Goal: Task Accomplishment & Management: Manage account settings

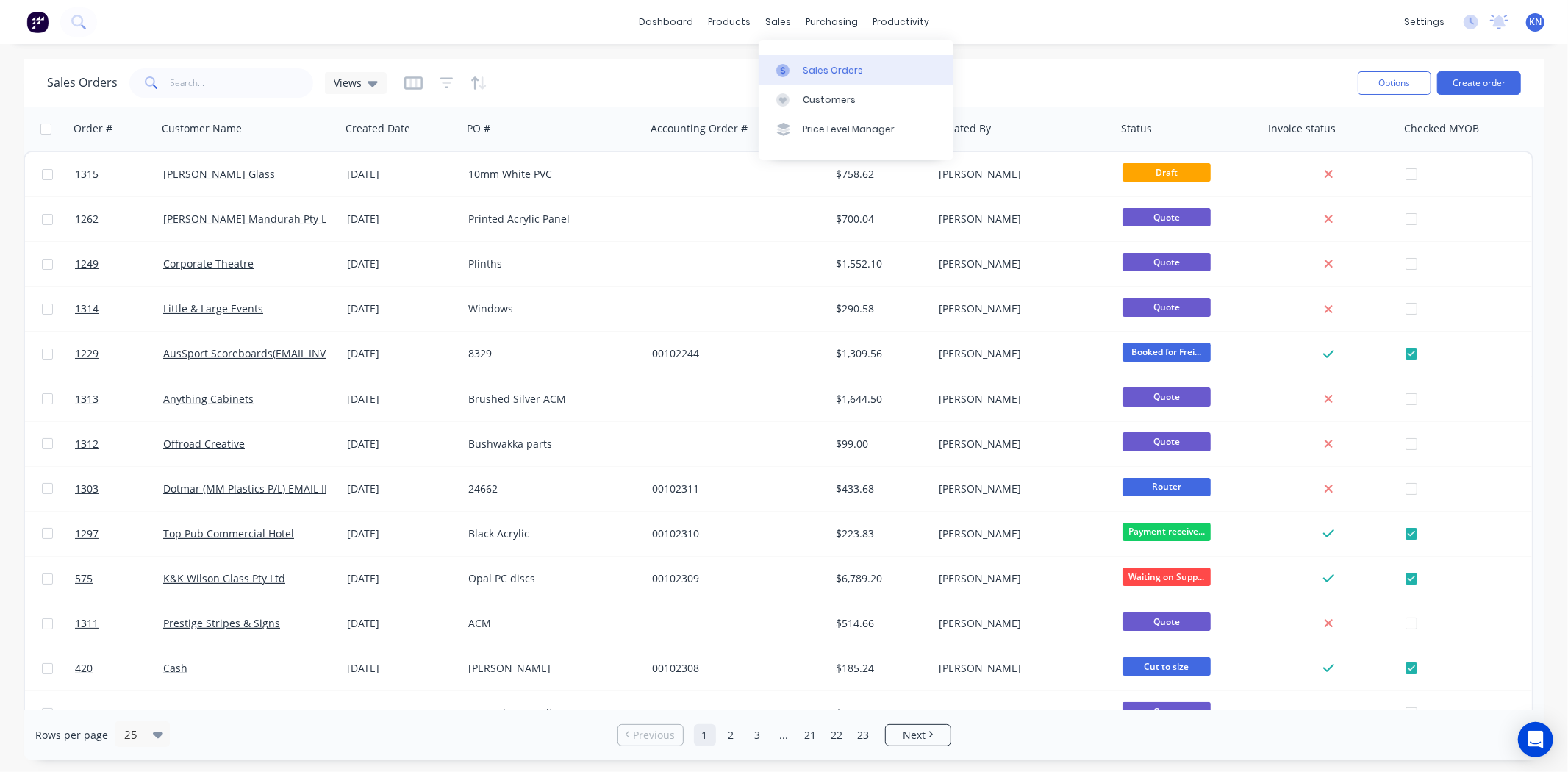
click at [843, 64] on div "Sales Orders" at bounding box center [832, 70] width 60 height 13
click at [819, 96] on div "Customers" at bounding box center [828, 100] width 53 height 13
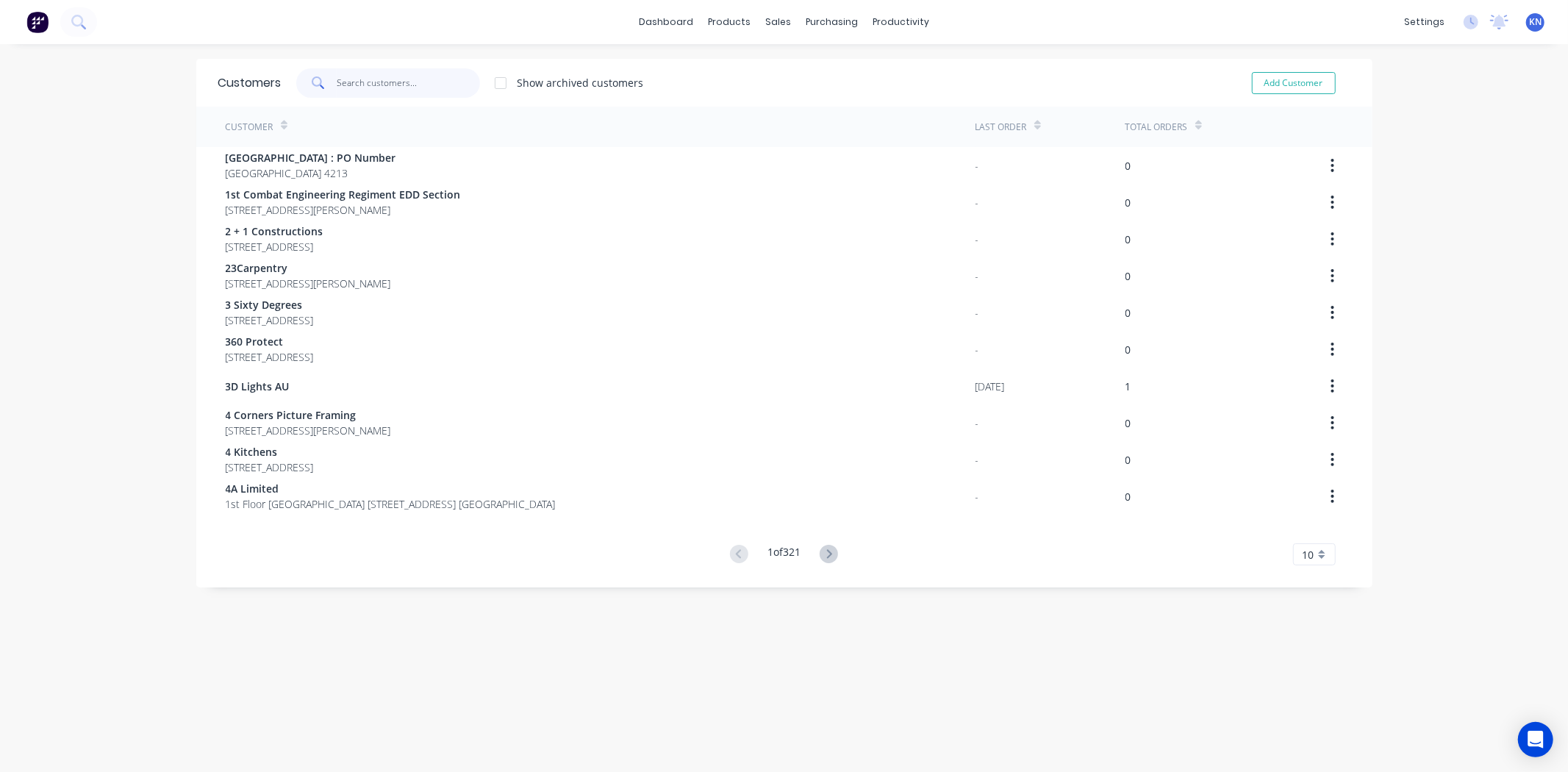
click at [345, 84] on input "text" at bounding box center [408, 83] width 143 height 30
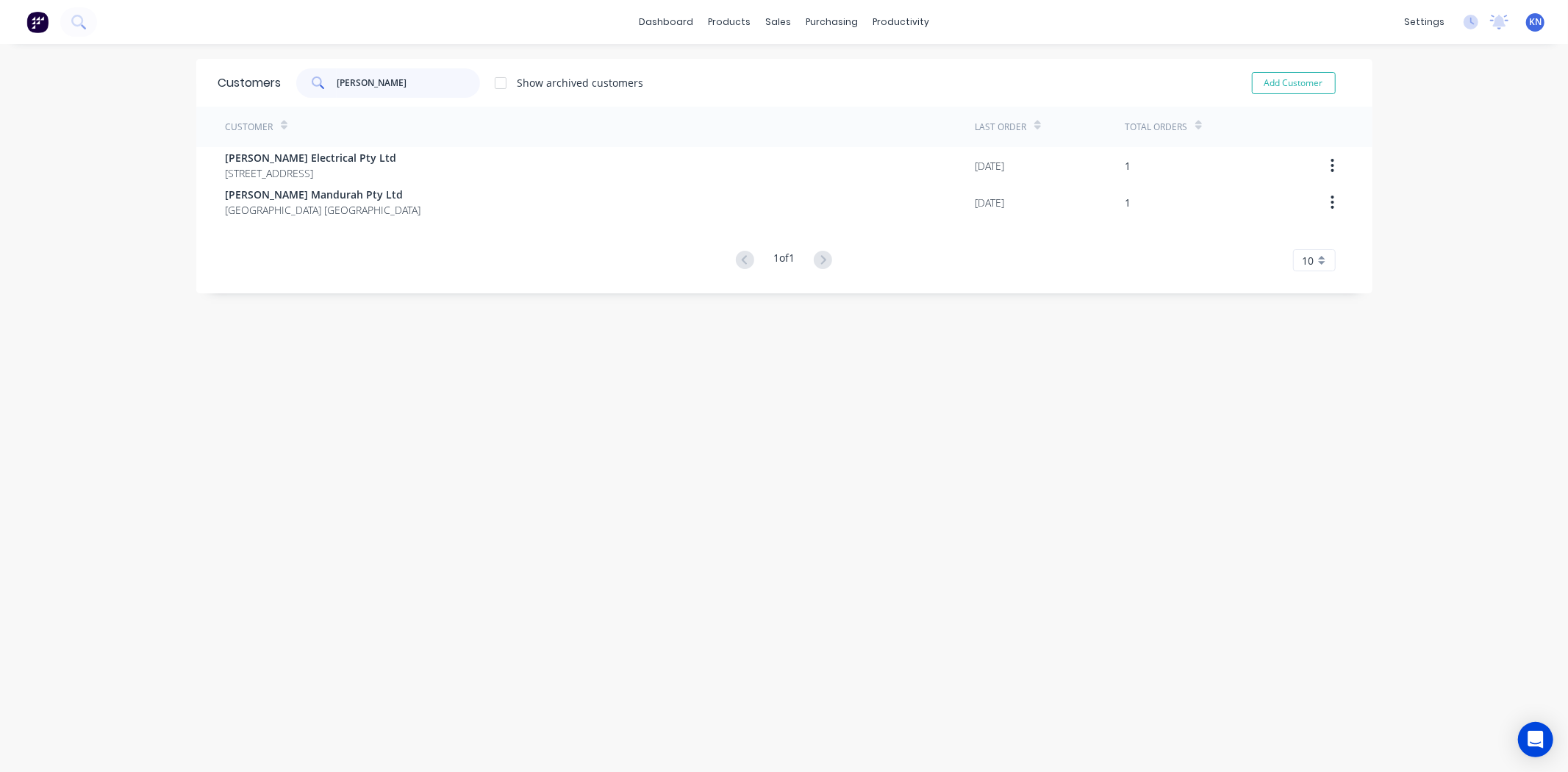
type input "nixon"
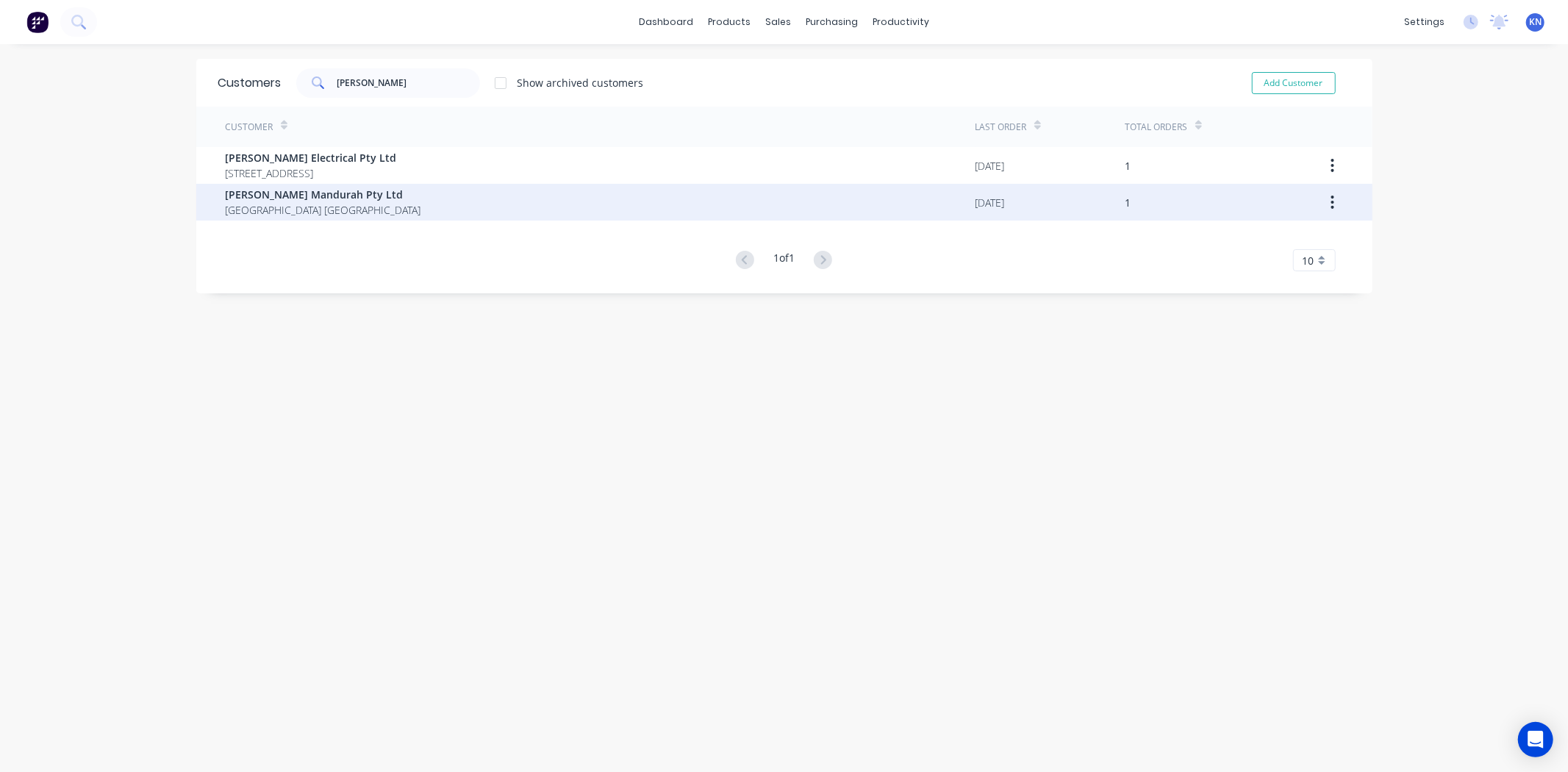
click at [277, 201] on span "[PERSON_NAME] Mandurah Pty Ltd" at bounding box center [324, 194] width 196 height 16
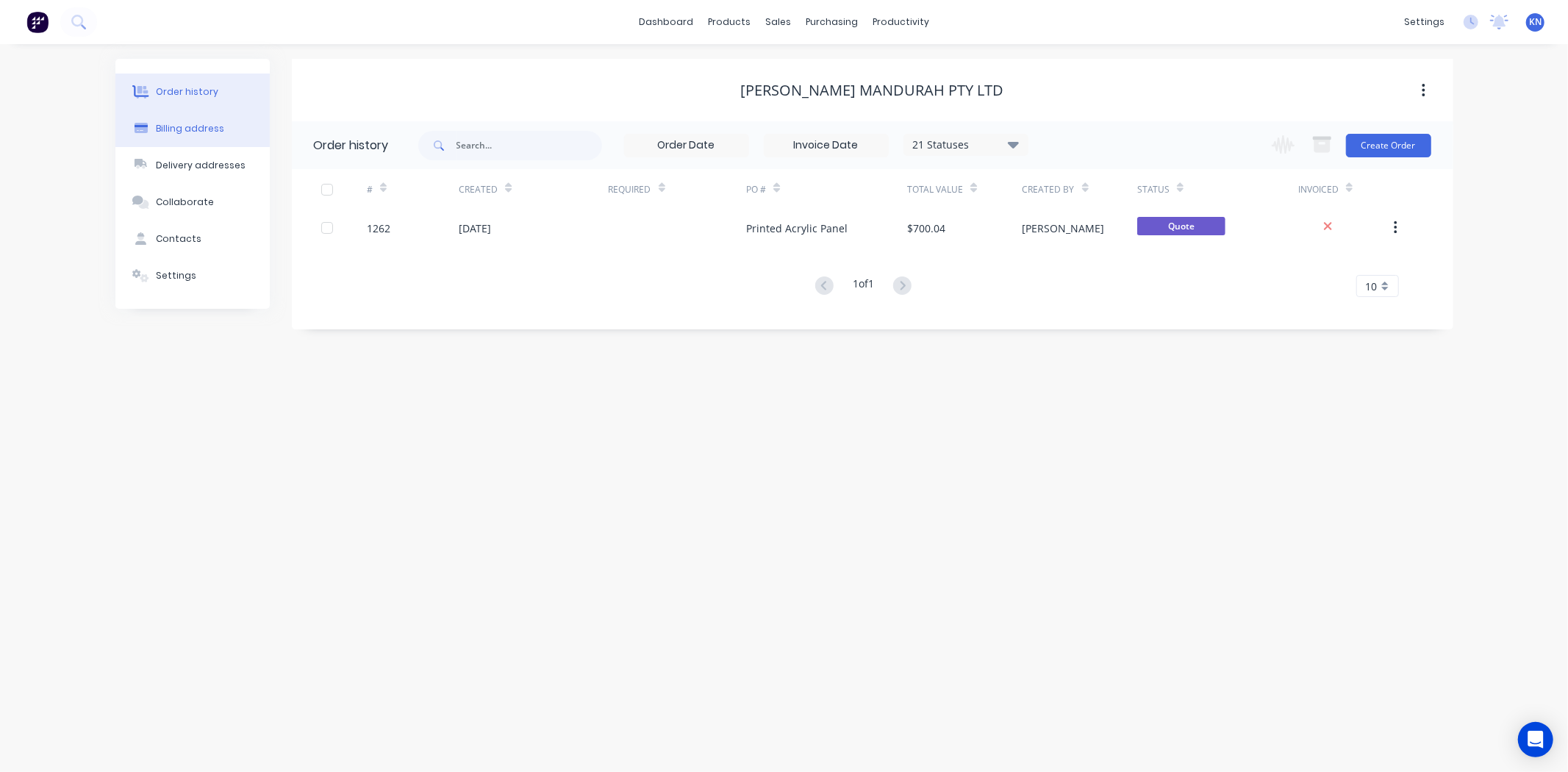
click at [187, 126] on div "Billing address" at bounding box center [190, 129] width 68 height 13
select select "AU"
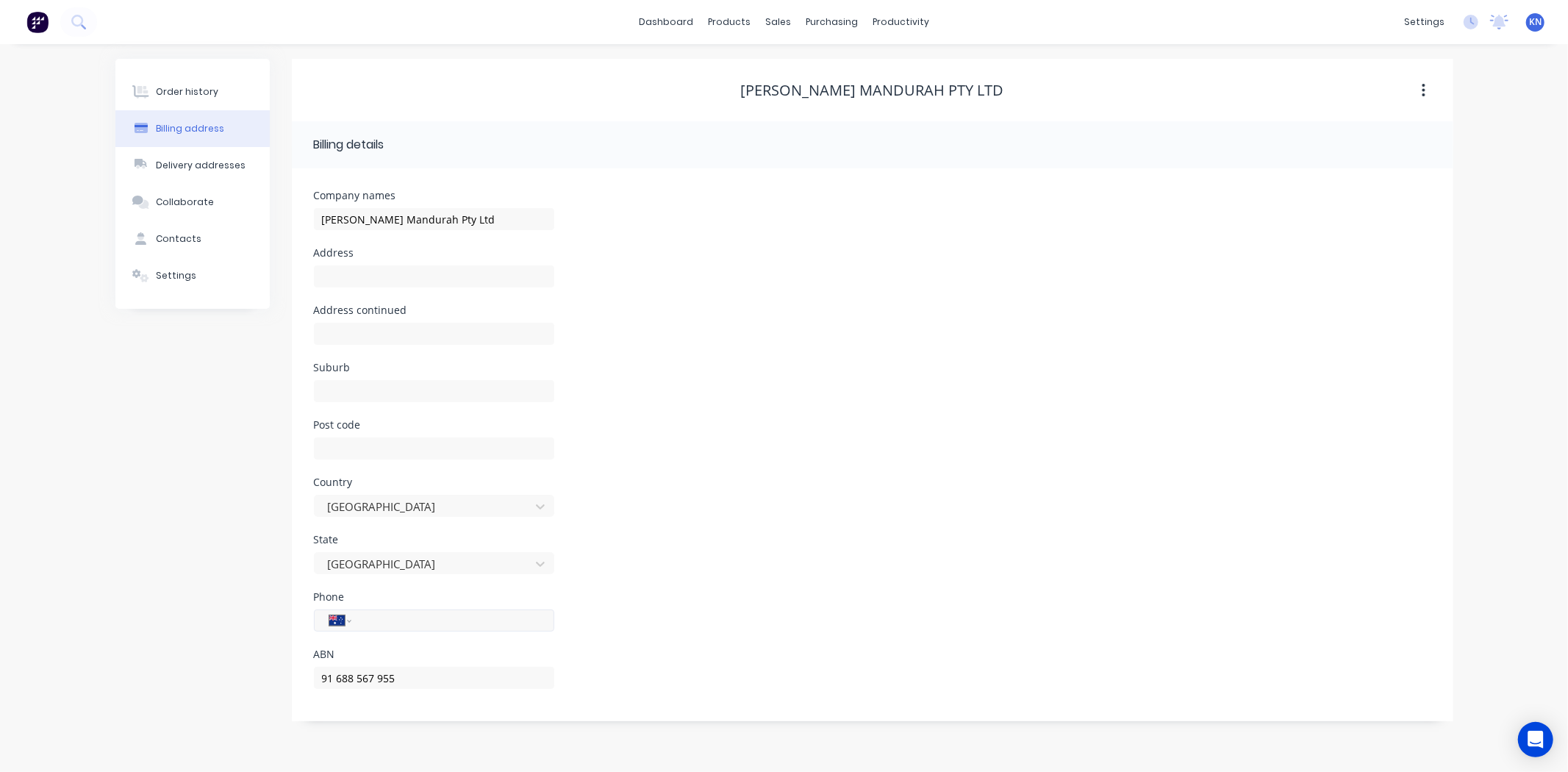
click at [377, 619] on input "tel" at bounding box center [450, 620] width 176 height 17
type input "(08) 9726 2240"
click at [783, 516] on div "Country Australia" at bounding box center [873, 505] width 1117 height 57
click at [328, 273] on input "text" at bounding box center [434, 276] width 240 height 22
click at [371, 276] on input "Trading as Dodds Electrical Contracting" at bounding box center [434, 276] width 240 height 22
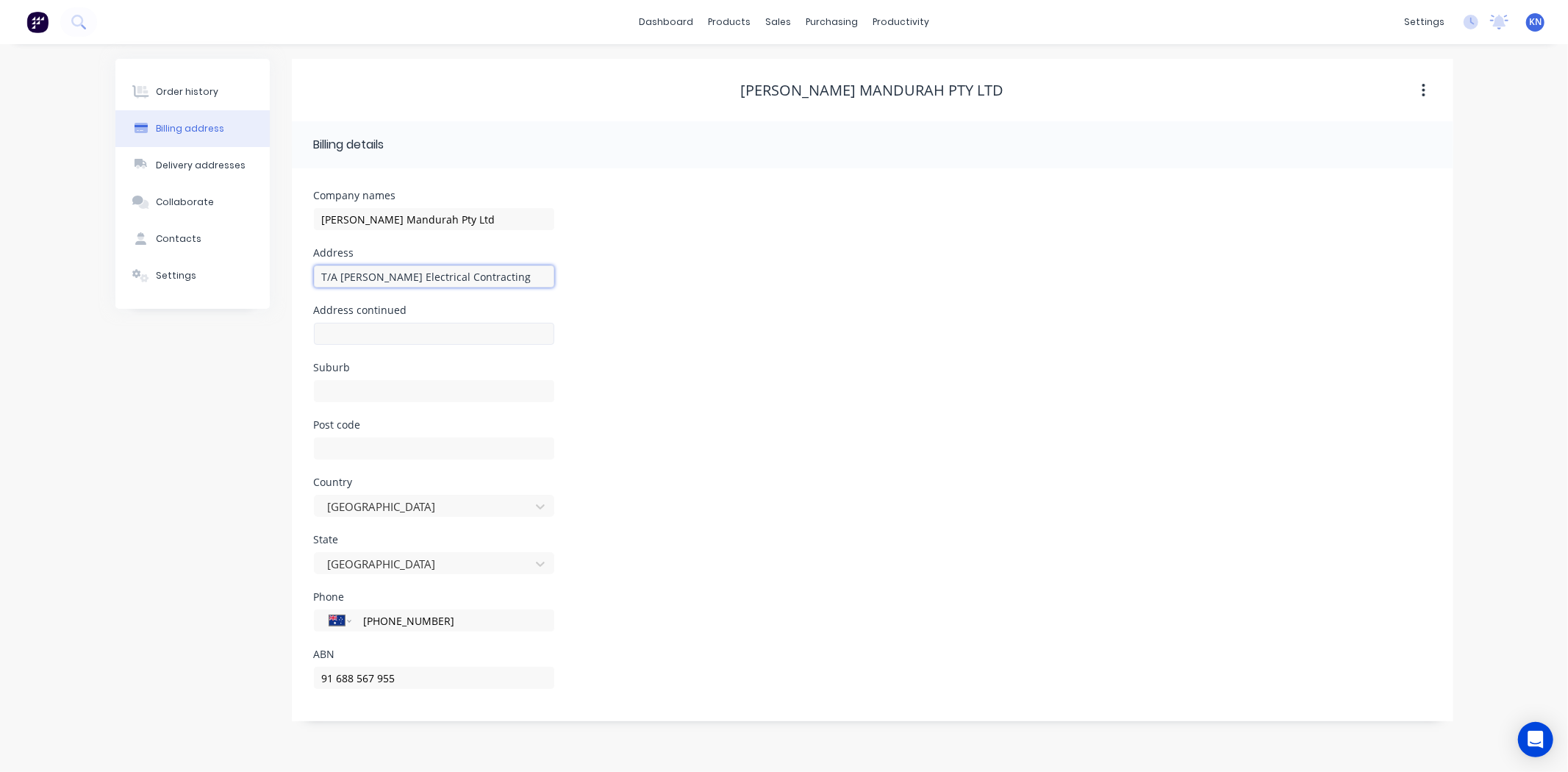
type input "T/A Dodds Electrical Contracting"
click at [383, 325] on input "text" at bounding box center [434, 334] width 240 height 22
type input "5 / 6 Dollyup Street"
click at [425, 399] on input "text" at bounding box center [434, 391] width 240 height 22
type input "Stake Hill"
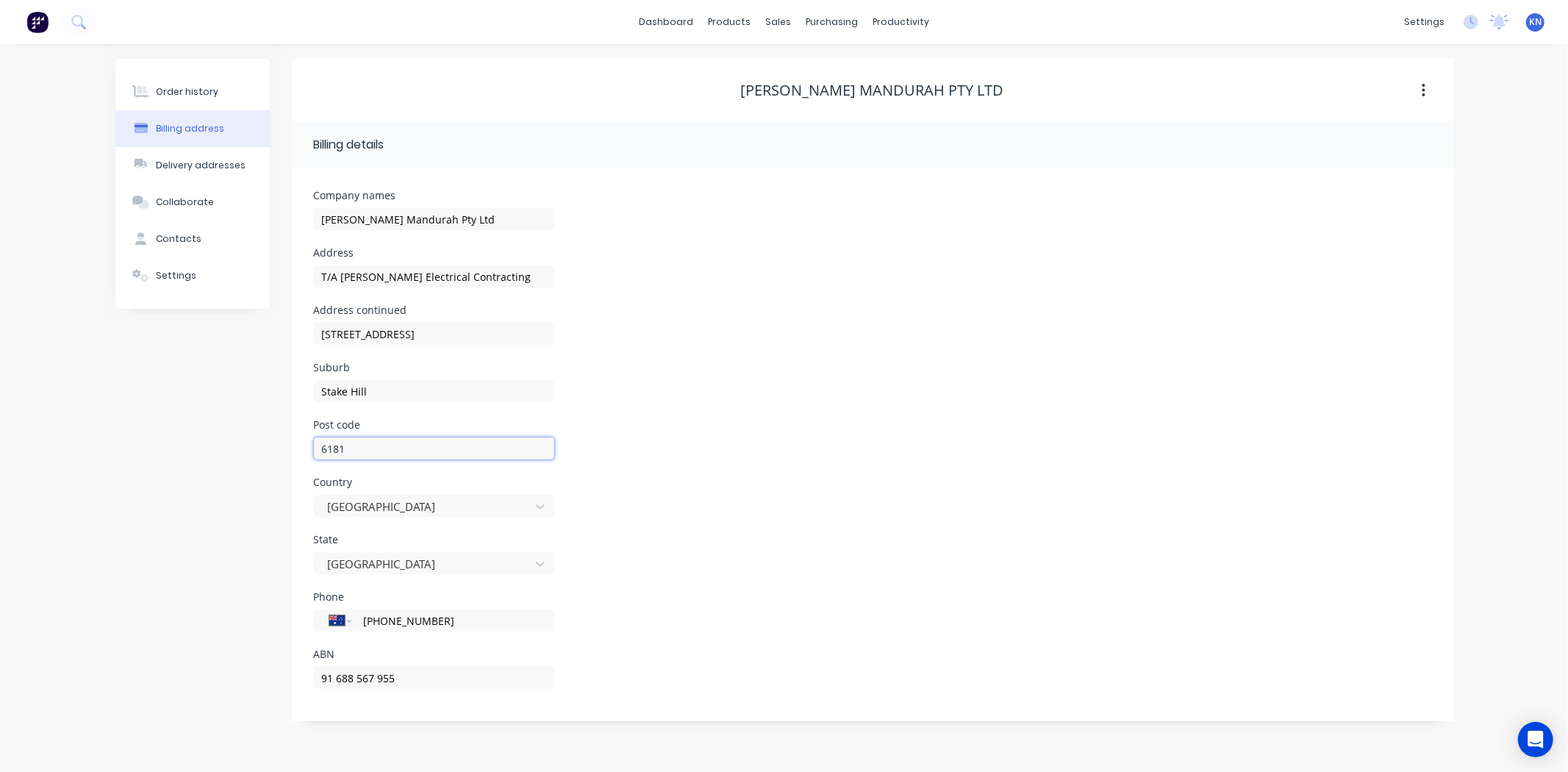
type input "6181"
click at [769, 537] on div "State Western Australia" at bounding box center [873, 562] width 1117 height 57
click at [182, 87] on div "Order history" at bounding box center [187, 92] width 62 height 13
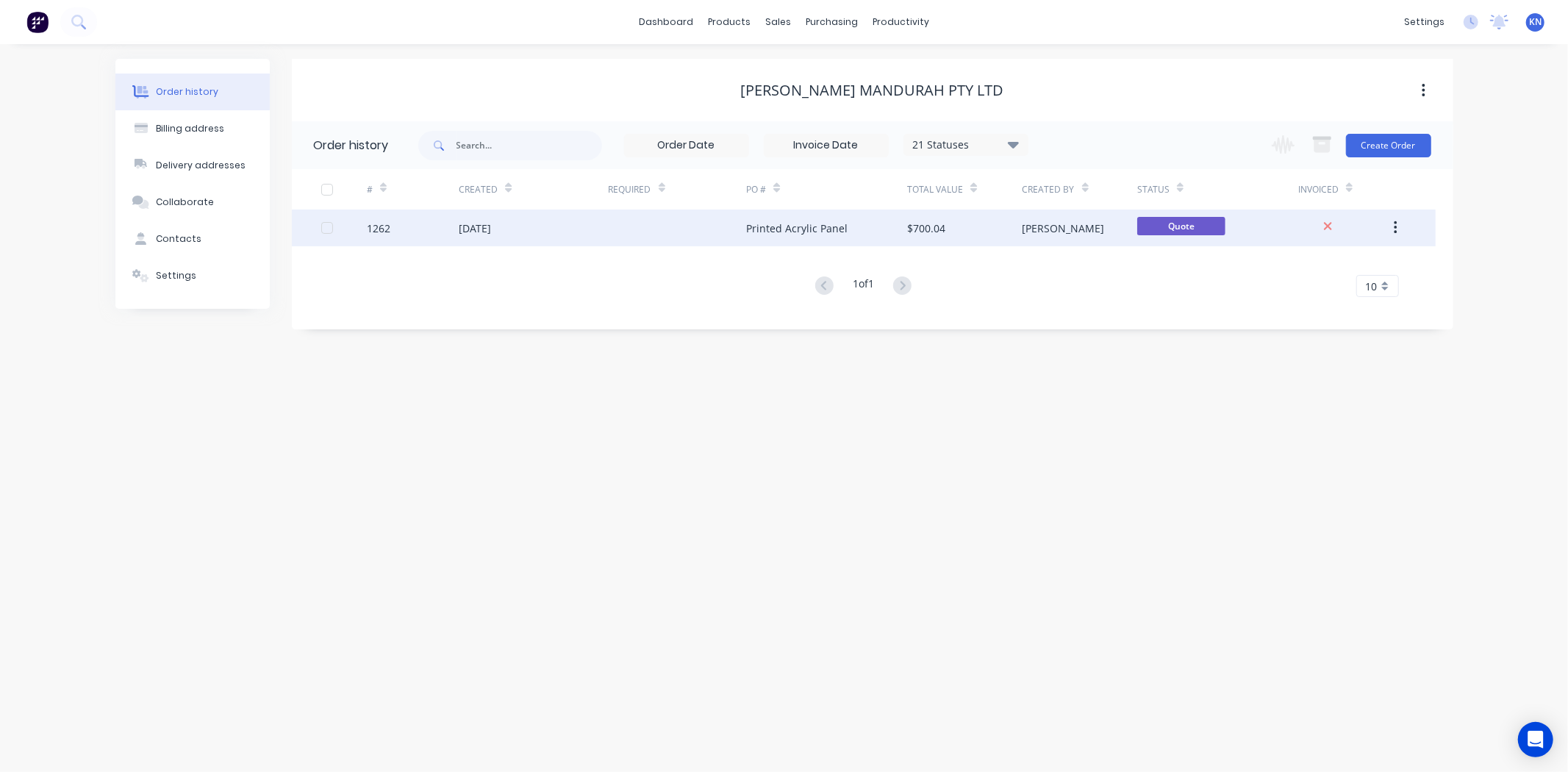
click at [381, 225] on div "1262" at bounding box center [379, 228] width 24 height 16
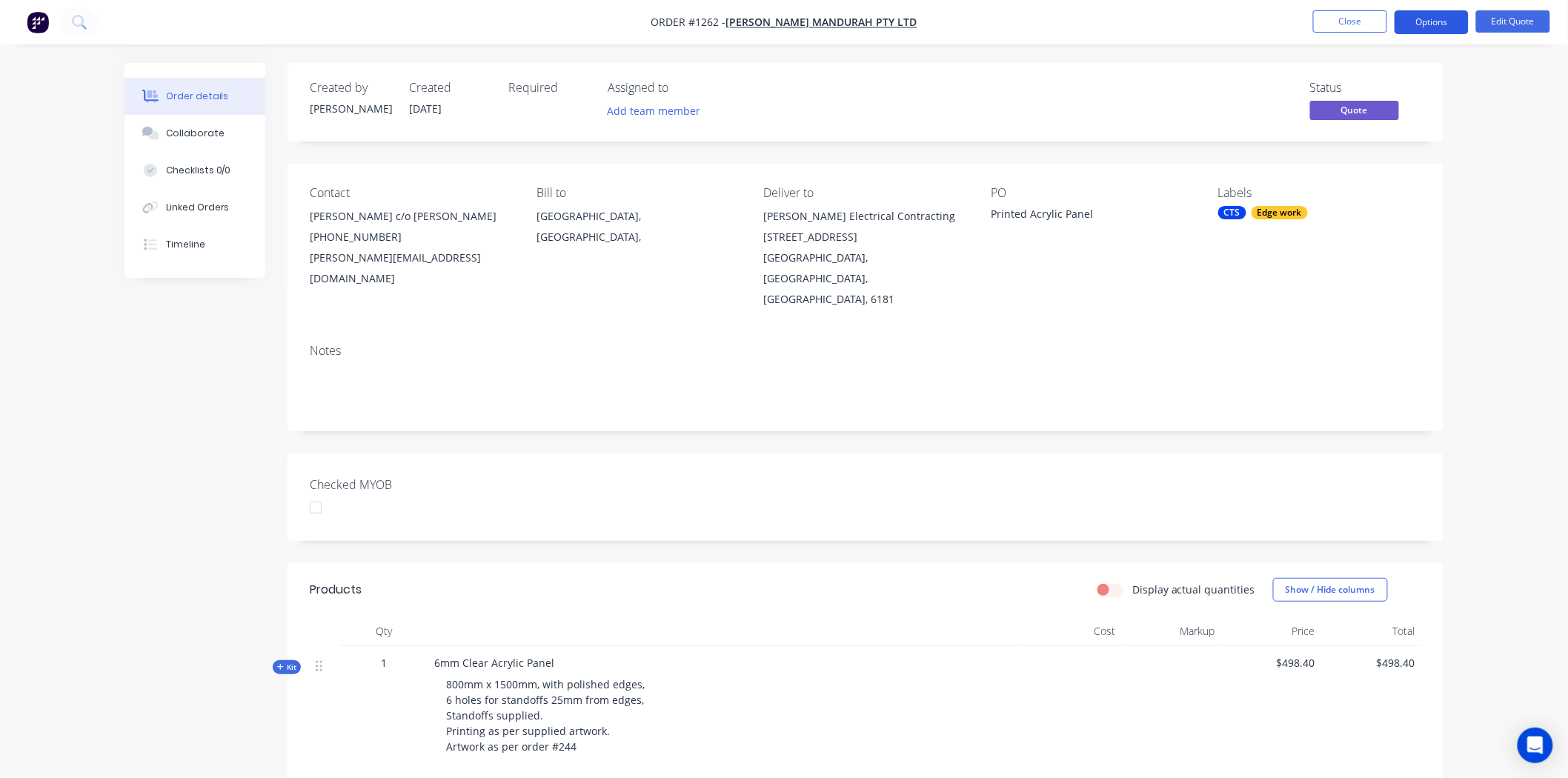
click at [1436, 19] on button "Options" at bounding box center [1431, 22] width 74 height 24
click at [1381, 116] on div "Proforma Invoice" at bounding box center [1387, 119] width 137 height 22
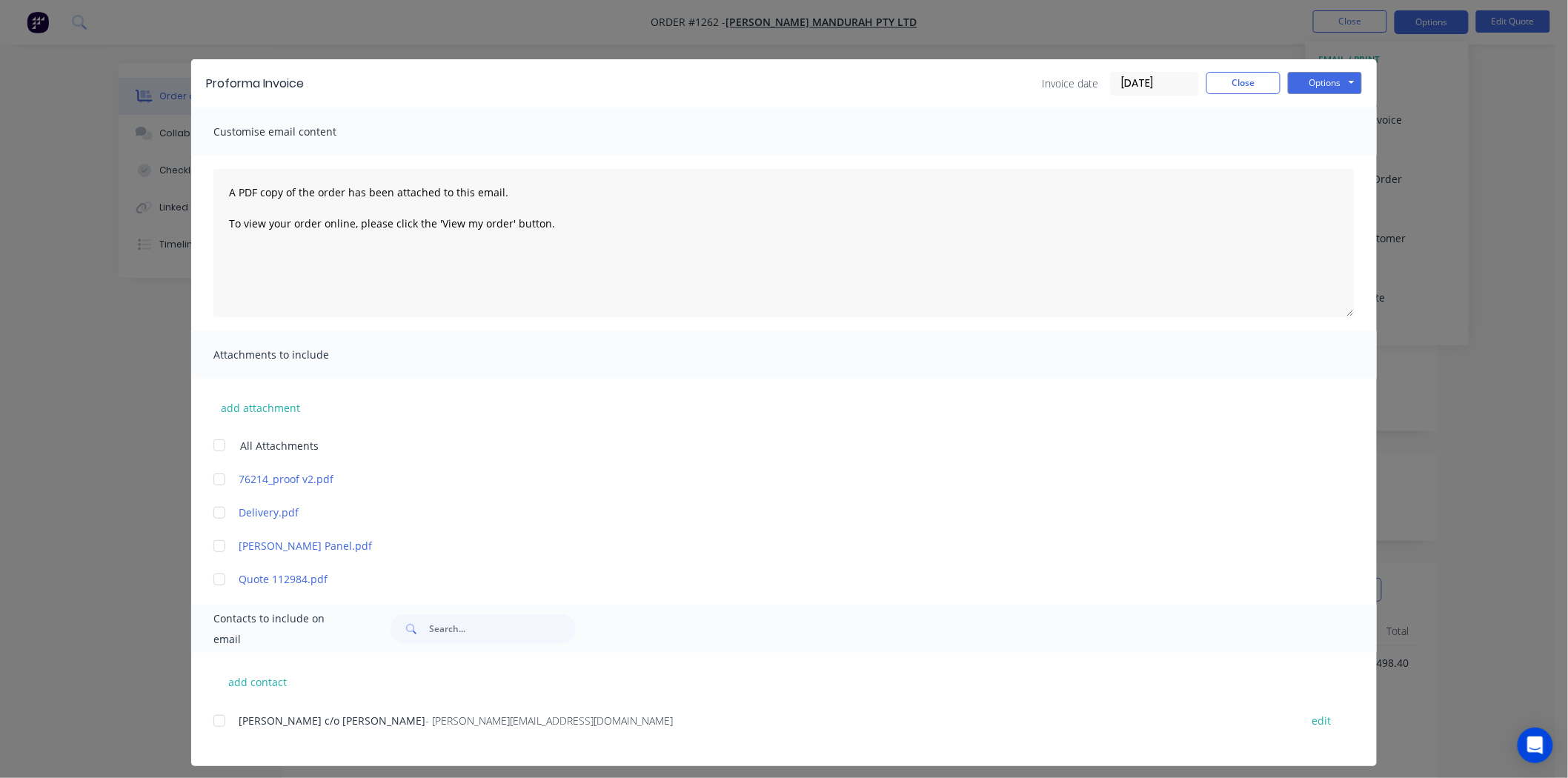
click at [213, 721] on div at bounding box center [220, 721] width 30 height 30
click at [1316, 82] on button "Options" at bounding box center [1324, 83] width 74 height 22
click at [1335, 107] on button "Preview" at bounding box center [1335, 109] width 95 height 25
click at [1236, 84] on button "Close" at bounding box center [1243, 83] width 74 height 22
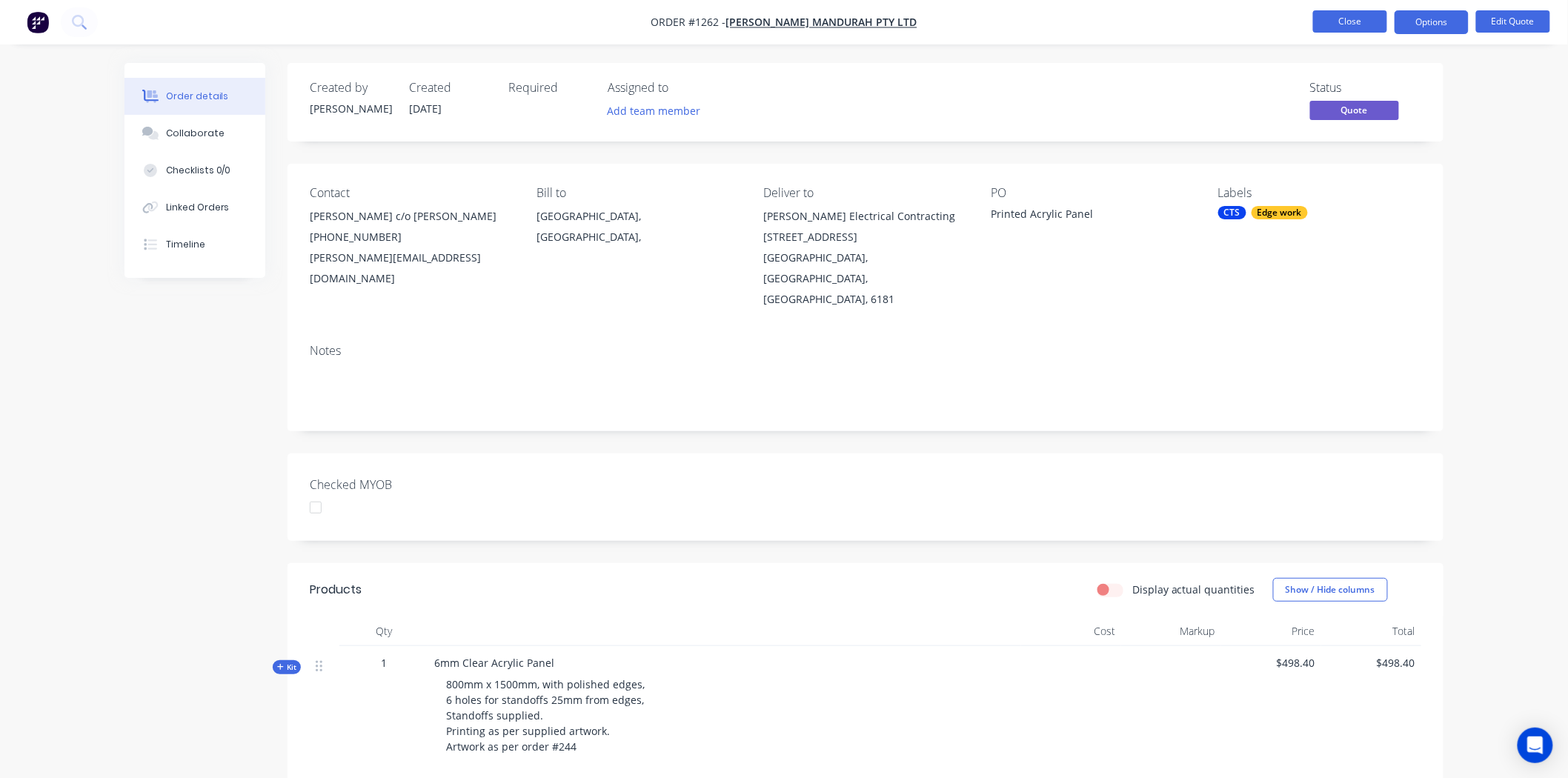
click at [1351, 18] on button "Close" at bounding box center [1350, 22] width 74 height 22
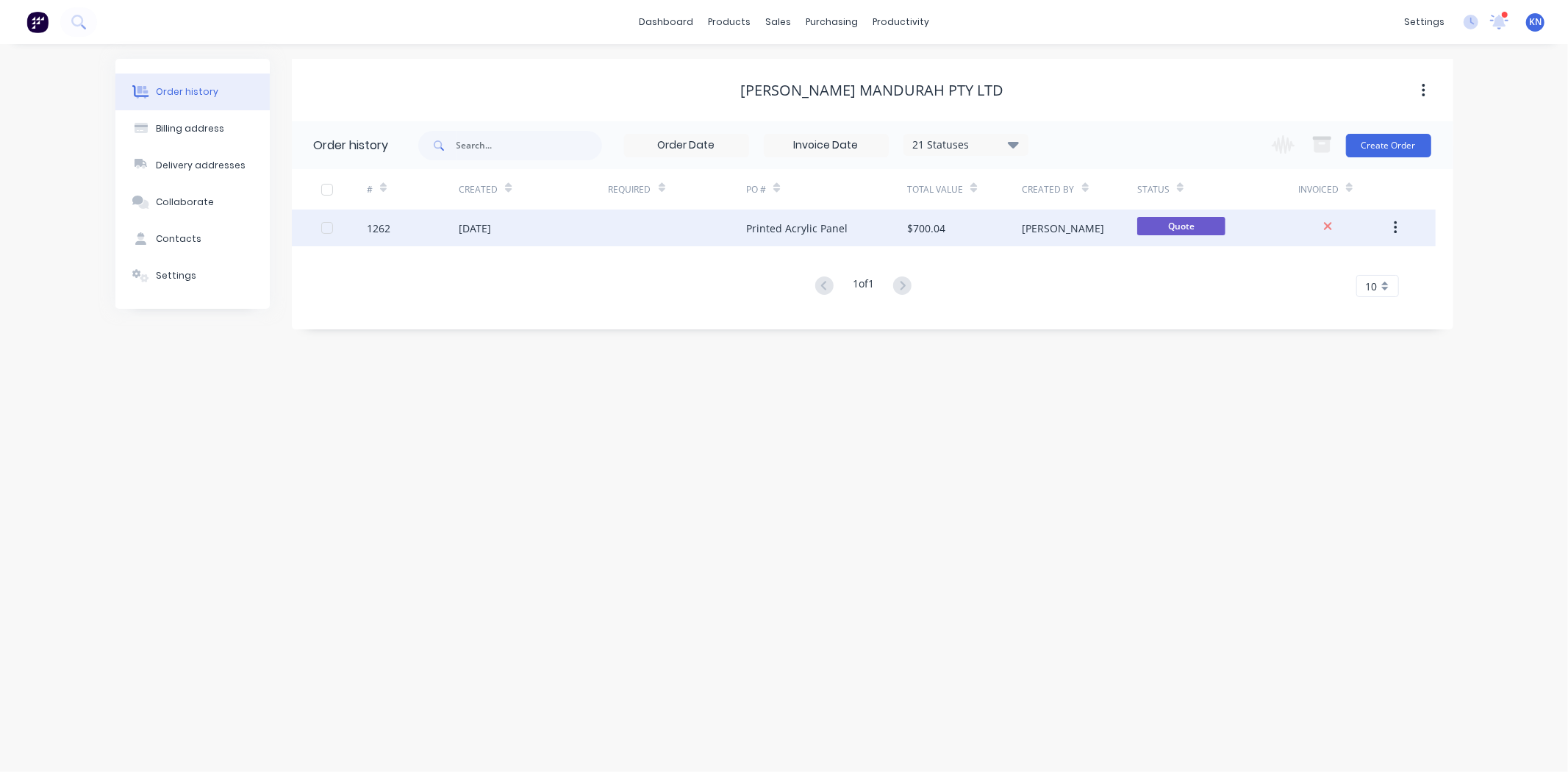
click at [381, 222] on div "1262" at bounding box center [379, 228] width 24 height 16
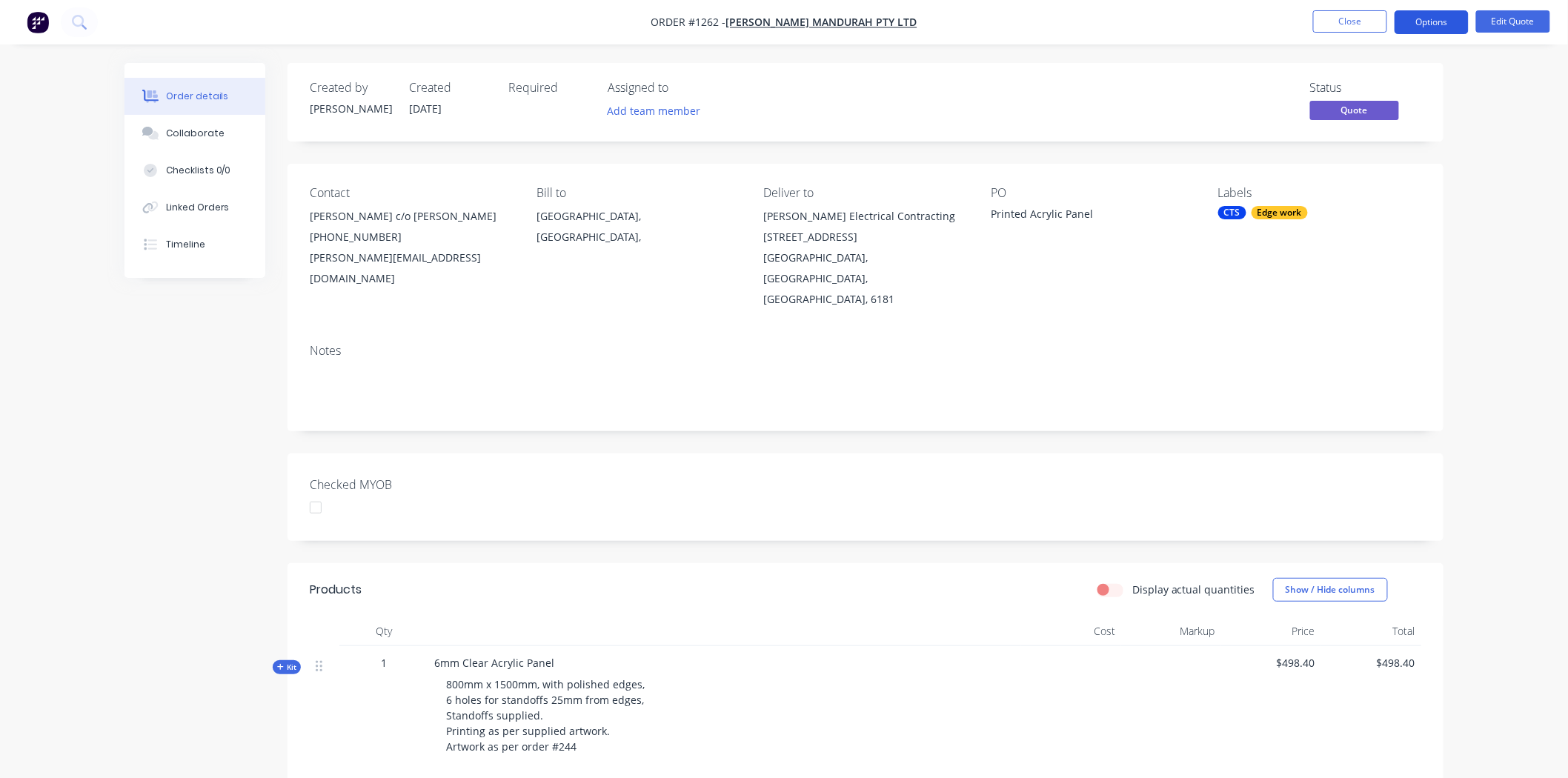
click at [1439, 19] on button "Options" at bounding box center [1431, 22] width 74 height 24
click at [1378, 119] on div "Proforma Invoice" at bounding box center [1387, 119] width 137 height 22
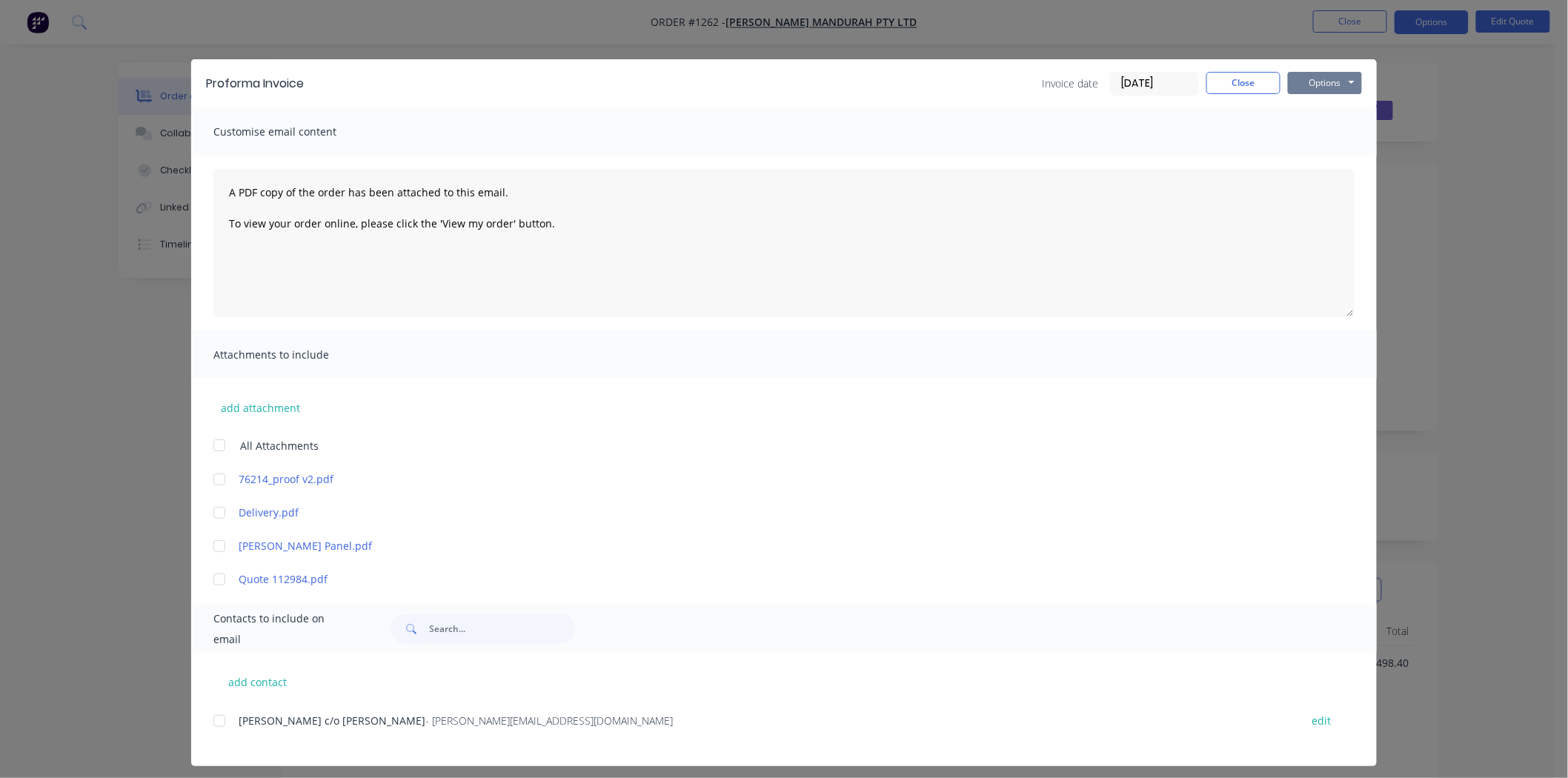
click at [1322, 82] on button "Options" at bounding box center [1324, 83] width 74 height 22
click at [1338, 107] on button "Preview" at bounding box center [1335, 109] width 95 height 25
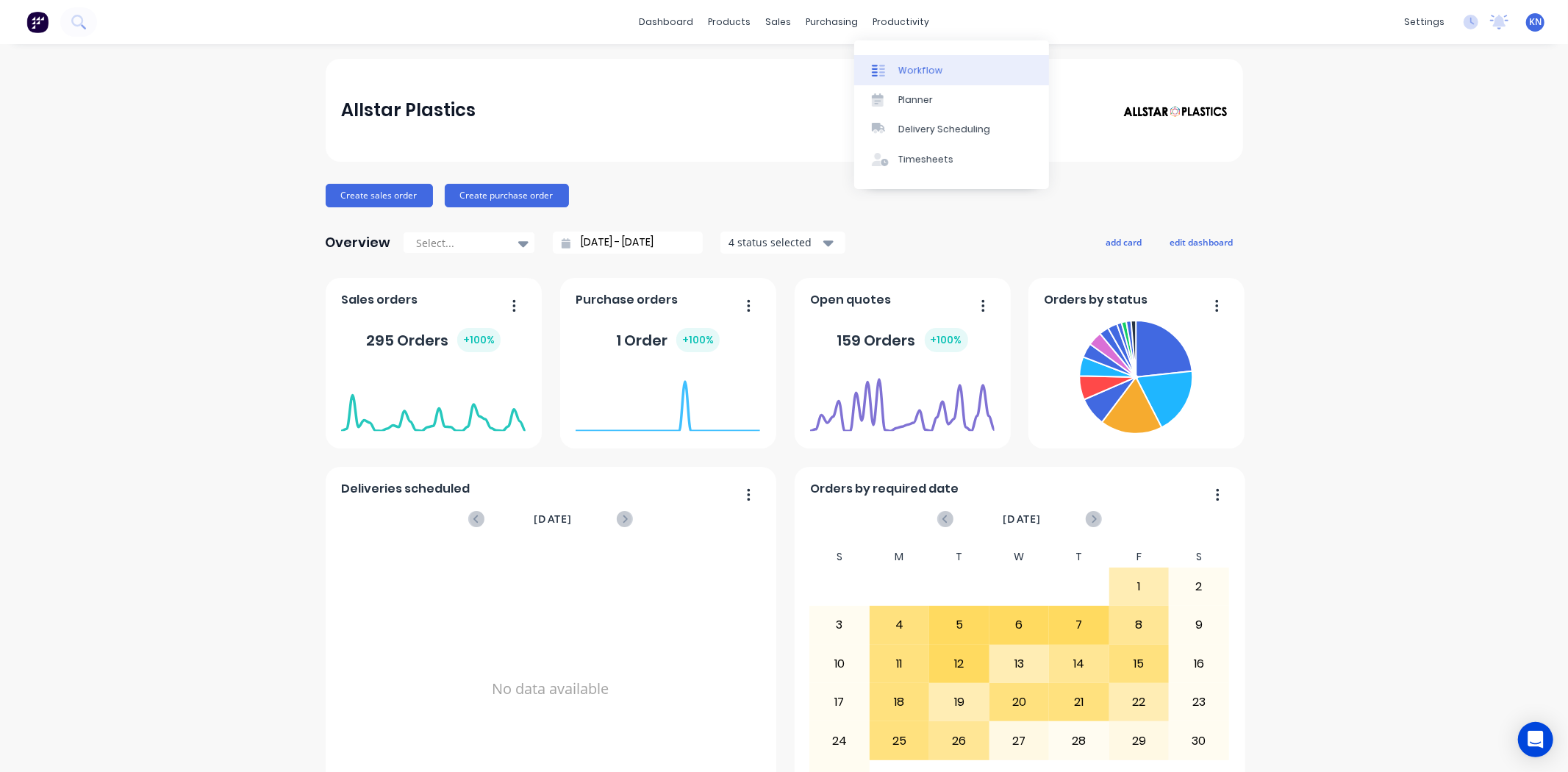
click at [937, 64] on div "Workflow" at bounding box center [920, 70] width 44 height 13
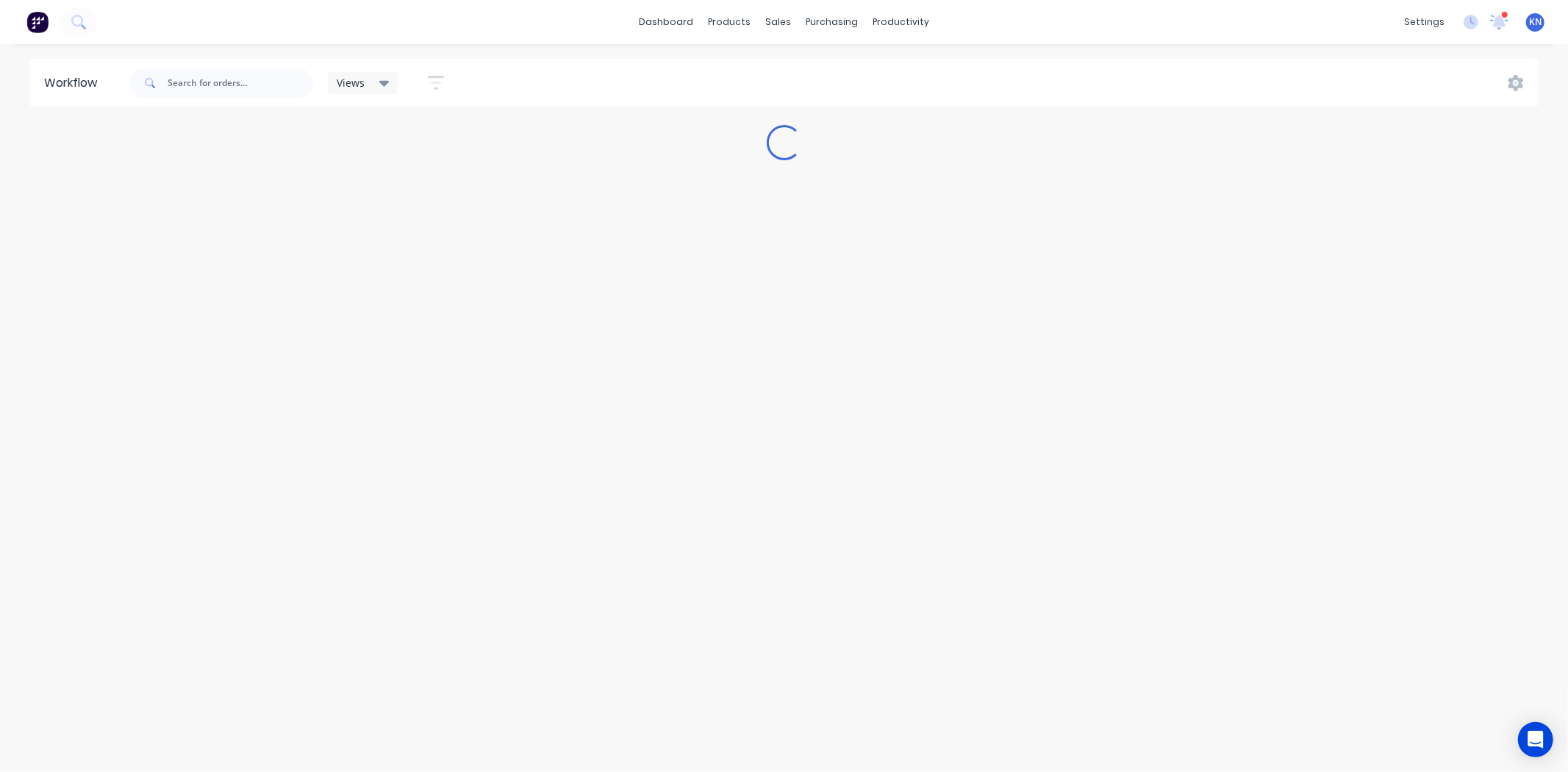
click at [1537, 22] on span "KN" at bounding box center [1535, 22] width 13 height 13
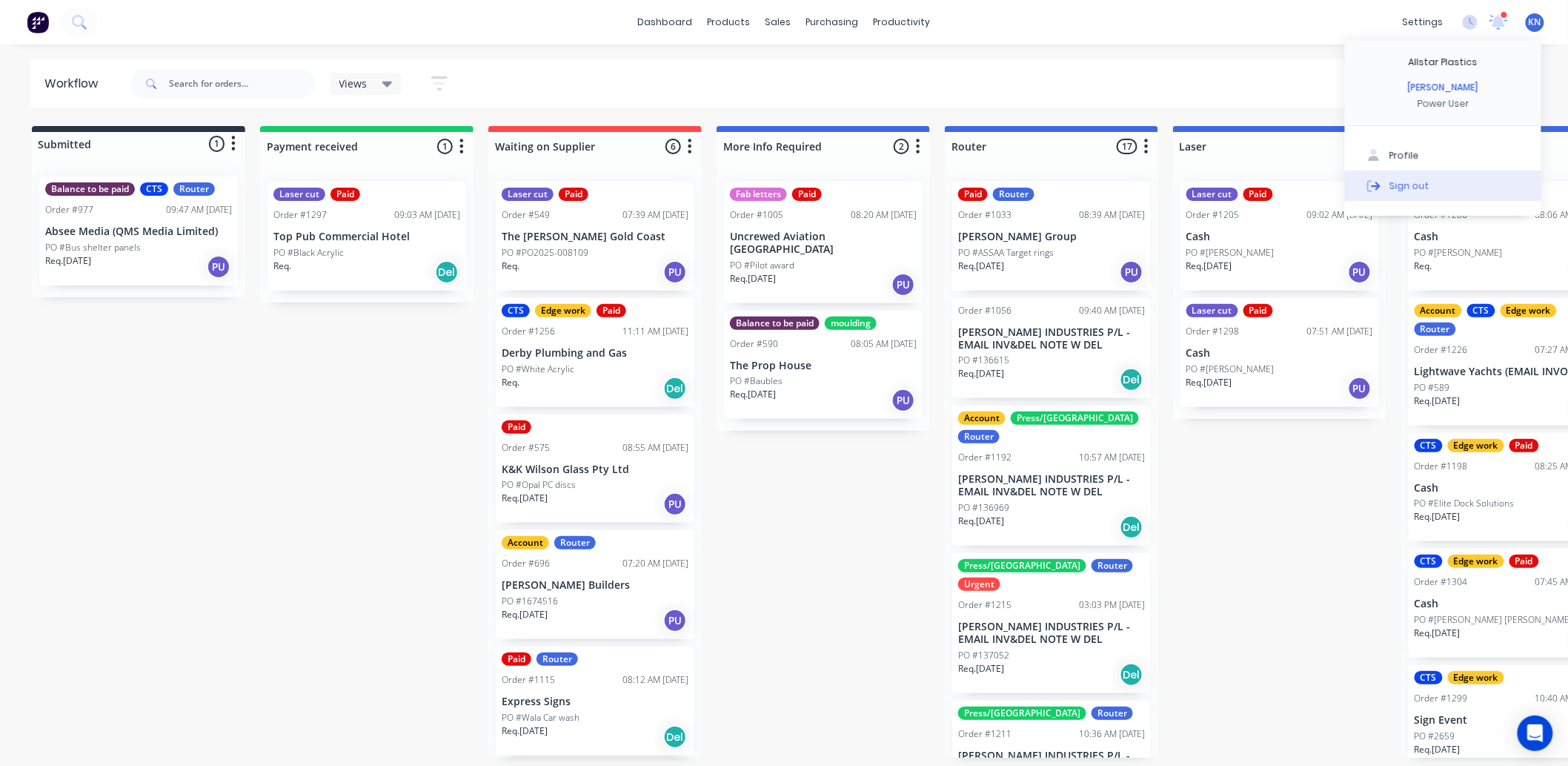
click at [1429, 189] on button "Sign out" at bounding box center [1443, 185] width 196 height 30
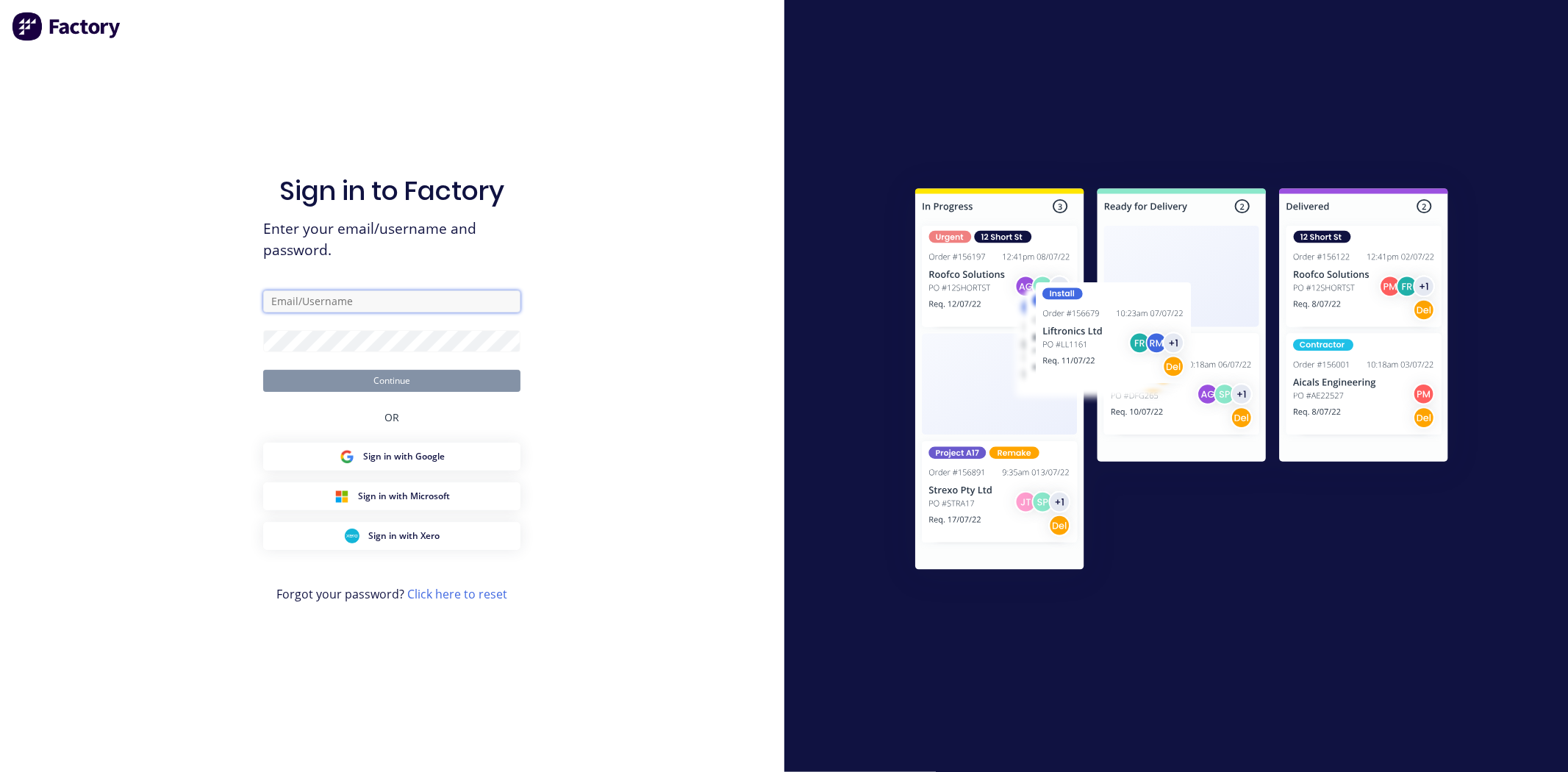
click at [334, 305] on input "text" at bounding box center [391, 302] width 257 height 22
type input "accounts@allstarplastics.com.au"
click at [401, 377] on button "Continue" at bounding box center [391, 381] width 257 height 22
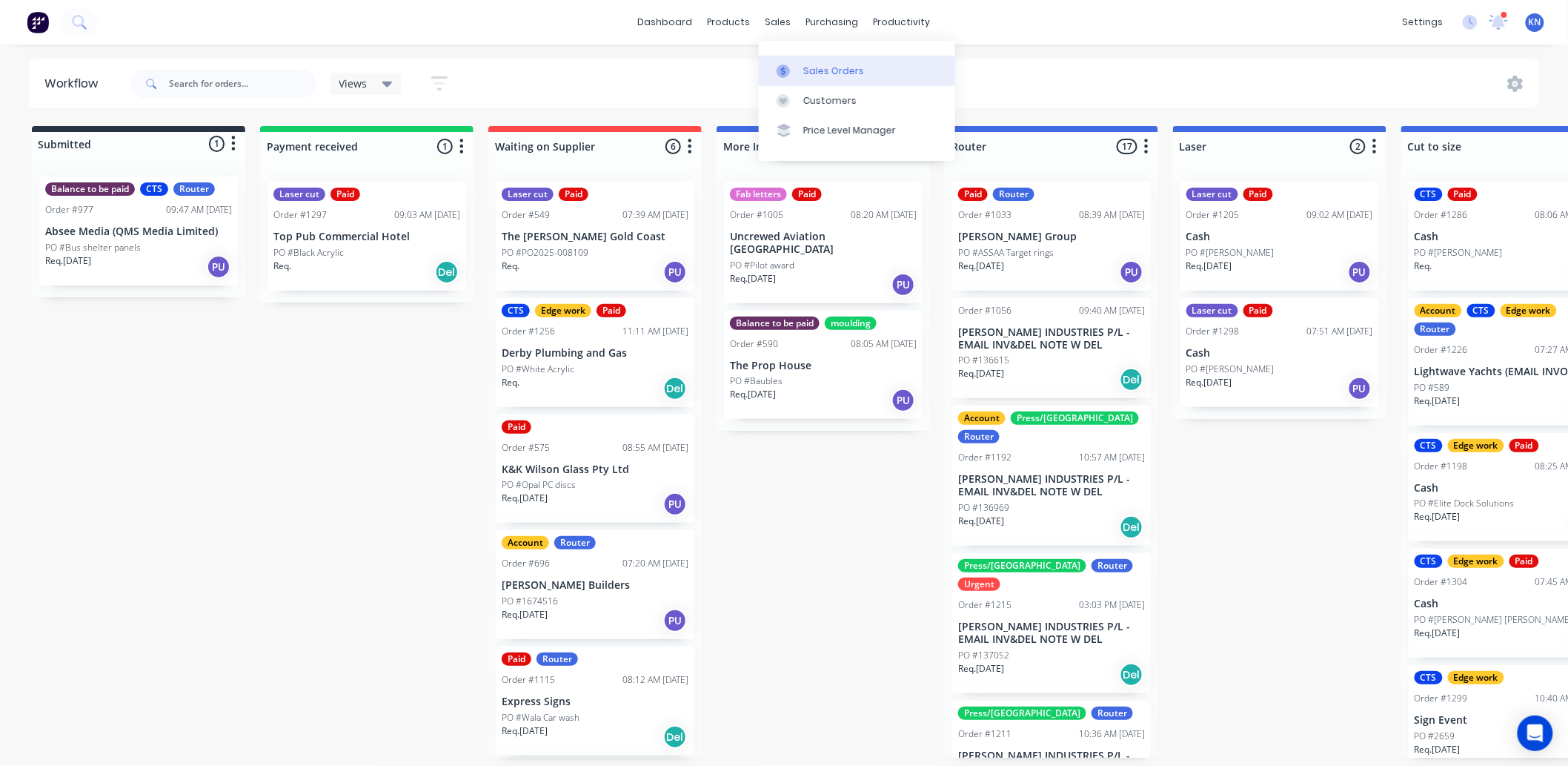
click at [827, 59] on link "Sales Orders" at bounding box center [857, 70] width 196 height 30
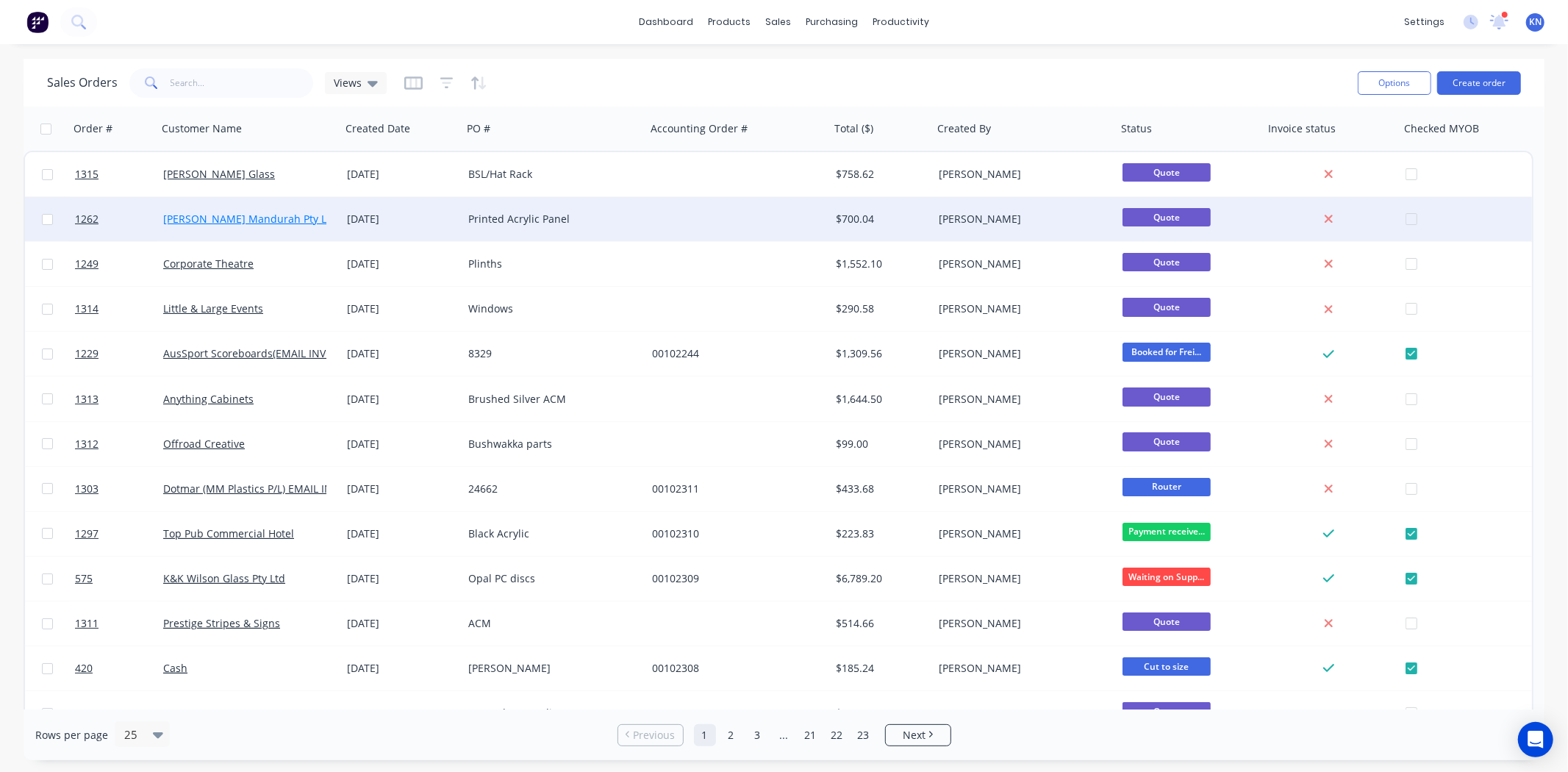
click at [230, 216] on link "[PERSON_NAME] Mandurah Pty Ltd" at bounding box center [250, 219] width 173 height 14
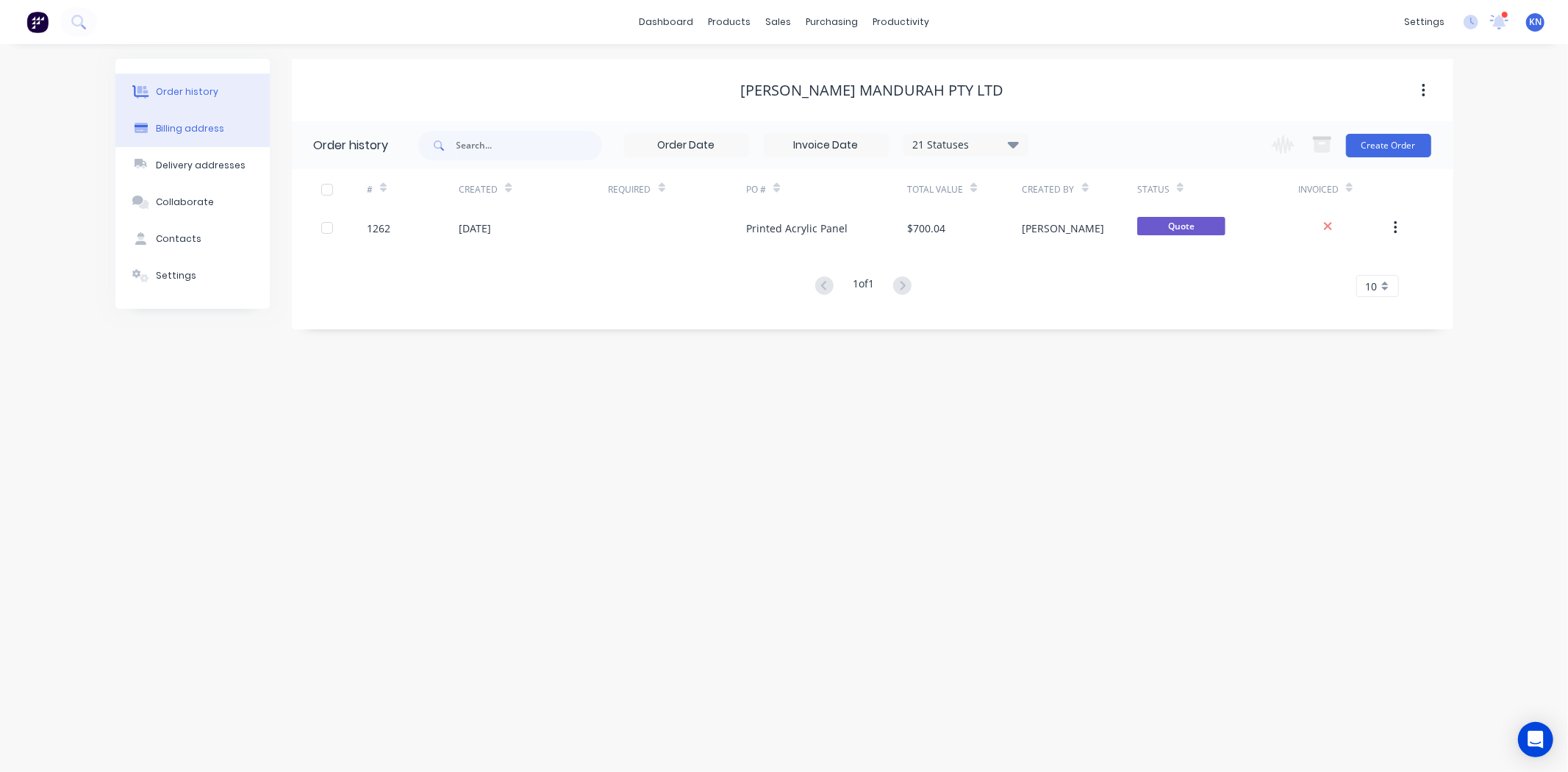
click at [195, 119] on button "Billing address" at bounding box center [193, 129] width 154 height 37
select select "AU"
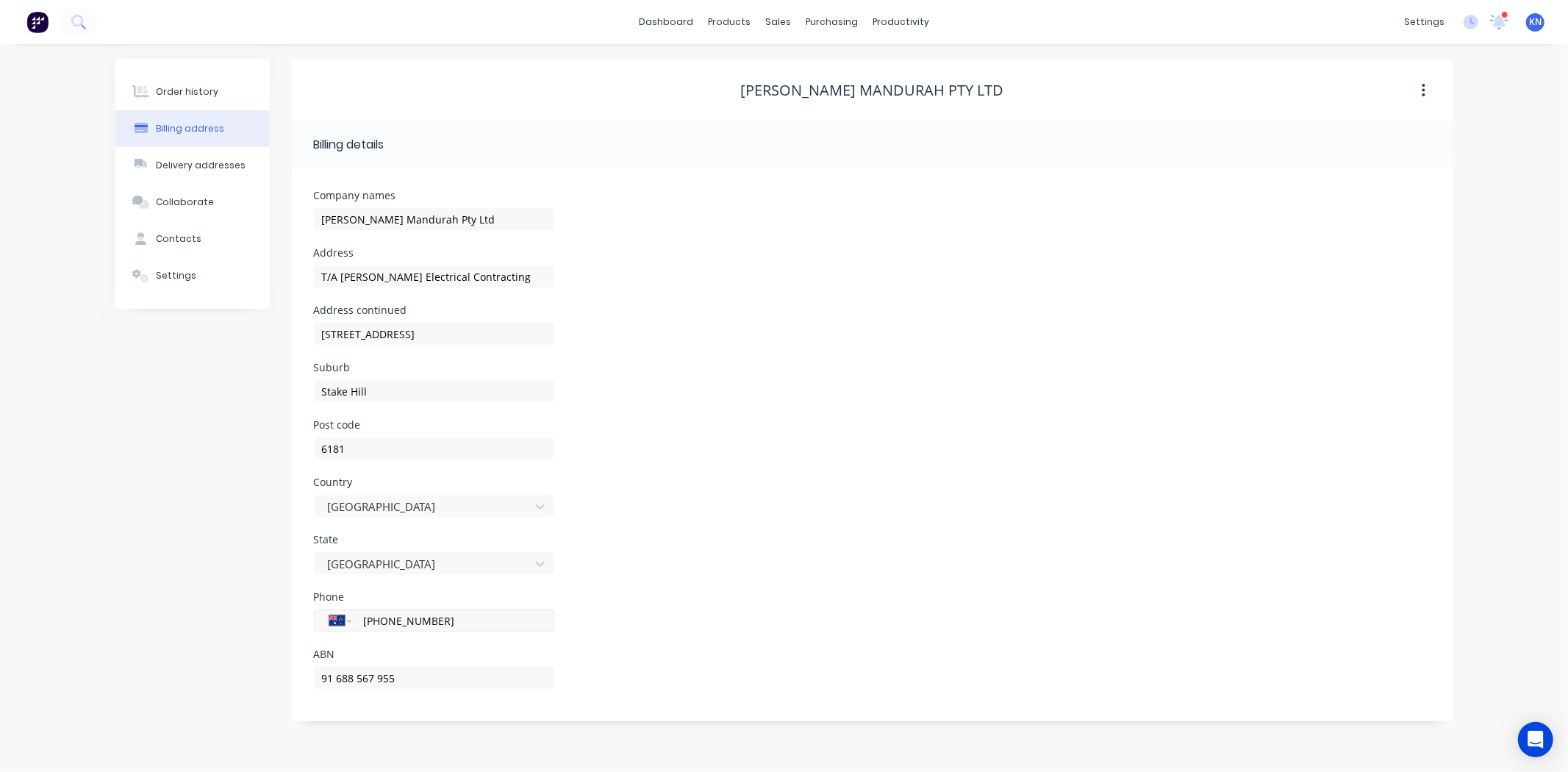
click at [459, 617] on input "(08) 9726 2240" at bounding box center [450, 620] width 176 height 17
type input "(08) 9587 0222"
click at [725, 568] on div "State Western Australia" at bounding box center [873, 562] width 1117 height 57
click at [537, 358] on div "5 / 6 Dollyup Street" at bounding box center [434, 341] width 240 height 44
click at [173, 89] on div "Order history" at bounding box center [187, 92] width 62 height 13
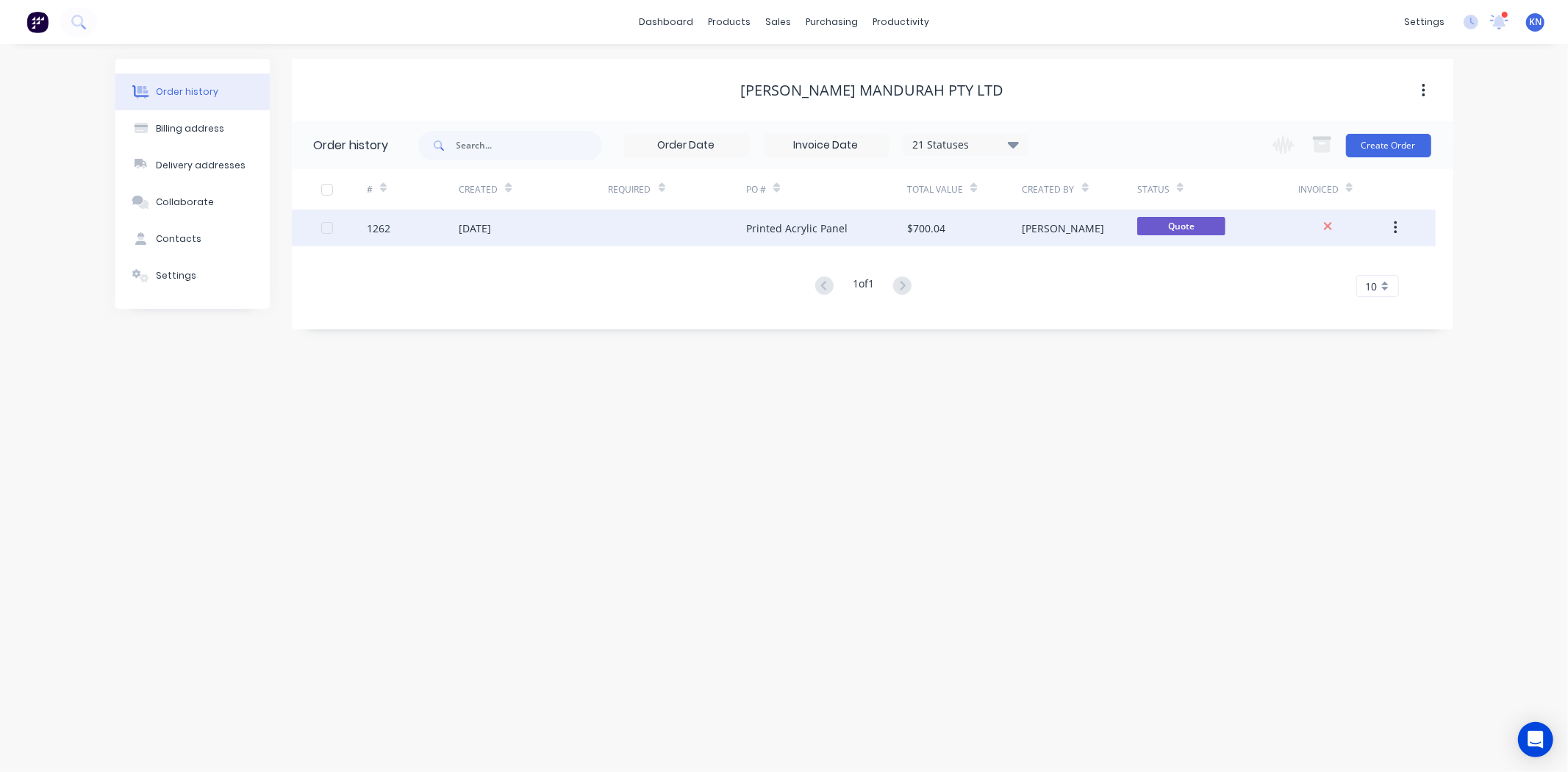
click at [384, 222] on div "1262" at bounding box center [379, 228] width 24 height 16
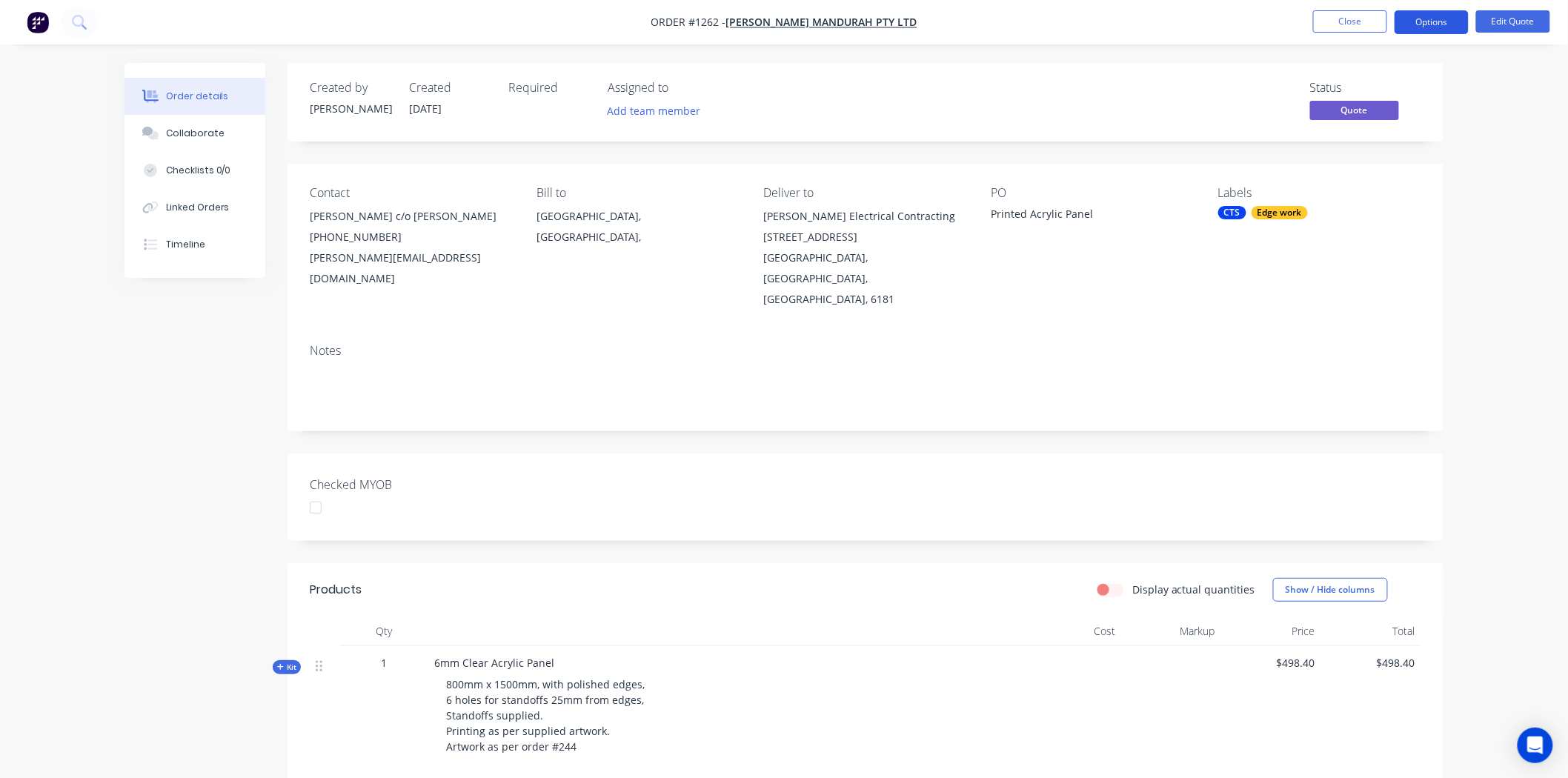
click at [1438, 18] on button "Options" at bounding box center [1431, 22] width 74 height 24
click at [1377, 117] on div "Proforma Invoice" at bounding box center [1387, 119] width 137 height 22
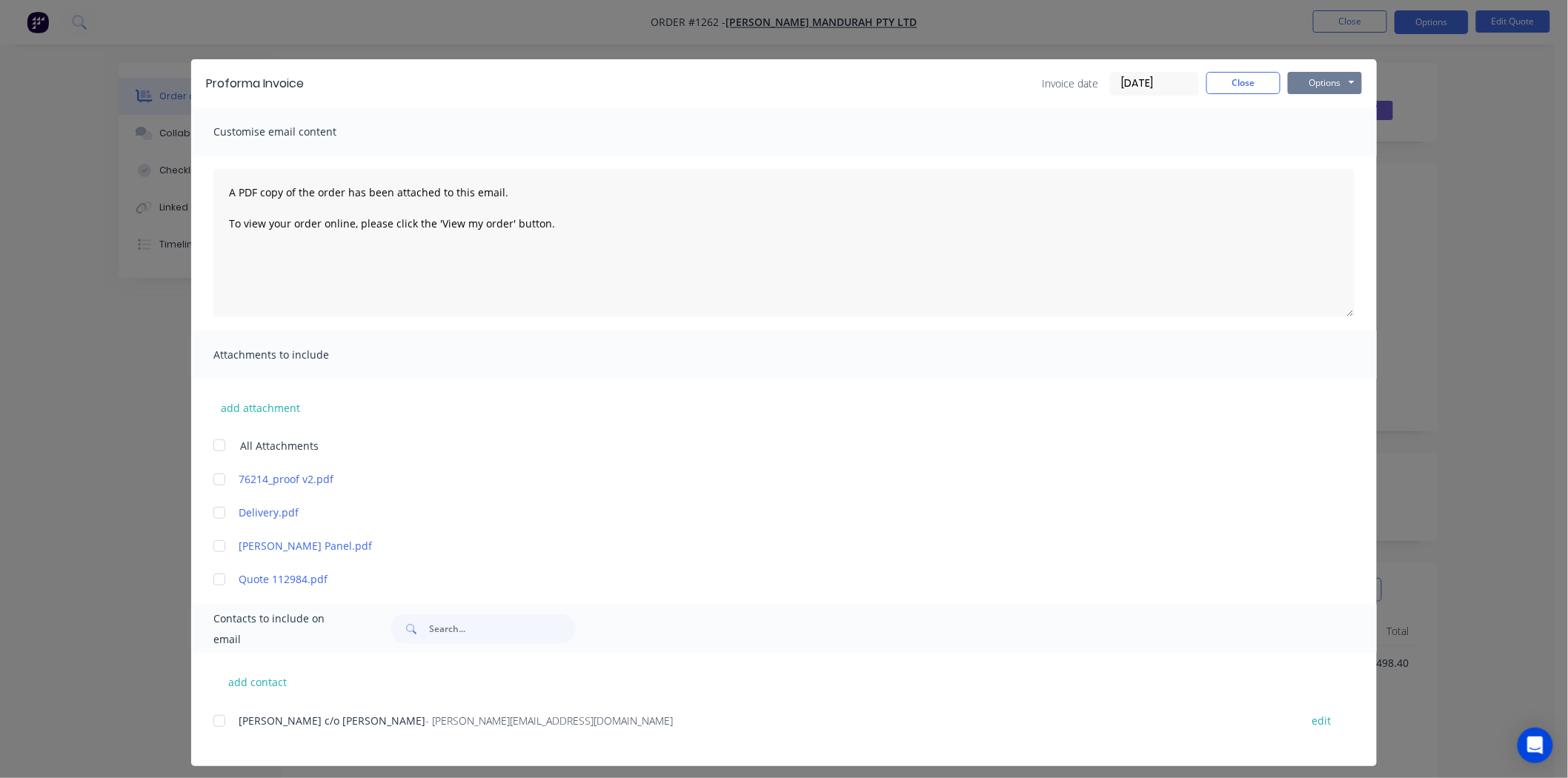
click at [1331, 80] on button "Options" at bounding box center [1324, 83] width 74 height 22
click at [1338, 108] on button "Preview" at bounding box center [1335, 109] width 95 height 25
click at [1310, 78] on button "Options" at bounding box center [1324, 83] width 74 height 22
click at [216, 719] on div at bounding box center [220, 721] width 30 height 30
click at [1345, 72] on button "Options" at bounding box center [1324, 83] width 74 height 22
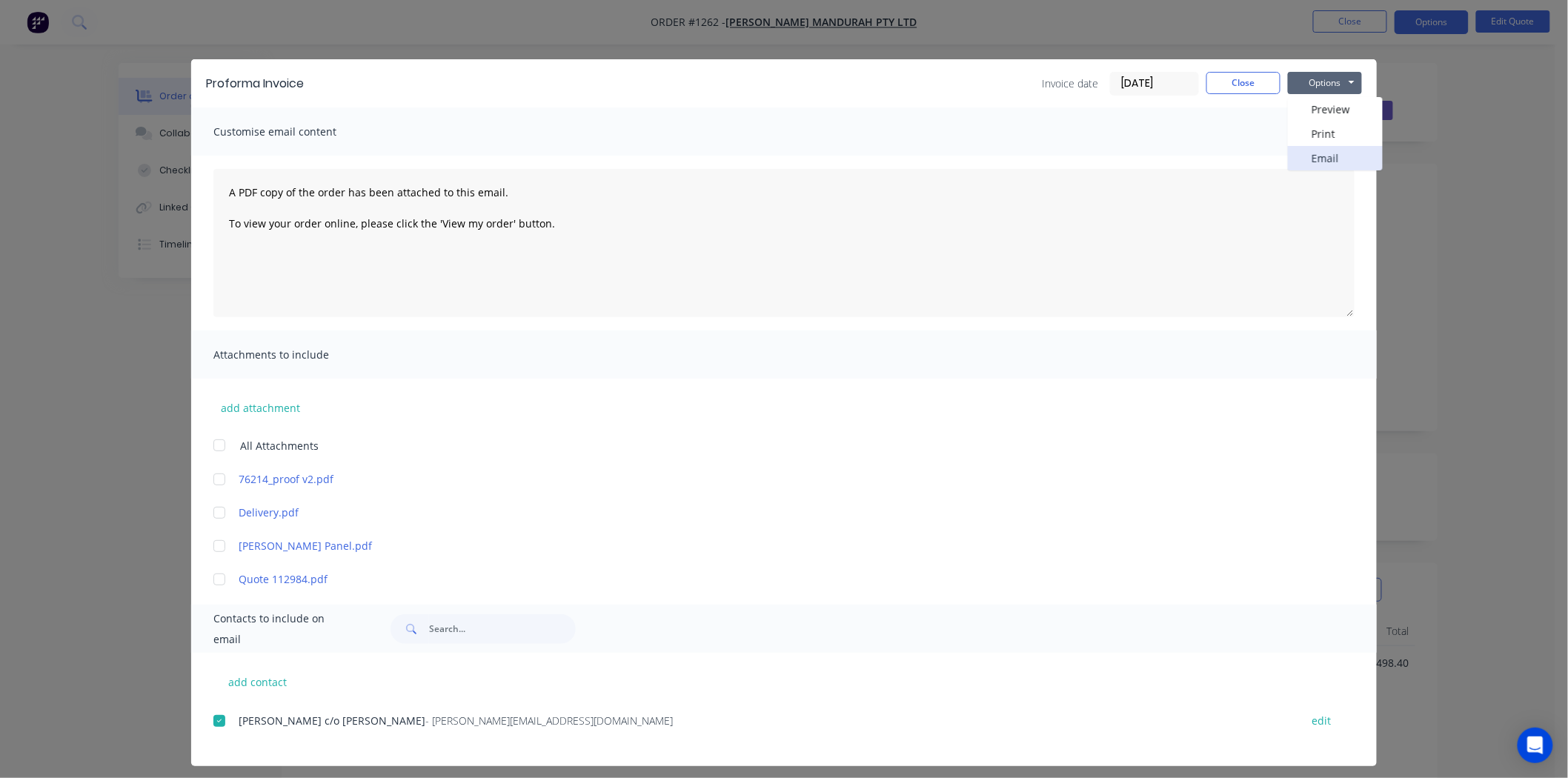
click at [1340, 157] on button "Email" at bounding box center [1335, 158] width 95 height 25
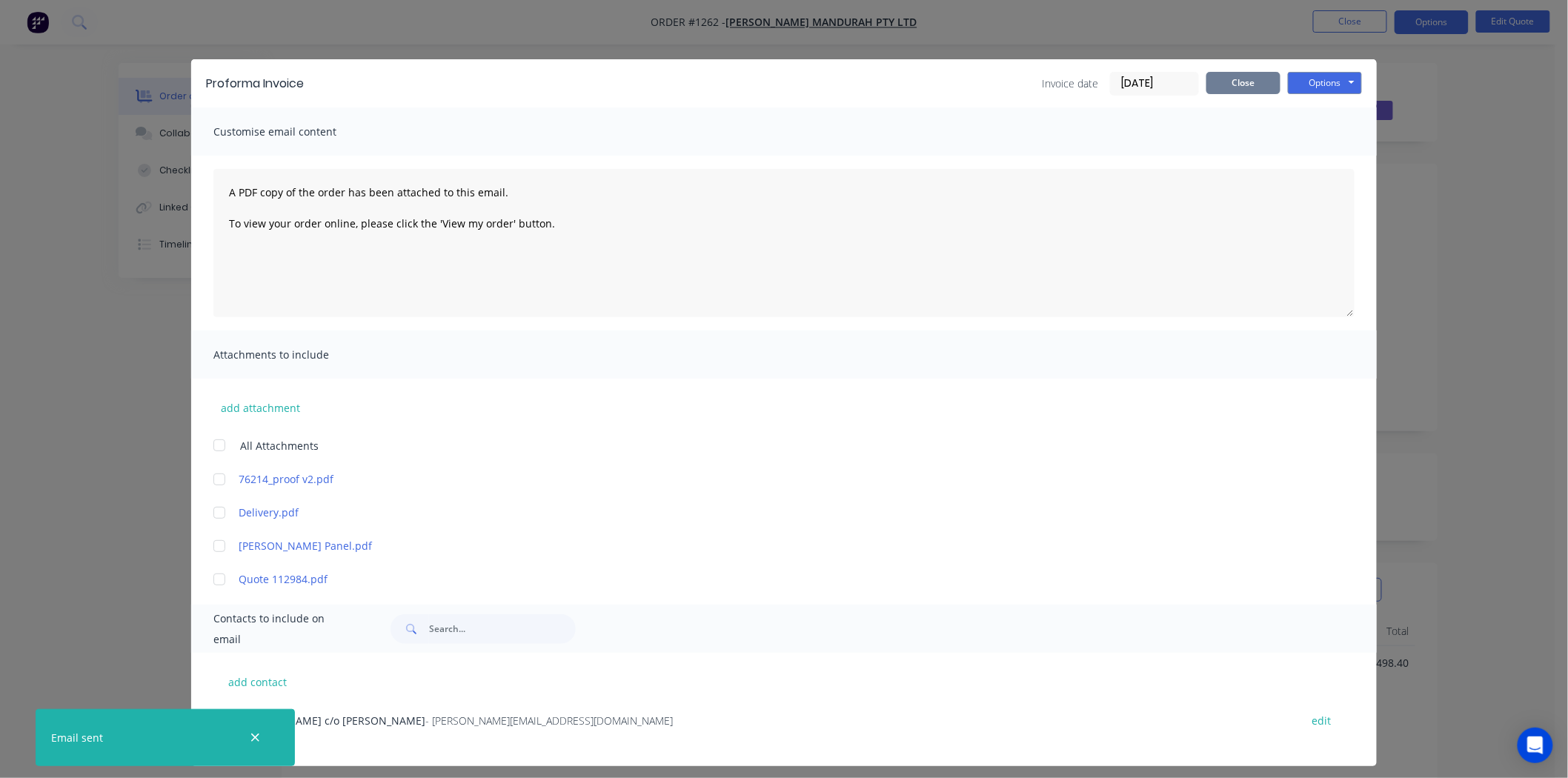
click at [1238, 81] on button "Close" at bounding box center [1243, 83] width 74 height 22
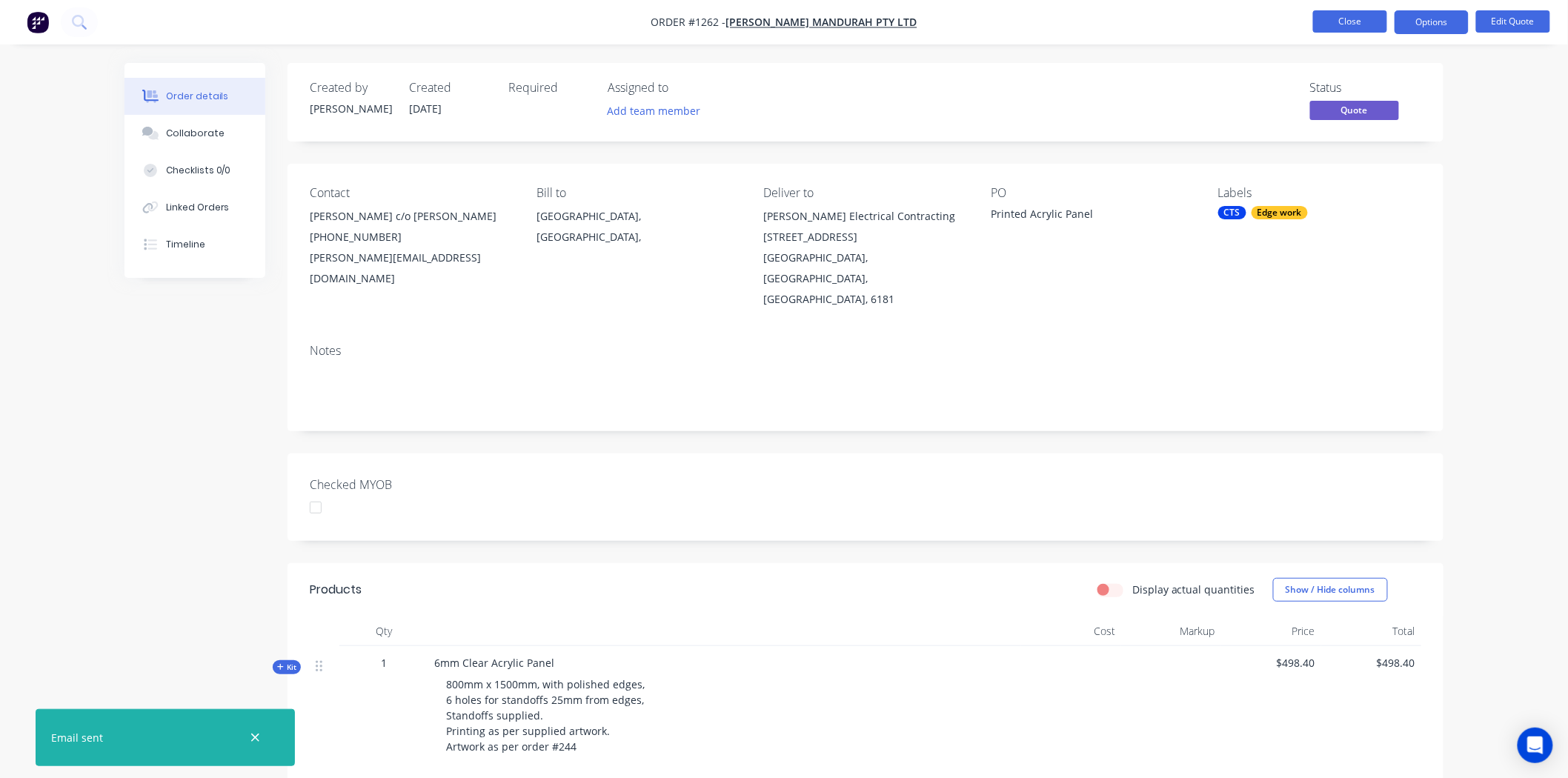
click at [1368, 16] on button "Close" at bounding box center [1350, 22] width 74 height 22
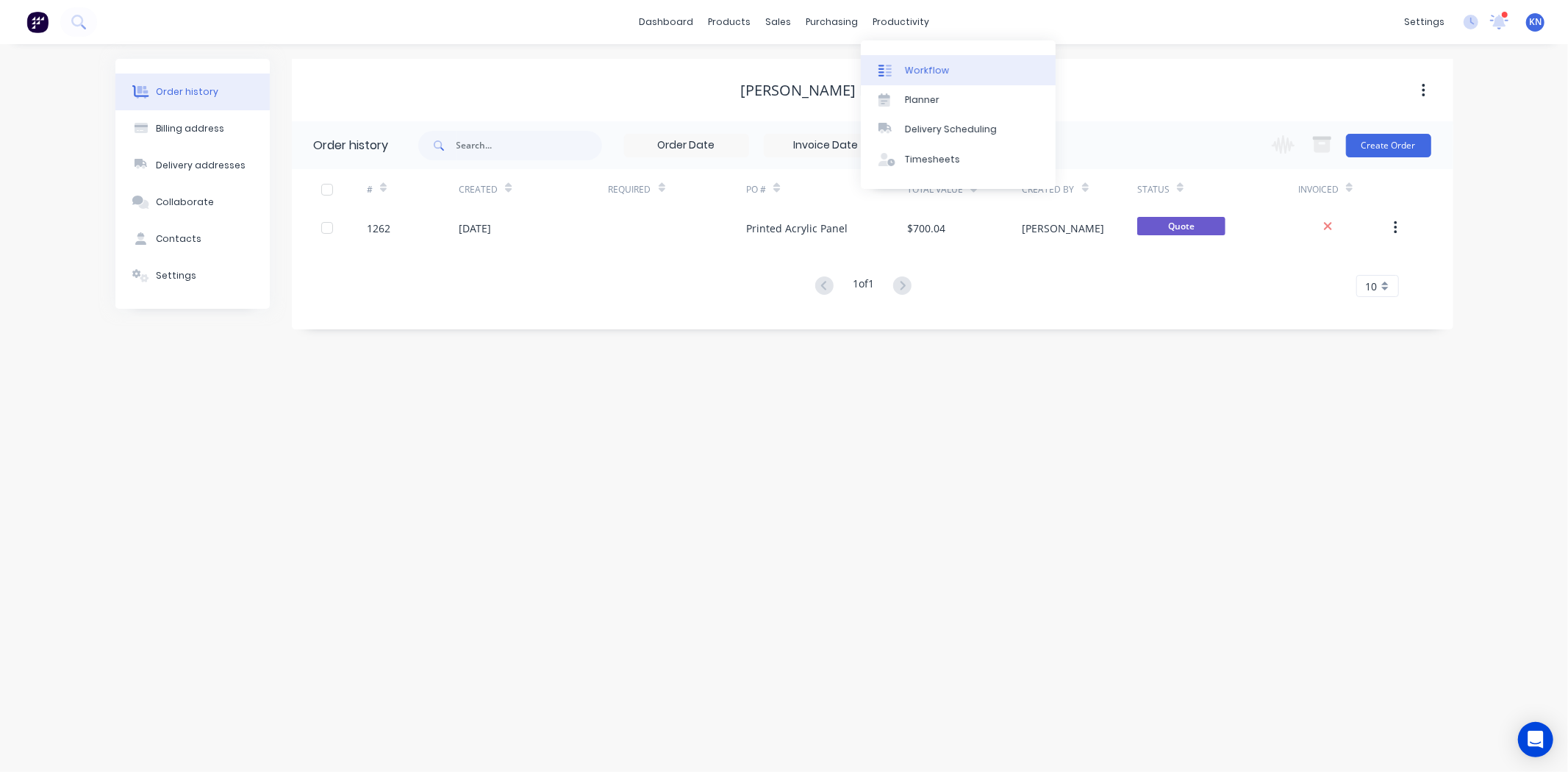
click at [927, 66] on div "Workflow" at bounding box center [927, 70] width 44 height 13
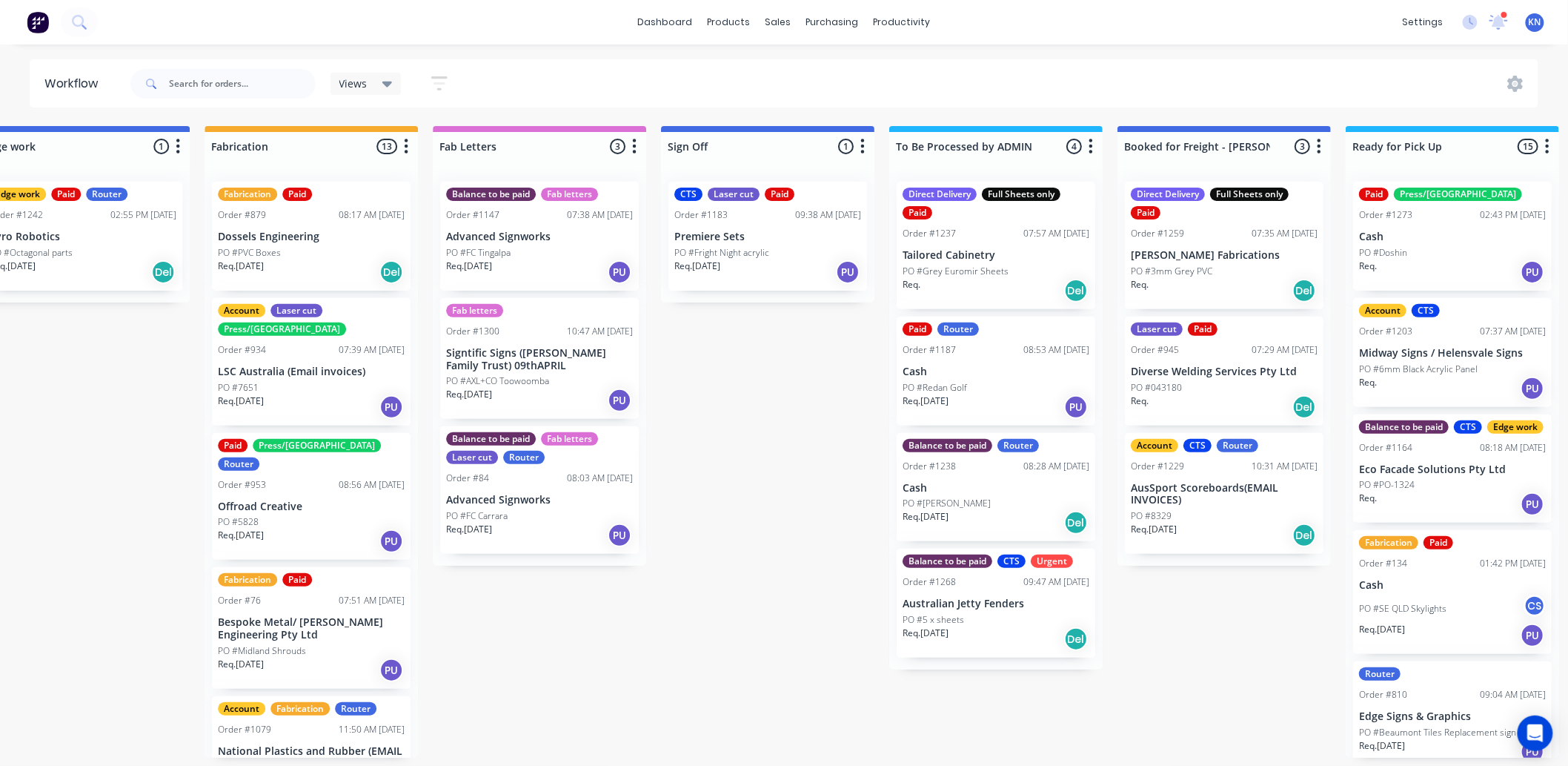
scroll to position [0, 1655]
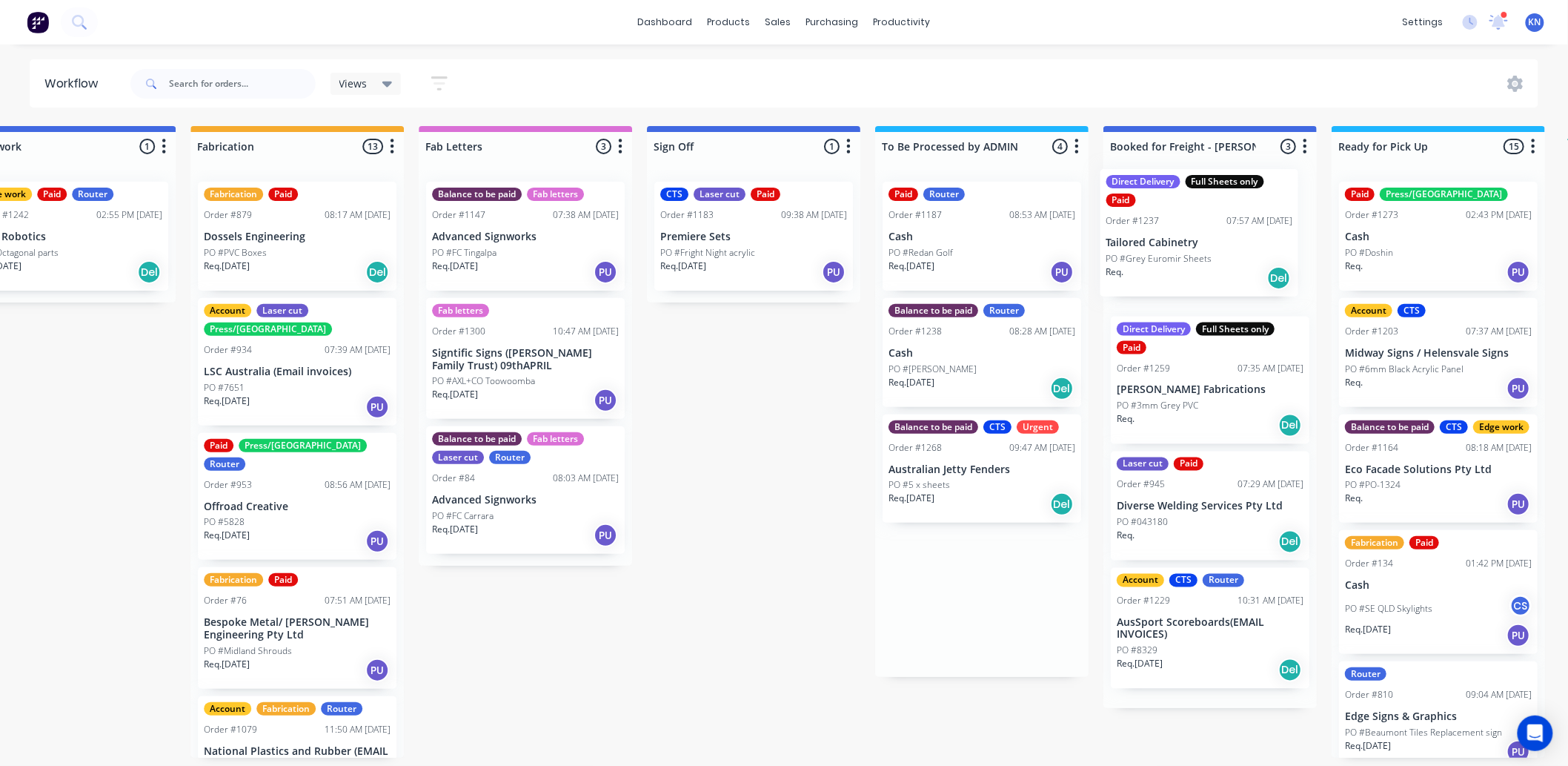
drag, startPoint x: 961, startPoint y: 255, endPoint x: 1169, endPoint y: 219, distance: 211.1
click at [1173, 220] on div "Submitted 1 Status colour #273444 hex #273444 Save Cancel Summaries Total order…" at bounding box center [94, 442] width 3546 height 631
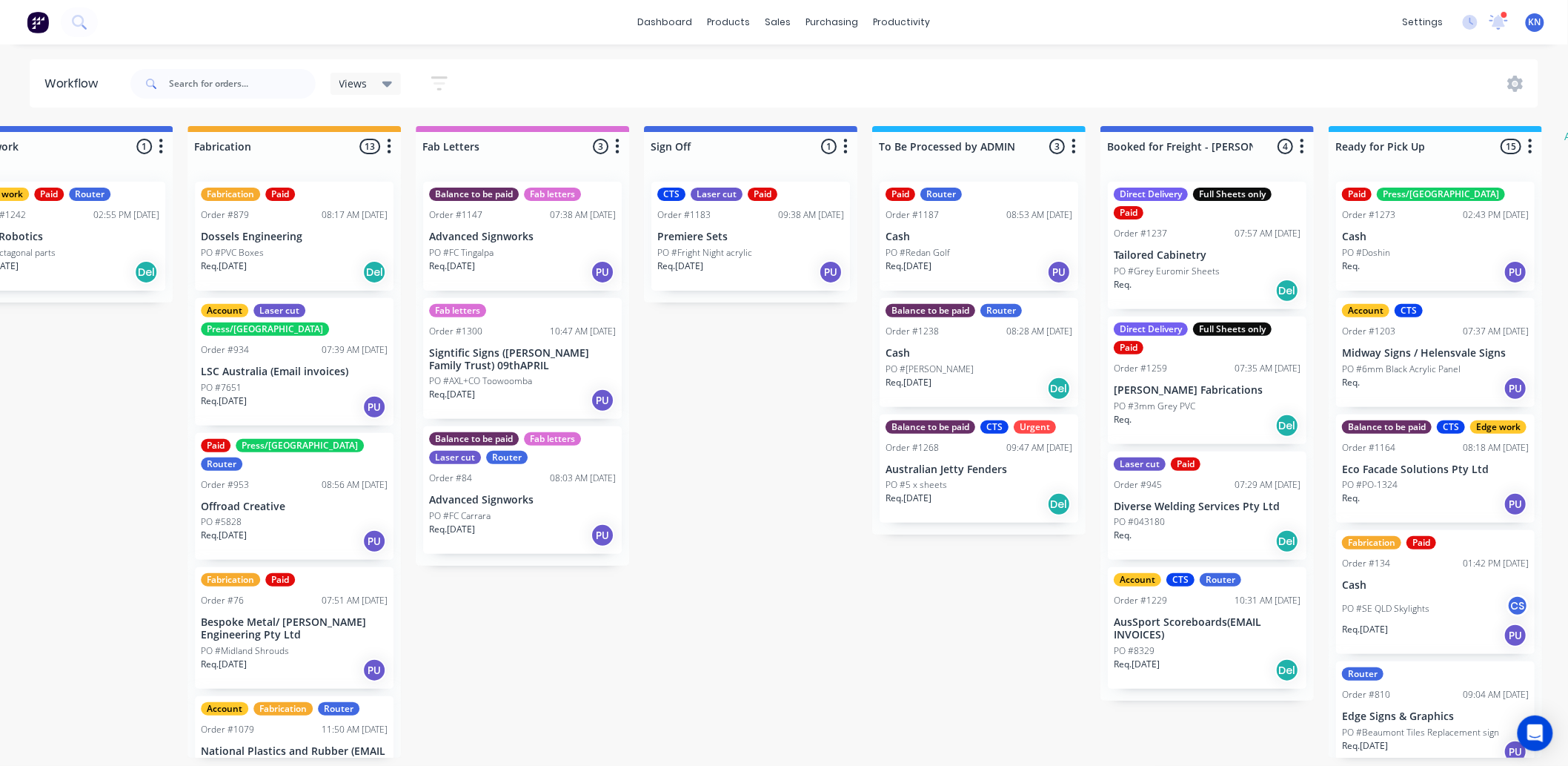
click at [1168, 247] on div "Direct Delivery Full Sheets only Paid Order #1237 07:57 AM 27/08/25 Tailored Ca…" at bounding box center [1207, 245] width 199 height 128
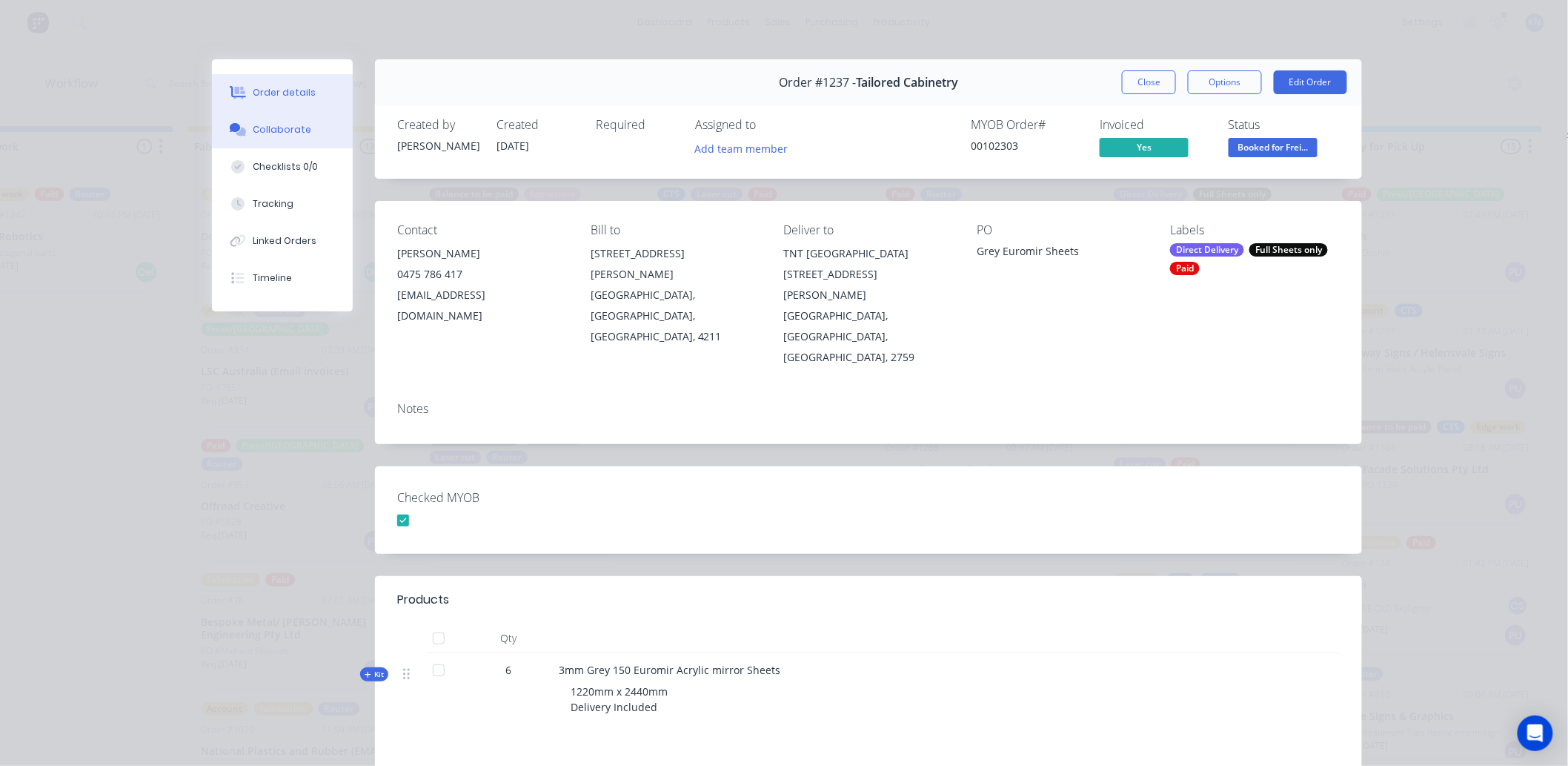
click at [257, 131] on div "Collaborate" at bounding box center [282, 130] width 58 height 13
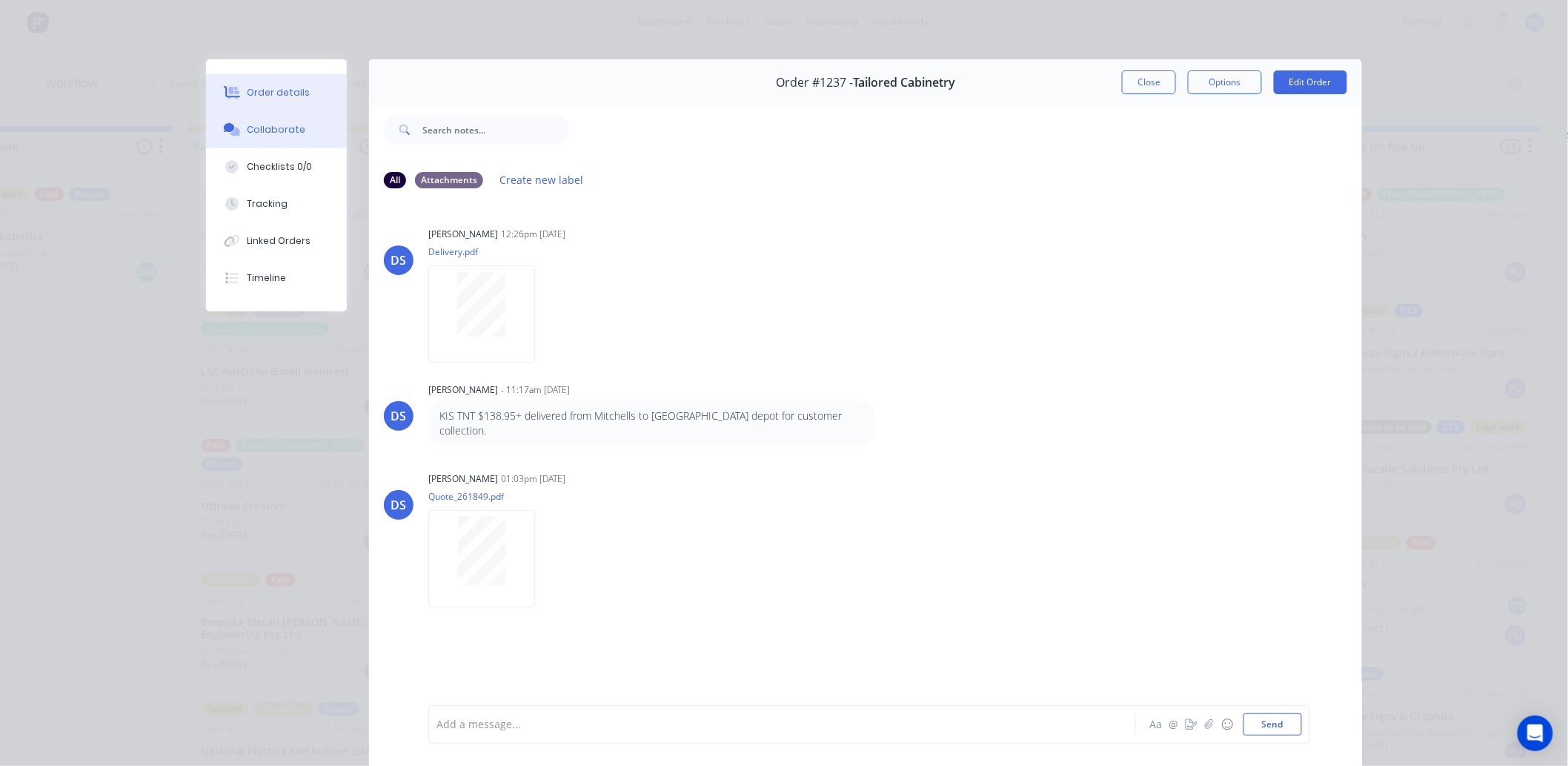
click at [264, 93] on div "Order details" at bounding box center [279, 93] width 63 height 13
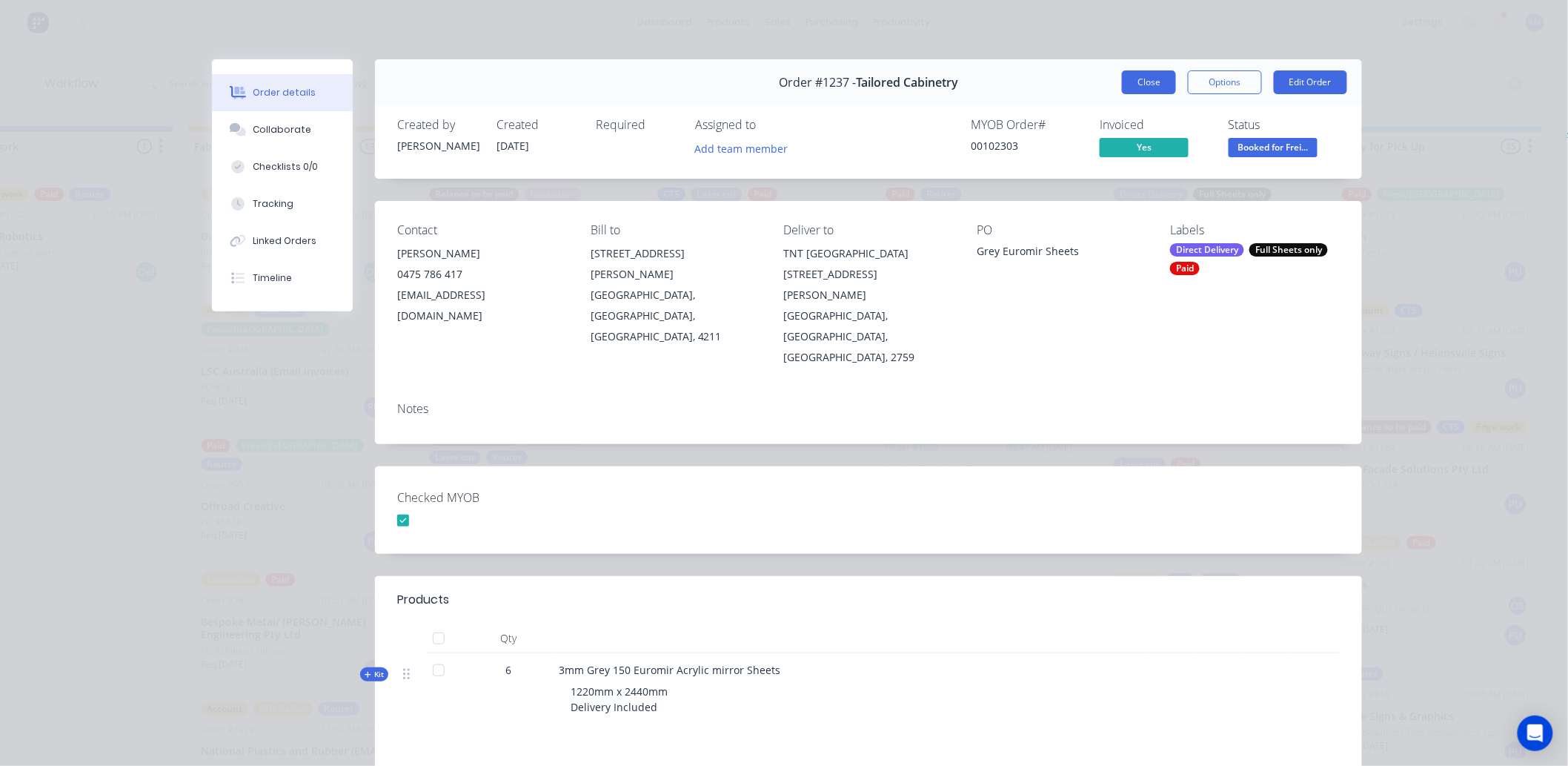
click at [1153, 74] on button "Close" at bounding box center [1149, 82] width 54 height 24
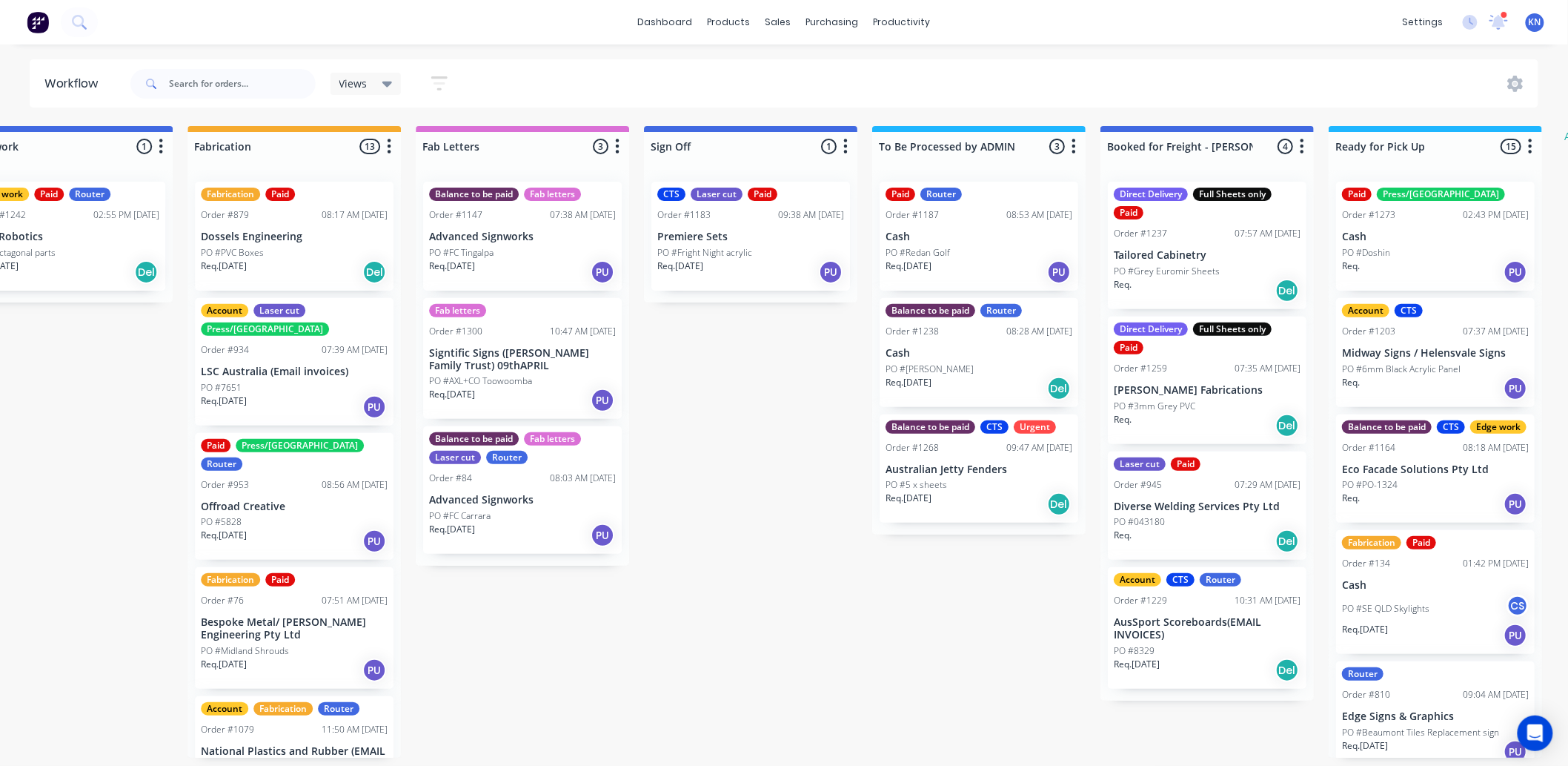
click at [1186, 253] on p "Tailored Cabinetry" at bounding box center [1207, 255] width 187 height 13
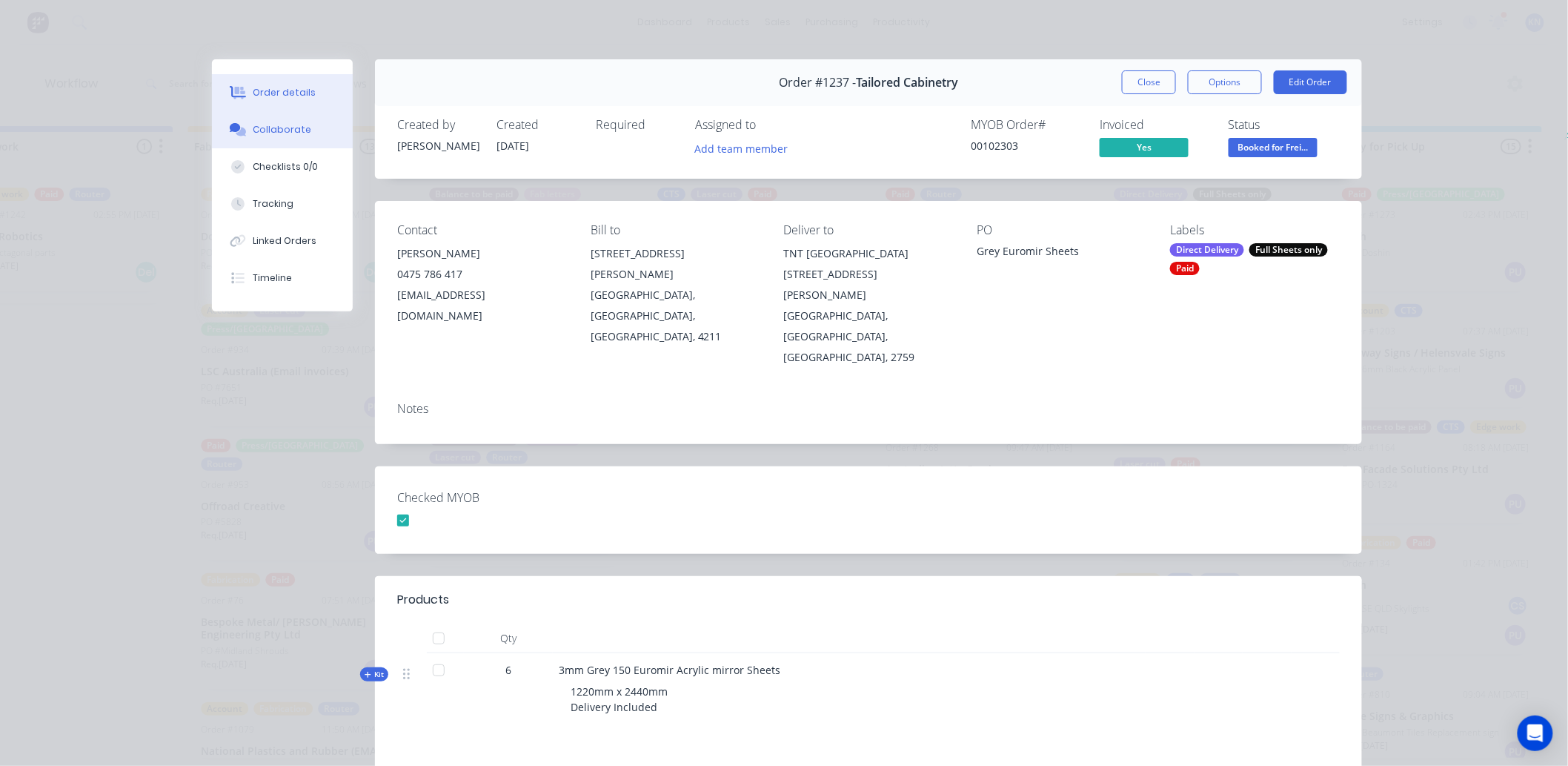
click at [291, 129] on div "Collaborate" at bounding box center [282, 130] width 58 height 13
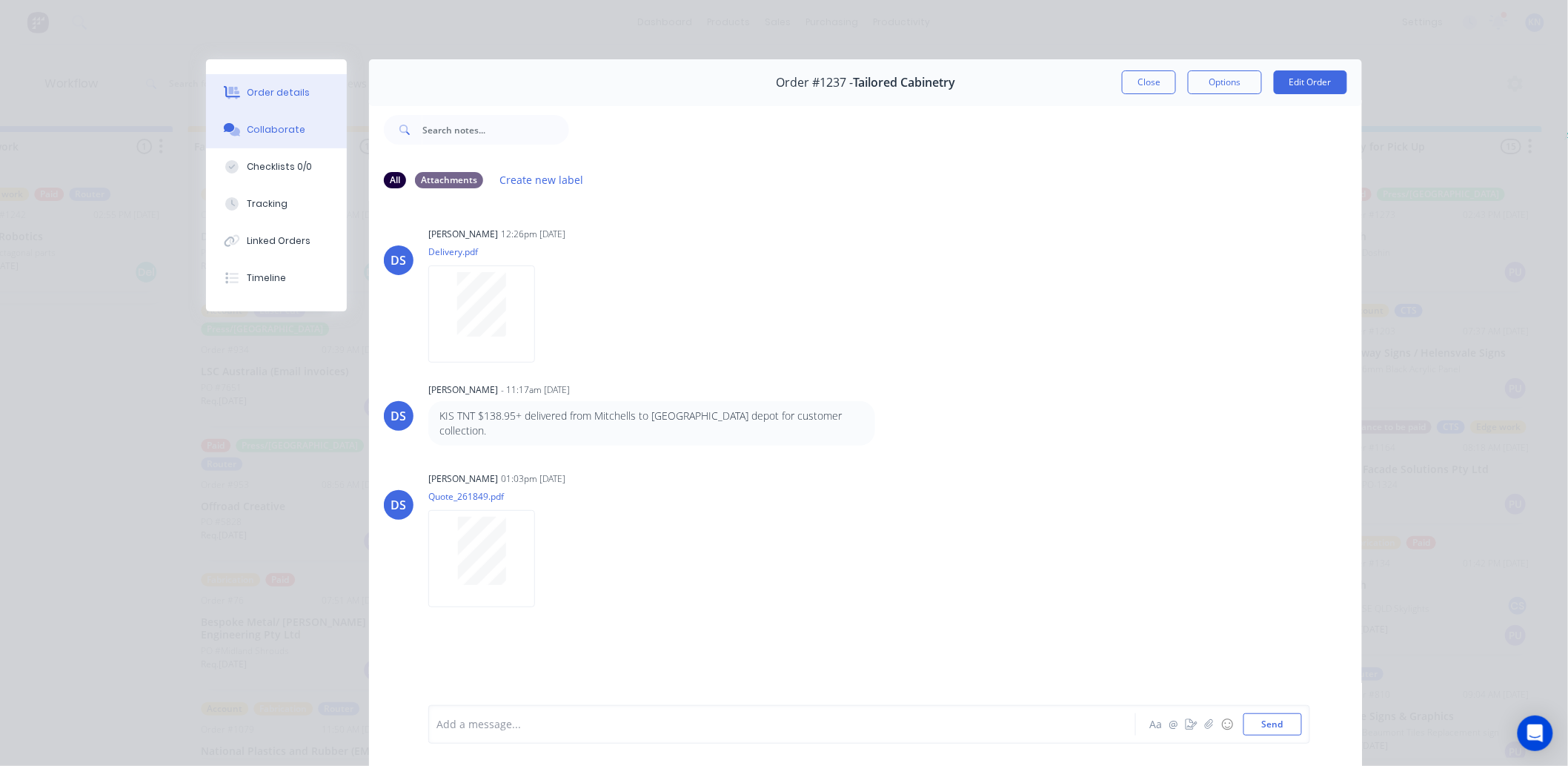
click at [261, 89] on div "Order details" at bounding box center [279, 93] width 63 height 13
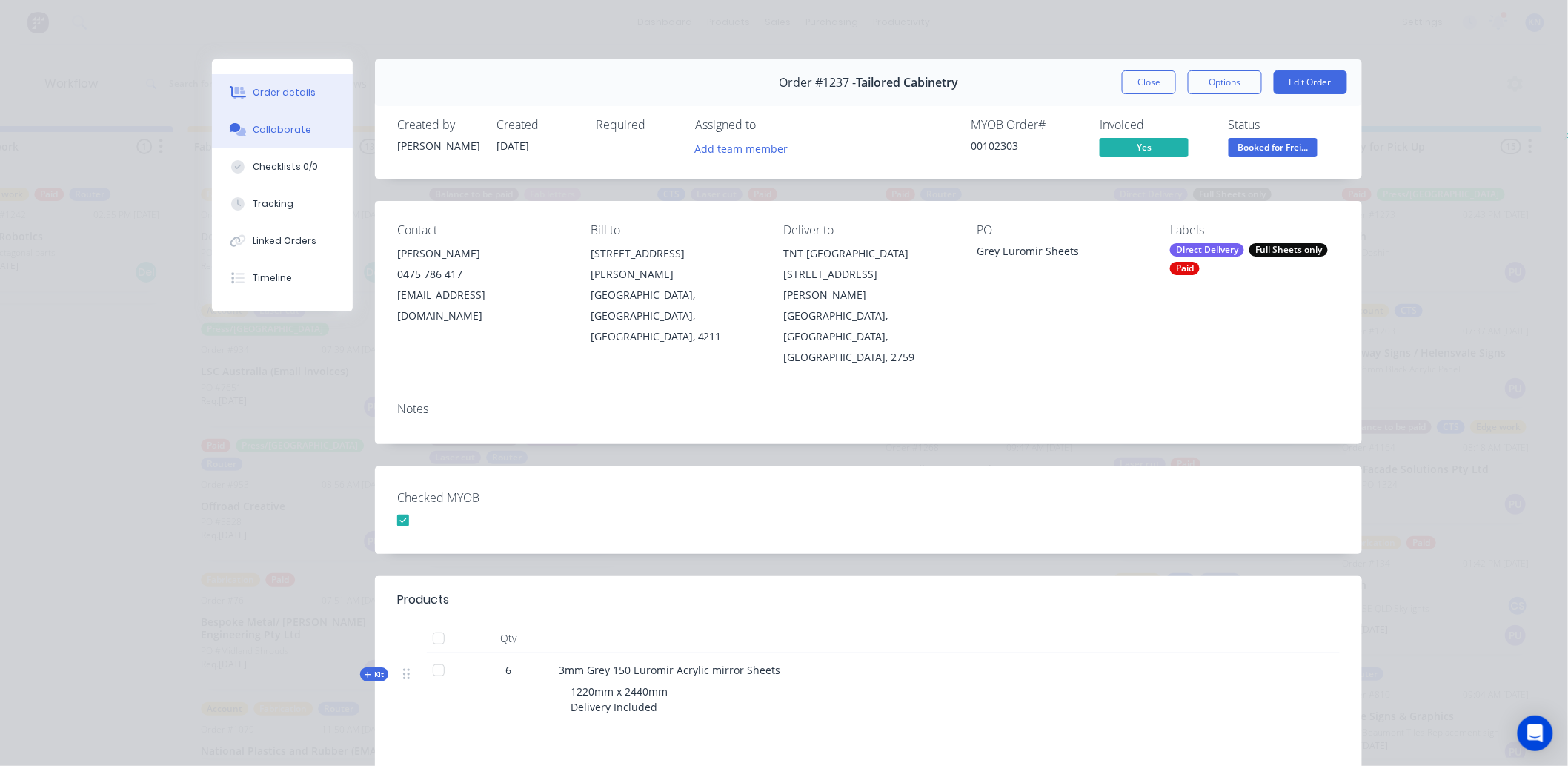
drag, startPoint x: 272, startPoint y: 130, endPoint x: 322, endPoint y: 122, distance: 50.6
click at [272, 130] on div "Collaborate" at bounding box center [282, 130] width 58 height 13
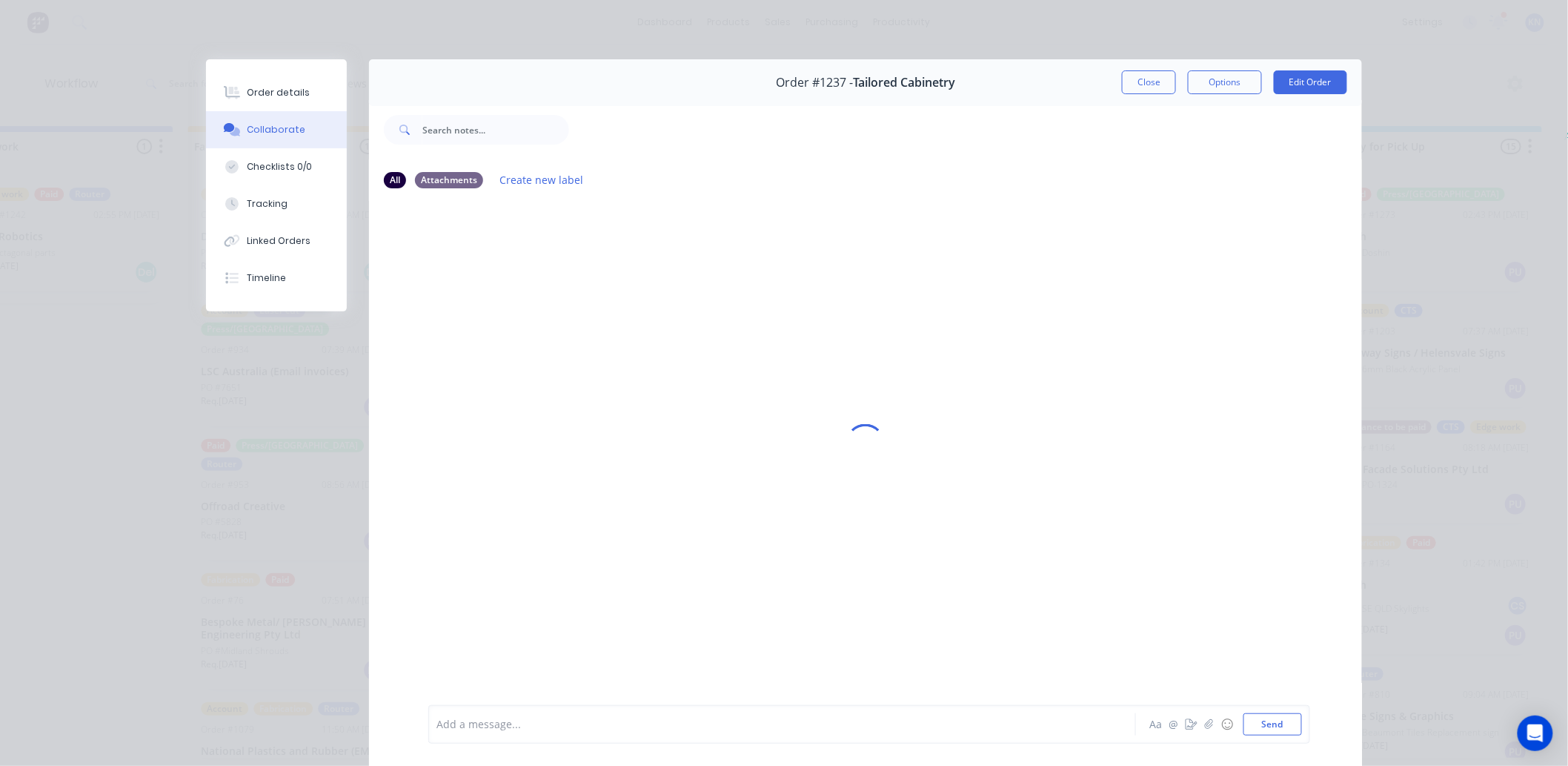
click at [519, 729] on div at bounding box center [761, 724] width 648 height 16
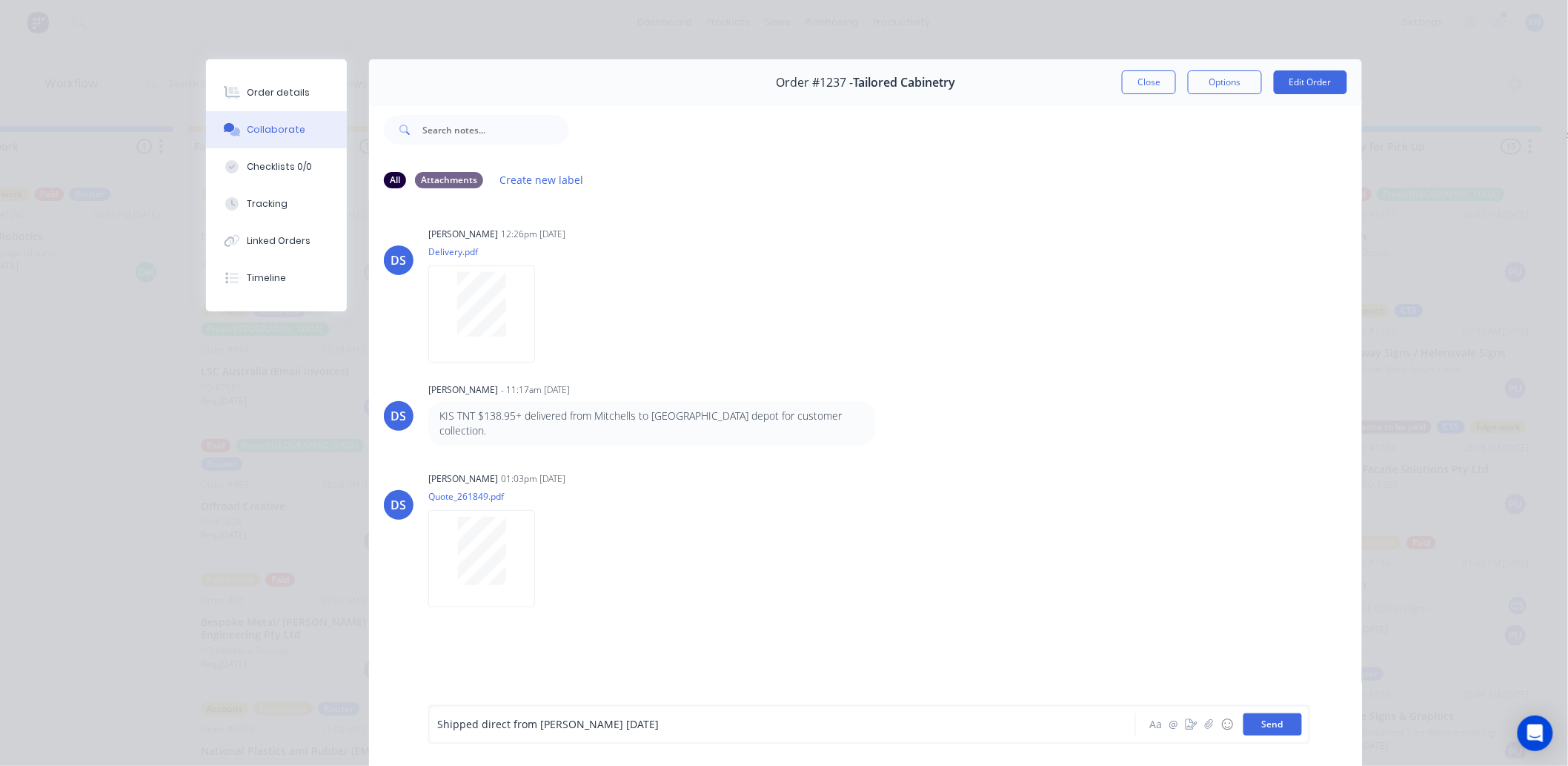
click at [1266, 716] on button "Send" at bounding box center [1273, 724] width 58 height 22
click at [1205, 724] on icon "button" at bounding box center [1209, 723] width 8 height 10
click at [1142, 78] on button "Close" at bounding box center [1149, 82] width 54 height 24
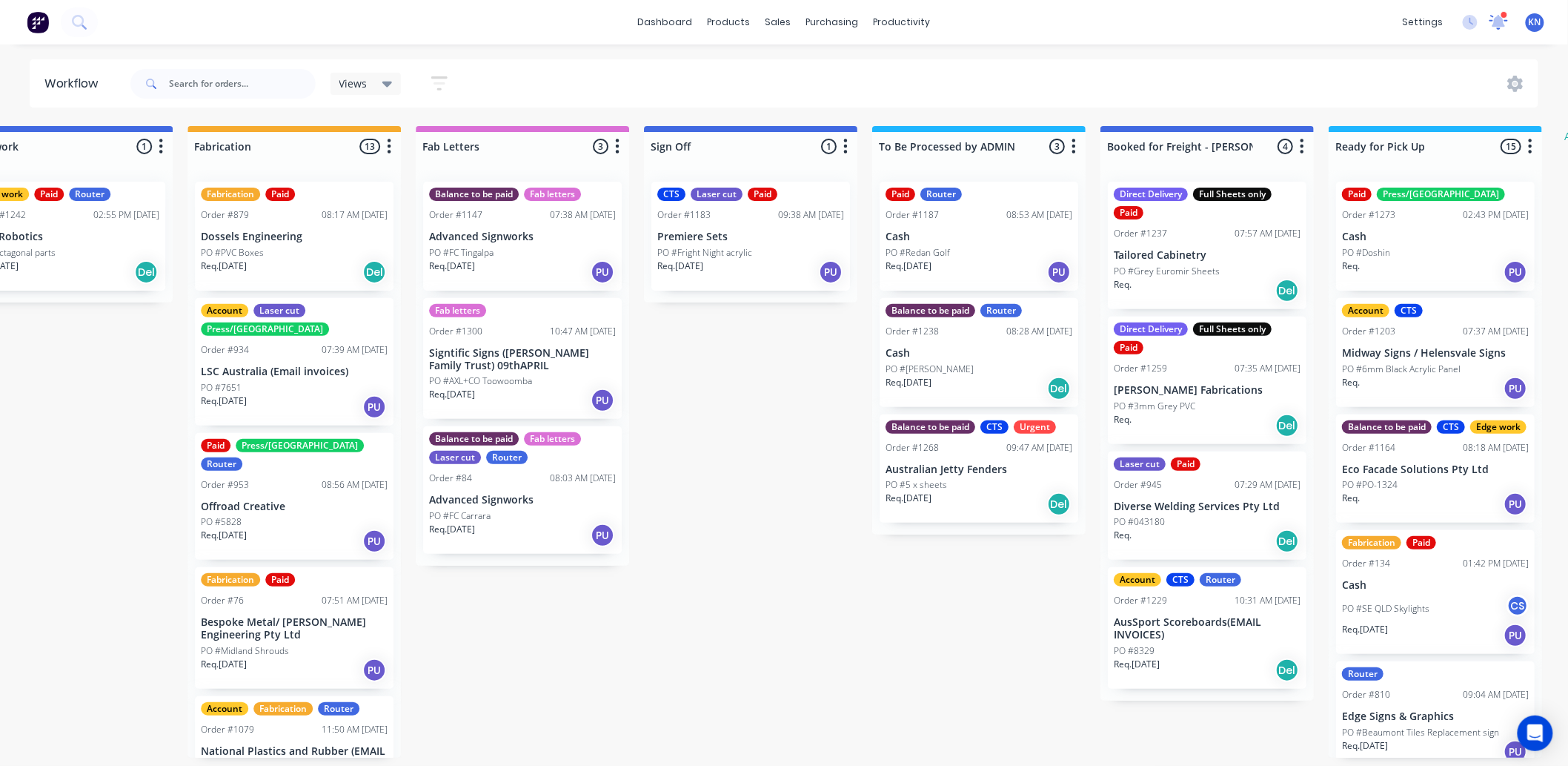
click at [1500, 20] on icon at bounding box center [1499, 20] width 14 height 13
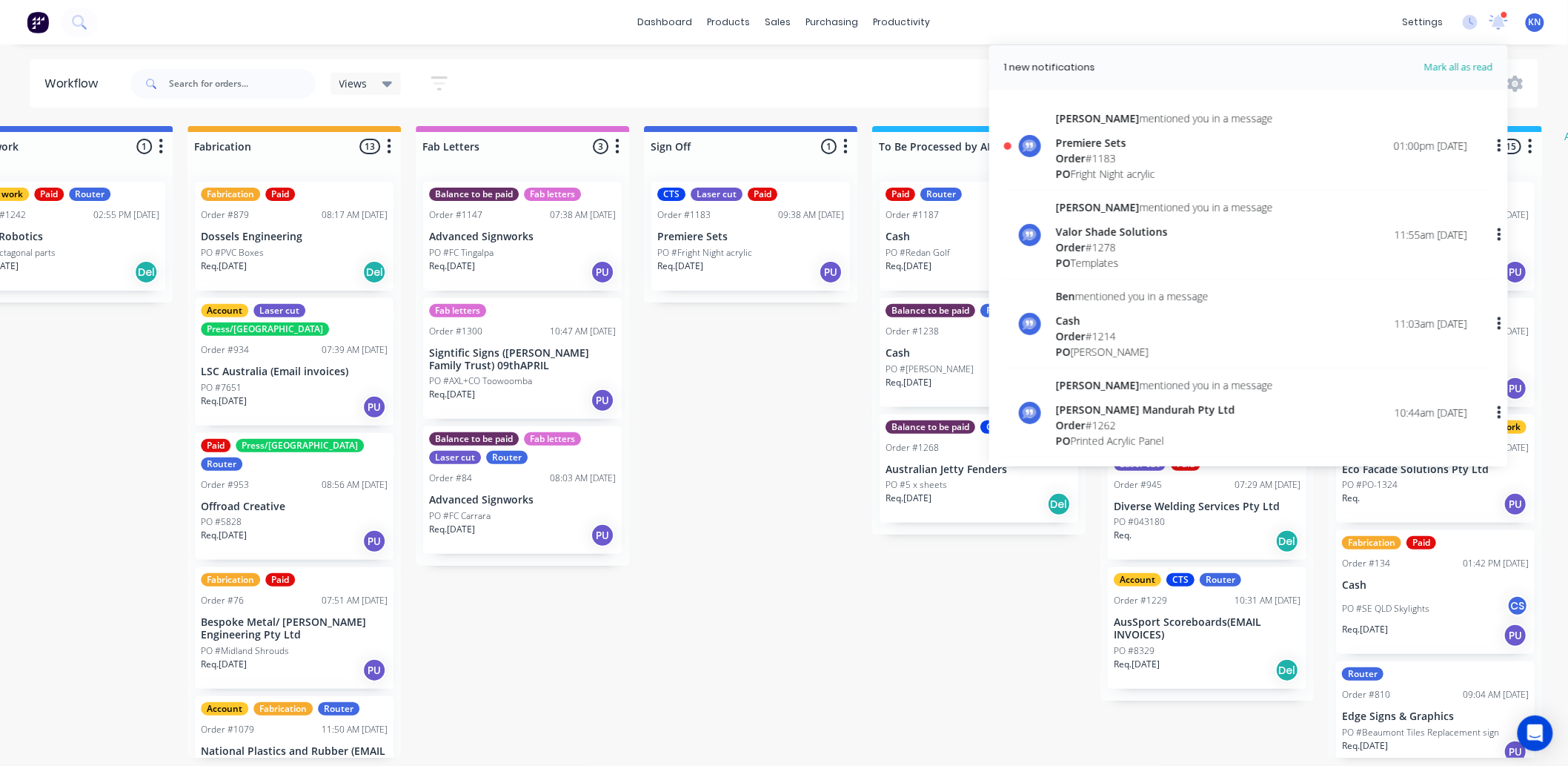
click at [1085, 158] on span "Order" at bounding box center [1071, 158] width 30 height 14
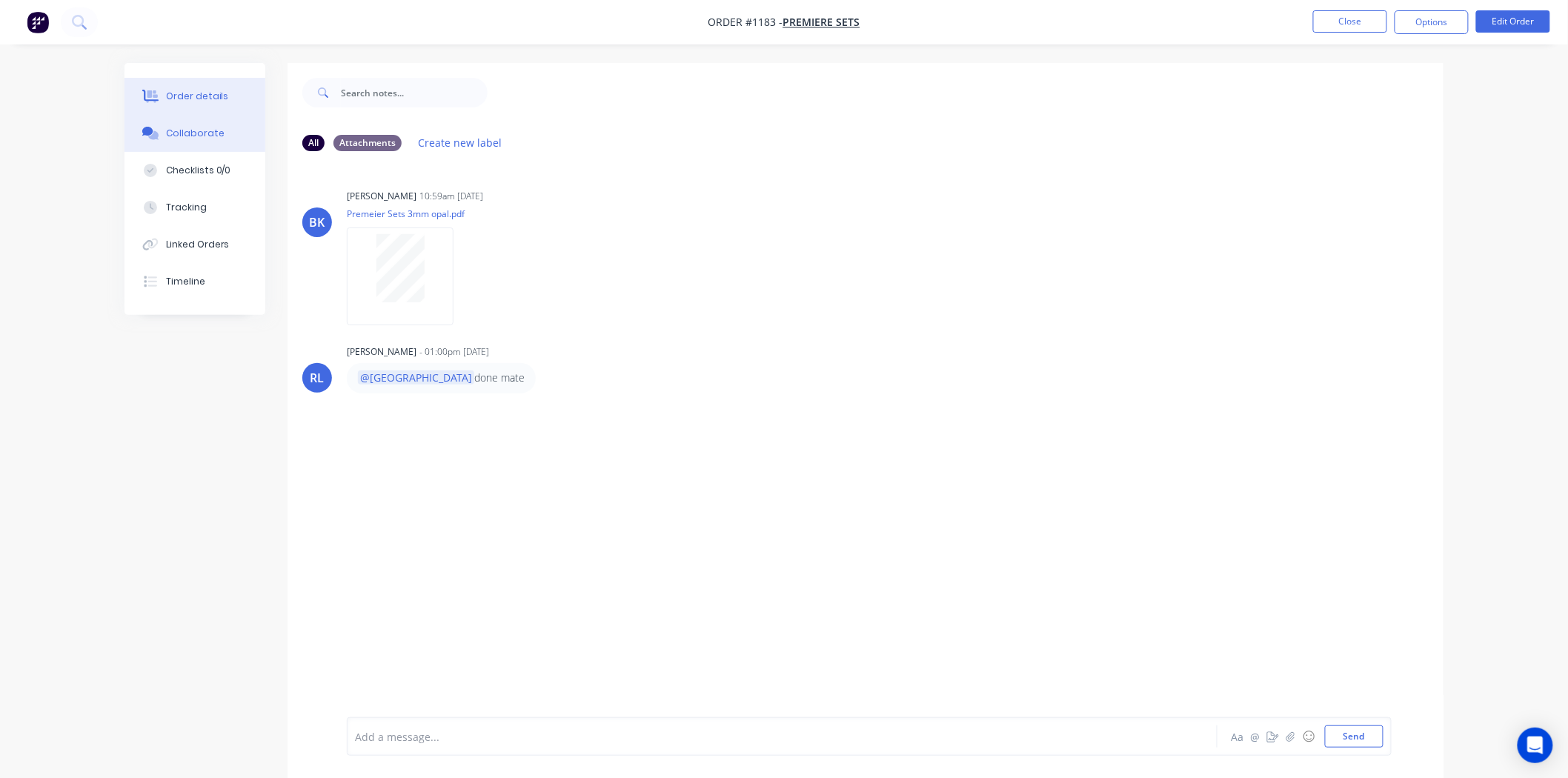
click at [190, 93] on div "Order details" at bounding box center [197, 96] width 63 height 13
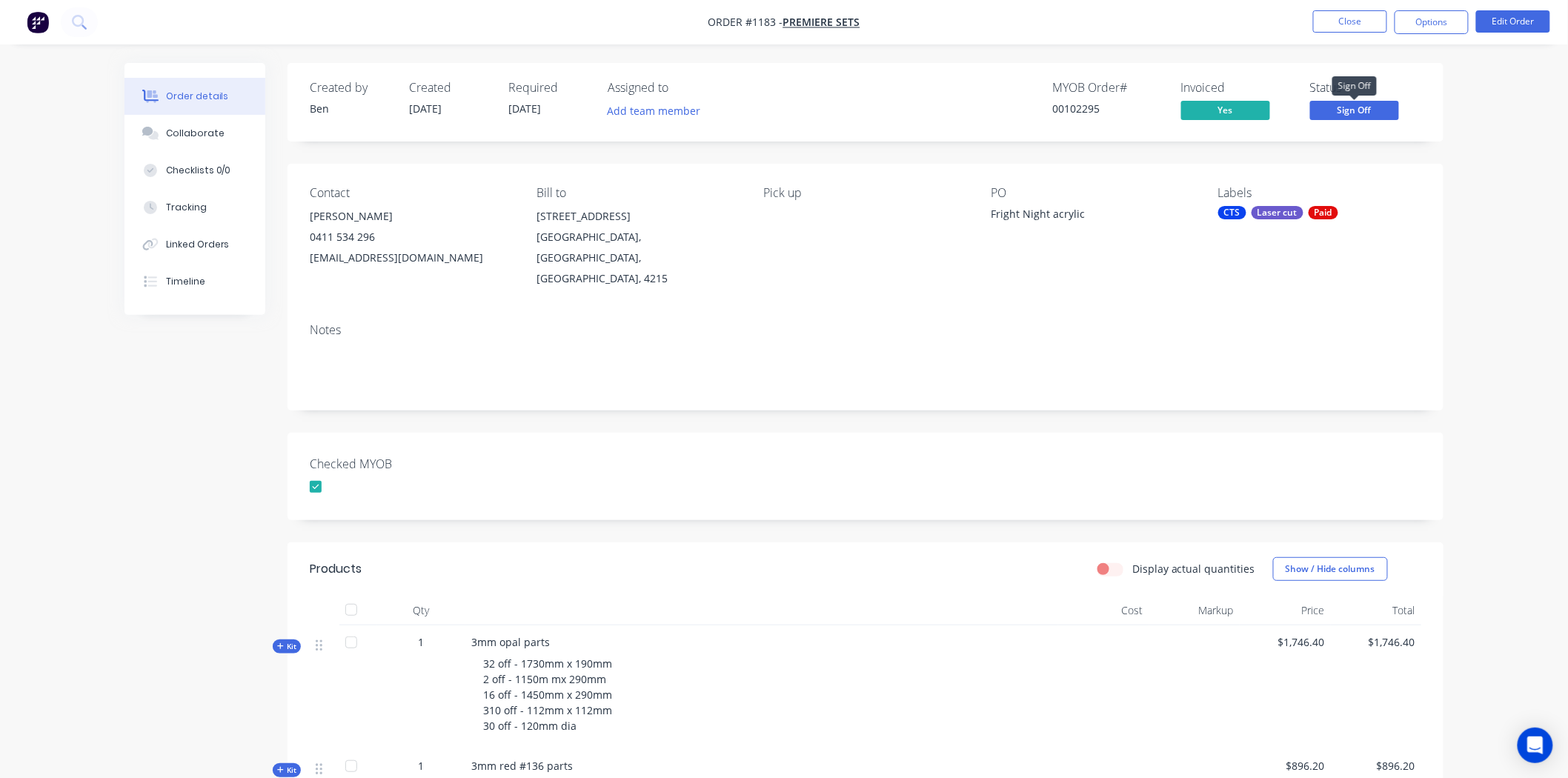
click at [1369, 108] on span "Sign Off" at bounding box center [1354, 110] width 89 height 19
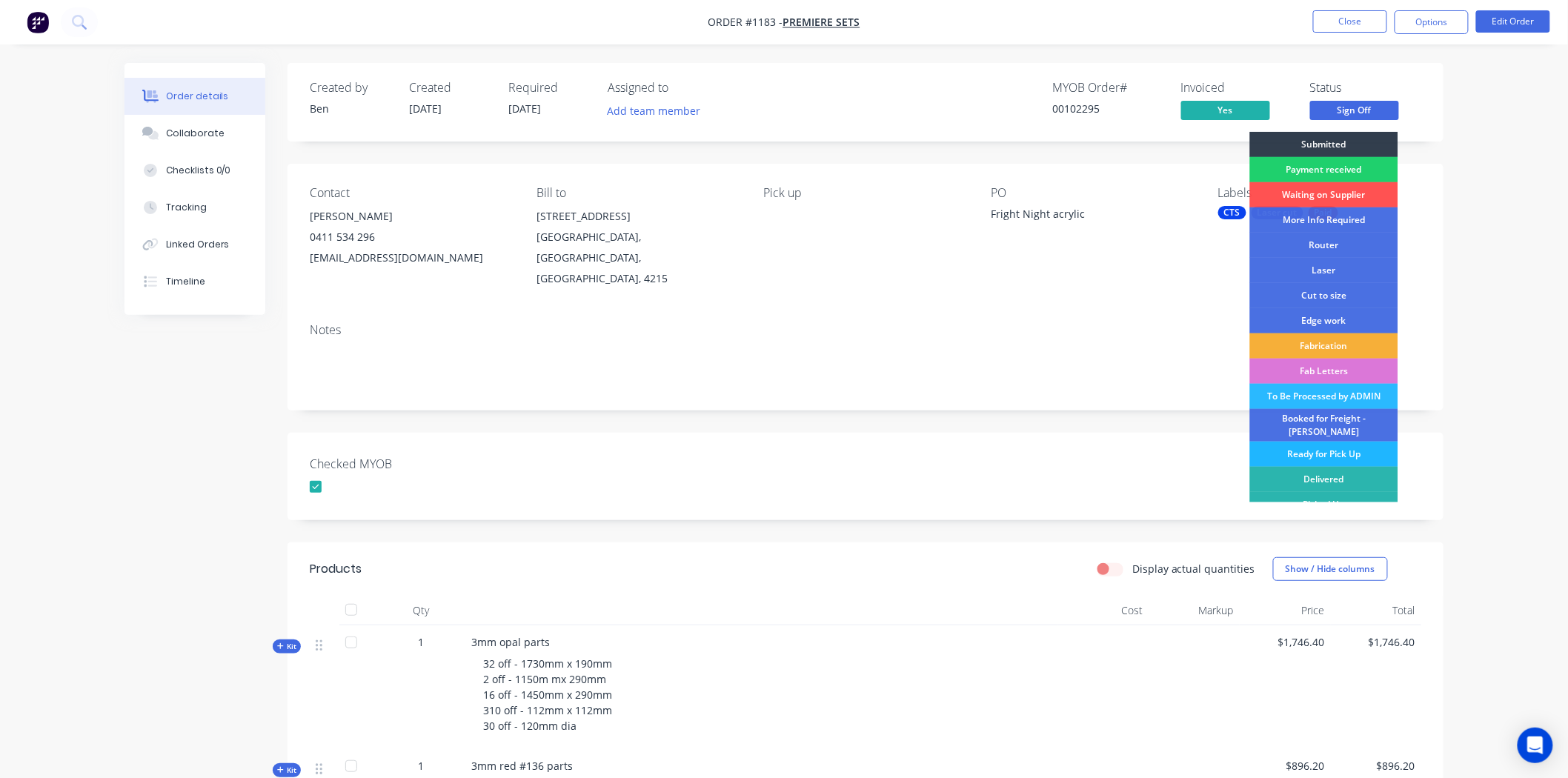
click at [1304, 444] on div "Ready for Pick Up" at bounding box center [1324, 454] width 148 height 25
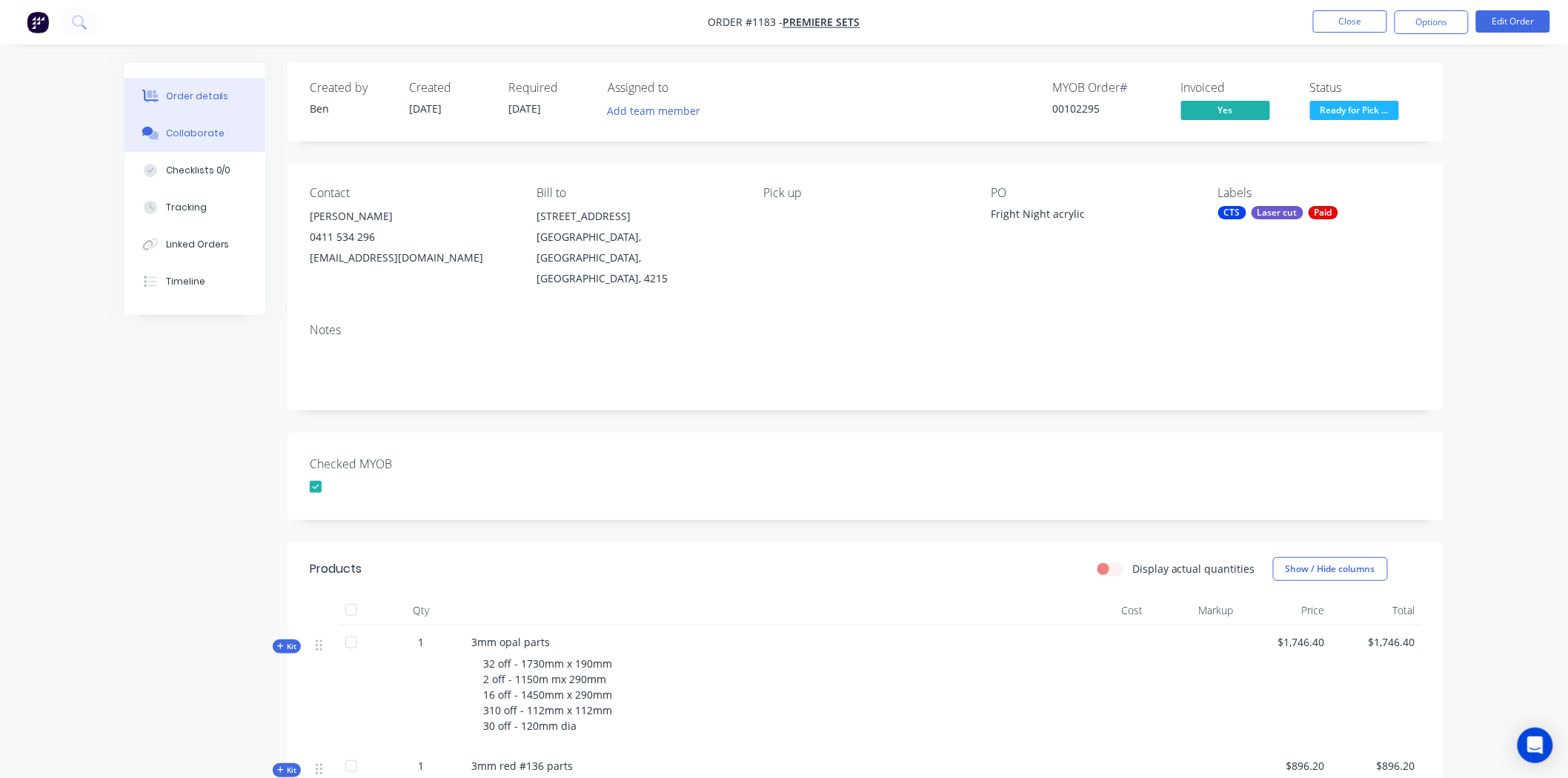
click at [193, 134] on div "Collaborate" at bounding box center [195, 134] width 58 height 13
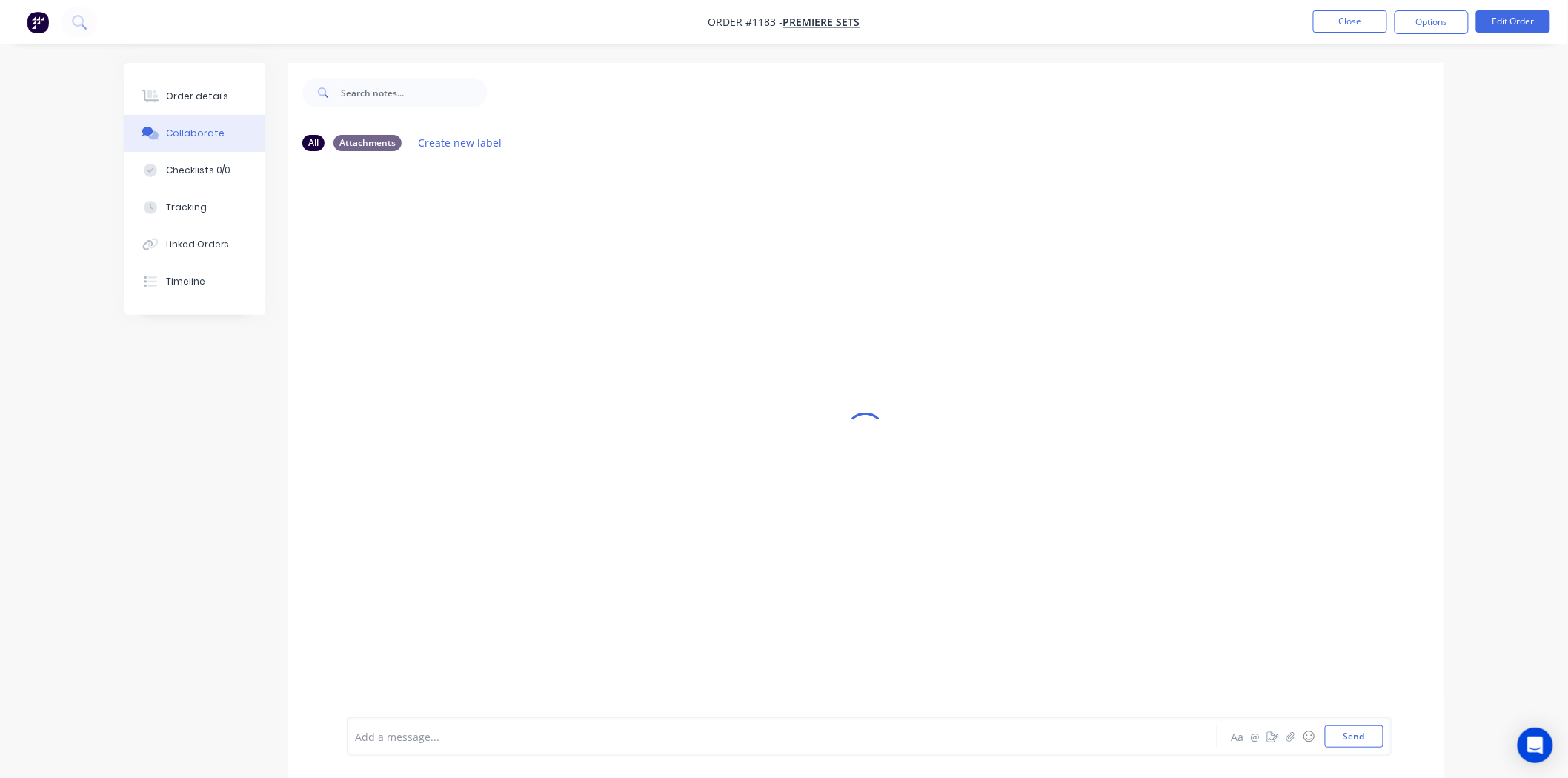
click at [515, 732] on div at bounding box center [741, 736] width 771 height 16
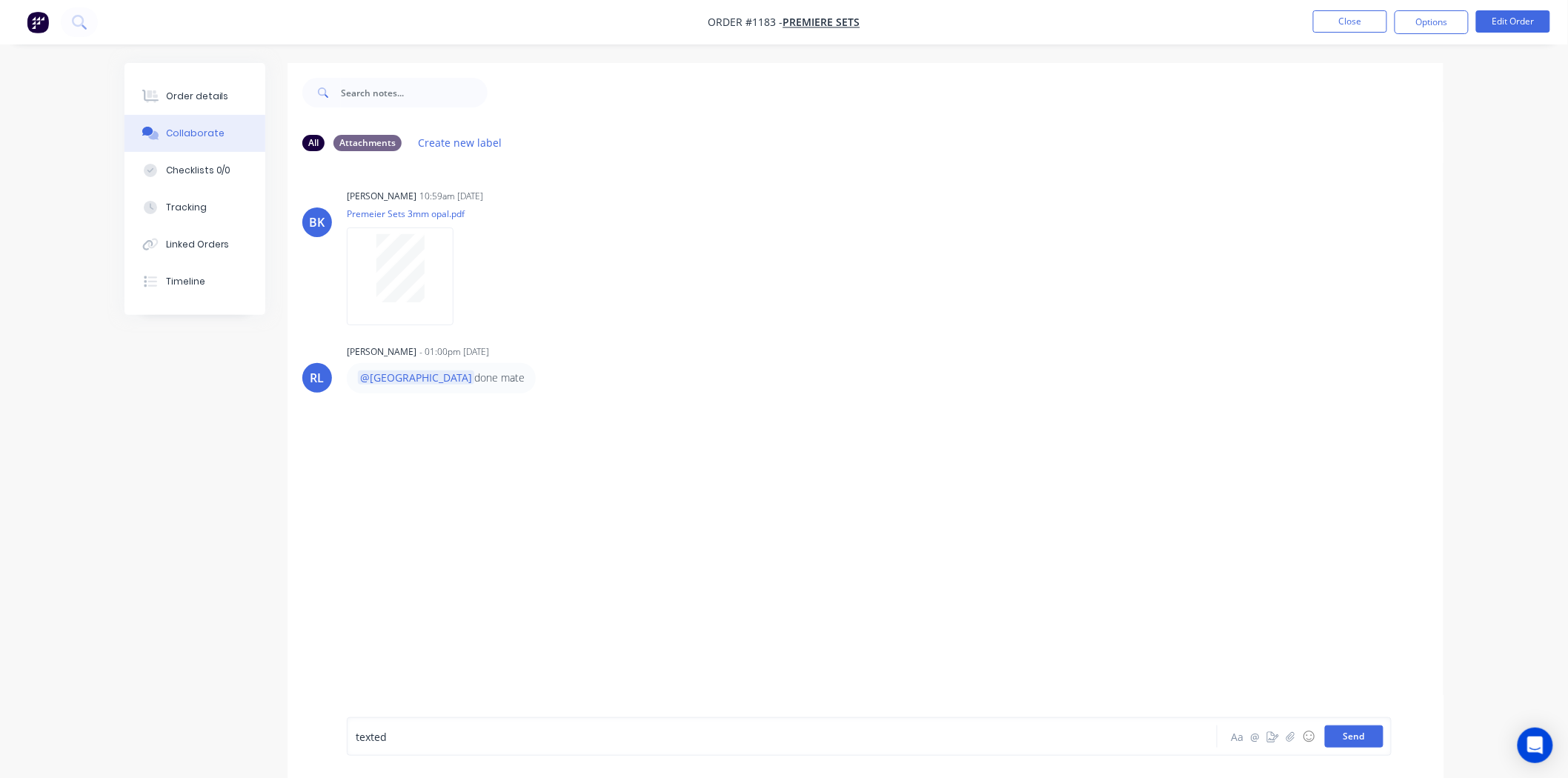
click at [1364, 733] on button "Send" at bounding box center [1354, 736] width 58 height 22
click at [1366, 19] on button "Close" at bounding box center [1350, 22] width 74 height 22
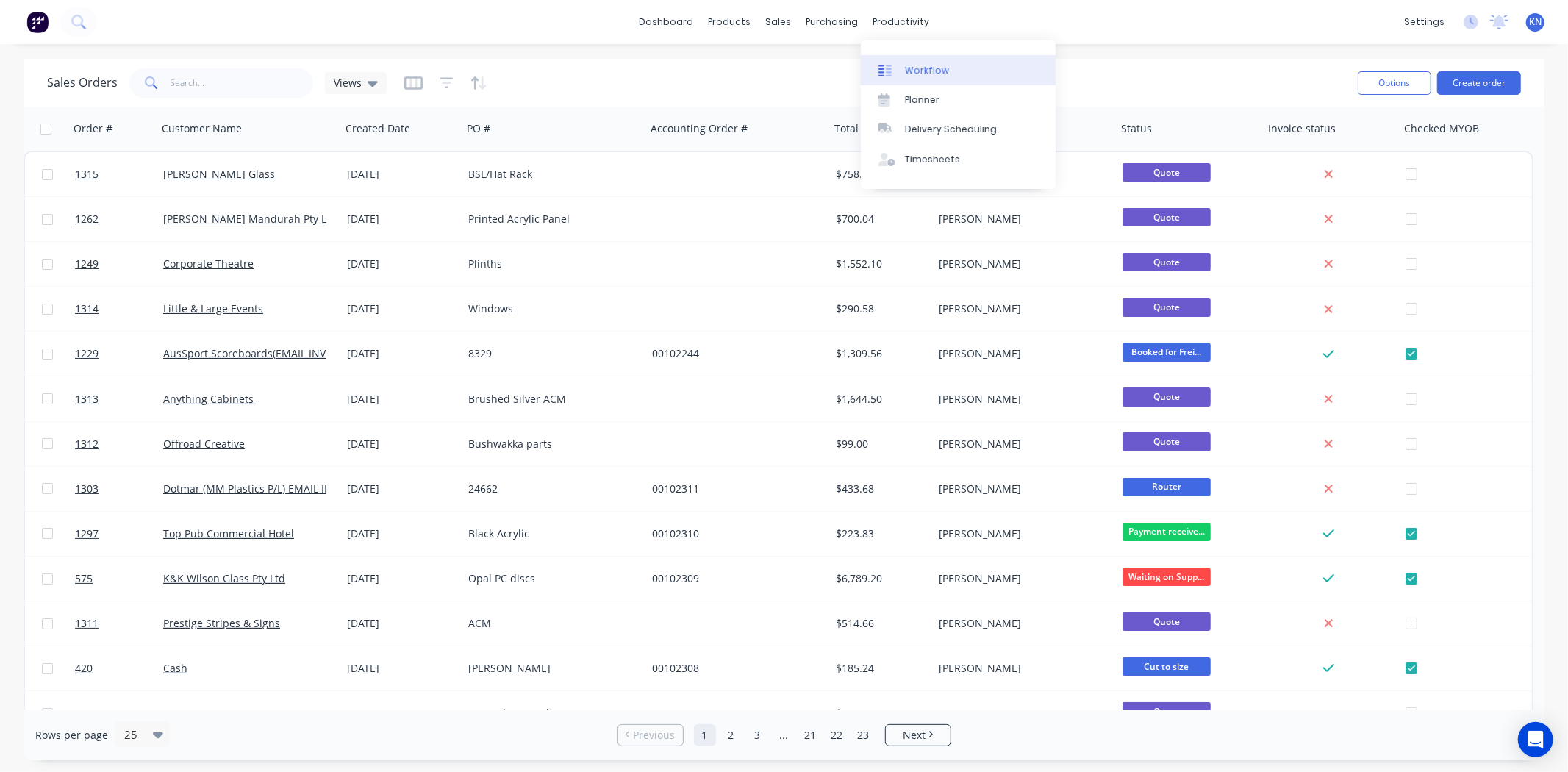
click at [929, 70] on div "Workflow" at bounding box center [927, 70] width 44 height 13
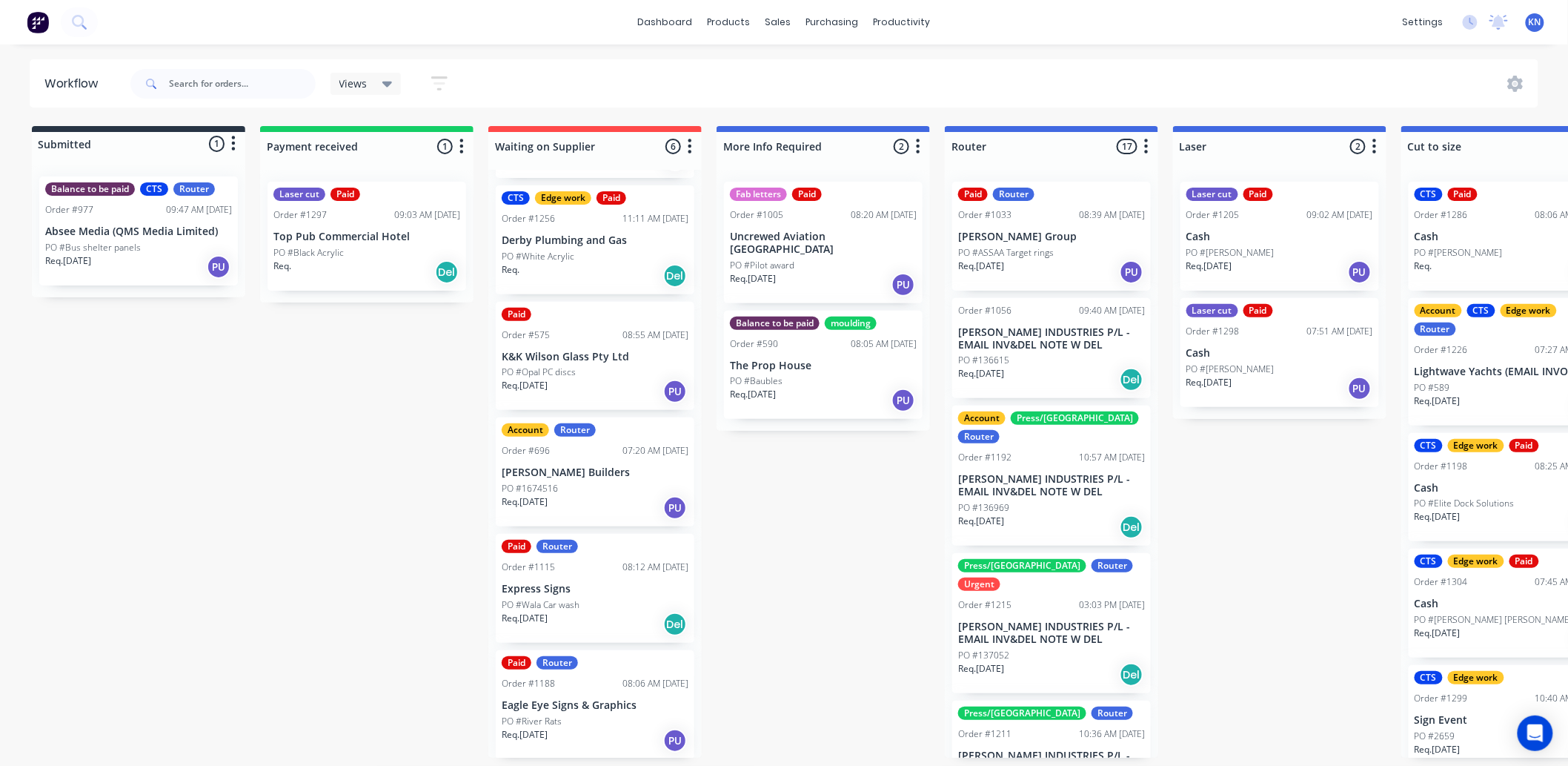
scroll to position [4, 0]
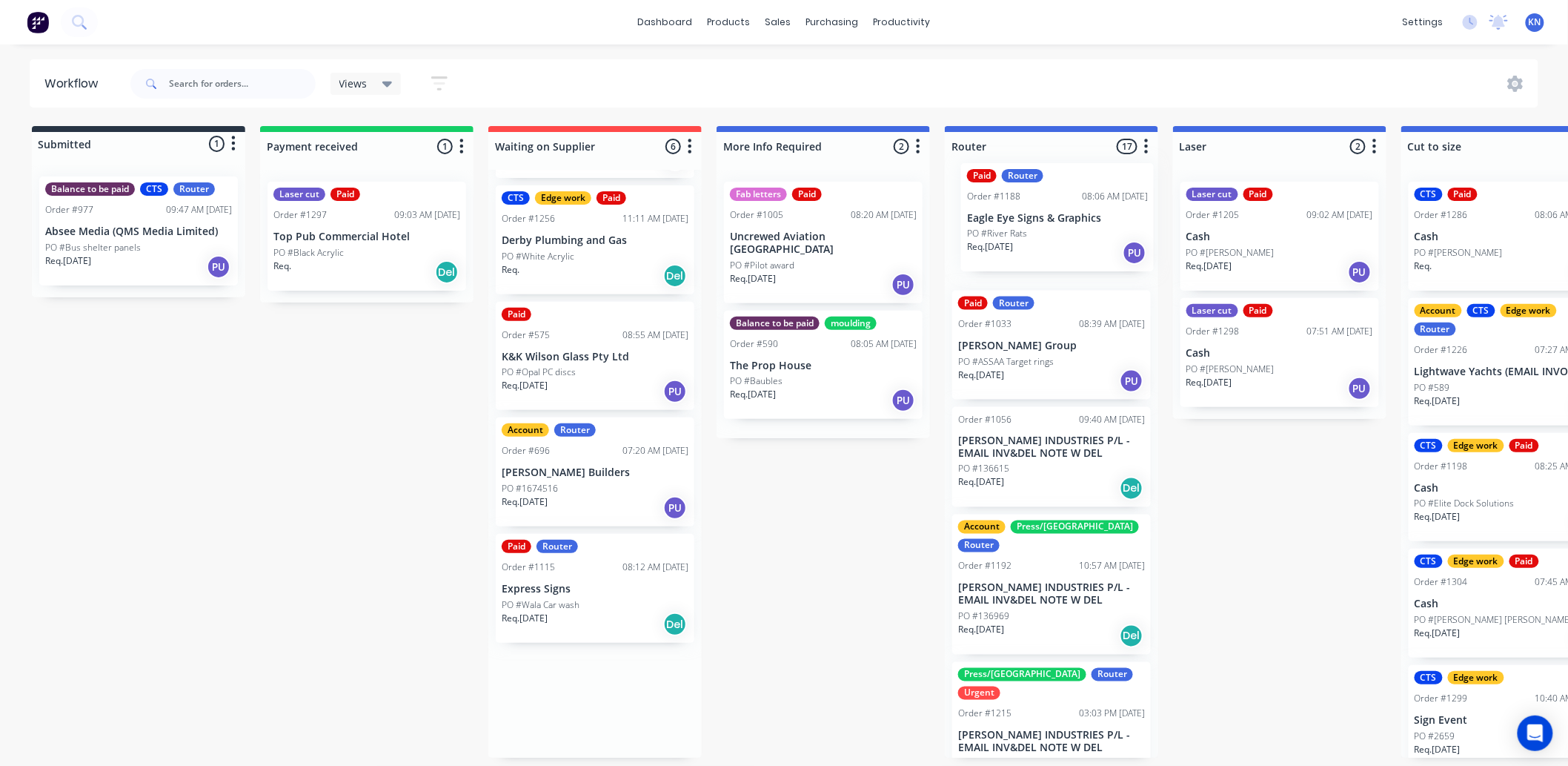
drag, startPoint x: 578, startPoint y: 708, endPoint x: 1048, endPoint y: 226, distance: 673.2
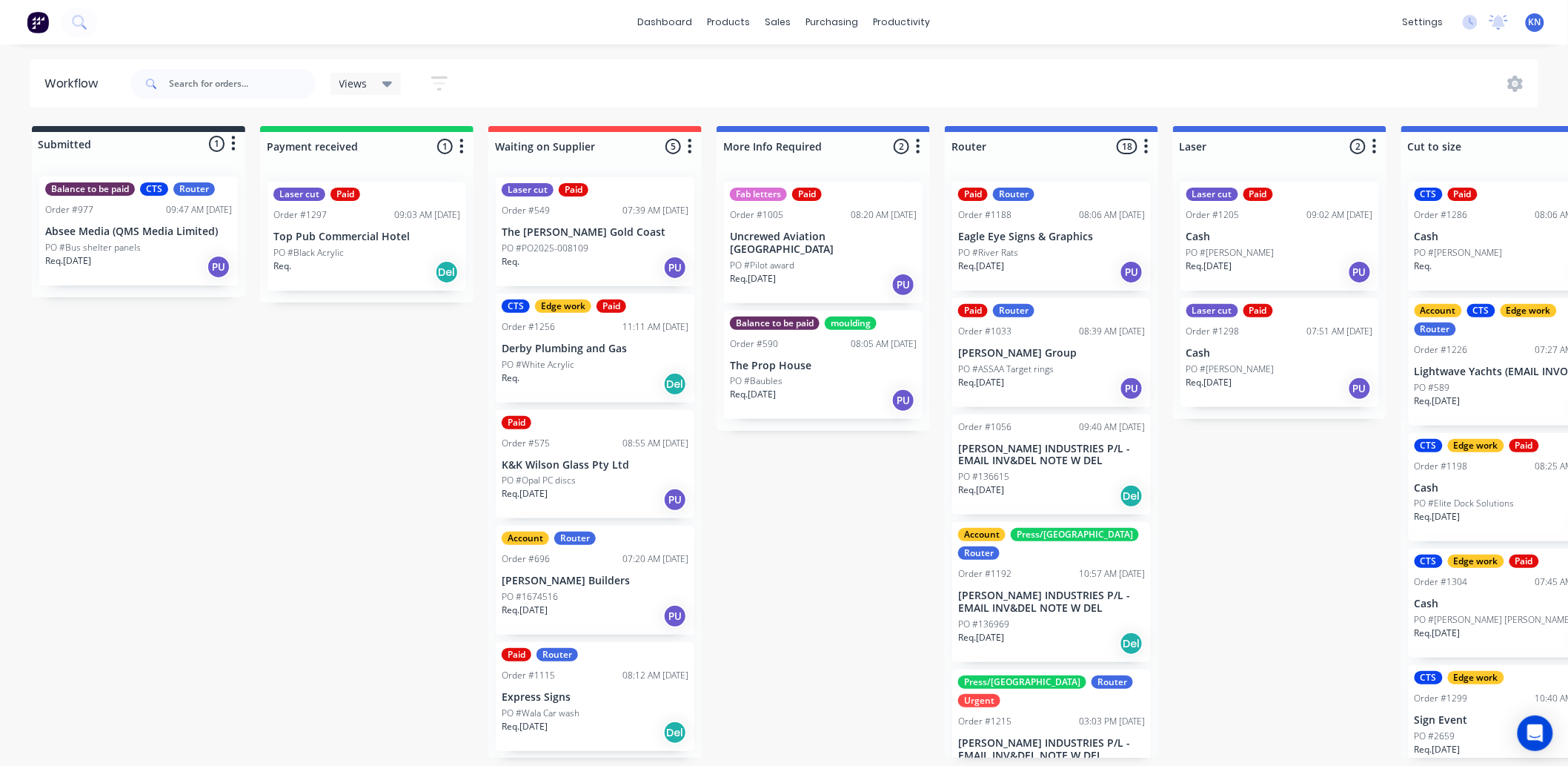
scroll to position [0, 0]
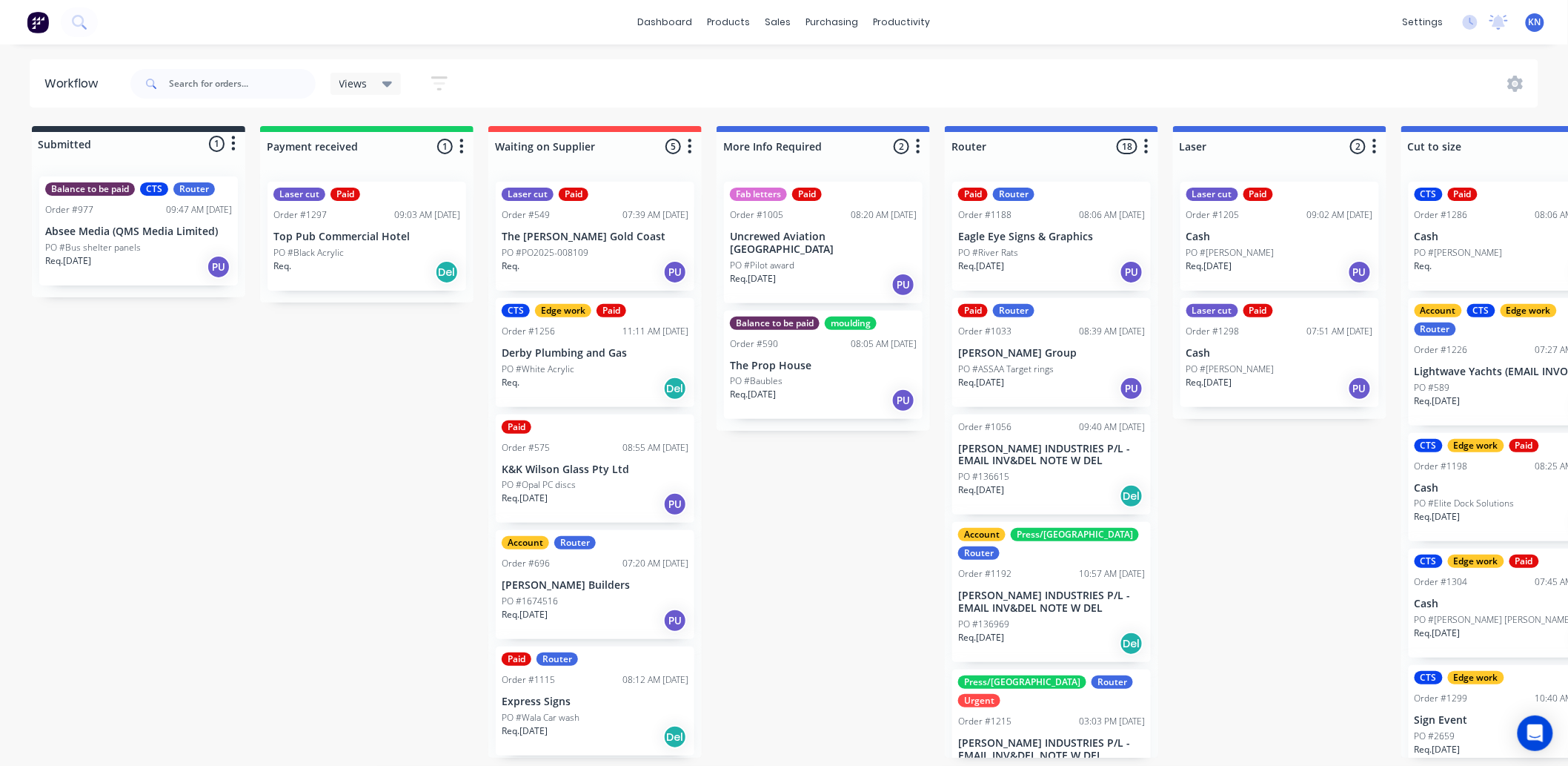
click at [1015, 194] on div "Router" at bounding box center [1014, 194] width 42 height 13
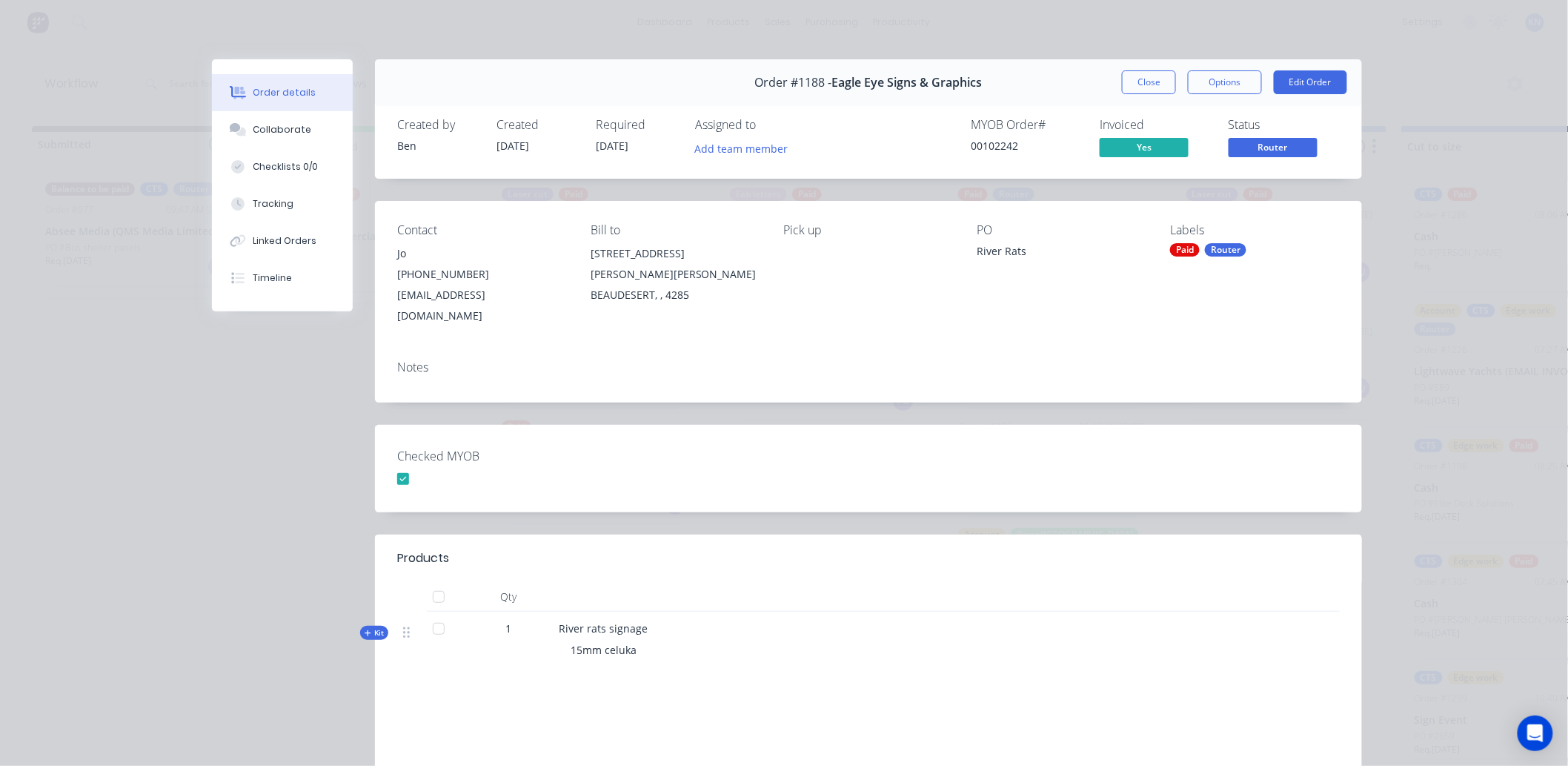
click at [1205, 247] on div "Router" at bounding box center [1226, 250] width 42 height 13
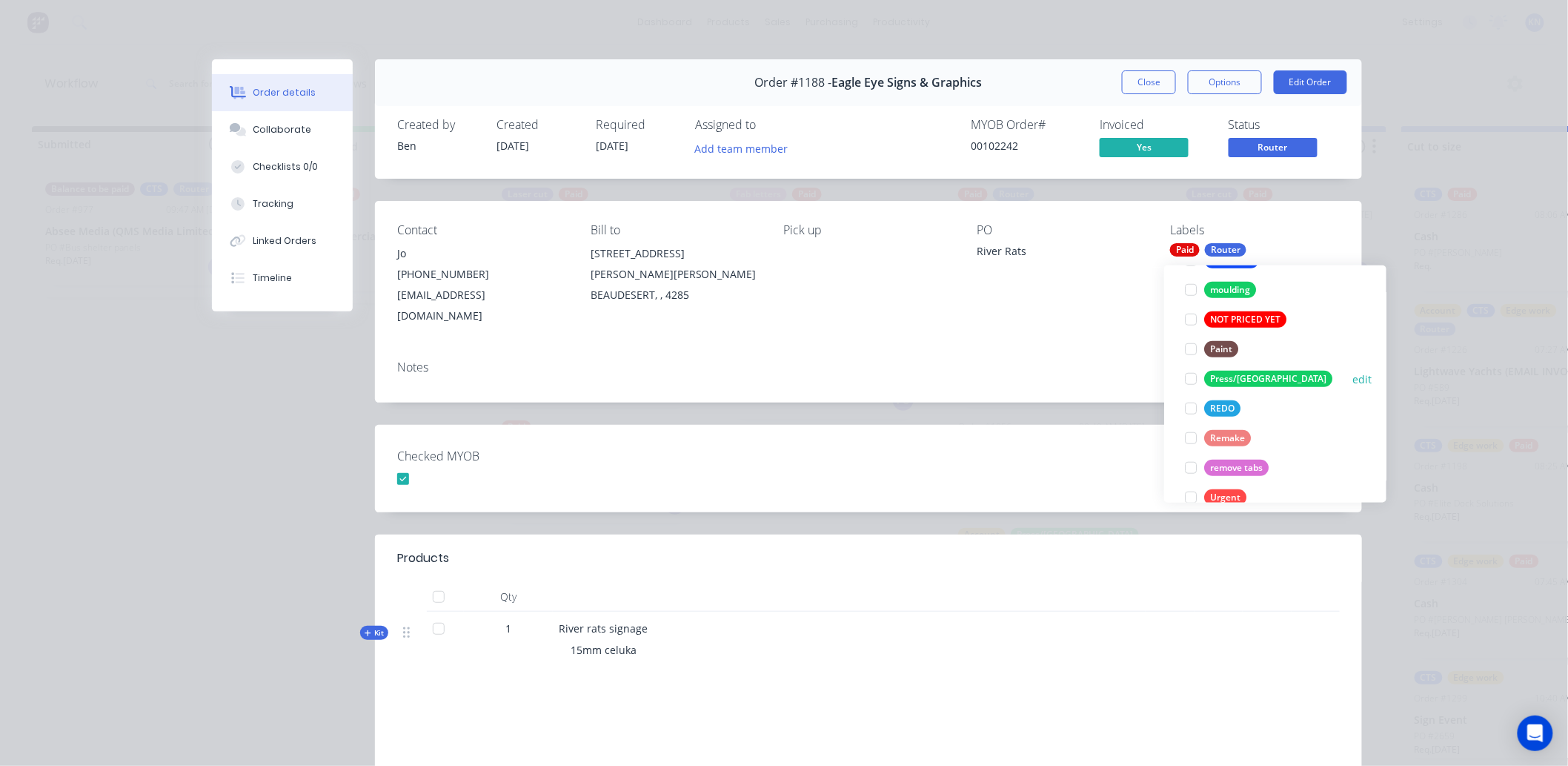
scroll to position [576, 0]
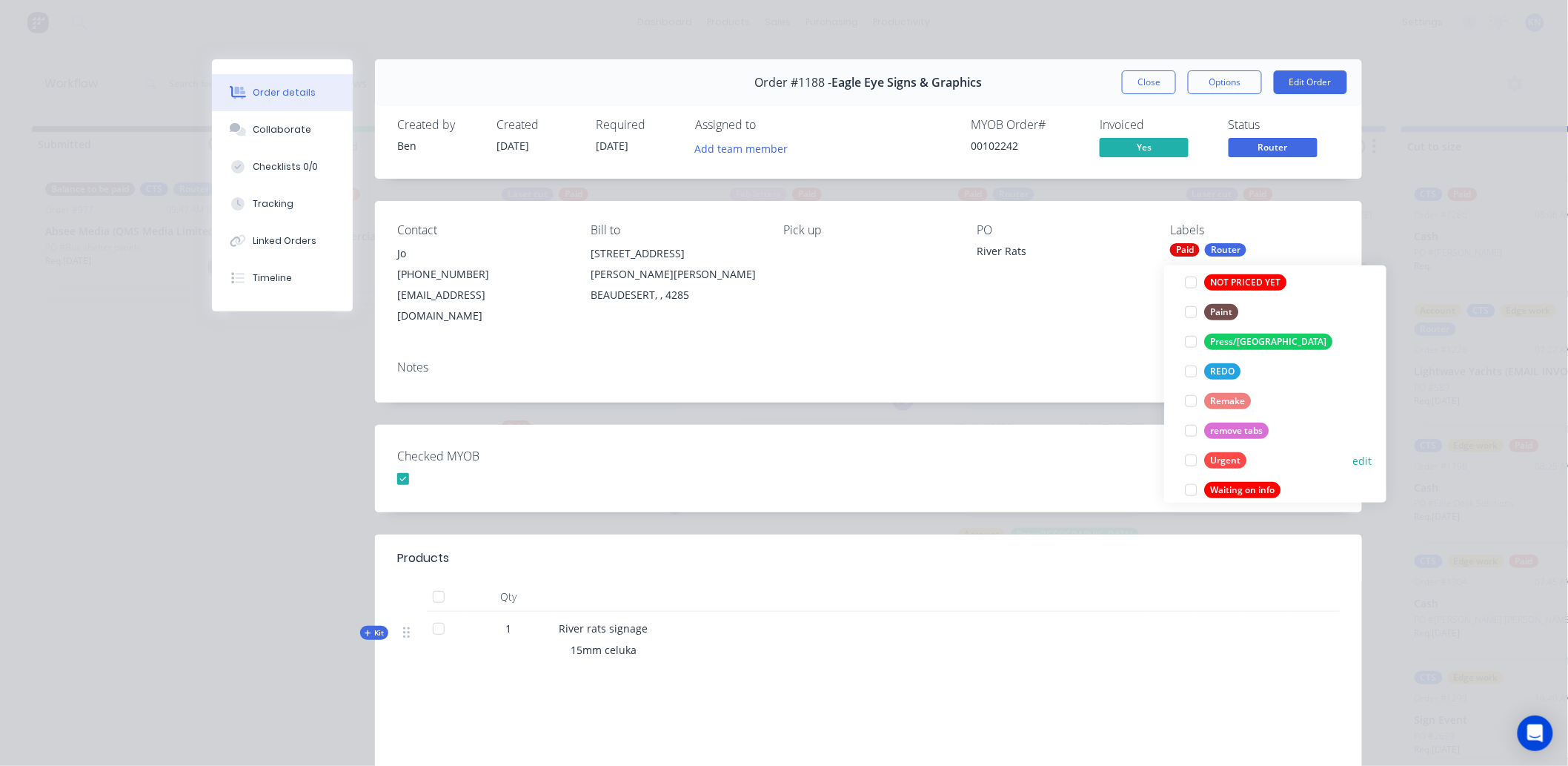
click at [1189, 454] on div at bounding box center [1192, 460] width 30 height 30
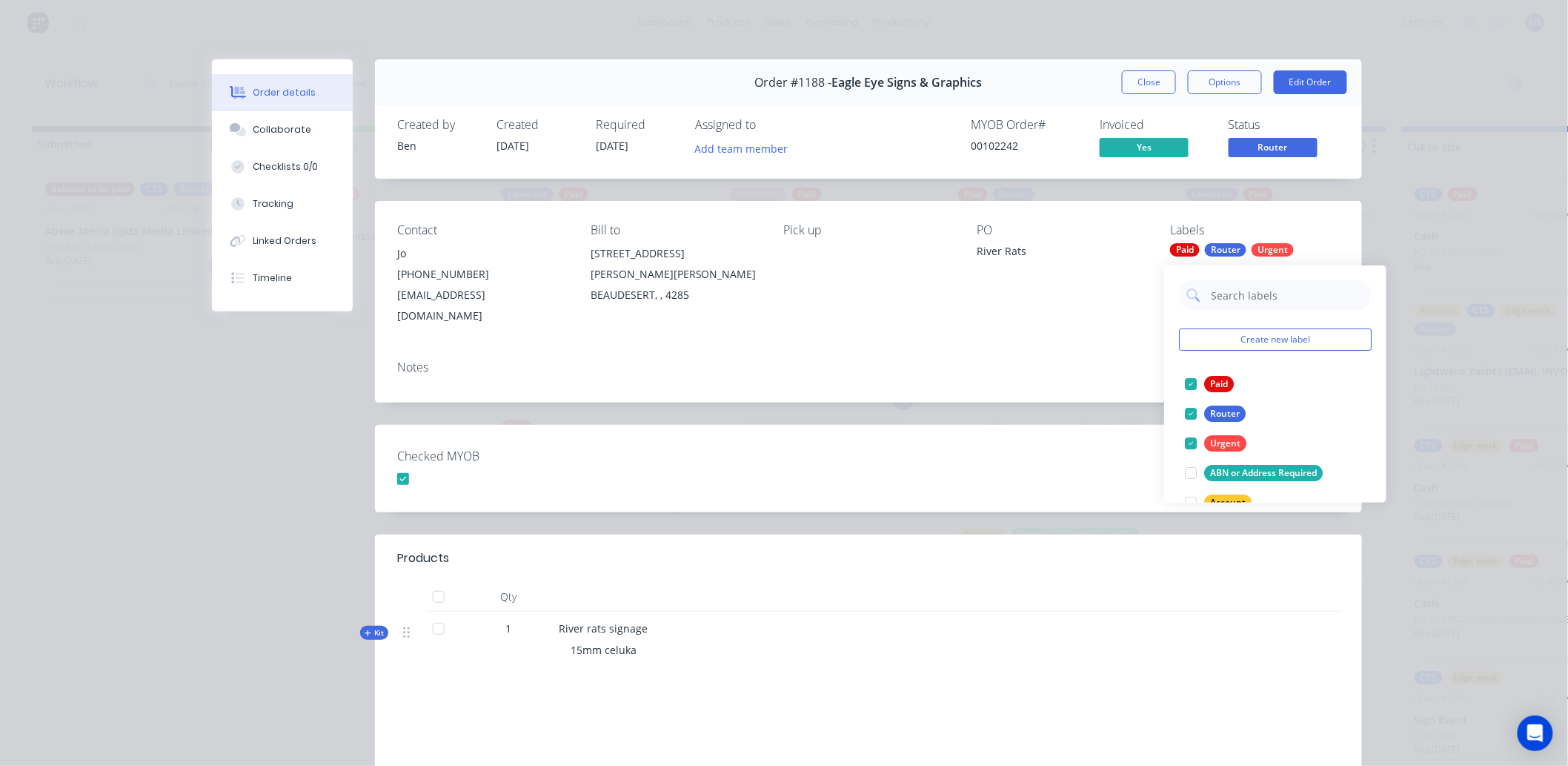
click at [1091, 460] on div "Checked MYOB" at bounding box center [869, 468] width 988 height 87
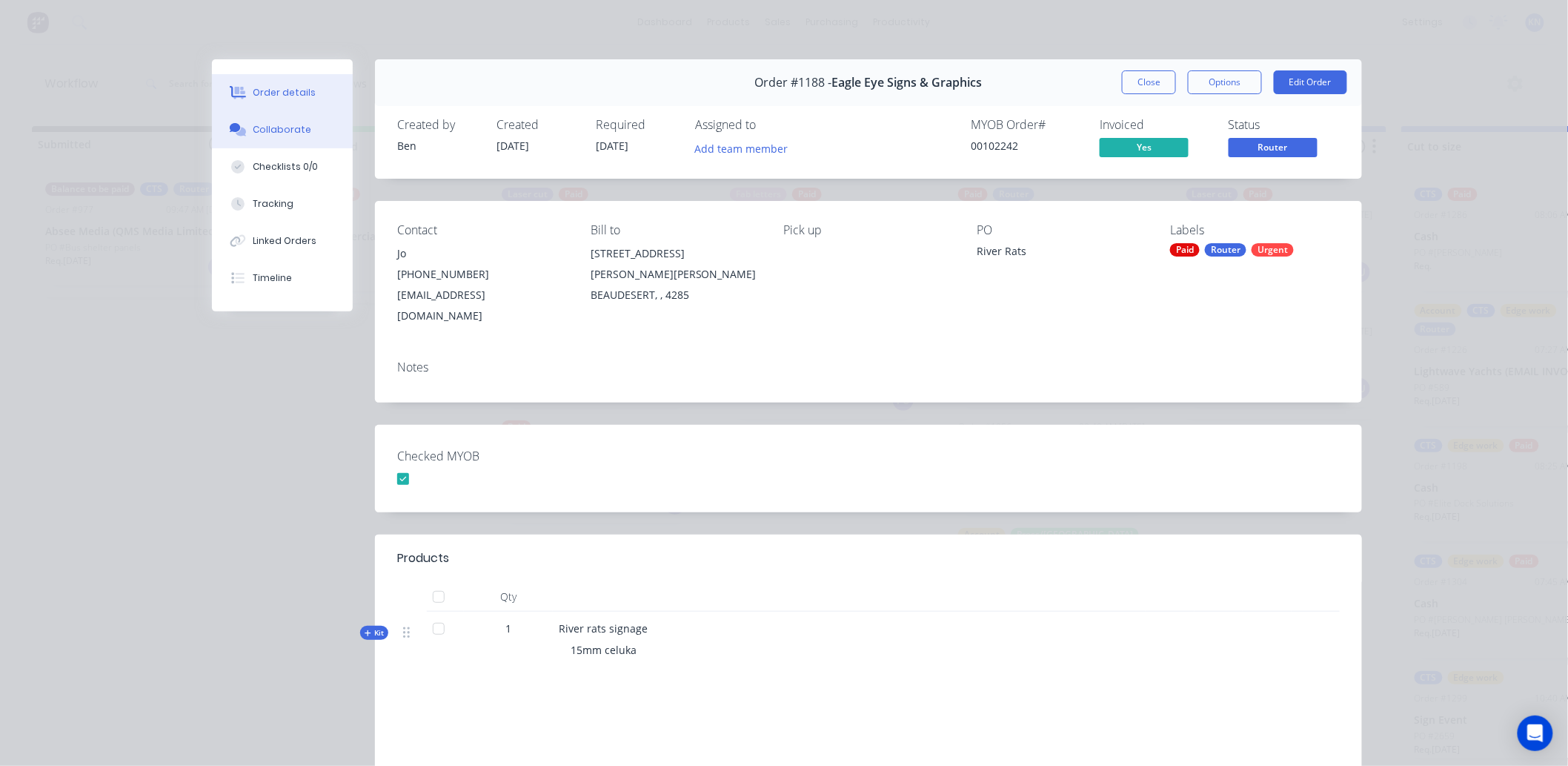
click at [264, 120] on button "Collaborate" at bounding box center [282, 130] width 141 height 37
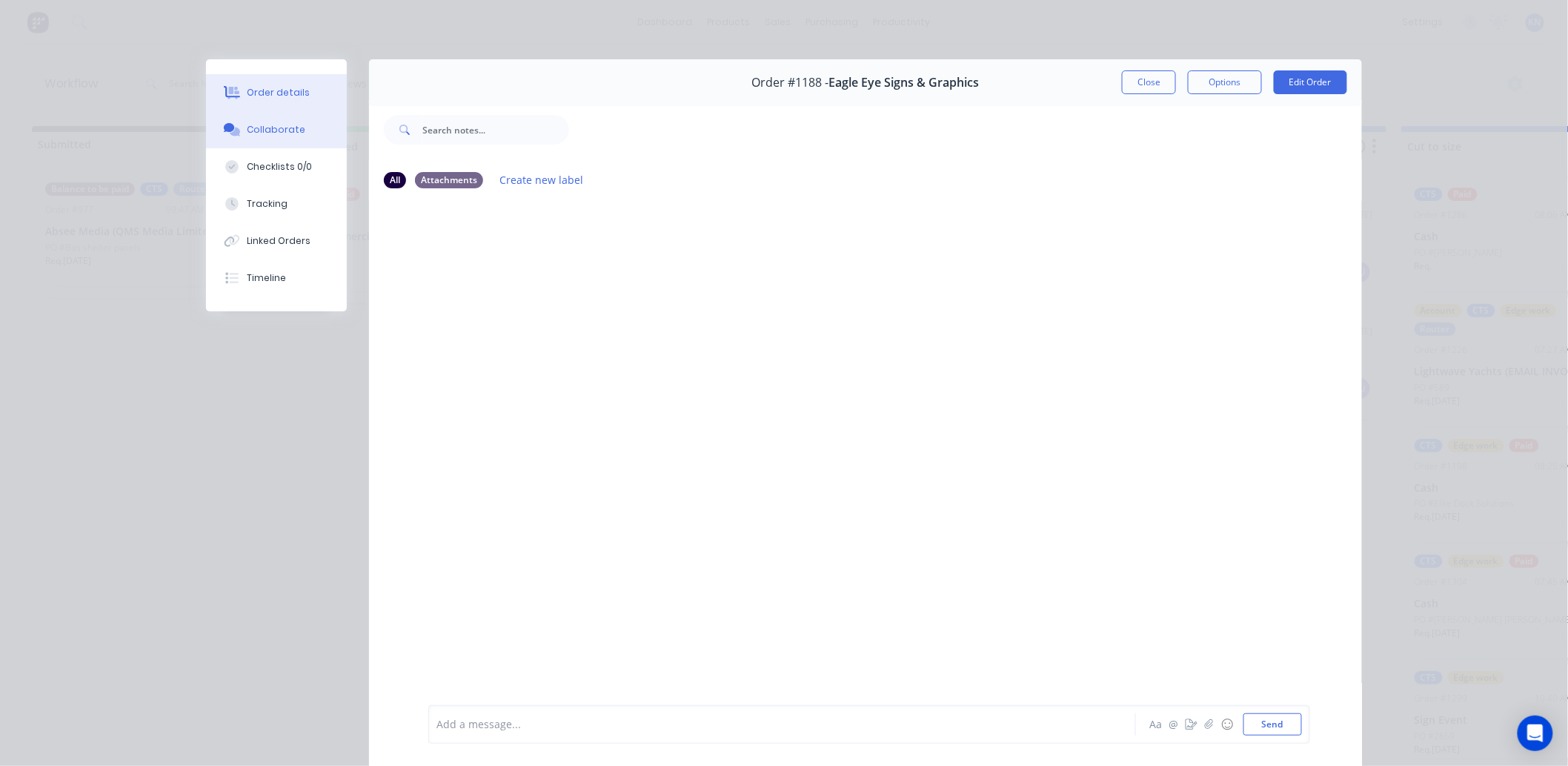
click at [276, 87] on div "Order details" at bounding box center [279, 93] width 63 height 13
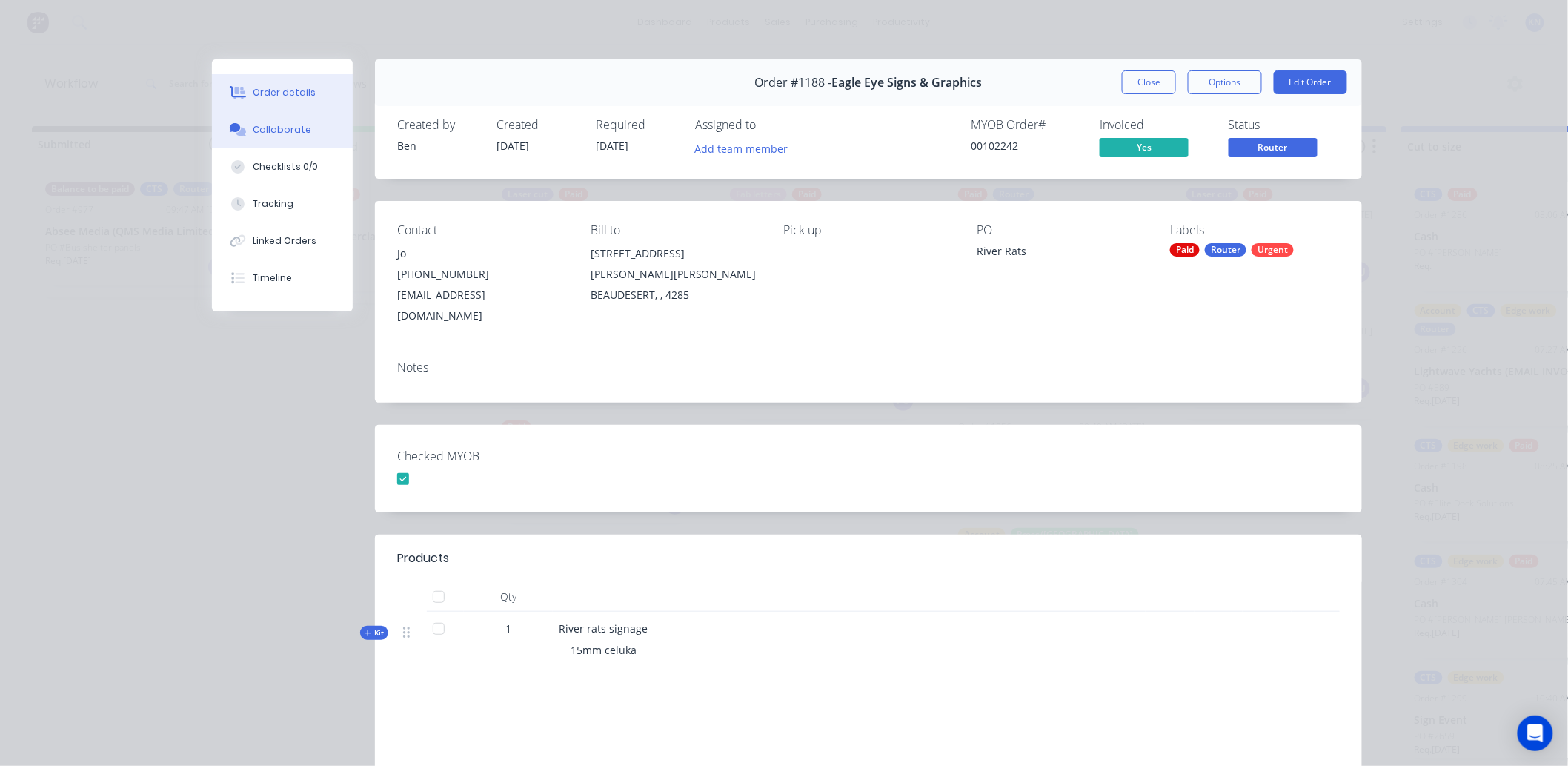
click at [287, 124] on div "Collaborate" at bounding box center [282, 130] width 58 height 13
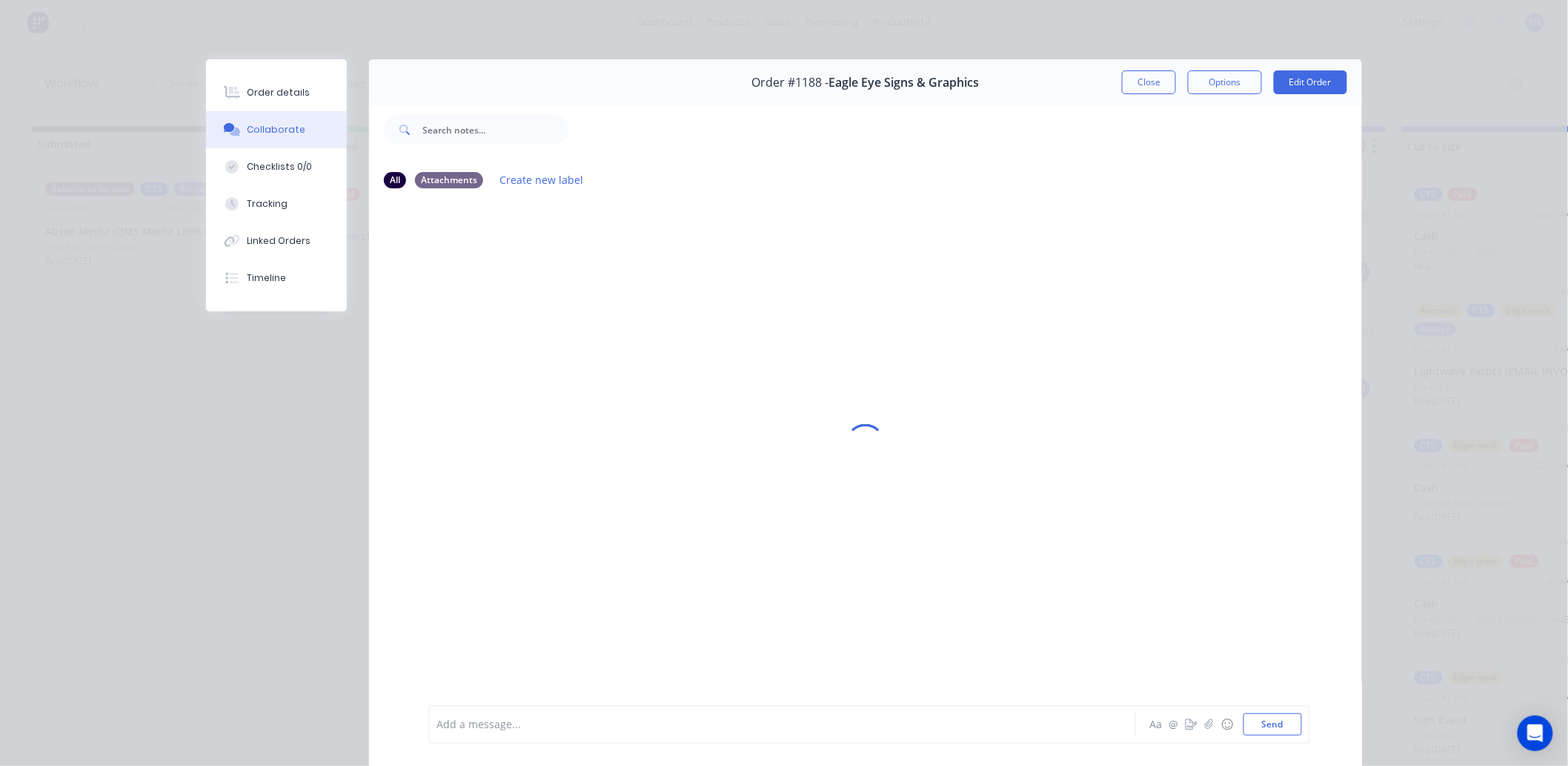
click at [485, 727] on div at bounding box center [761, 724] width 648 height 16
click at [1275, 720] on button "Send" at bounding box center [1273, 724] width 58 height 22
click at [269, 90] on div "Order details" at bounding box center [279, 93] width 63 height 13
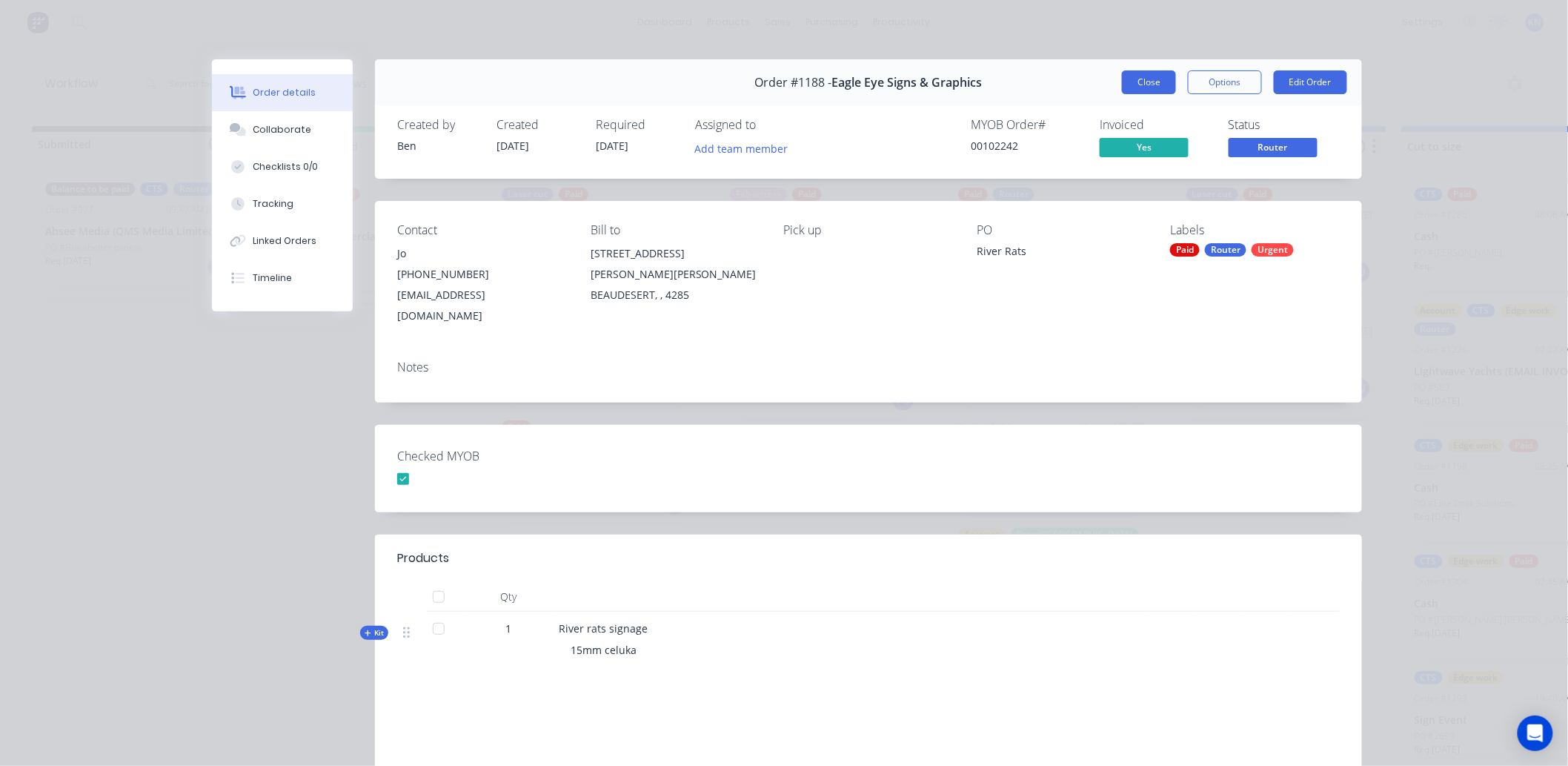
click at [1138, 77] on button "Close" at bounding box center [1149, 82] width 54 height 24
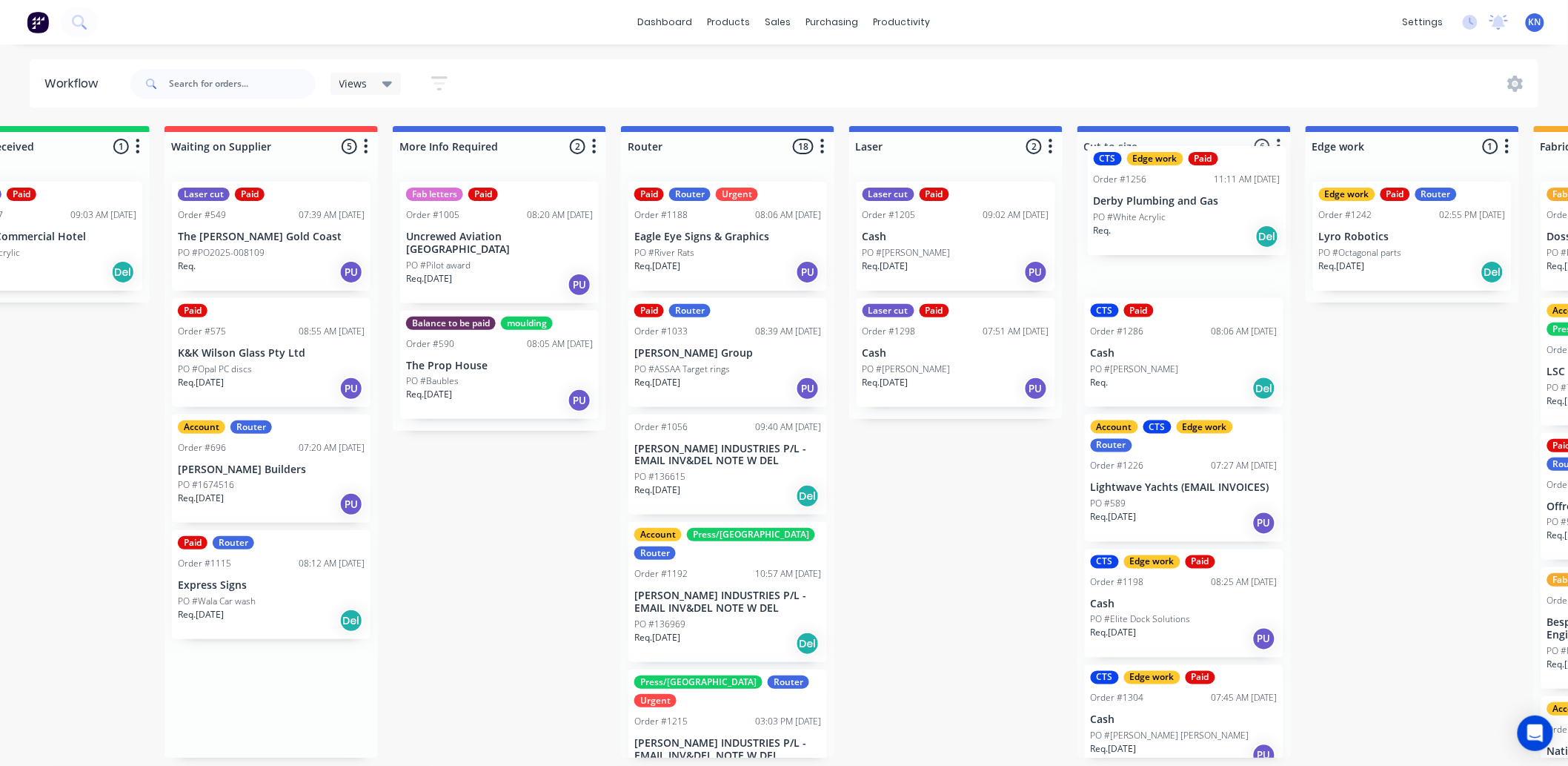
scroll to position [0, 329]
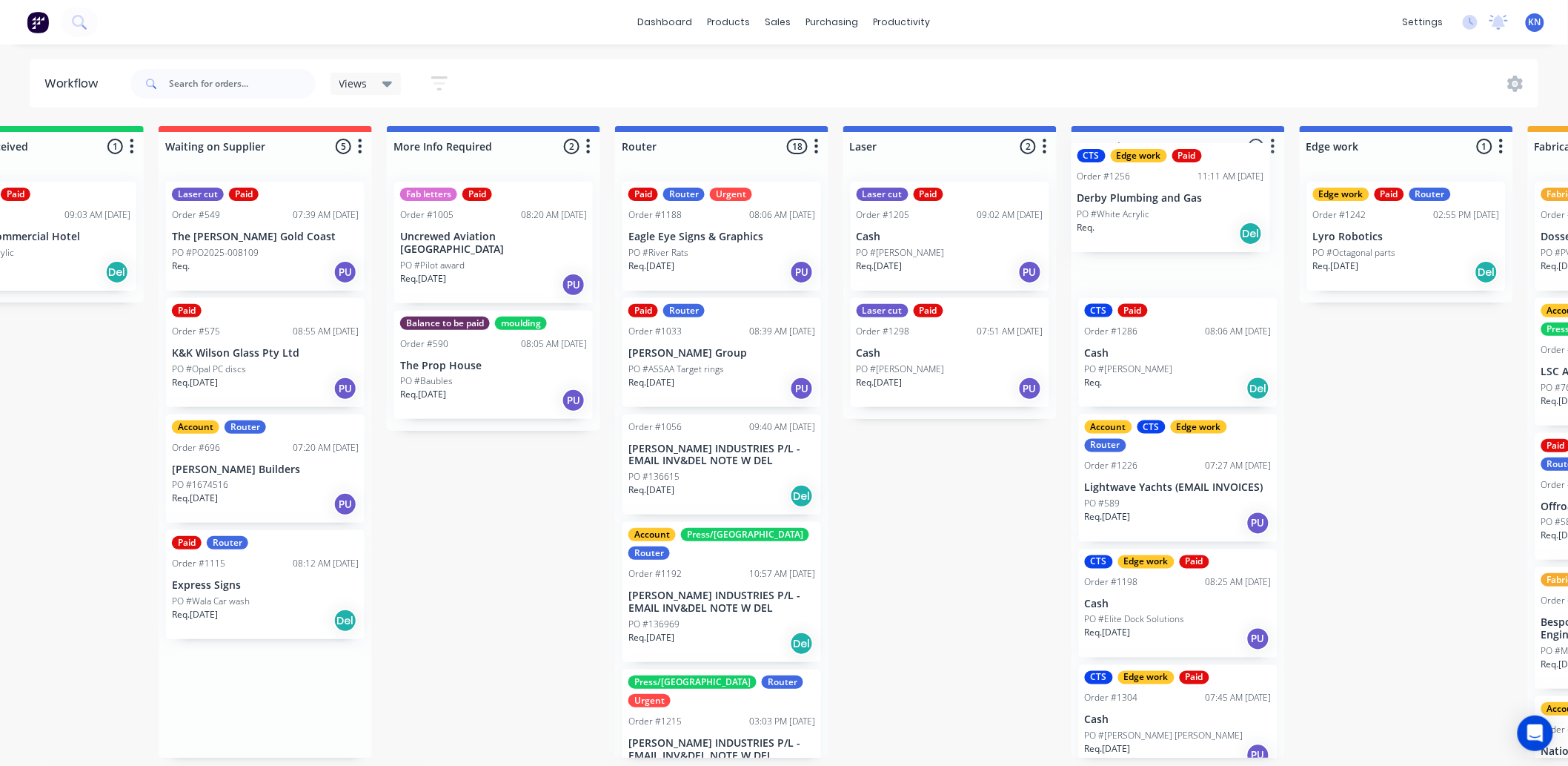
drag, startPoint x: 546, startPoint y: 343, endPoint x: 1134, endPoint y: 191, distance: 607.3
click at [1134, 191] on div "Submitted 1 Status colour #273444 hex #273444 Save Cancel Summaries Total order…" at bounding box center [1432, 442] width 3546 height 631
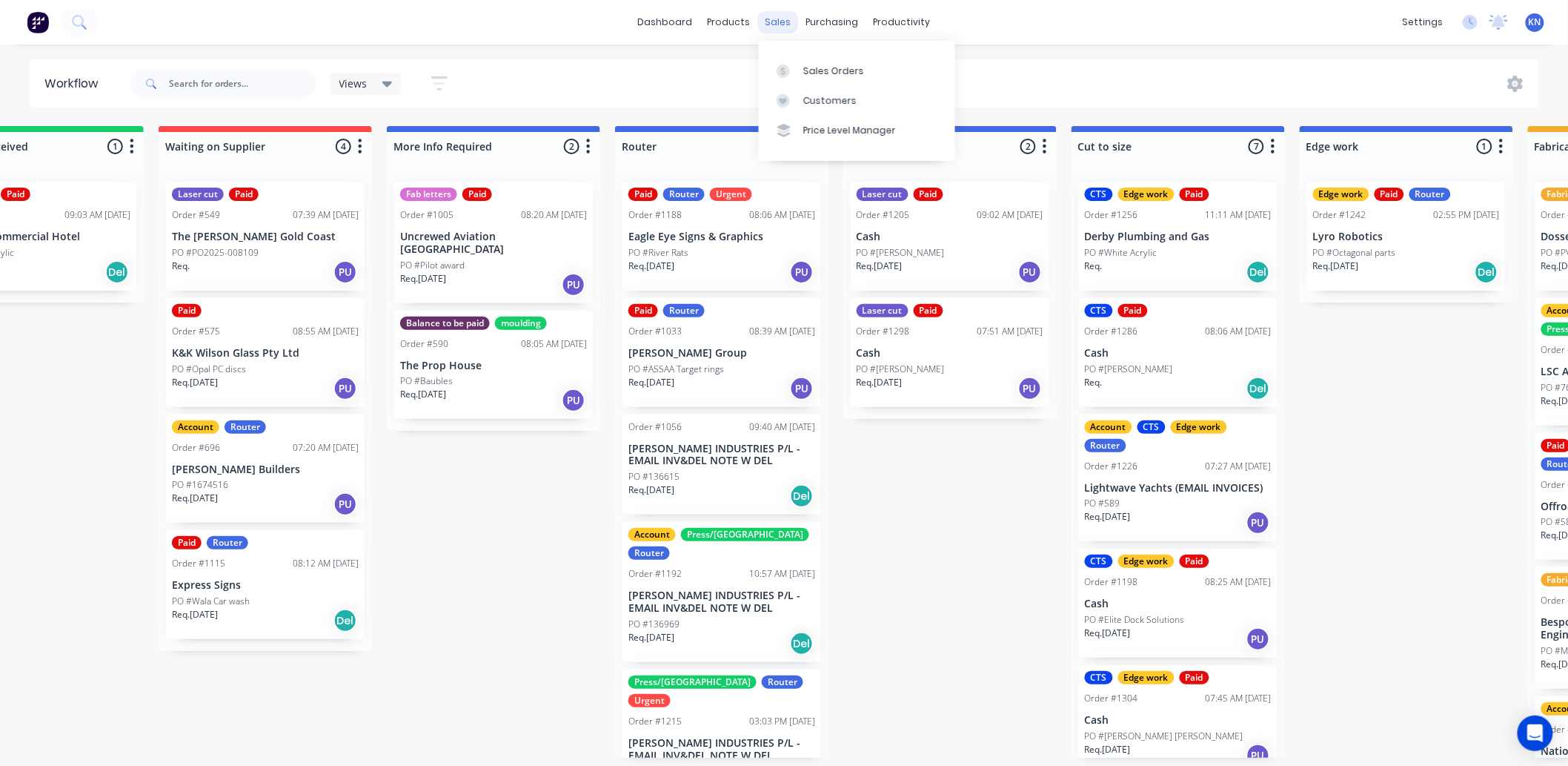
click at [780, 11] on div "sales" at bounding box center [778, 22] width 41 height 22
click at [824, 99] on div "Customers" at bounding box center [829, 101] width 53 height 13
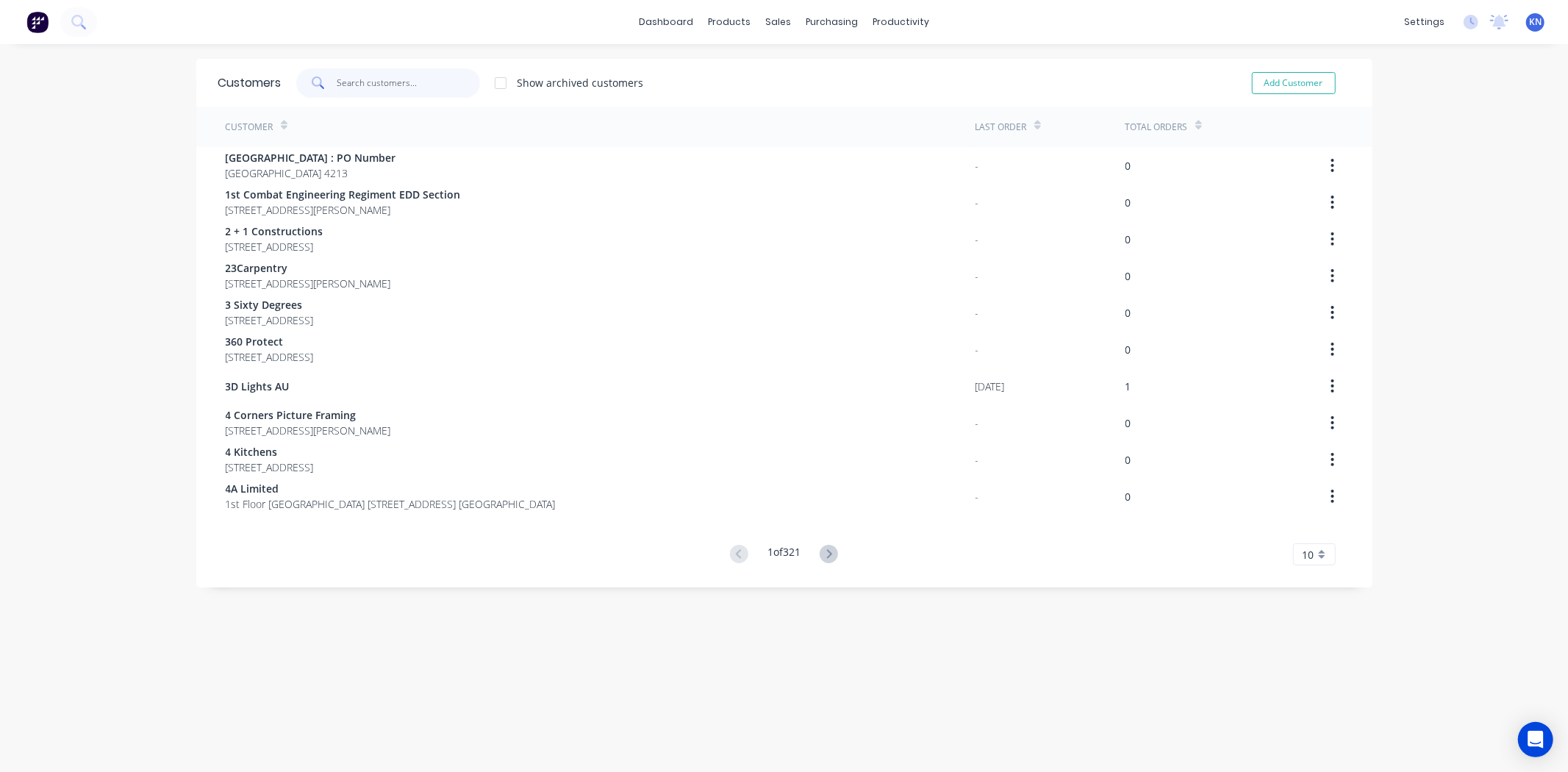
click at [385, 84] on input "text" at bounding box center [408, 83] width 143 height 30
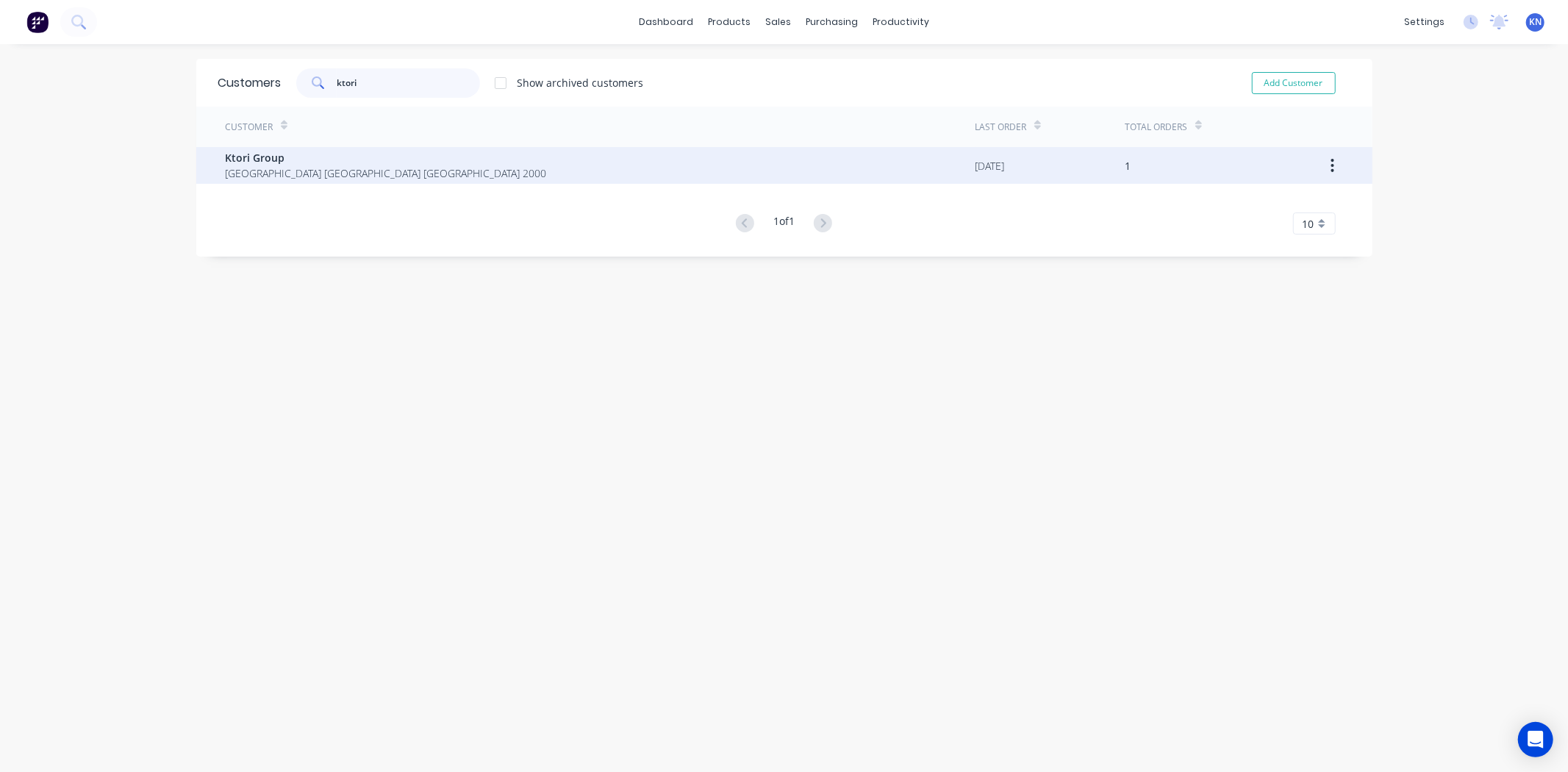
type input "ktori"
click at [294, 160] on span "Ktori Group" at bounding box center [387, 157] width 322 height 16
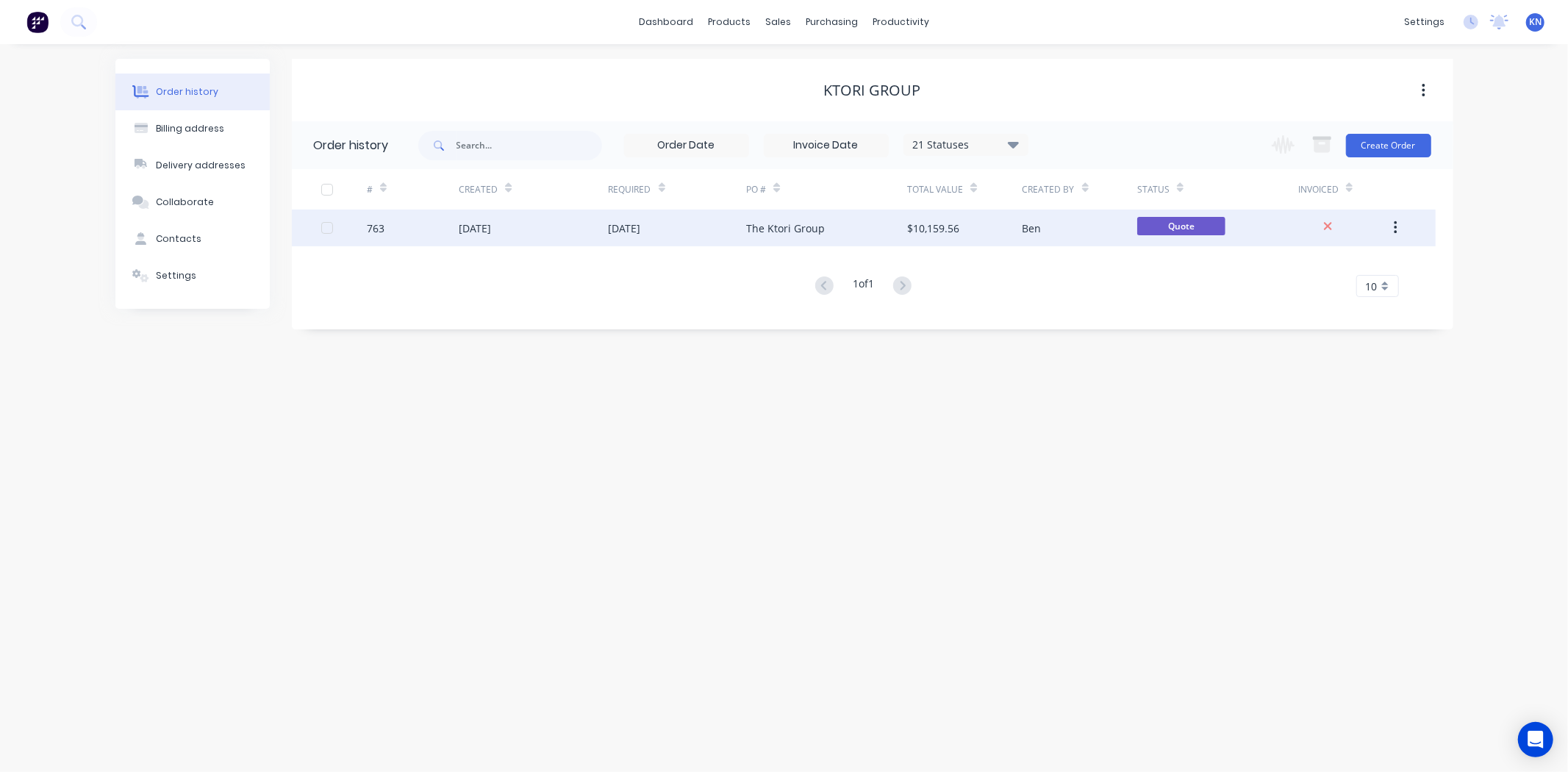
click at [568, 224] on div "[DATE]" at bounding box center [533, 228] width 149 height 37
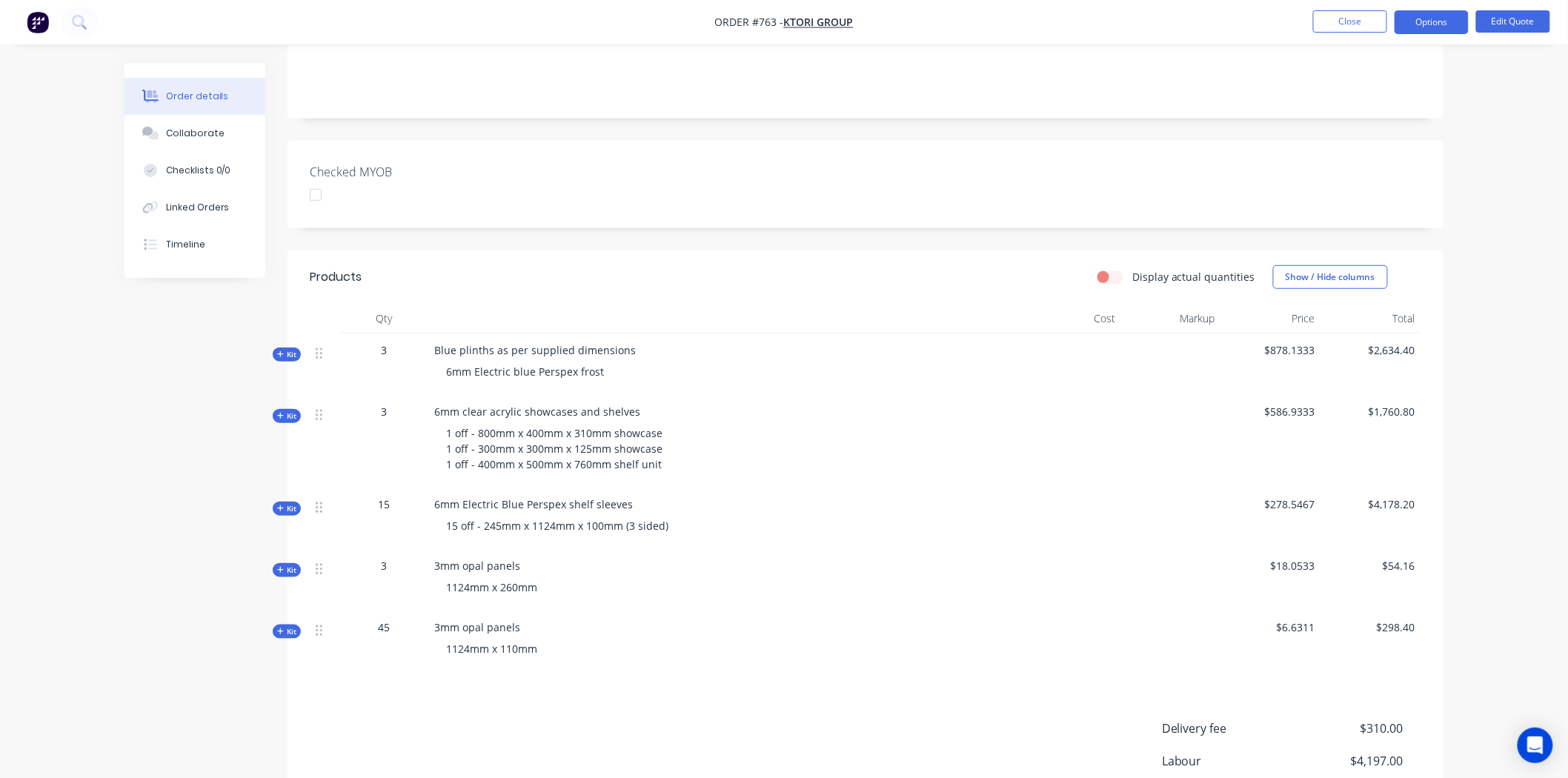
scroll to position [329, 0]
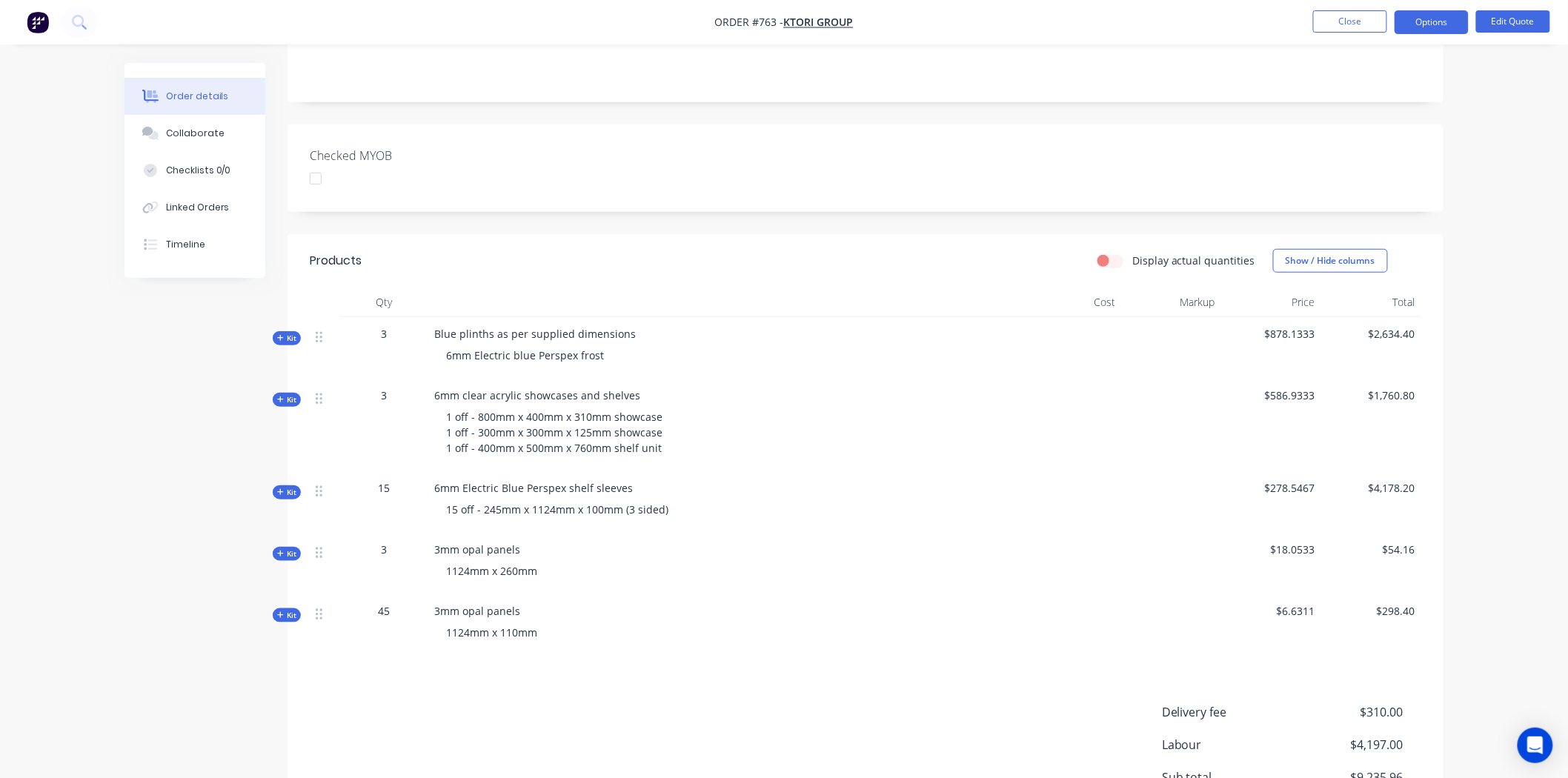
click at [284, 332] on span "Kit" at bounding box center [287, 337] width 19 height 11
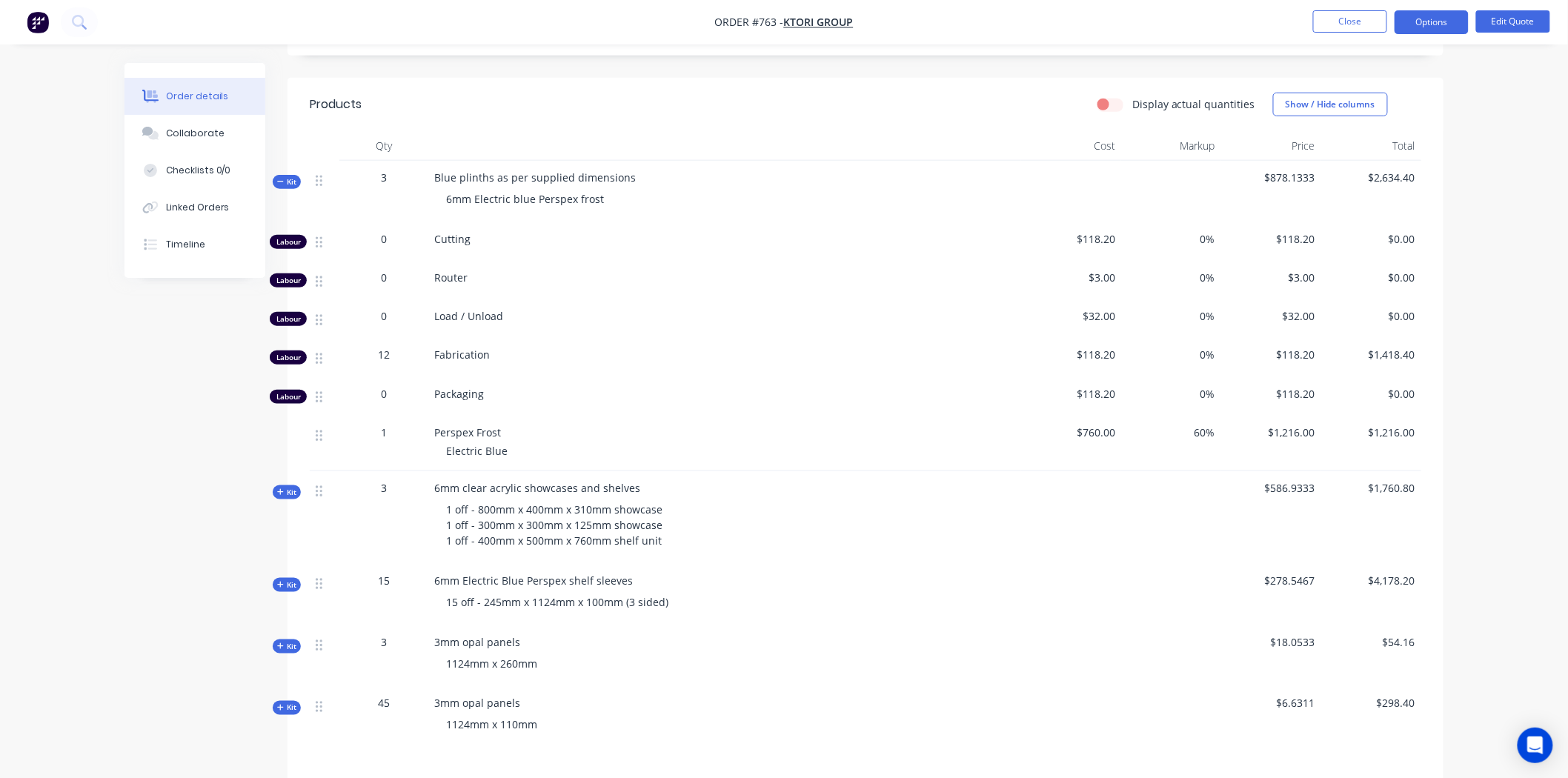
scroll to position [576, 0]
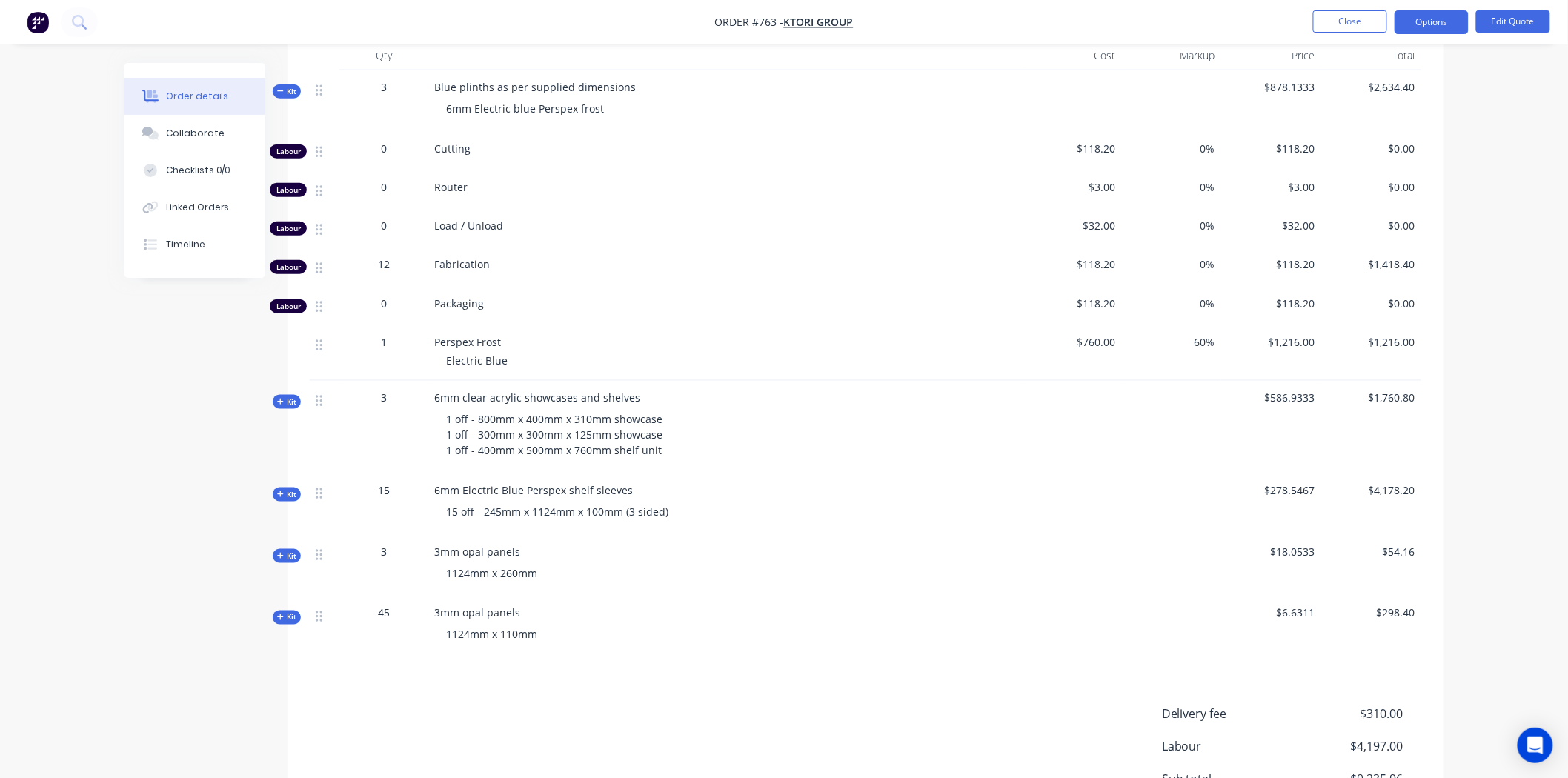
click at [282, 491] on icon at bounding box center [280, 494] width 7 height 7
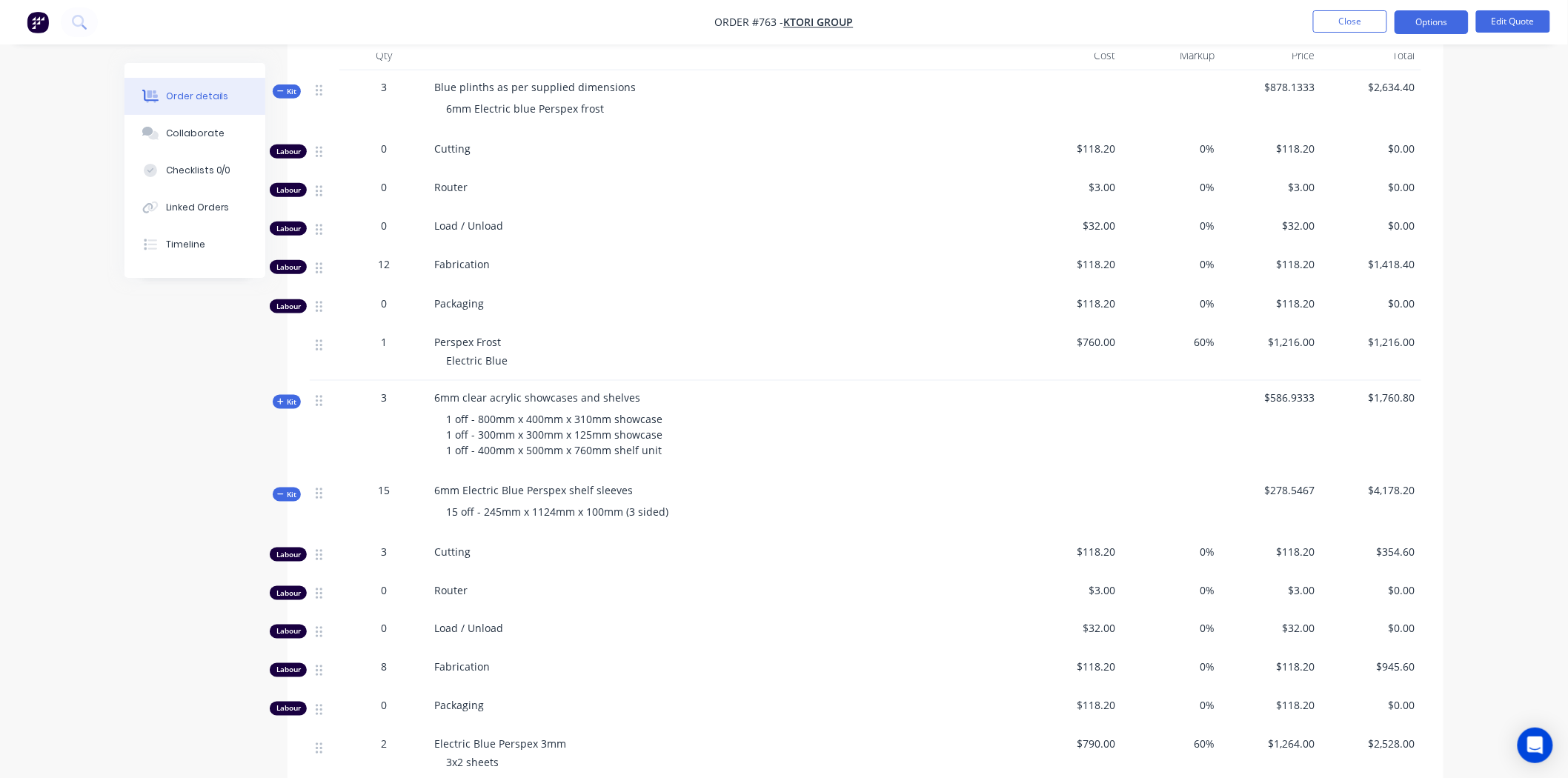
click at [279, 491] on icon at bounding box center [280, 494] width 7 height 7
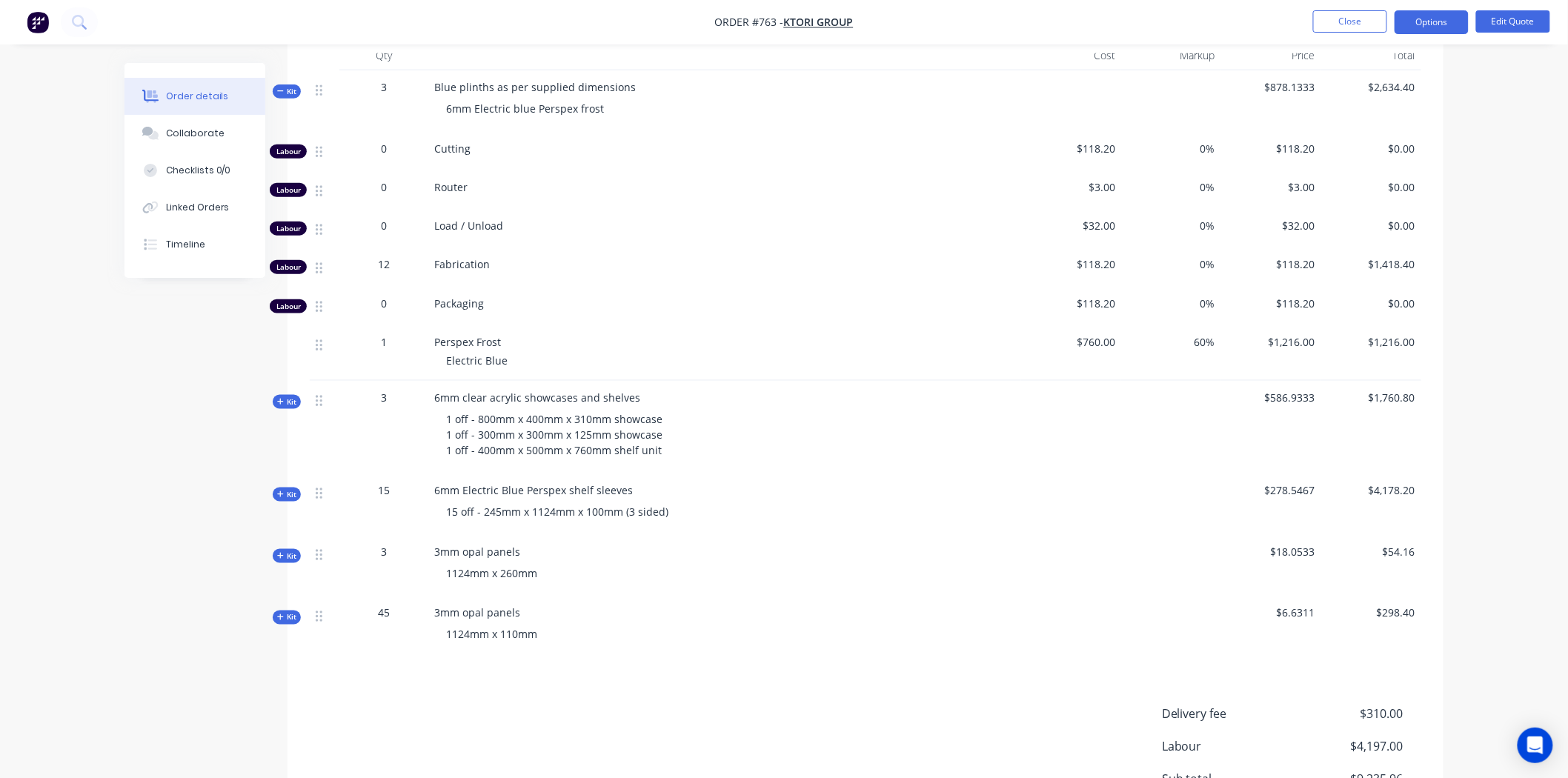
click at [282, 87] on icon at bounding box center [280, 91] width 7 height 7
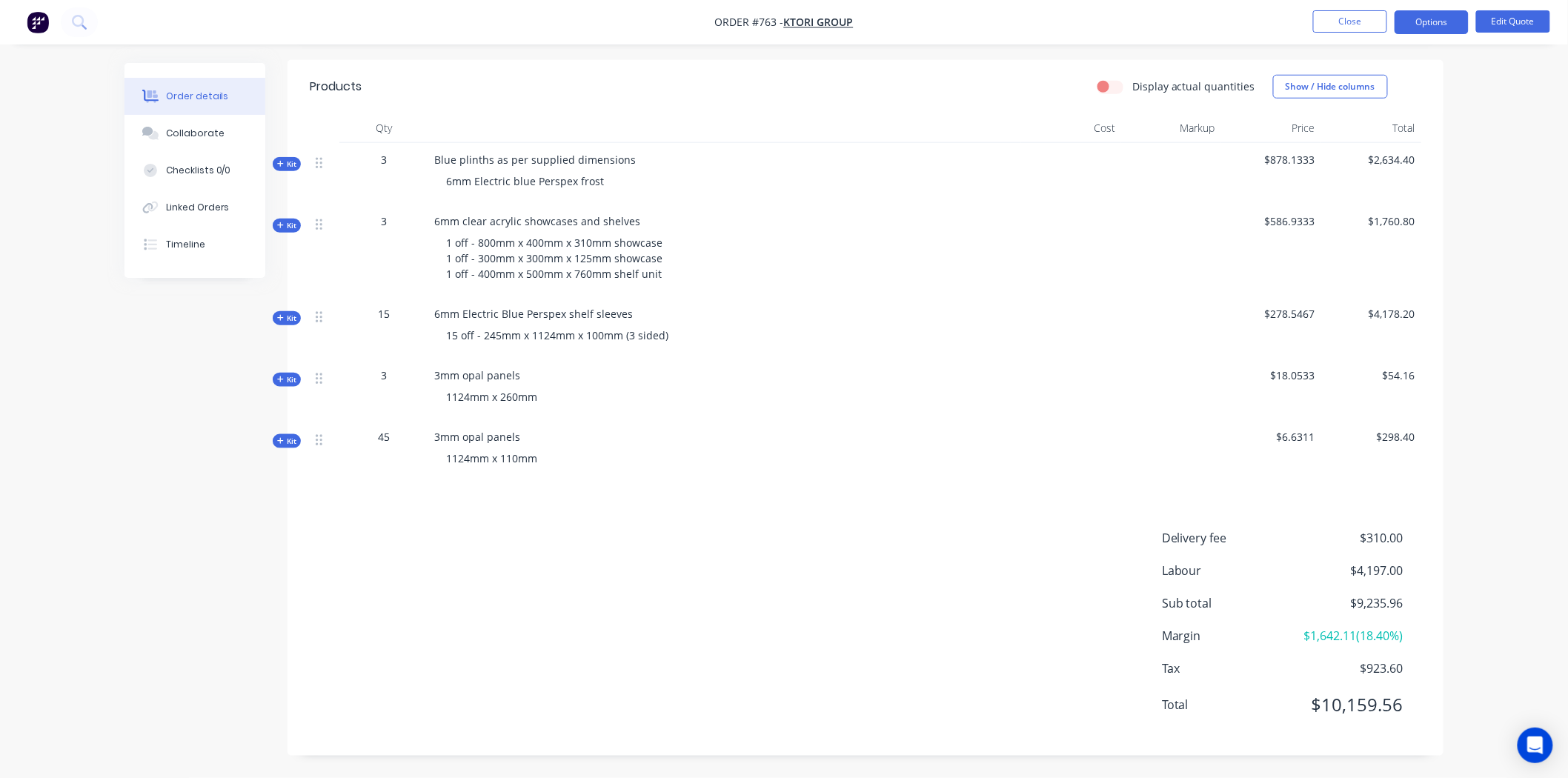
scroll to position [483, 0]
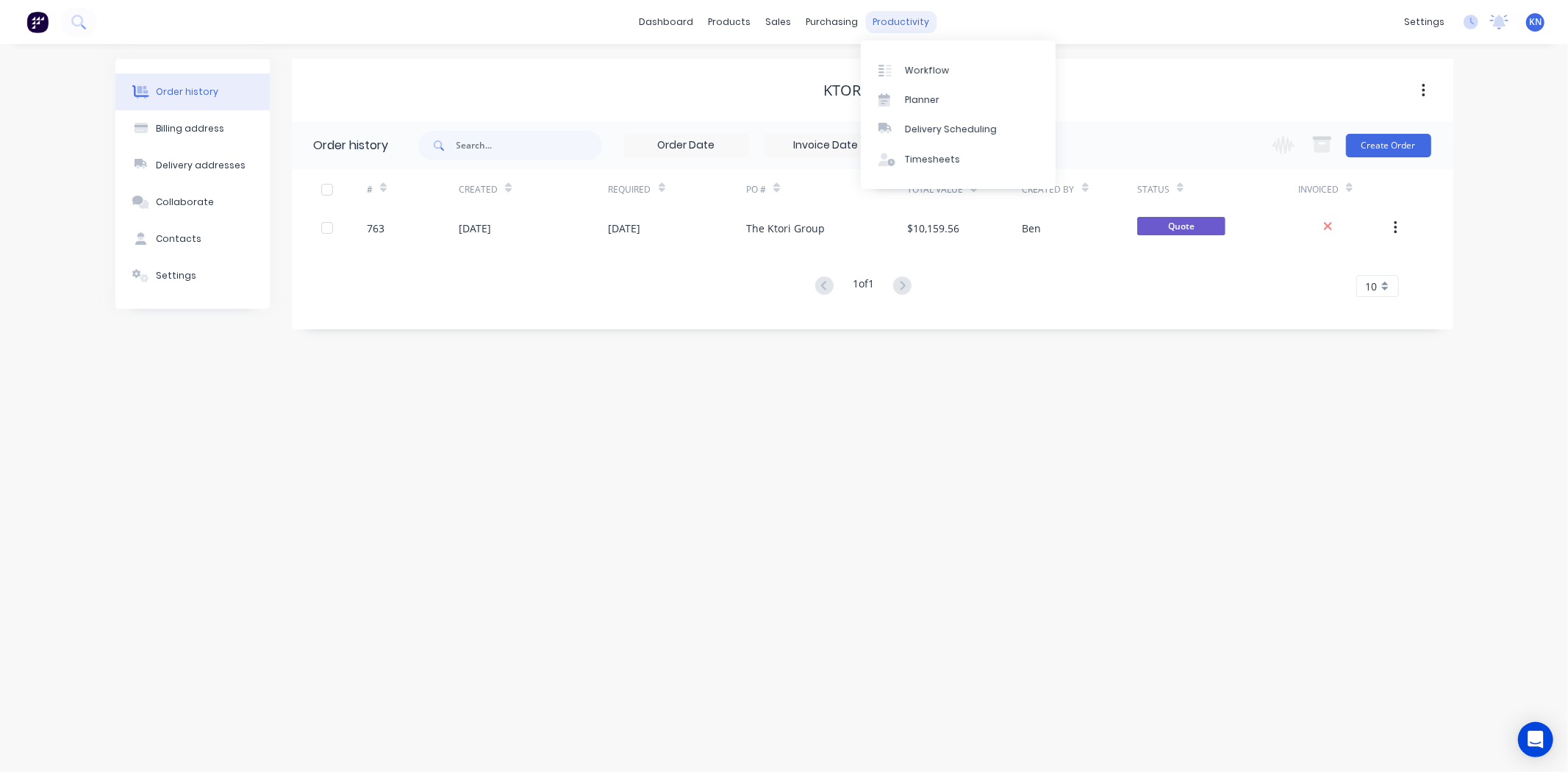
click at [909, 19] on div "productivity" at bounding box center [901, 22] width 71 height 22
click at [931, 68] on div "Workflow" at bounding box center [927, 70] width 44 height 13
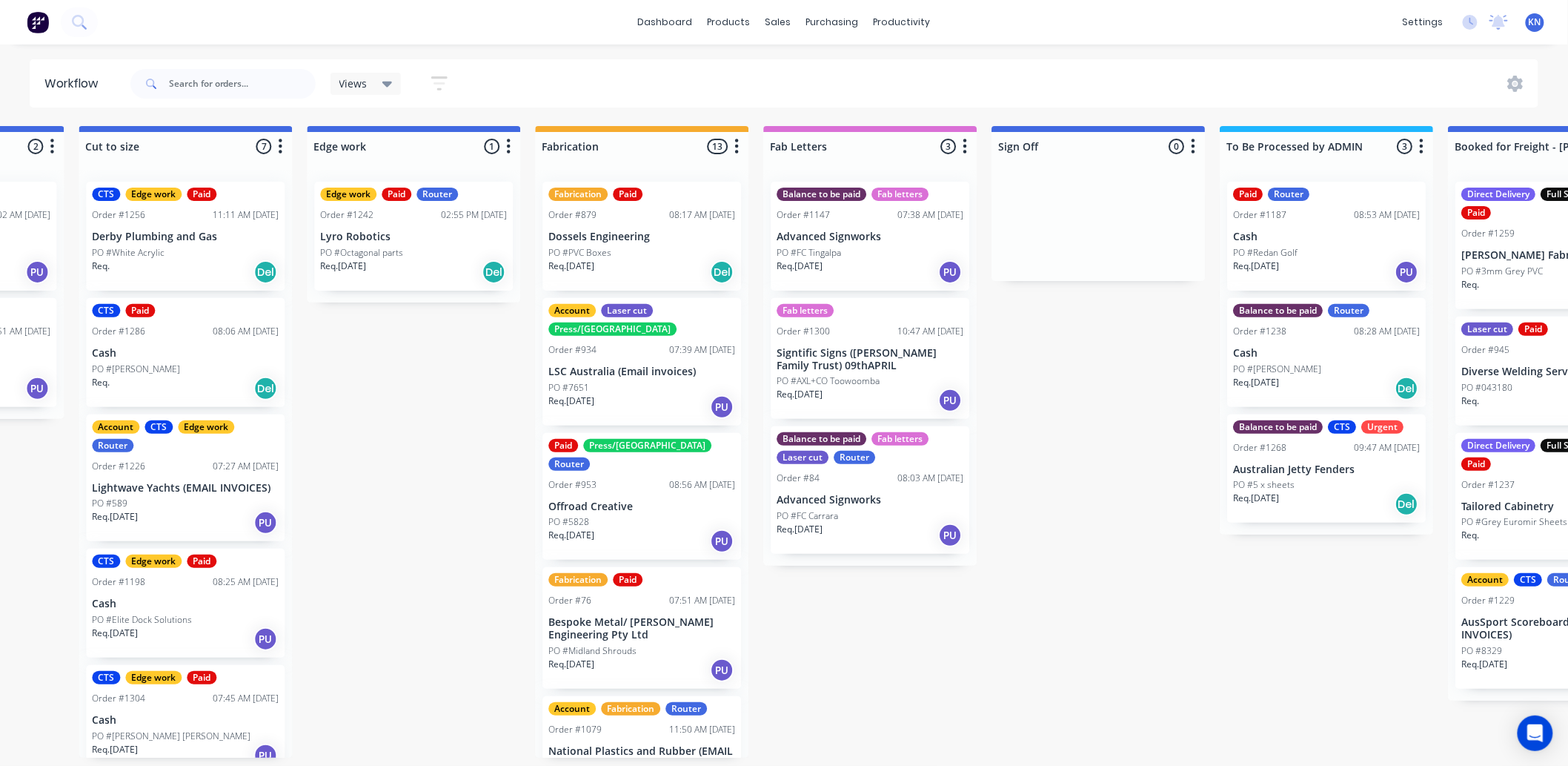
scroll to position [0, 1977]
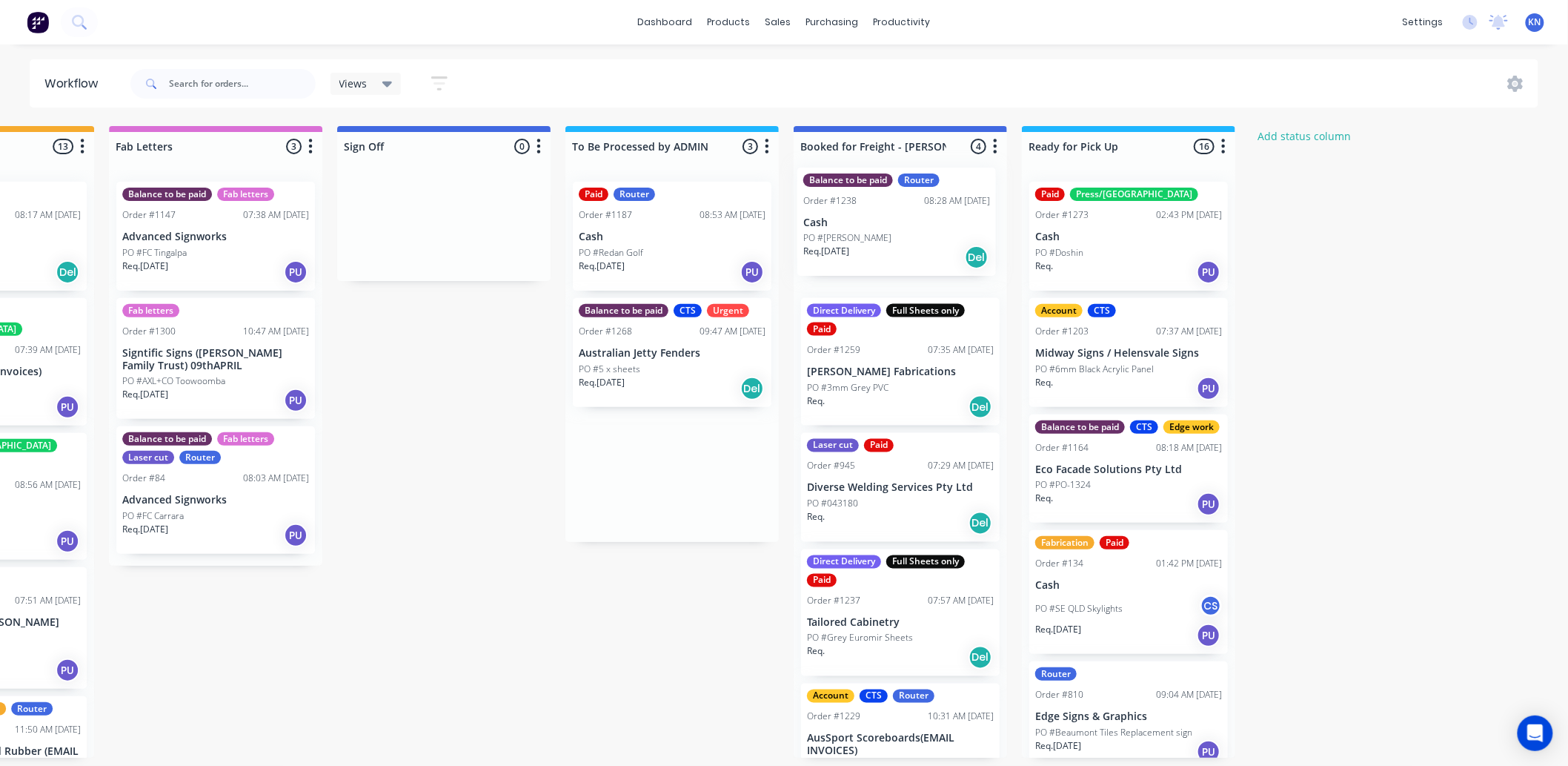
drag, startPoint x: 667, startPoint y: 352, endPoint x: 902, endPoint y: 211, distance: 274.1
click at [864, 197] on div "Balance to be paid" at bounding box center [852, 194] width 90 height 13
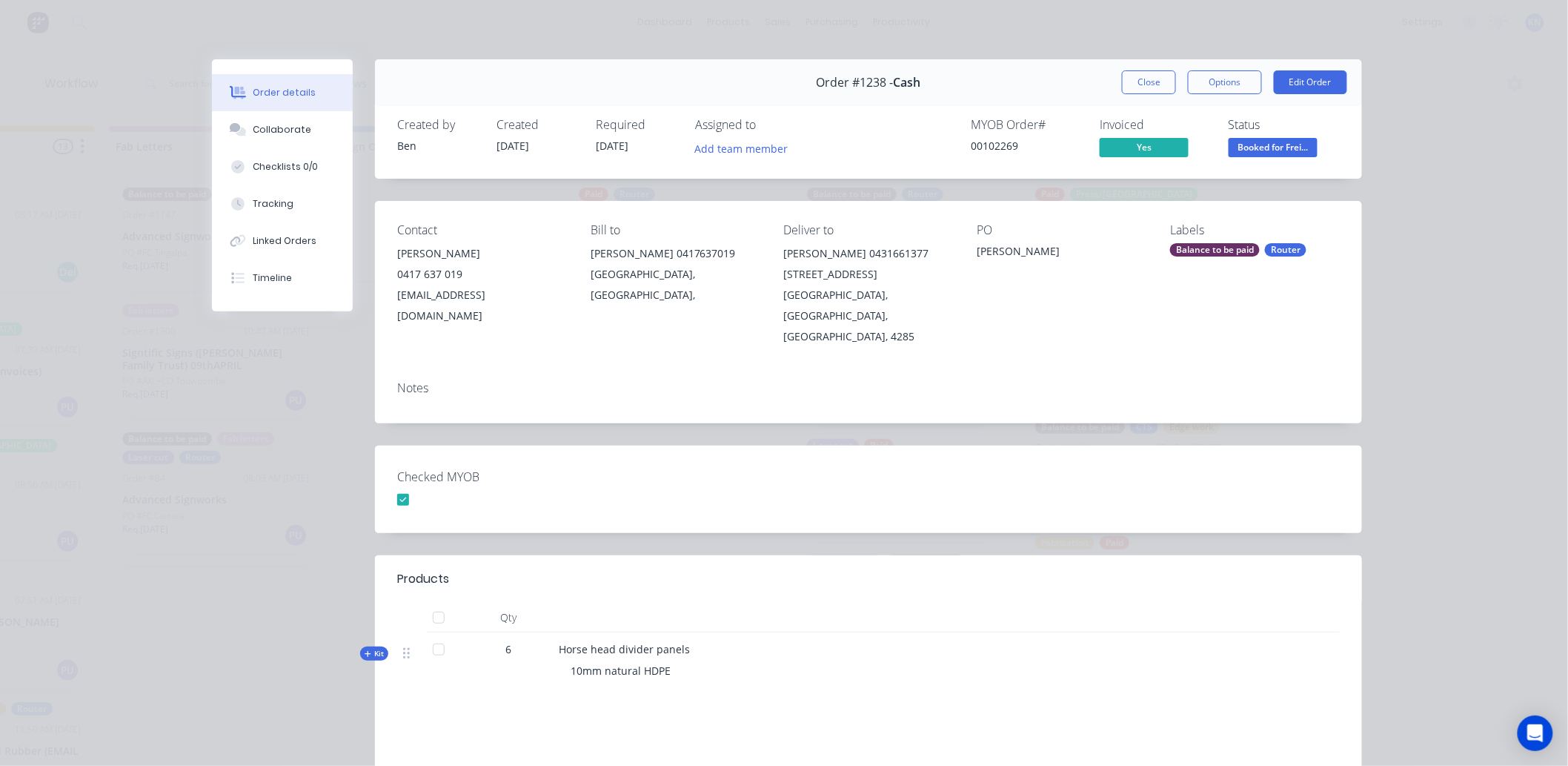
click at [1231, 247] on div "Balance to be paid" at bounding box center [1215, 250] width 90 height 13
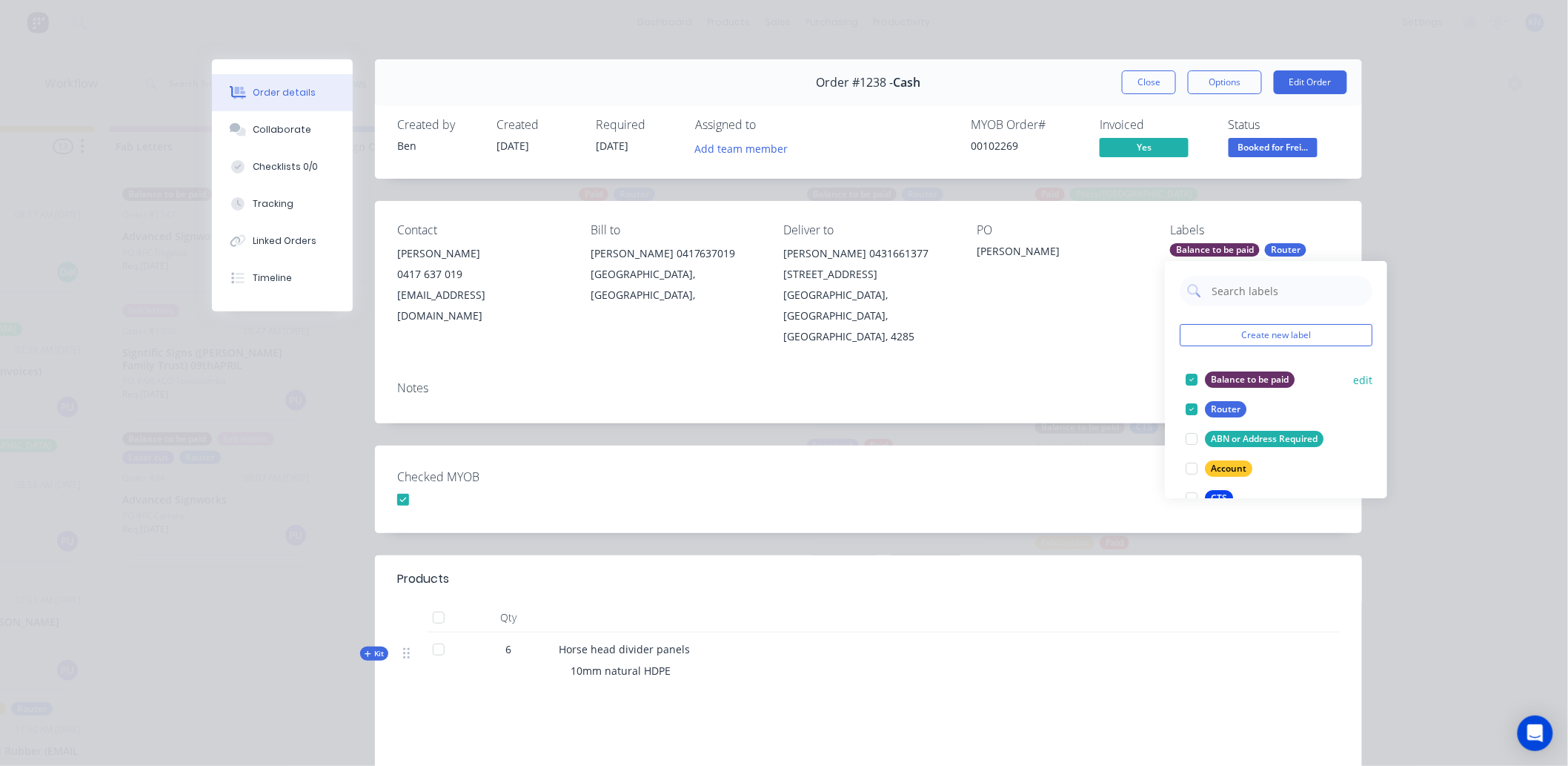
click at [1190, 376] on div at bounding box center [1192, 380] width 30 height 30
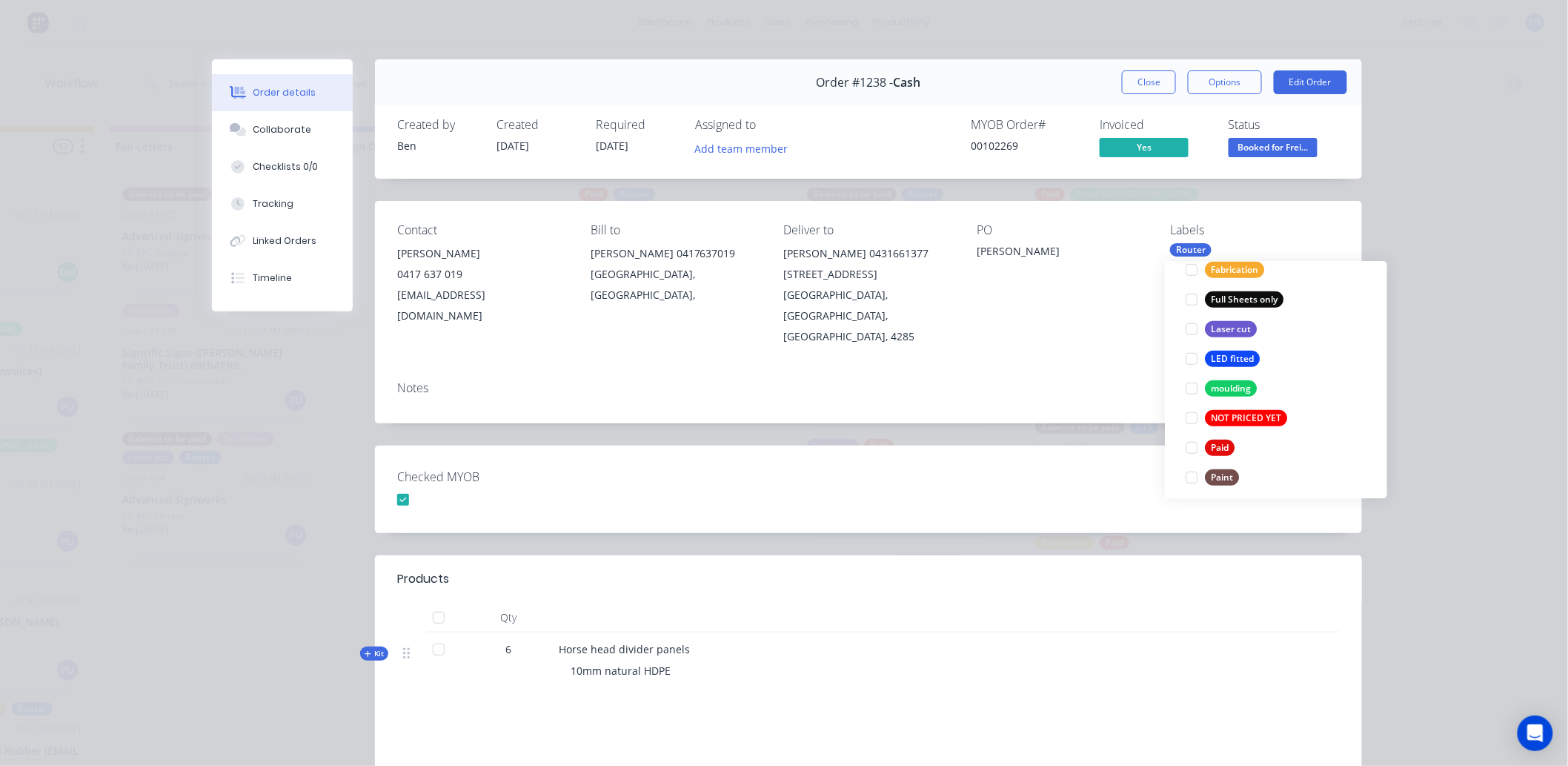
scroll to position [412, 0]
click at [1190, 439] on div at bounding box center [1192, 442] width 30 height 30
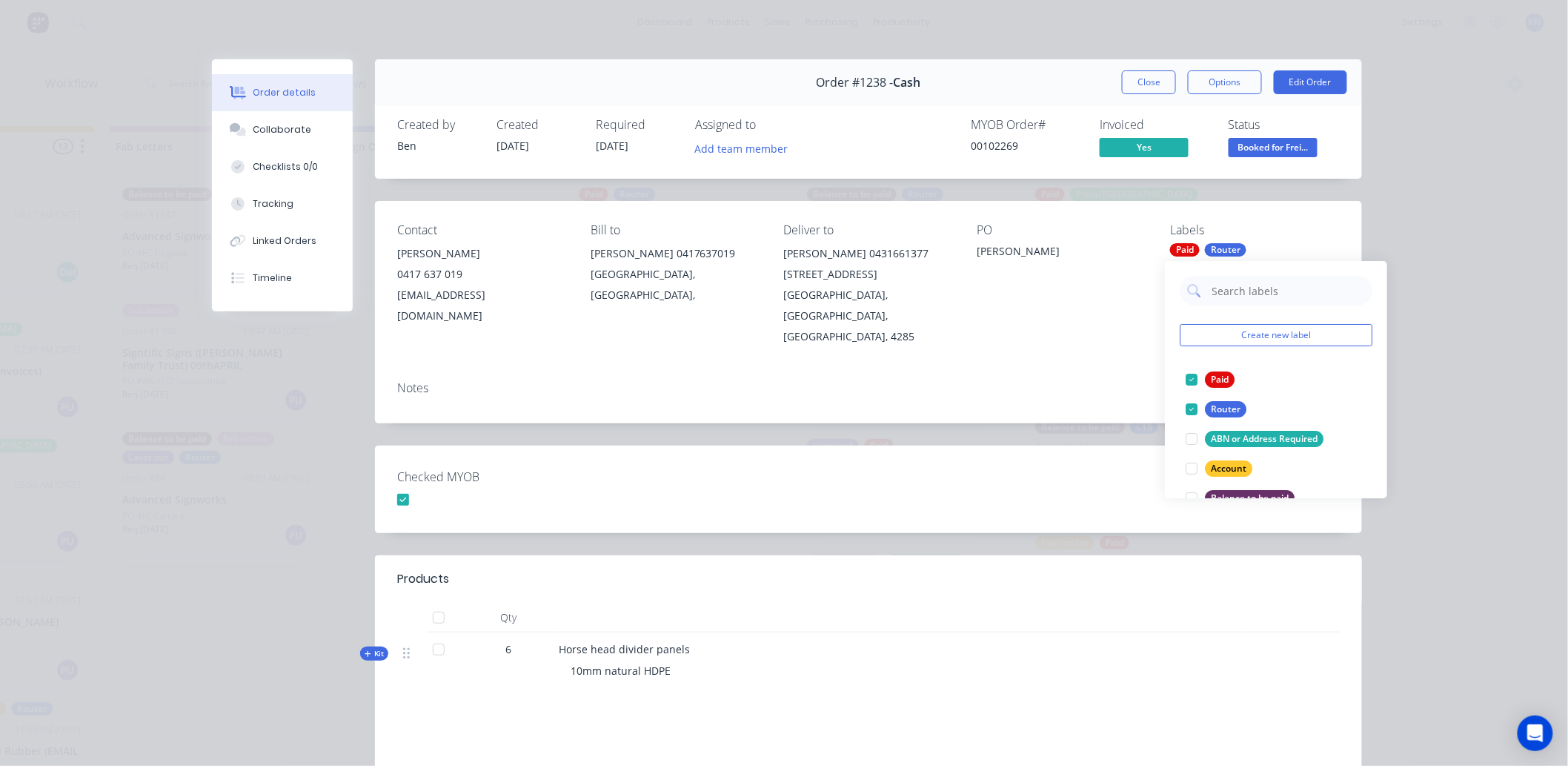
click at [1107, 381] on div "Notes" at bounding box center [869, 388] width 943 height 14
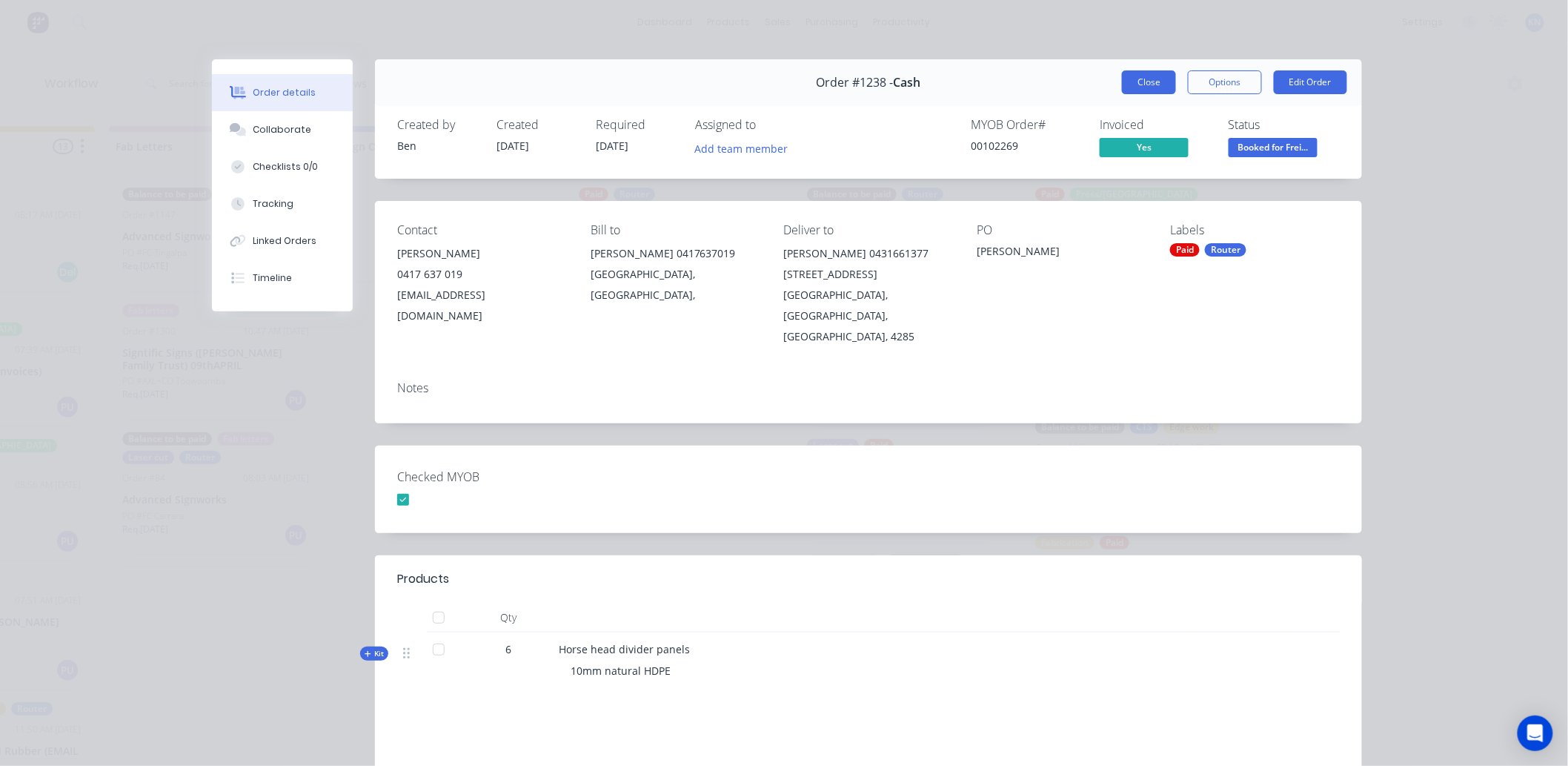
click at [1141, 77] on button "Close" at bounding box center [1149, 82] width 54 height 24
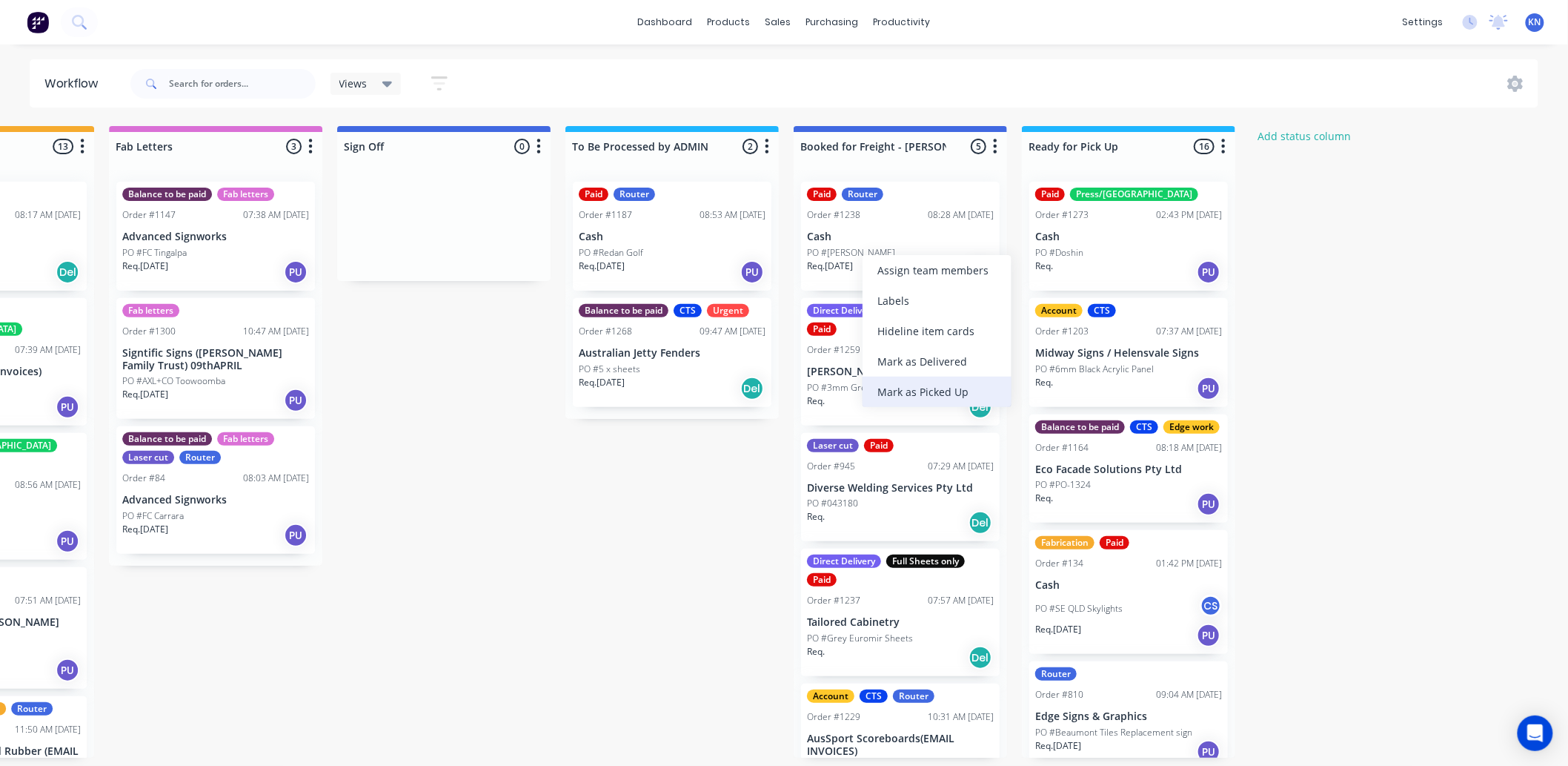
click at [931, 386] on div "Mark as Picked Up" at bounding box center [937, 392] width 149 height 31
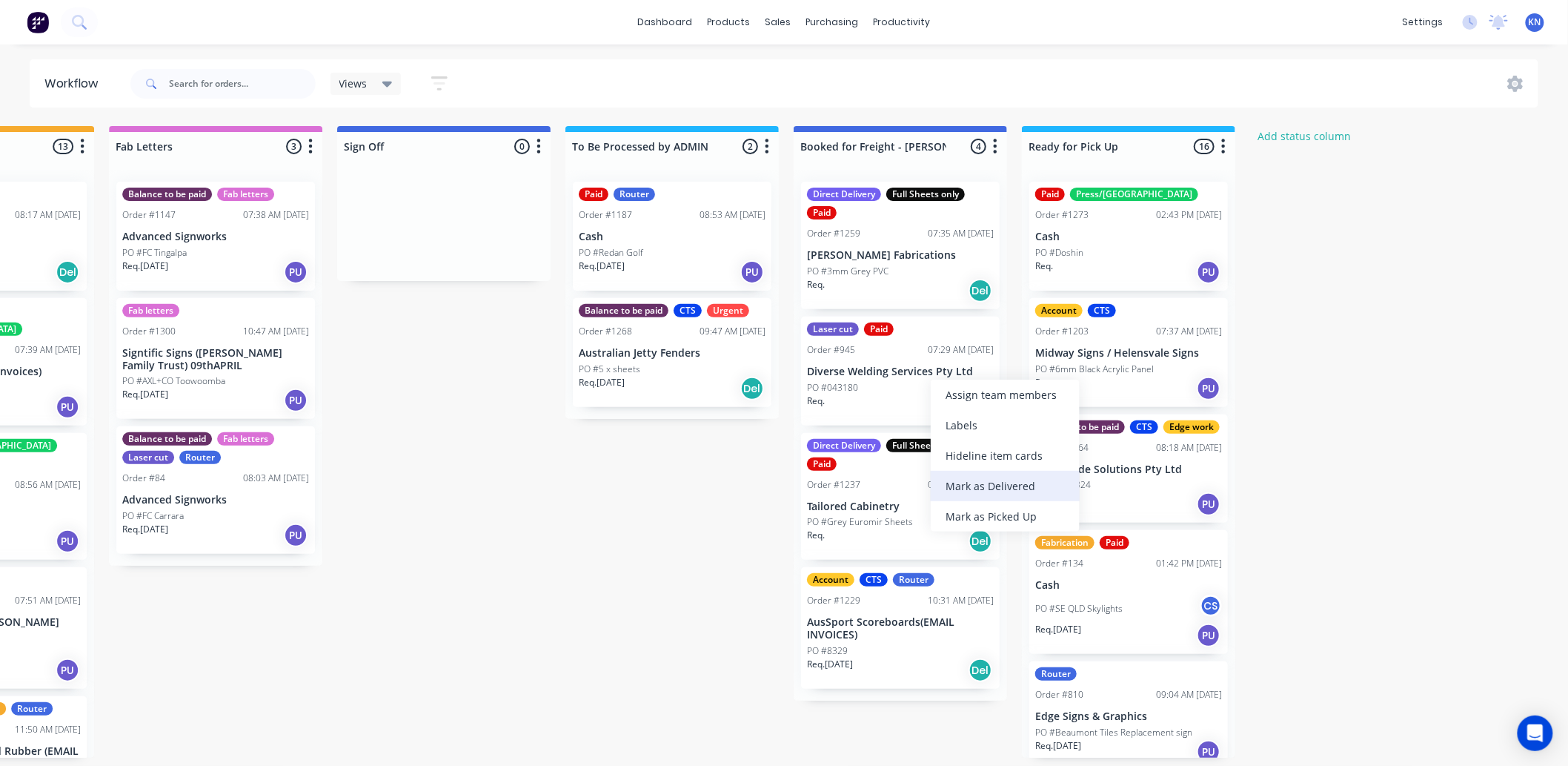
click at [1003, 484] on div "Mark as Delivered" at bounding box center [1005, 486] width 149 height 31
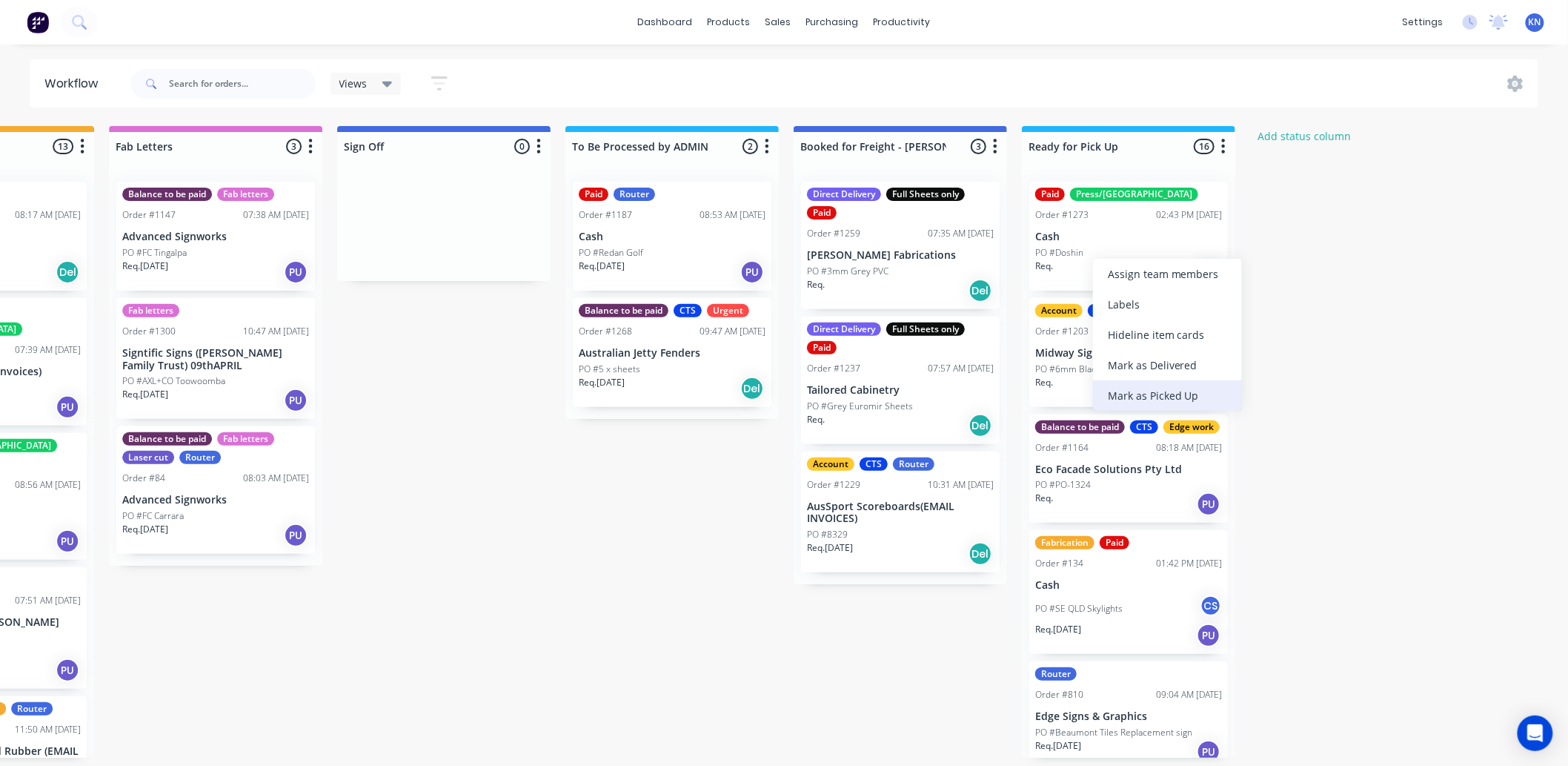
click at [1183, 389] on div "Mark as Picked Up" at bounding box center [1167, 395] width 149 height 31
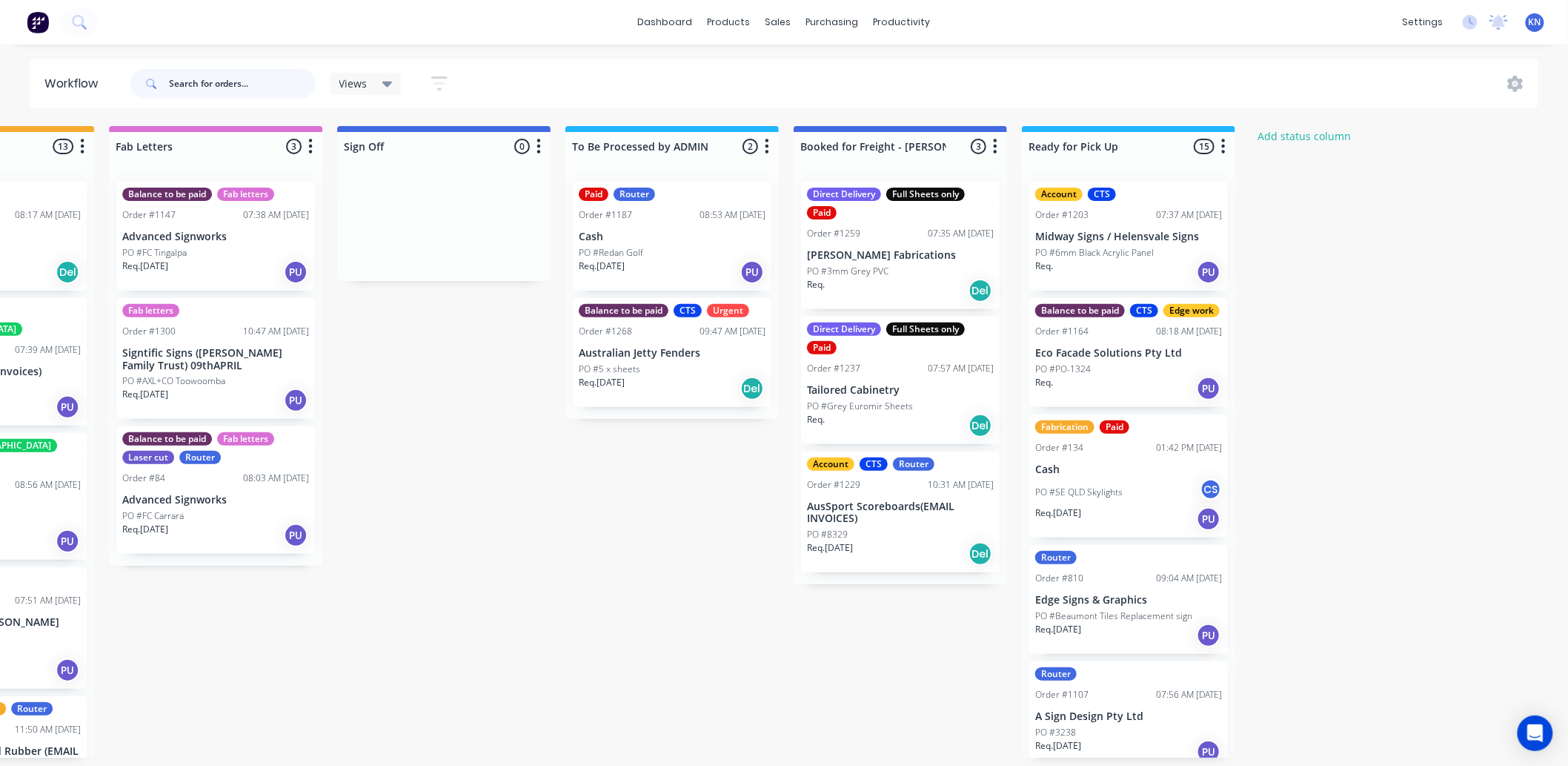
click at [279, 75] on input "text" at bounding box center [242, 84] width 146 height 30
click at [1131, 362] on div "Balance to be paid CTS Edge work Order #1164 08:18 AM 20/08/25 Eco Facade Solut…" at bounding box center [1129, 353] width 199 height 109
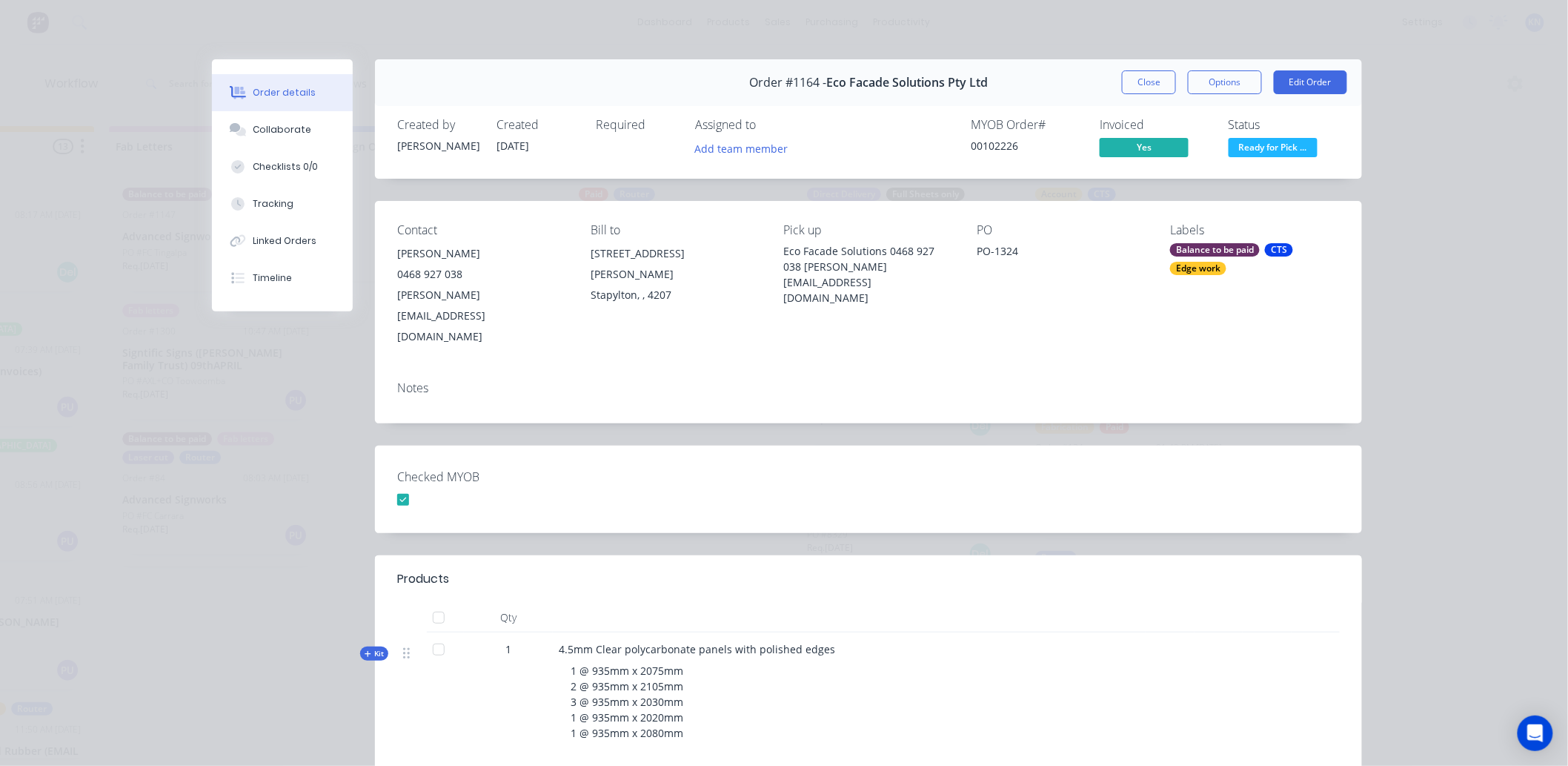
click at [1218, 246] on div "Balance to be paid" at bounding box center [1215, 250] width 90 height 13
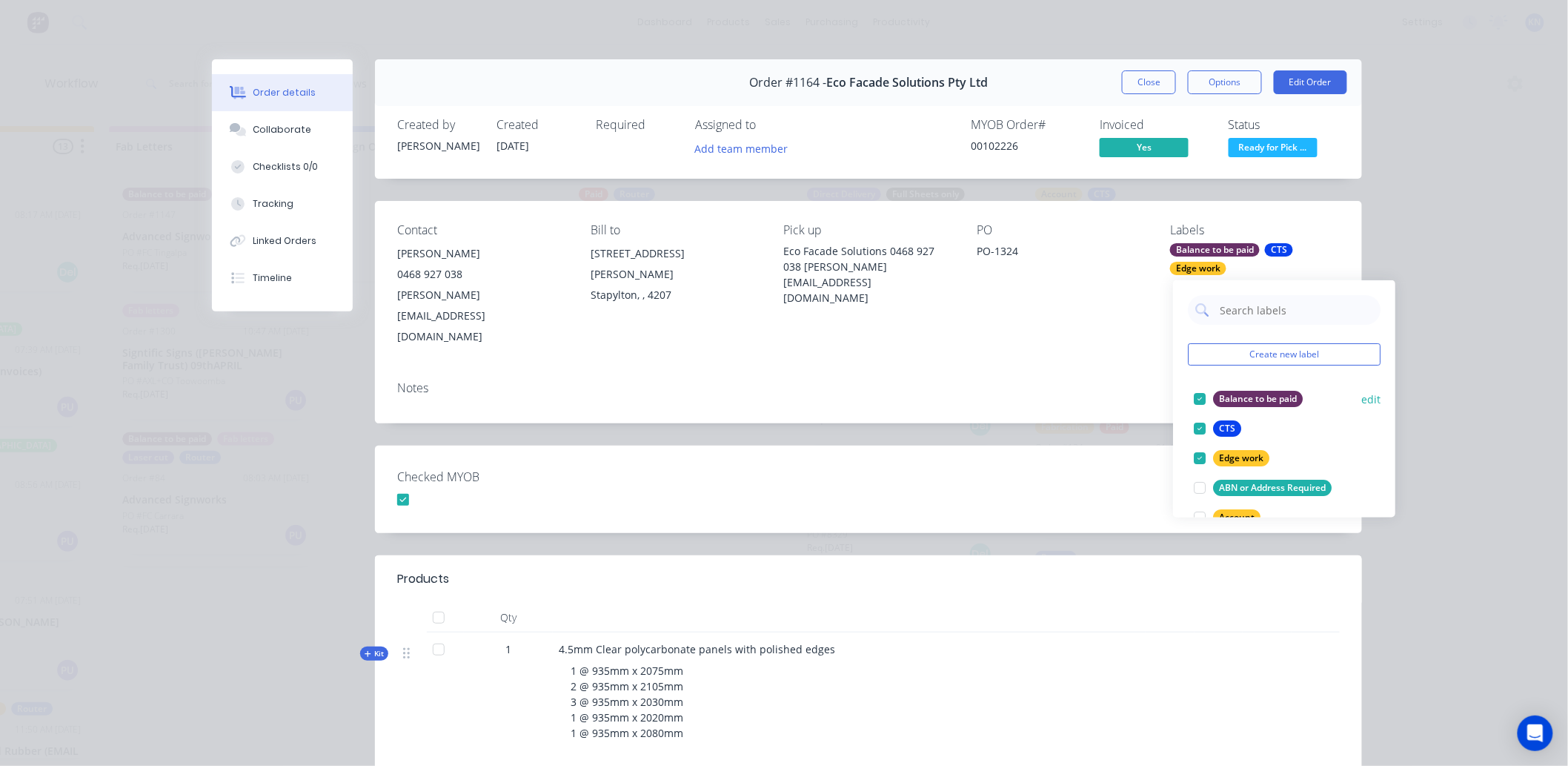
click at [1200, 394] on div at bounding box center [1200, 399] width 30 height 30
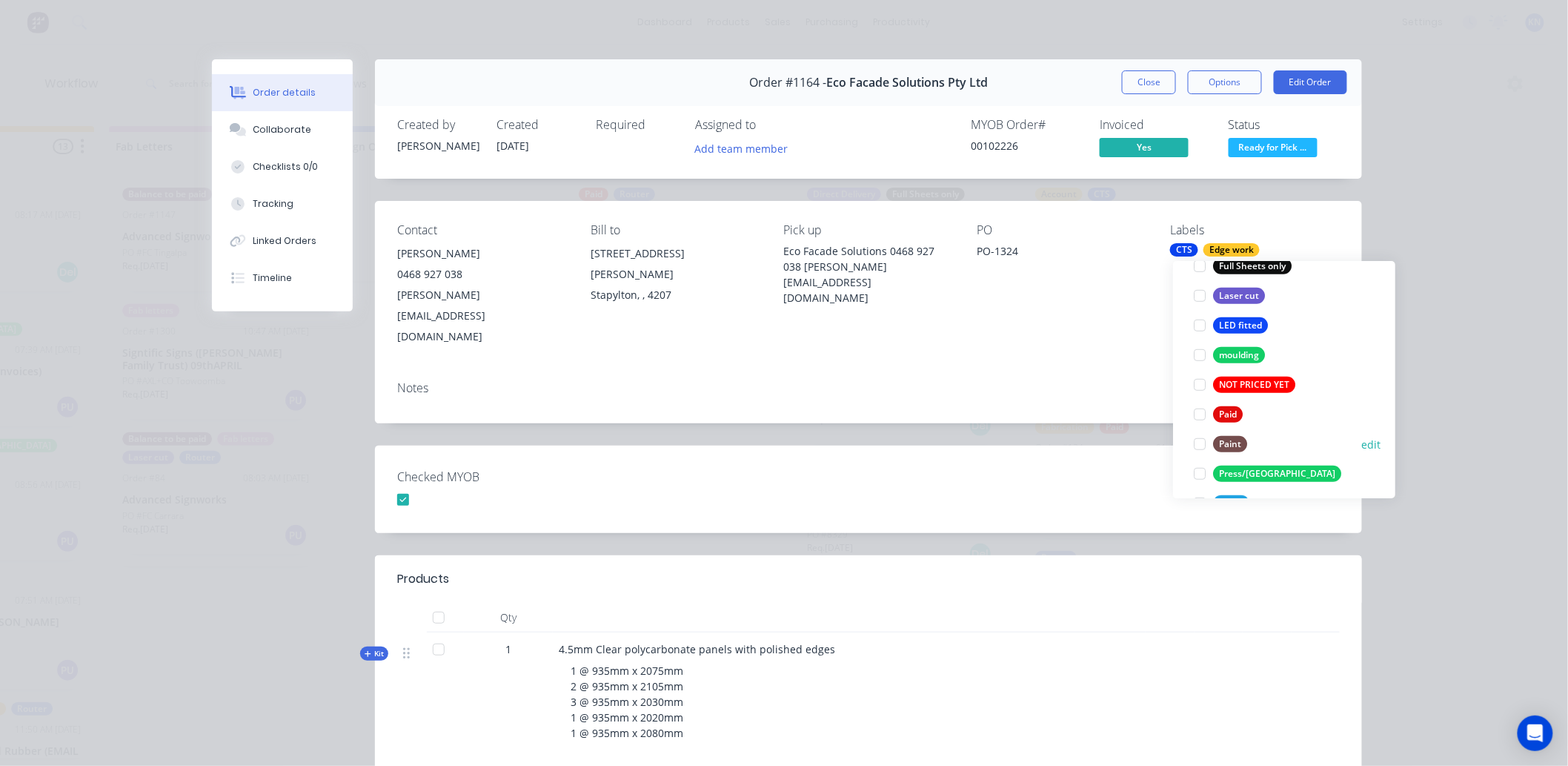
scroll to position [412, 0]
click at [1194, 409] on div at bounding box center [1200, 413] width 30 height 30
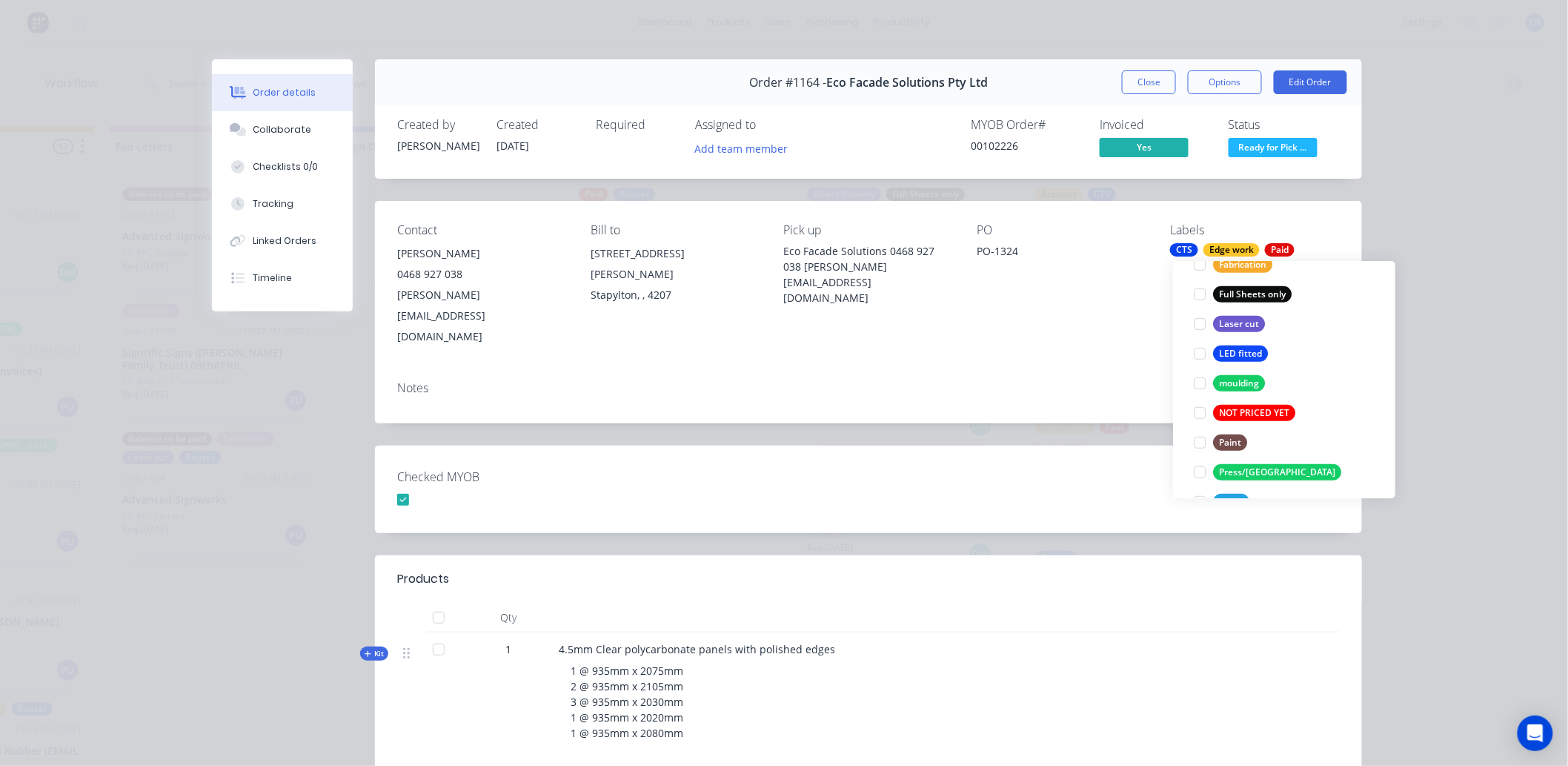
scroll to position [26, 0]
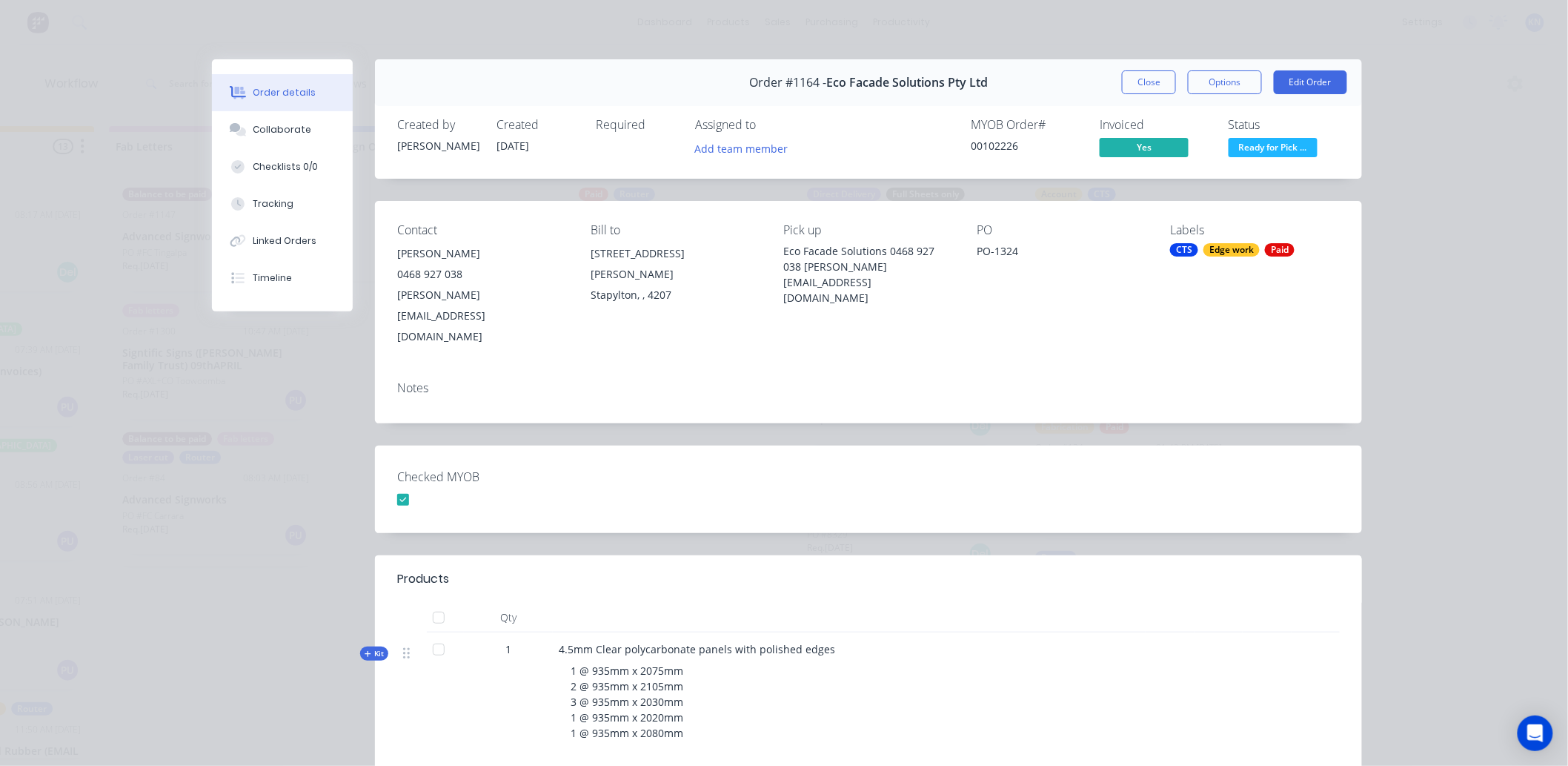
click at [1049, 447] on div "Checked MYOB" at bounding box center [869, 489] width 988 height 87
drag, startPoint x: 1141, startPoint y: 84, endPoint x: 1580, endPoint y: 424, distance: 555.3
click at [1142, 84] on button "Close" at bounding box center [1149, 82] width 54 height 24
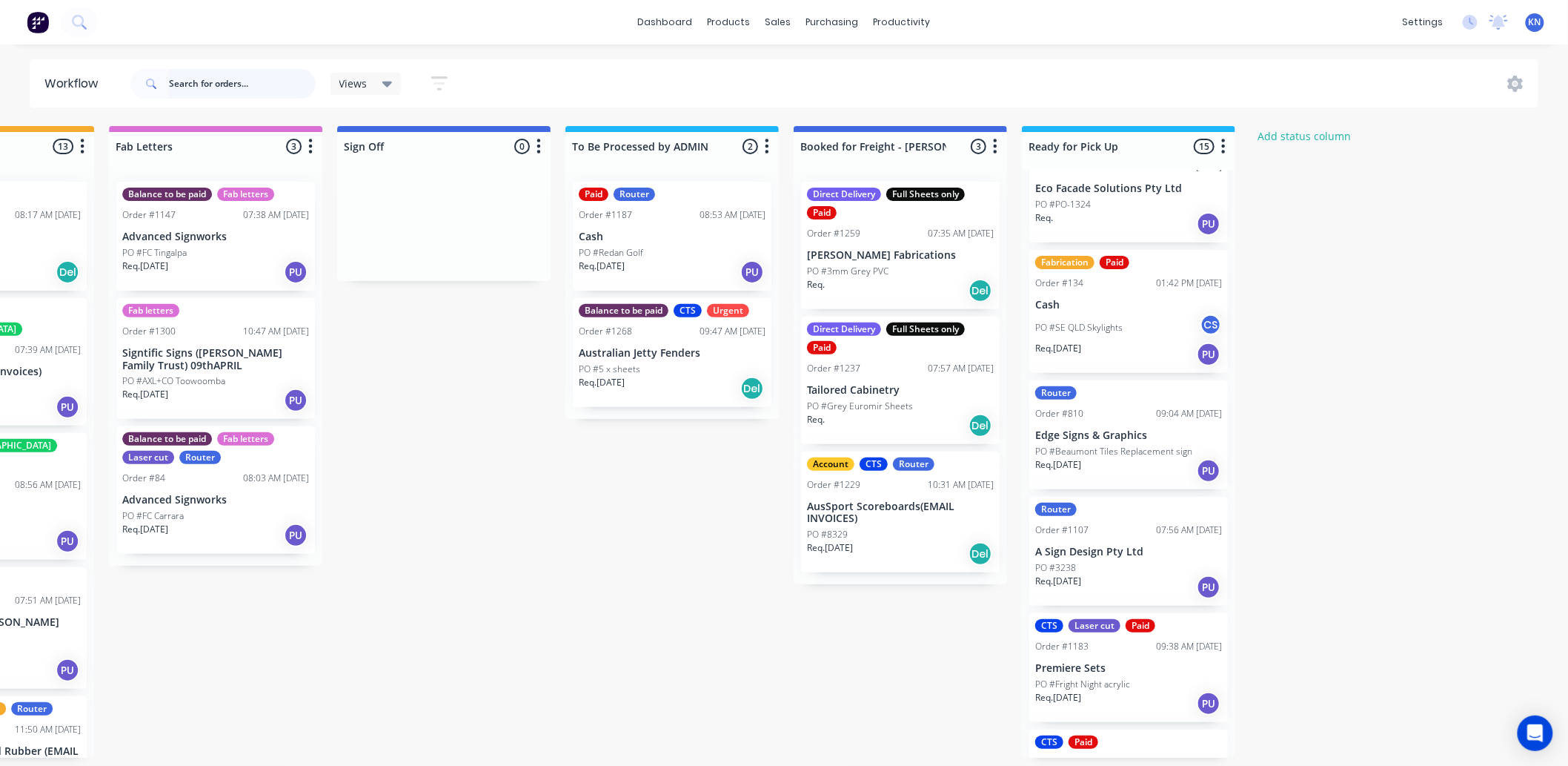
scroll to position [247, 0]
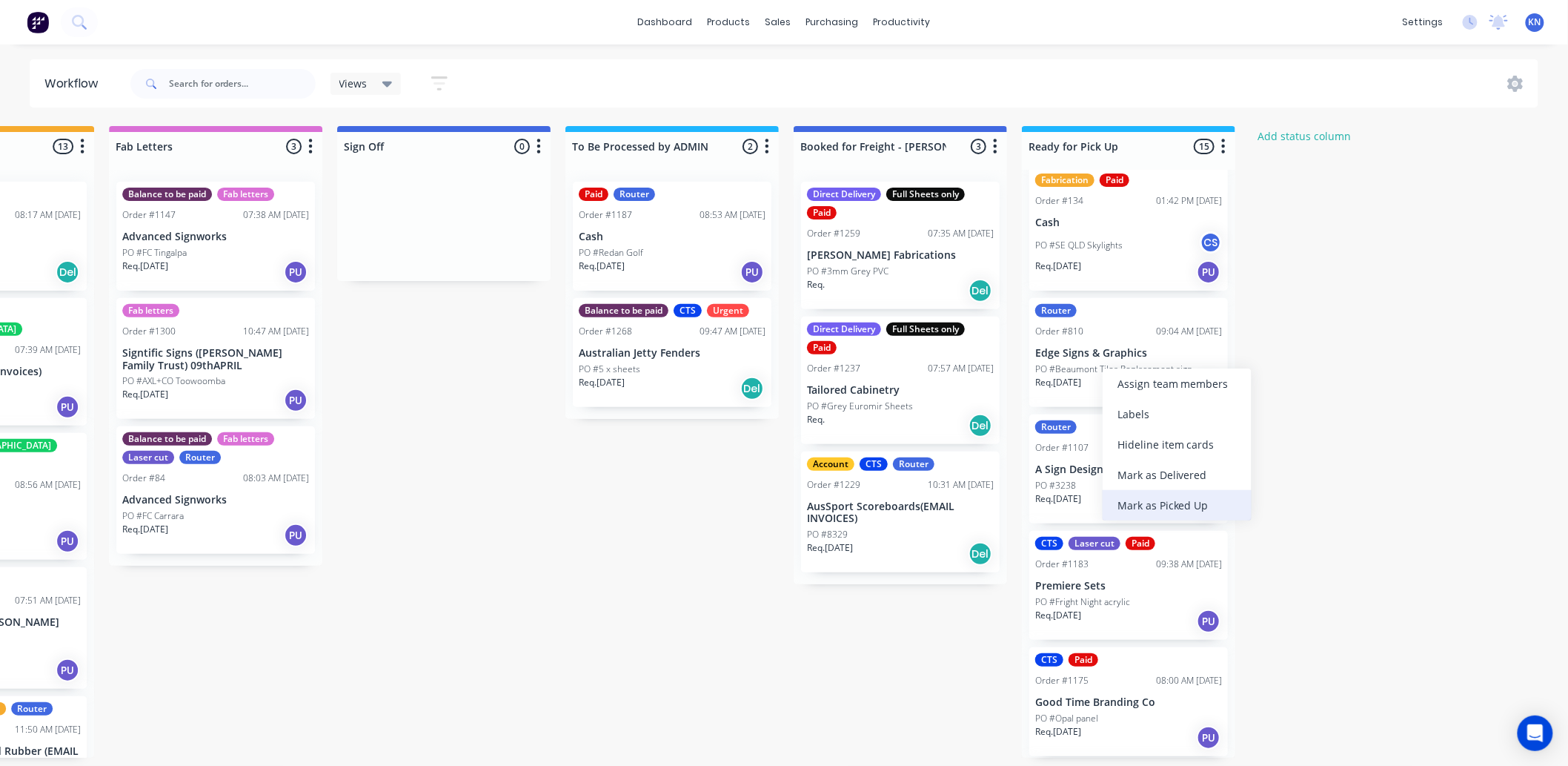
click at [1227, 505] on div "Mark as Picked Up" at bounding box center [1177, 505] width 149 height 31
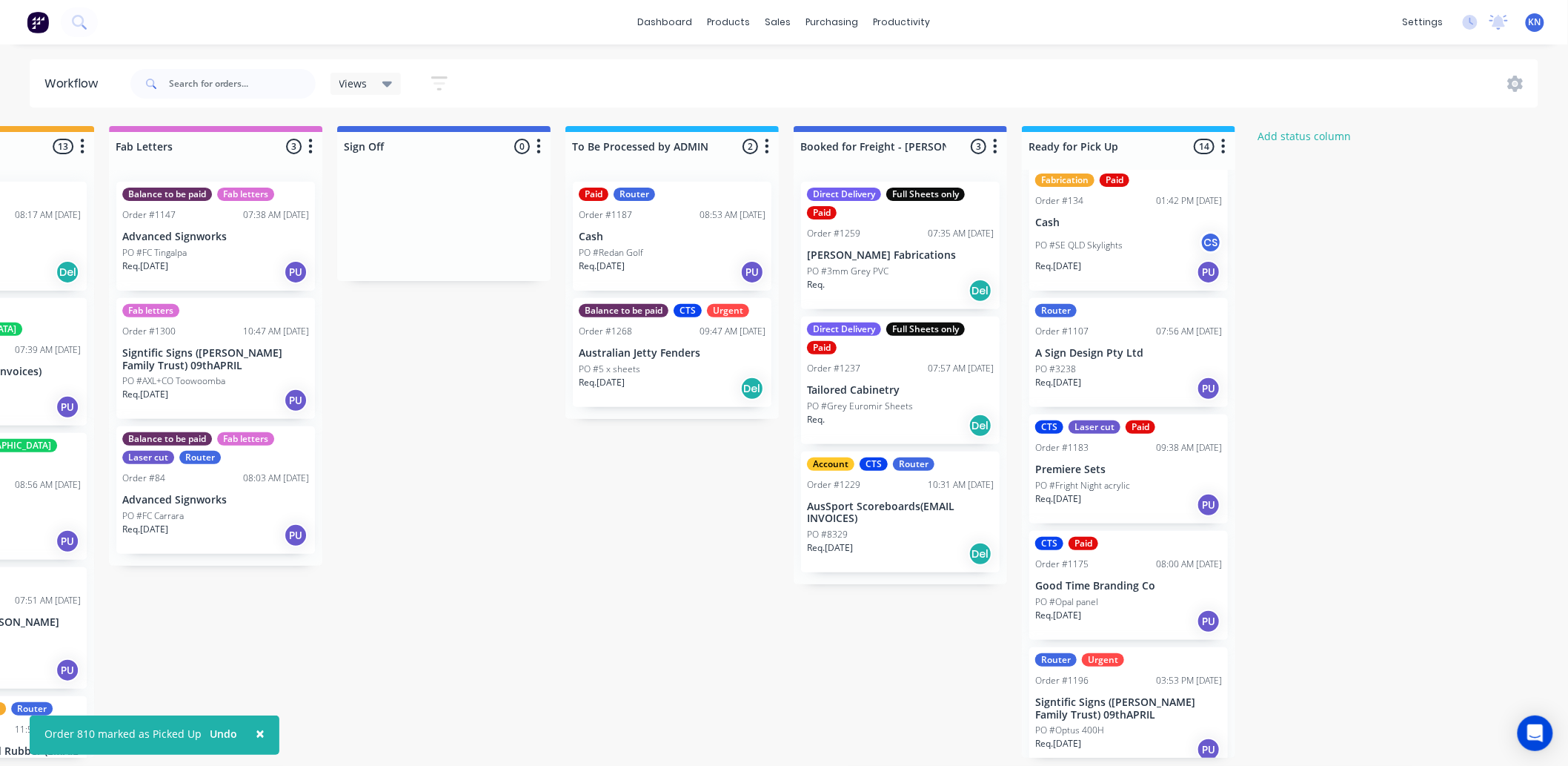
scroll to position [330, 0]
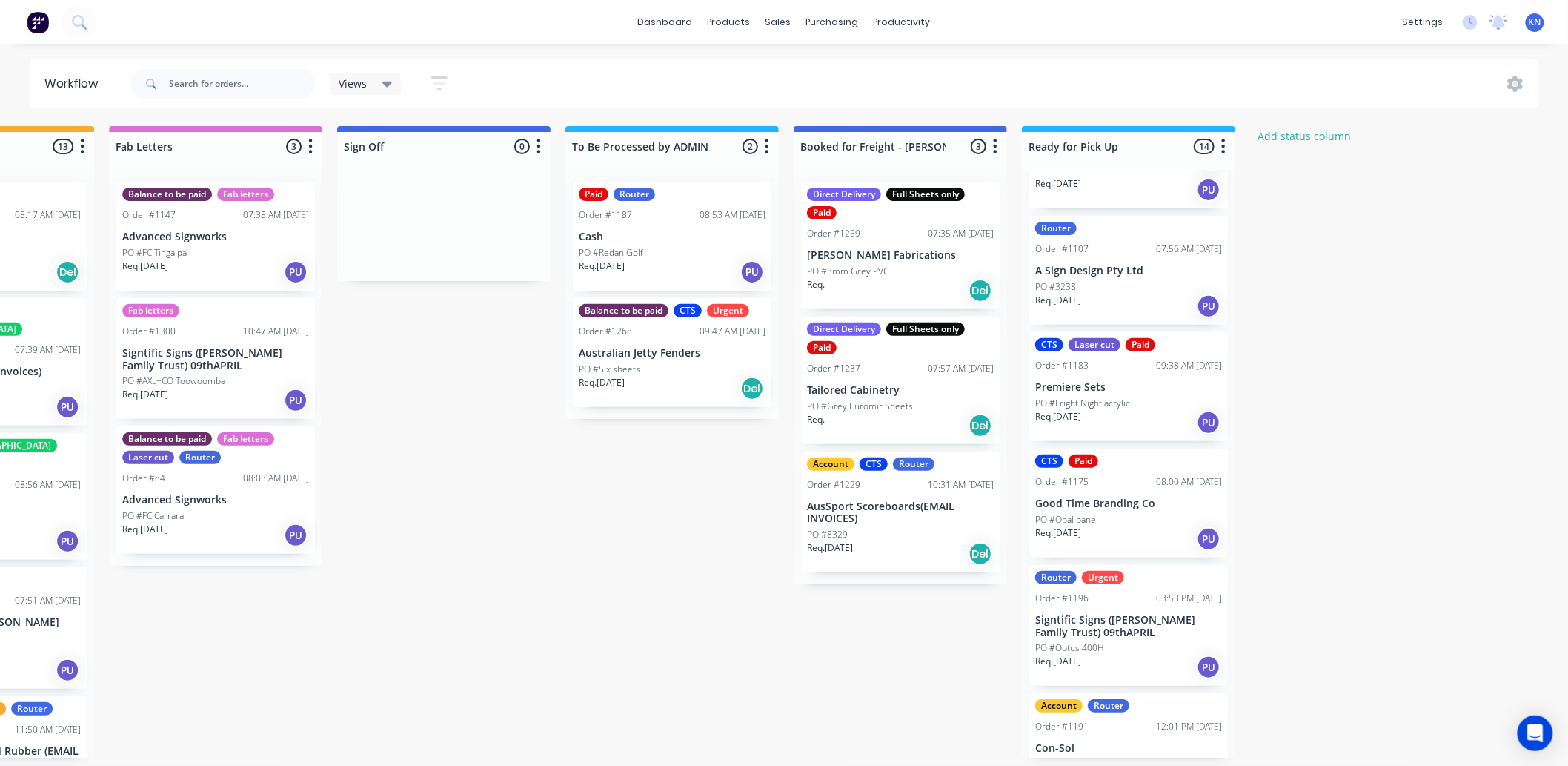
click at [1079, 393] on p "Premiere Sets" at bounding box center [1129, 387] width 187 height 13
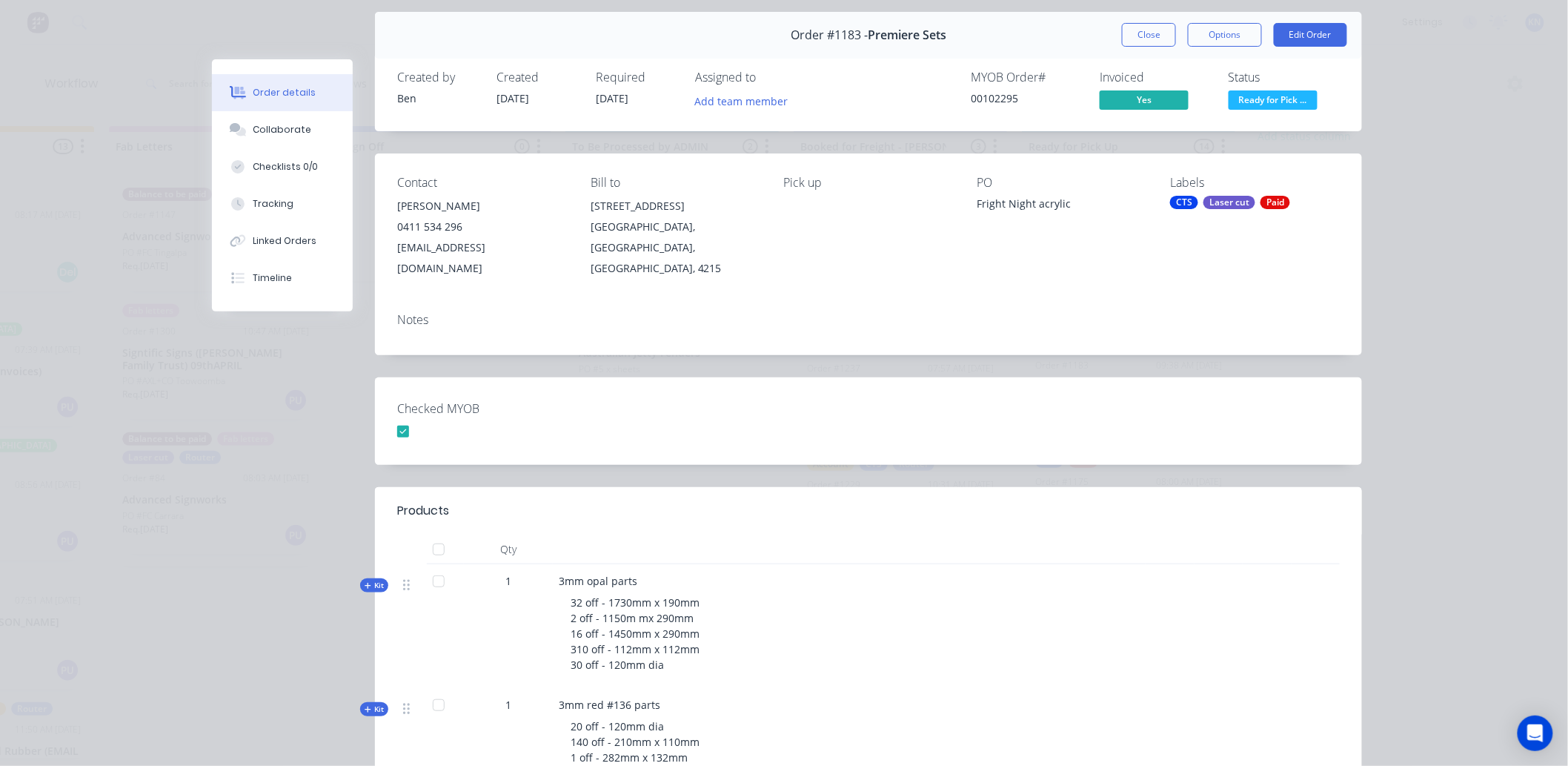
scroll to position [0, 0]
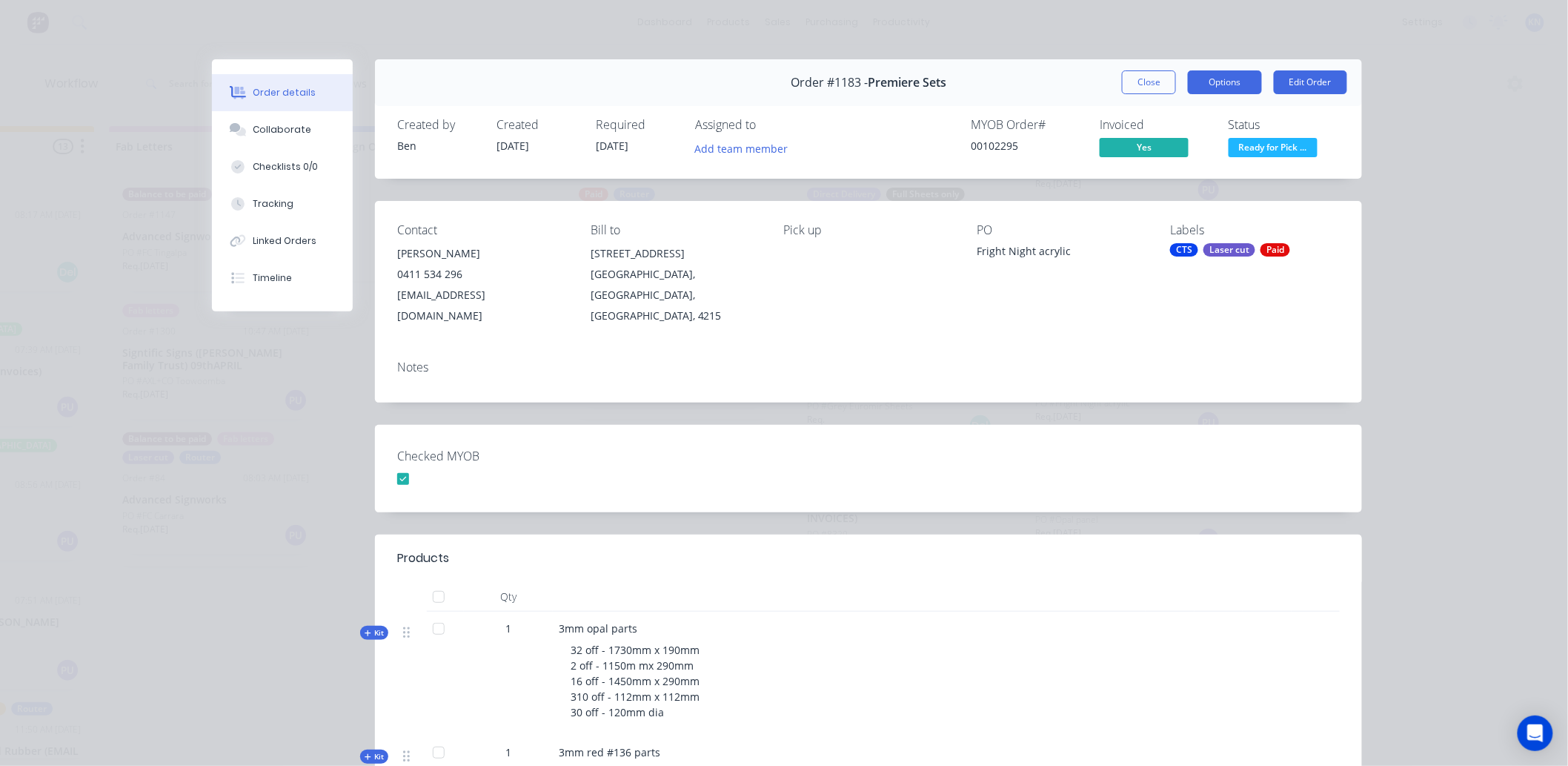
click at [1231, 78] on button "Options" at bounding box center [1224, 82] width 74 height 24
click at [989, 72] on div "Order #1183 - Premiere Sets Close Options PRINT Work Order Delivery Docket Edit…" at bounding box center [869, 82] width 988 height 47
click at [1142, 75] on button "Close" at bounding box center [1149, 82] width 54 height 24
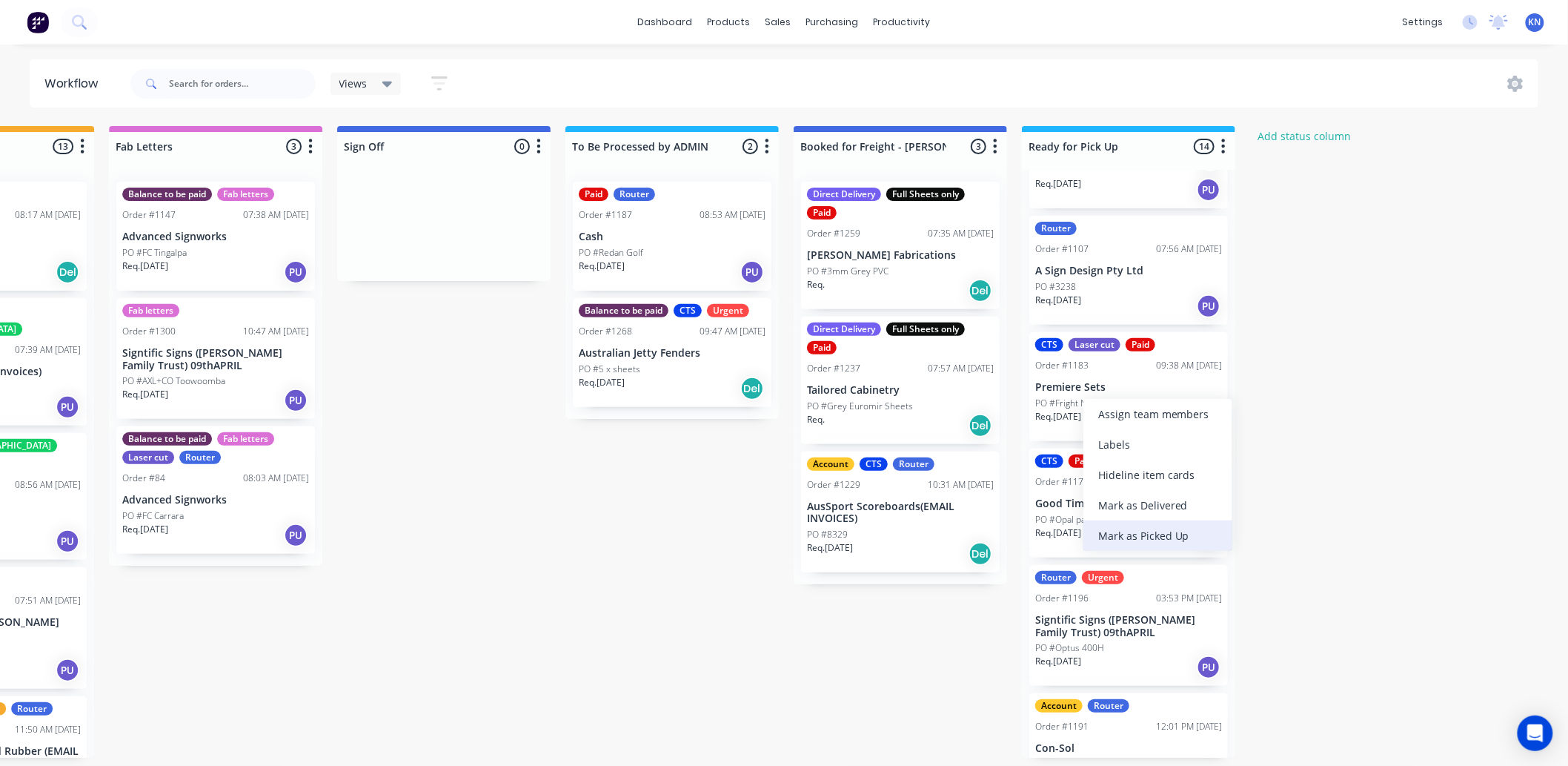
click at [1176, 529] on div "Mark as Picked Up" at bounding box center [1157, 535] width 149 height 31
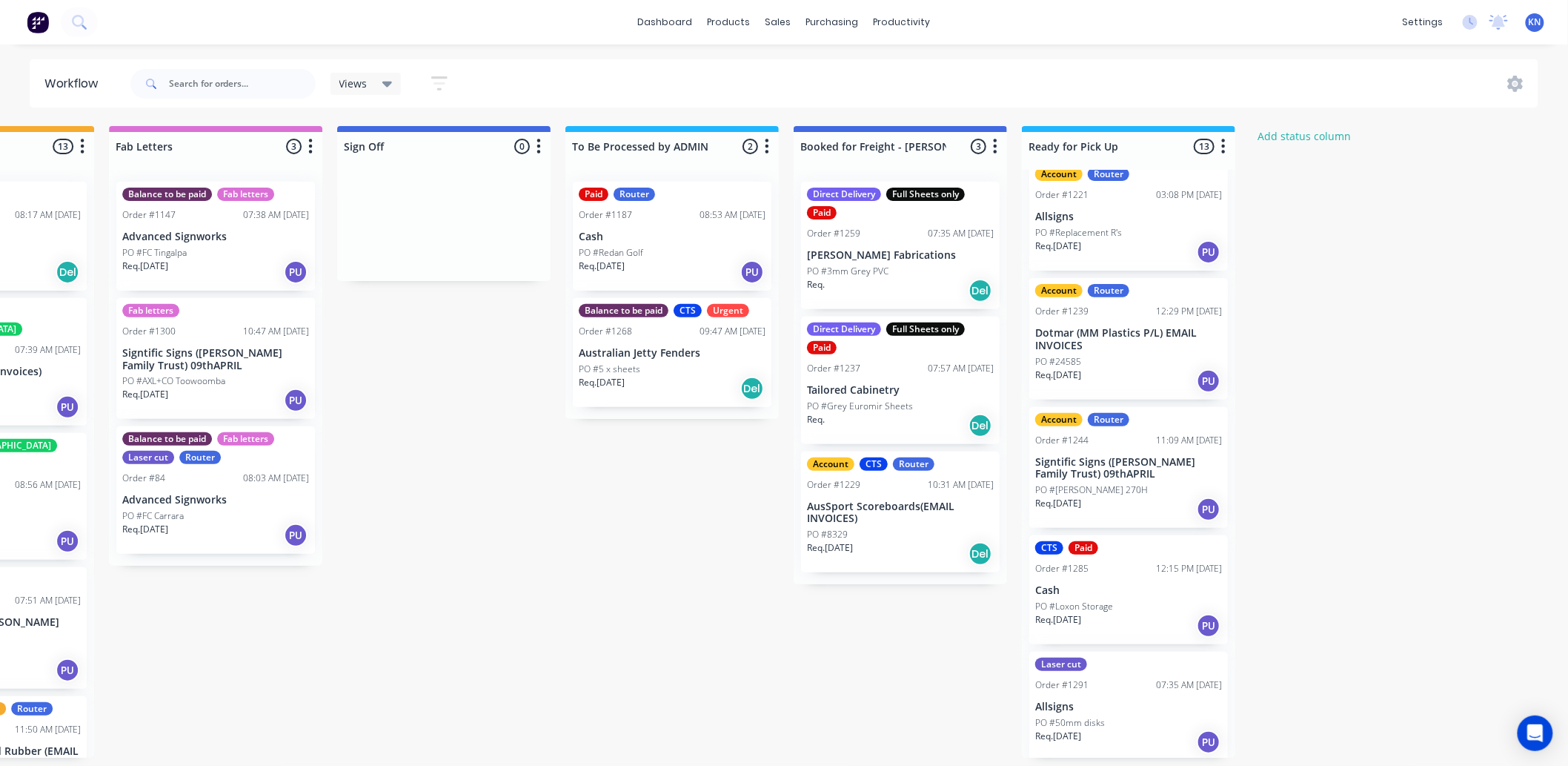
scroll to position [4, 1977]
click at [1138, 602] on div "PO #Loxon Storage" at bounding box center [1129, 607] width 187 height 13
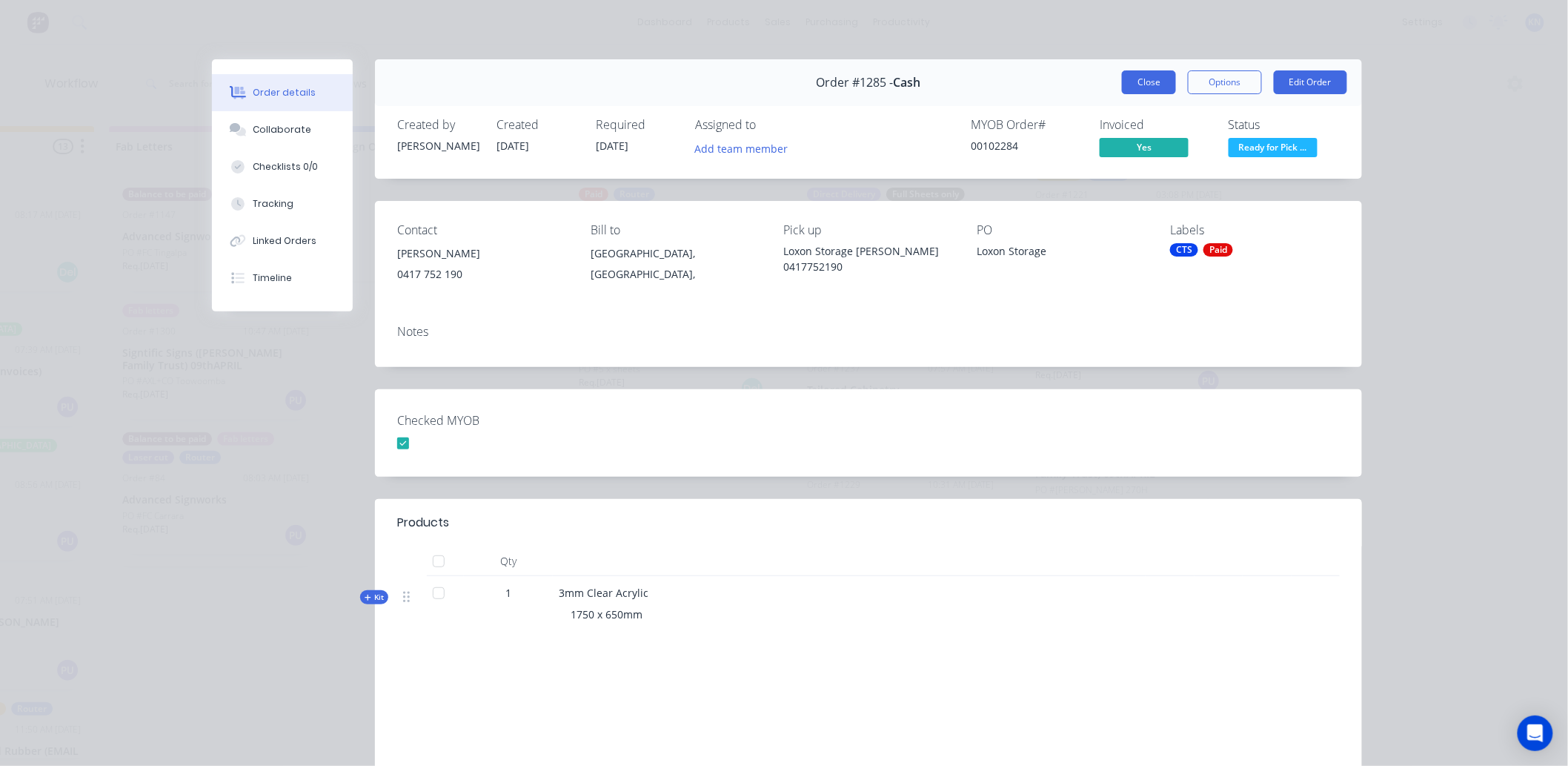
click at [1158, 76] on button "Close" at bounding box center [1149, 82] width 54 height 24
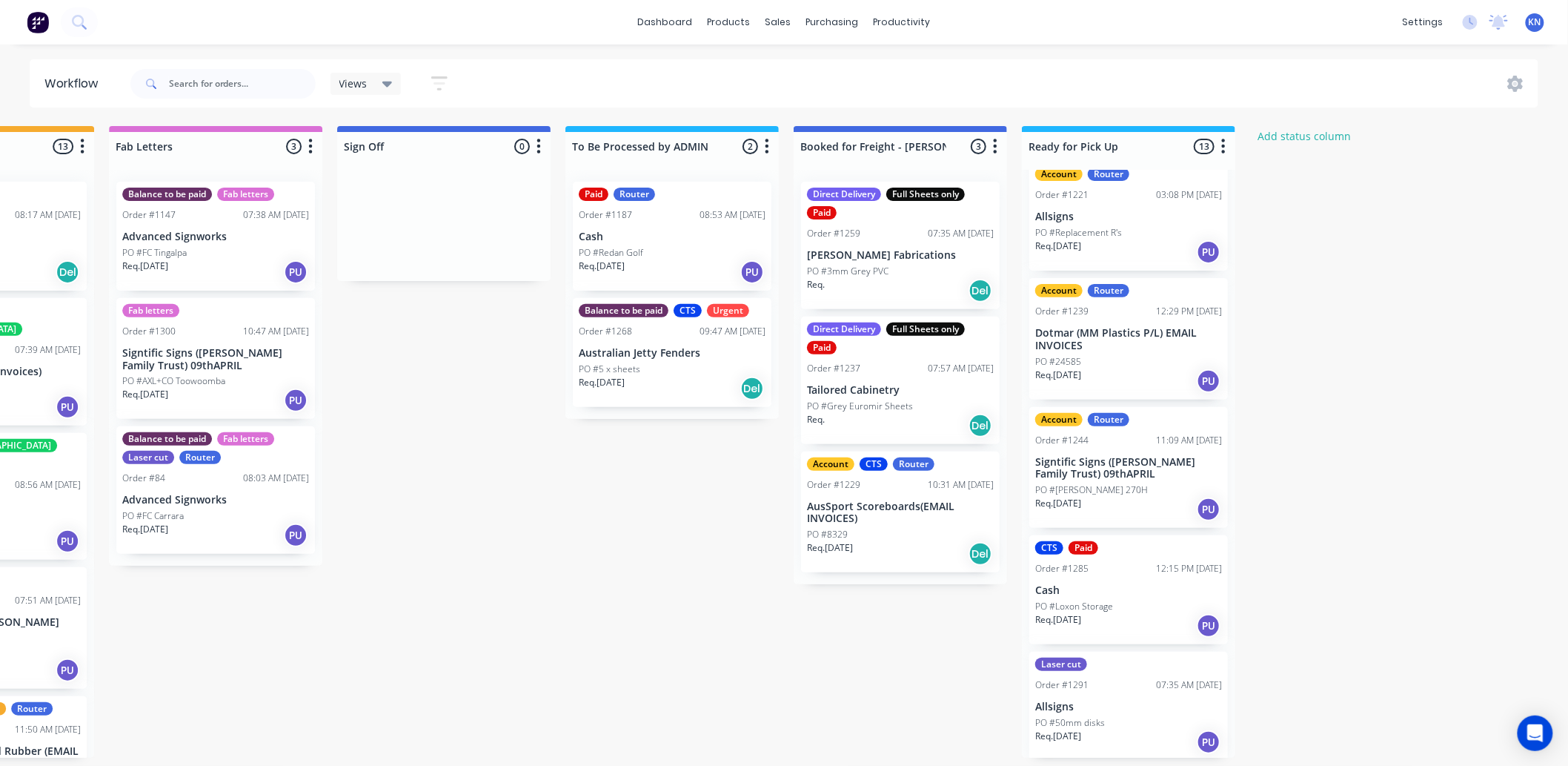
click at [871, 390] on p "Tailored Cabinetry" at bounding box center [900, 390] width 187 height 13
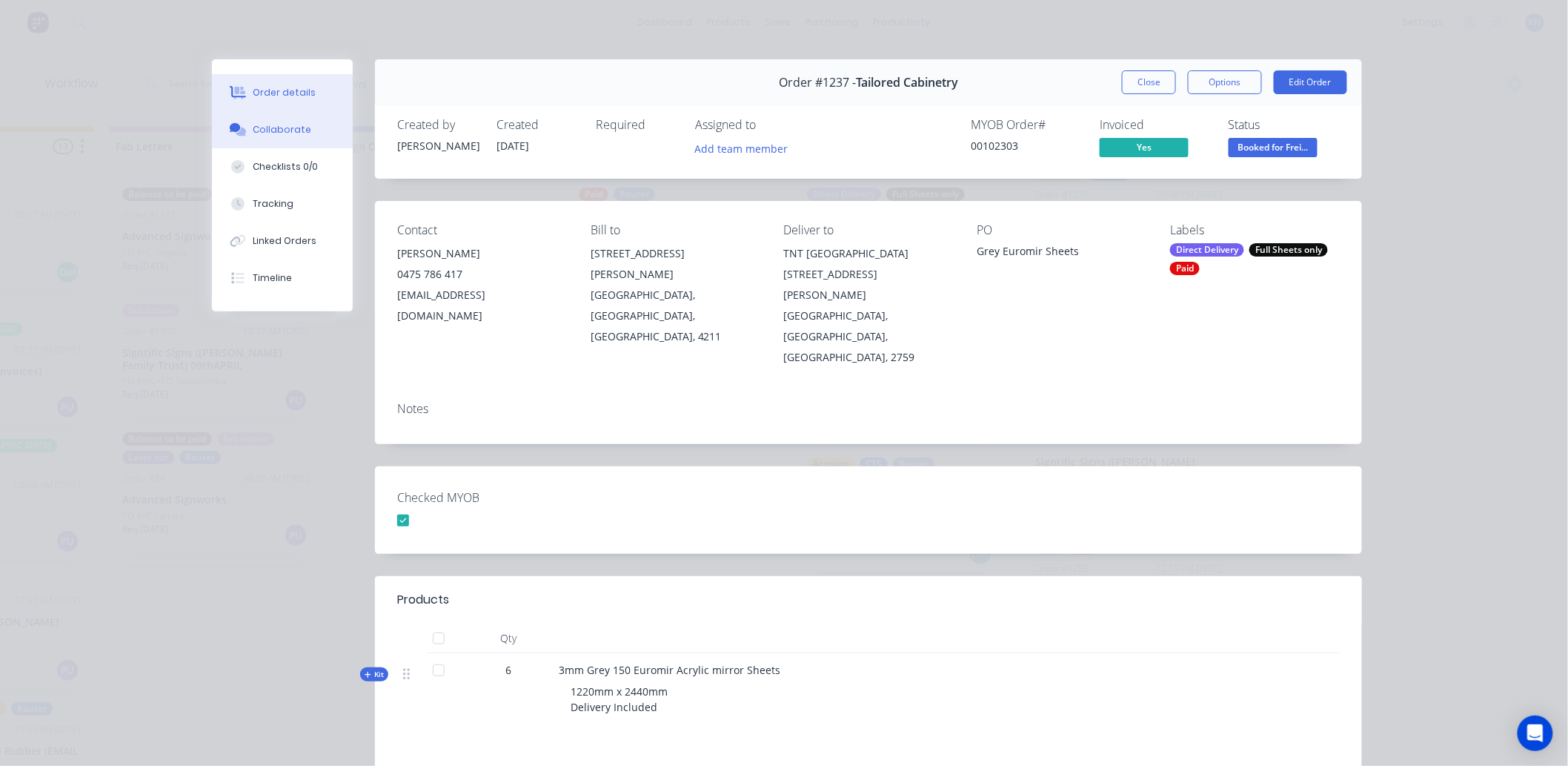
click at [262, 132] on div "Collaborate" at bounding box center [282, 130] width 58 height 13
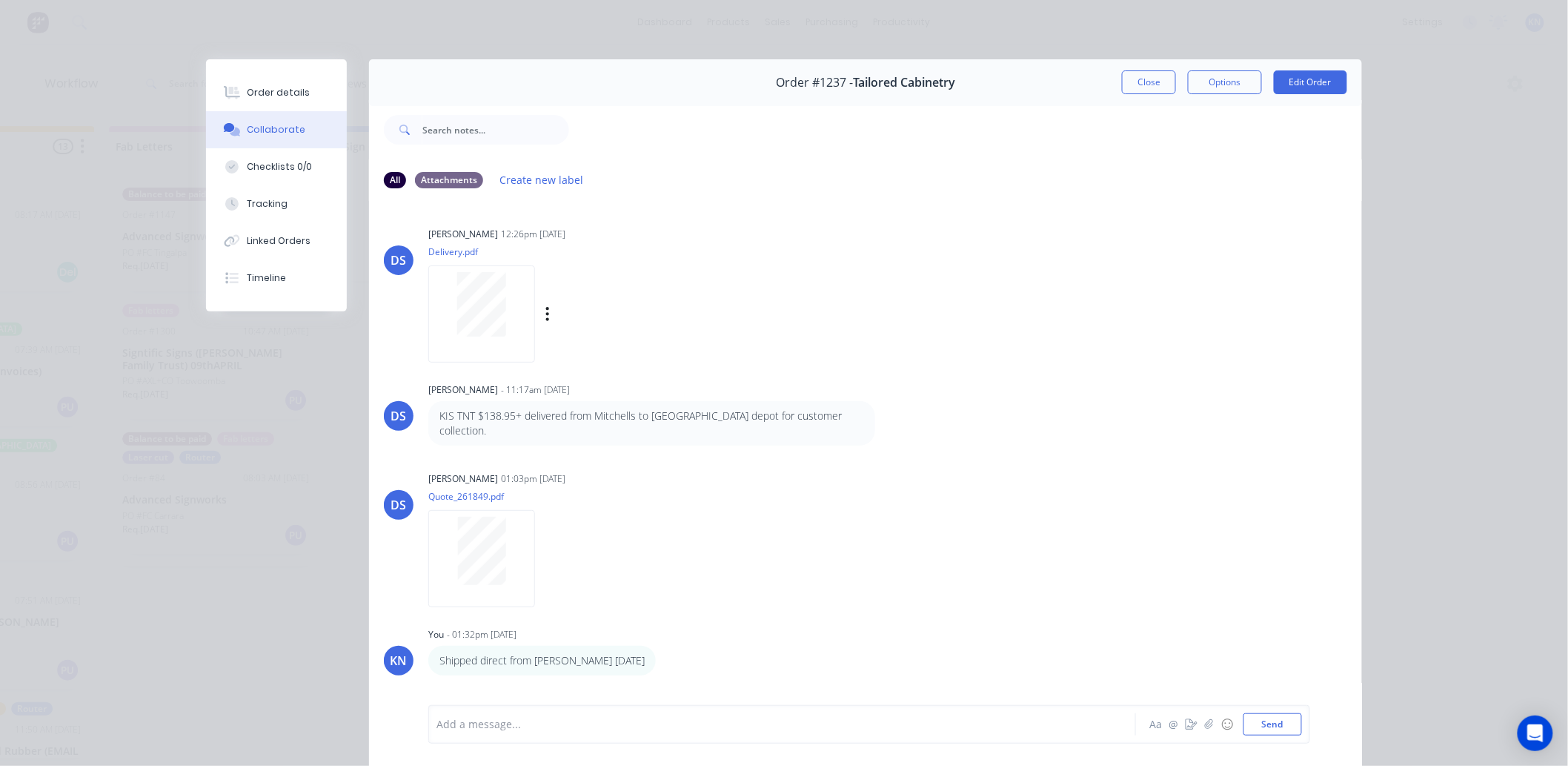
scroll to position [0, 1977]
click at [1140, 82] on button "Close" at bounding box center [1149, 82] width 54 height 24
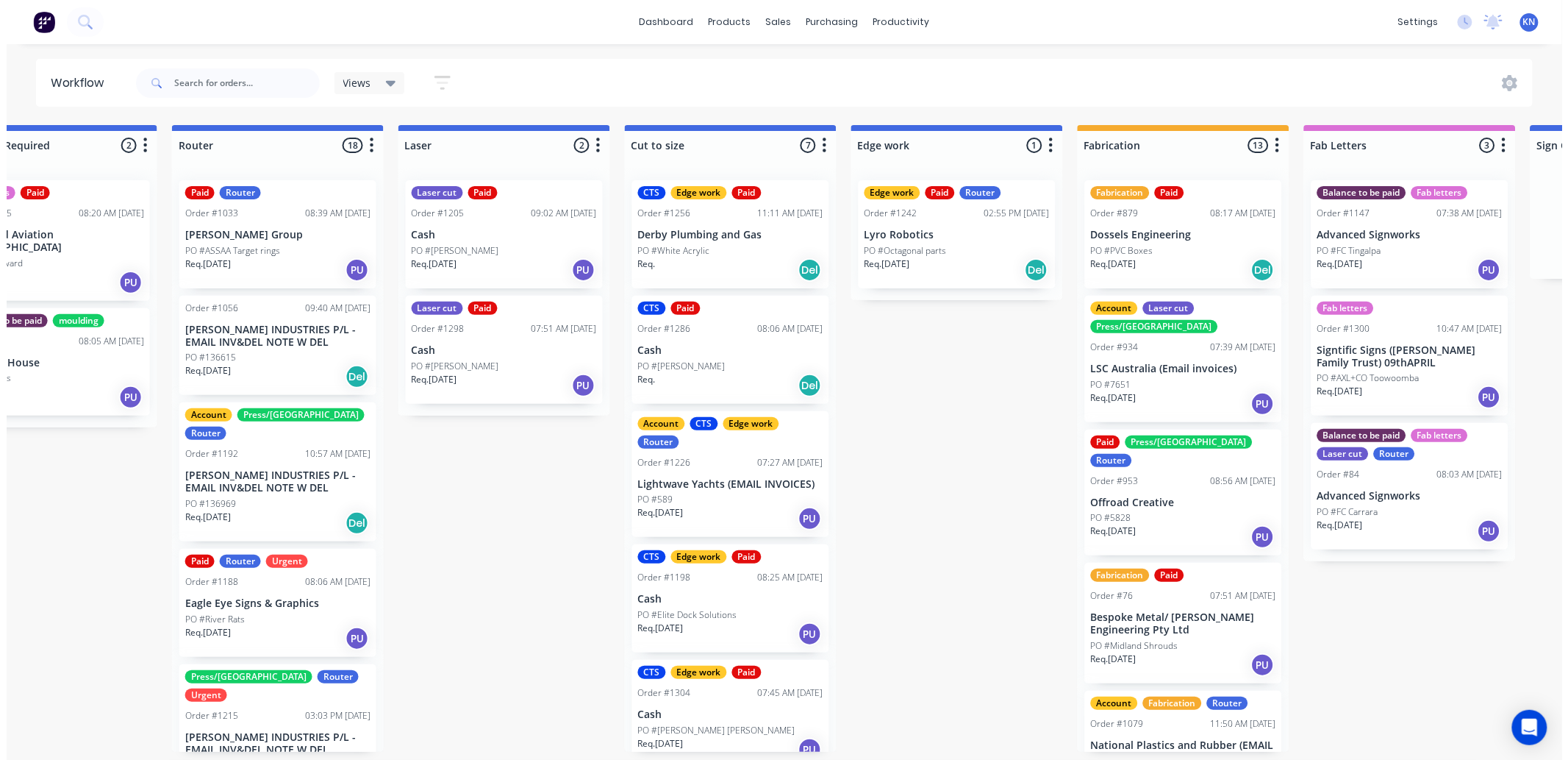
scroll to position [0, 0]
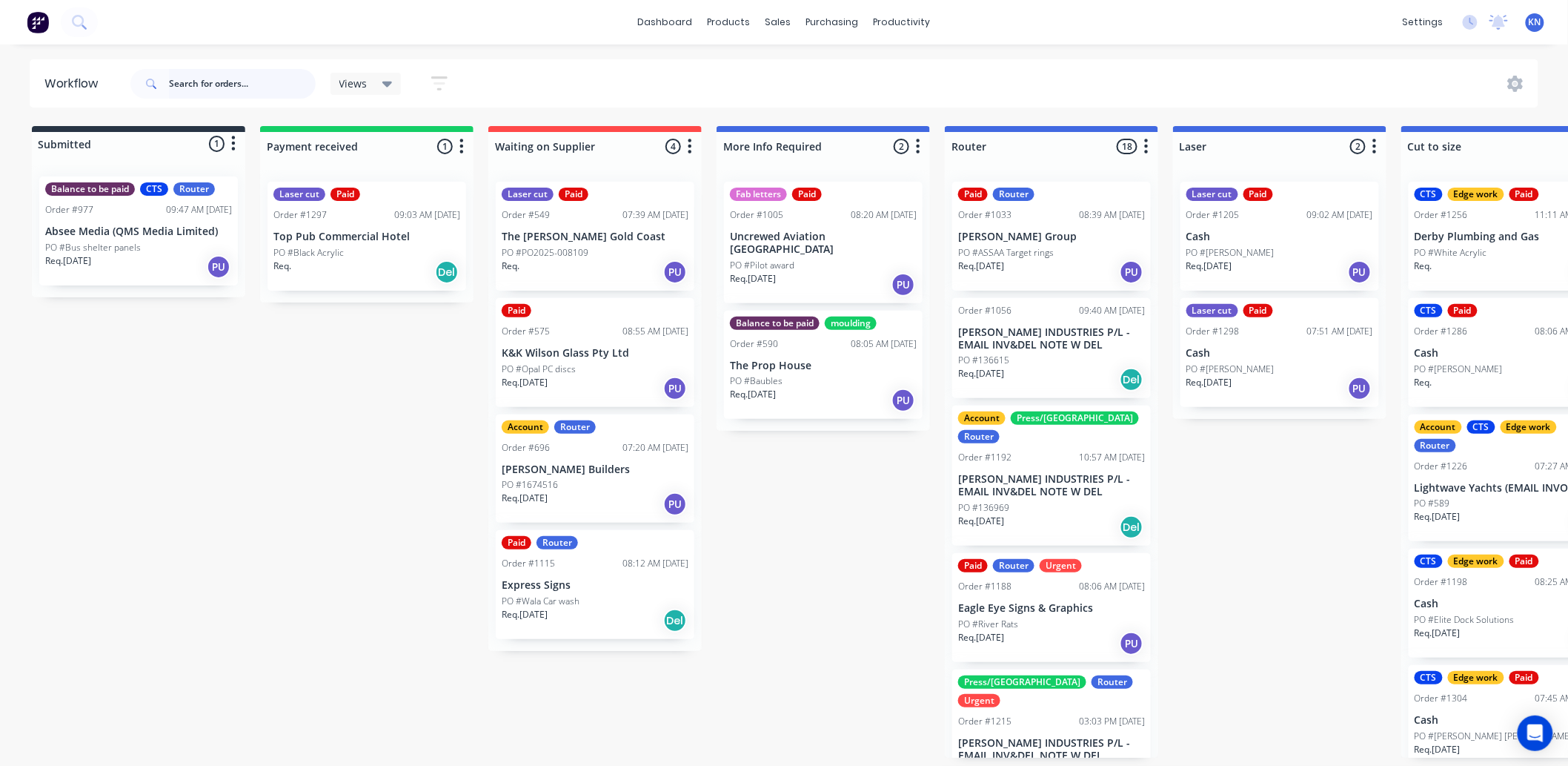
click at [201, 79] on input "text" at bounding box center [242, 84] width 146 height 30
type input "southport"
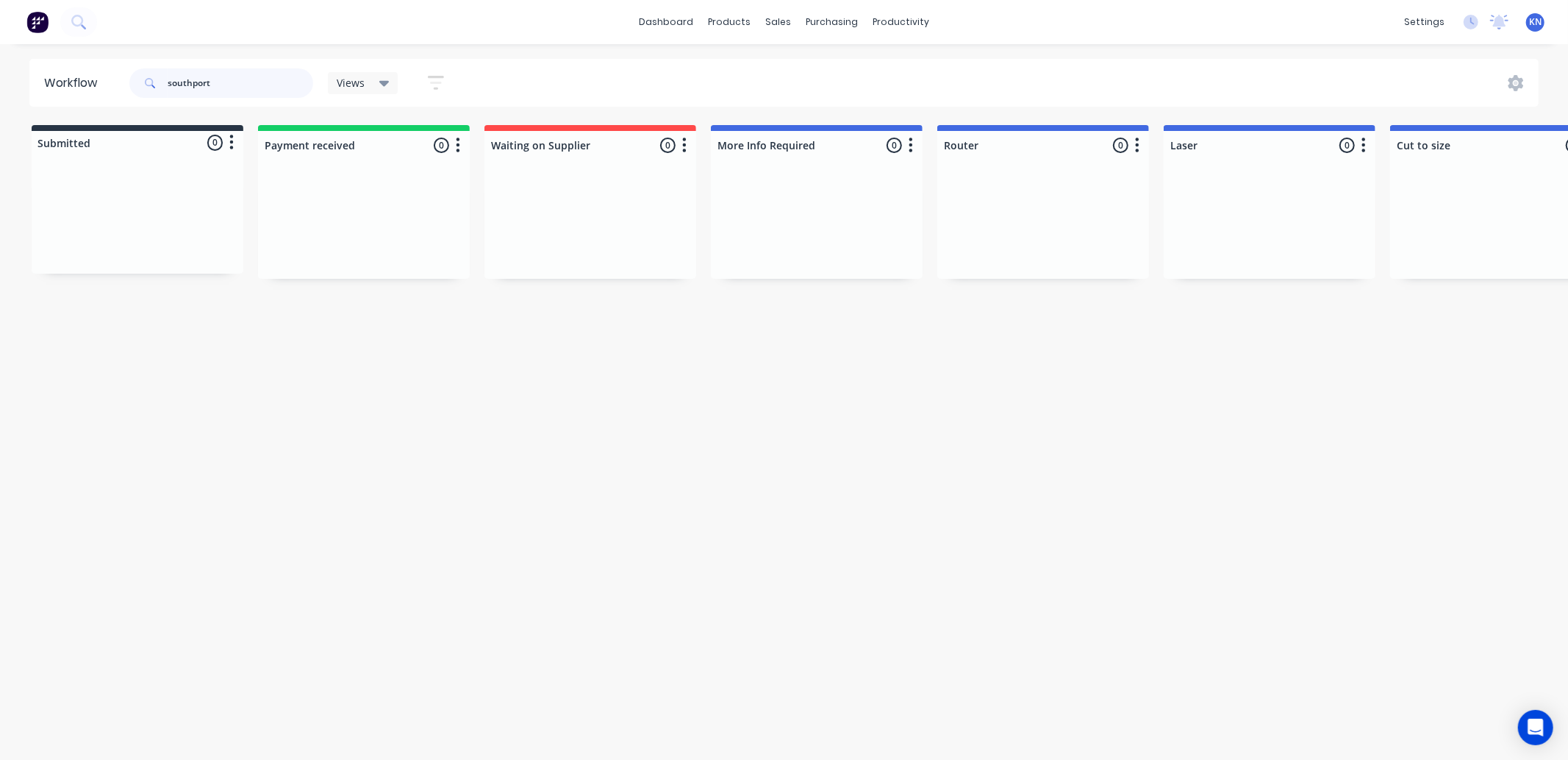
drag, startPoint x: 233, startPoint y: 87, endPoint x: 69, endPoint y: 70, distance: 164.9
click at [69, 70] on header "Workflow southport Views Save new view None (Default) edit Ready for Pick Up ed…" at bounding box center [785, 82] width 1510 height 47
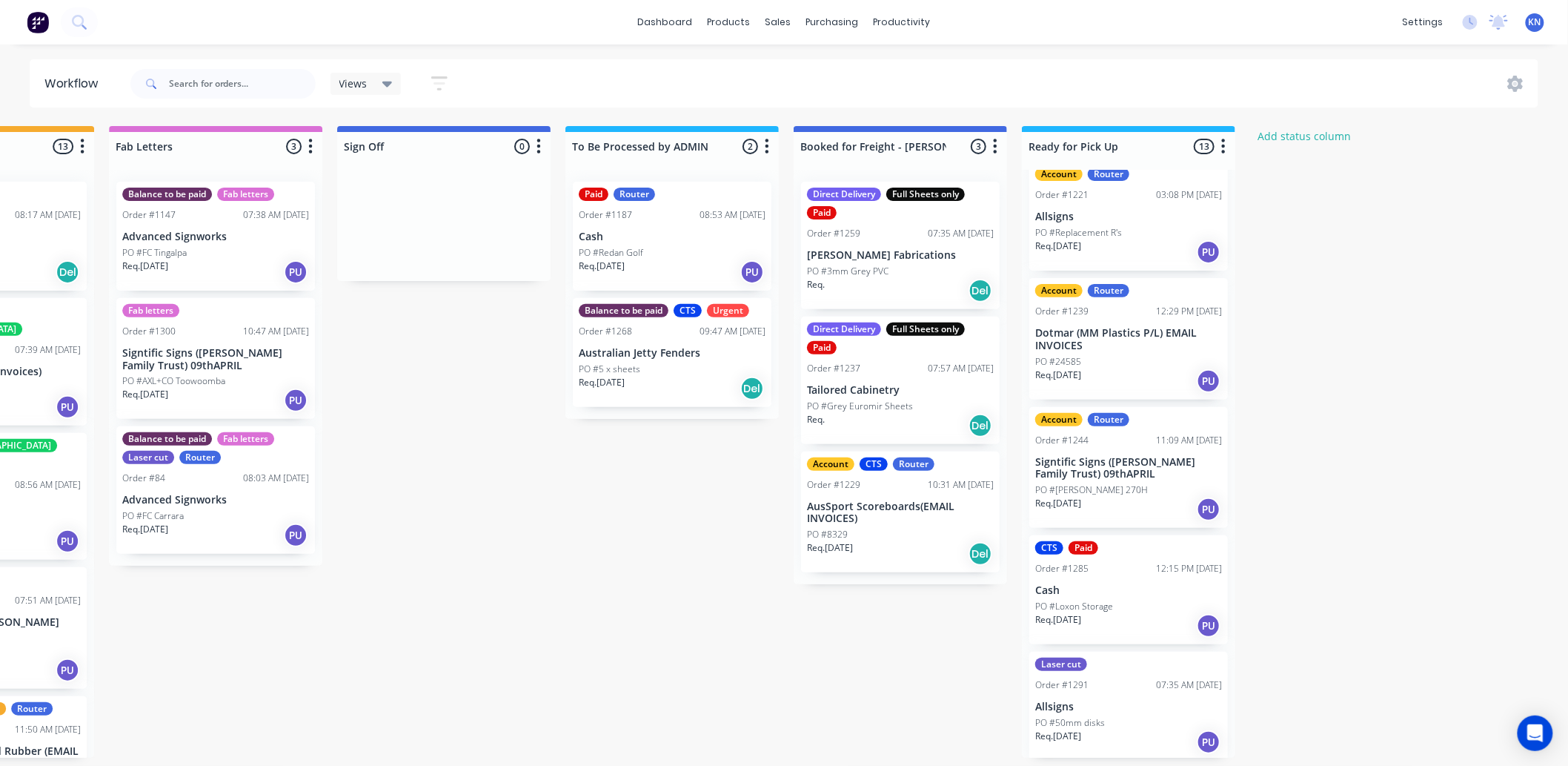
scroll to position [4, 1977]
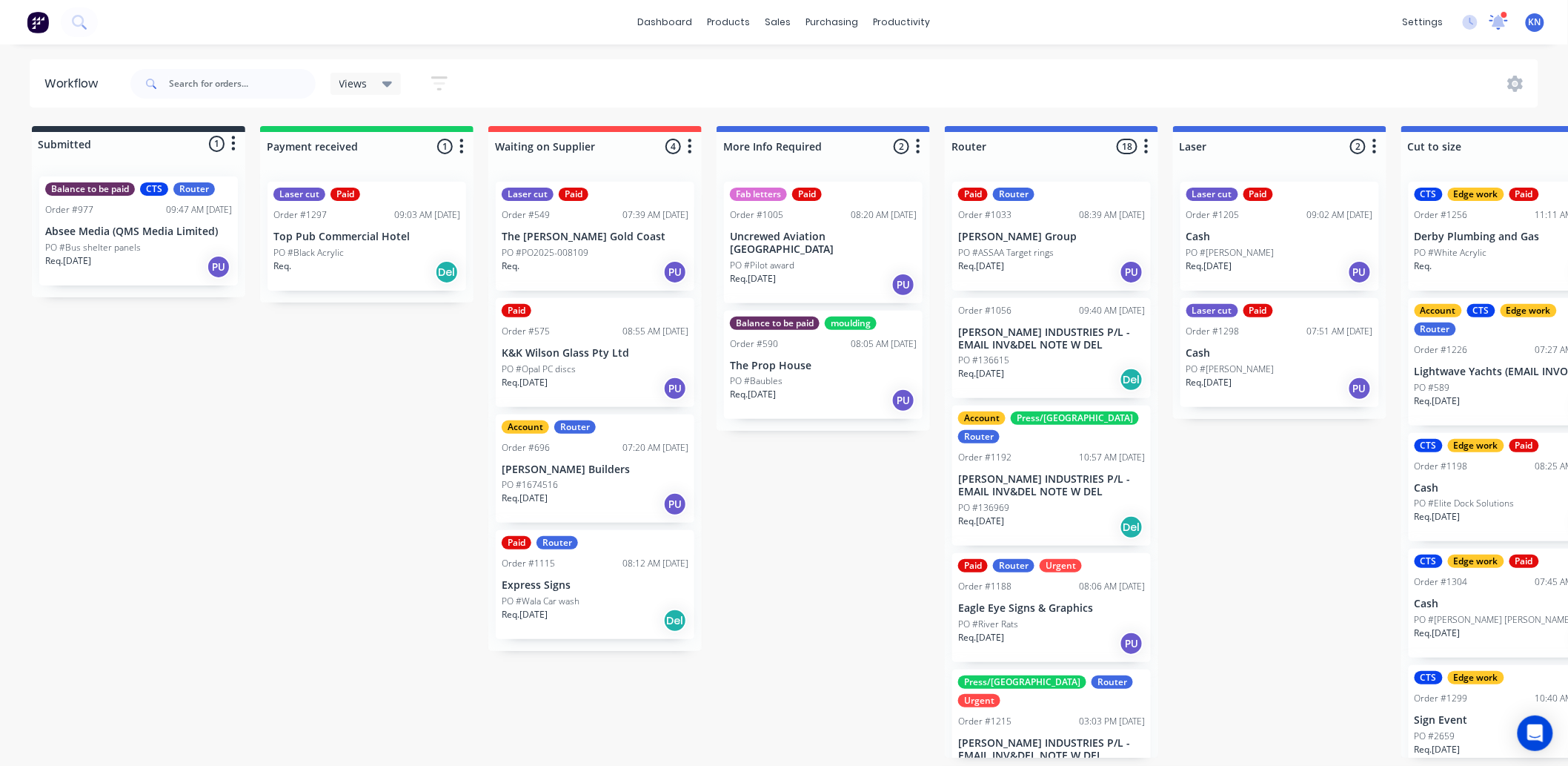
click at [1499, 19] on icon at bounding box center [1499, 21] width 14 height 13
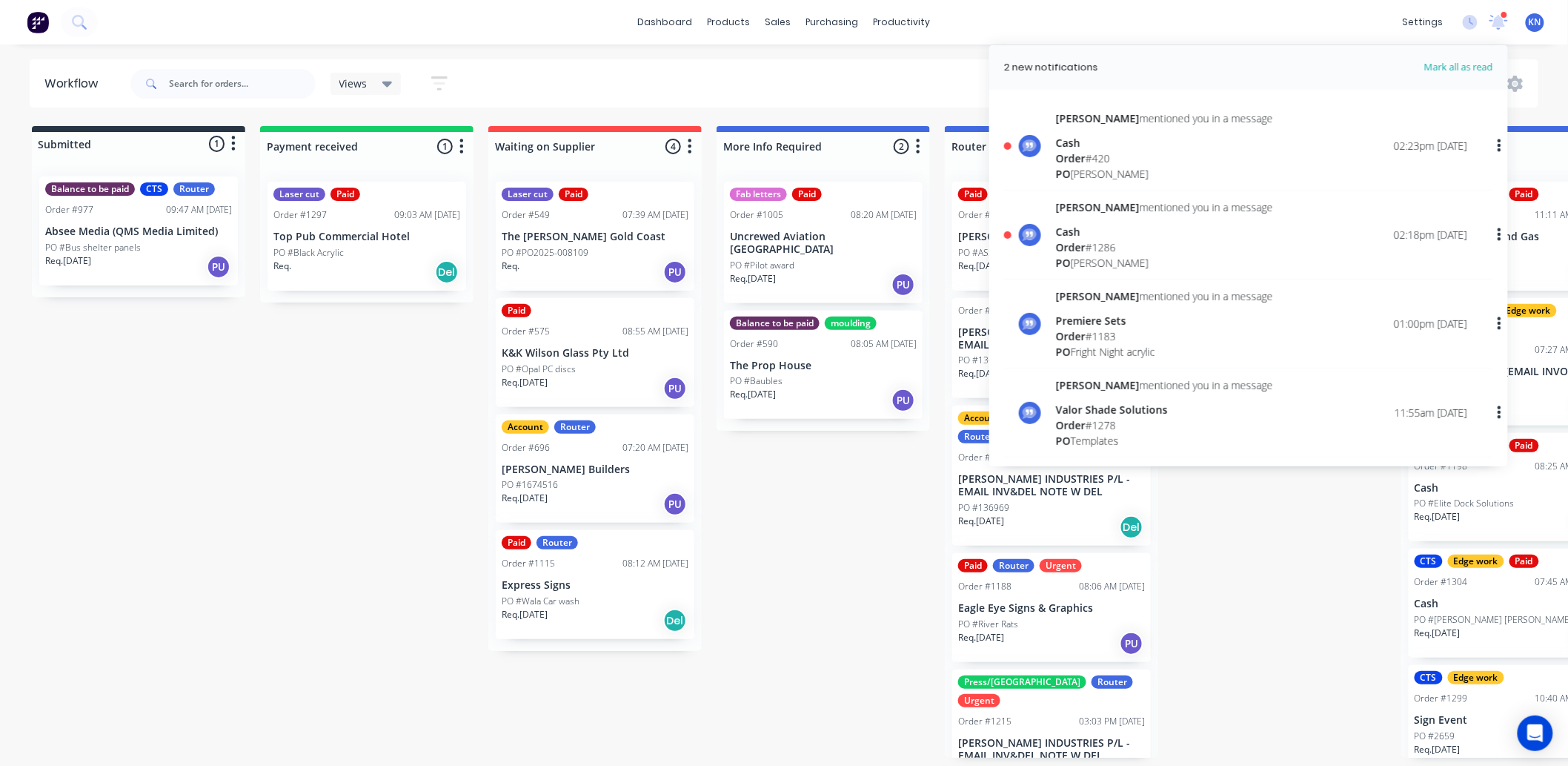
click at [1077, 242] on span "Order" at bounding box center [1071, 247] width 30 height 14
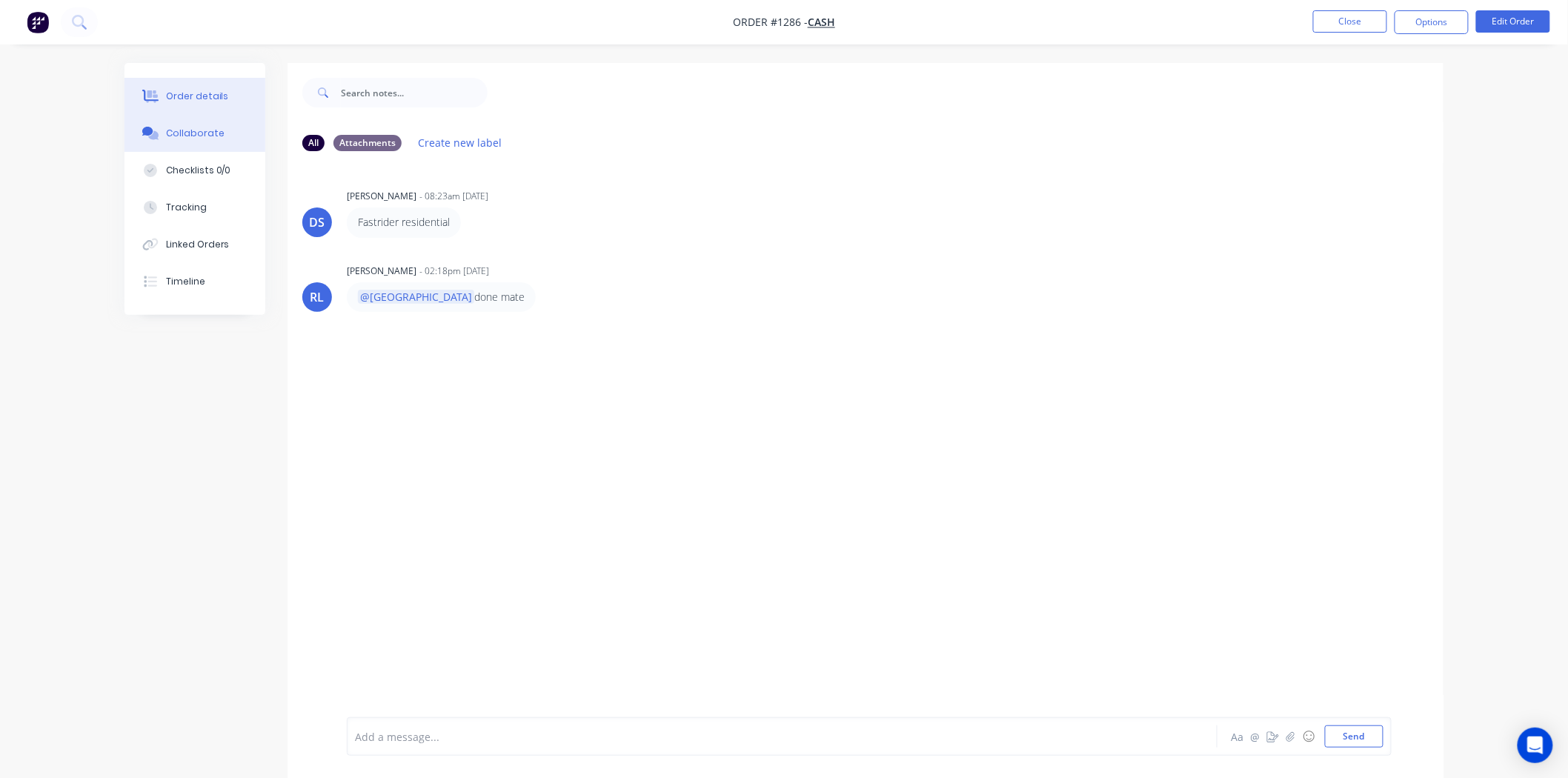
click at [195, 102] on div "Order details" at bounding box center [197, 96] width 63 height 13
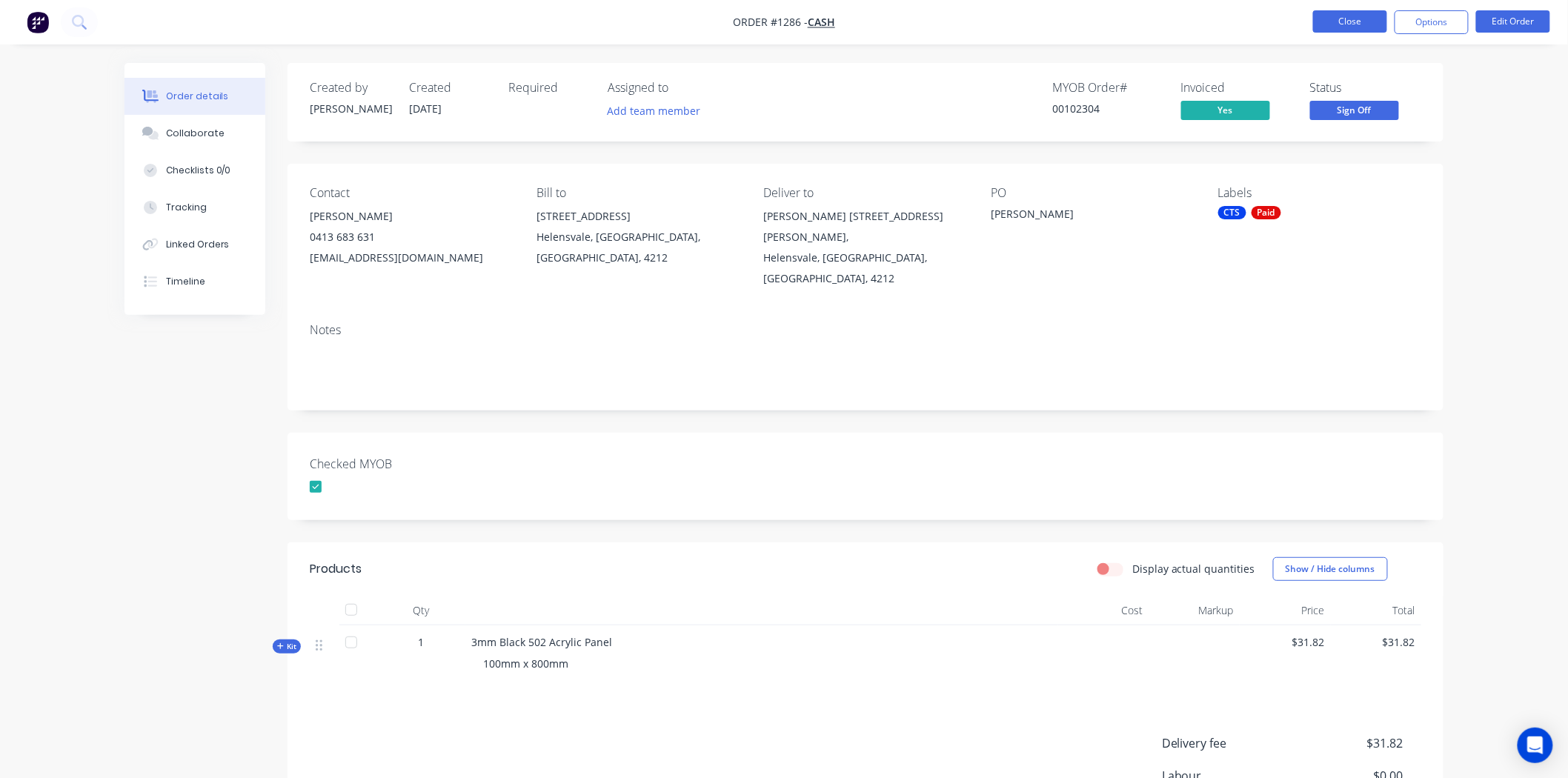
click at [1361, 16] on button "Close" at bounding box center [1350, 22] width 74 height 22
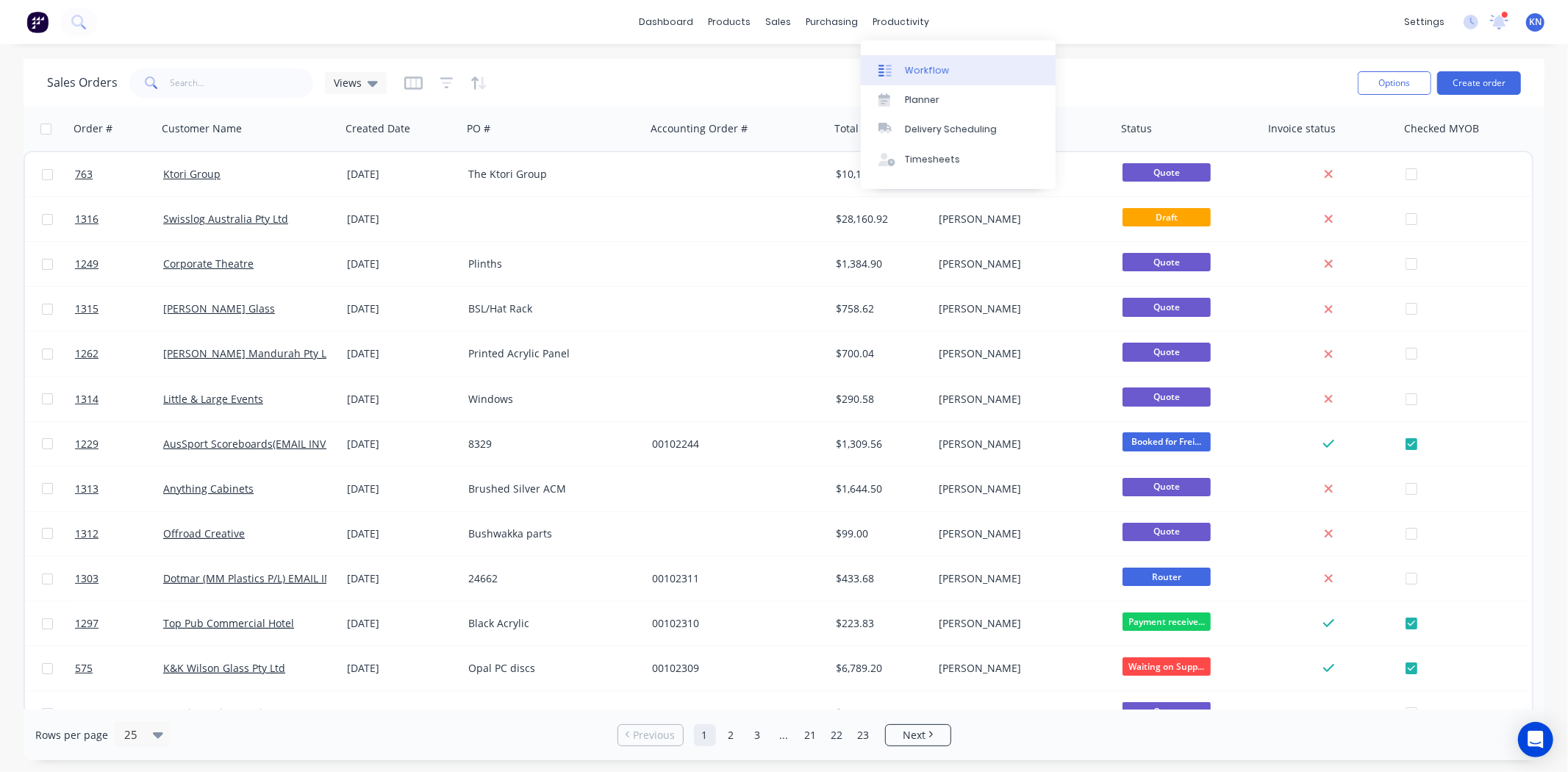
click at [929, 66] on div "Workflow" at bounding box center [927, 70] width 44 height 13
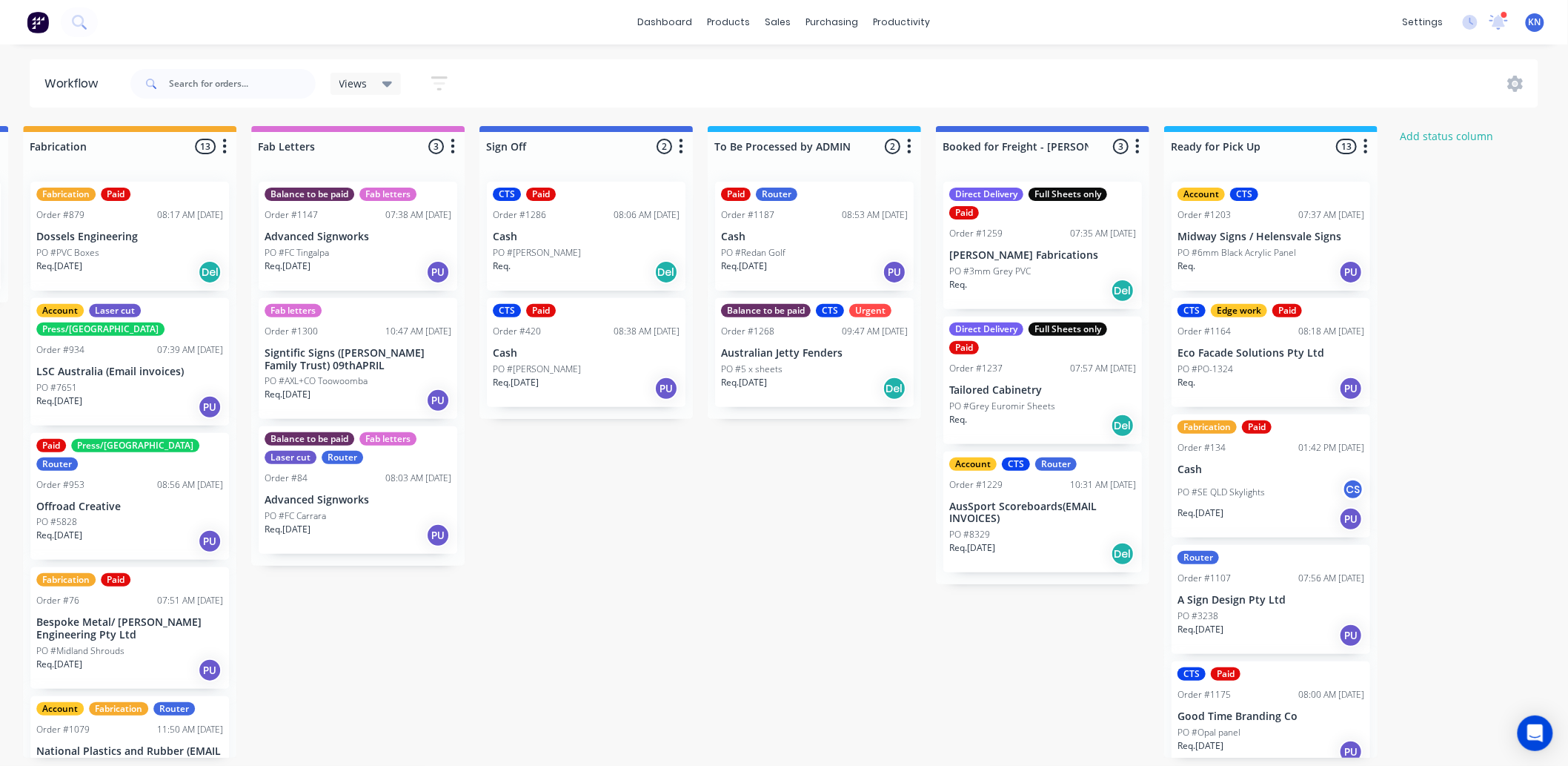
scroll to position [0, 1977]
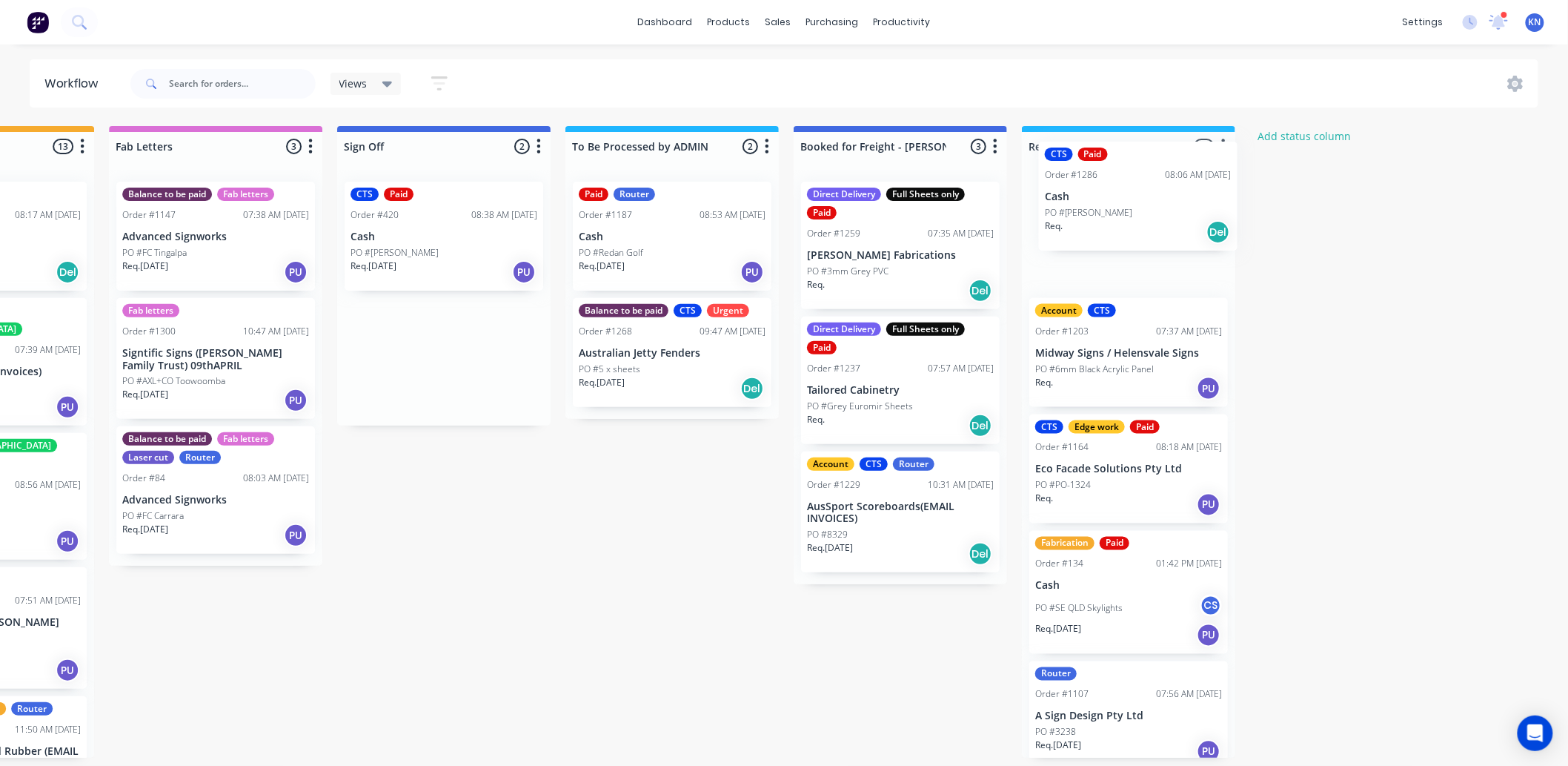
drag, startPoint x: 406, startPoint y: 238, endPoint x: 1097, endPoint y: 193, distance: 692.5
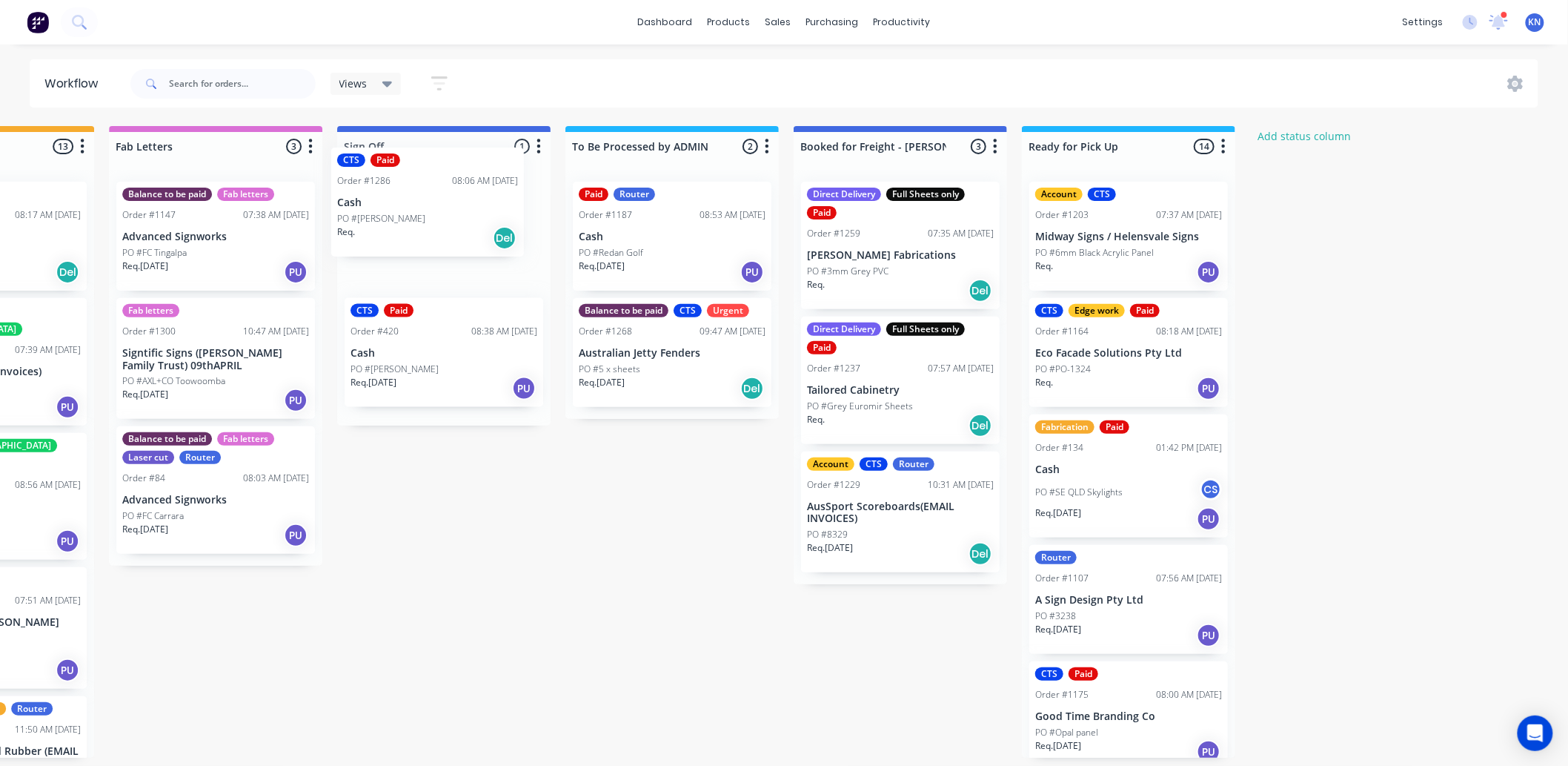
drag, startPoint x: 1160, startPoint y: 239, endPoint x: 437, endPoint y: 204, distance: 723.8
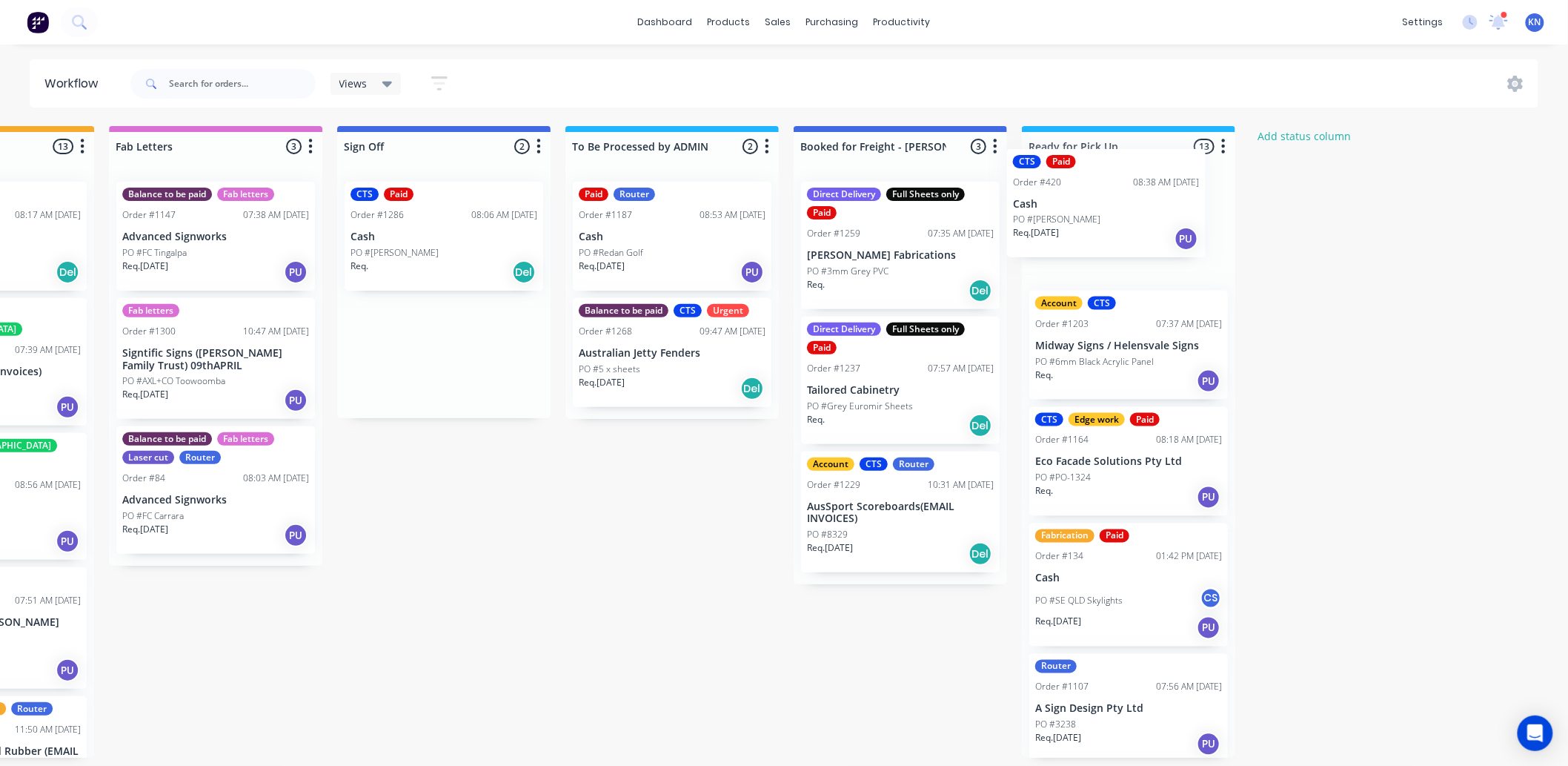
drag, startPoint x: 424, startPoint y: 352, endPoint x: 1091, endPoint y: 203, distance: 683.4
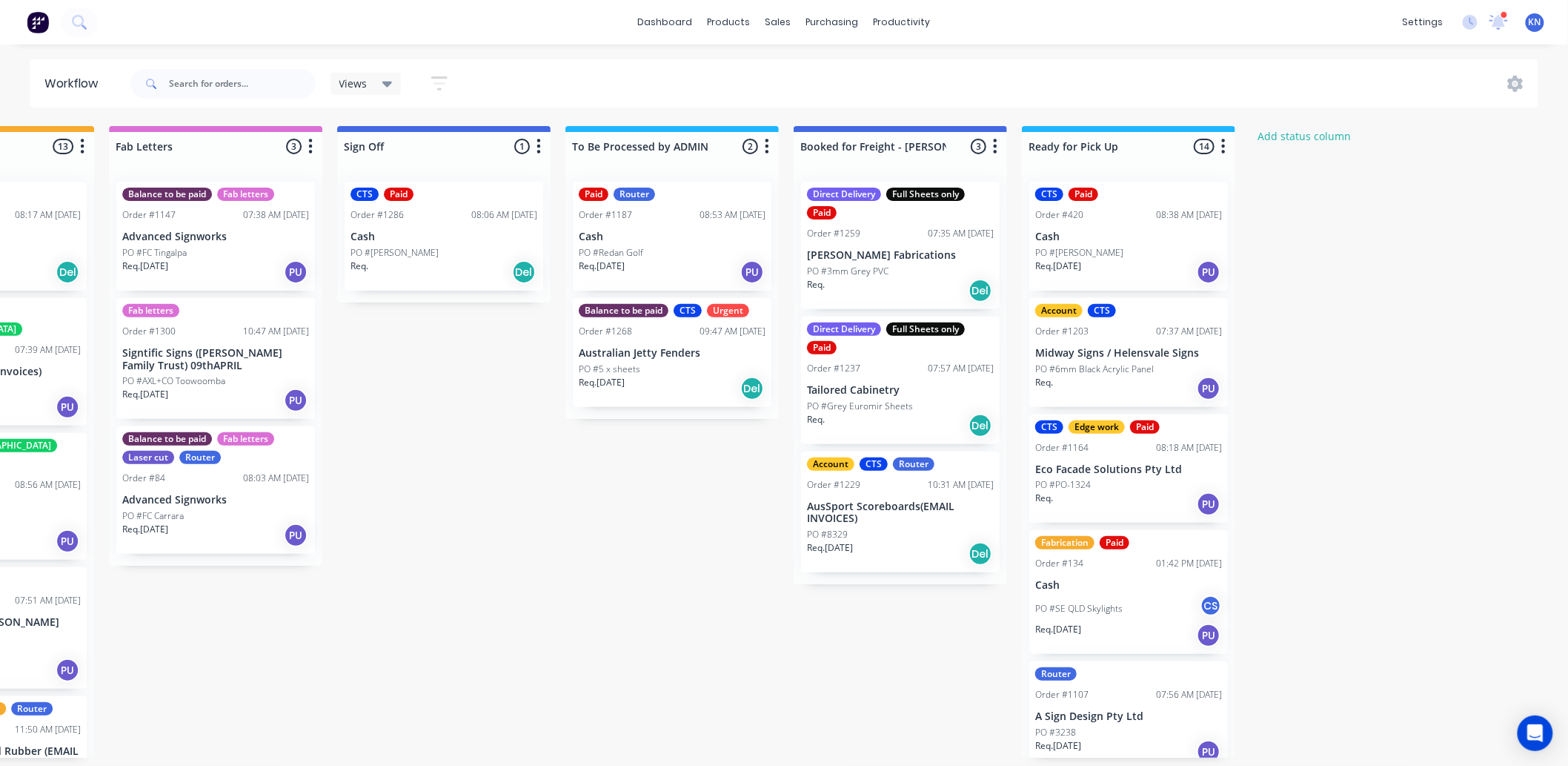
click at [391, 243] on div "CTS Paid Order #1286 08:06 AM 27/08/25 Cash PO #Stephen Mah Req. Del" at bounding box center [444, 236] width 199 height 109
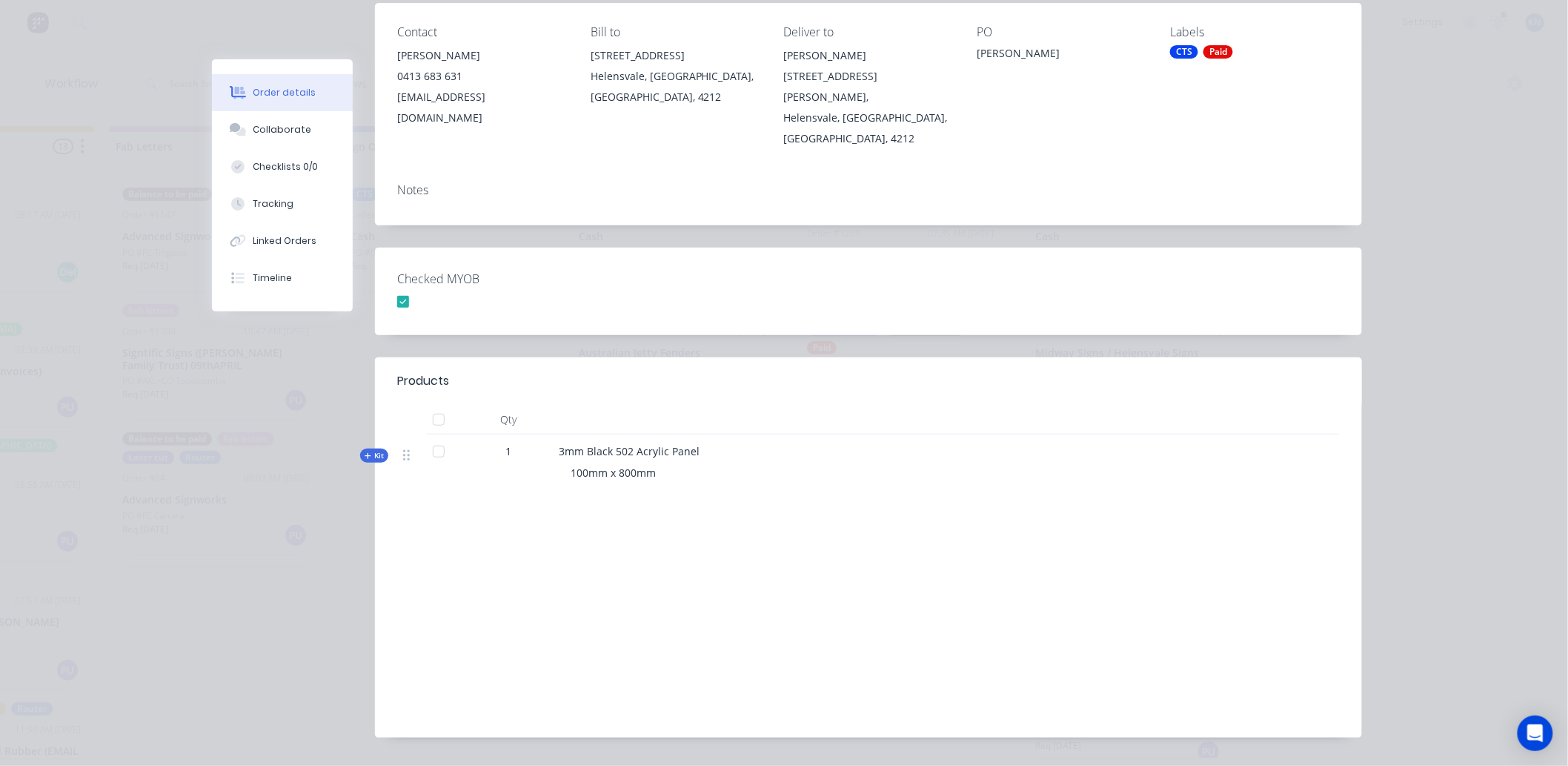
scroll to position [0, 0]
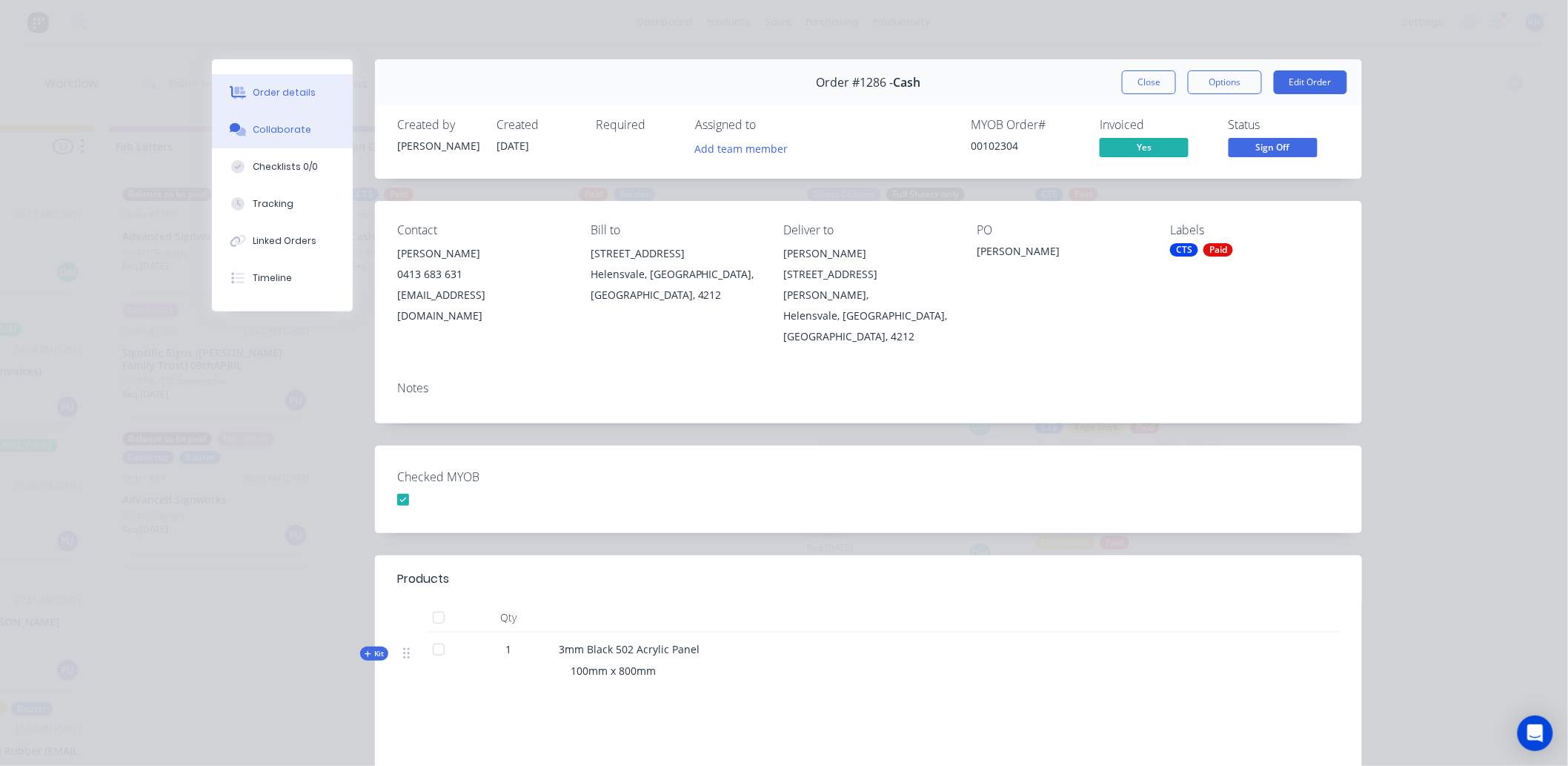
click at [293, 129] on div "Collaborate" at bounding box center [282, 130] width 58 height 13
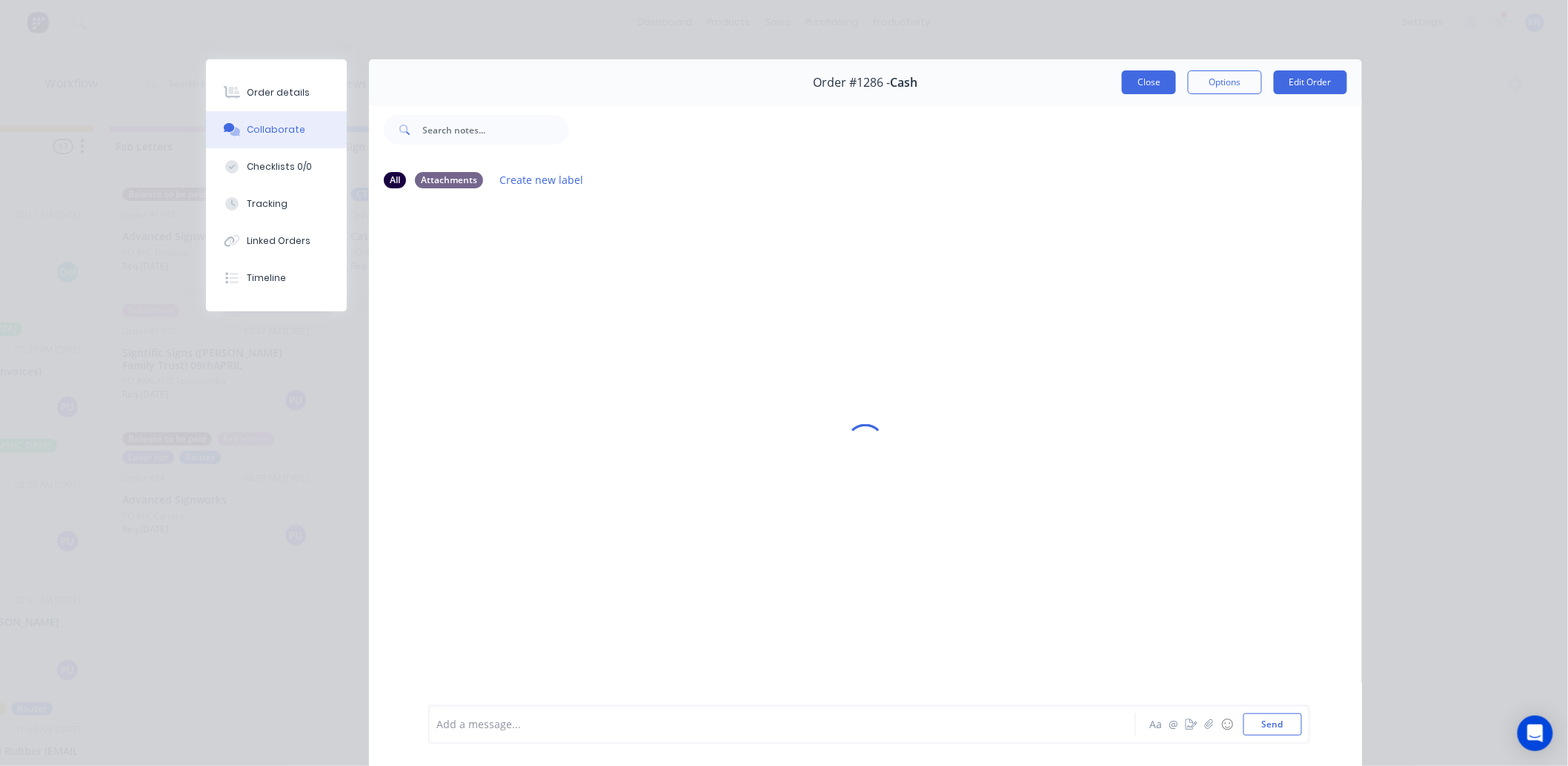
click at [1138, 82] on button "Close" at bounding box center [1149, 82] width 54 height 24
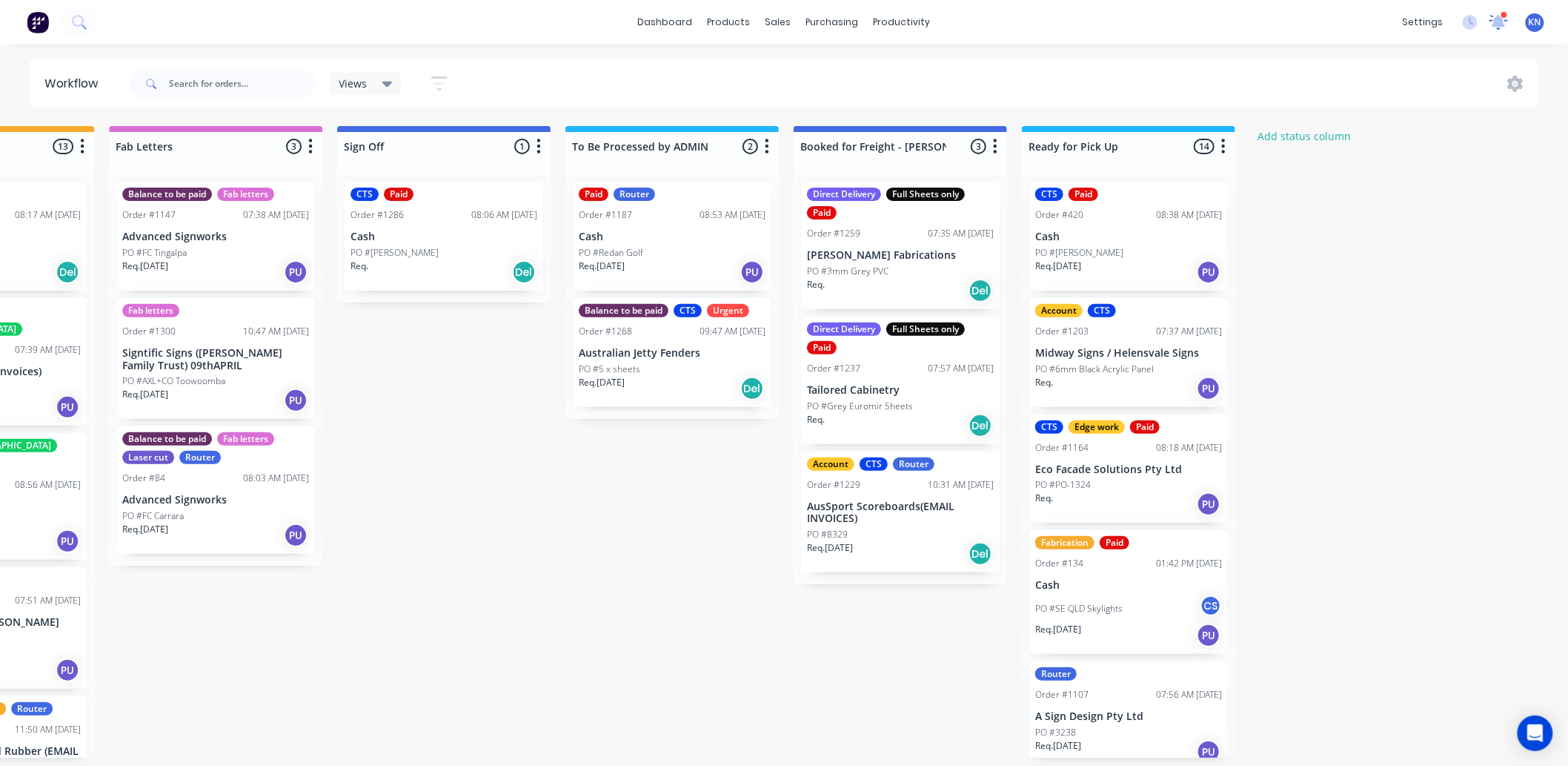
click at [1494, 19] on icon at bounding box center [1499, 22] width 21 height 17
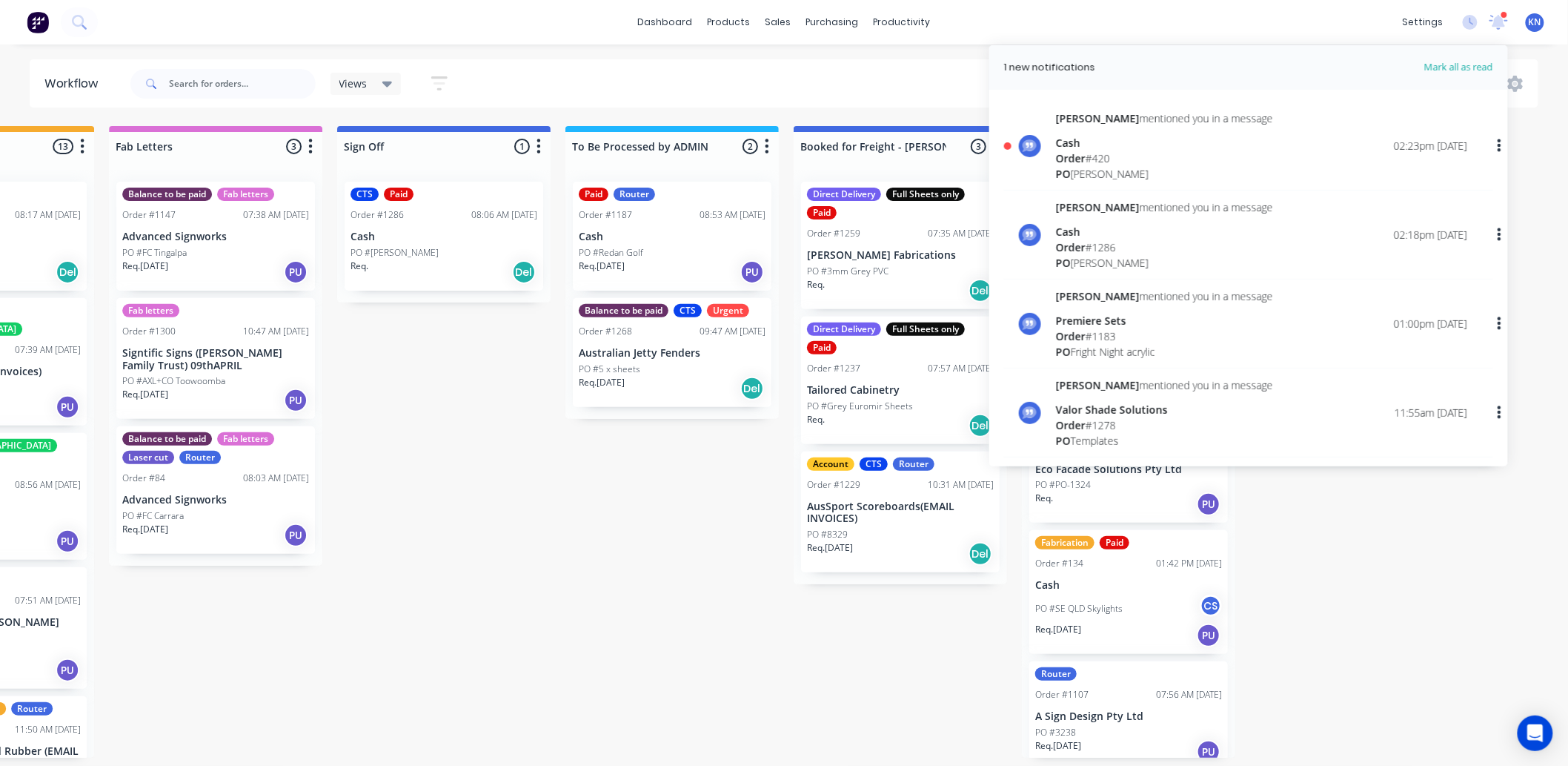
click at [1077, 237] on div "Cash" at bounding box center [1165, 232] width 217 height 16
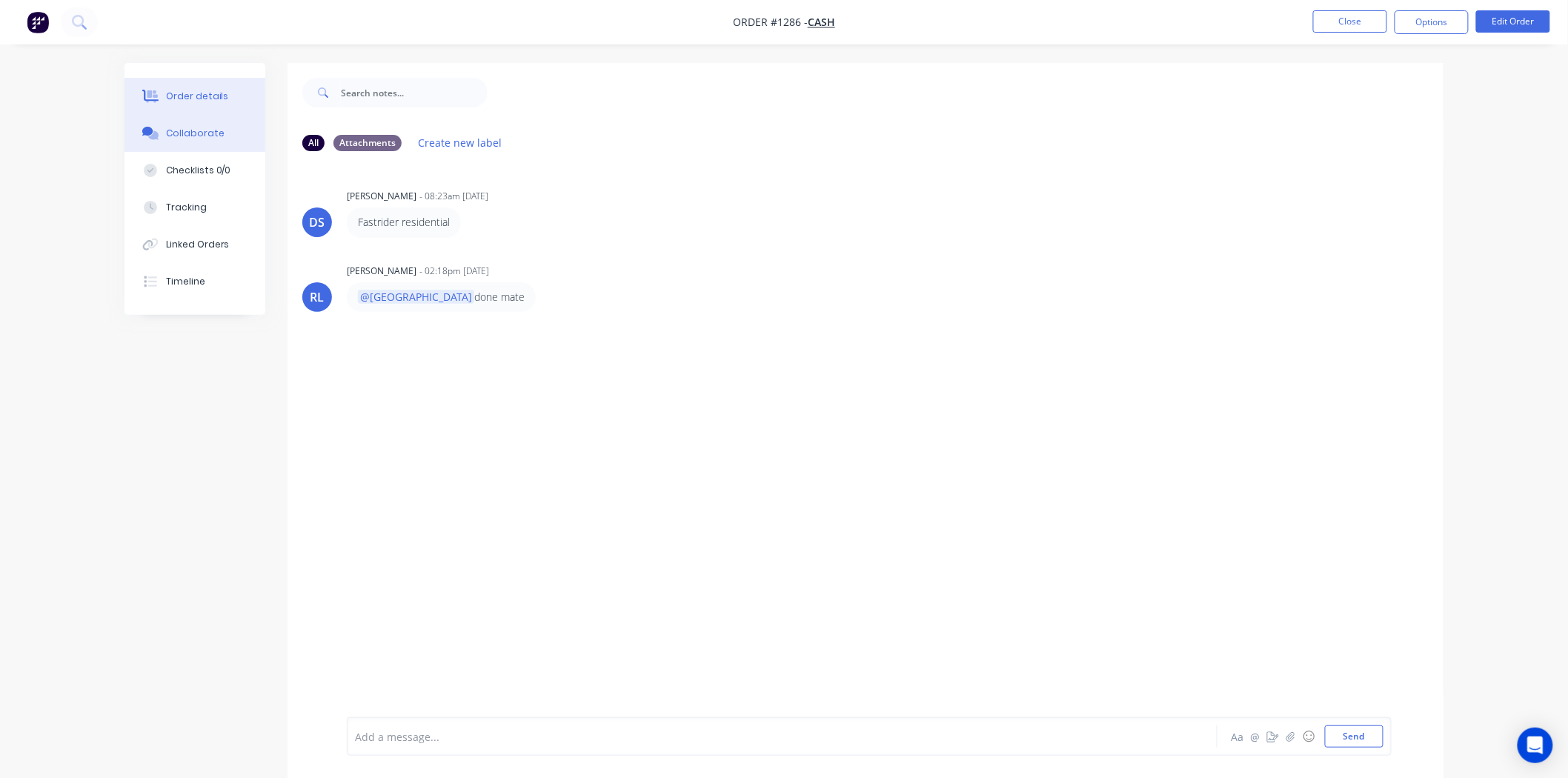
click at [205, 94] on div "Order details" at bounding box center [197, 96] width 63 height 13
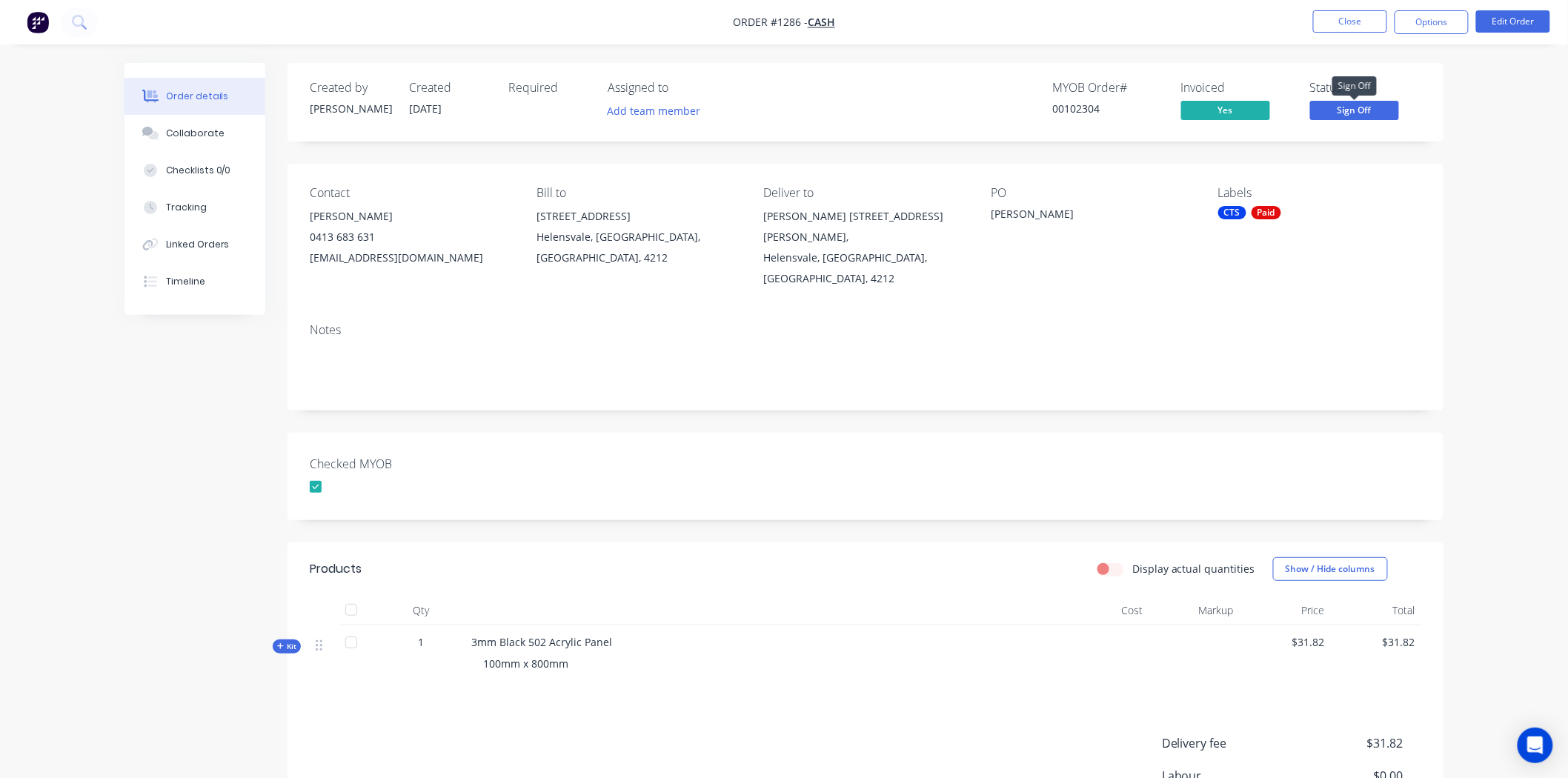
click at [1354, 107] on span "Sign Off" at bounding box center [1354, 110] width 89 height 19
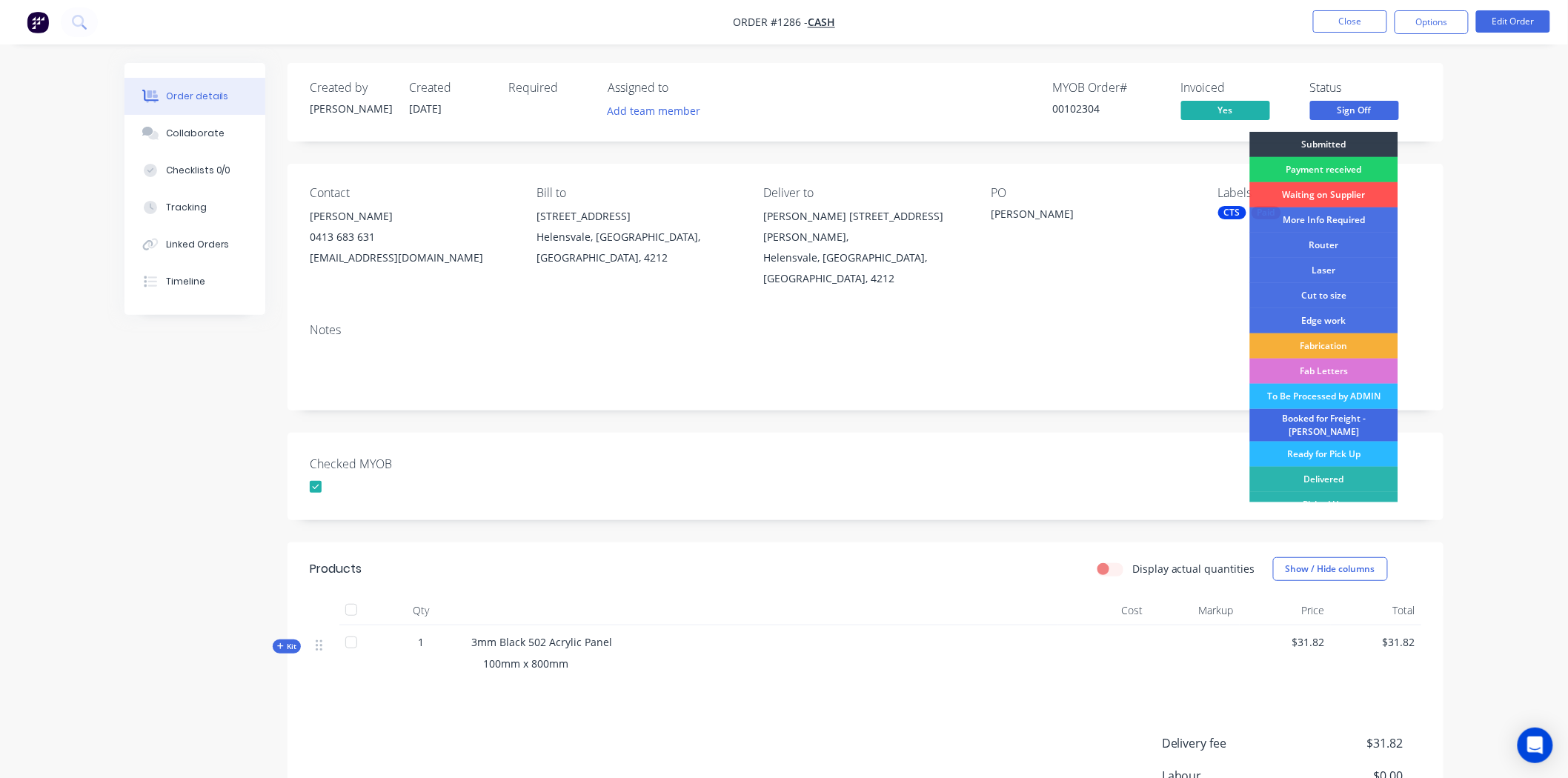
click at [1299, 419] on div "Booked for Freight - [PERSON_NAME]" at bounding box center [1324, 426] width 148 height 33
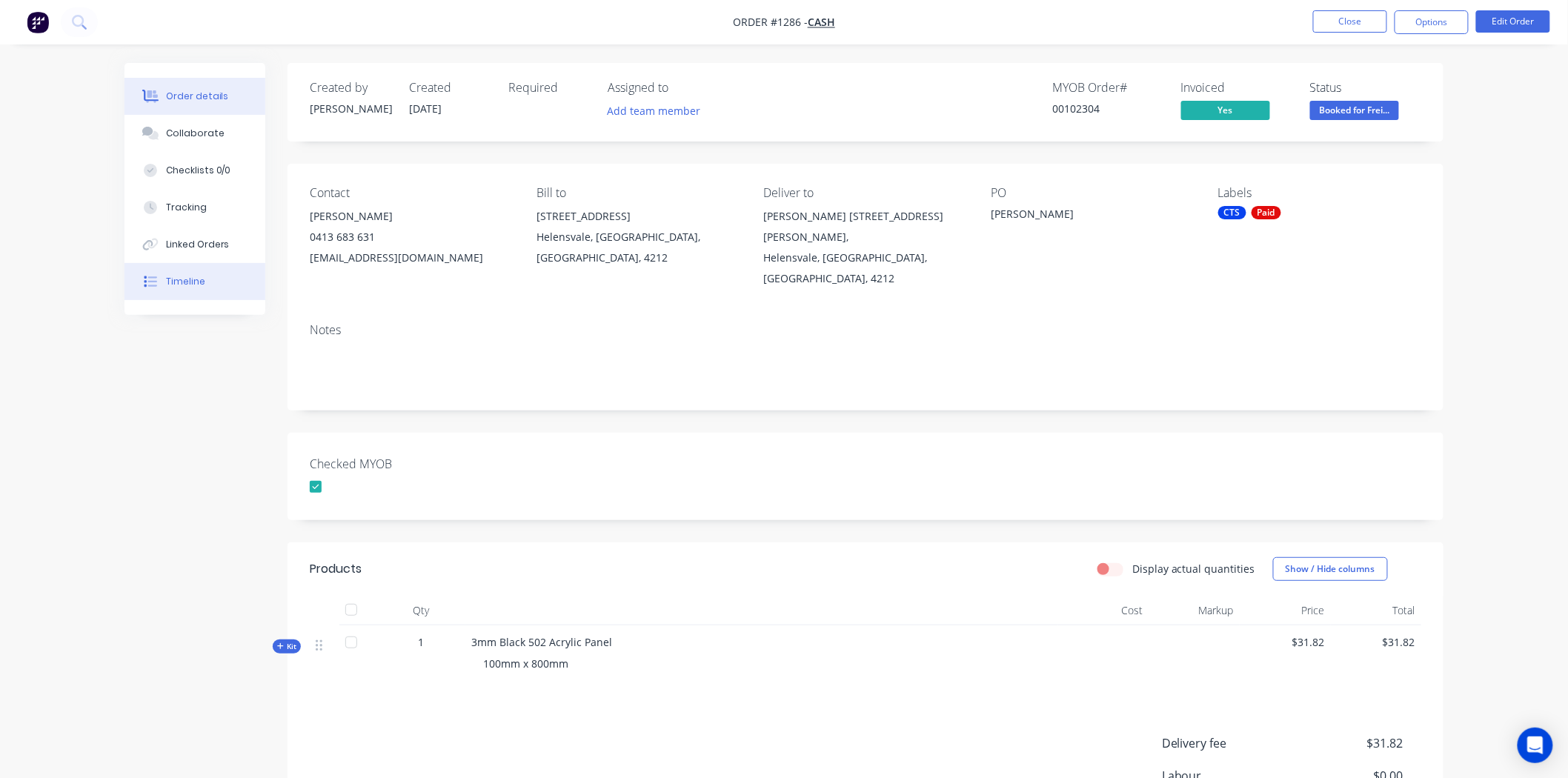
click at [174, 280] on div "Timeline" at bounding box center [185, 281] width 40 height 13
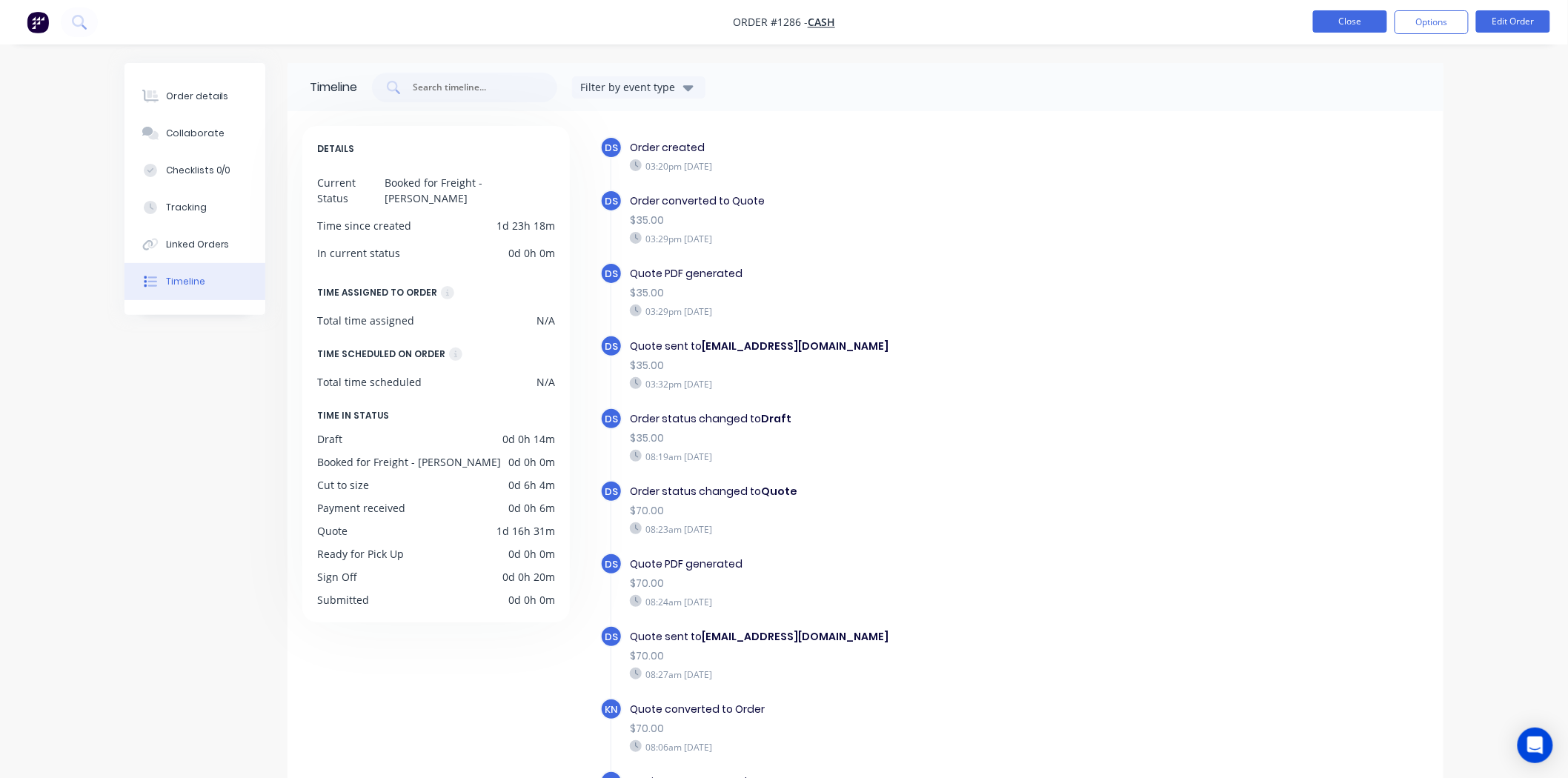
click at [1350, 24] on button "Close" at bounding box center [1350, 22] width 74 height 22
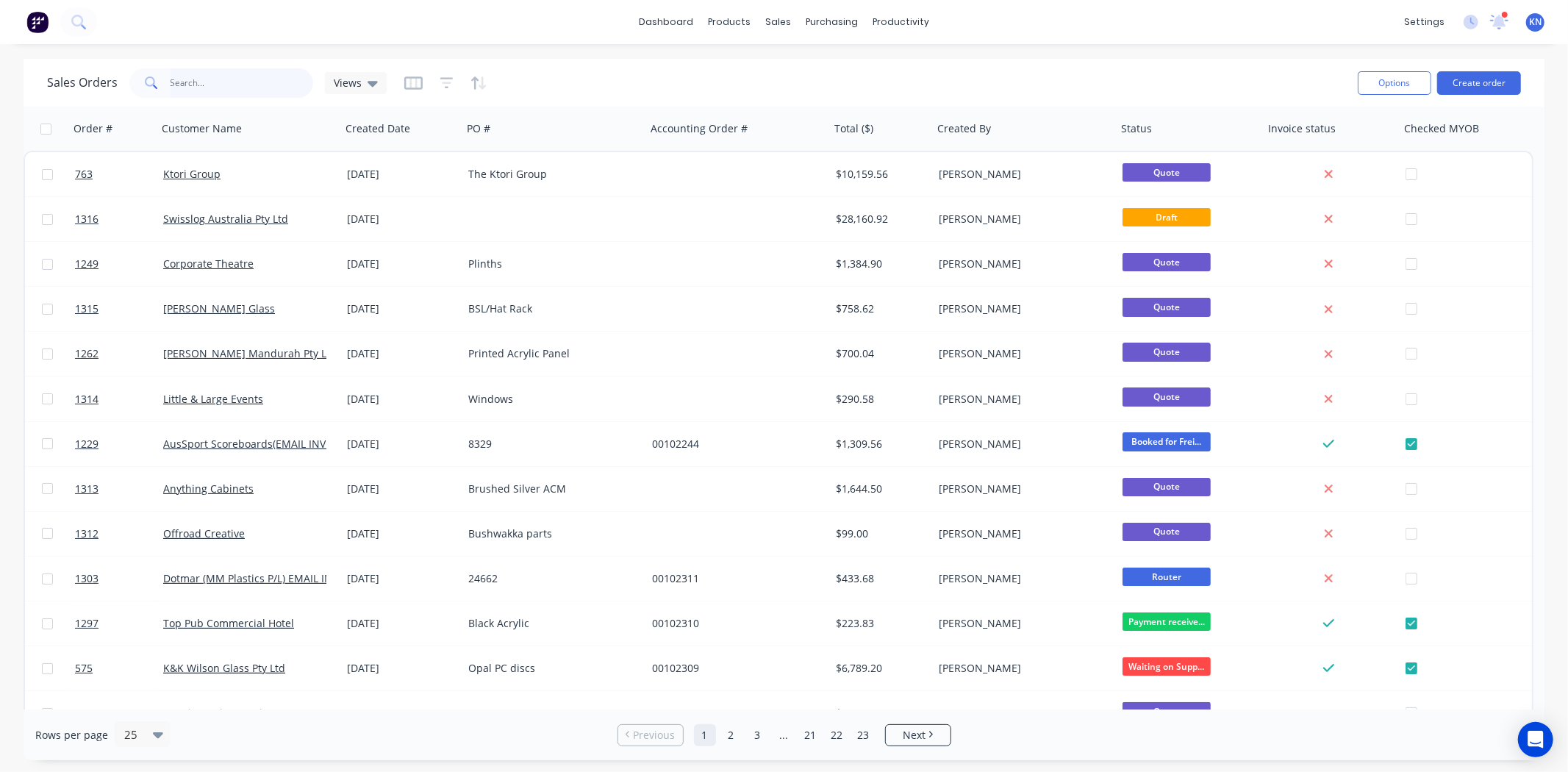
click at [227, 73] on input "text" at bounding box center [242, 83] width 143 height 30
type input "102304"
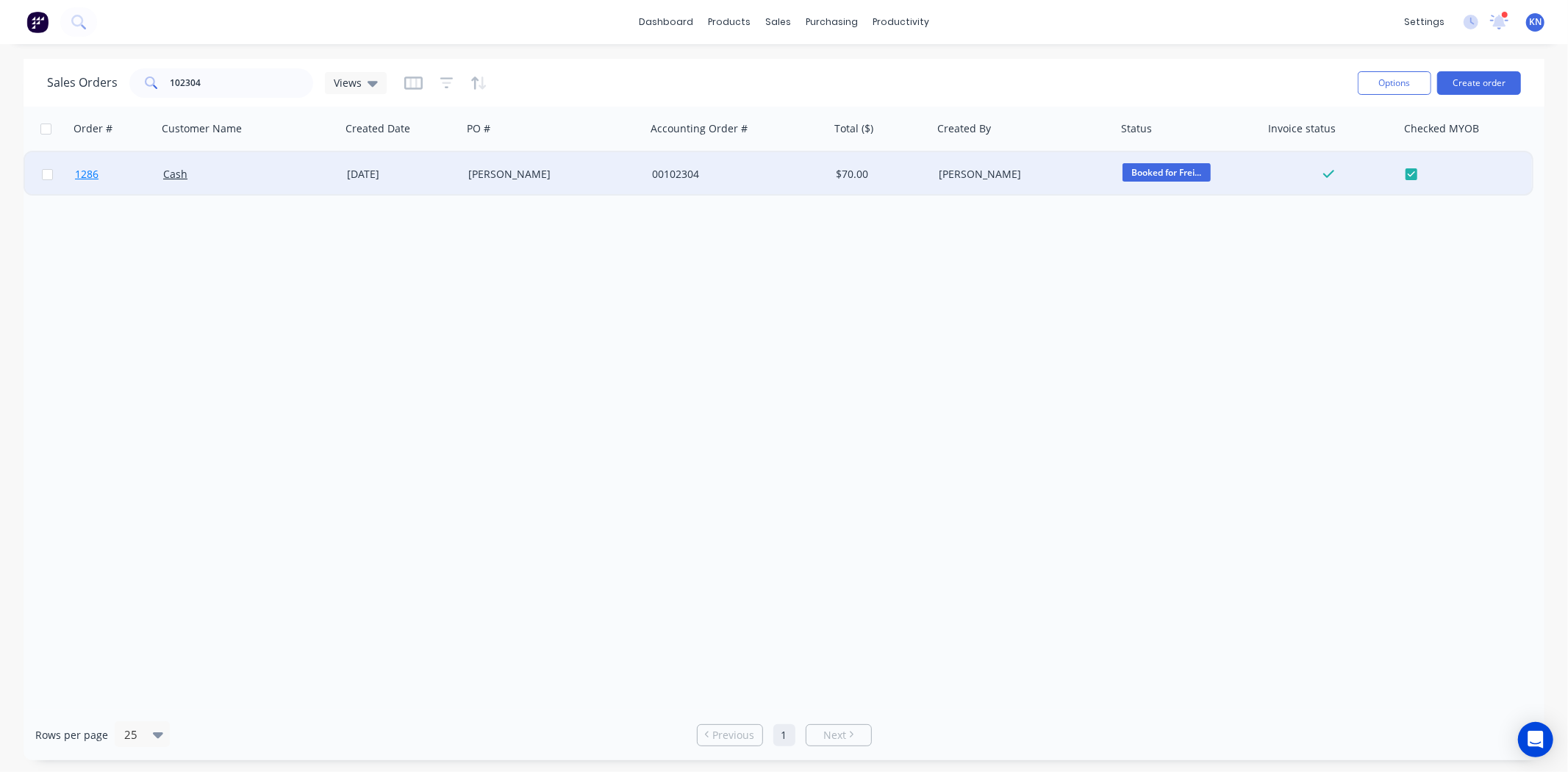
click at [85, 173] on span "1286" at bounding box center [87, 174] width 24 height 15
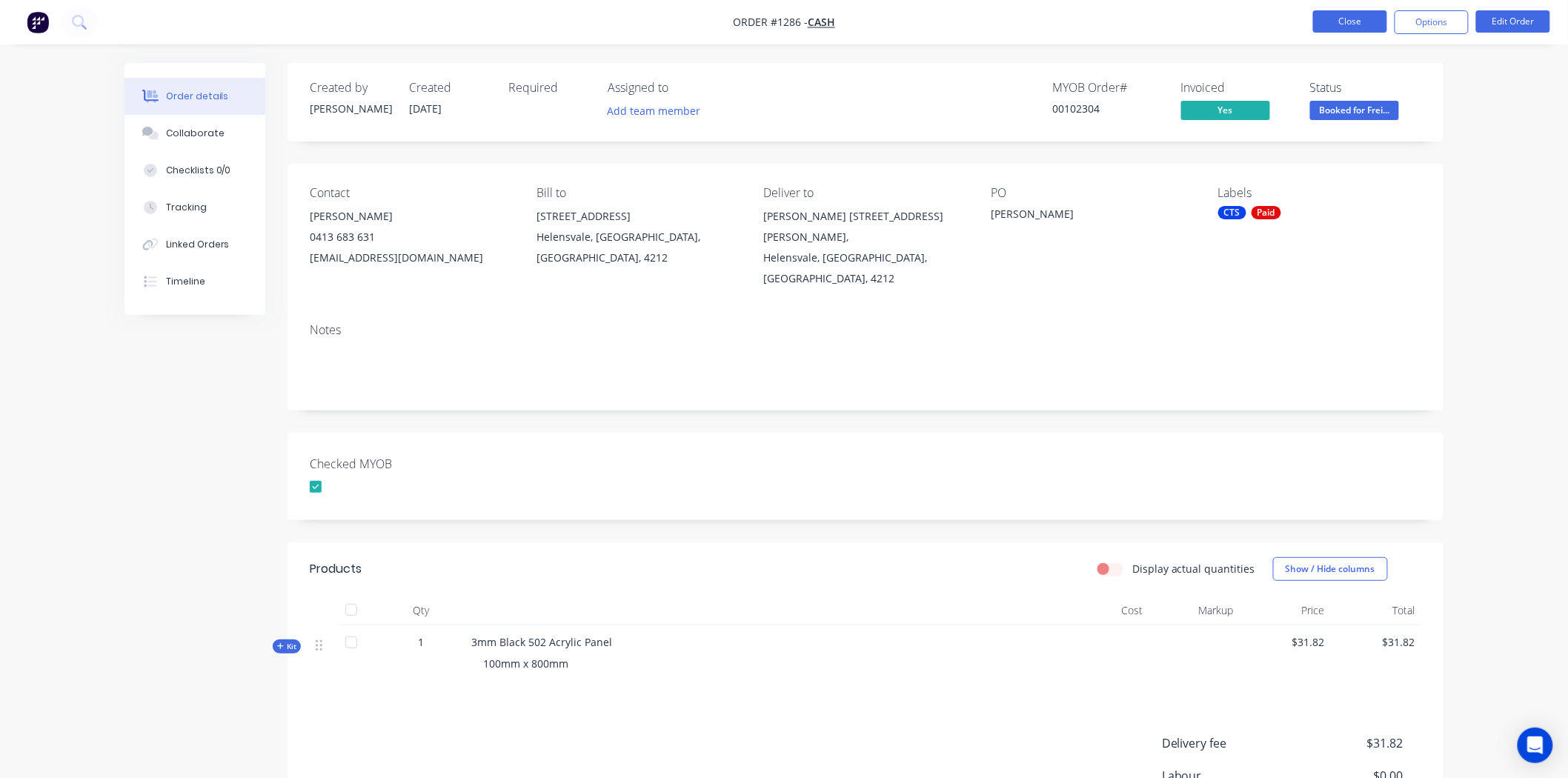
click at [1360, 19] on button "Close" at bounding box center [1350, 22] width 74 height 22
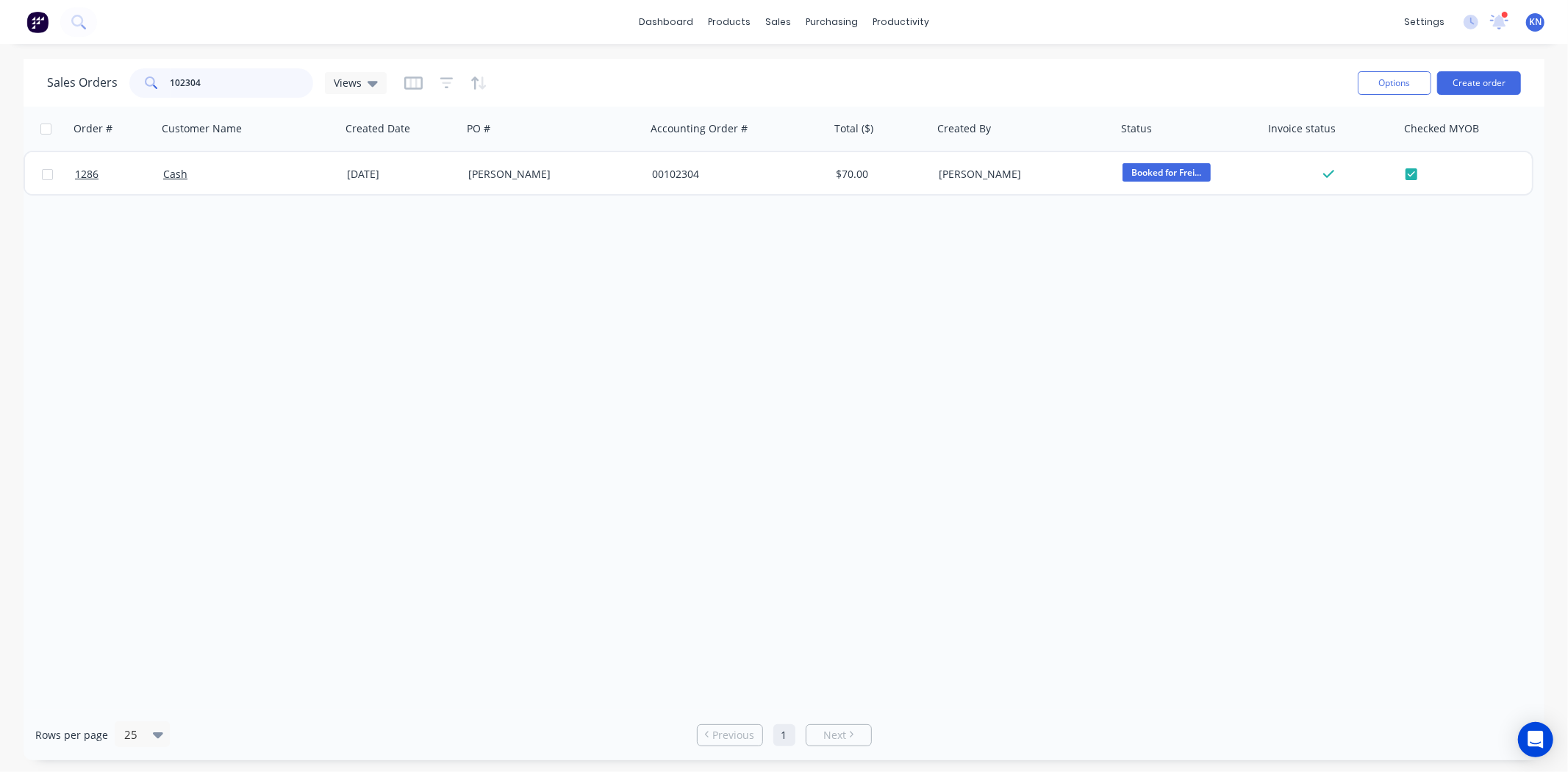
click at [270, 90] on input "102304" at bounding box center [242, 83] width 143 height 30
type input "1"
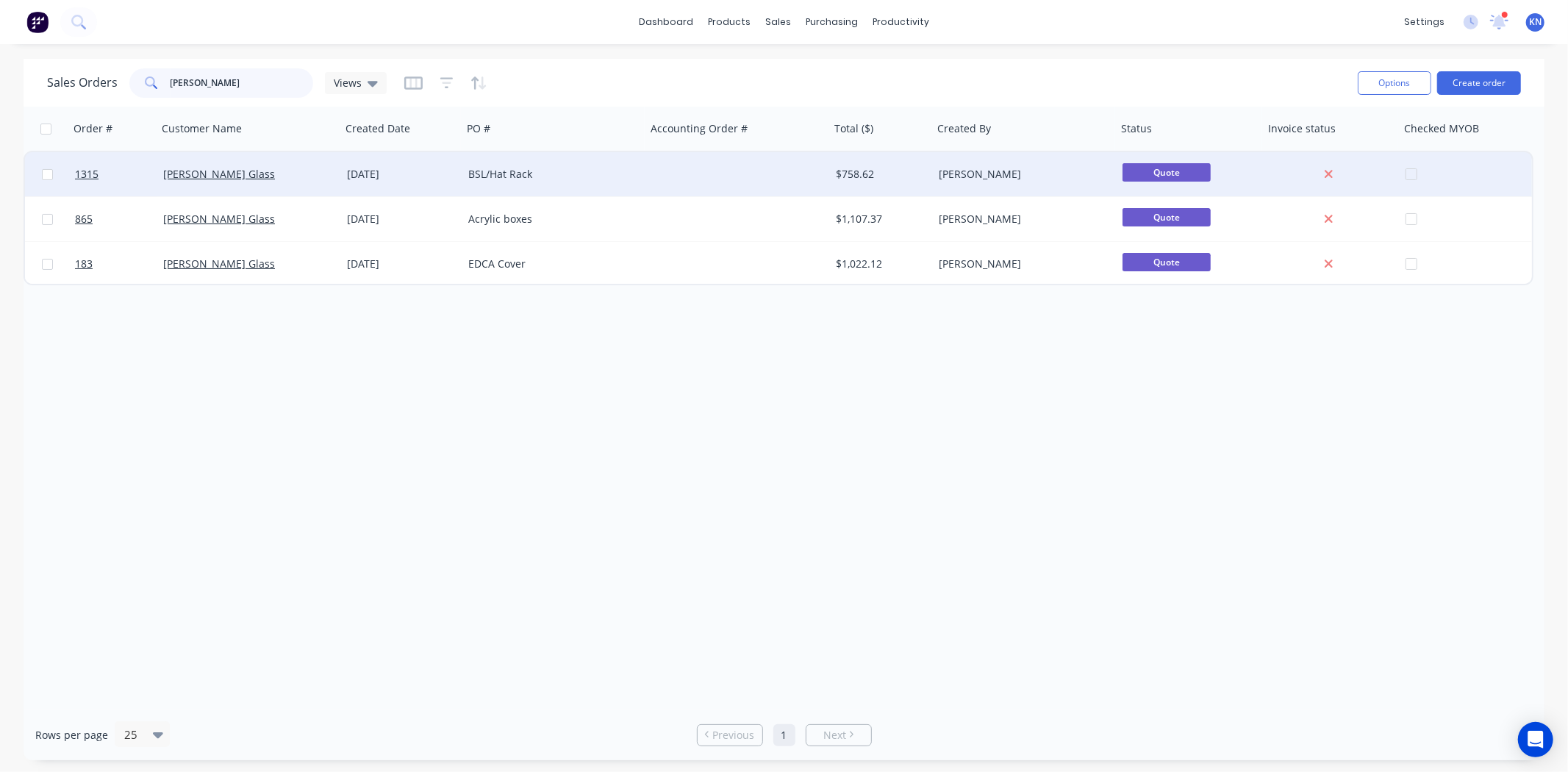
type input "simmon"
click at [270, 170] on div "Simmons Glass" at bounding box center [245, 174] width 163 height 15
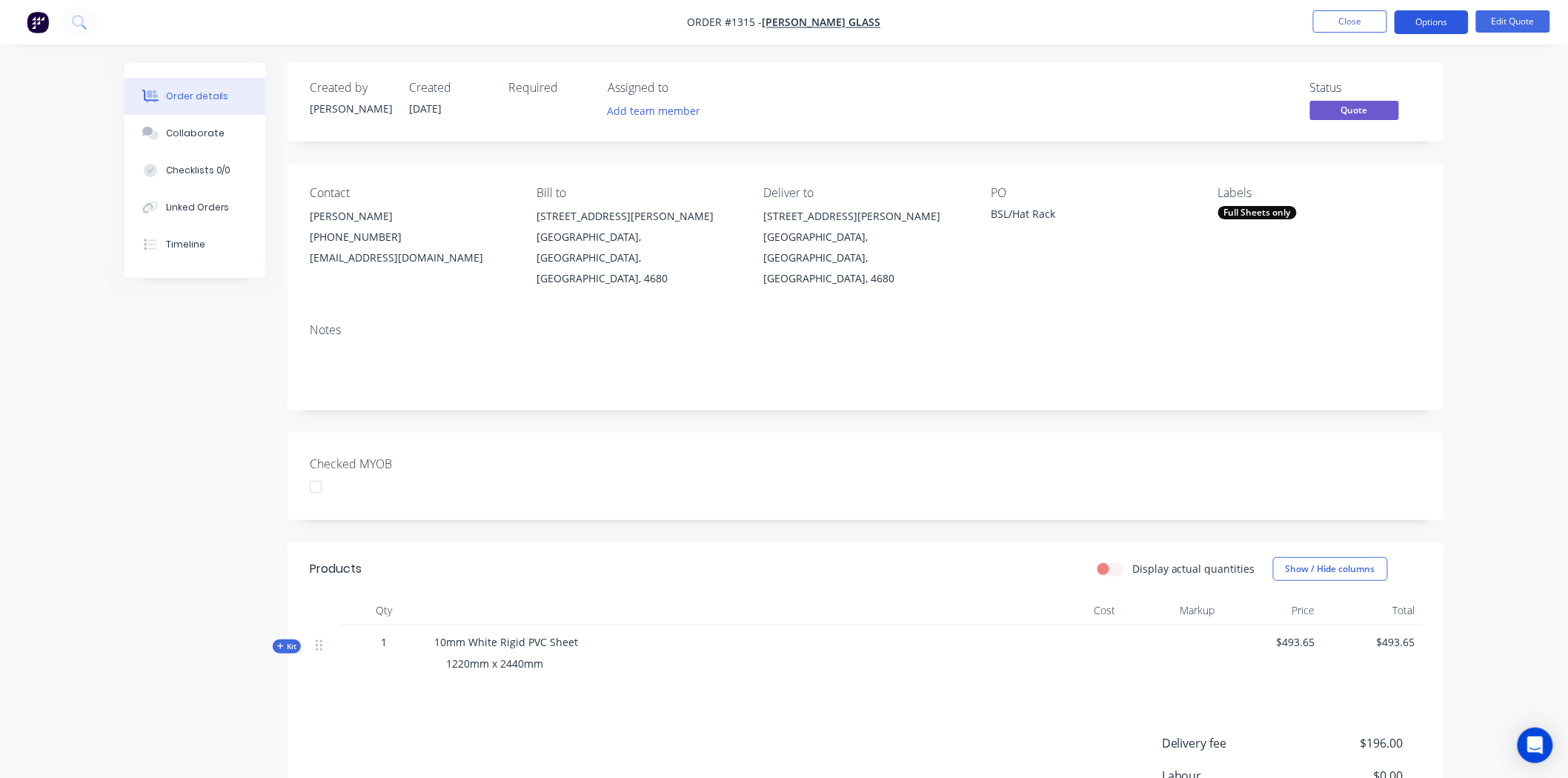
click at [1432, 19] on button "Options" at bounding box center [1431, 22] width 74 height 24
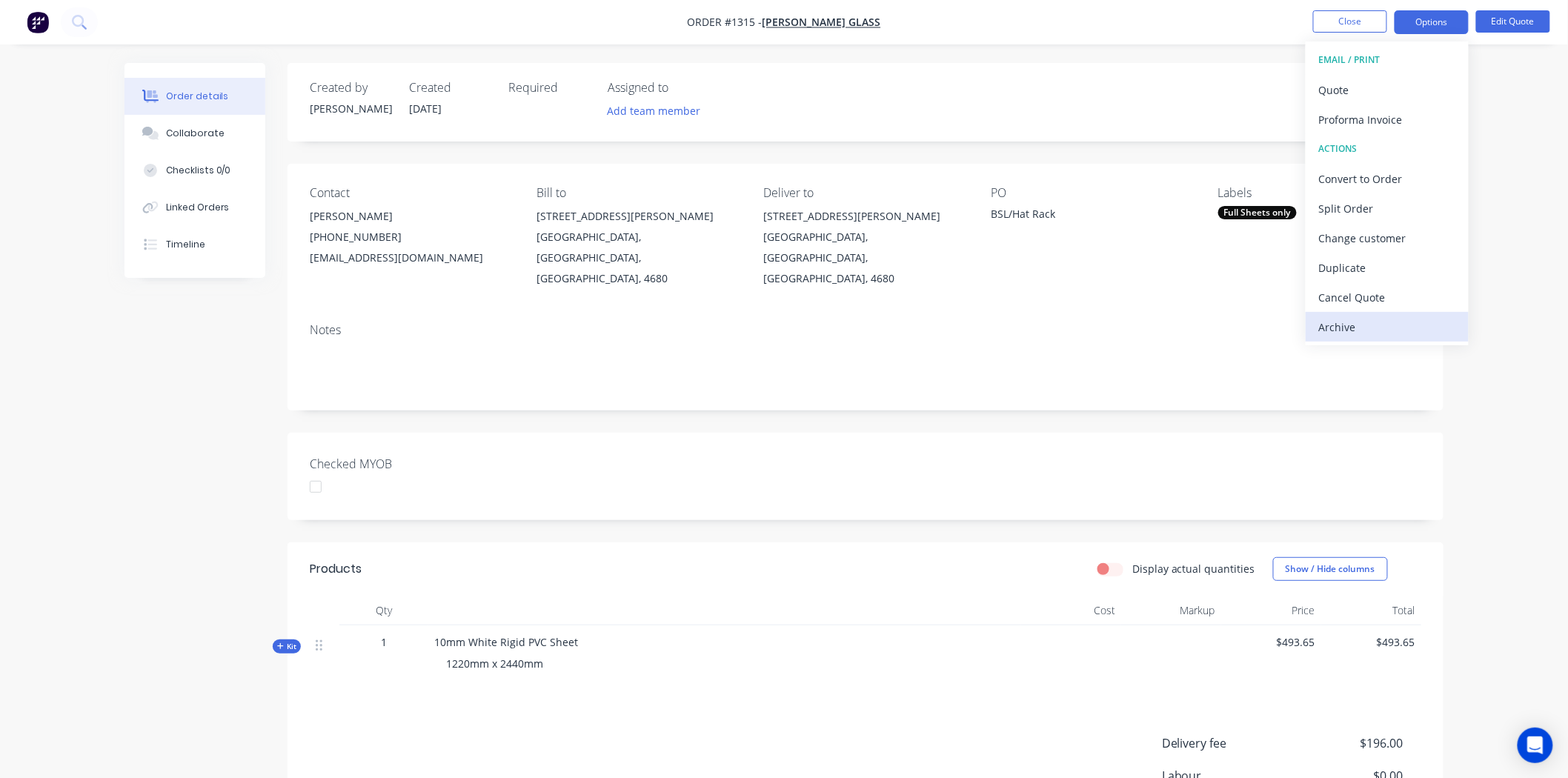
click at [1369, 322] on div "Archive" at bounding box center [1387, 327] width 137 height 22
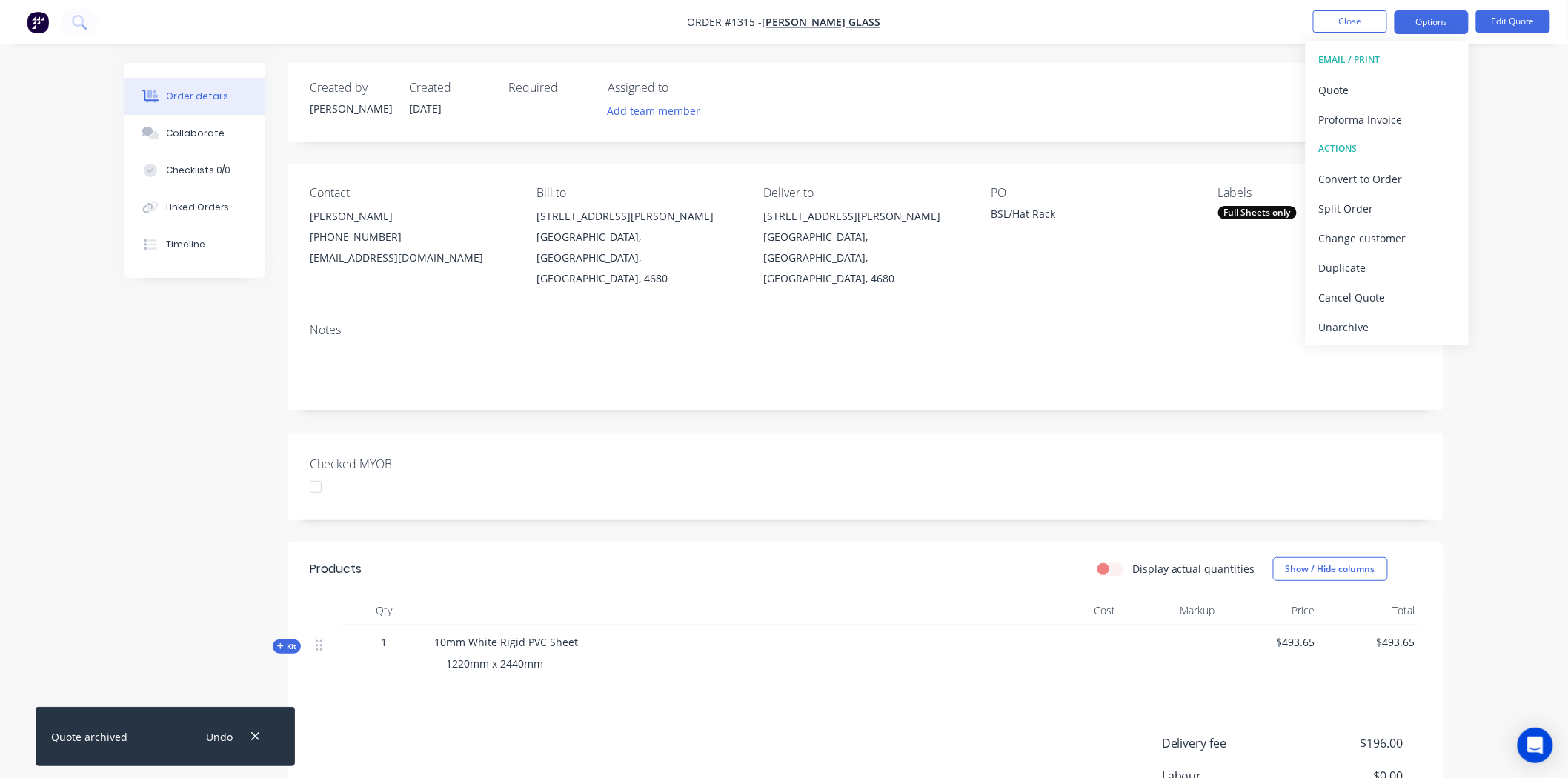
click at [941, 83] on div "Status Archived" at bounding box center [1088, 102] width 666 height 43
click at [1377, 17] on button "Close" at bounding box center [1350, 22] width 74 height 22
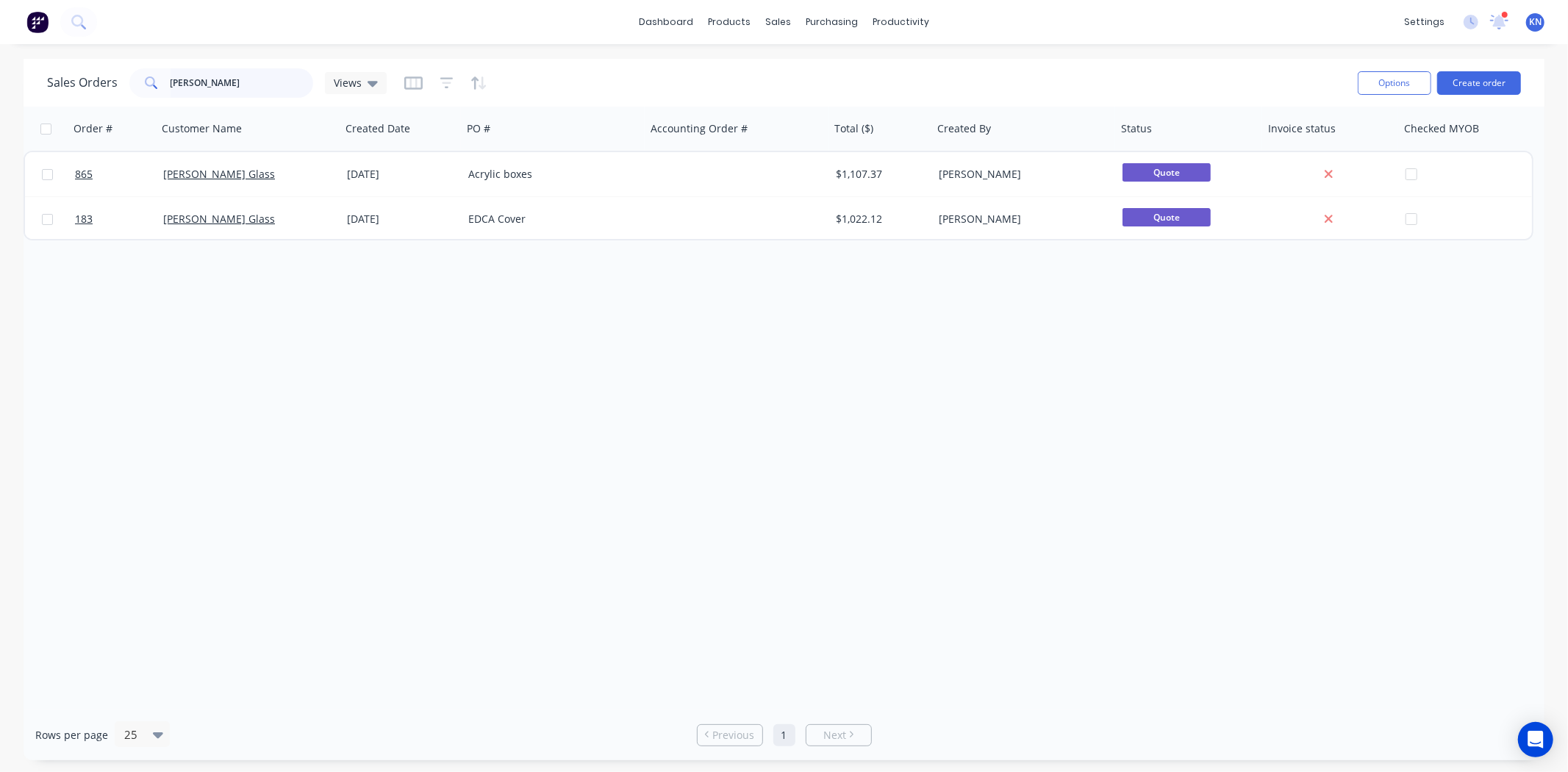
click at [229, 76] on input "simmon" at bounding box center [242, 83] width 143 height 30
type input "s"
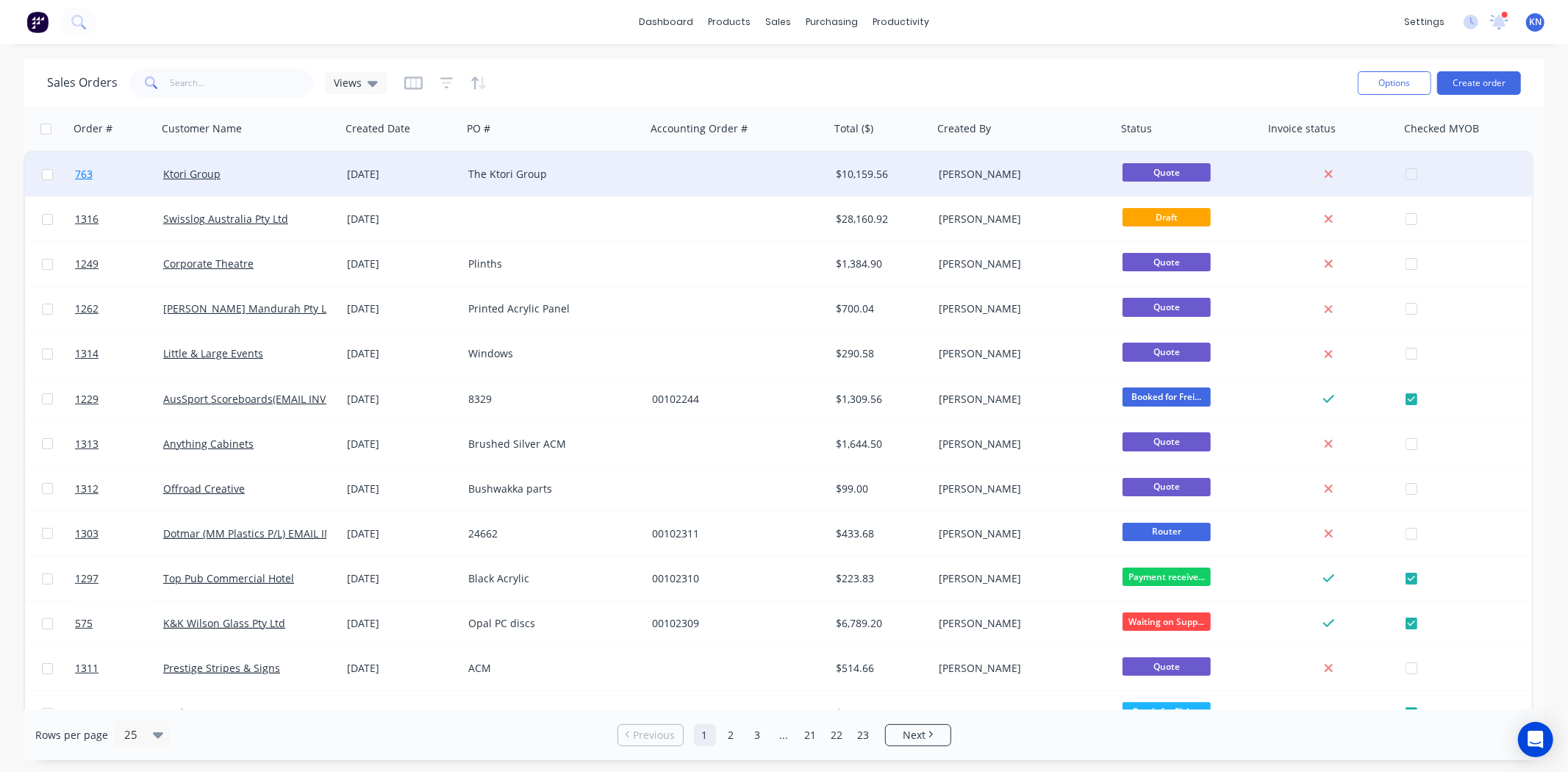
click at [84, 170] on span "763" at bounding box center [84, 174] width 18 height 15
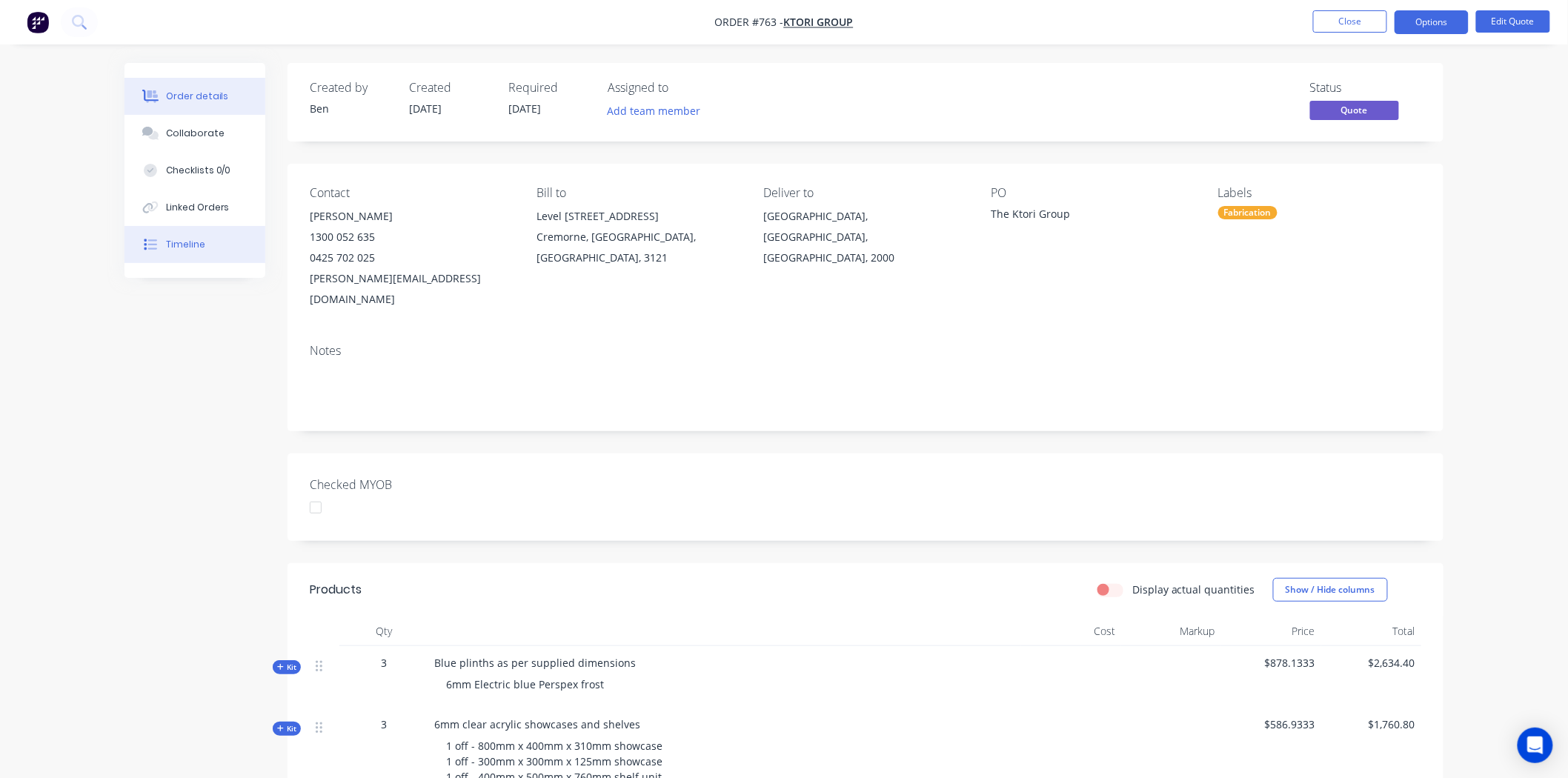
click at [176, 241] on div "Timeline" at bounding box center [185, 244] width 40 height 13
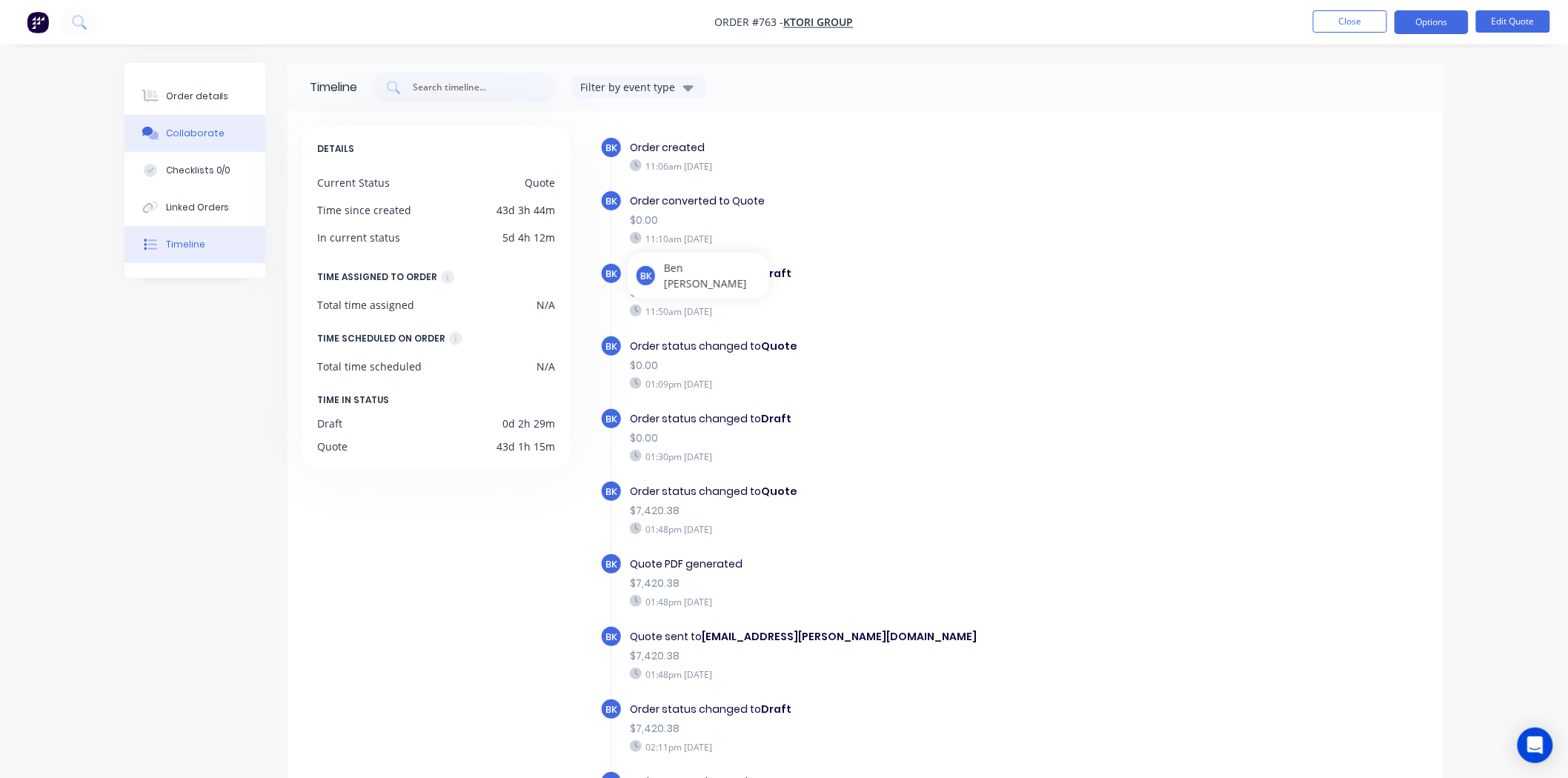
click at [223, 131] on button "Collaborate" at bounding box center [195, 134] width 141 height 37
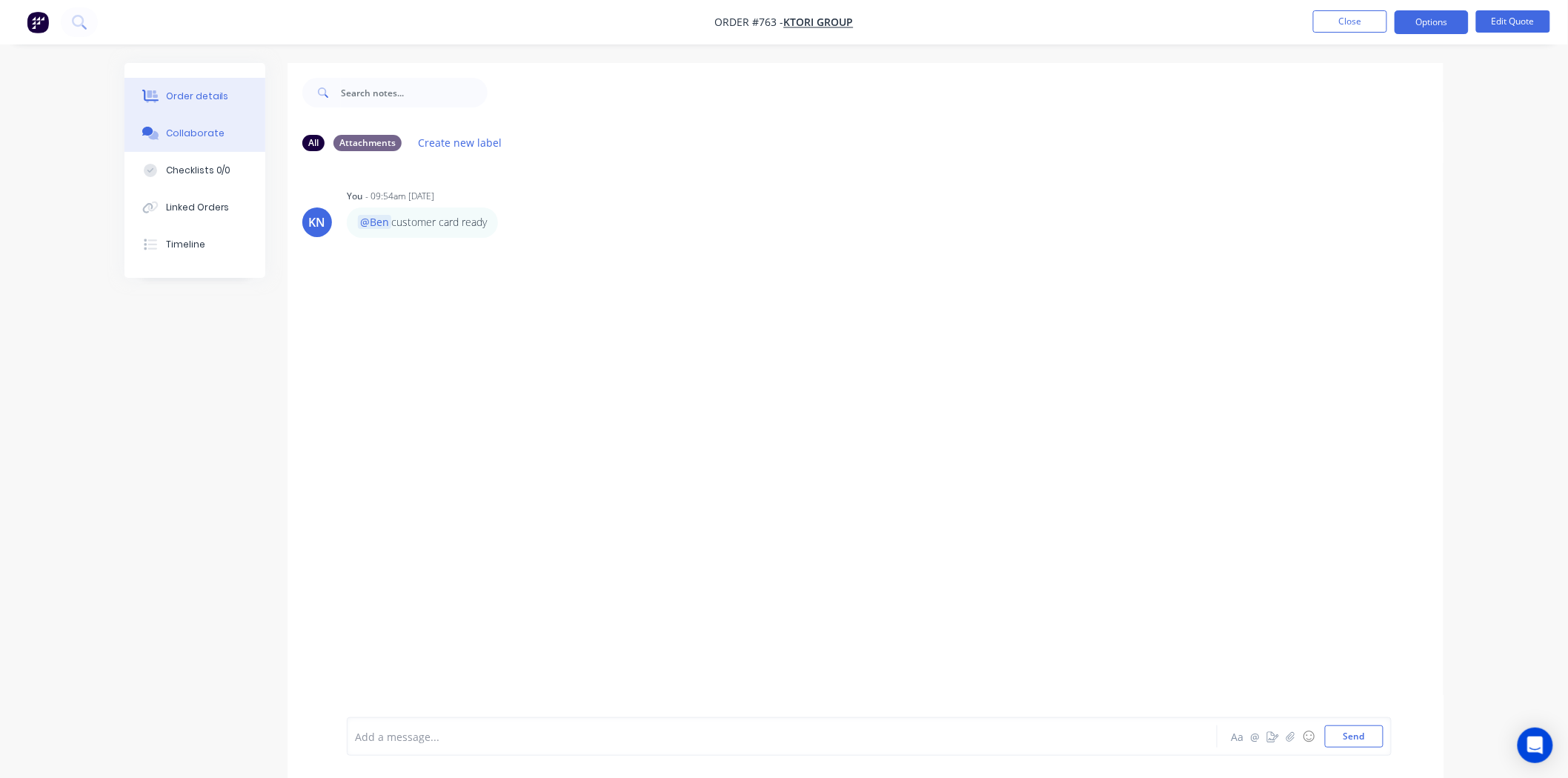
click at [188, 97] on div "Order details" at bounding box center [197, 96] width 63 height 13
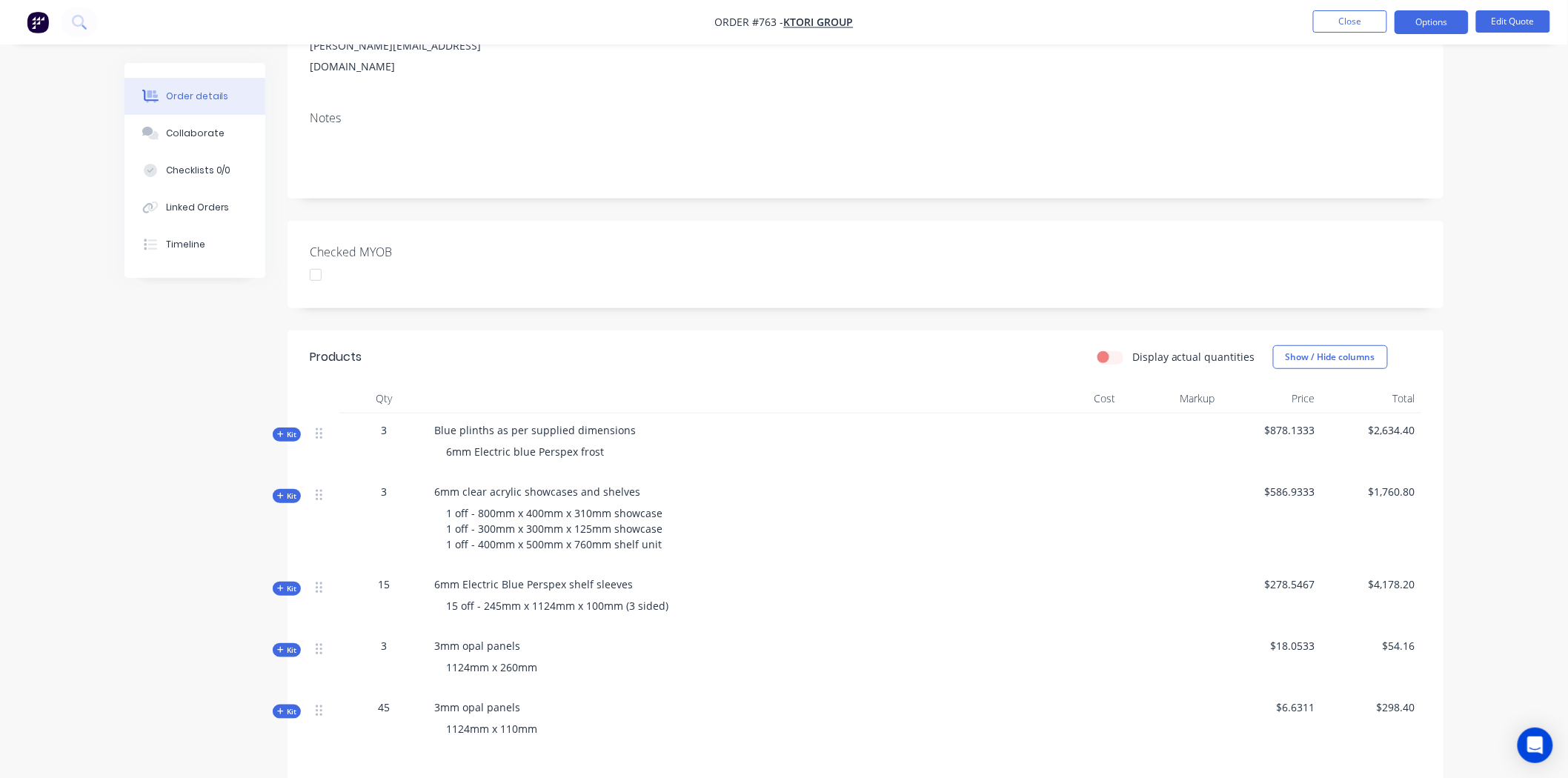
scroll to position [246, 0]
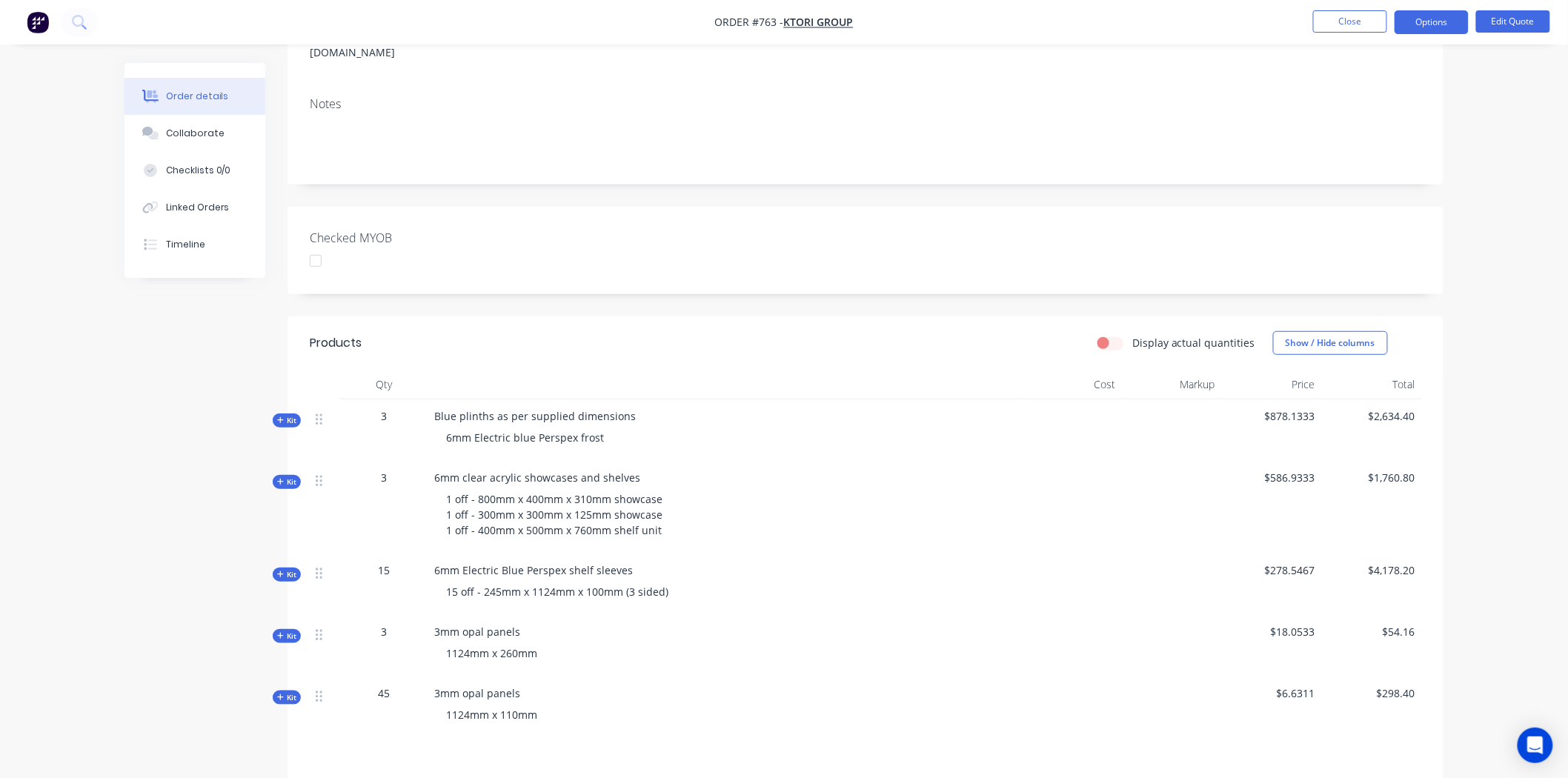
click at [278, 570] on icon at bounding box center [280, 574] width 7 height 7
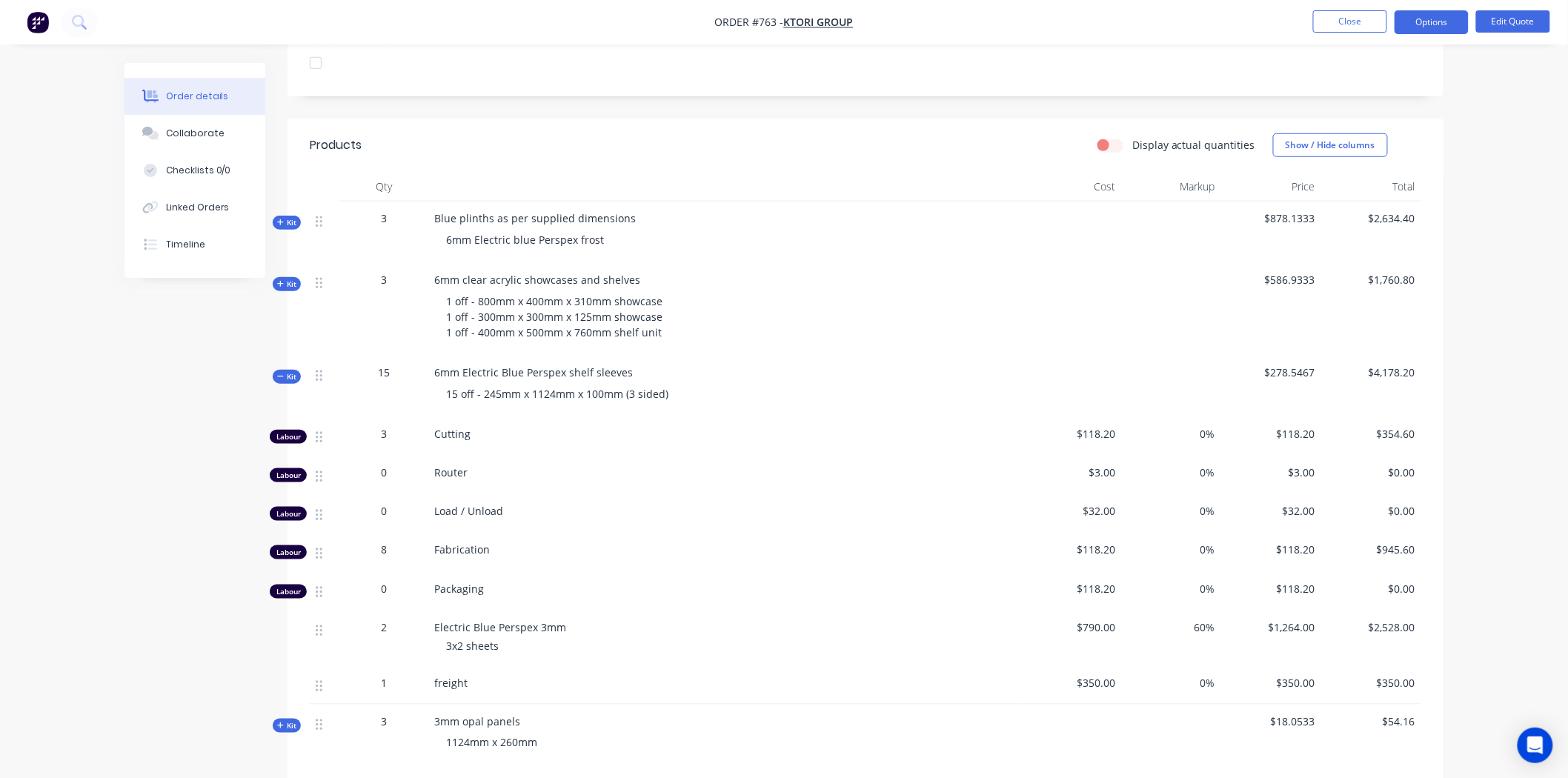
scroll to position [494, 0]
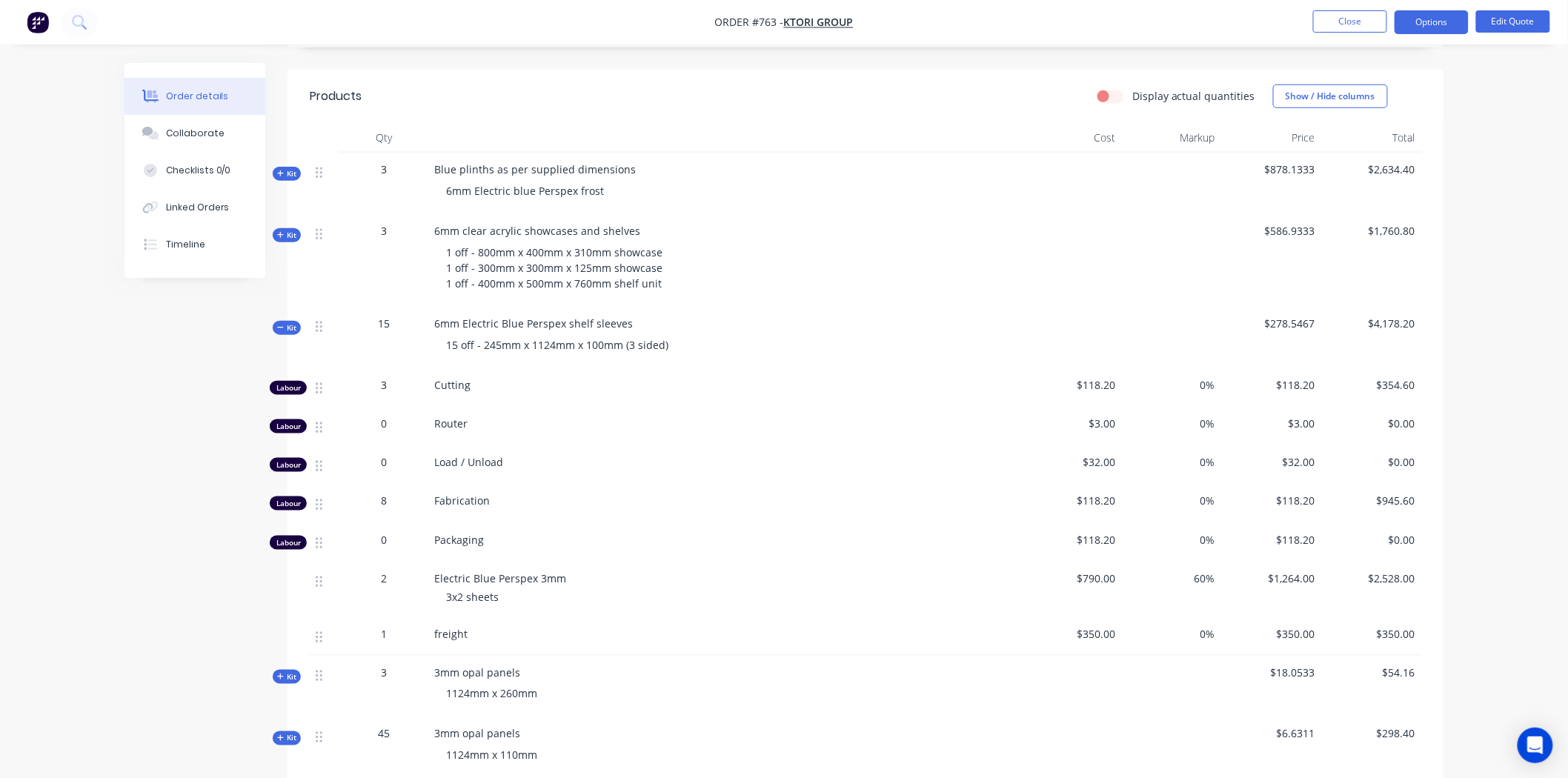
click at [286, 168] on span "Kit" at bounding box center [287, 173] width 19 height 11
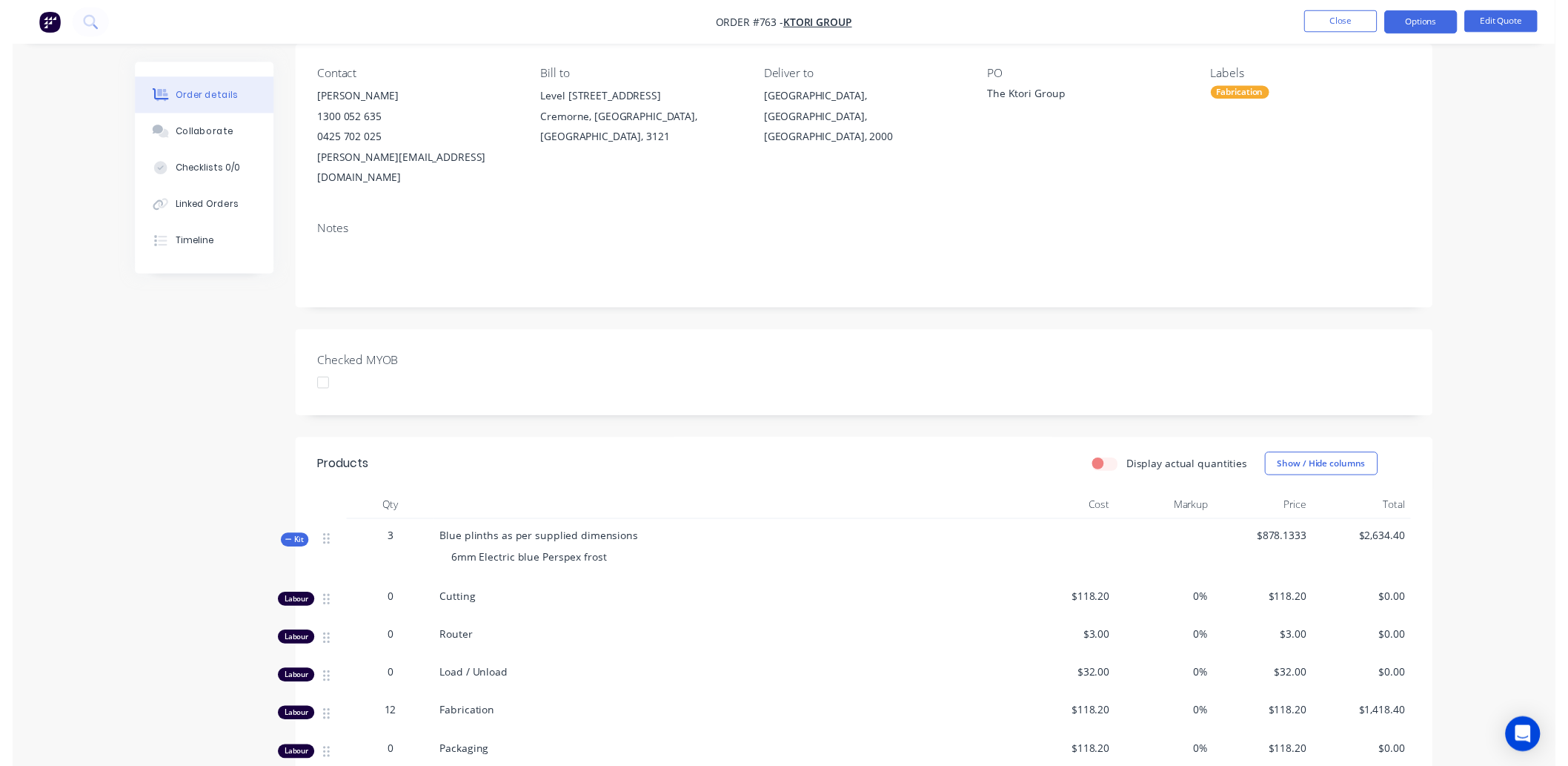
scroll to position [0, 0]
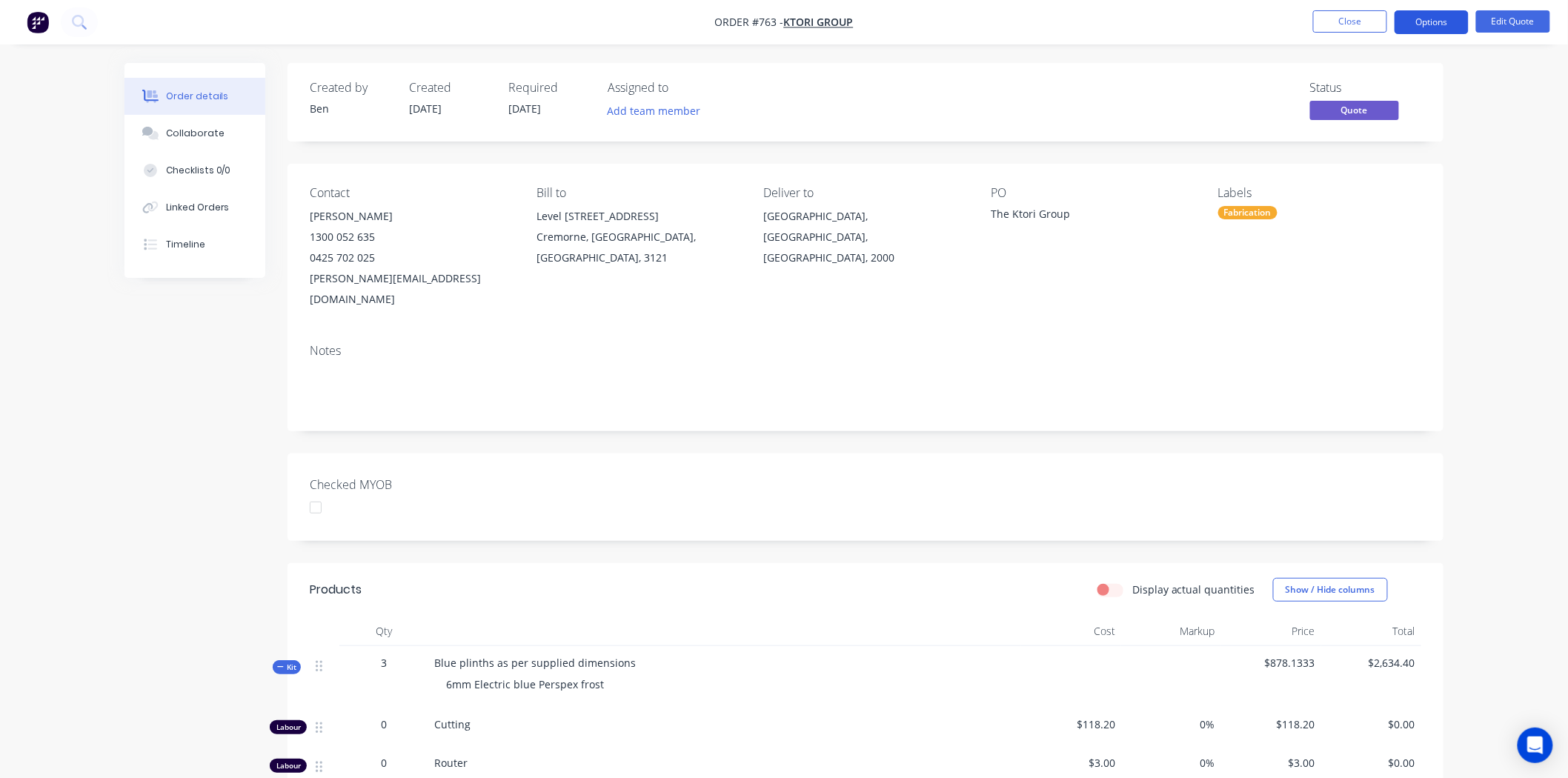
click at [1433, 25] on button "Options" at bounding box center [1431, 22] width 74 height 24
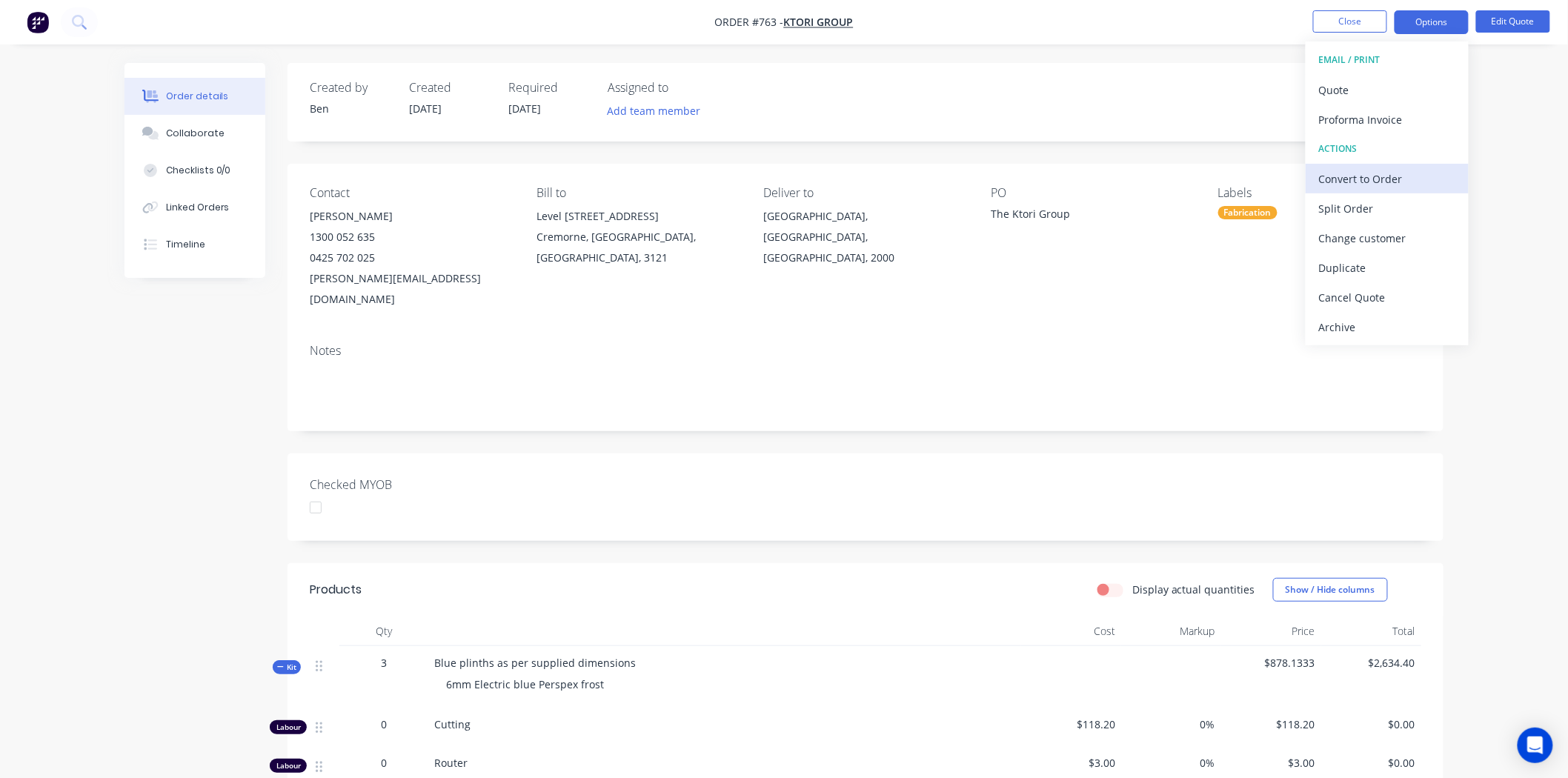
click at [1361, 178] on div "Convert to Order" at bounding box center [1387, 178] width 137 height 22
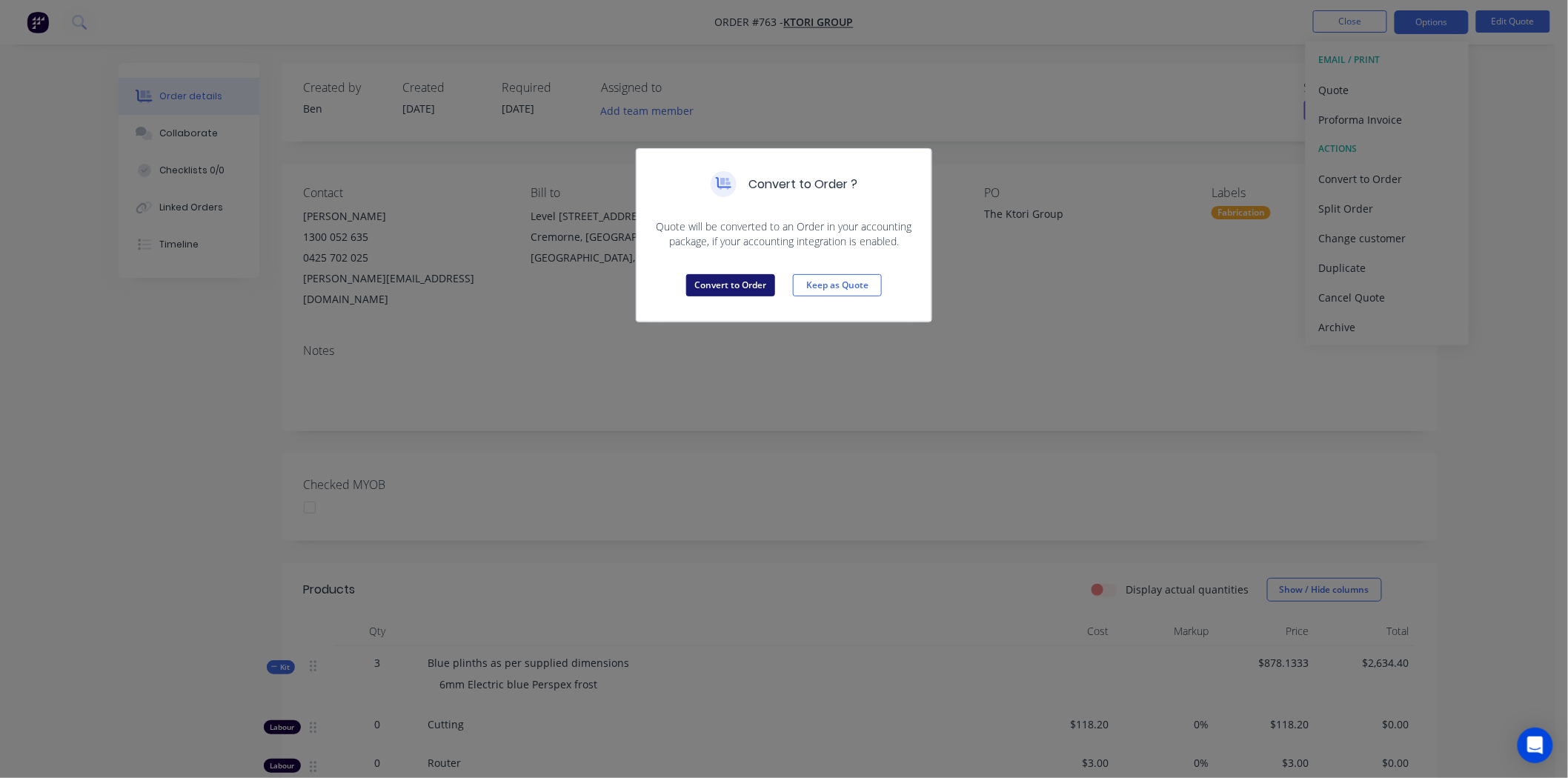
click at [695, 285] on button "Convert to Order" at bounding box center [731, 285] width 89 height 22
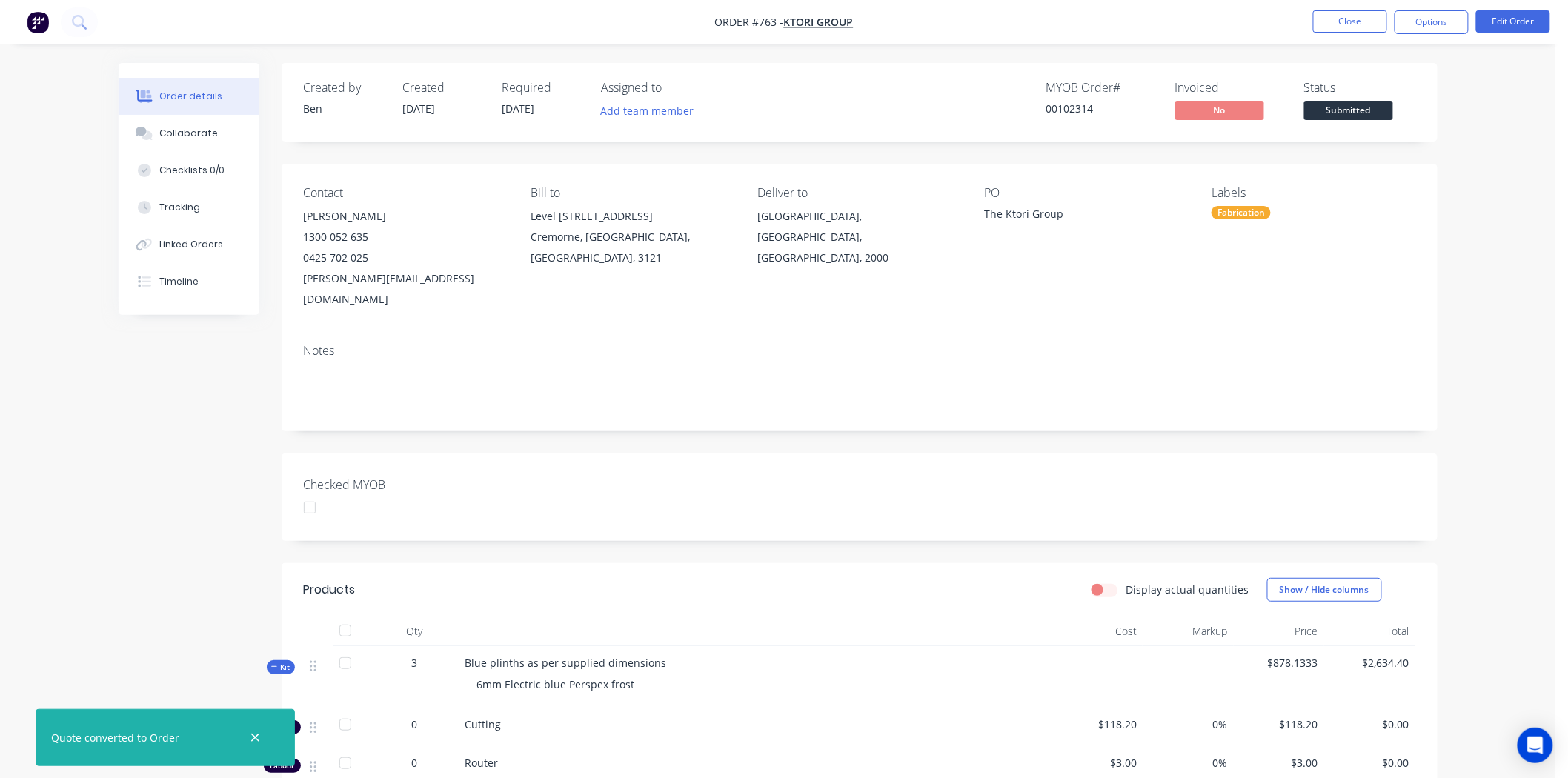
click at [307, 493] on div at bounding box center [310, 508] width 30 height 30
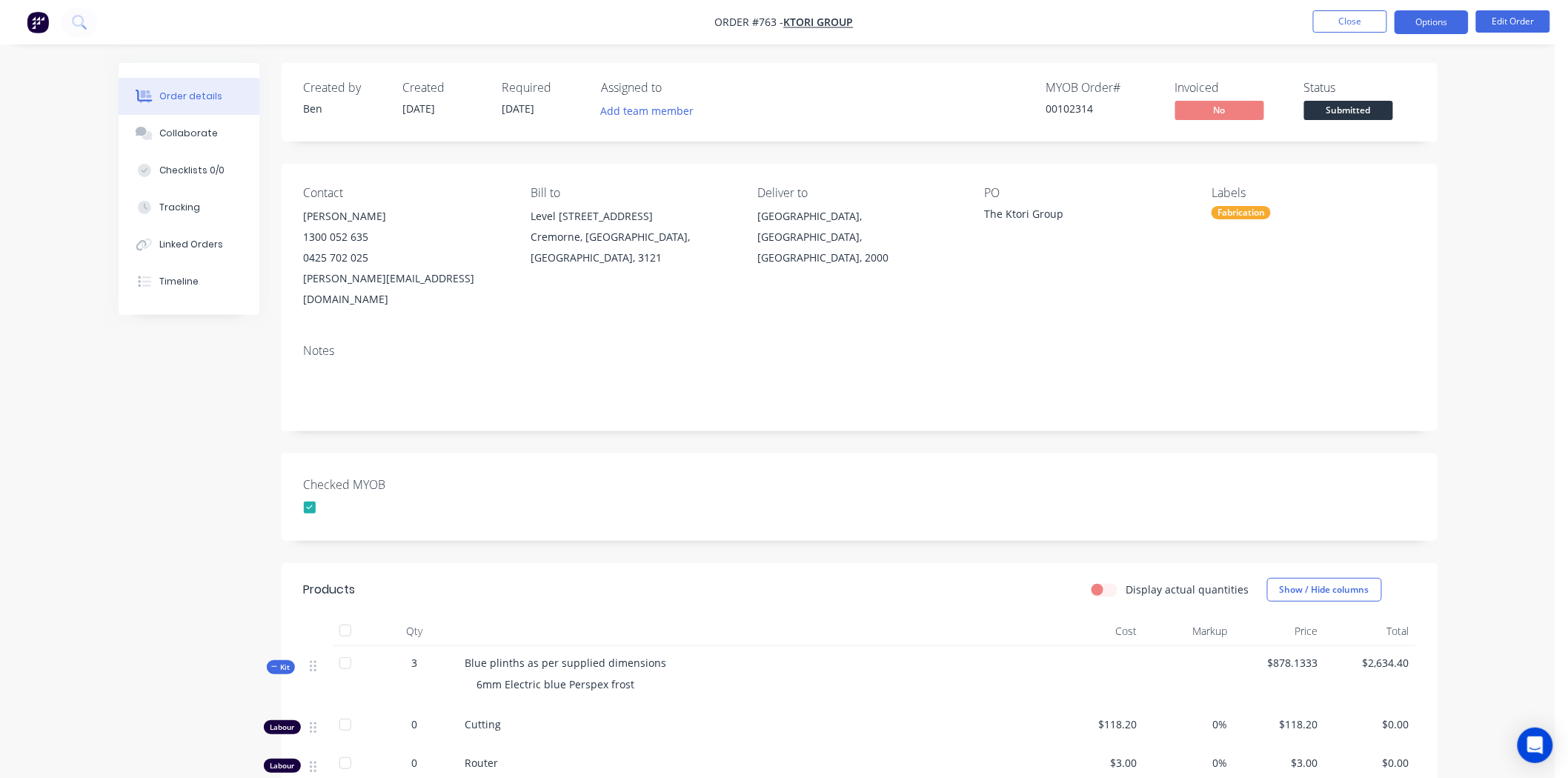
click at [1426, 26] on button "Options" at bounding box center [1431, 22] width 74 height 24
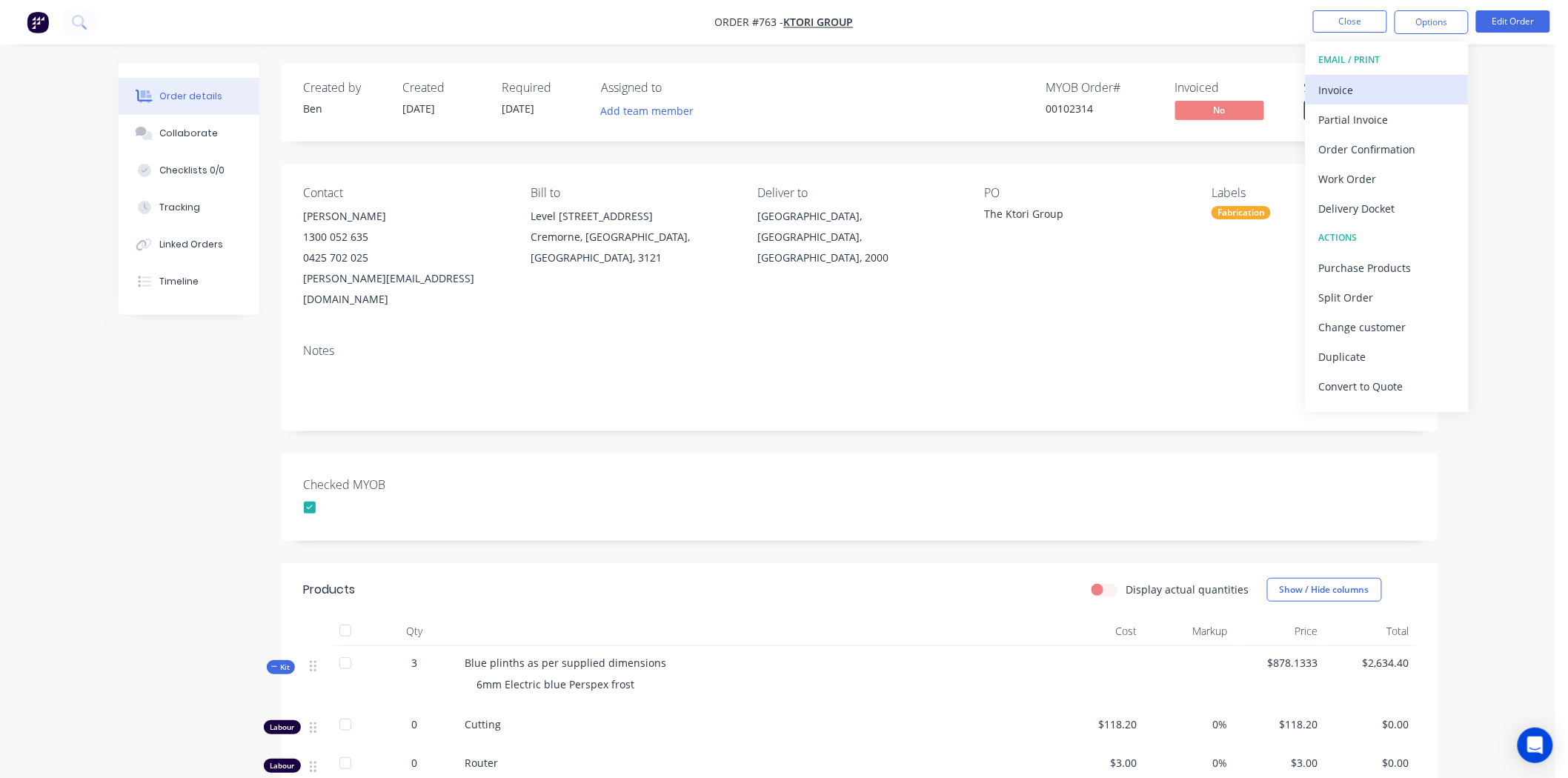
click at [1362, 87] on div "Invoice" at bounding box center [1387, 90] width 137 height 22
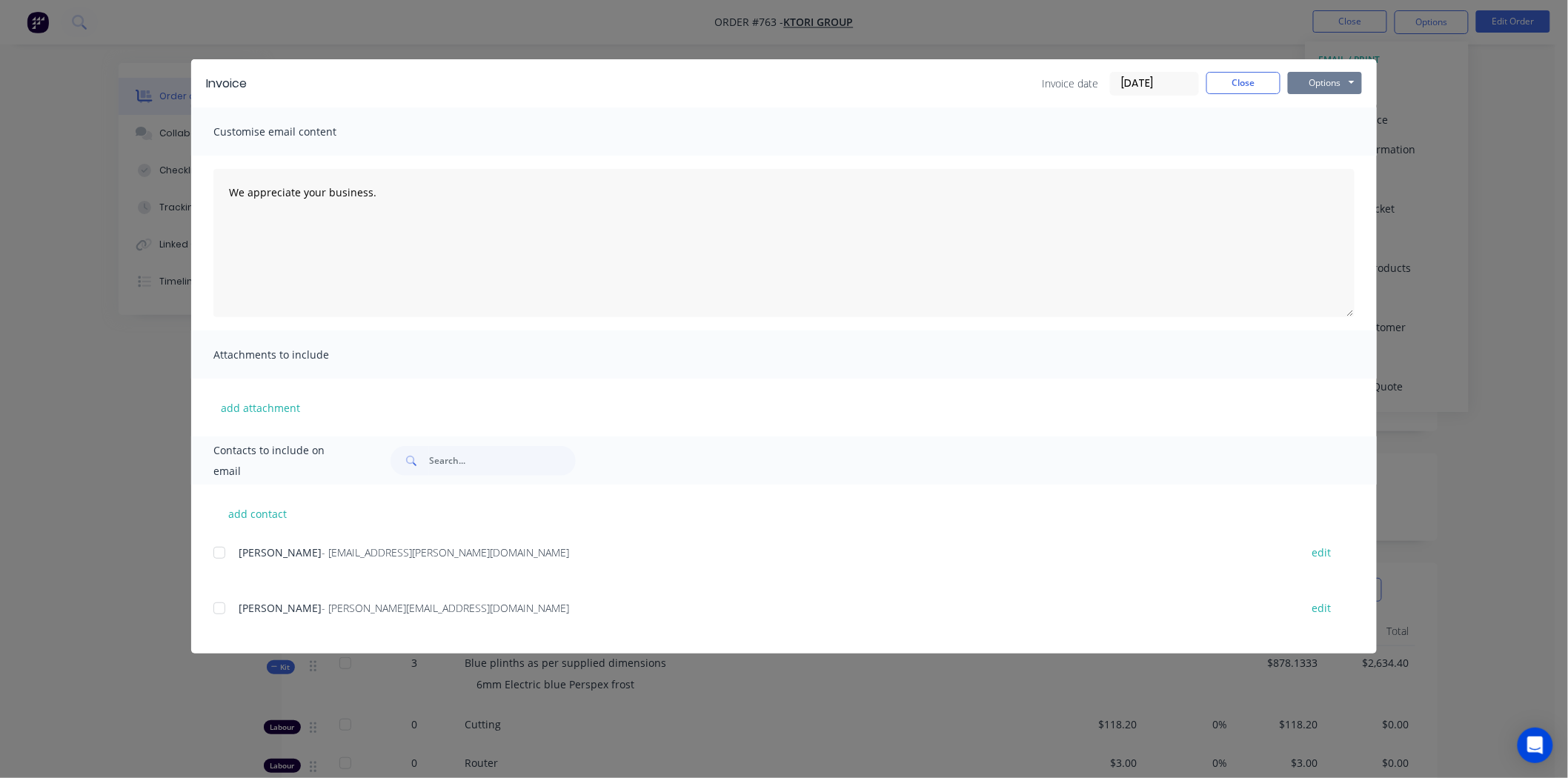
click at [1339, 78] on button "Options" at bounding box center [1324, 83] width 74 height 22
click at [1324, 134] on button "Print" at bounding box center [1335, 134] width 95 height 25
click at [1262, 80] on button "Close" at bounding box center [1243, 83] width 74 height 22
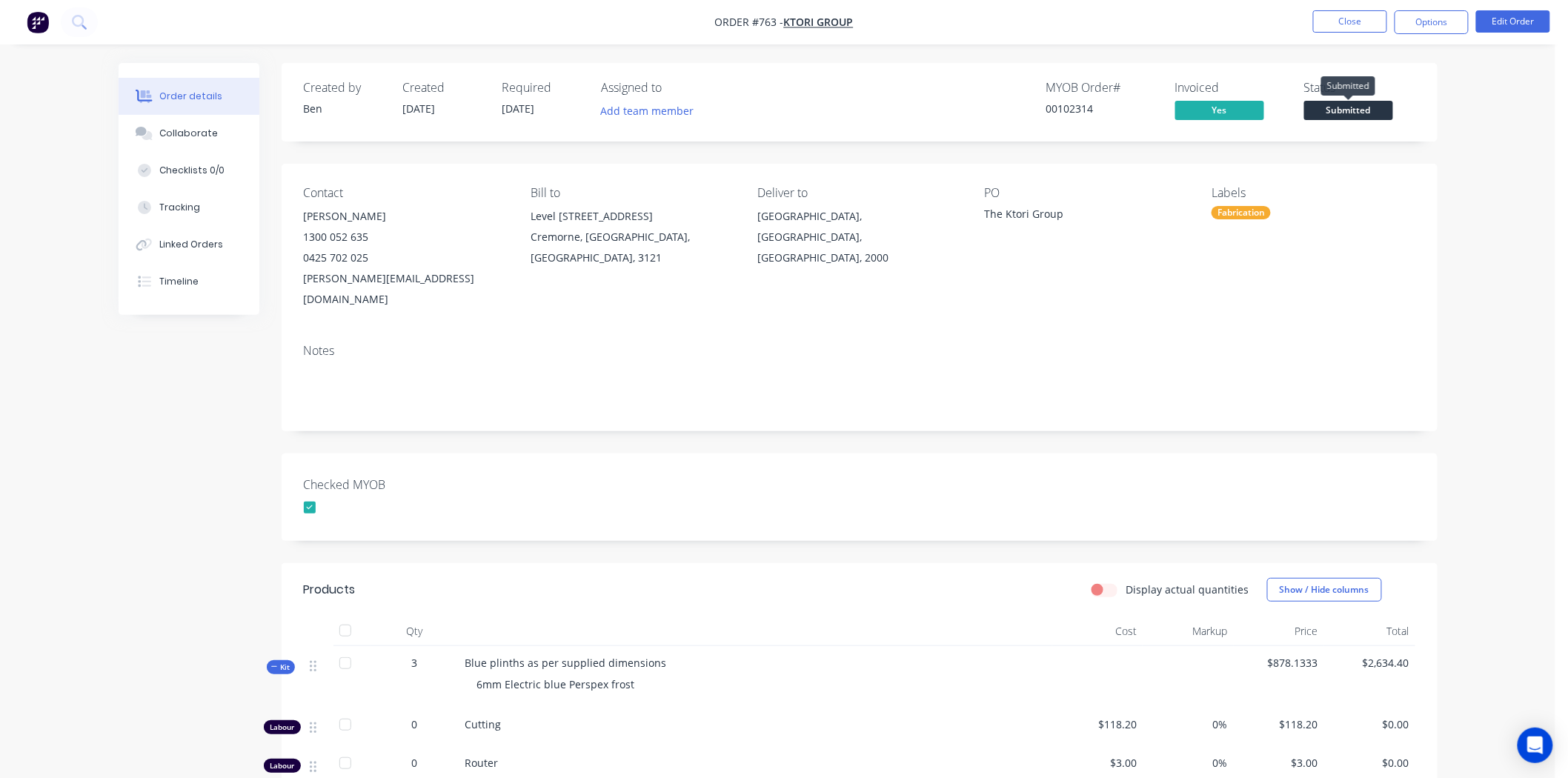
click at [1368, 108] on span "Submitted" at bounding box center [1348, 110] width 89 height 19
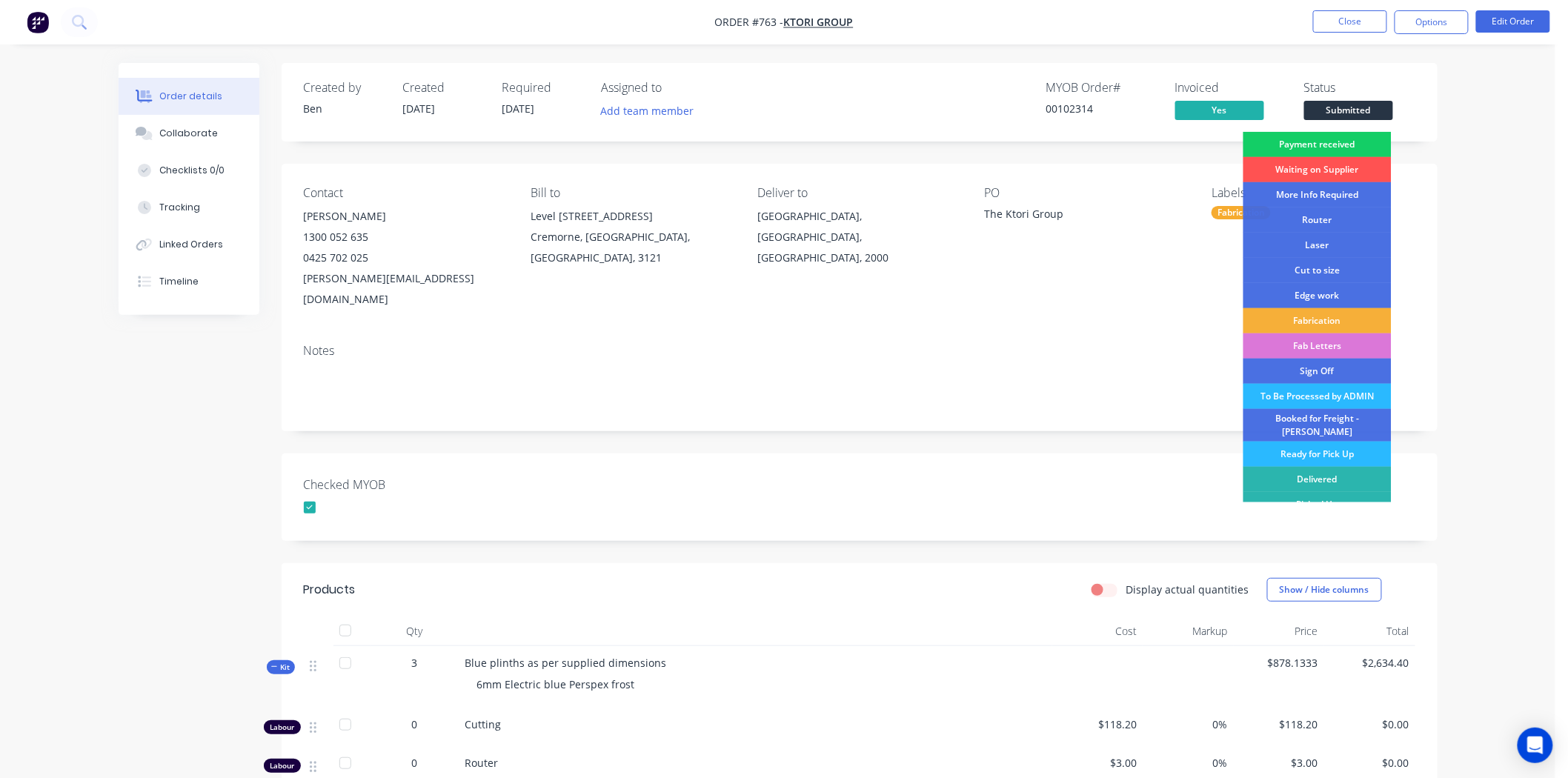
click at [1355, 141] on div "Payment received" at bounding box center [1318, 145] width 148 height 25
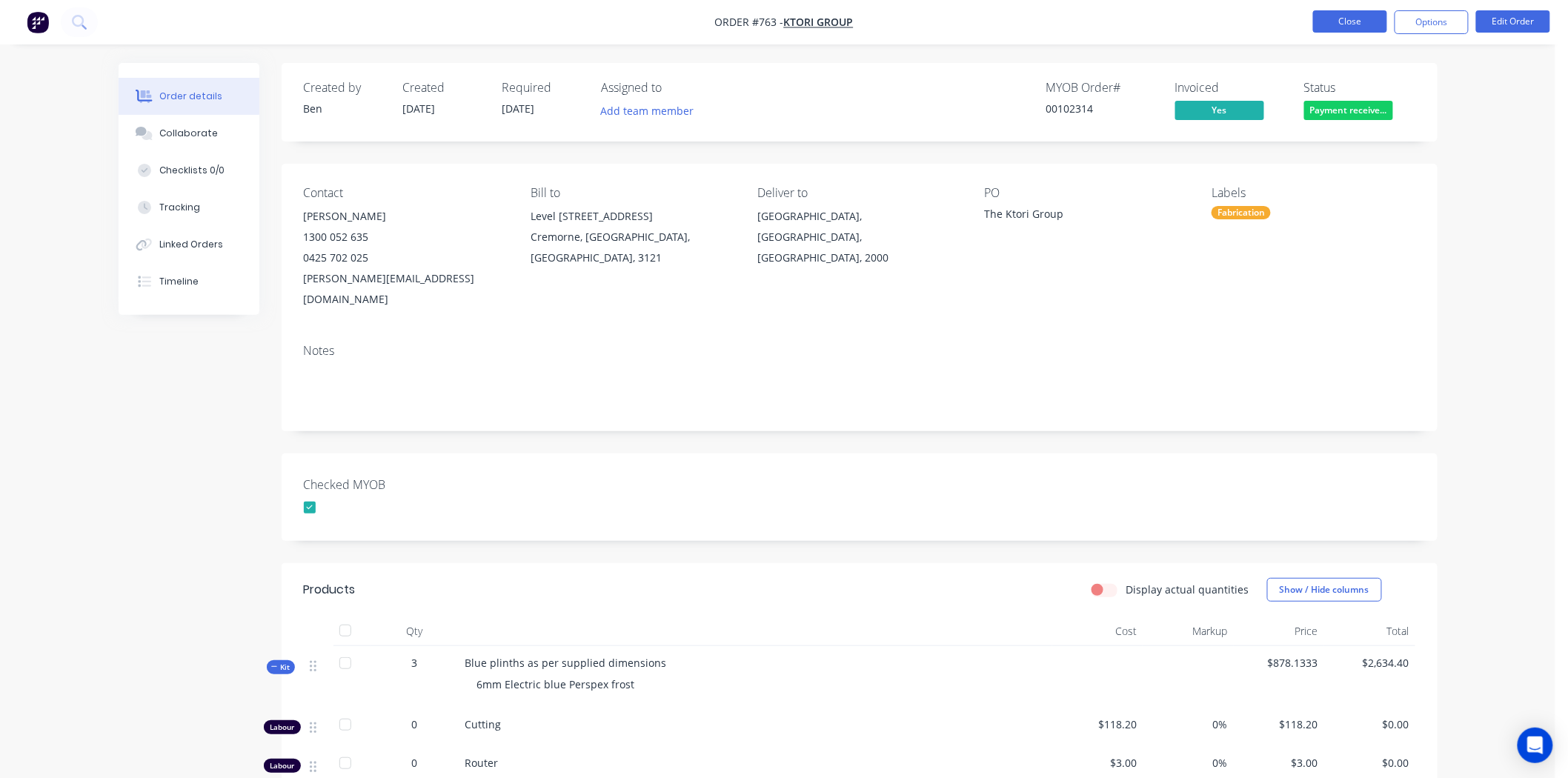
click at [1354, 18] on button "Close" at bounding box center [1350, 22] width 74 height 22
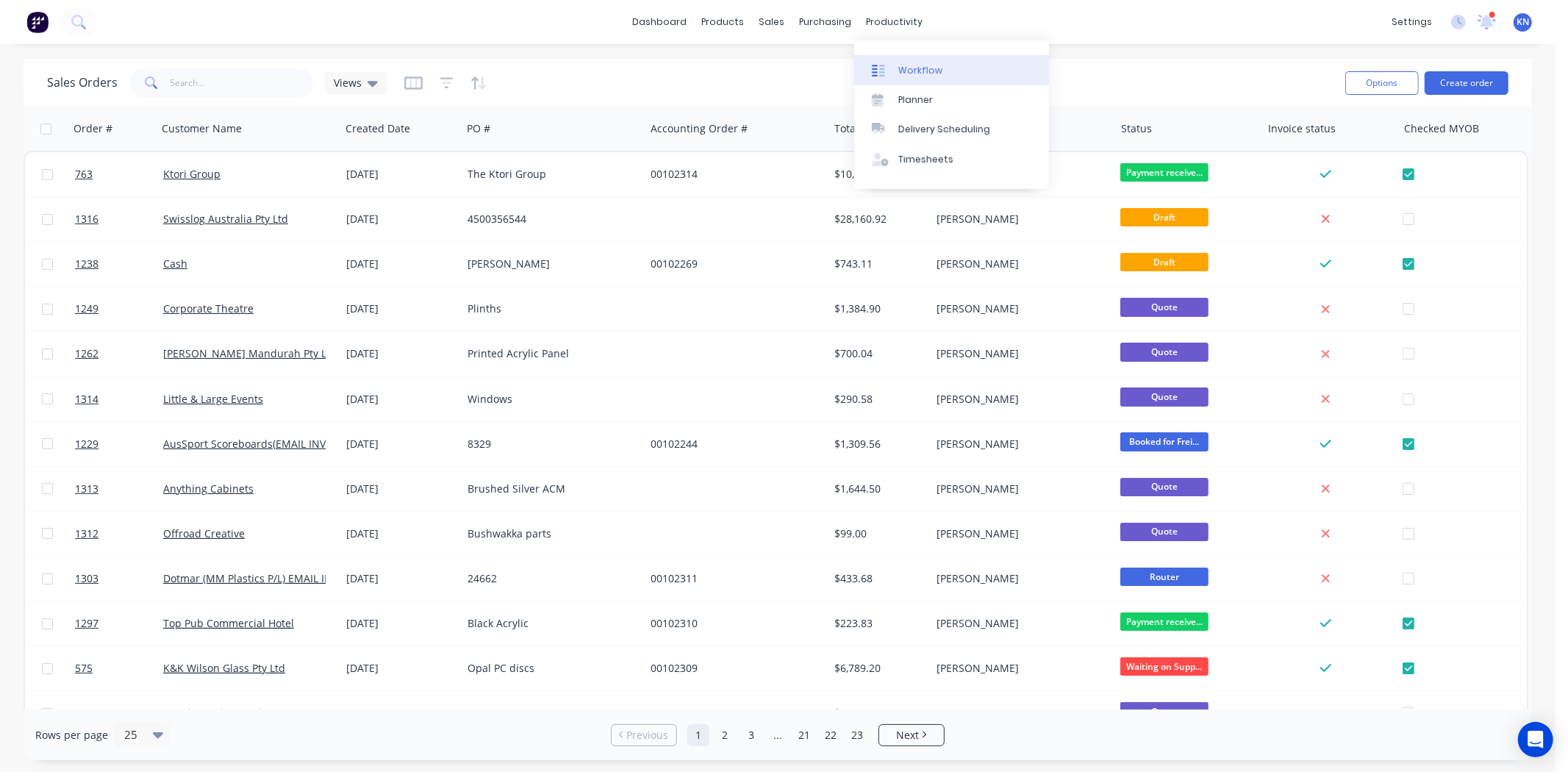
click at [917, 69] on div "Workflow" at bounding box center [920, 70] width 44 height 13
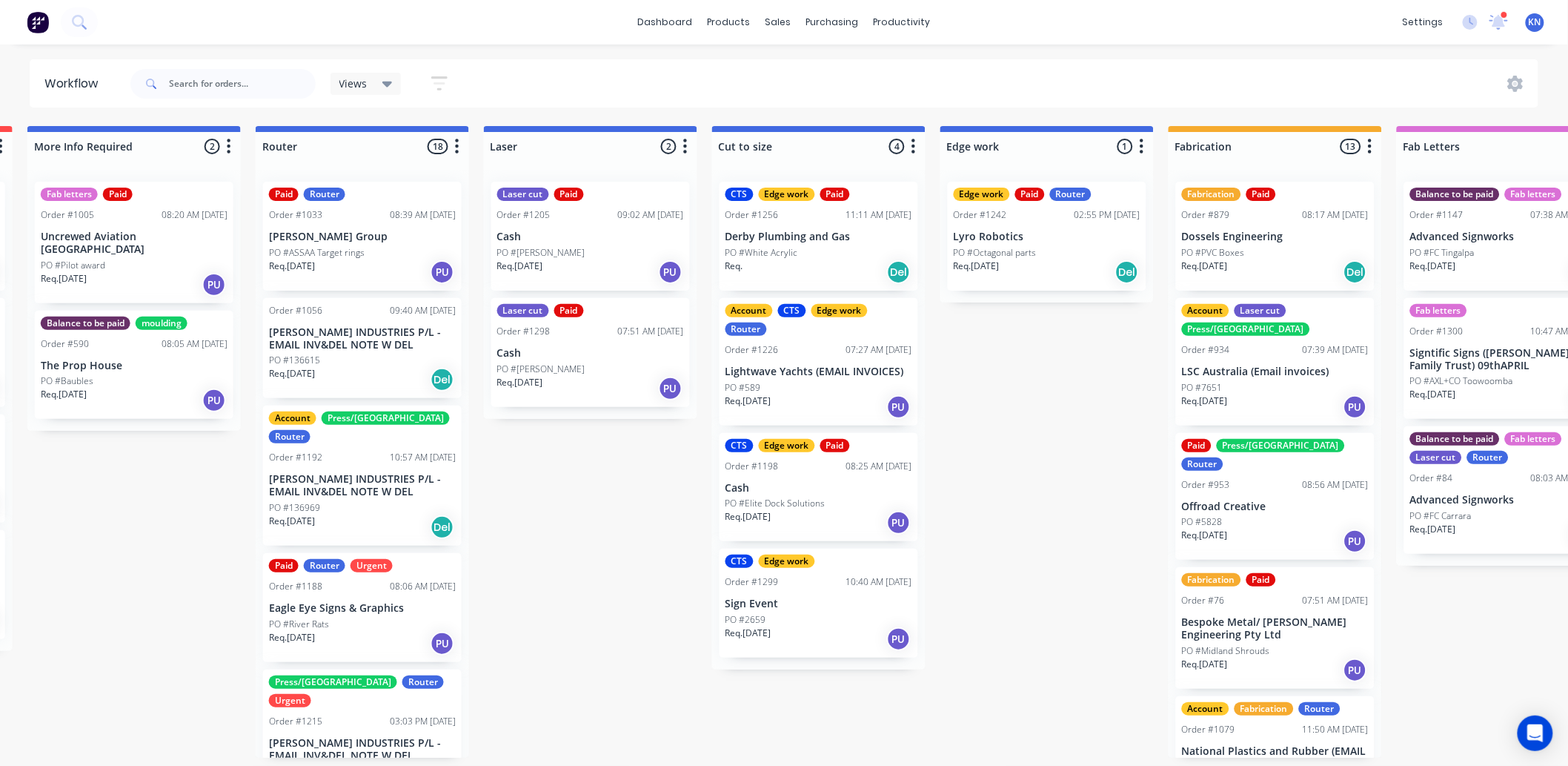
scroll to position [0, 862]
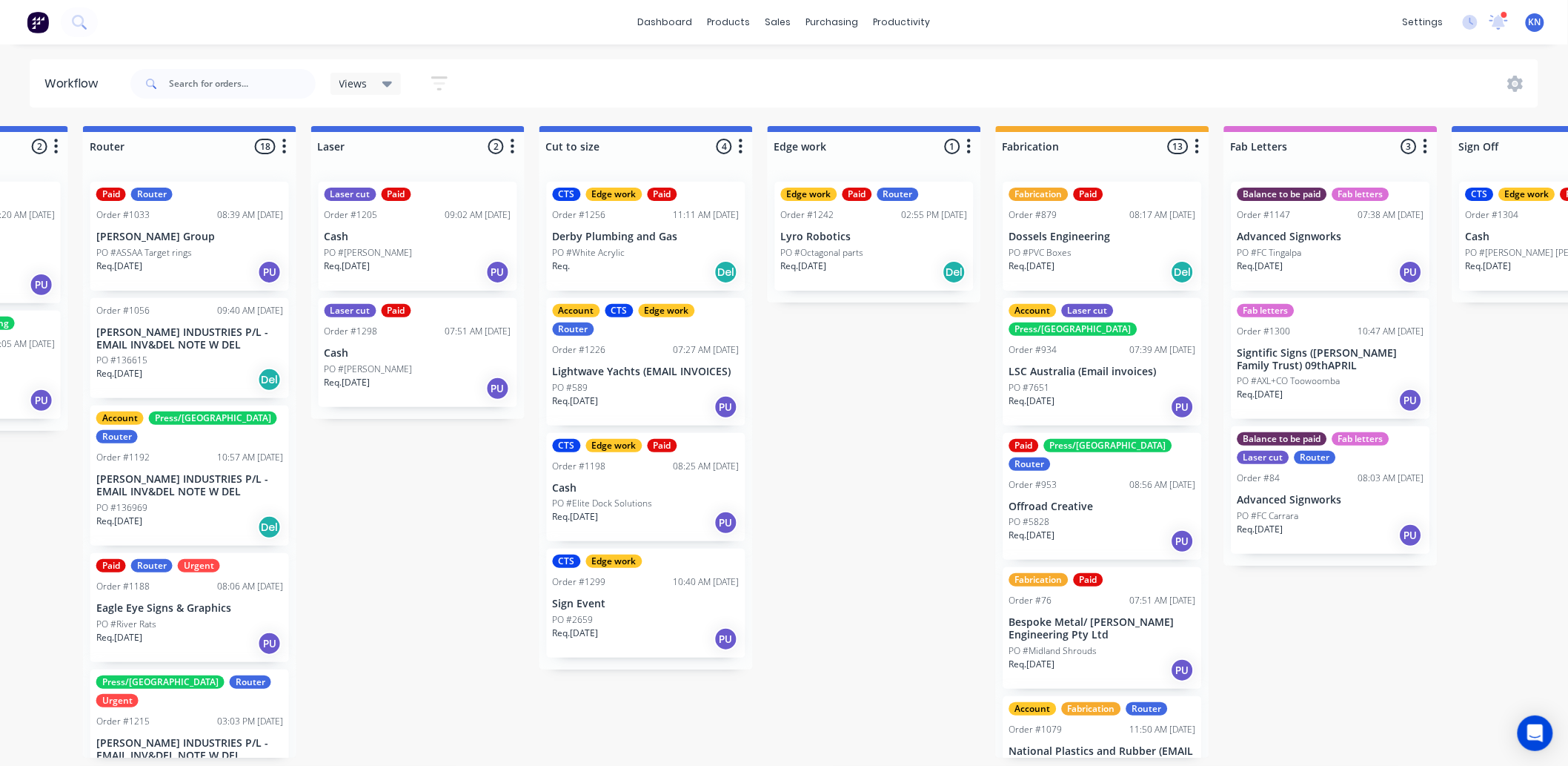
click at [637, 503] on p "PO #Elite Dock Solutions" at bounding box center [603, 504] width 100 height 13
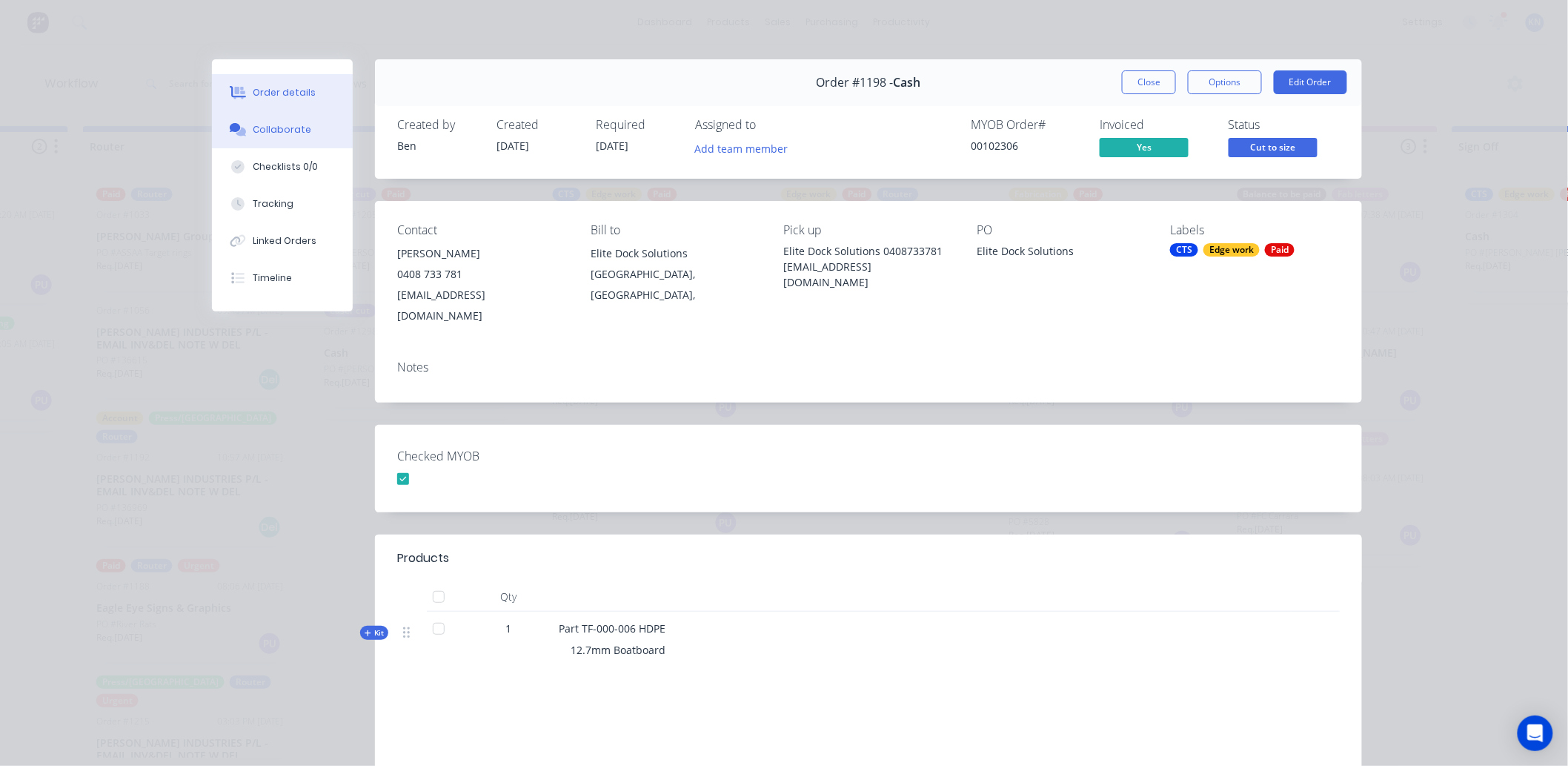
click at [268, 130] on div "Collaborate" at bounding box center [282, 130] width 58 height 13
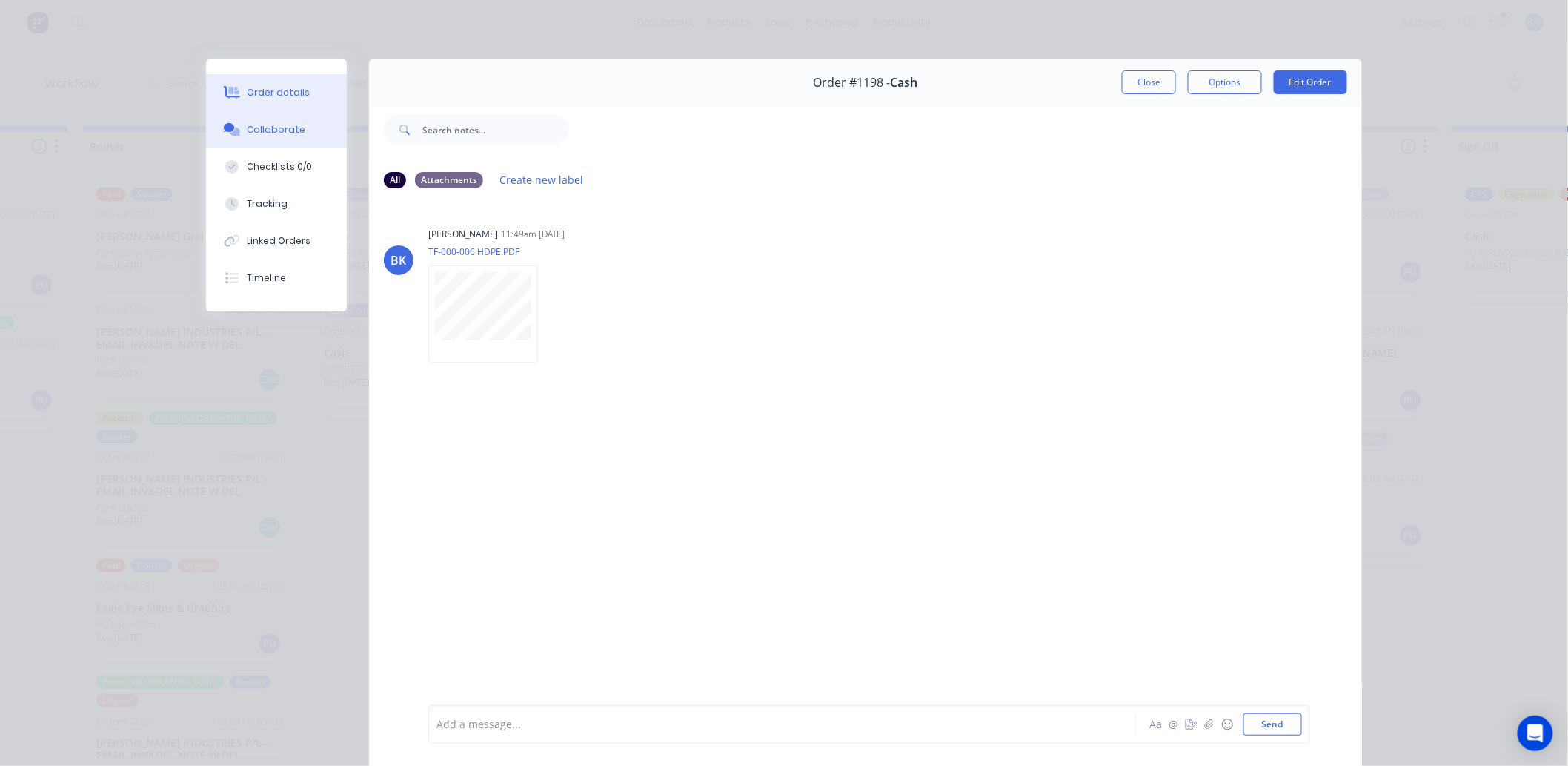
click at [294, 83] on button "Order details" at bounding box center [276, 93] width 141 height 37
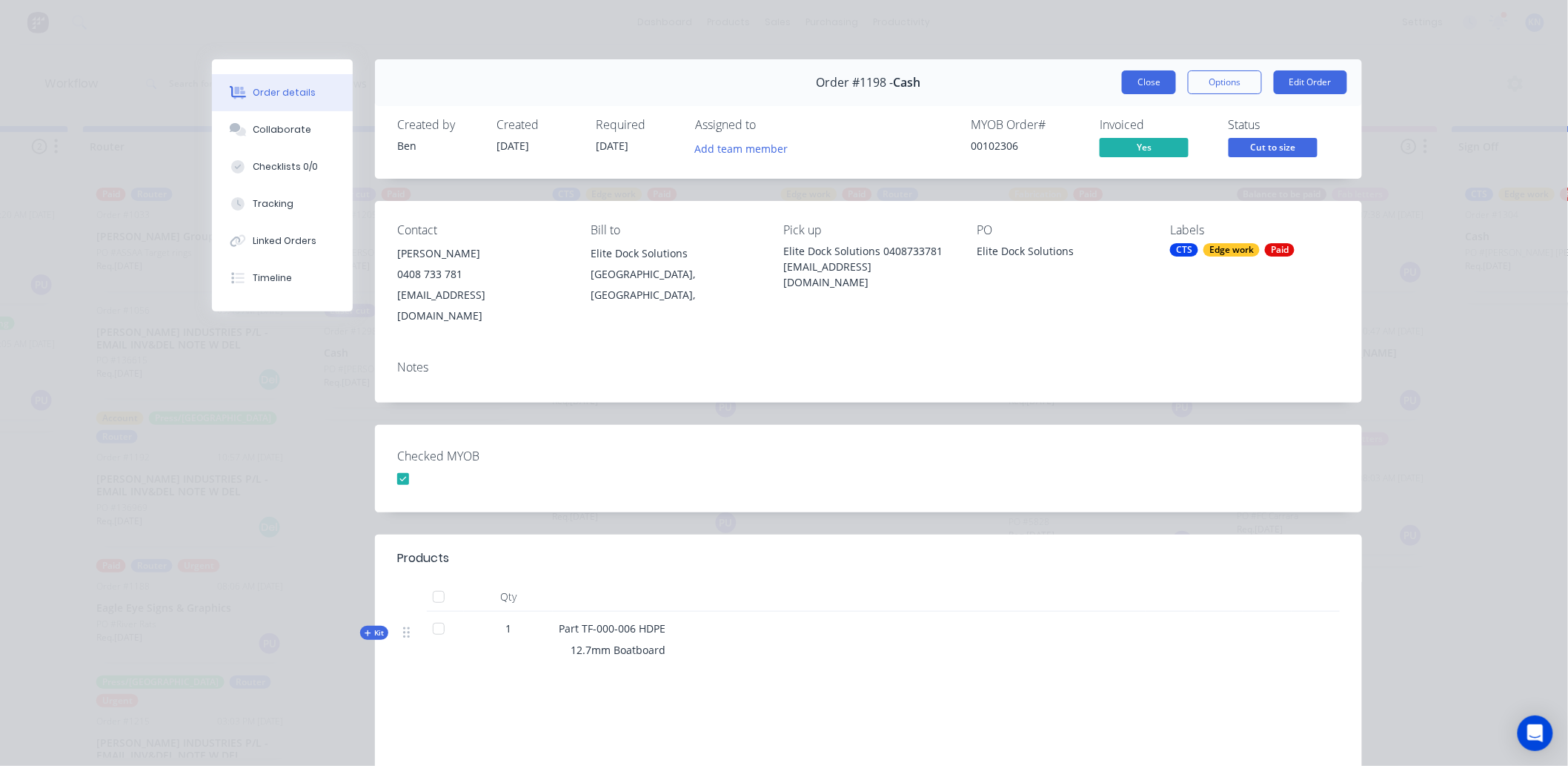
click at [1150, 79] on button "Close" at bounding box center [1149, 82] width 54 height 24
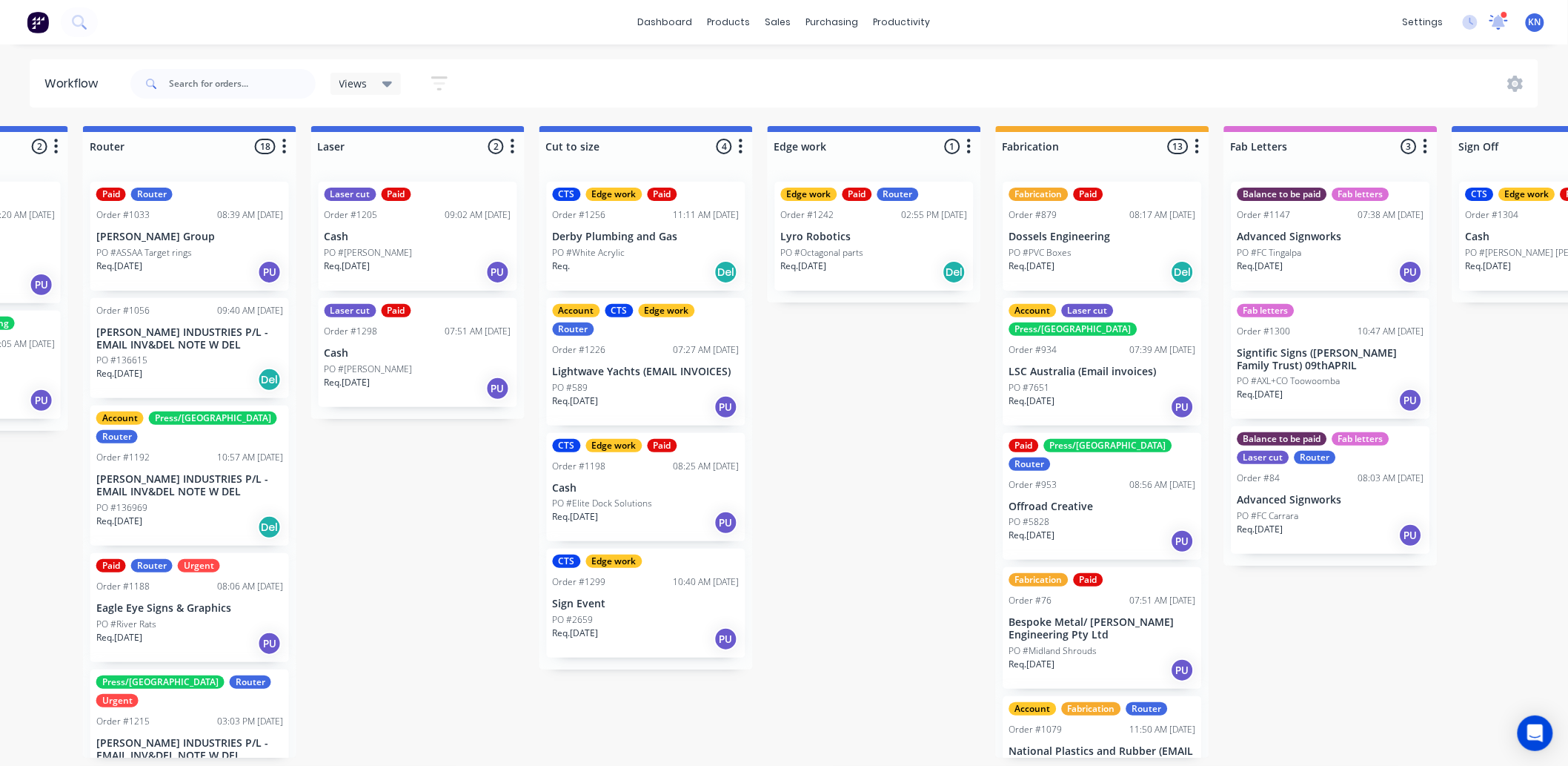
click at [1500, 19] on icon at bounding box center [1499, 20] width 13 height 13
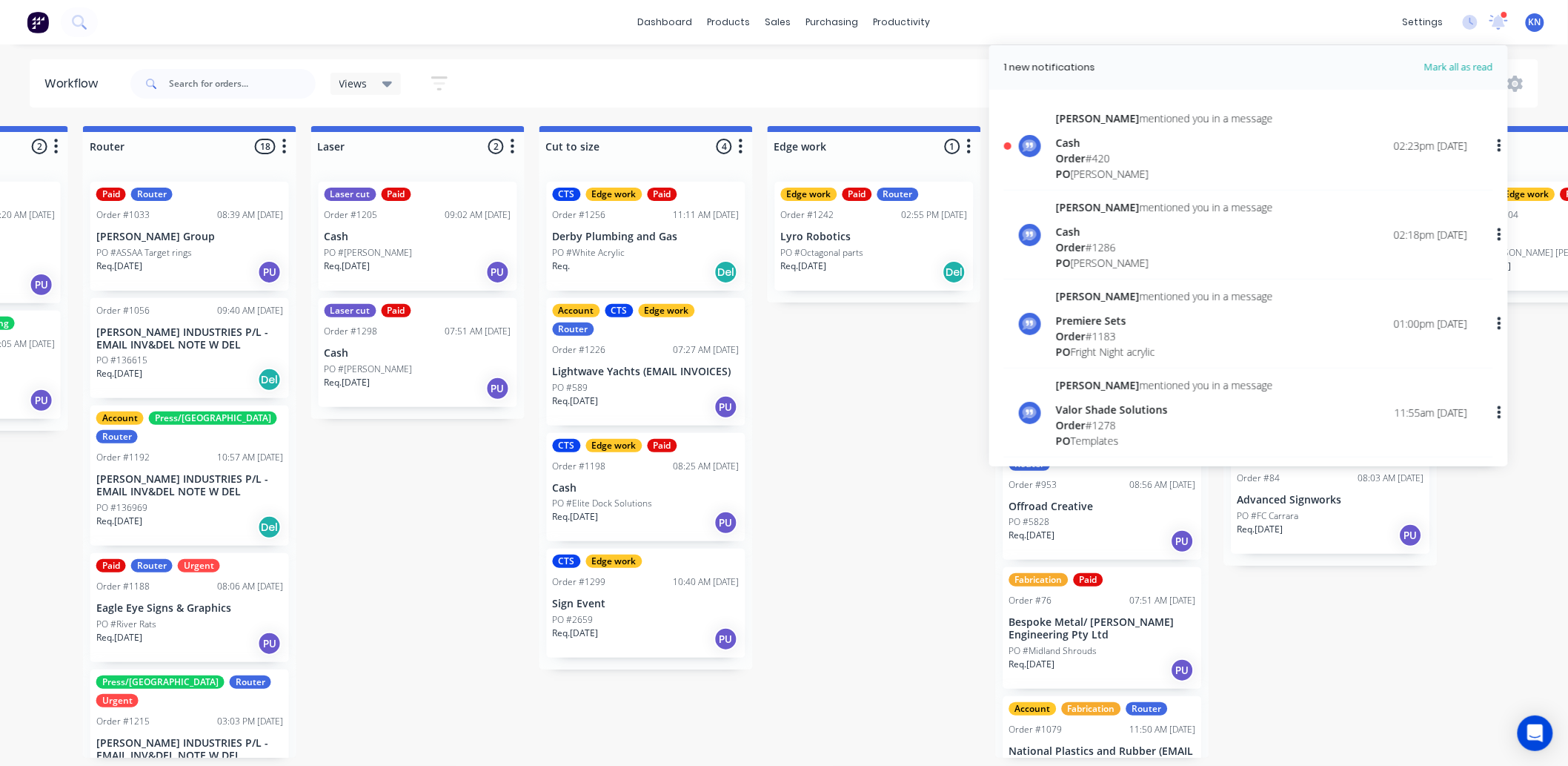
click at [1084, 151] on span "Order" at bounding box center [1071, 158] width 30 height 14
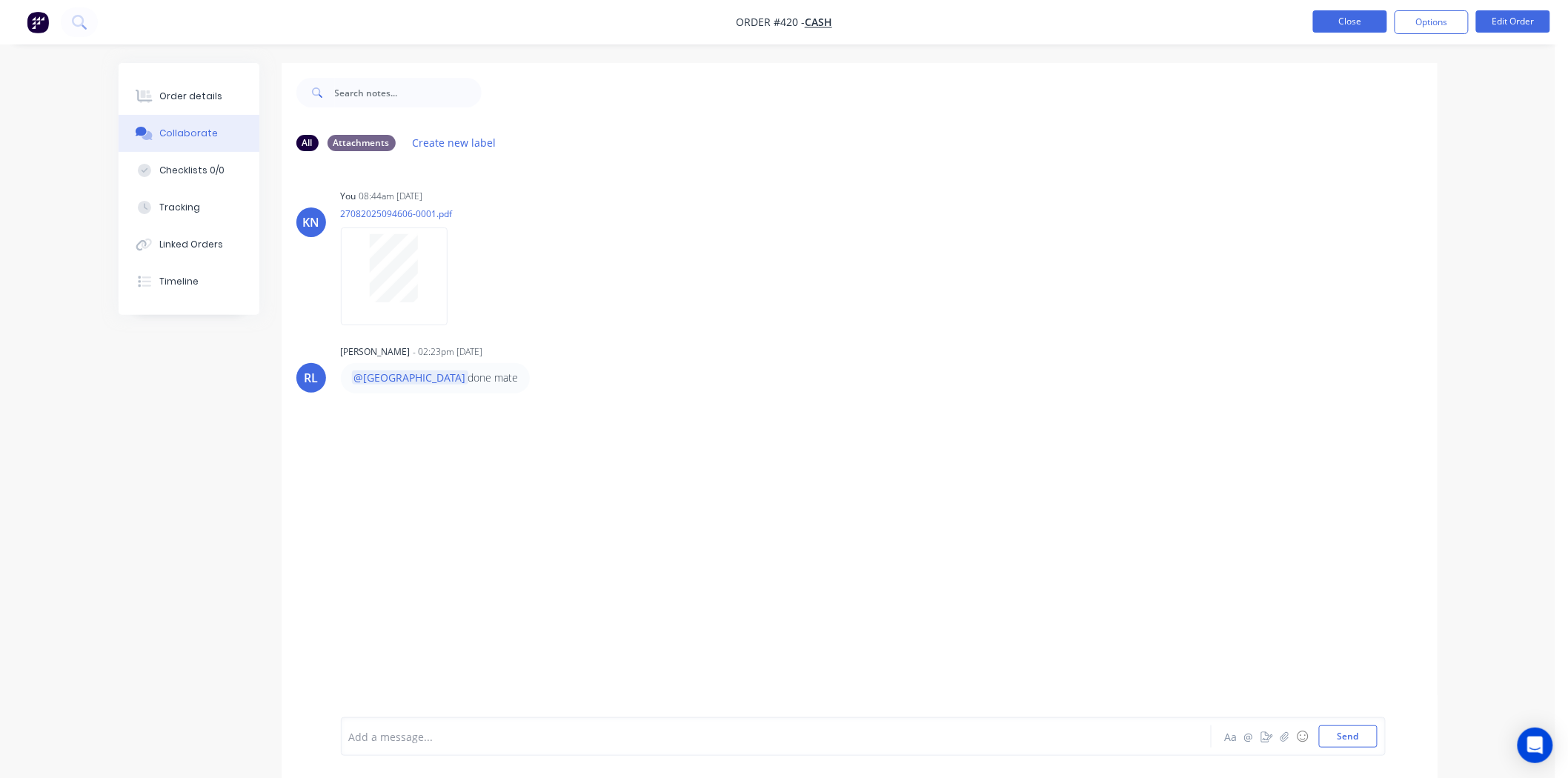
click at [1364, 19] on button "Close" at bounding box center [1350, 22] width 74 height 22
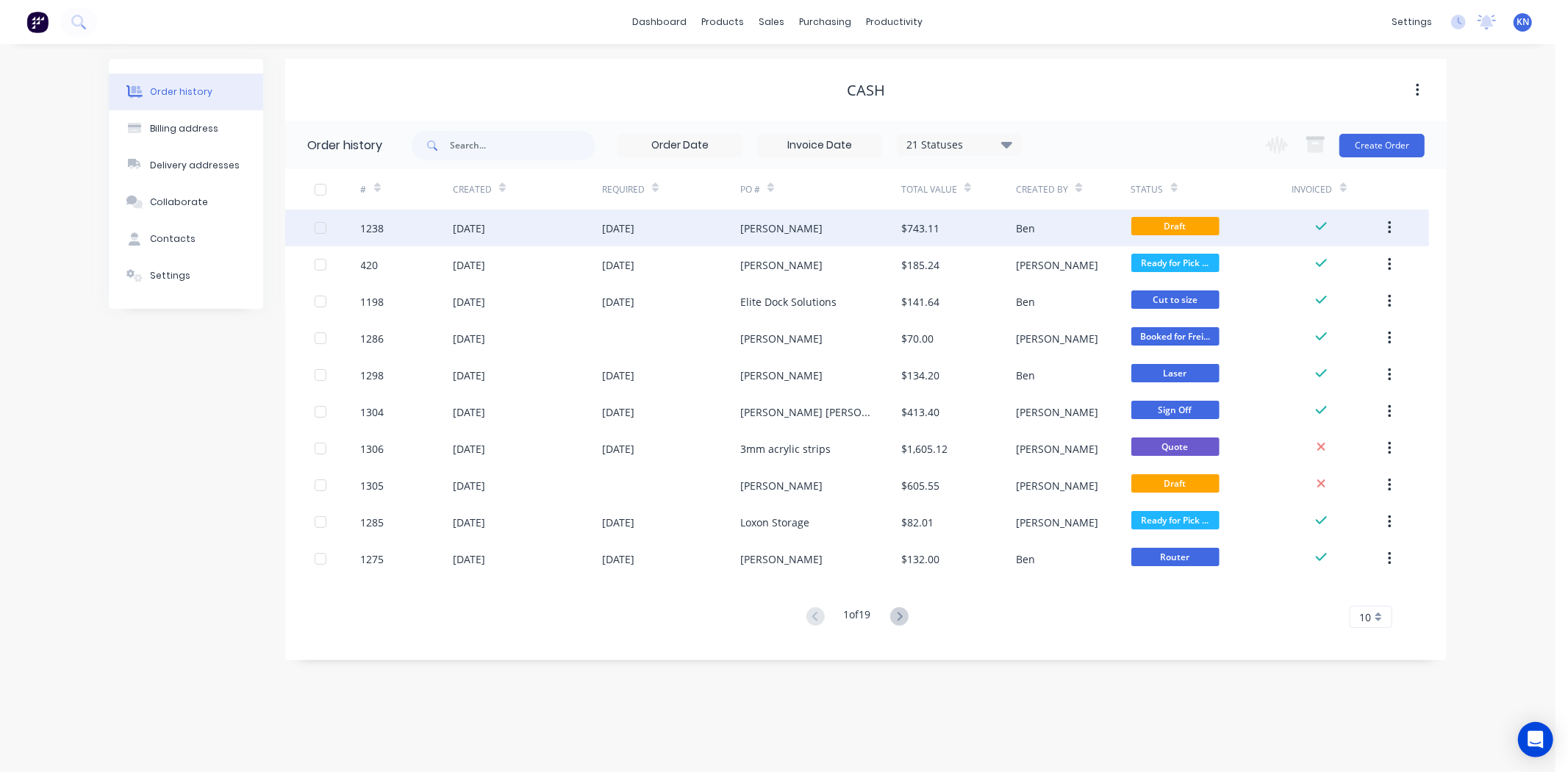
click at [544, 223] on div "[DATE]" at bounding box center [527, 228] width 149 height 37
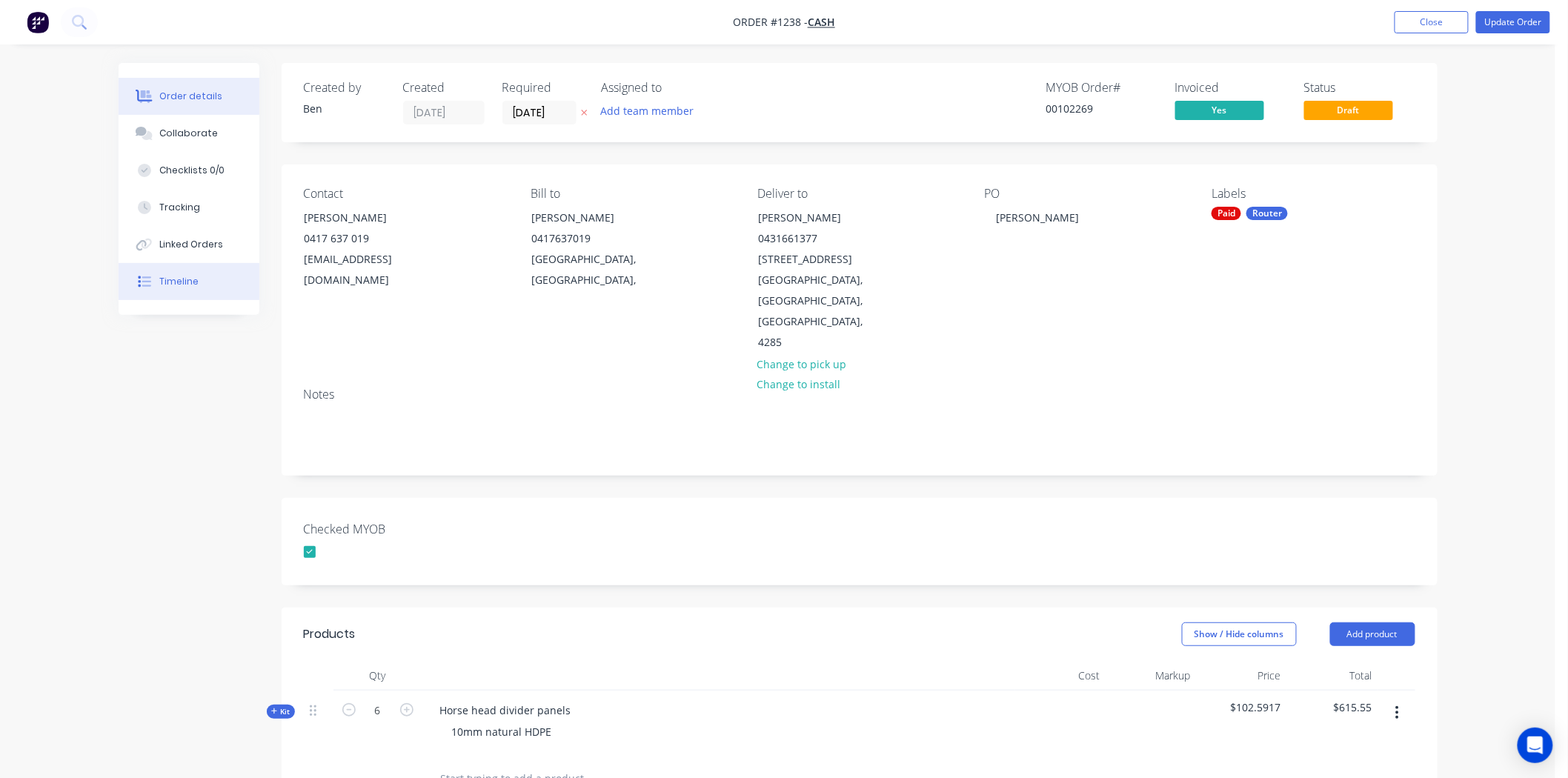
click at [183, 272] on button "Timeline" at bounding box center [189, 281] width 141 height 37
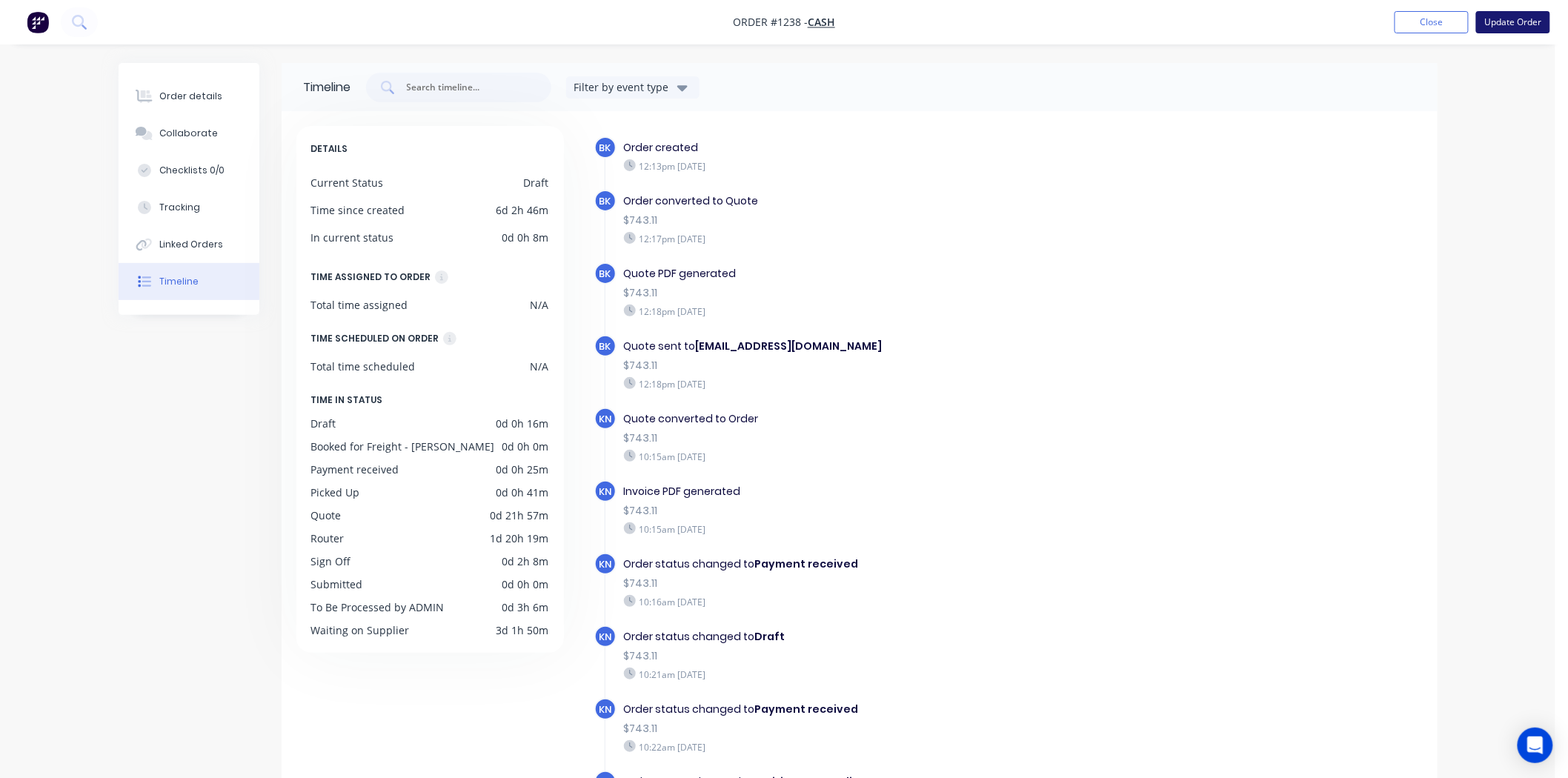
click at [1520, 24] on button "Update Order" at bounding box center [1513, 22] width 74 height 22
click at [1355, 19] on button "Close" at bounding box center [1350, 22] width 74 height 22
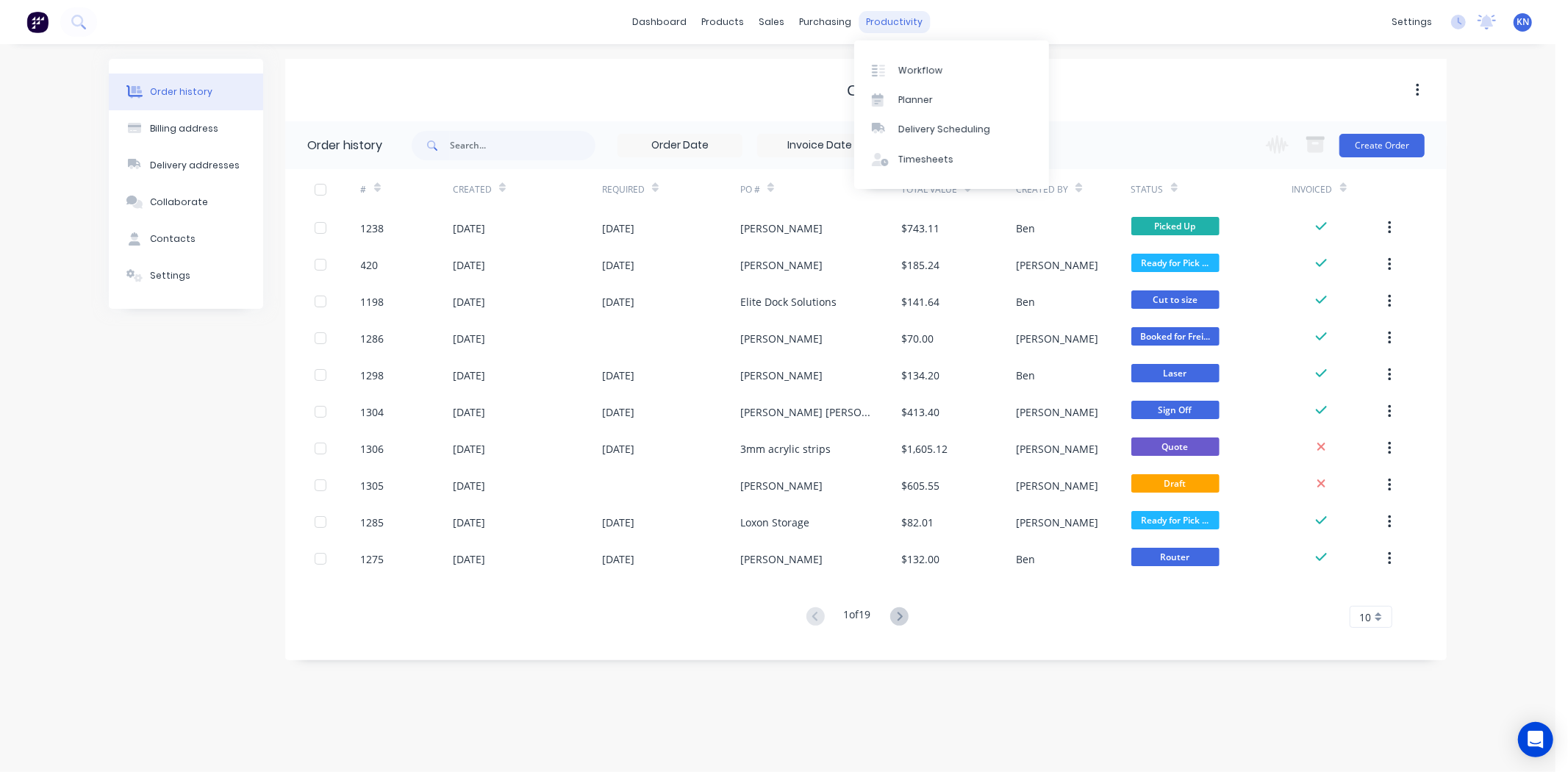
drag, startPoint x: 887, startPoint y: 20, endPoint x: 910, endPoint y: 22, distance: 23.1
click at [887, 20] on div "productivity" at bounding box center [895, 22] width 71 height 22
click at [911, 70] on div "Workflow" at bounding box center [920, 70] width 44 height 13
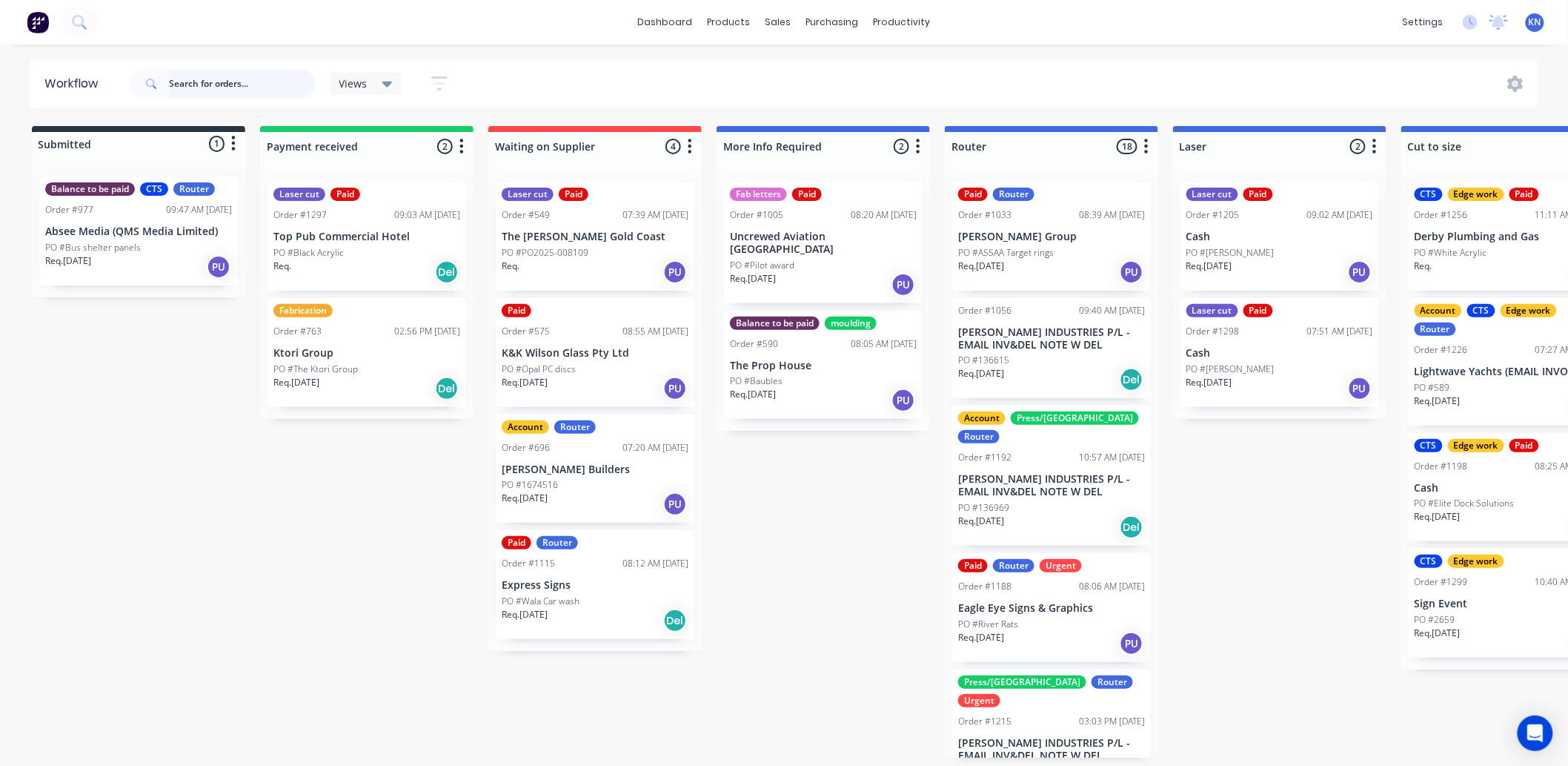
click at [248, 89] on input "text" at bounding box center [242, 84] width 146 height 30
click at [819, 71] on div "Sales Orders" at bounding box center [833, 71] width 61 height 13
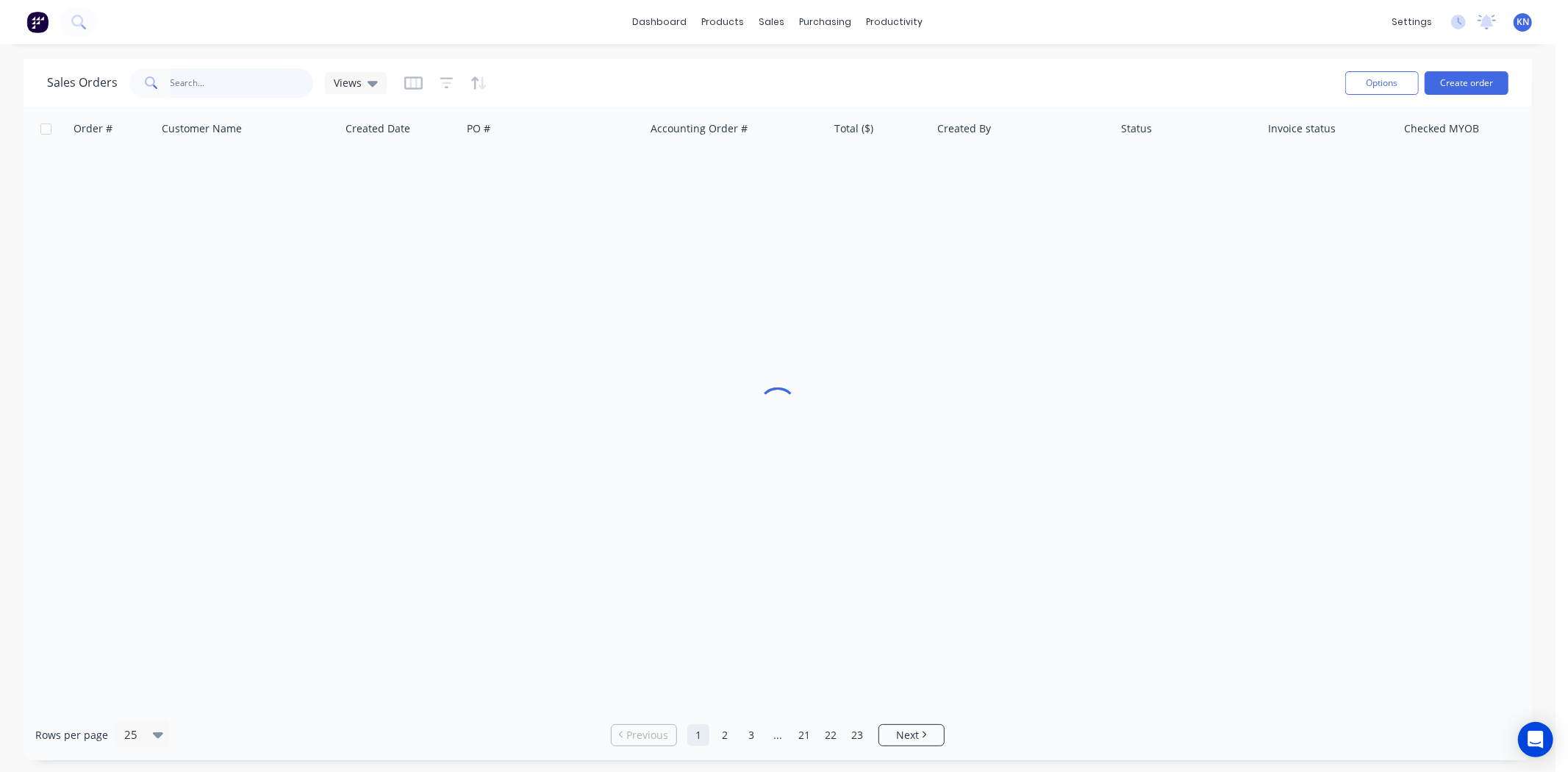
click at [201, 76] on input "text" at bounding box center [242, 83] width 143 height 30
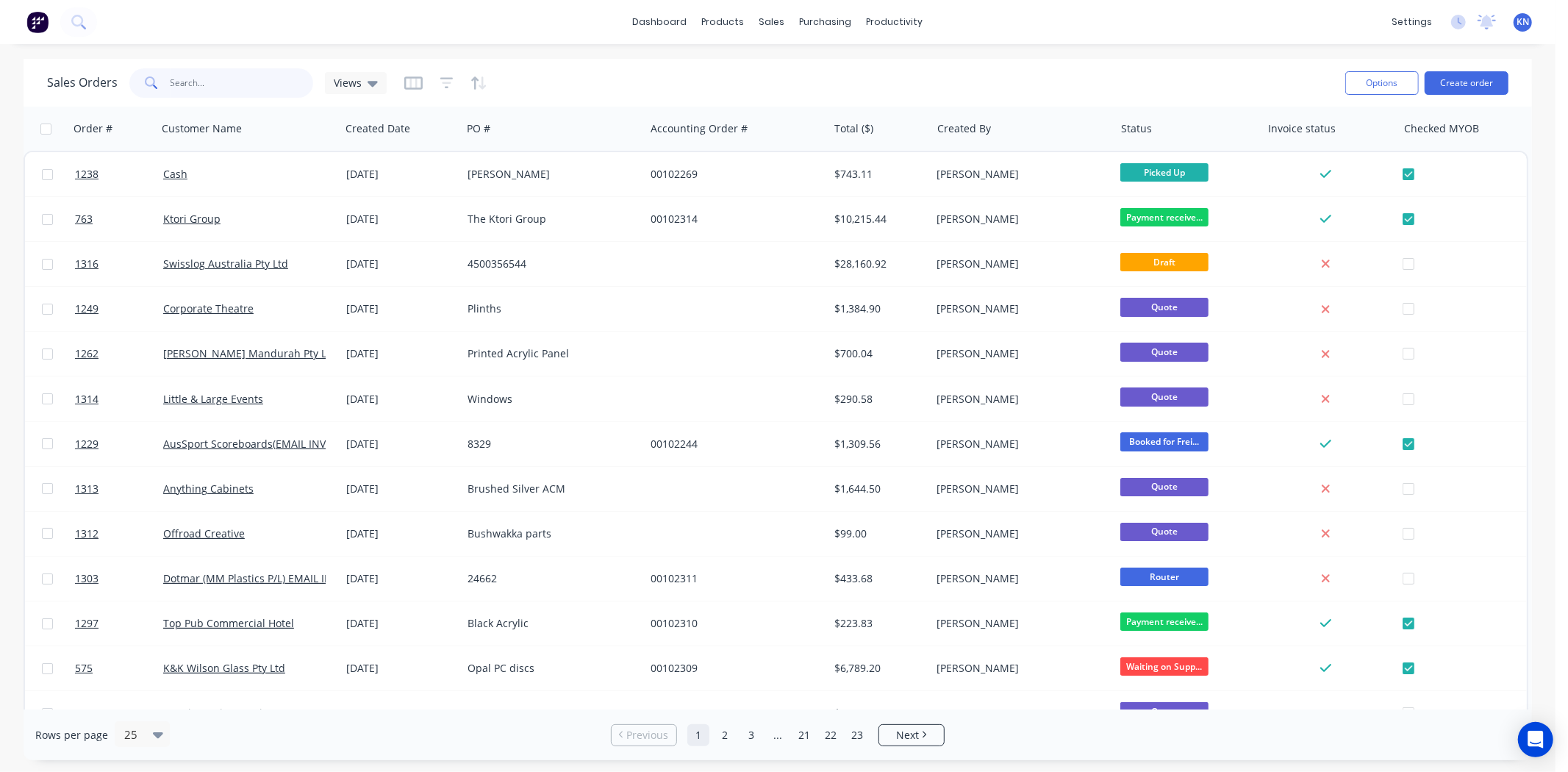
drag, startPoint x: 196, startPoint y: 77, endPoint x: 200, endPoint y: 70, distance: 8.1
click at [199, 75] on input "text" at bounding box center [242, 83] width 143 height 30
type input "763"
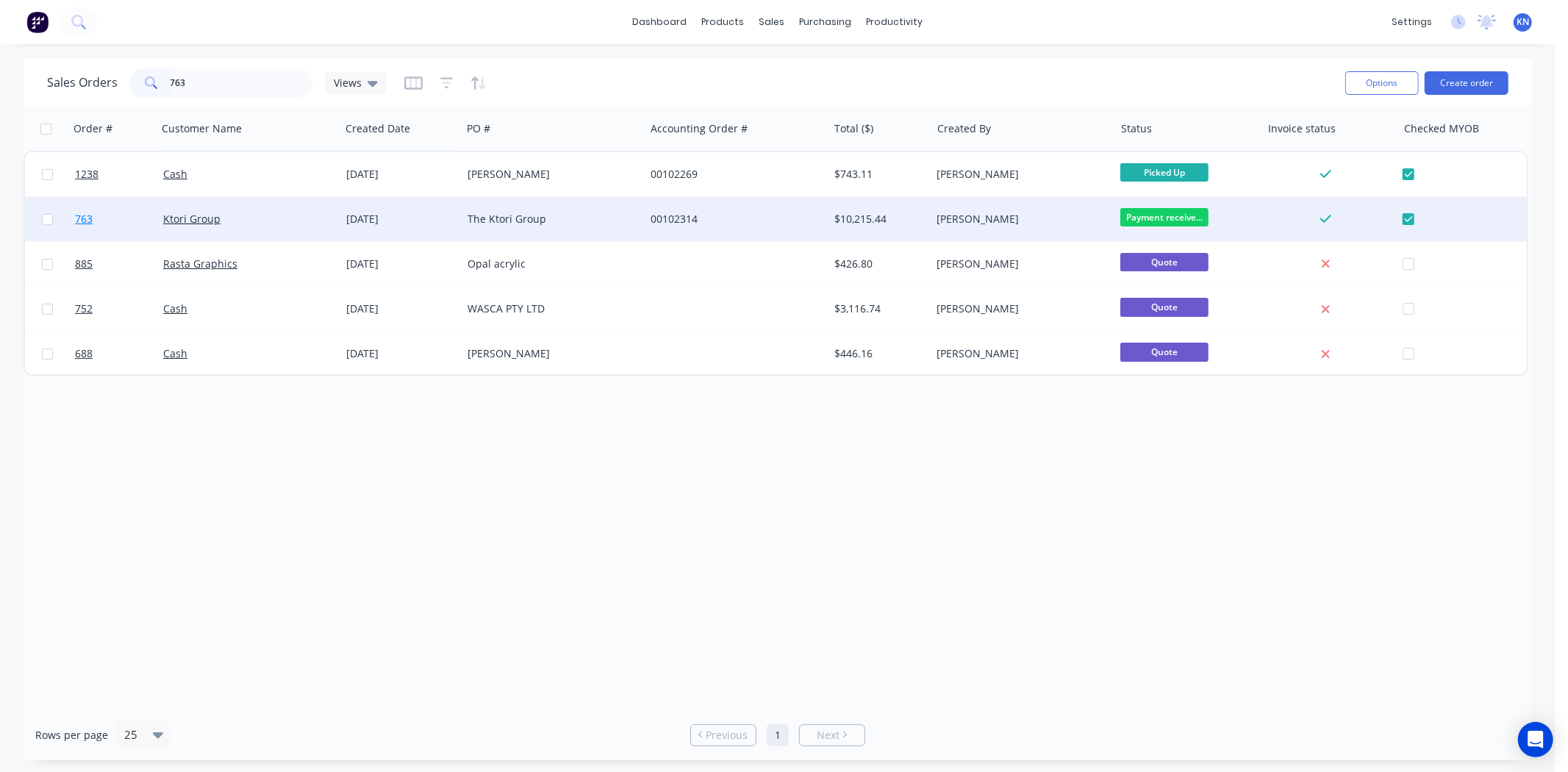
click at [85, 218] on span "763" at bounding box center [84, 219] width 18 height 15
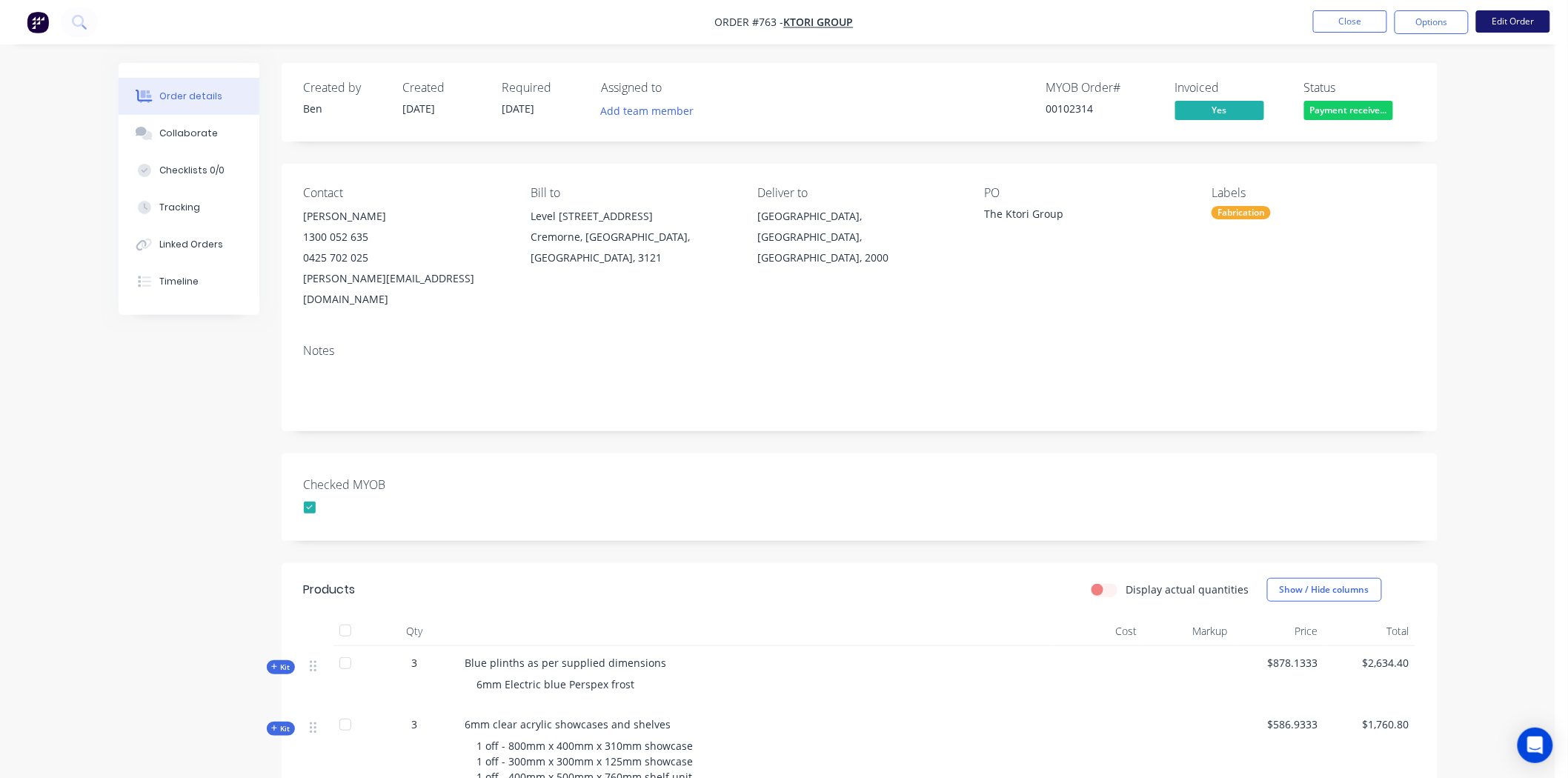
click at [1527, 17] on button "Edit Order" at bounding box center [1513, 22] width 74 height 22
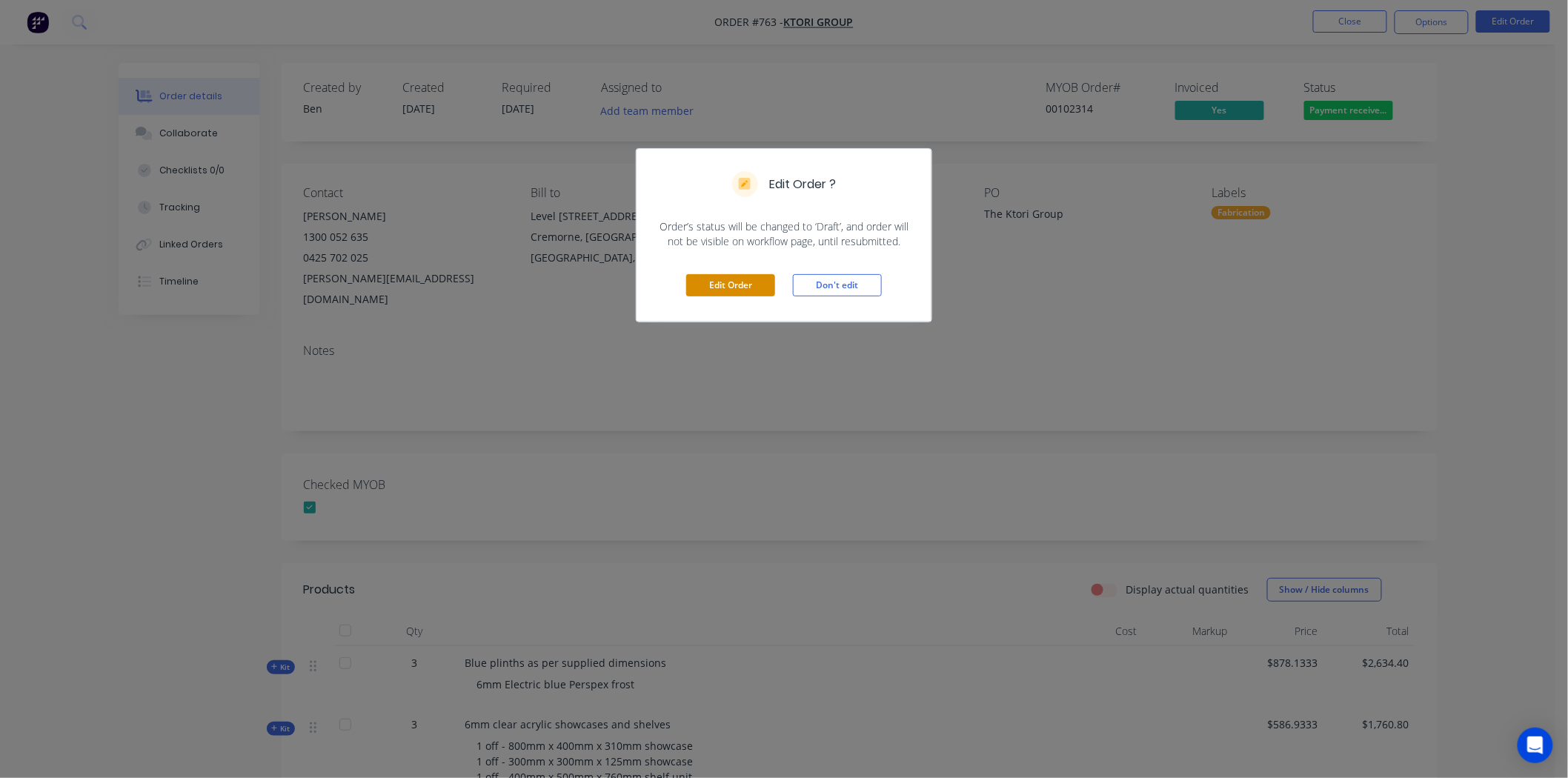
click at [716, 289] on button "Edit Order" at bounding box center [731, 285] width 89 height 22
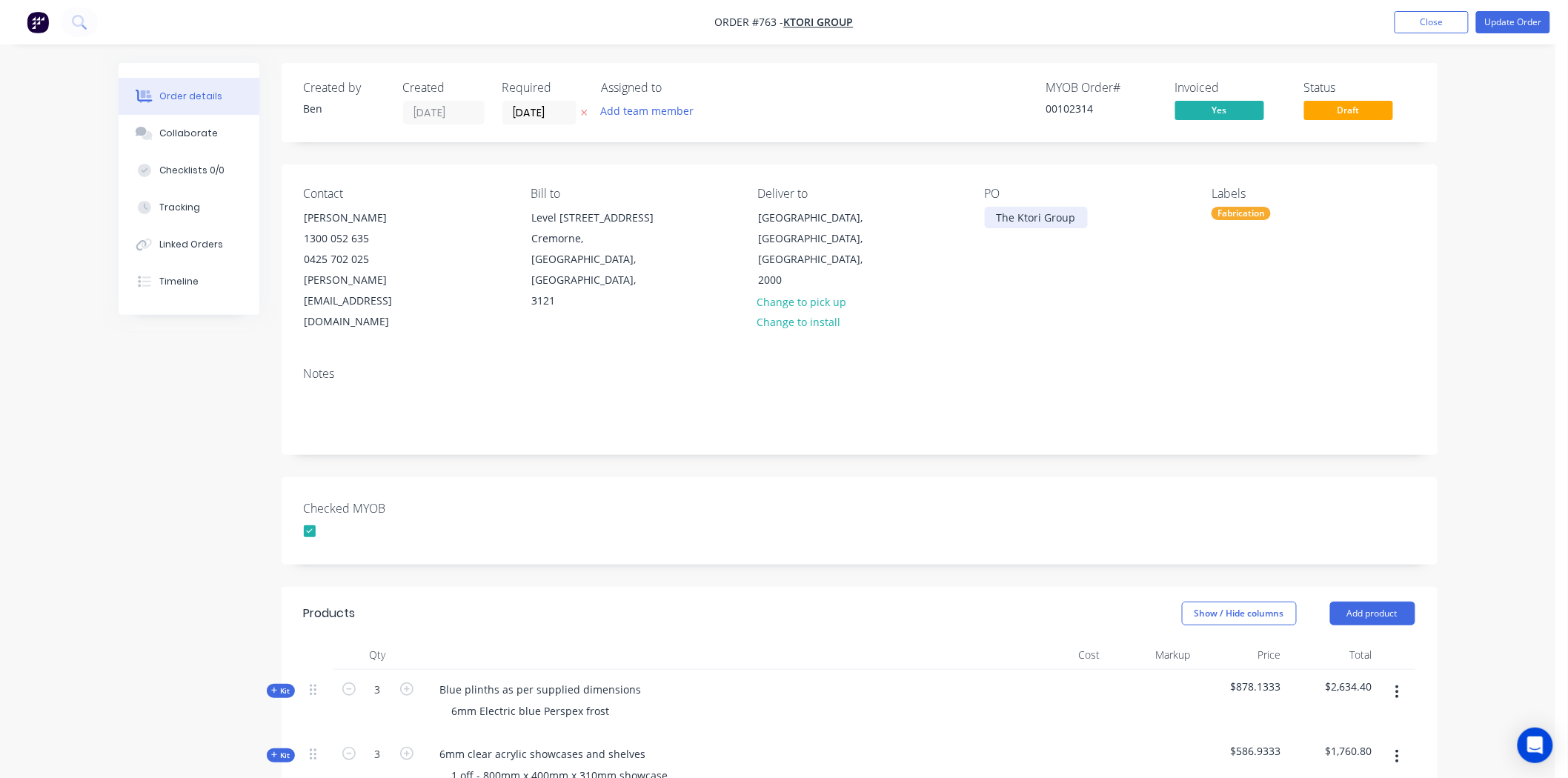
click at [994, 215] on div "The Ktori Group" at bounding box center [1037, 217] width 103 height 22
click at [1097, 355] on div "Notes" at bounding box center [860, 404] width 1156 height 99
click at [1538, 24] on button "Update Order" at bounding box center [1513, 22] width 74 height 22
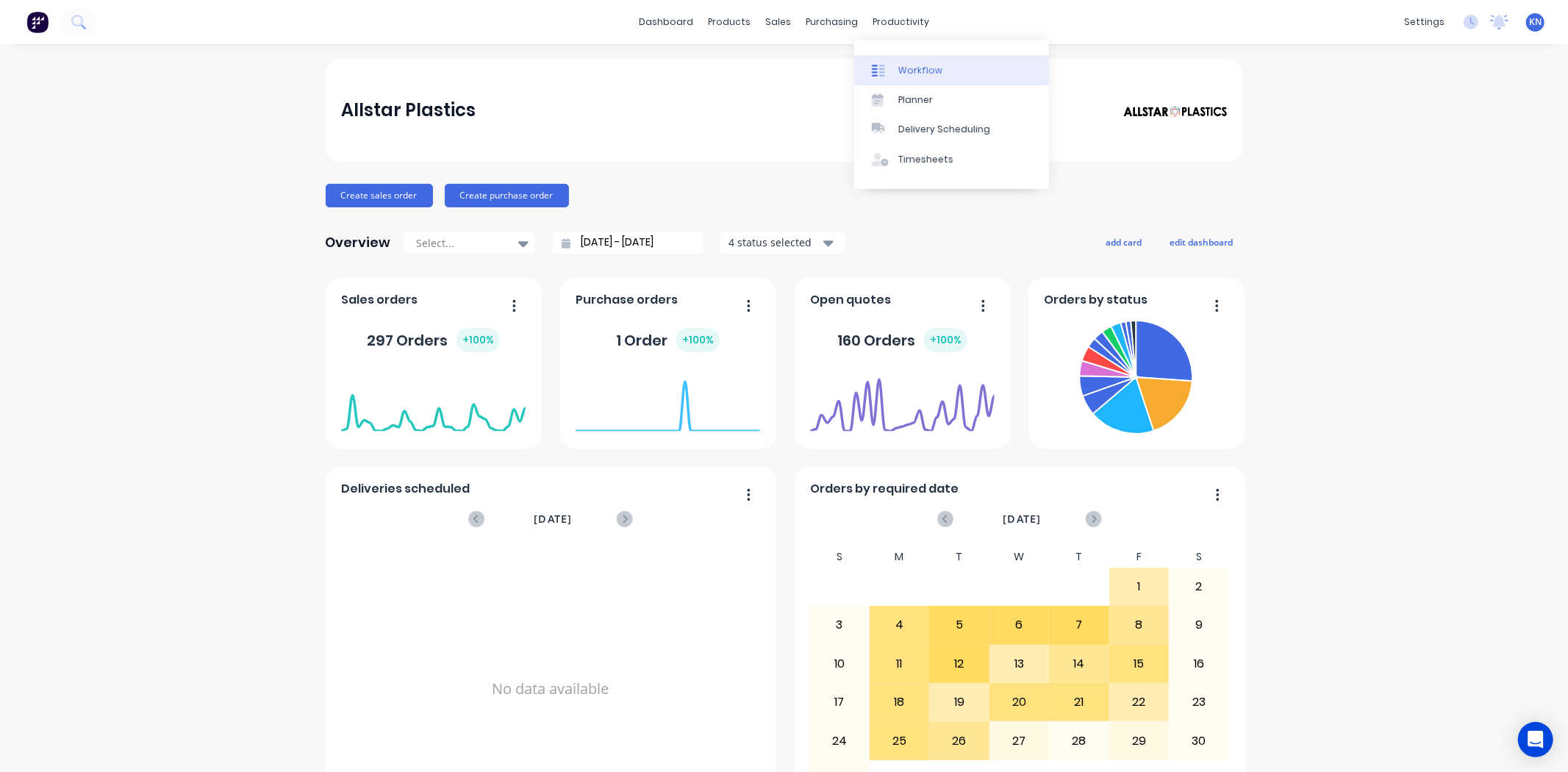
click at [938, 64] on link "Workflow" at bounding box center [951, 70] width 195 height 30
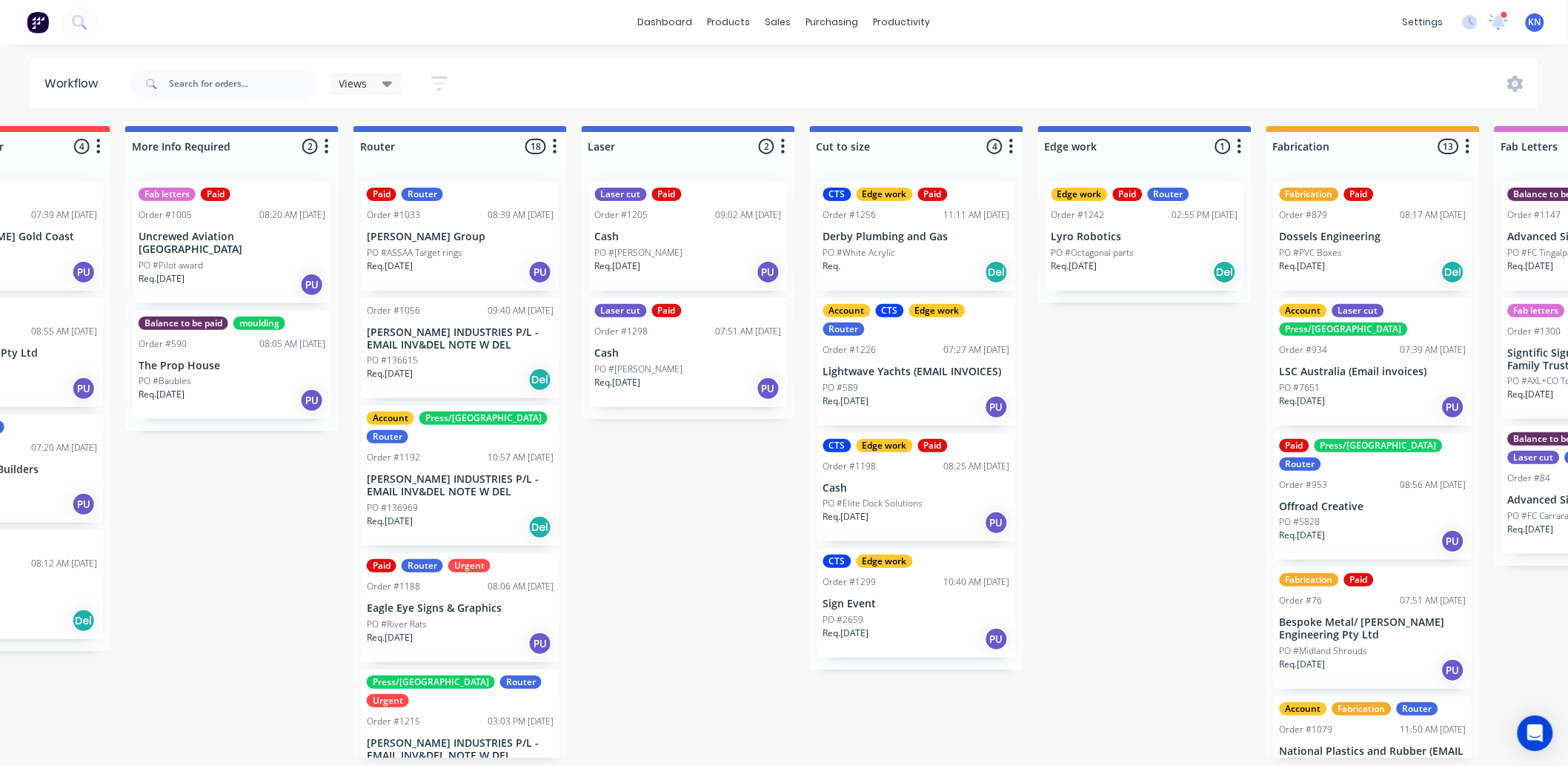
scroll to position [0, 1977]
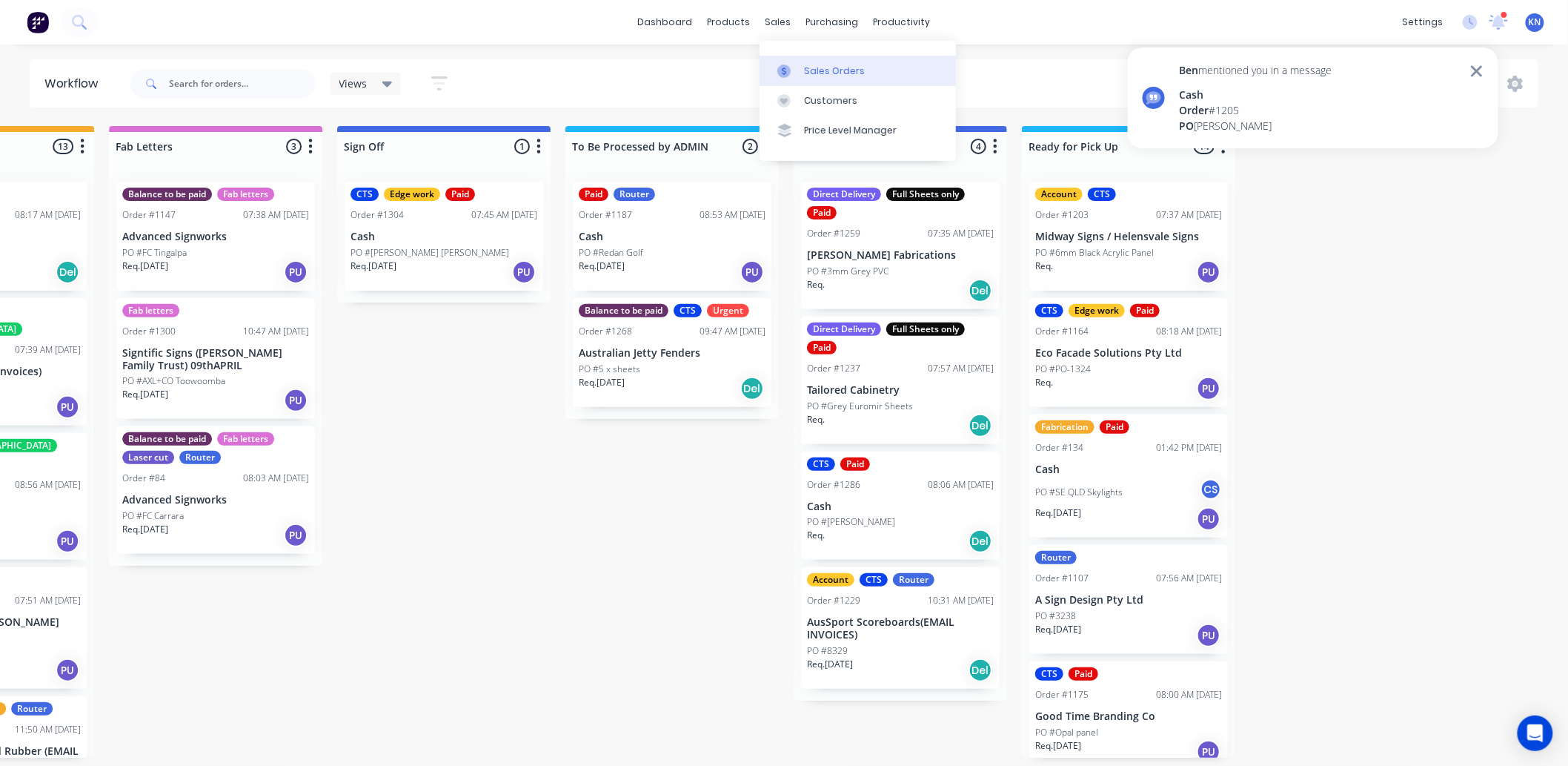
click at [843, 74] on div "Sales Orders" at bounding box center [834, 71] width 61 height 13
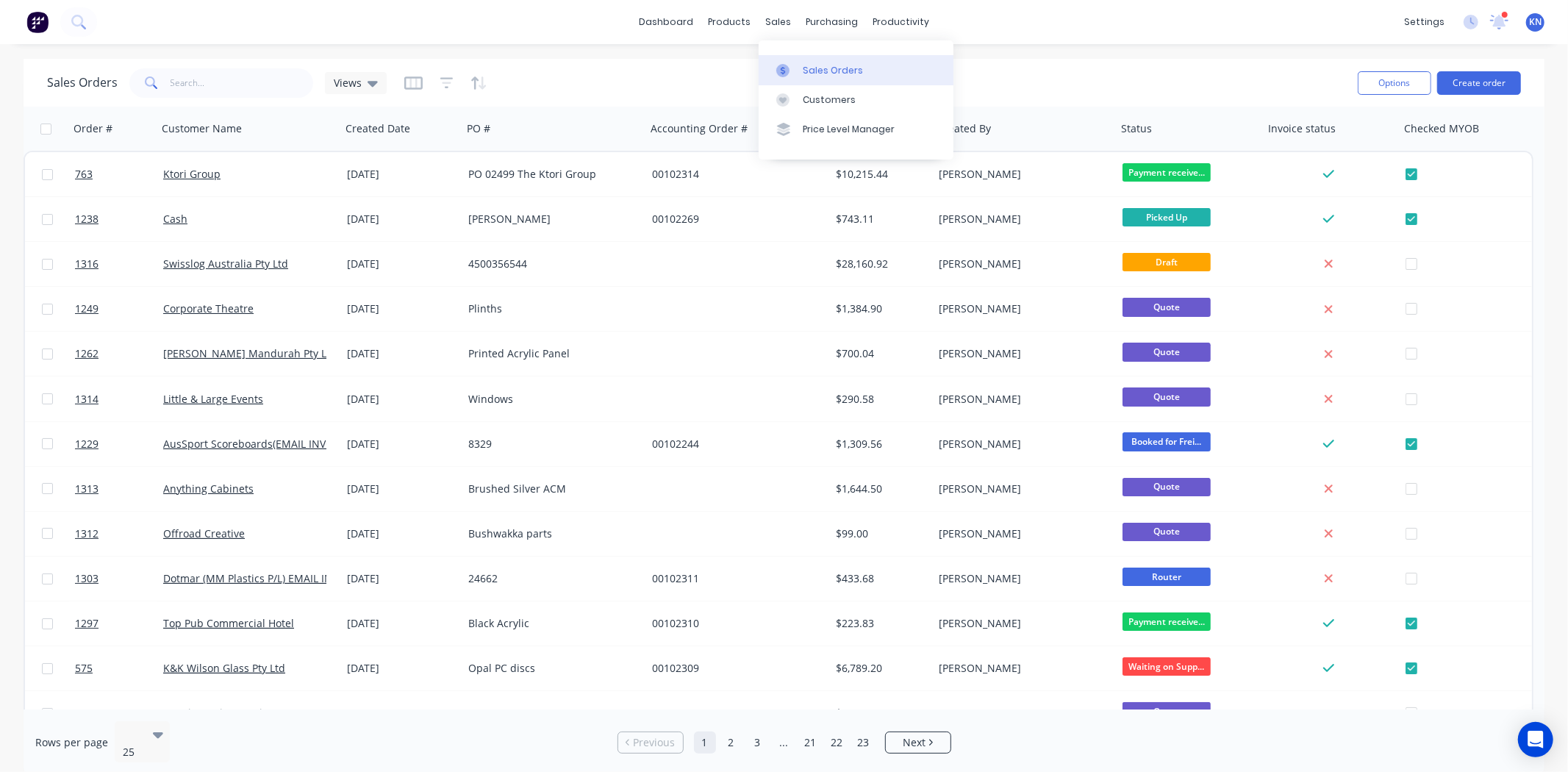
click at [834, 67] on div "Sales Orders" at bounding box center [832, 70] width 60 height 13
click at [211, 82] on input "text" at bounding box center [242, 83] width 143 height 30
click at [824, 66] on div "Sales Orders" at bounding box center [832, 70] width 60 height 13
click at [368, 77] on icon at bounding box center [373, 83] width 10 height 16
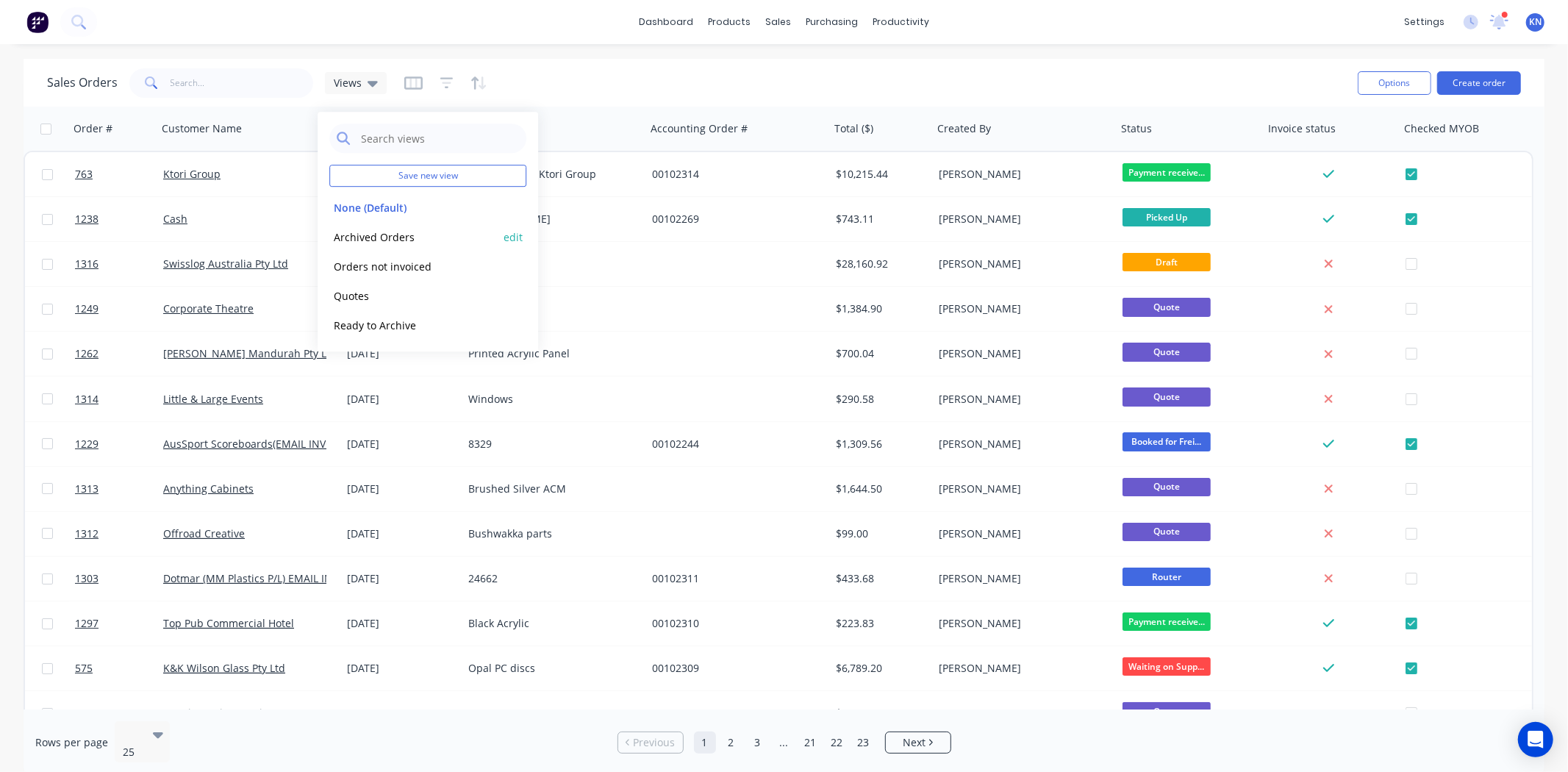
click at [408, 229] on button "Archived Orders" at bounding box center [413, 237] width 167 height 17
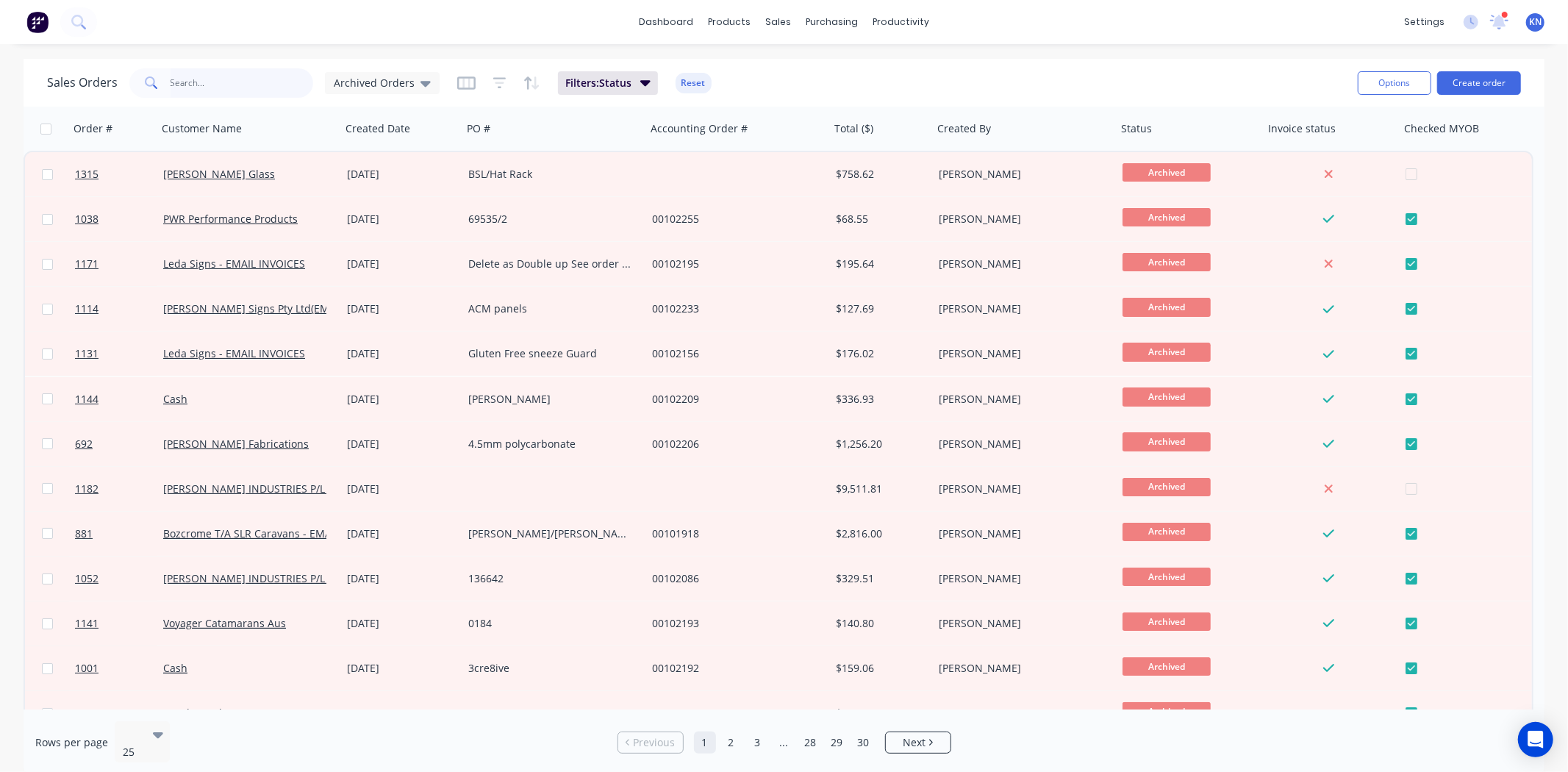
click at [182, 78] on input "text" at bounding box center [242, 83] width 143 height 30
type input "36631"
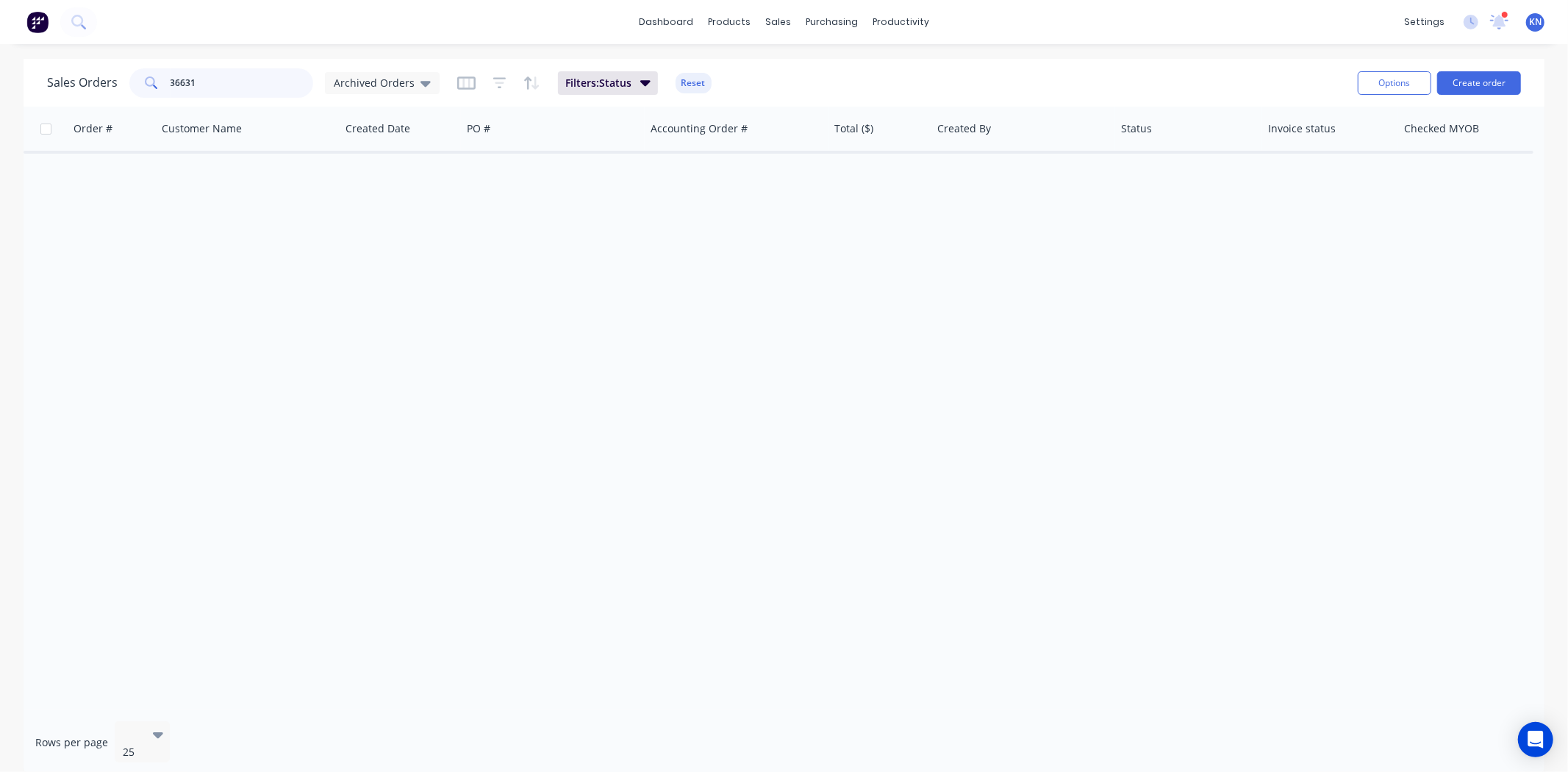
drag, startPoint x: 226, startPoint y: 79, endPoint x: 125, endPoint y: 76, distance: 101.0
click at [125, 76] on div "Sales Orders 36631 Archived Orders" at bounding box center [243, 83] width 393 height 30
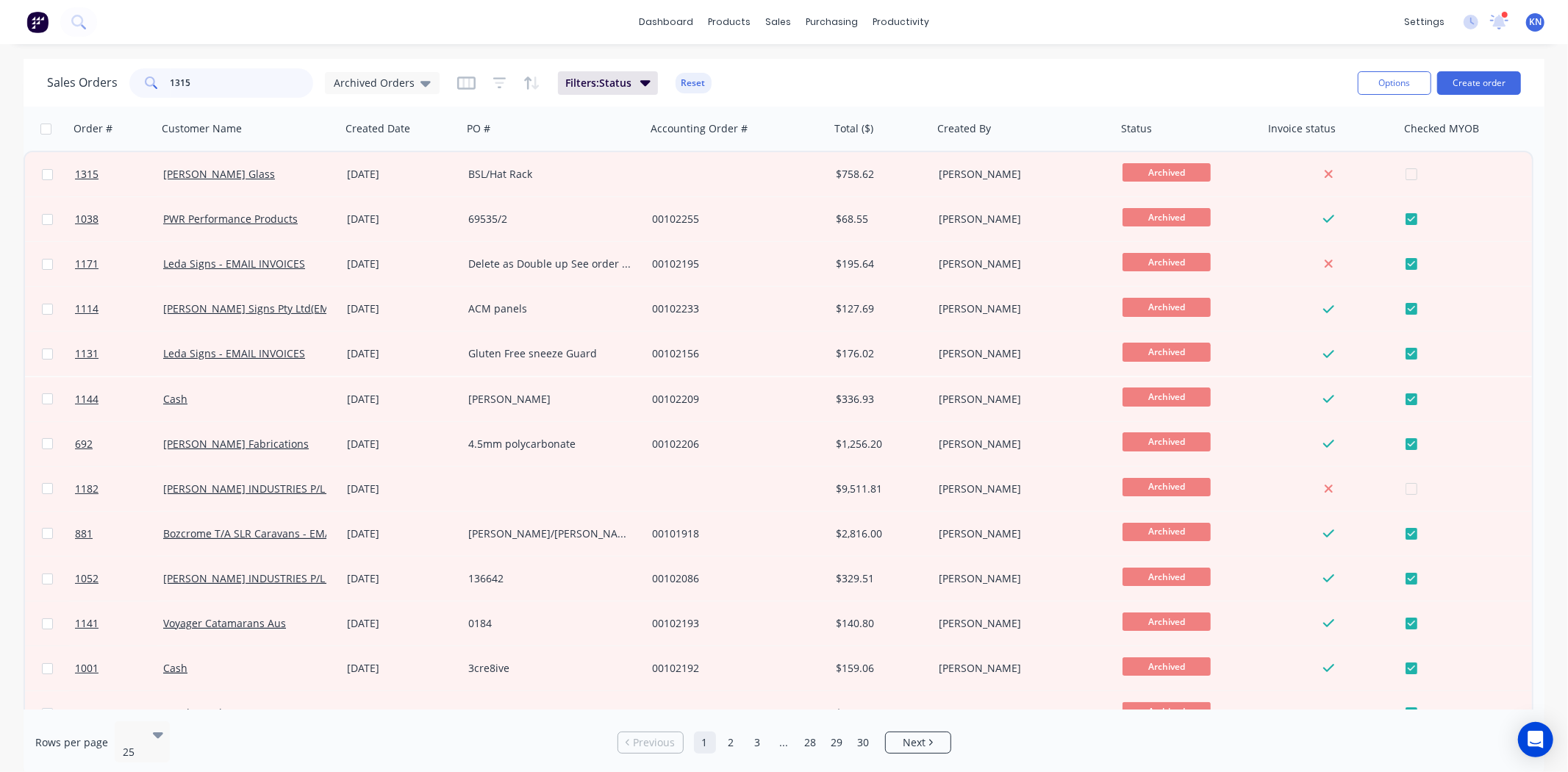
type input "1315"
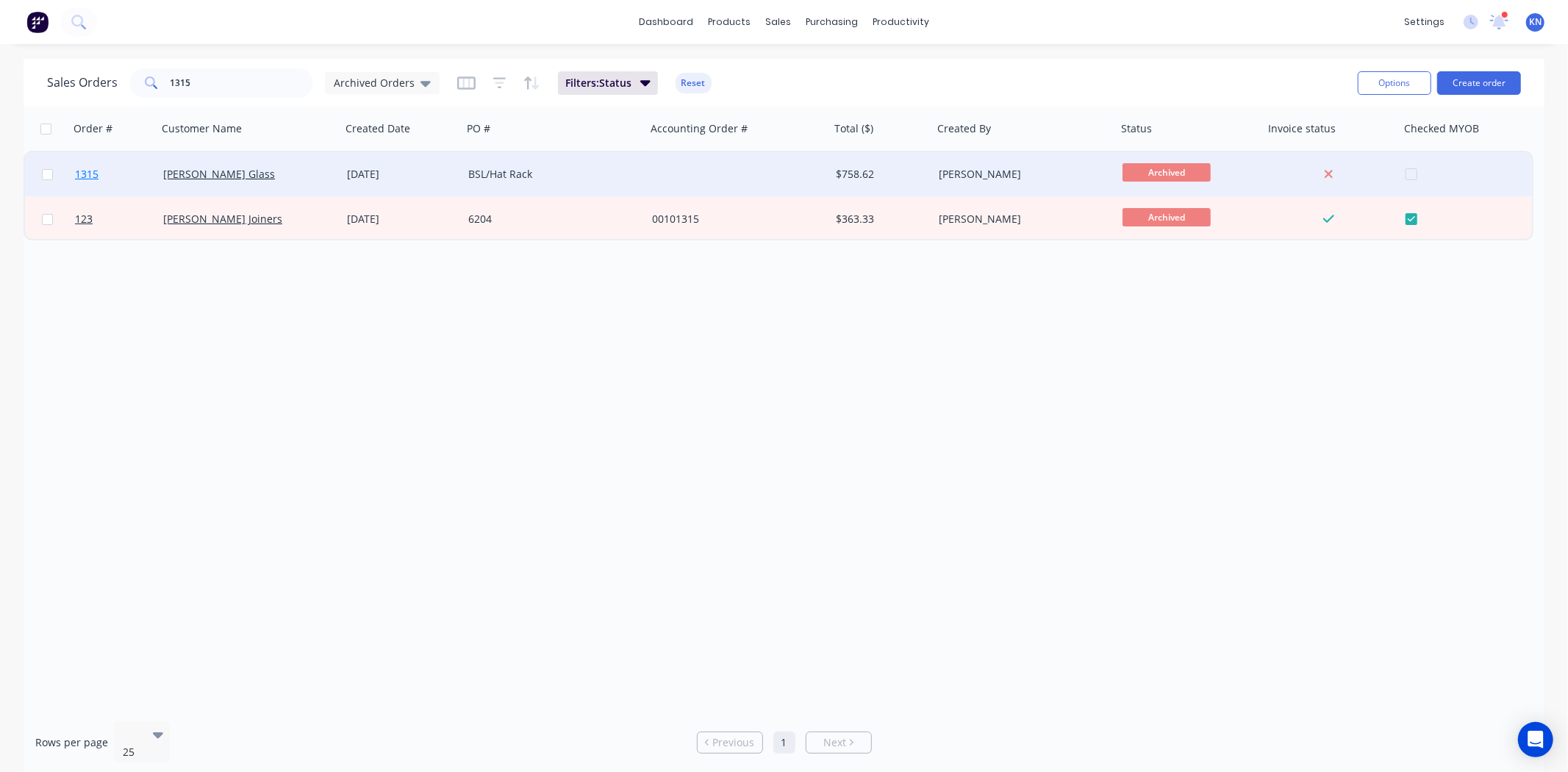
click at [129, 169] on link "1315" at bounding box center [119, 174] width 88 height 44
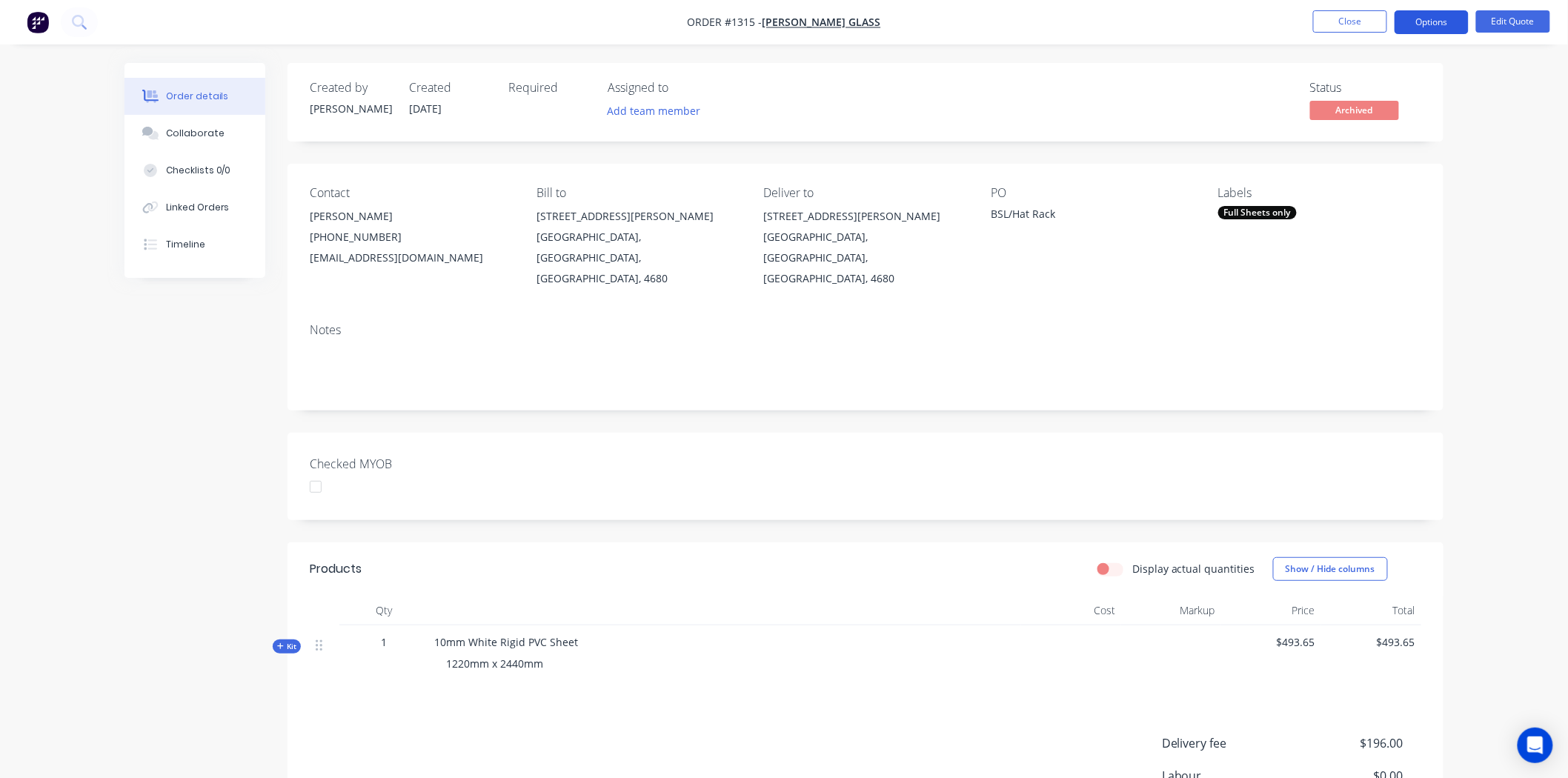
click at [1437, 22] on button "Options" at bounding box center [1431, 22] width 74 height 24
click at [1159, 402] on div "Created by Darren Created 27/08/25 Required Assigned to Add team member Status …" at bounding box center [866, 511] width 1156 height 897
click at [1366, 106] on span "Archived" at bounding box center [1354, 110] width 89 height 19
click at [1346, 102] on span "Archived" at bounding box center [1354, 110] width 89 height 19
click at [1369, 115] on span "Archived" at bounding box center [1354, 110] width 89 height 19
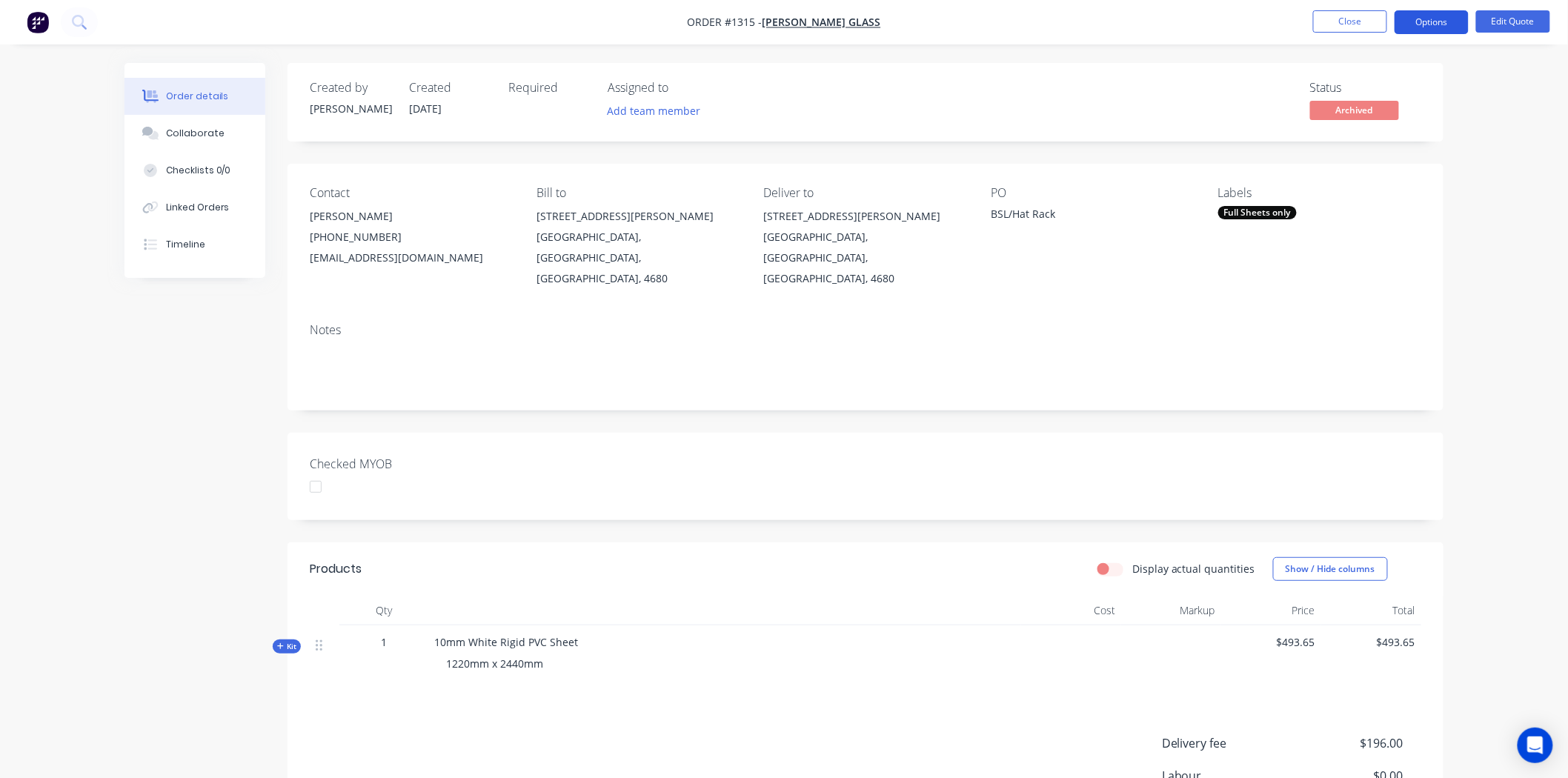
click at [1434, 10] on button "Options" at bounding box center [1431, 22] width 74 height 24
click at [1483, 413] on div "Order details Collaborate Checklists 0/0 Linked Orders Timeline Order details C…" at bounding box center [784, 491] width 1568 height 983
click at [1358, 20] on button "Close" at bounding box center [1350, 22] width 74 height 22
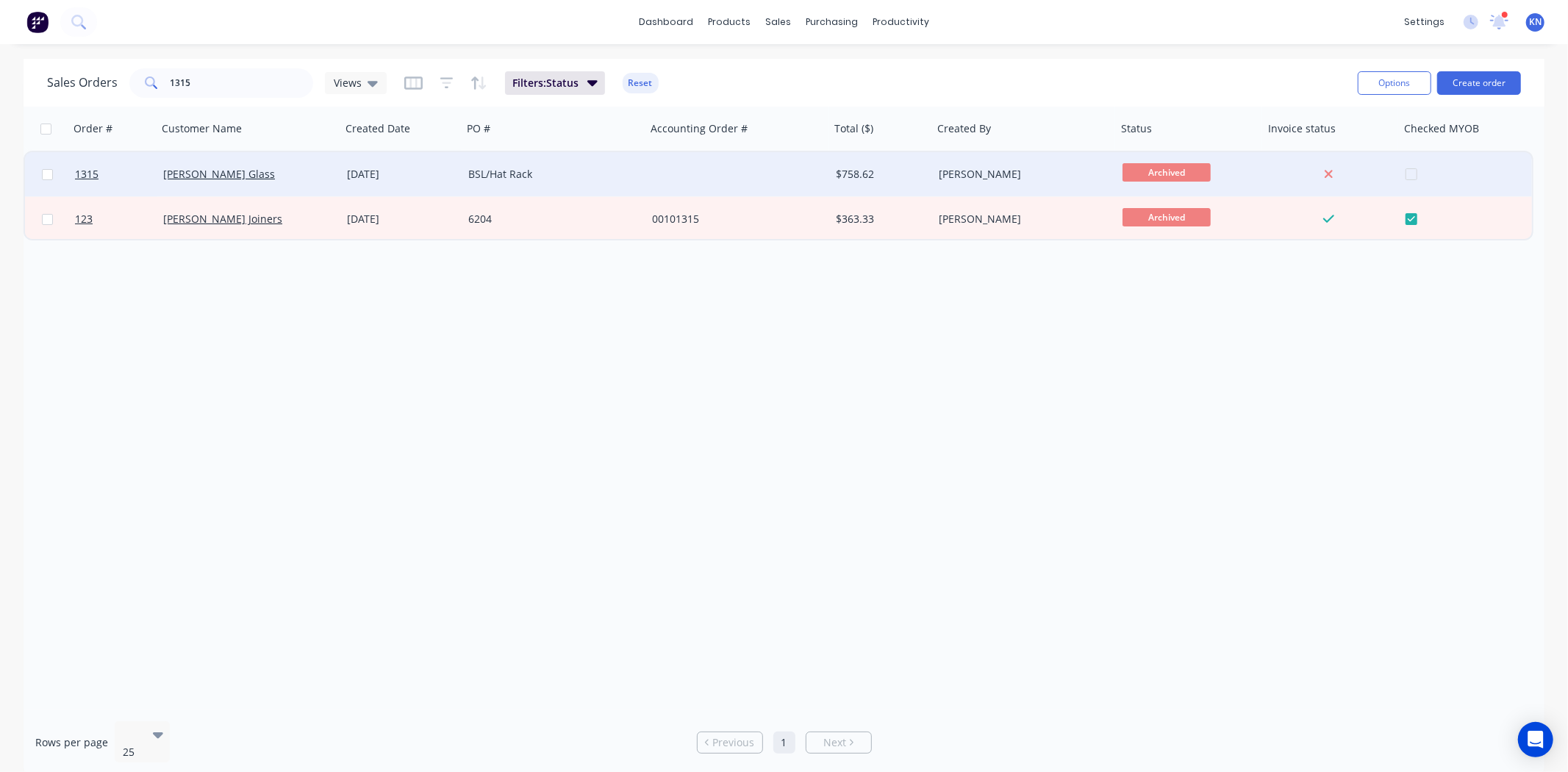
click at [47, 174] on input "checkbox" at bounding box center [47, 174] width 11 height 11
checkbox input "true"
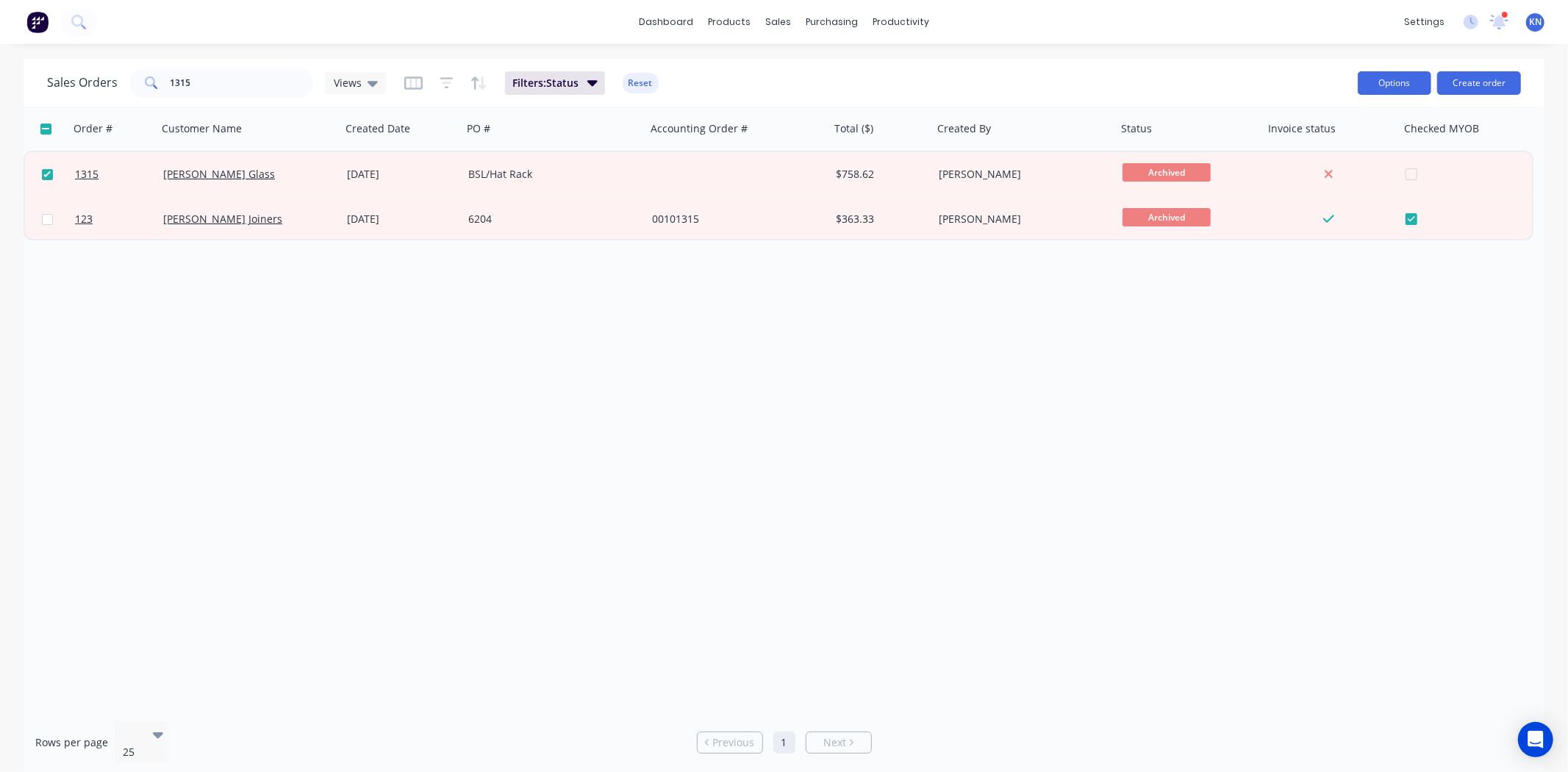
click at [1421, 79] on button "Options" at bounding box center [1394, 83] width 73 height 24
click at [1332, 119] on div "Change Status" at bounding box center [1350, 120] width 136 height 21
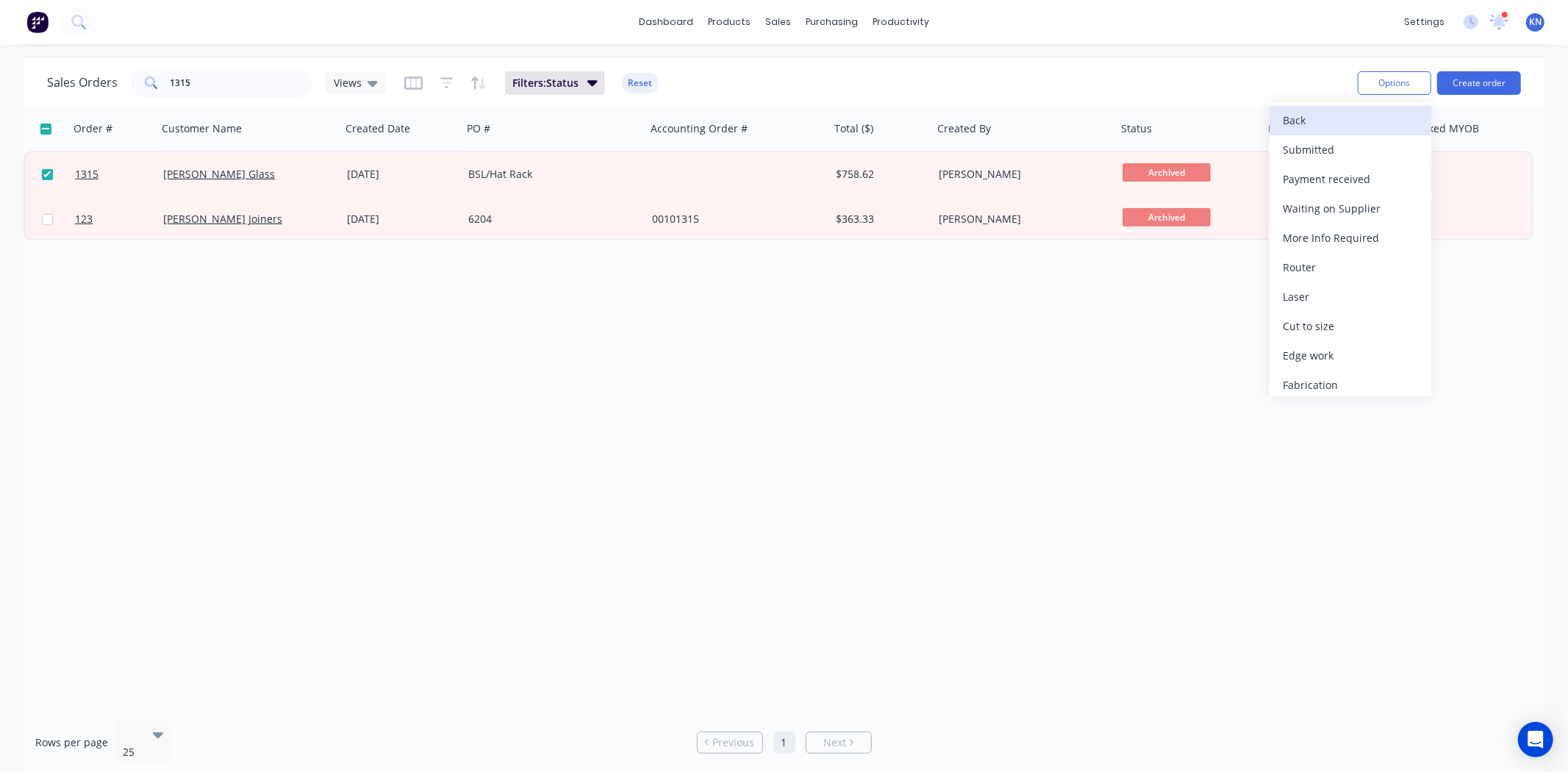
click at [1312, 114] on div "Back" at bounding box center [1350, 120] width 136 height 21
click at [1337, 118] on div "Change Status" at bounding box center [1350, 120] width 136 height 21
click at [1109, 471] on div "Order # Customer Name Created Date PO # Accounting Order # Total ($) Created By…" at bounding box center [784, 408] width 1521 height 603
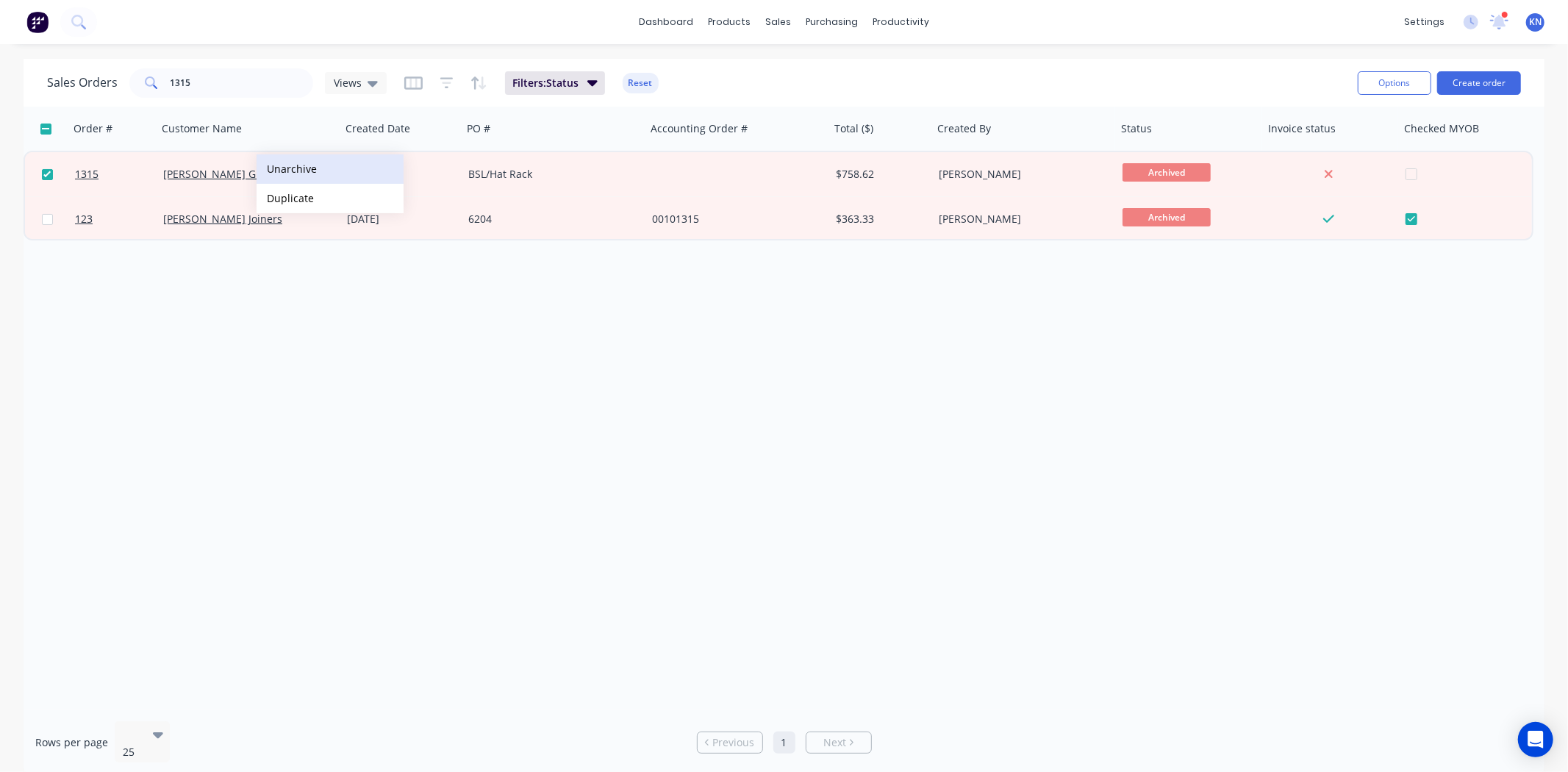
click at [313, 165] on button "Unarchive" at bounding box center [330, 169] width 147 height 30
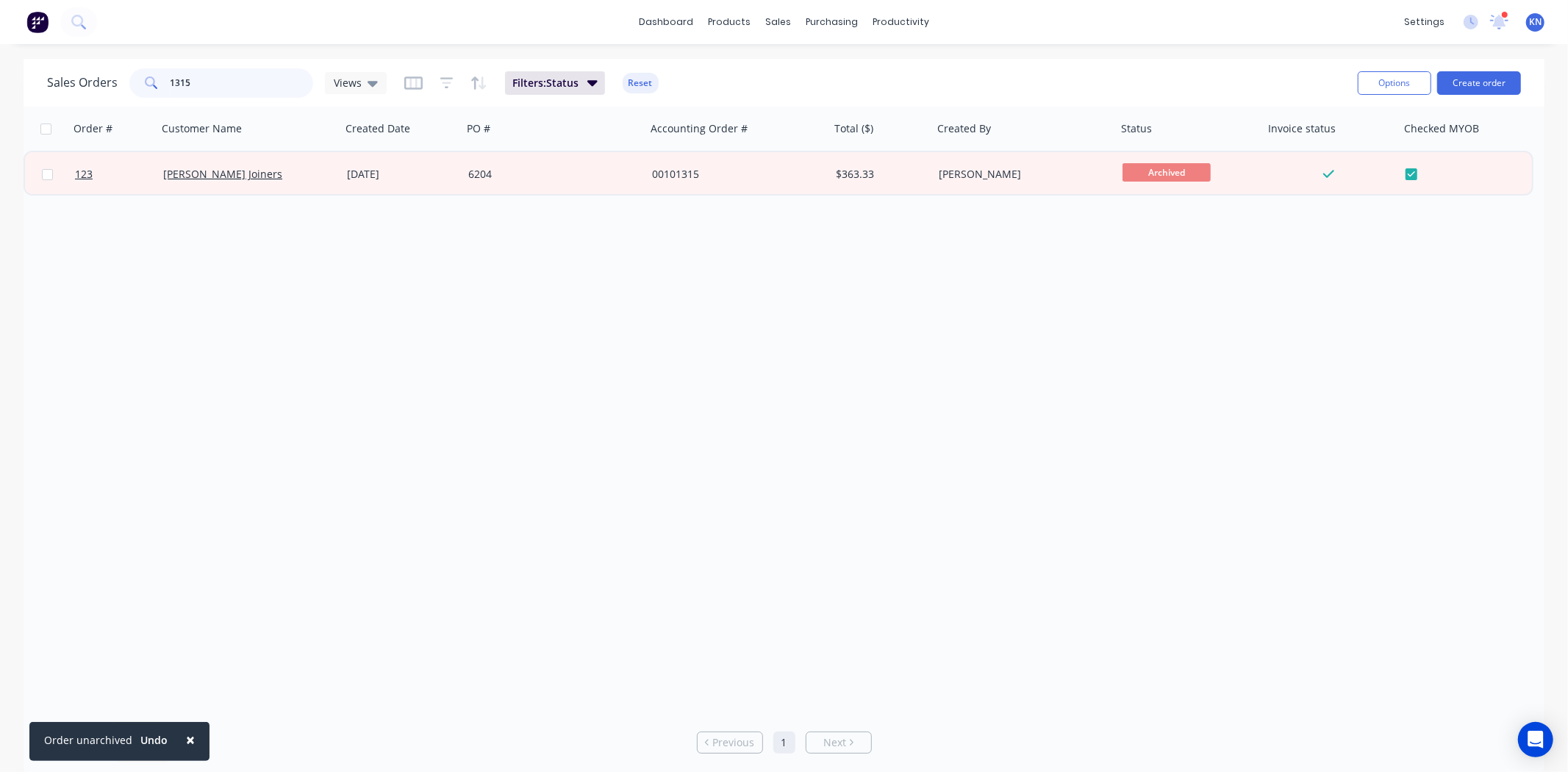
drag, startPoint x: 212, startPoint y: 90, endPoint x: 138, endPoint y: 79, distance: 74.8
click at [138, 79] on div "1315" at bounding box center [222, 83] width 184 height 30
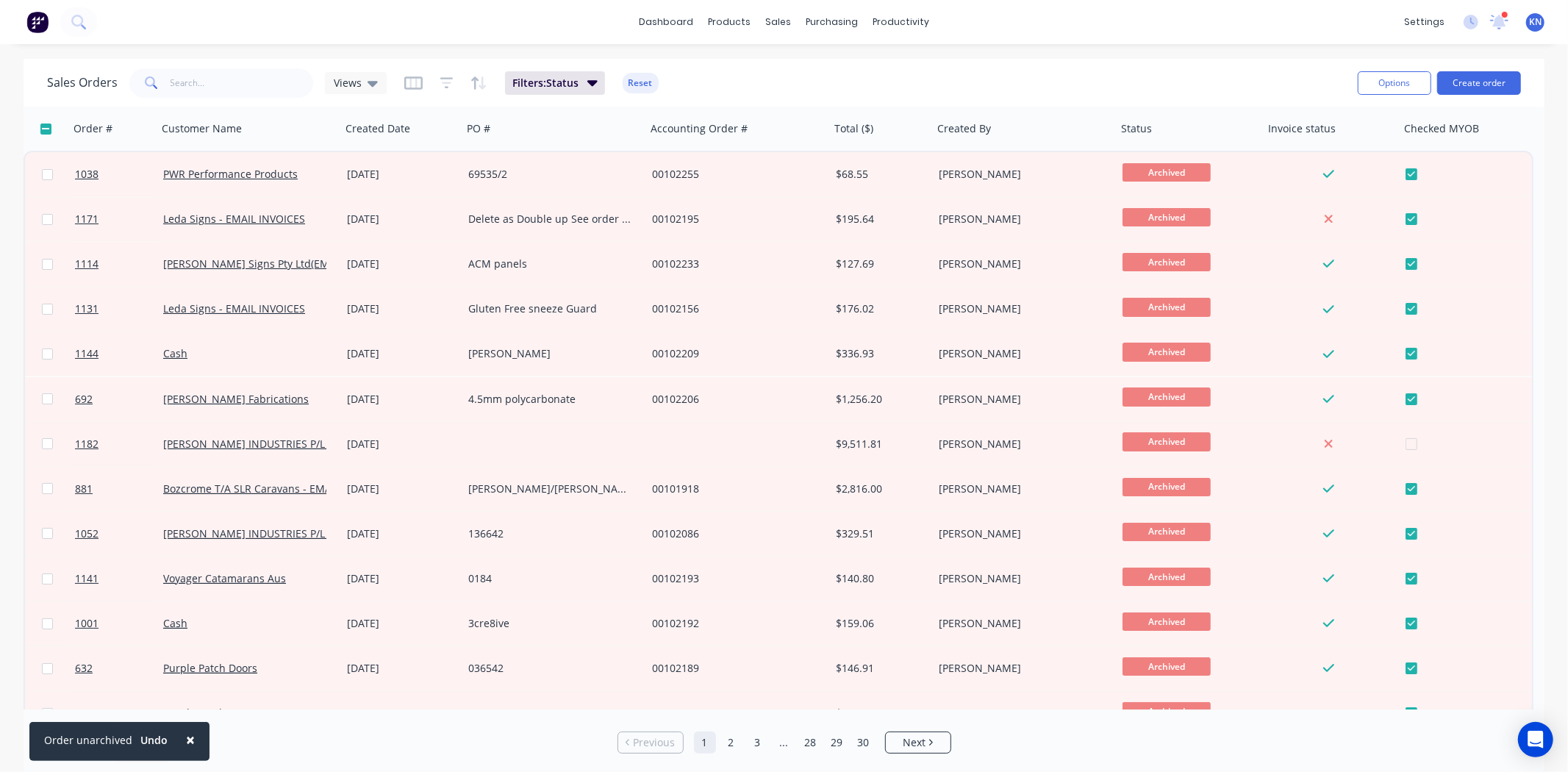
drag, startPoint x: 186, startPoint y: 739, endPoint x: 211, endPoint y: 722, distance: 30.2
click at [187, 739] on span "×" at bounding box center [190, 739] width 9 height 21
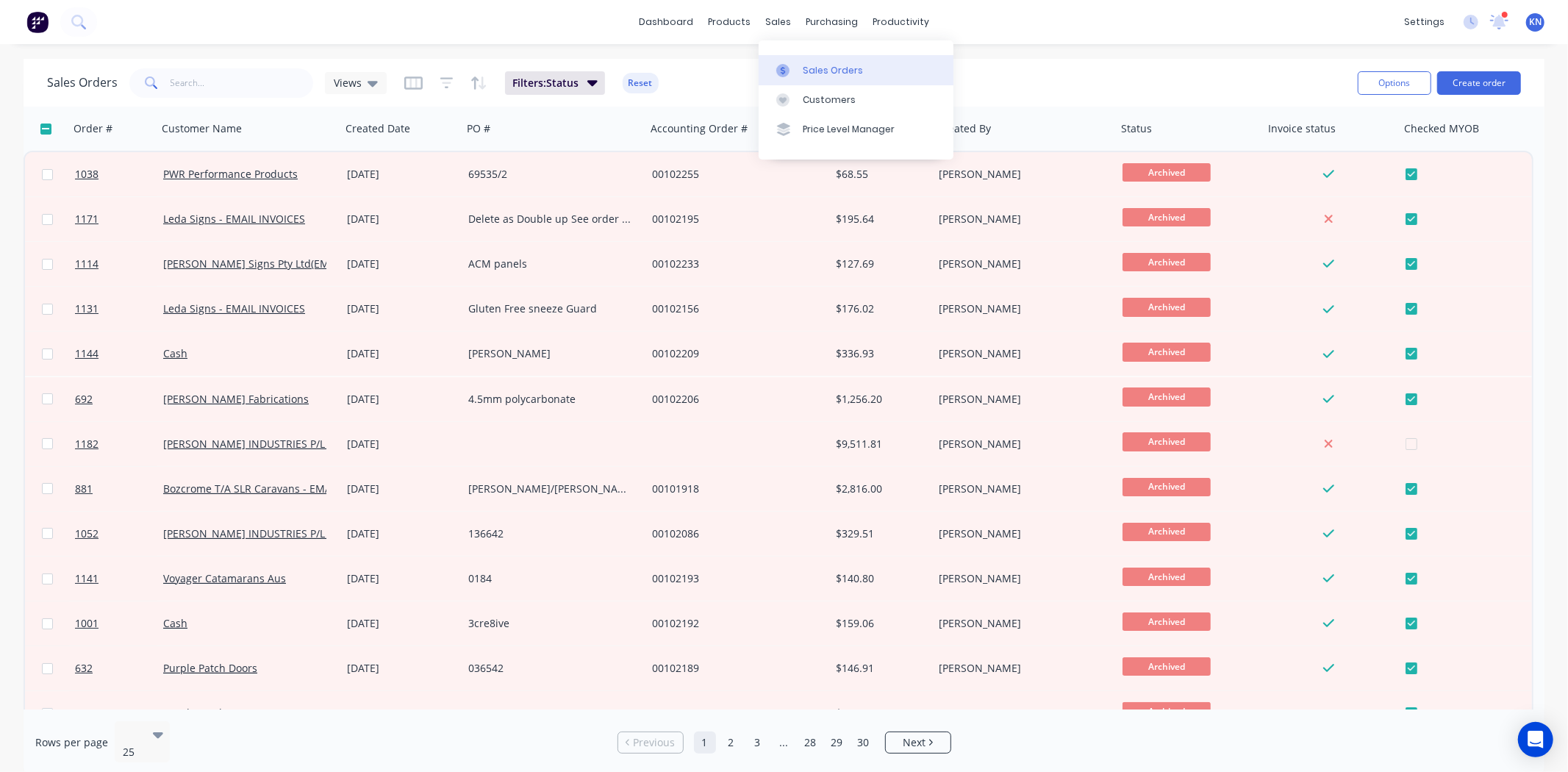
click at [807, 70] on div "Sales Orders" at bounding box center [832, 70] width 60 height 13
click at [642, 81] on button "Reset" at bounding box center [640, 83] width 36 height 21
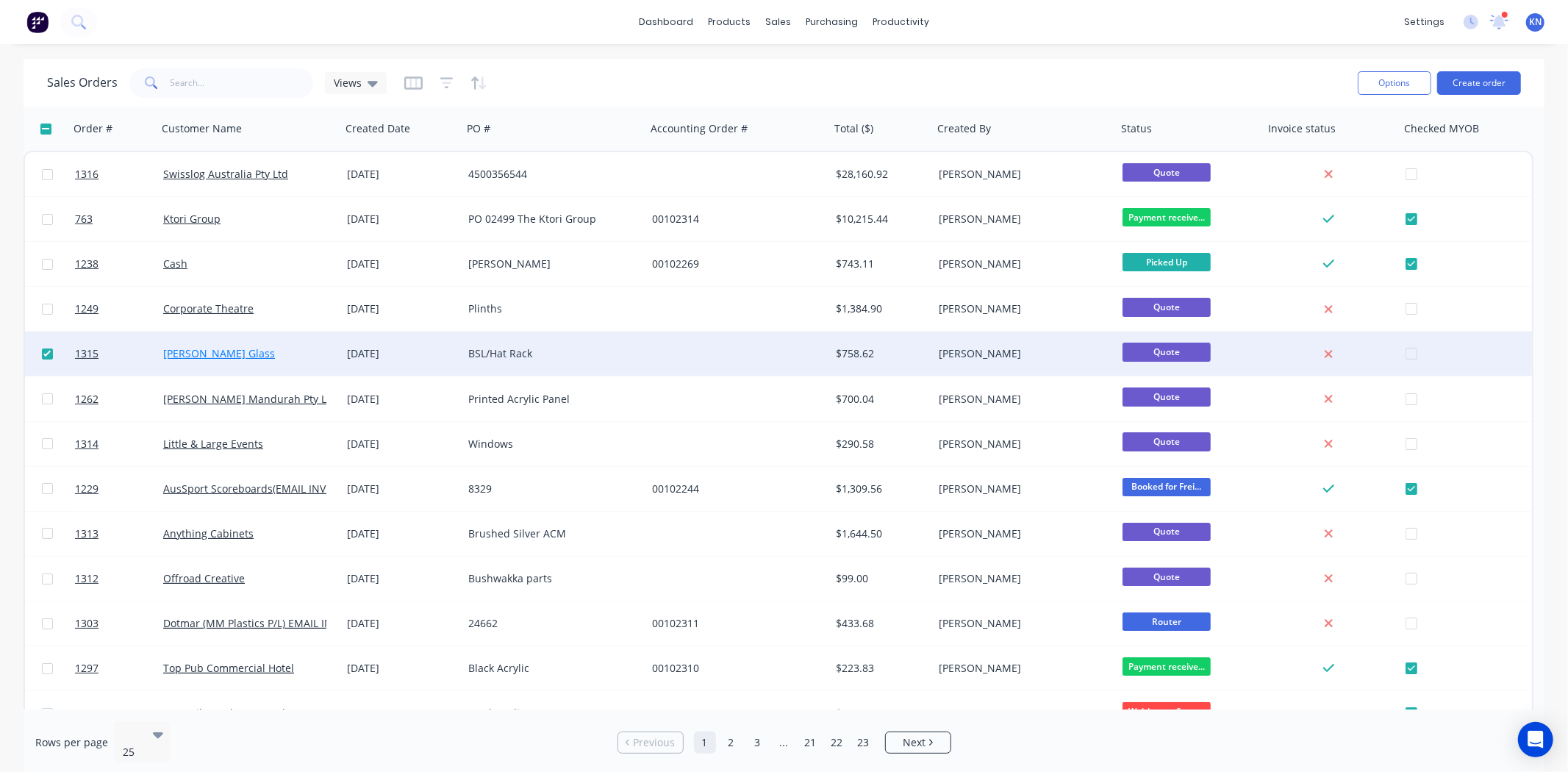
drag, startPoint x: 48, startPoint y: 350, endPoint x: 173, endPoint y: 347, distance: 125.0
click at [48, 350] on input "checkbox" at bounding box center [47, 353] width 11 height 11
checkbox input "false"
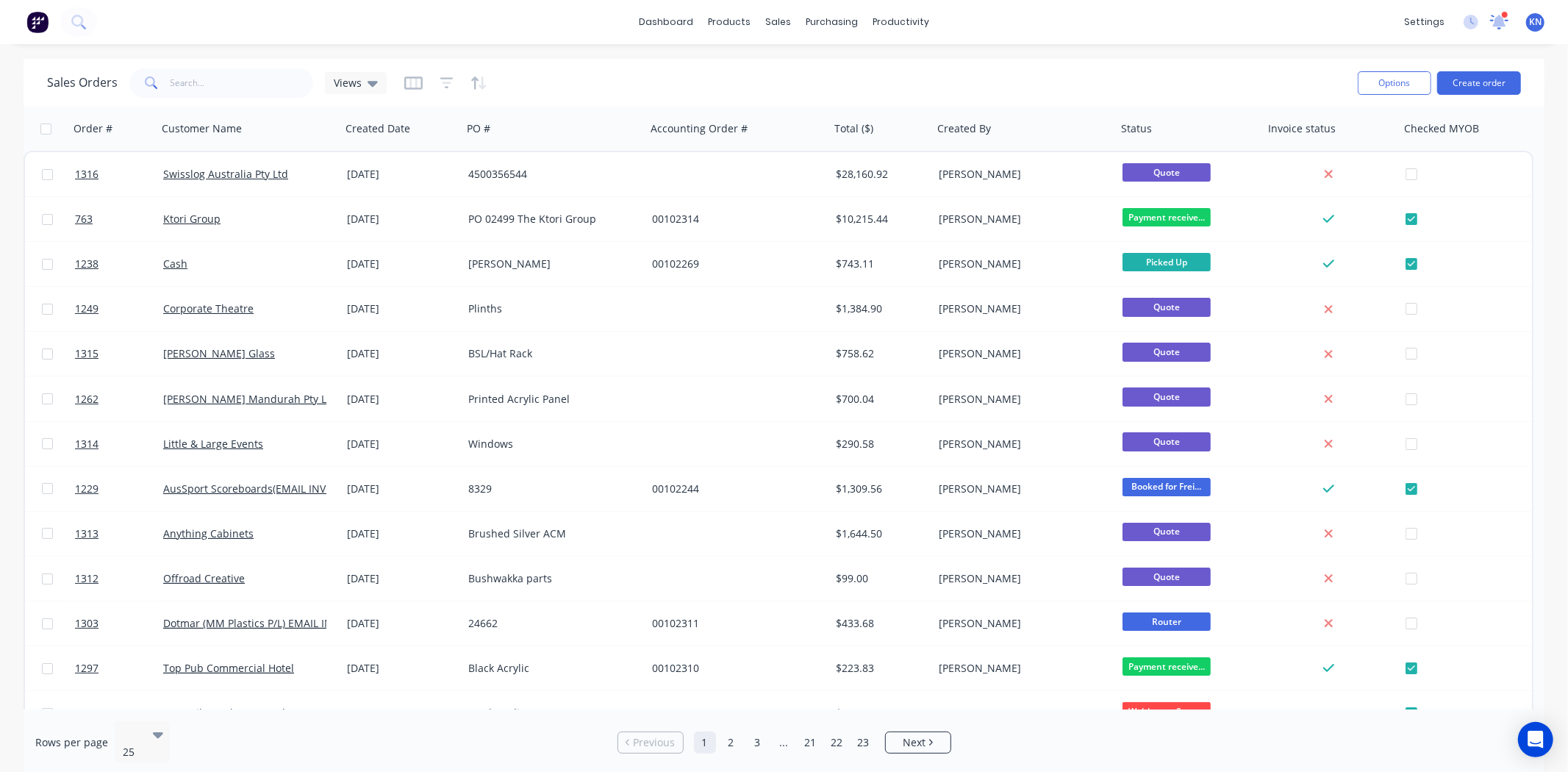
click at [1503, 19] on icon at bounding box center [1499, 21] width 14 height 13
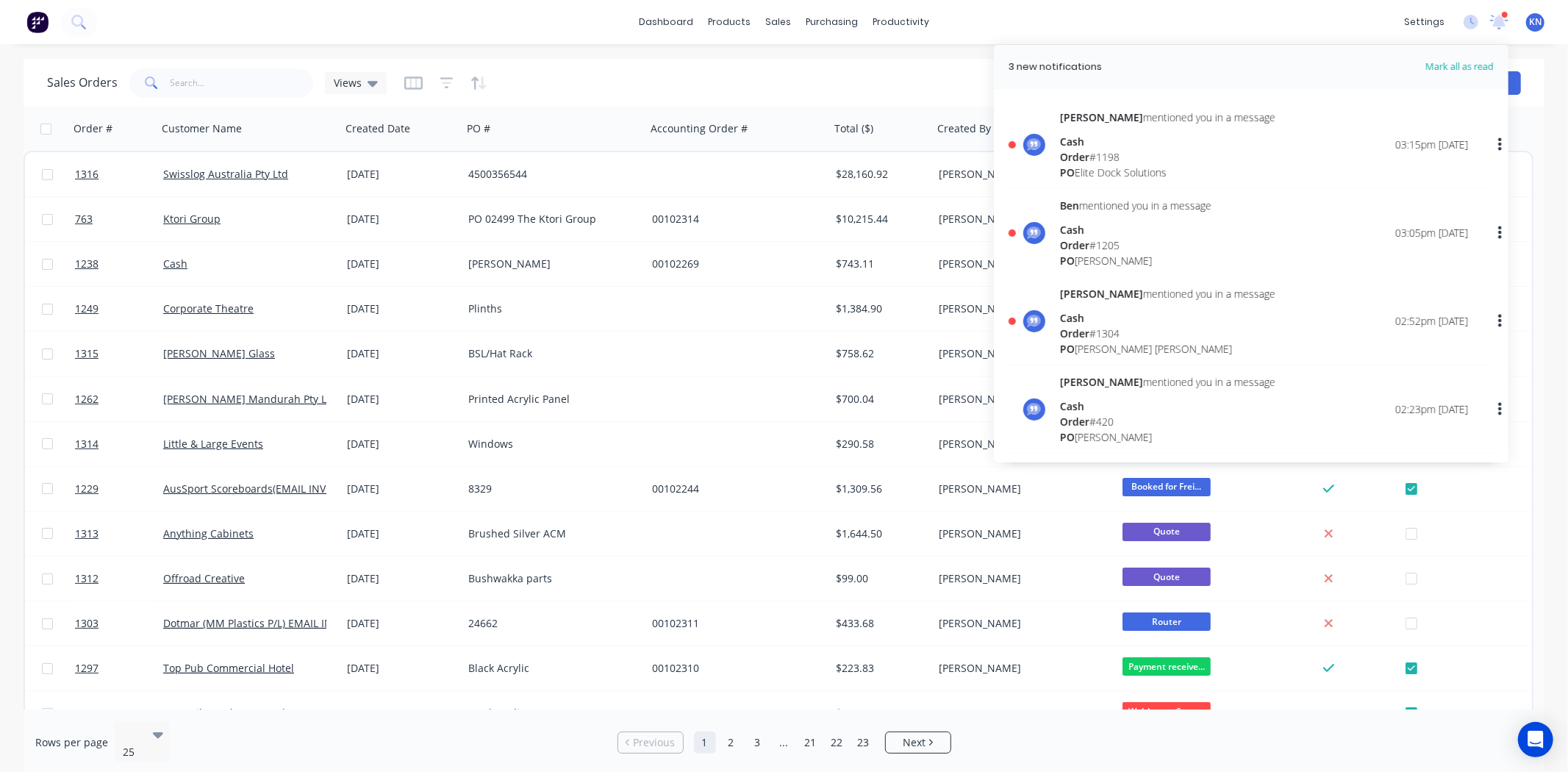
click at [1077, 310] on div "Cash" at bounding box center [1168, 318] width 216 height 16
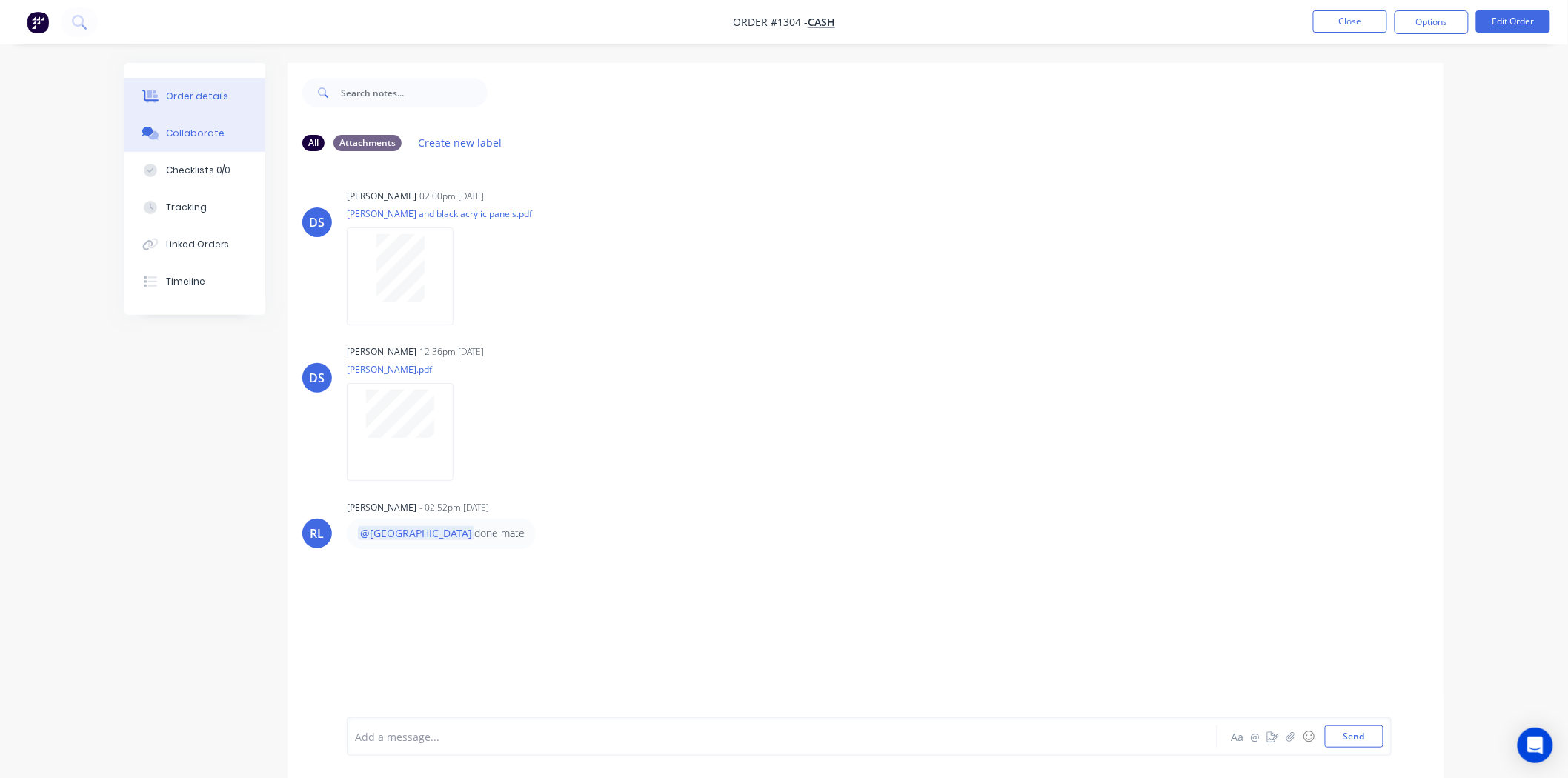
click at [202, 91] on div "Order details" at bounding box center [197, 96] width 63 height 13
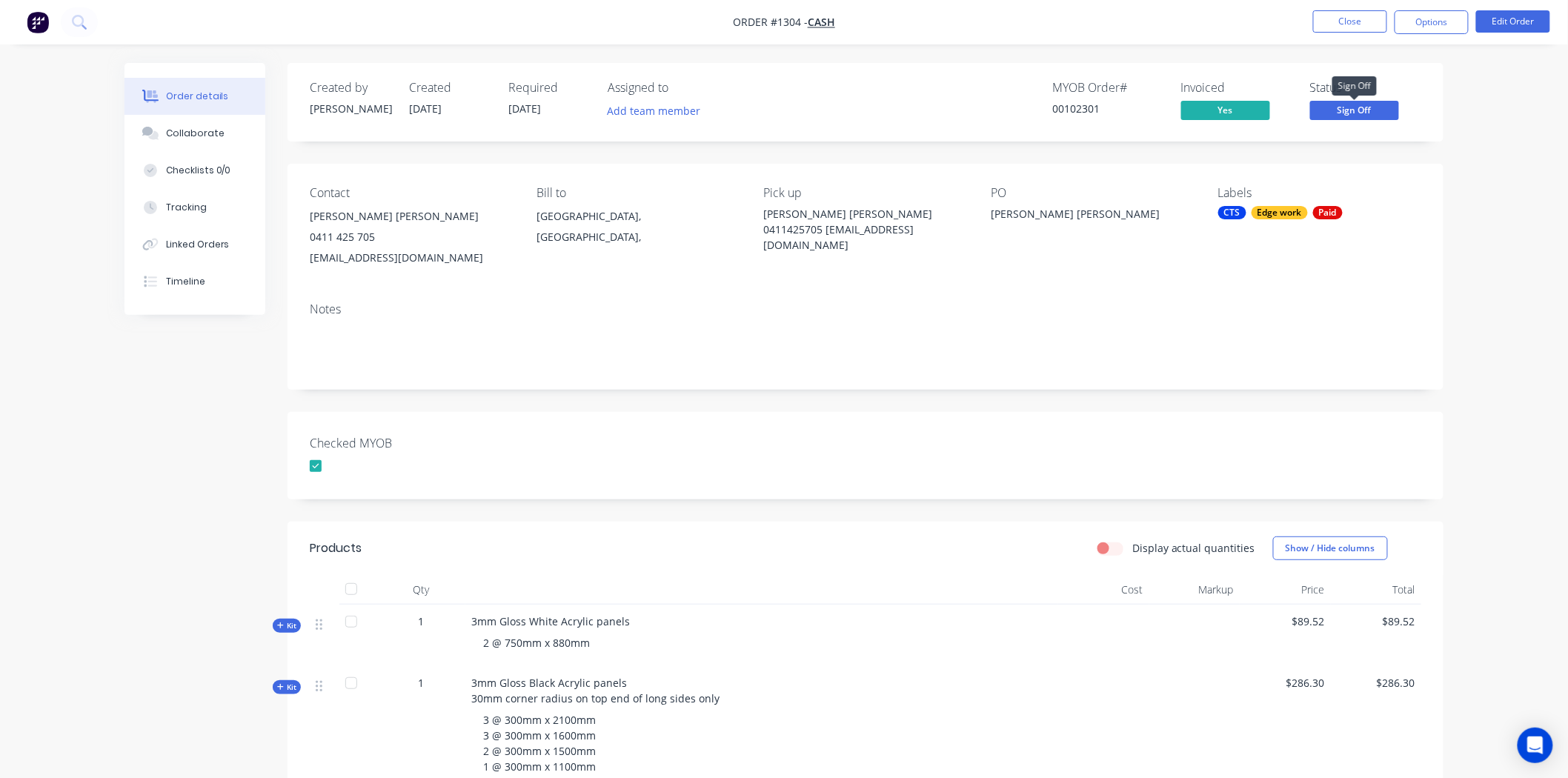
click at [1381, 108] on span "Sign Off" at bounding box center [1354, 110] width 89 height 19
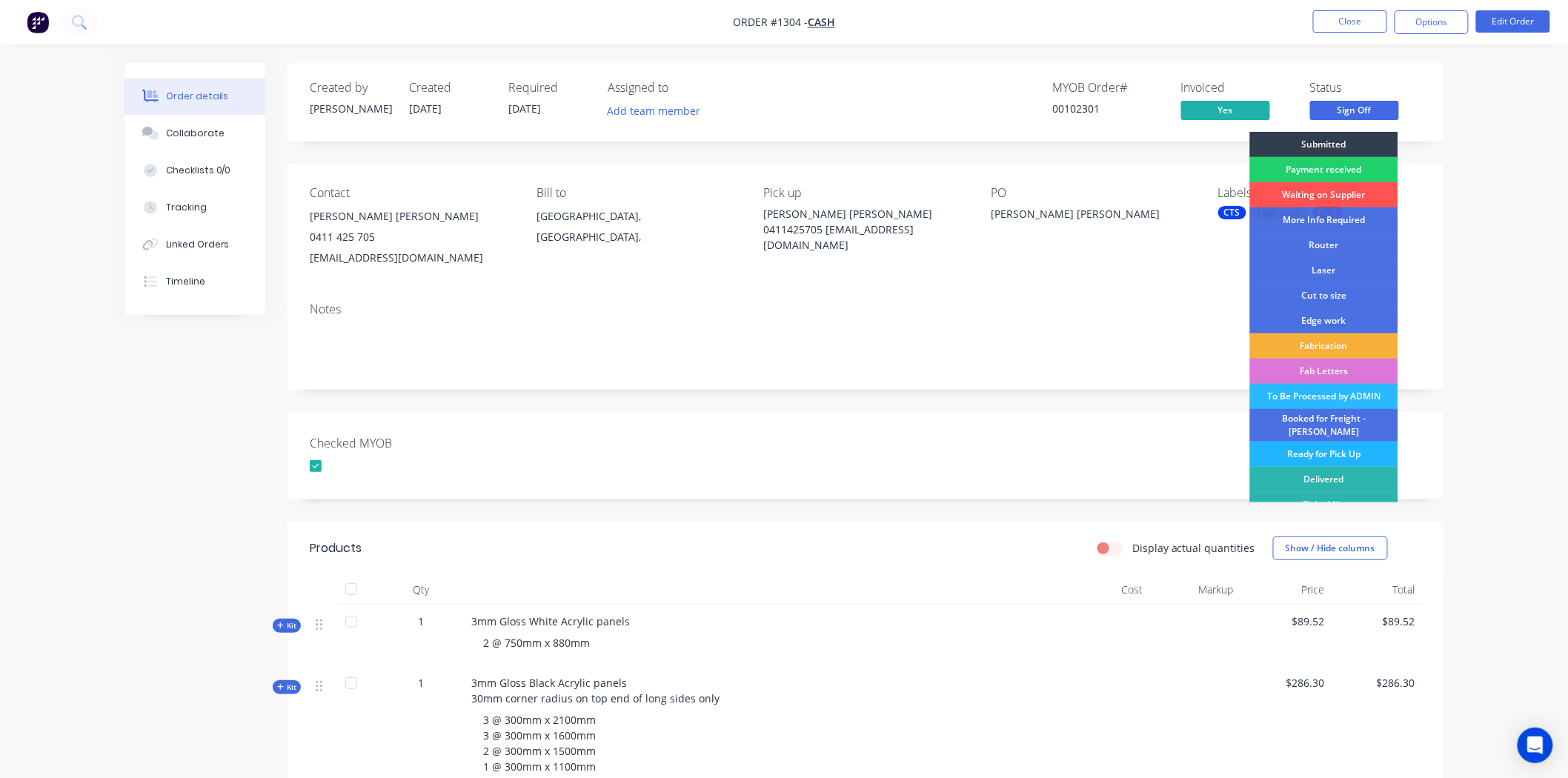
click at [1342, 441] on div "Ready for Pick Up" at bounding box center [1324, 454] width 148 height 25
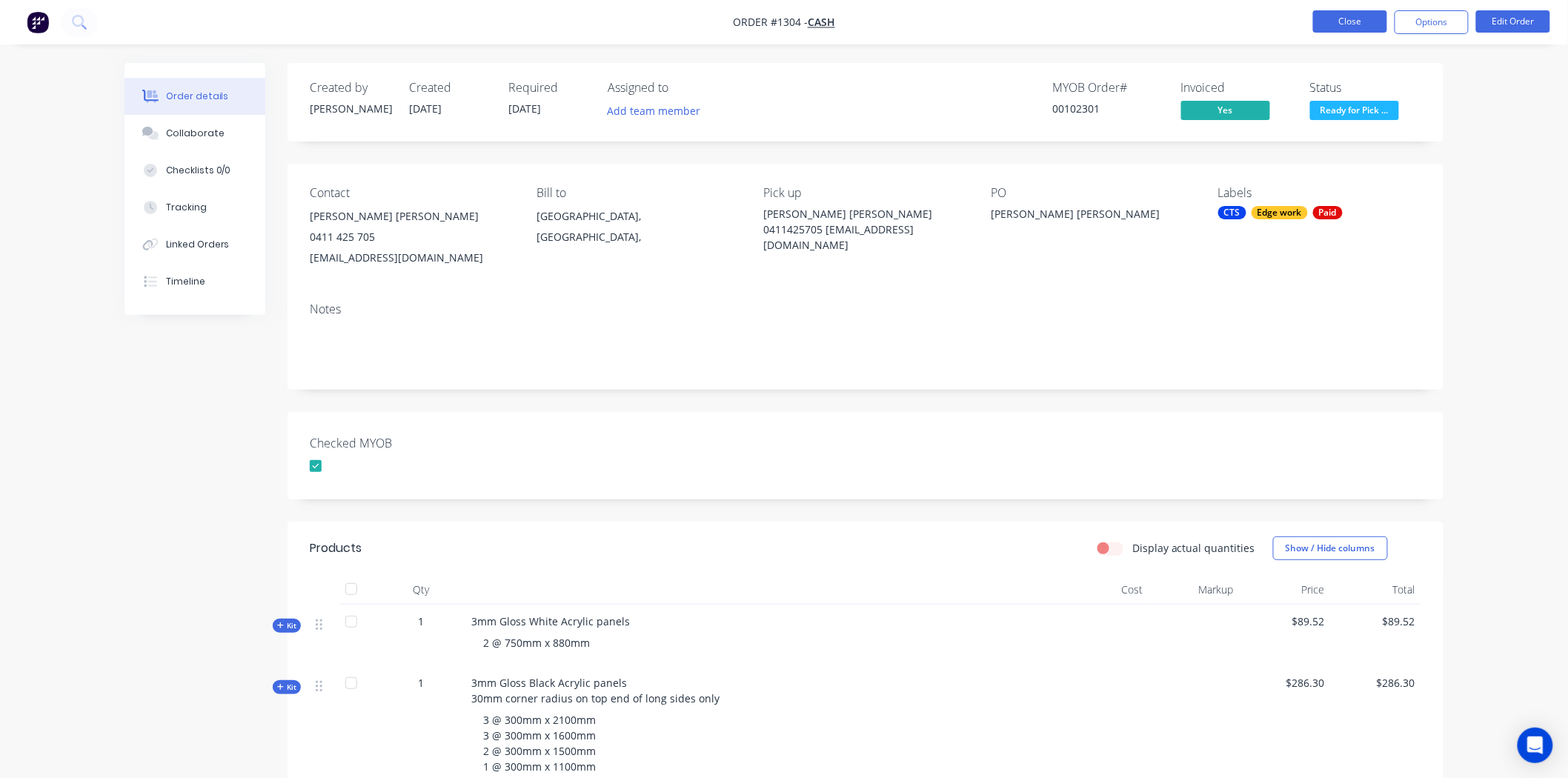
click at [1361, 24] on button "Close" at bounding box center [1350, 22] width 74 height 22
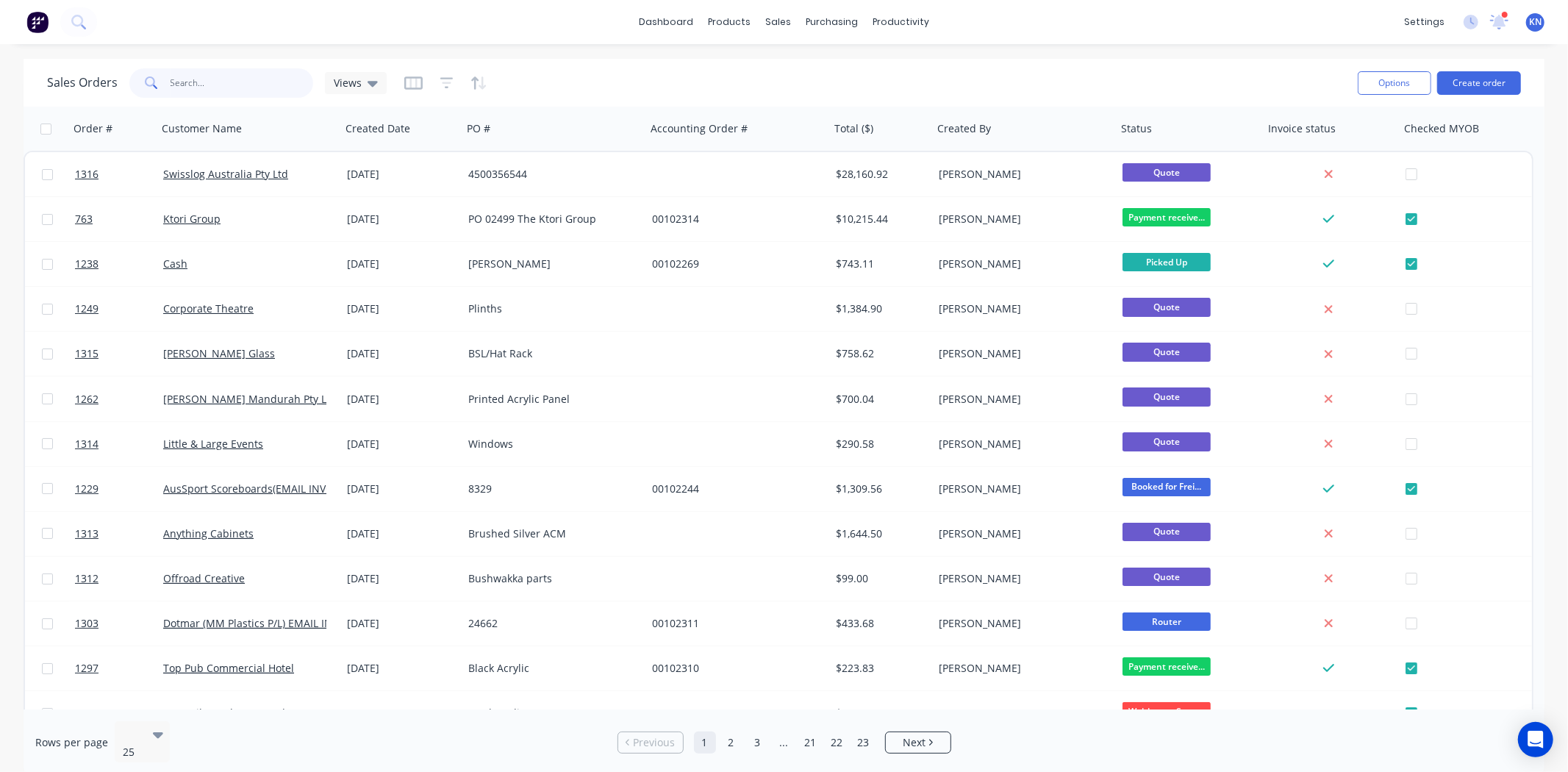
click at [201, 84] on input "text" at bounding box center [242, 83] width 143 height 30
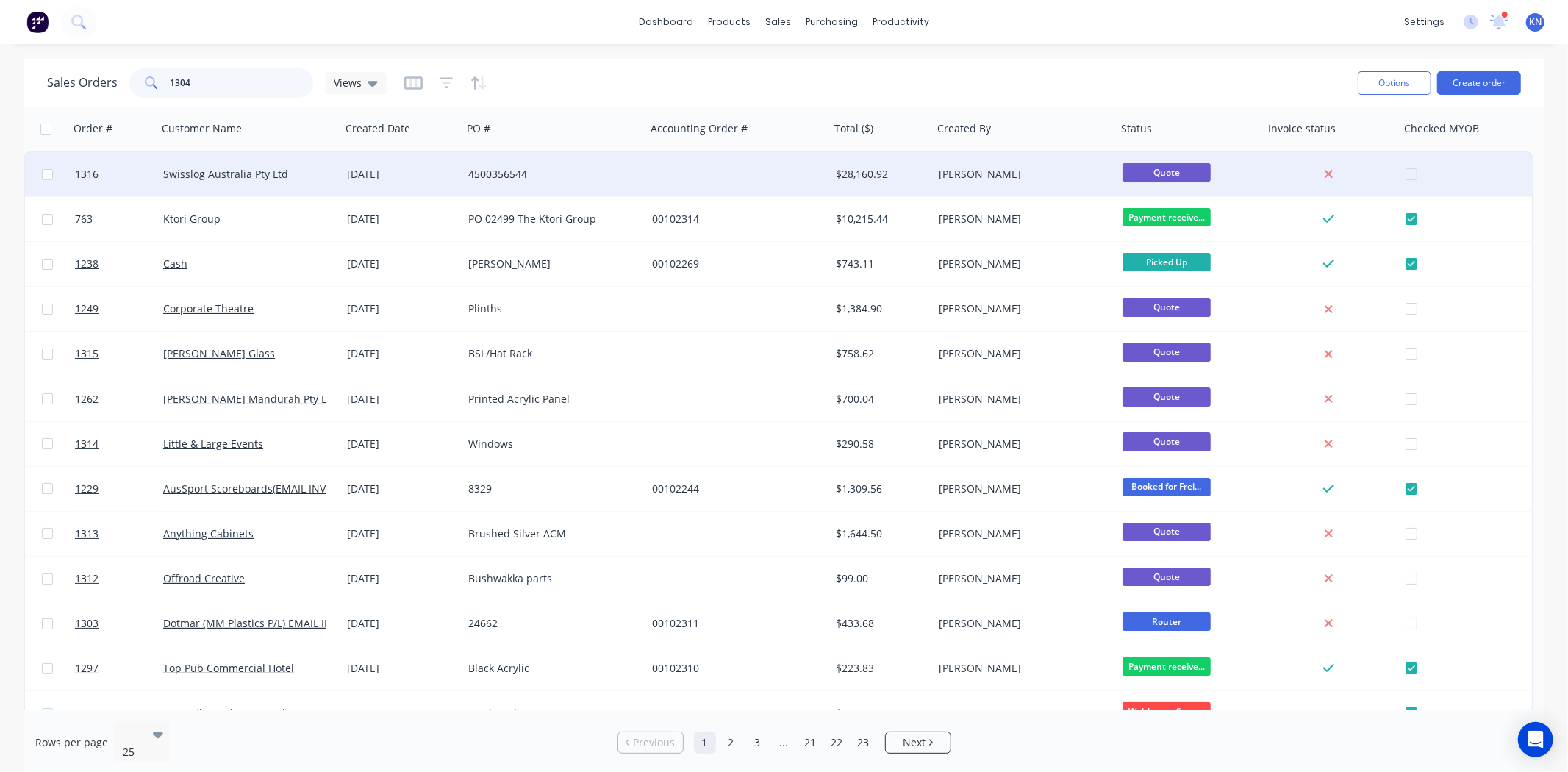
type input "1304"
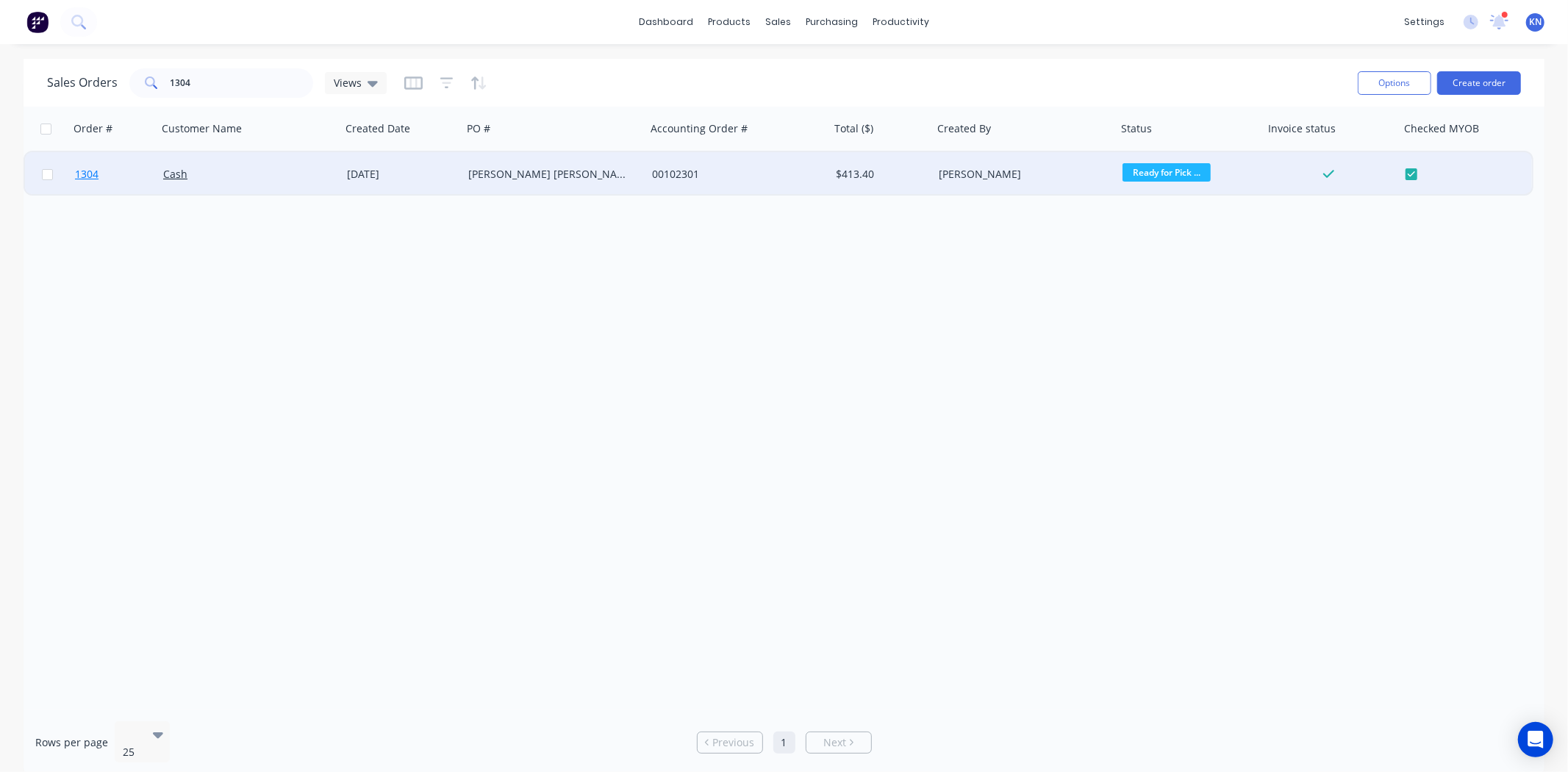
click at [87, 171] on span "1304" at bounding box center [87, 174] width 24 height 15
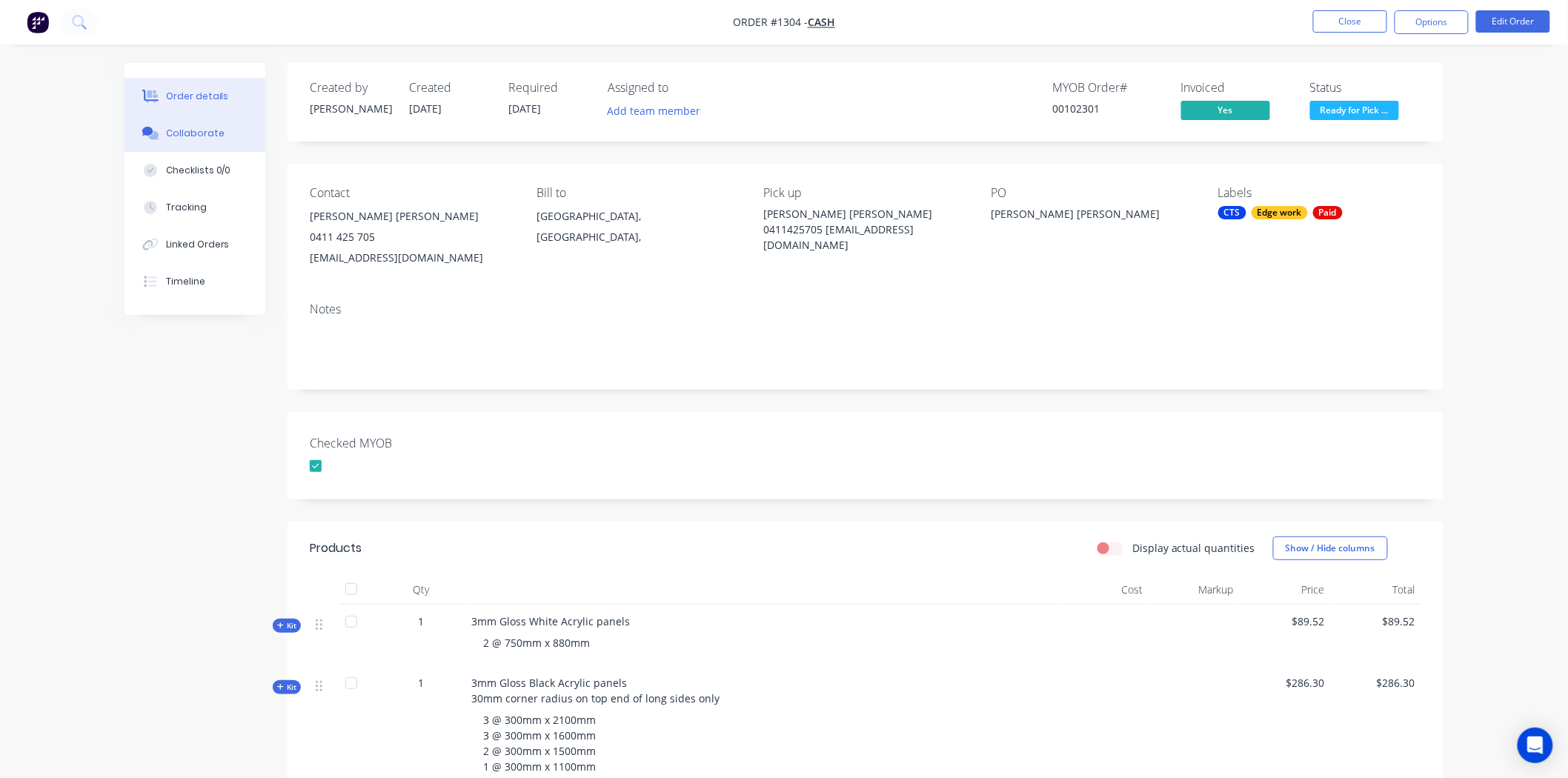
click at [223, 134] on button "Collaborate" at bounding box center [195, 134] width 141 height 37
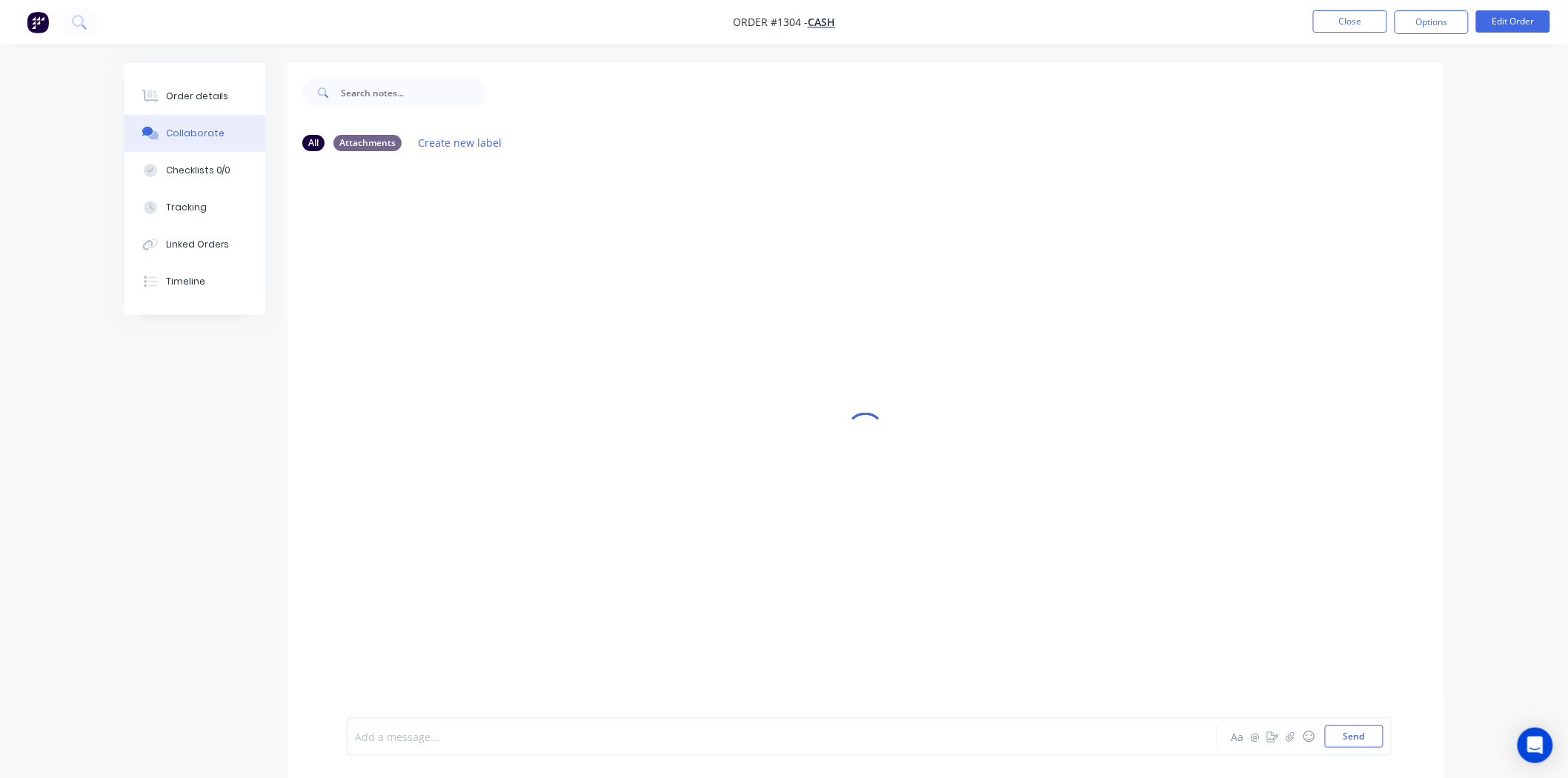
click at [395, 731] on div at bounding box center [741, 736] width 771 height 16
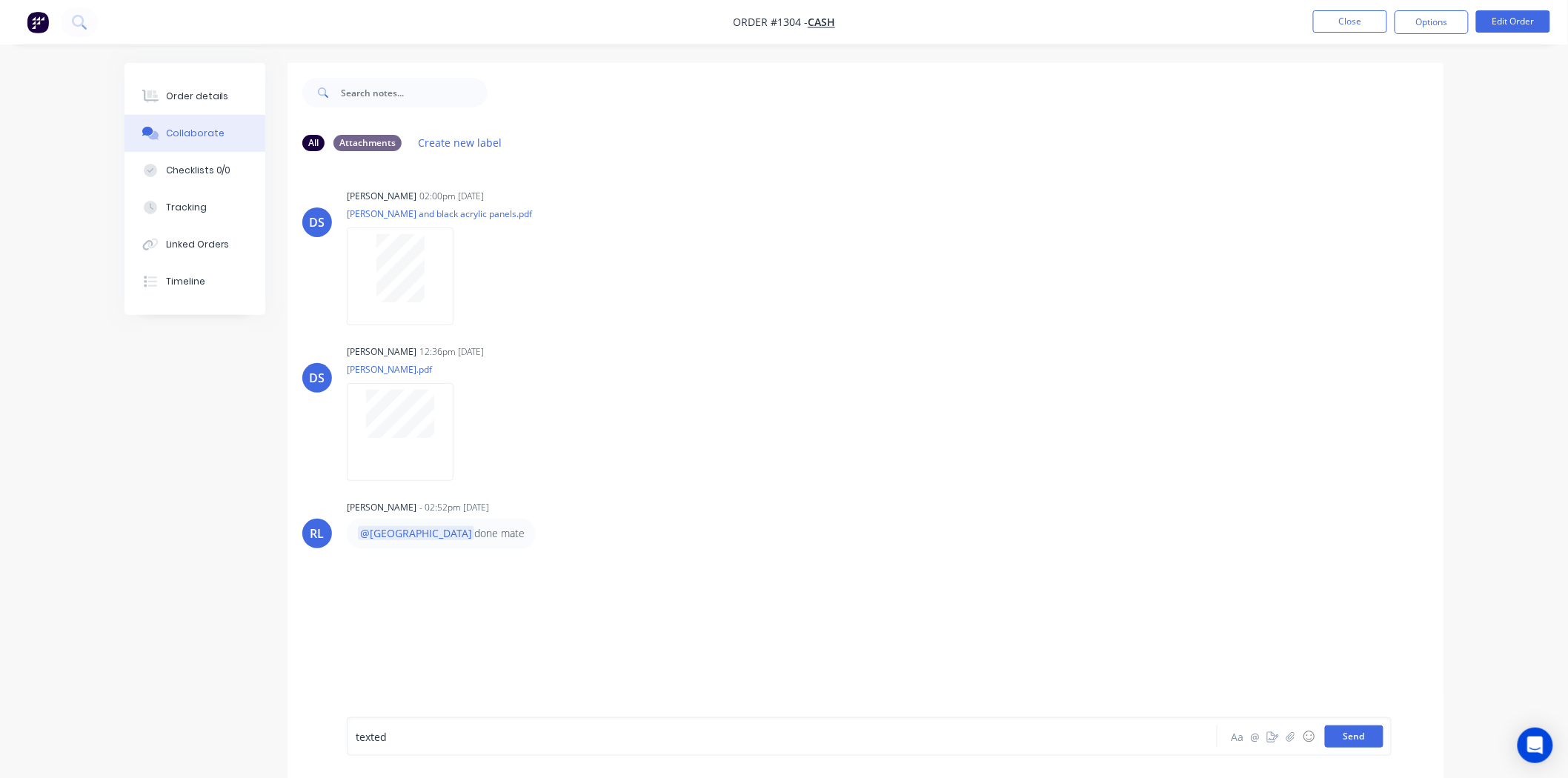
click at [1354, 741] on button "Send" at bounding box center [1354, 736] width 58 height 22
click at [1368, 16] on button "Close" at bounding box center [1350, 22] width 74 height 22
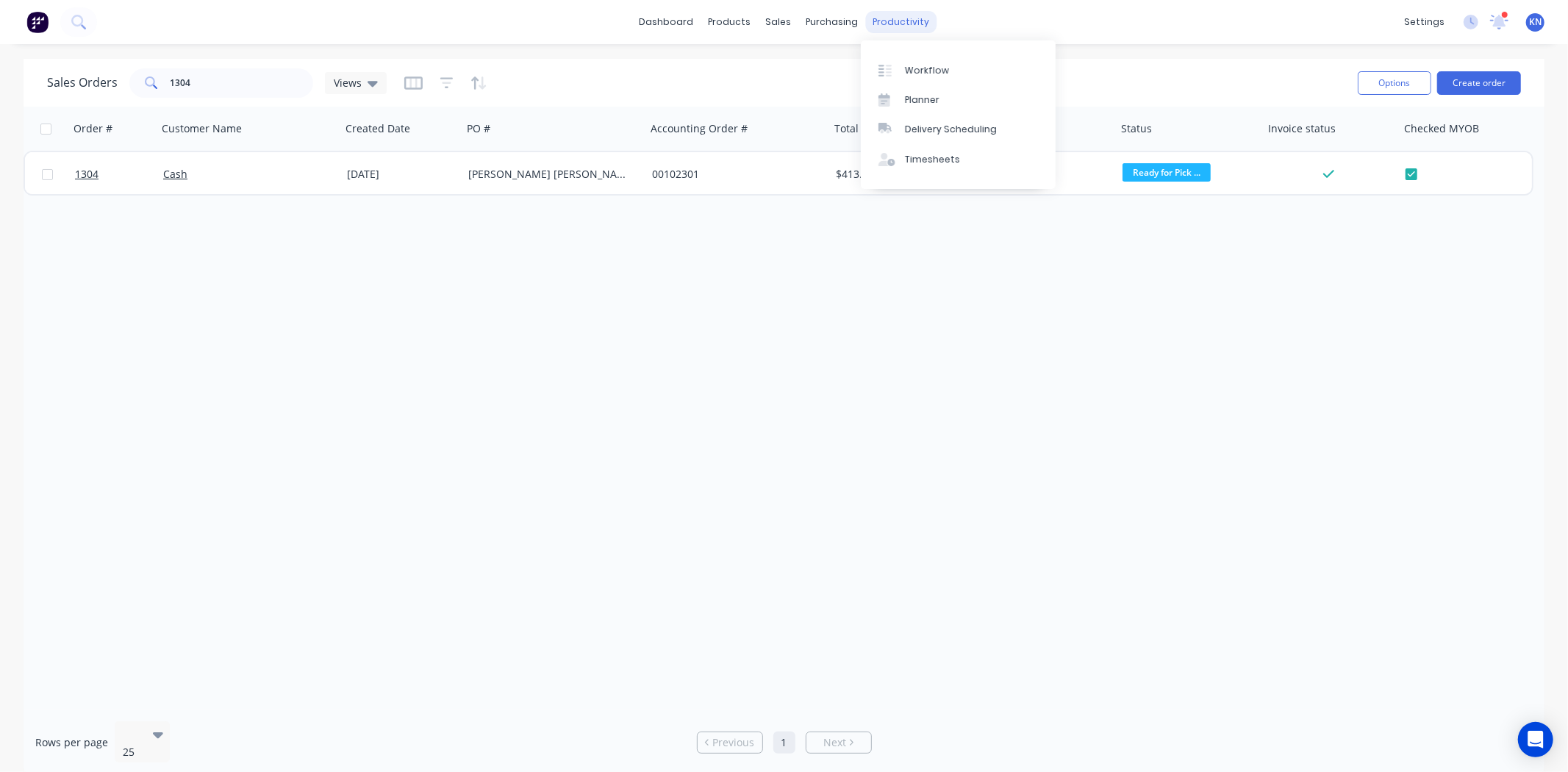
click at [886, 24] on div "productivity" at bounding box center [901, 22] width 71 height 22
click at [922, 67] on div "Workflow" at bounding box center [927, 70] width 44 height 13
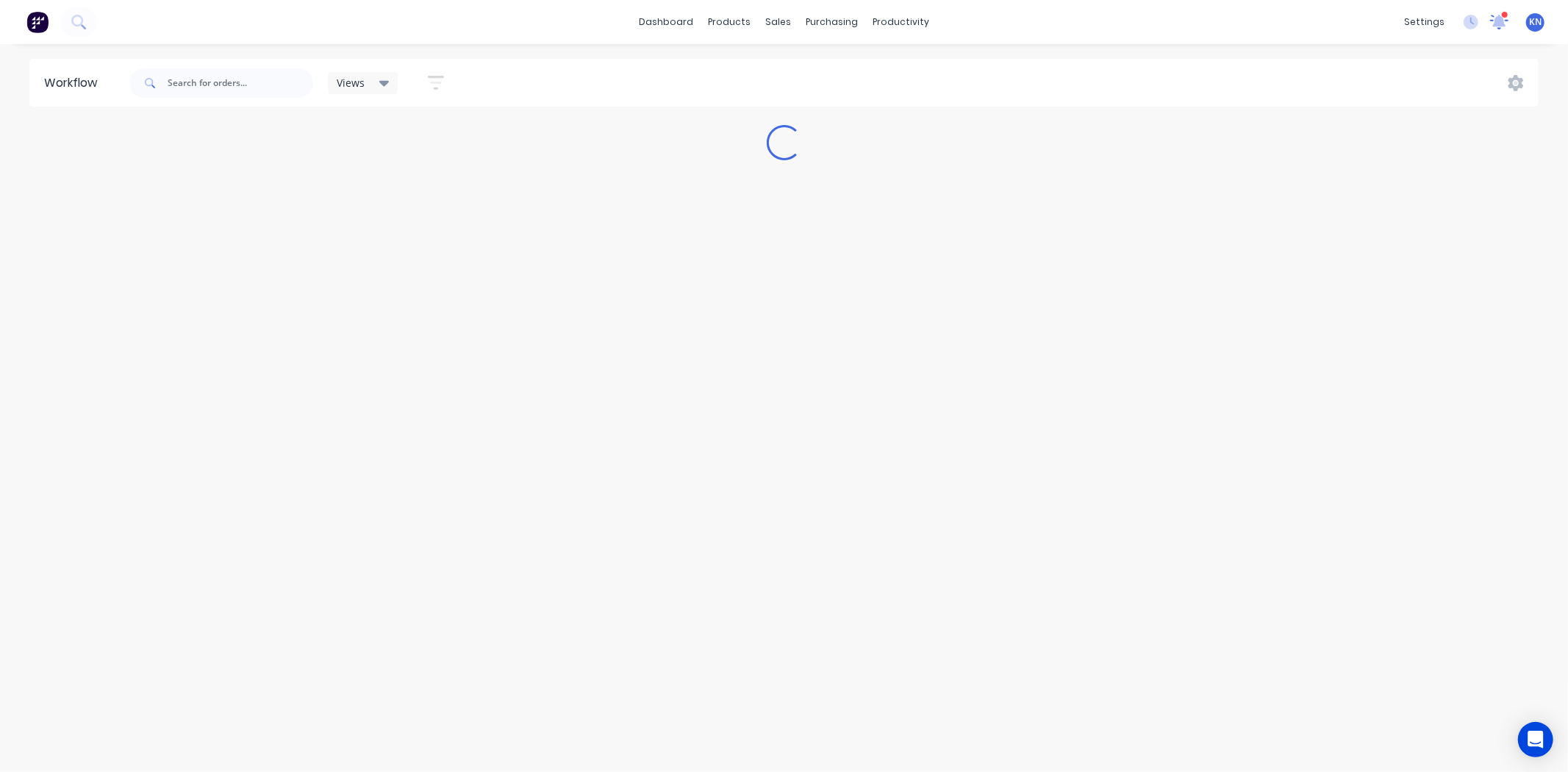
click at [1501, 21] on icon at bounding box center [1499, 21] width 14 height 13
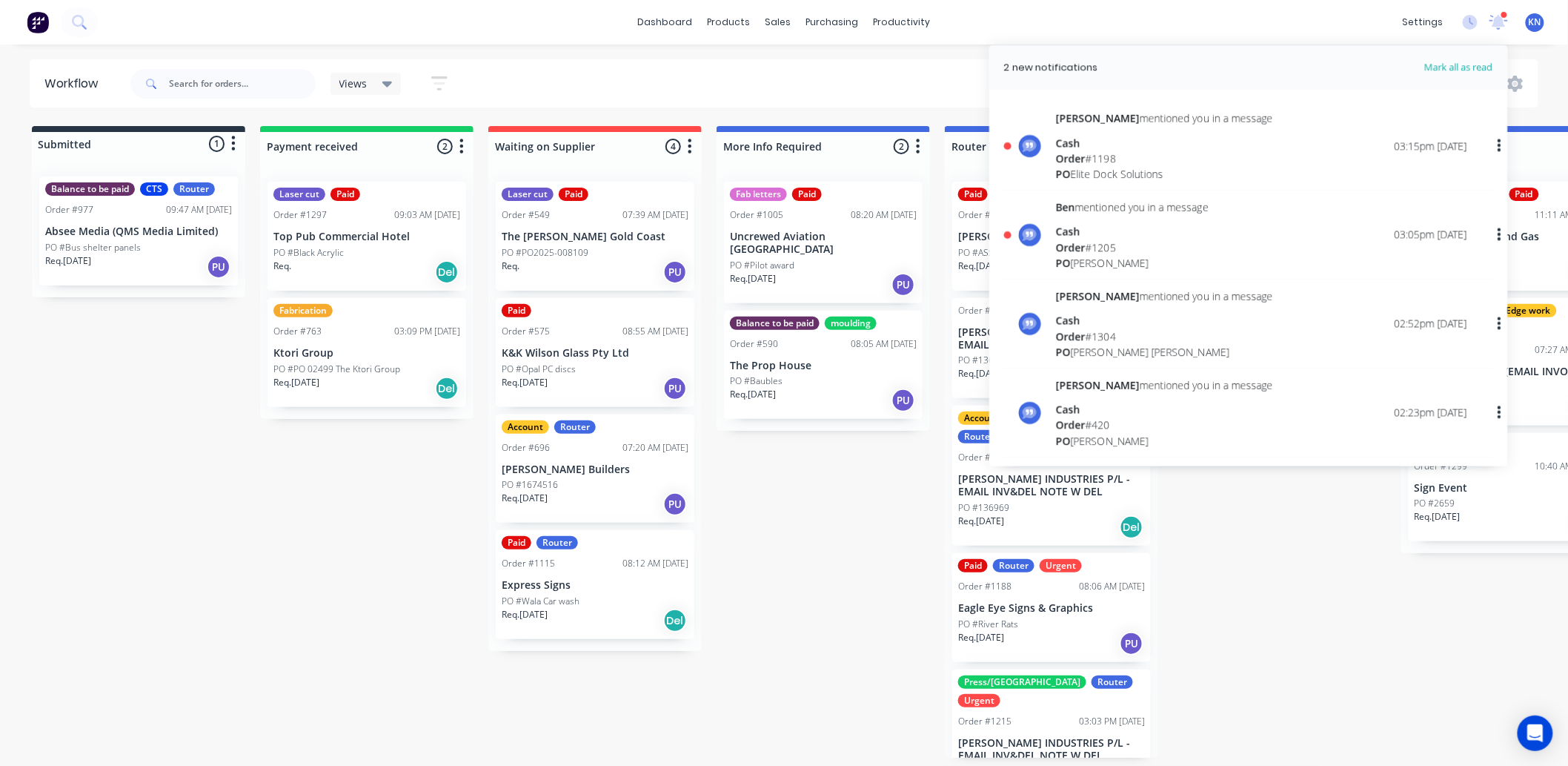
click at [1073, 240] on span "Order" at bounding box center [1071, 247] width 30 height 14
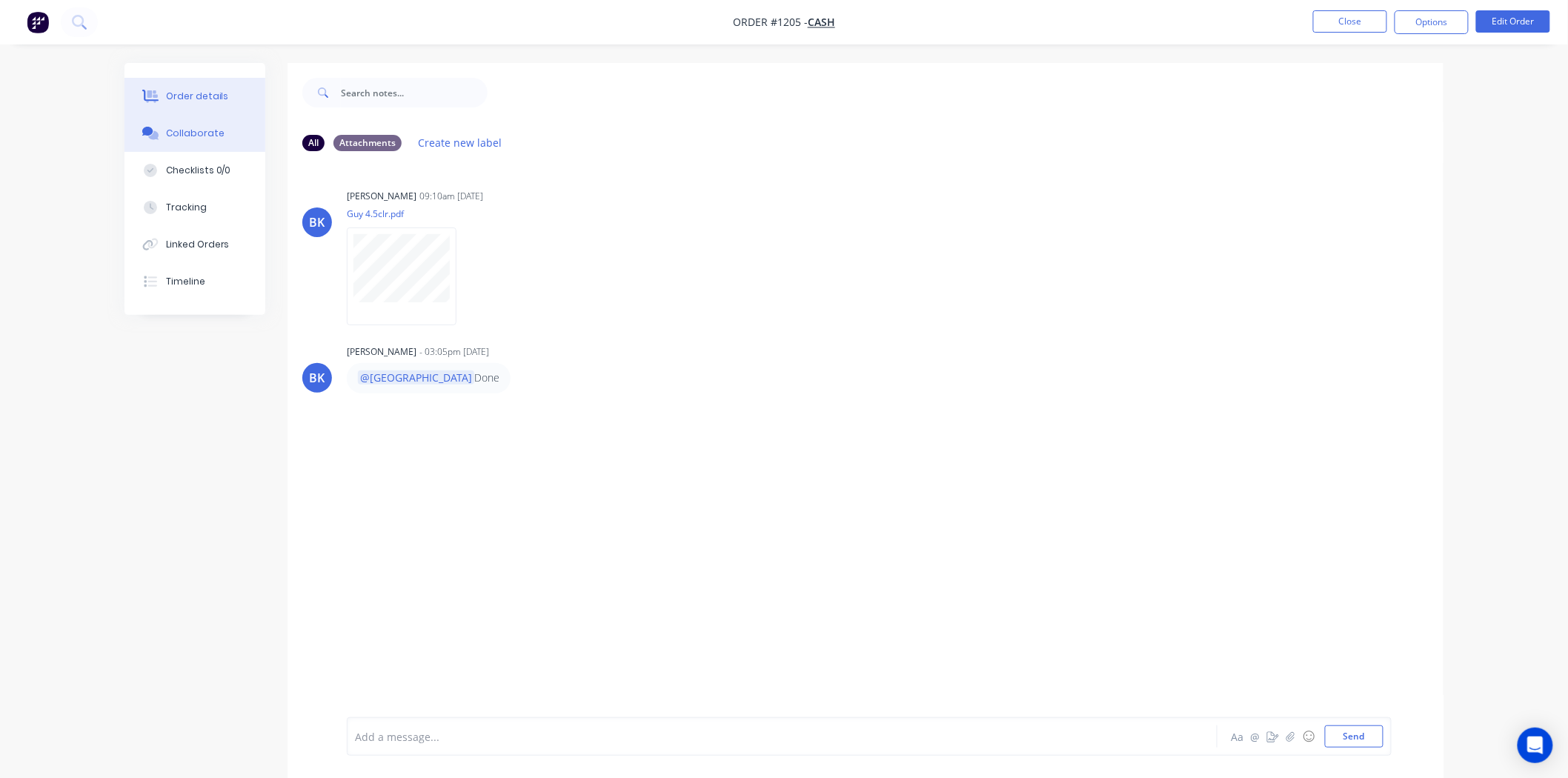
click at [186, 92] on div "Order details" at bounding box center [197, 96] width 63 height 13
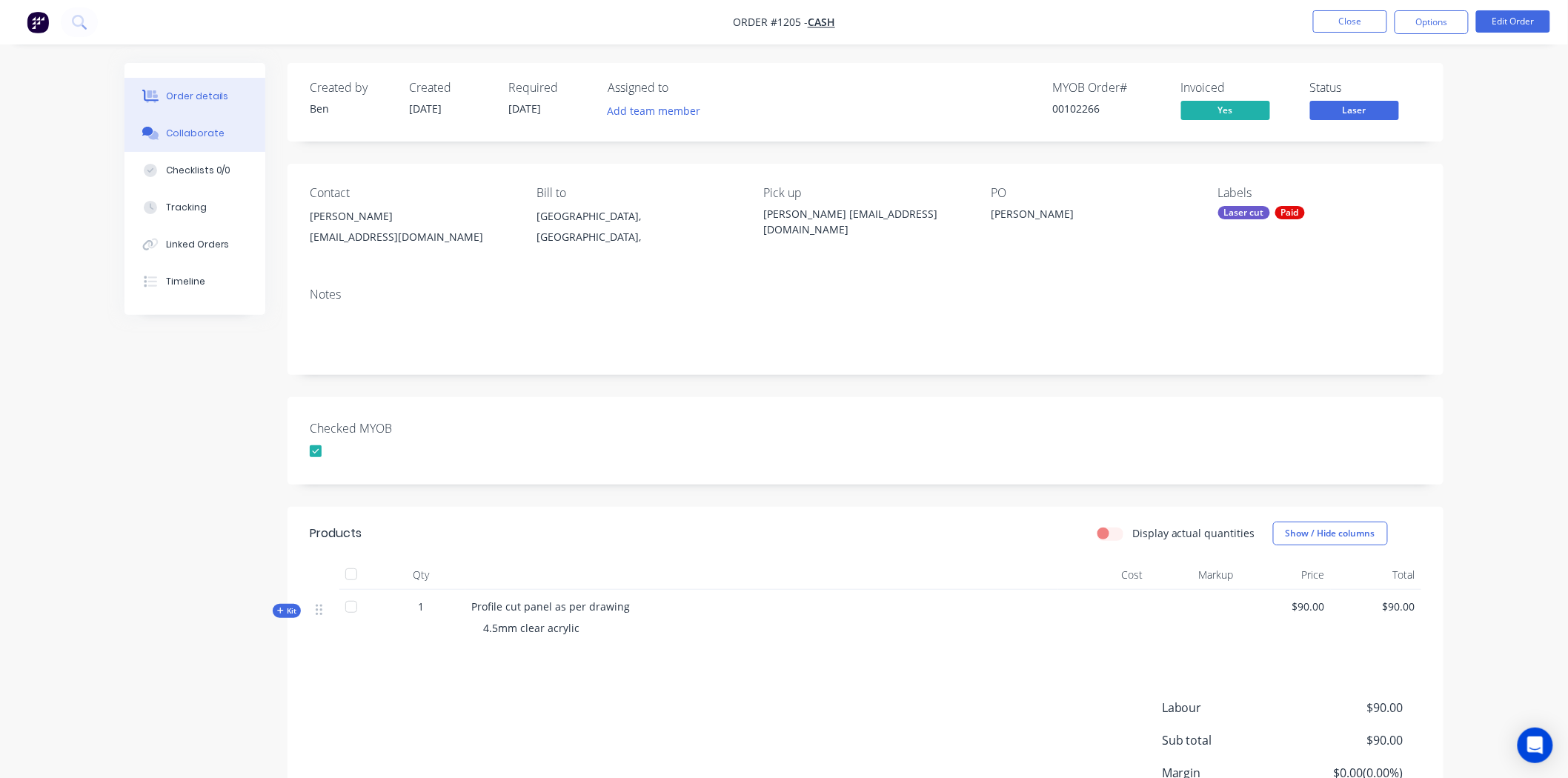
click at [196, 128] on div "Collaborate" at bounding box center [195, 134] width 58 height 13
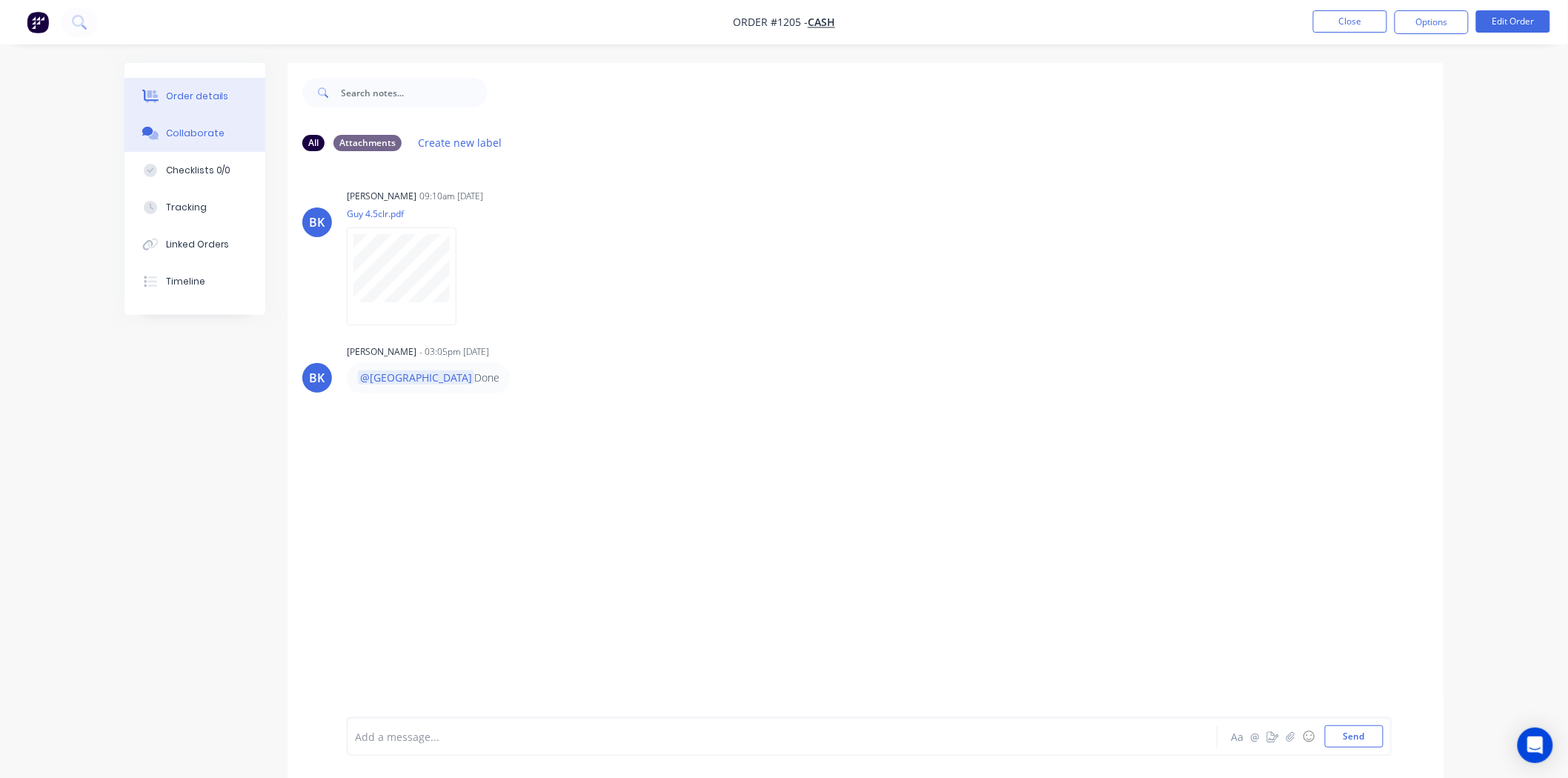
click at [184, 85] on button "Order details" at bounding box center [195, 96] width 141 height 37
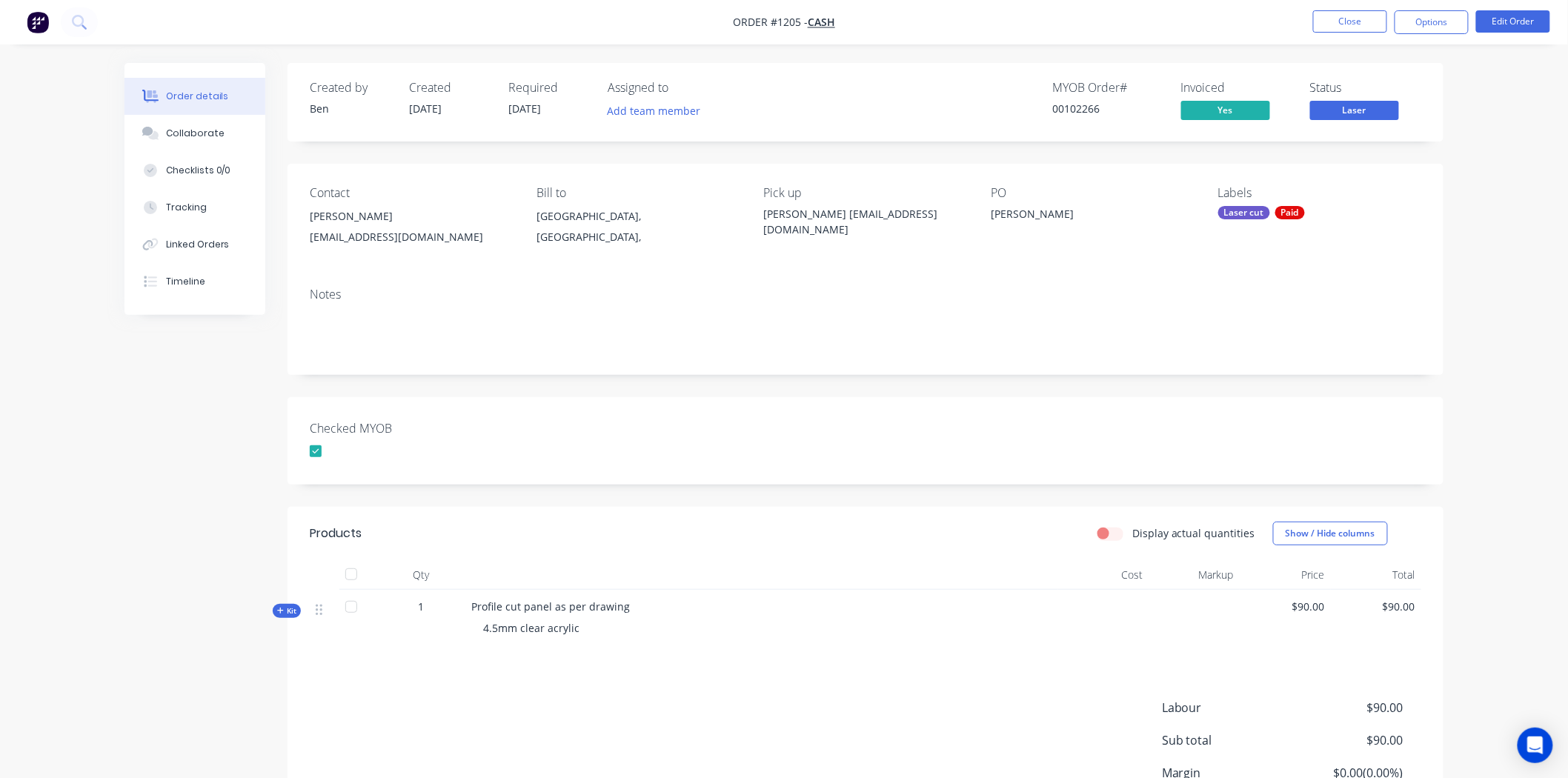
click at [1366, 108] on span "Laser" at bounding box center [1354, 110] width 89 height 19
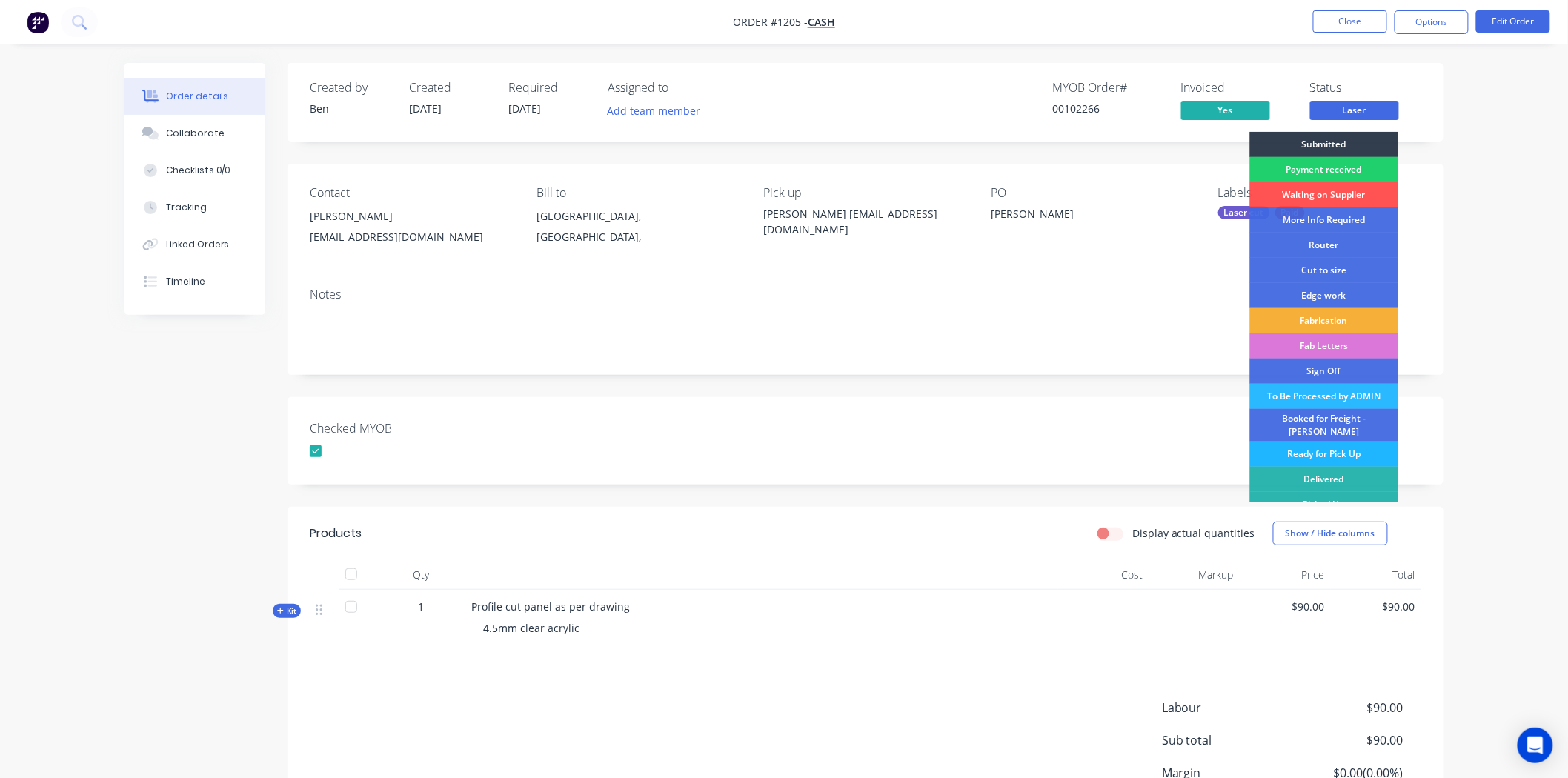
click at [1317, 445] on div "Ready for Pick Up" at bounding box center [1324, 454] width 148 height 25
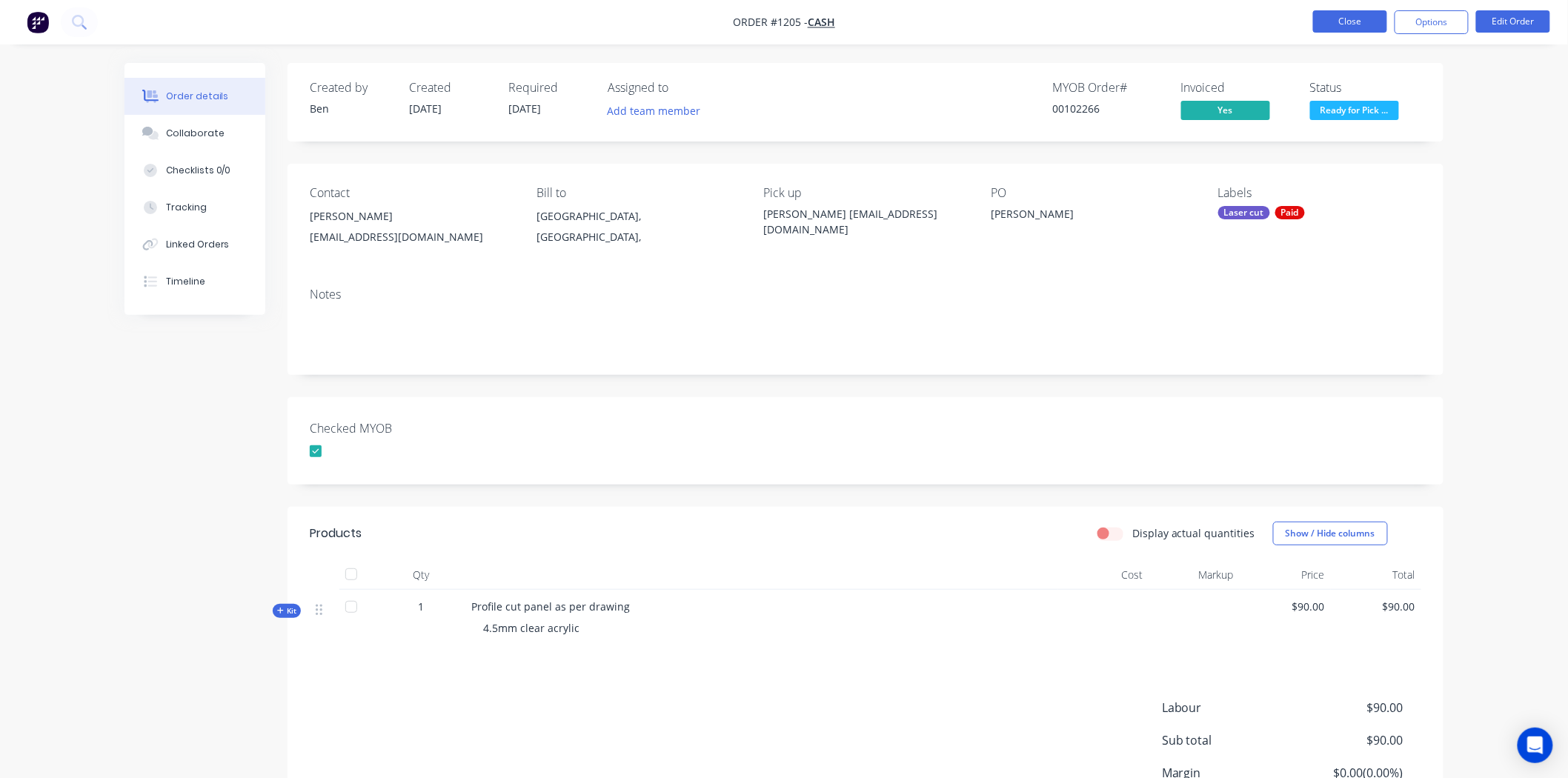
click at [1372, 23] on button "Close" at bounding box center [1350, 22] width 74 height 22
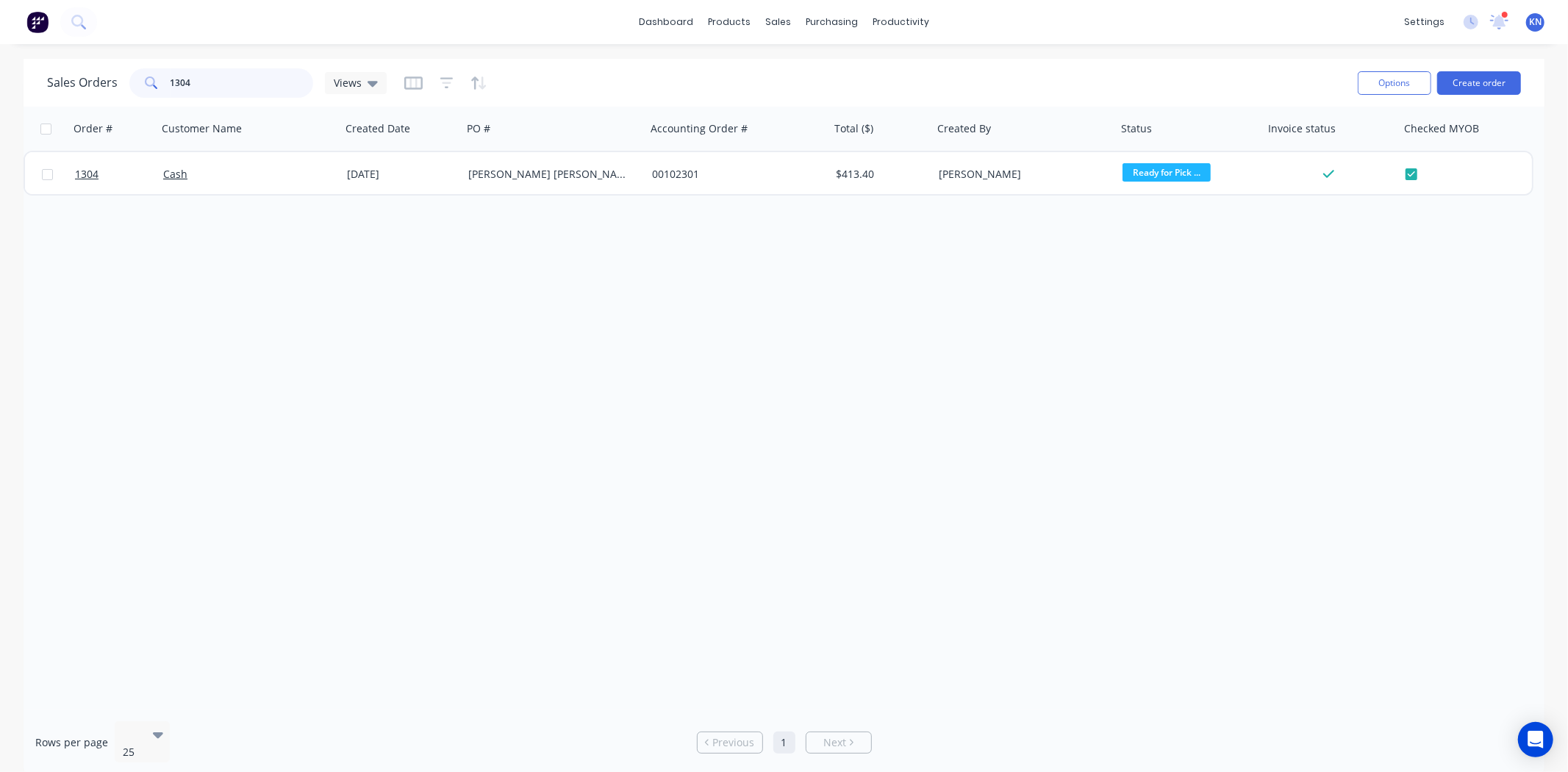
click at [274, 79] on input "1304" at bounding box center [242, 83] width 143 height 30
type input "1"
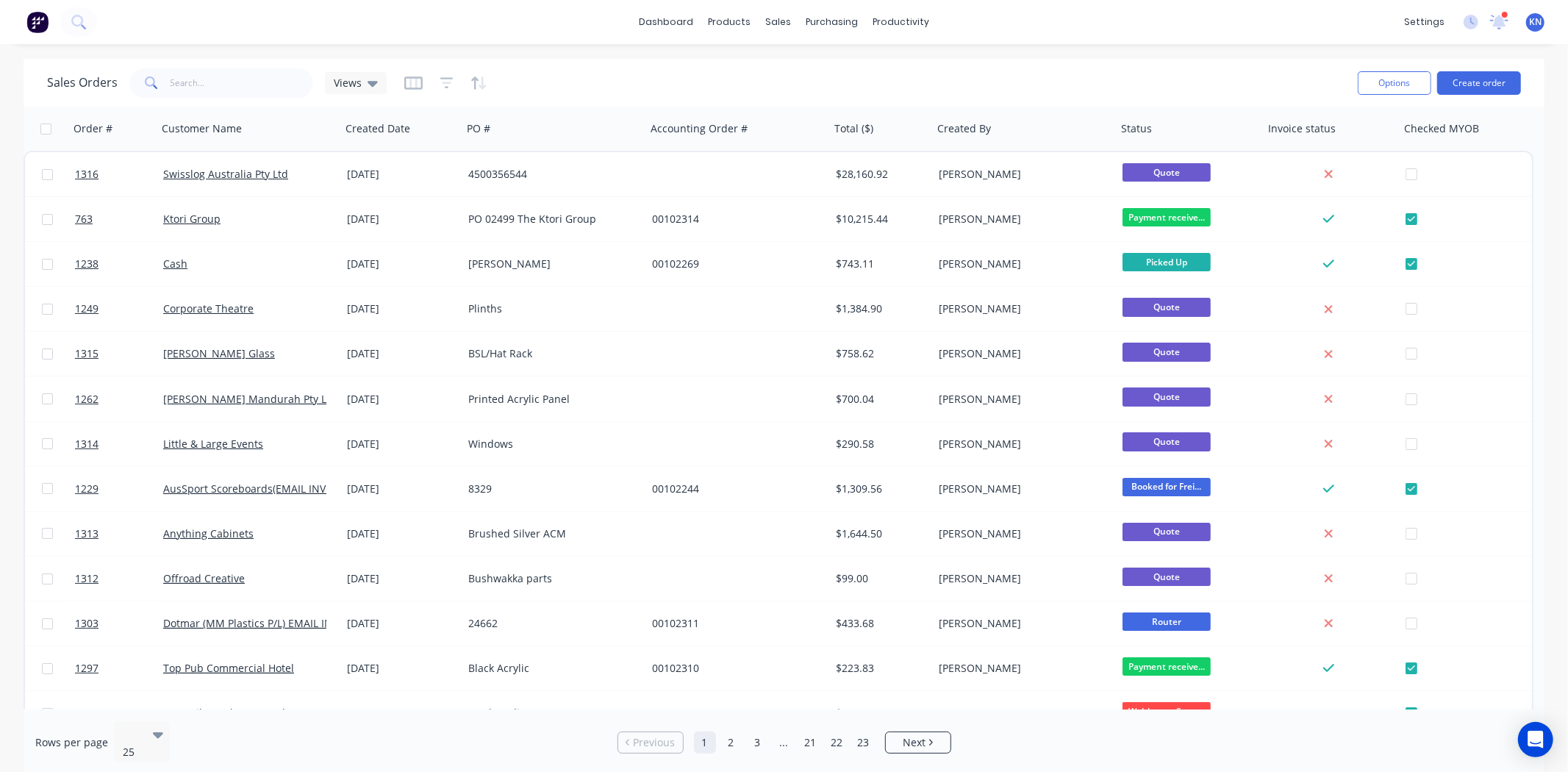
click at [1502, 18] on div at bounding box center [1505, 15] width 7 height 7
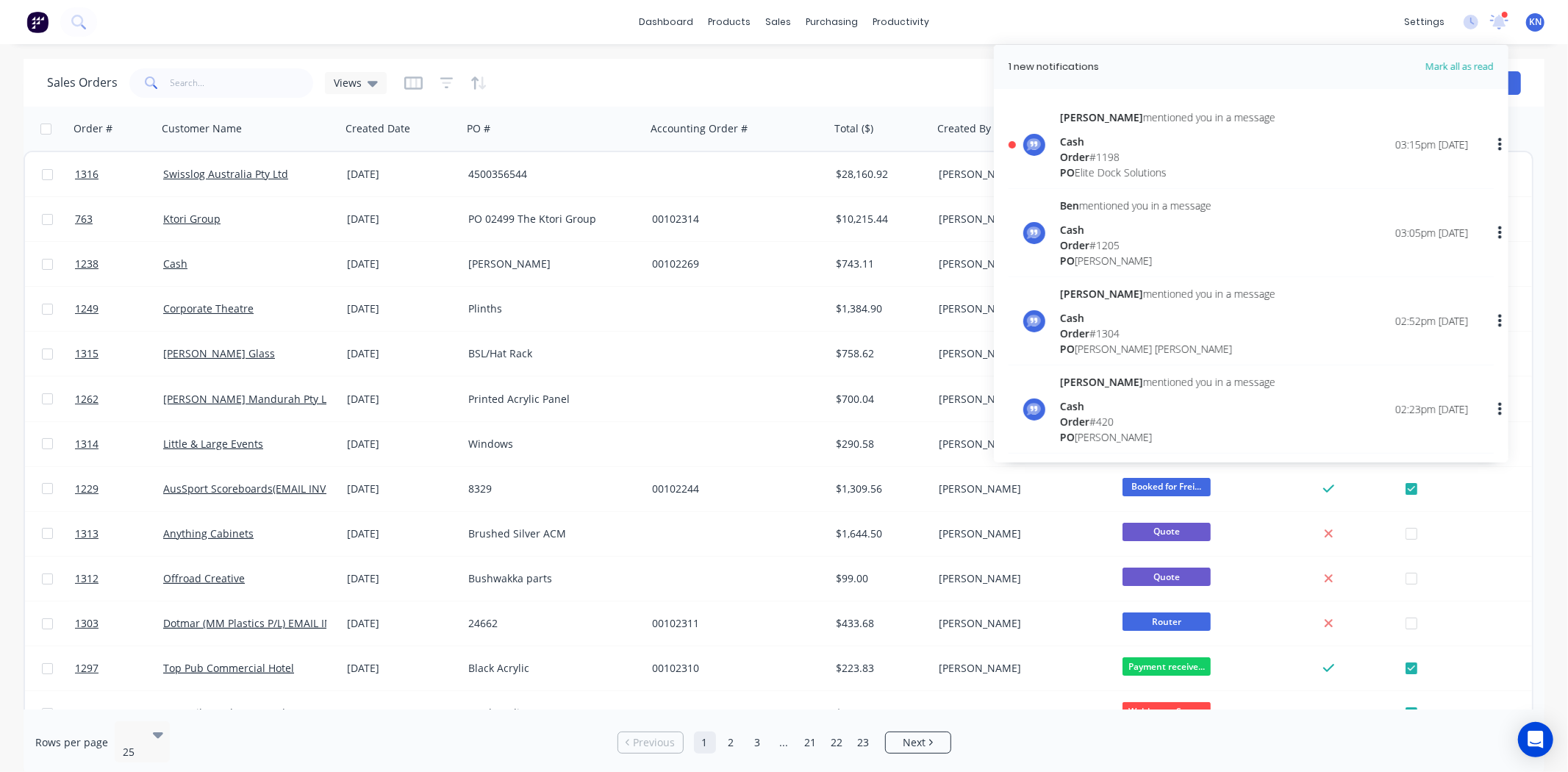
click at [1105, 149] on div "Order # 1198" at bounding box center [1168, 156] width 216 height 16
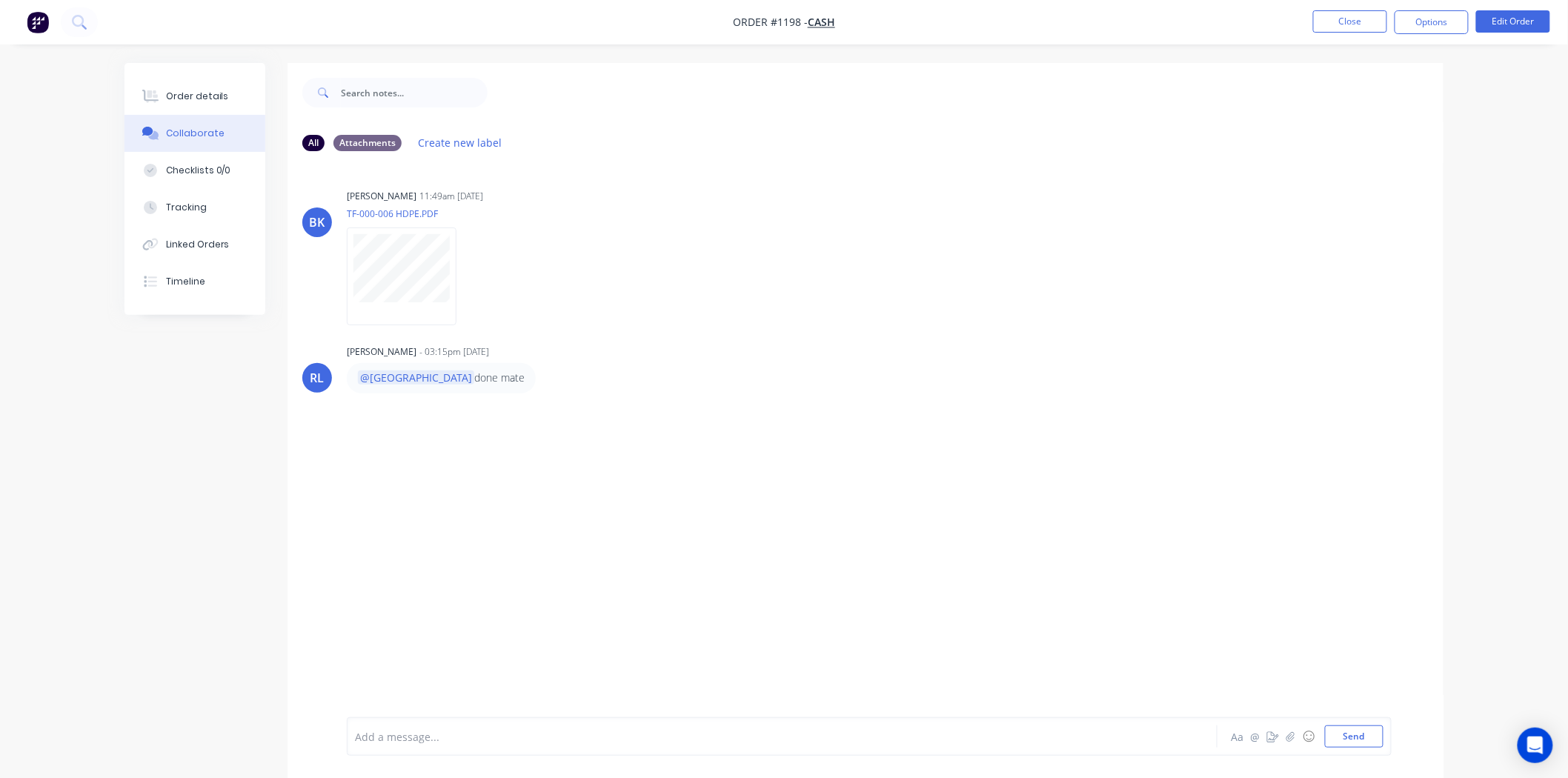
click at [493, 735] on div at bounding box center [741, 736] width 771 height 16
click at [189, 99] on div "Order details" at bounding box center [197, 96] width 63 height 13
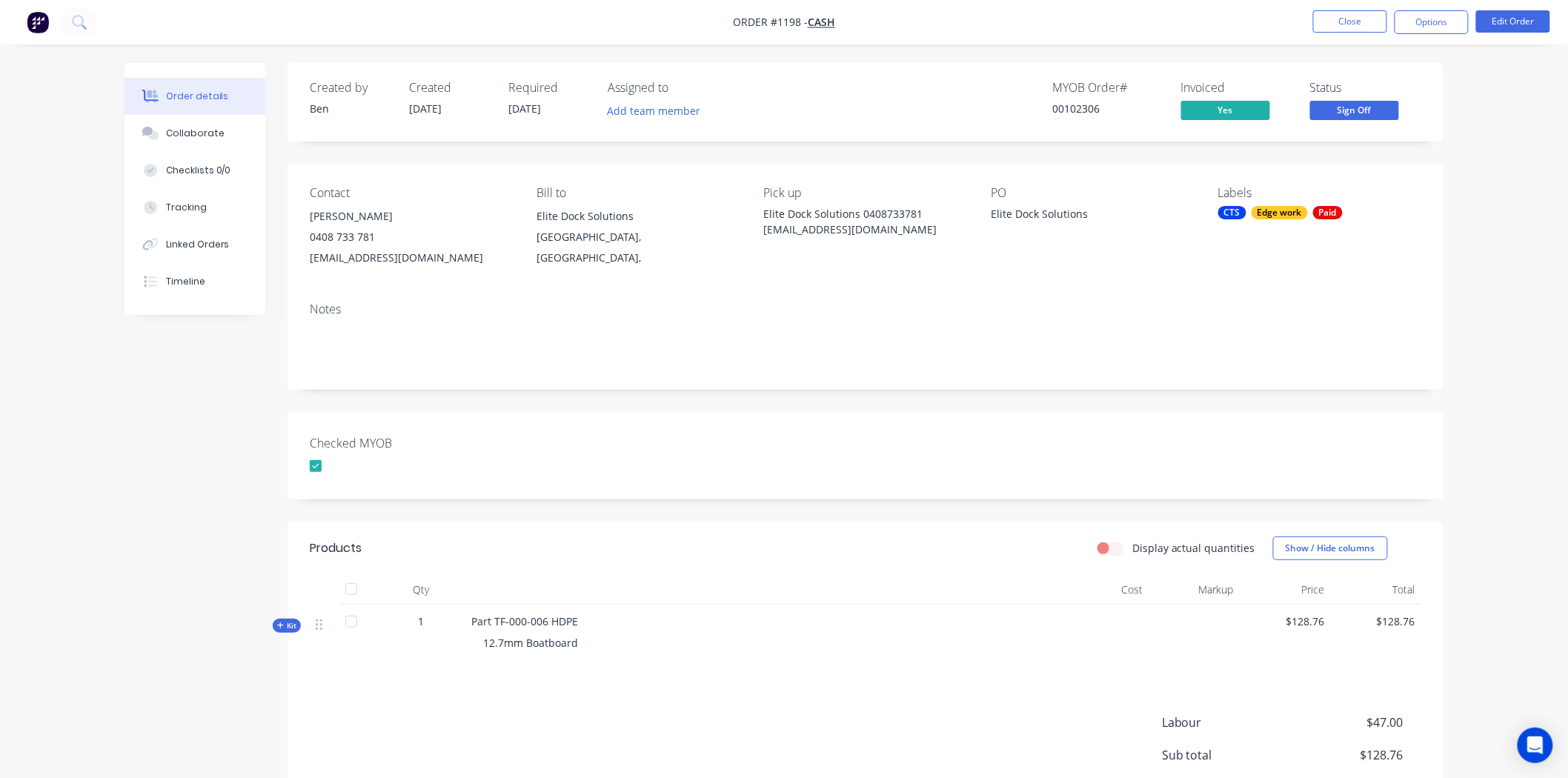
click at [1372, 107] on span "Sign Off" at bounding box center [1354, 110] width 89 height 19
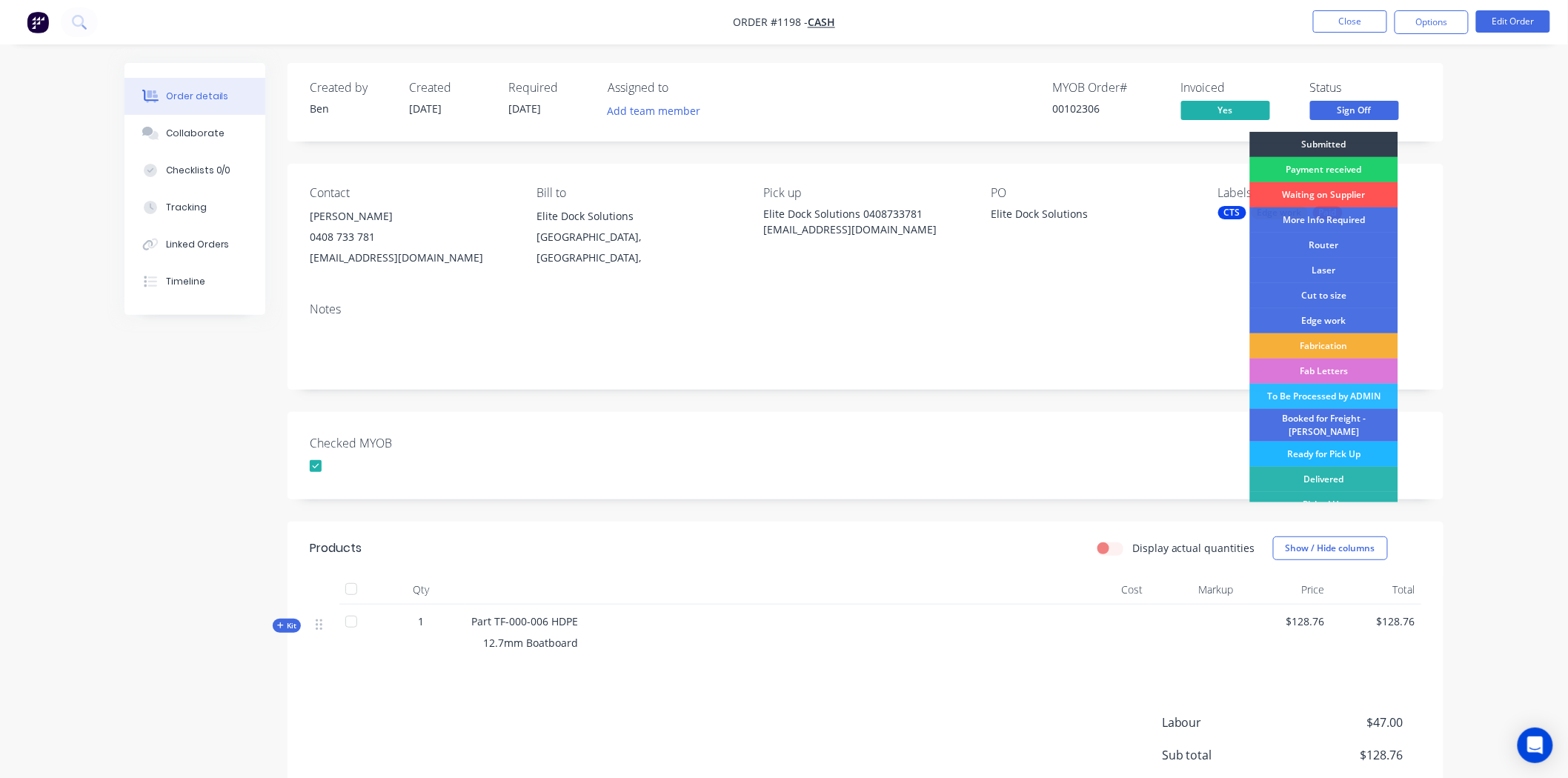
click at [1321, 444] on div "Ready for Pick Up" at bounding box center [1324, 454] width 148 height 25
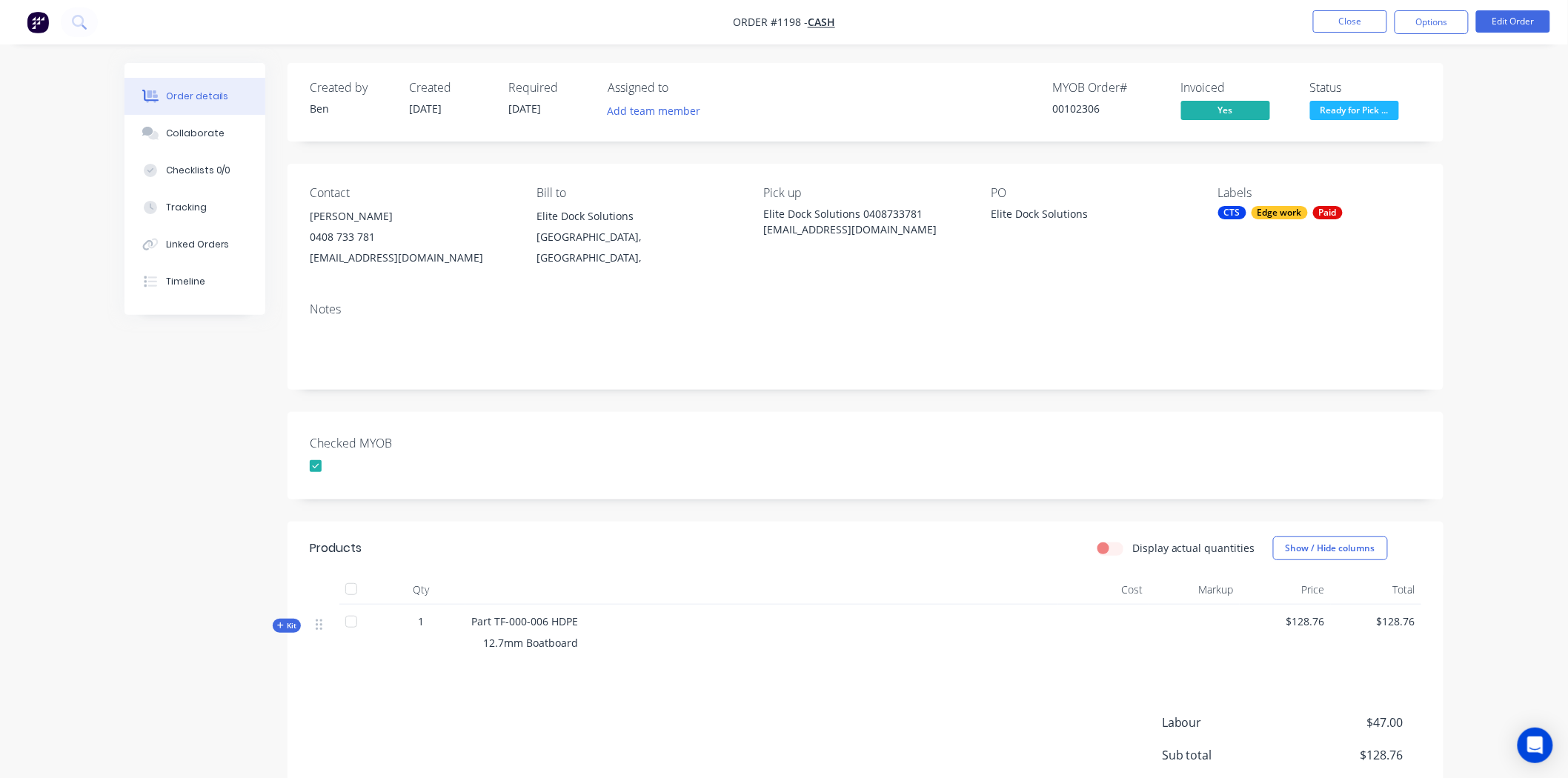
click at [775, 405] on div "Created by Ben Created 27/08/25 Required 26/08/25 Assigned to Add team member M…" at bounding box center [866, 485] width 1156 height 844
click at [1448, 23] on button "Options" at bounding box center [1431, 22] width 74 height 24
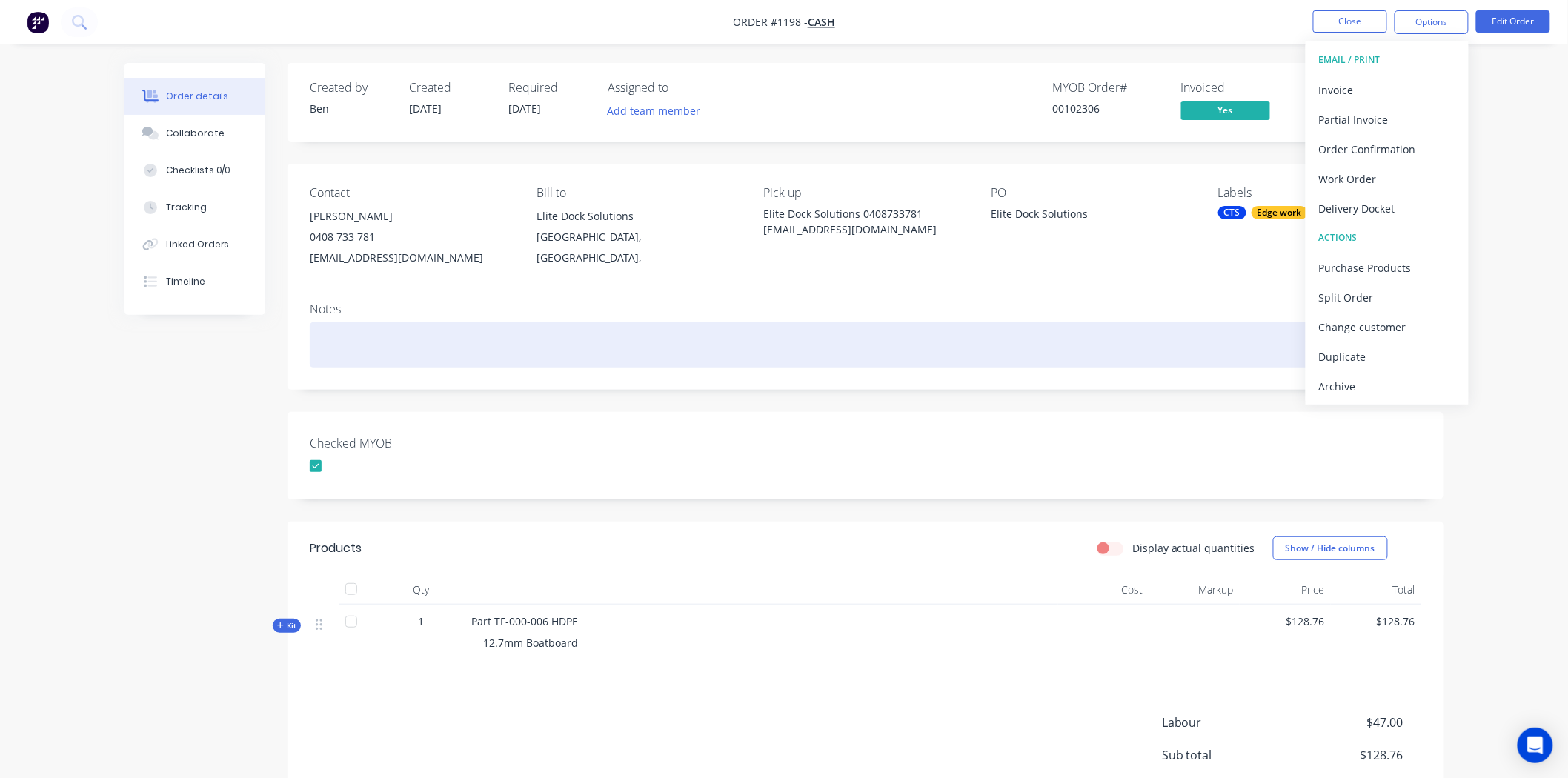
click at [869, 352] on div at bounding box center [866, 345] width 1112 height 46
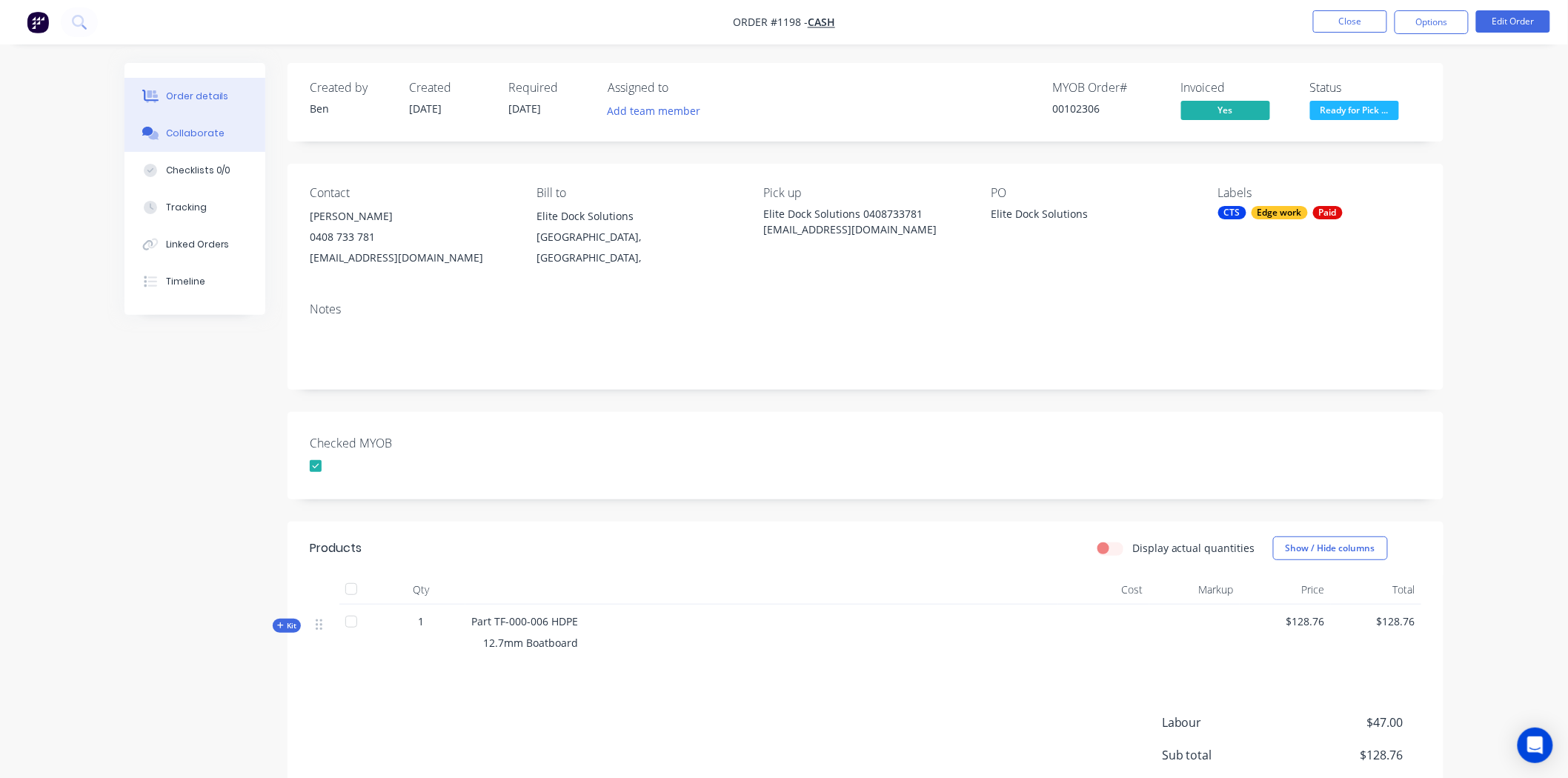
click at [181, 137] on div "Collaborate" at bounding box center [195, 134] width 58 height 13
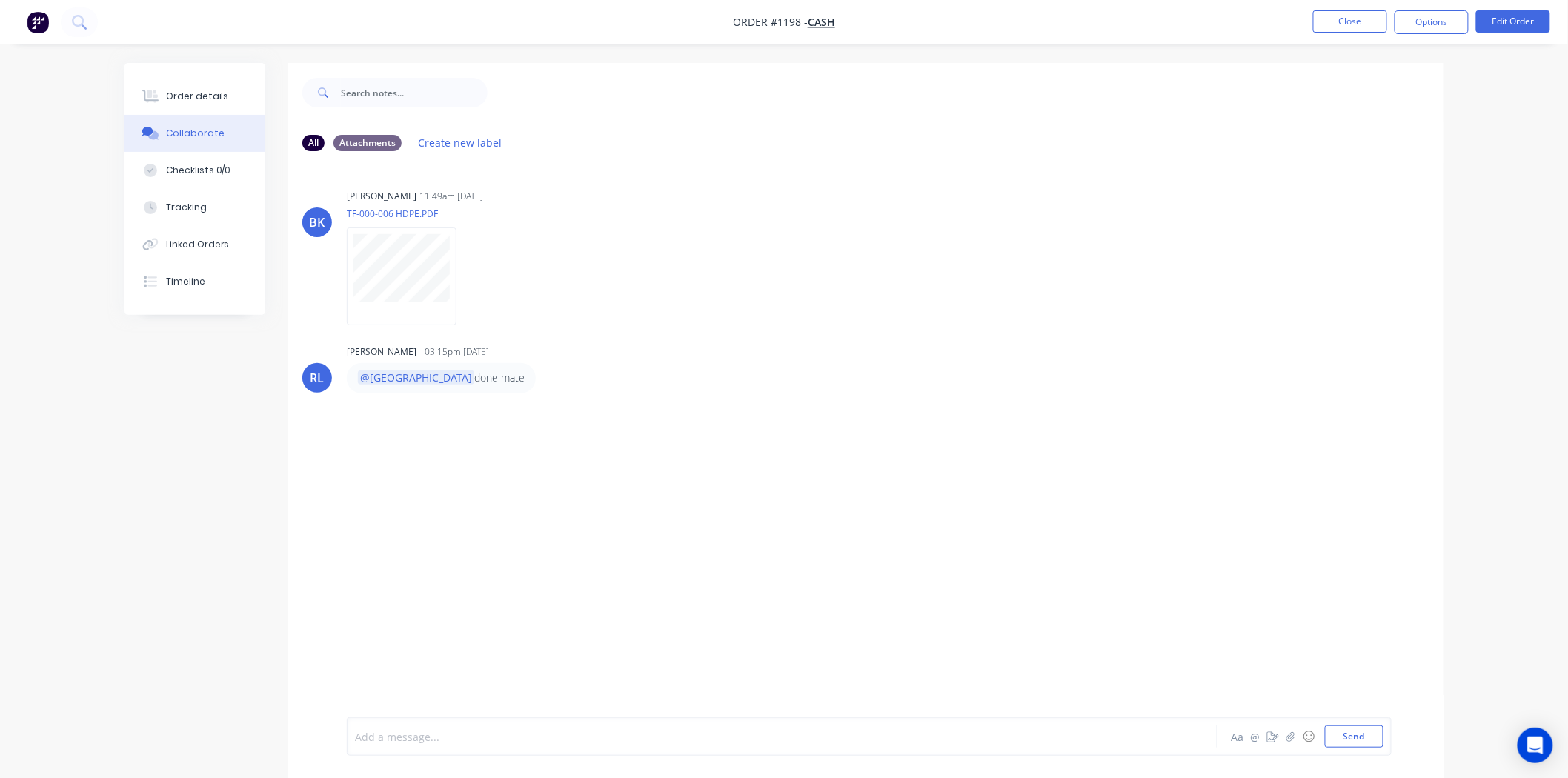
click at [465, 731] on div at bounding box center [741, 736] width 771 height 16
click at [1338, 735] on button "Send" at bounding box center [1354, 736] width 58 height 22
click at [1351, 16] on button "Close" at bounding box center [1350, 22] width 74 height 22
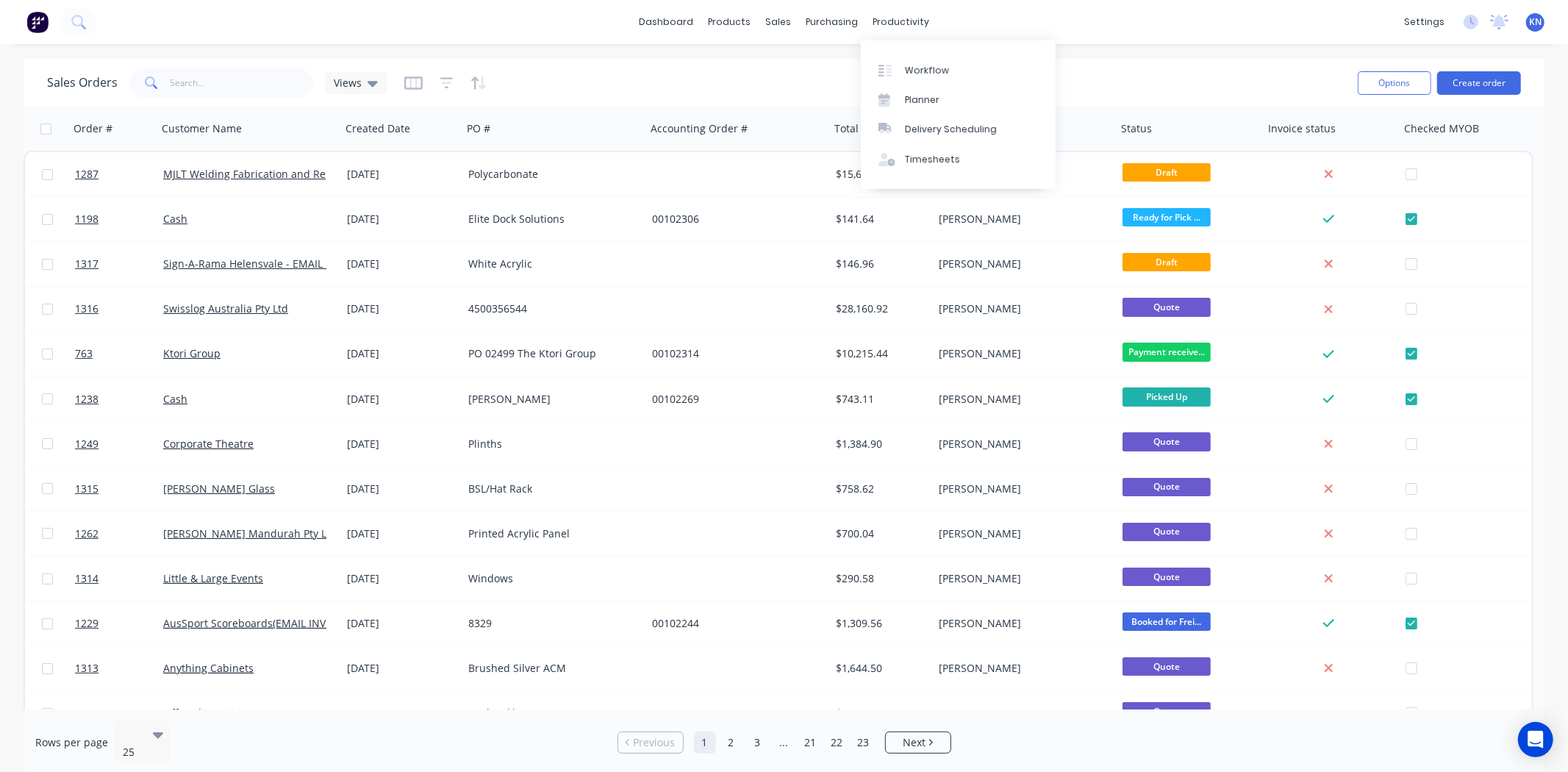
drag, startPoint x: 910, startPoint y: 22, endPoint x: 916, endPoint y: 42, distance: 20.9
click at [910, 22] on div "productivity" at bounding box center [901, 22] width 71 height 22
click at [920, 67] on div "Workflow" at bounding box center [927, 70] width 44 height 13
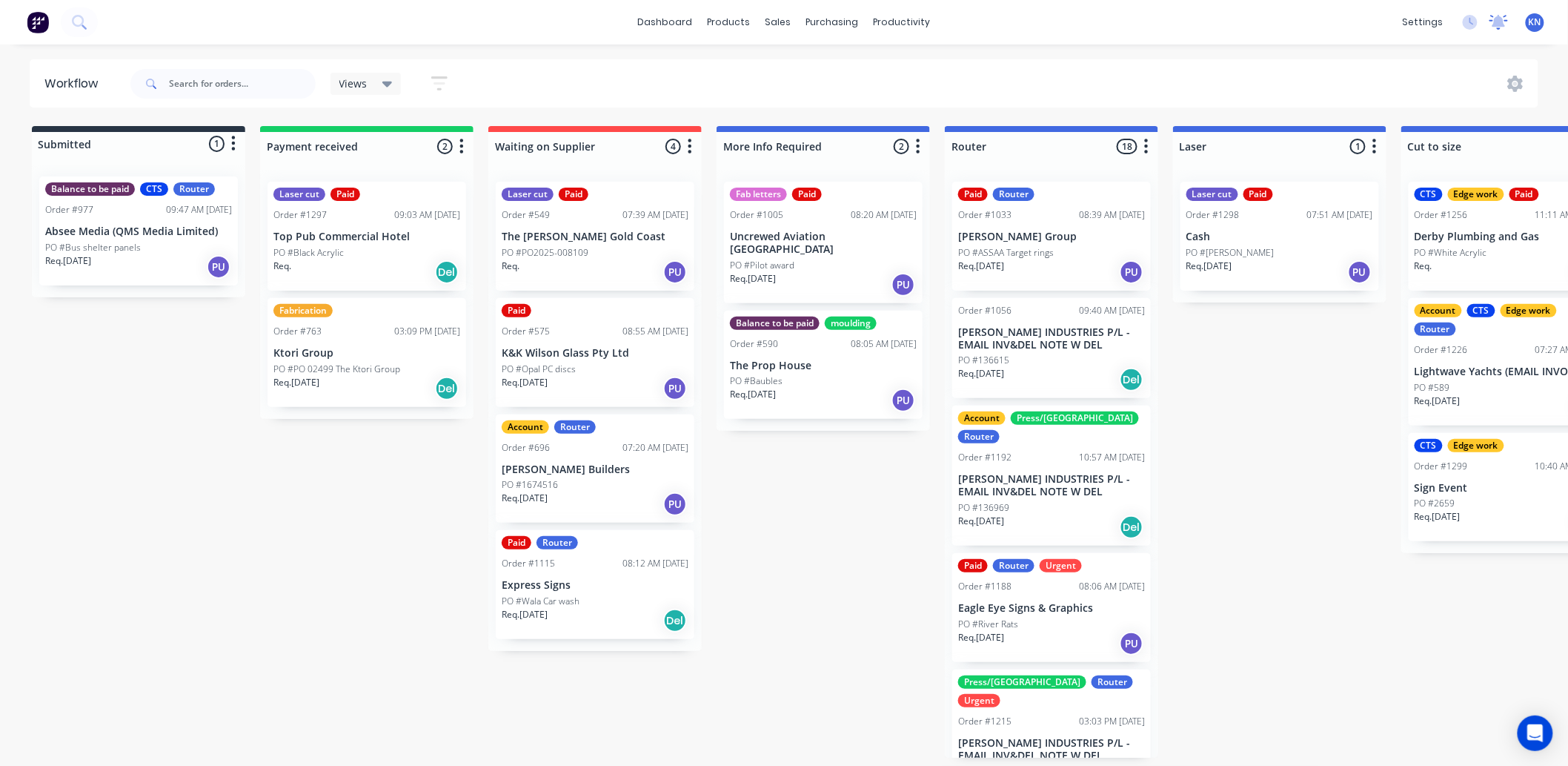
click at [1500, 20] on icon at bounding box center [1499, 21] width 13 height 12
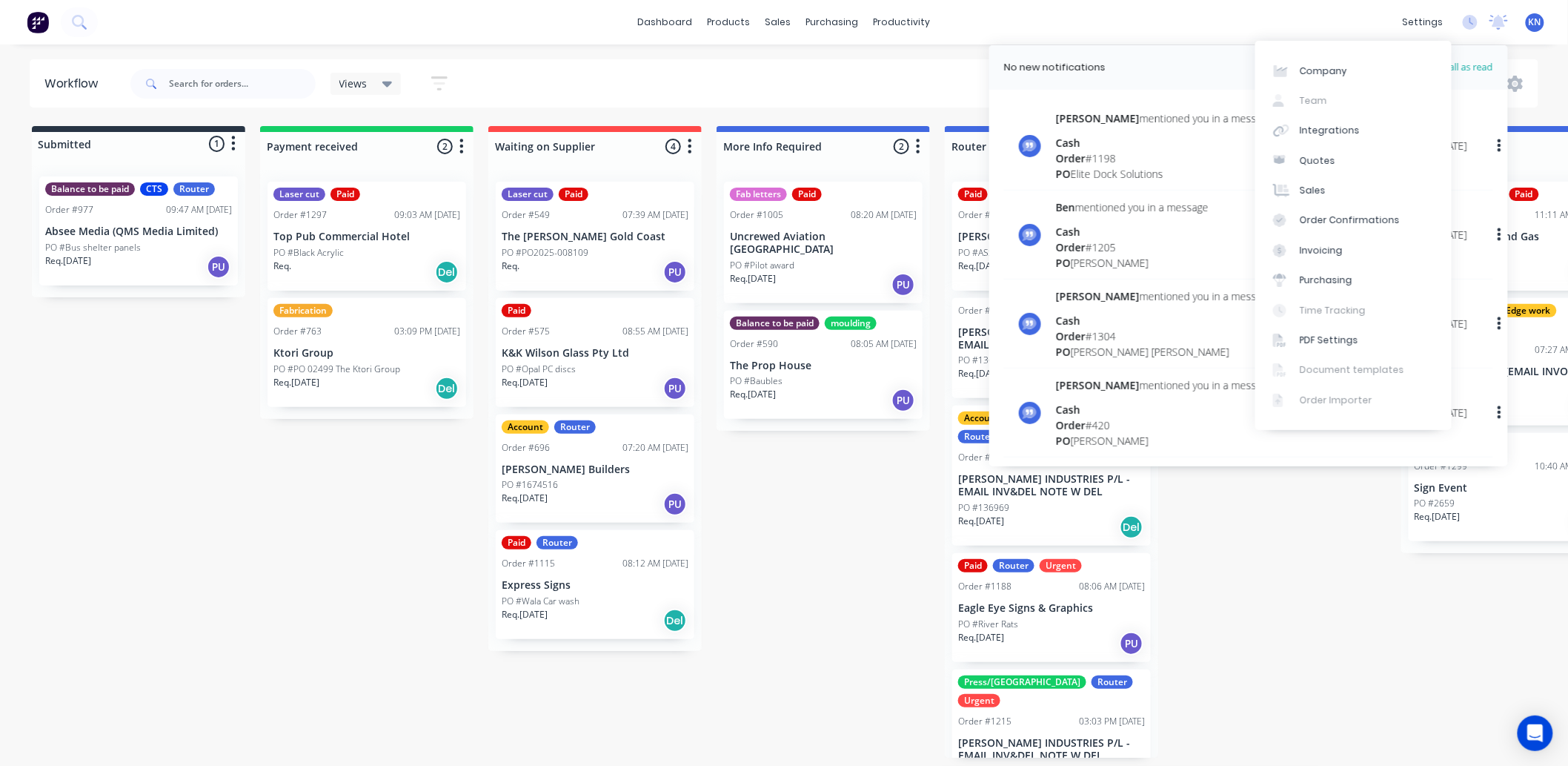
click at [1358, 15] on div "dashboard products sales purchasing productivity dashboard products Product Cat…" at bounding box center [784, 22] width 1568 height 45
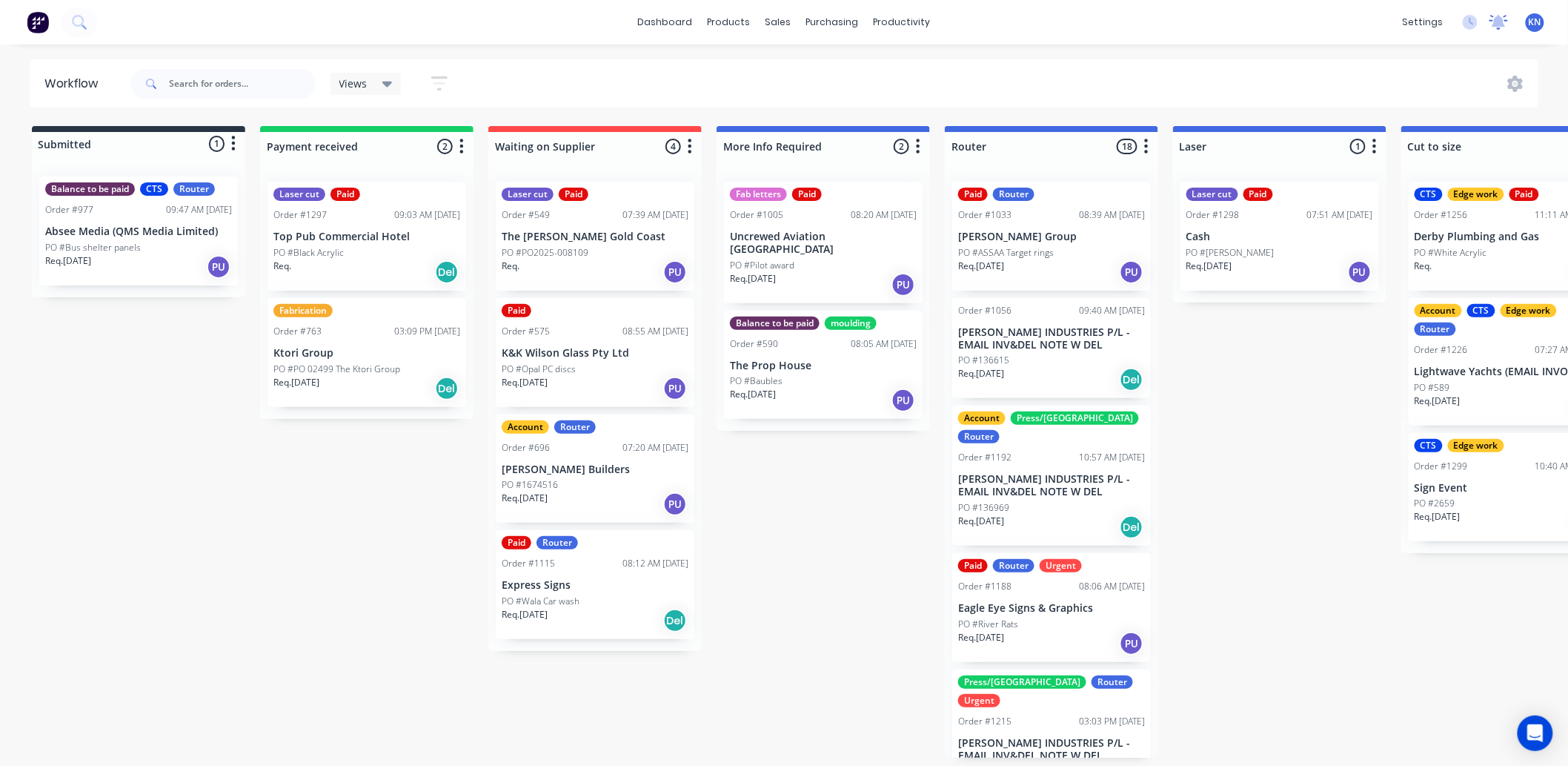
click at [1500, 21] on icon at bounding box center [1499, 21] width 13 height 12
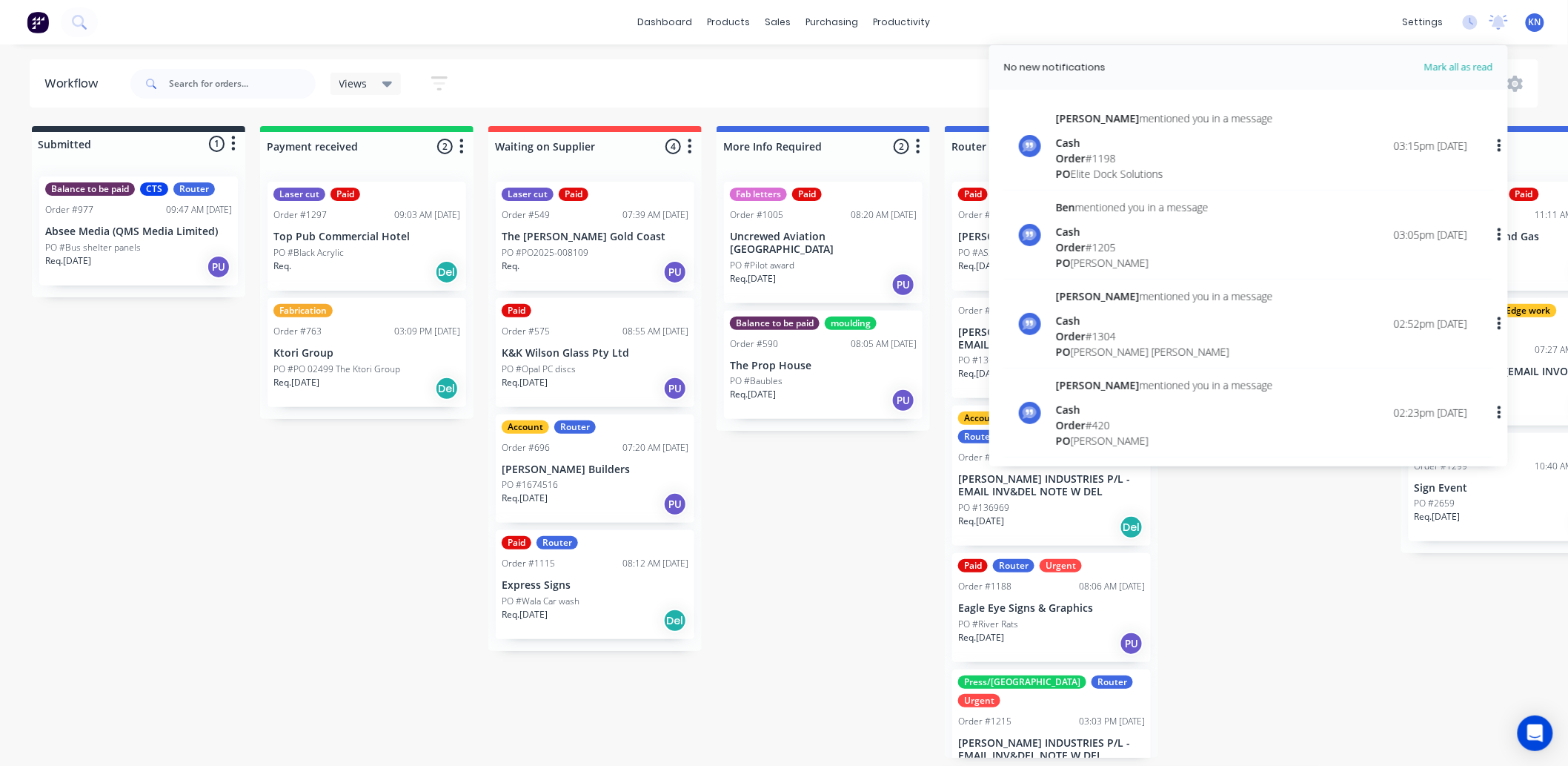
click at [850, 87] on div "Views Save new view None (Default) edit Ready for Pick Up edit Show/Hide status…" at bounding box center [834, 84] width 1412 height 45
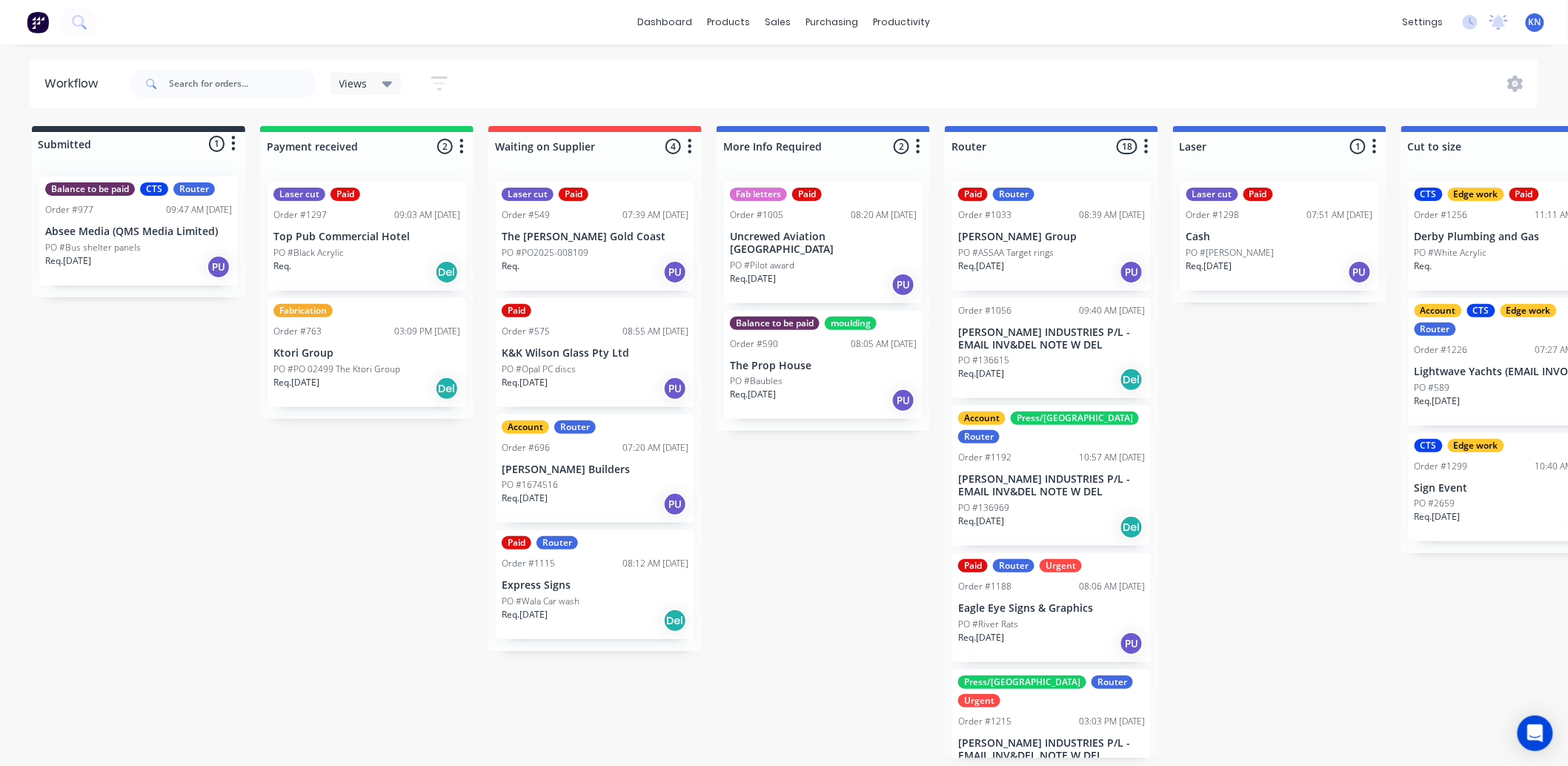
click at [1288, 8] on div "dashboard products sales purchasing productivity dashboard products Product Cat…" at bounding box center [784, 22] width 1568 height 45
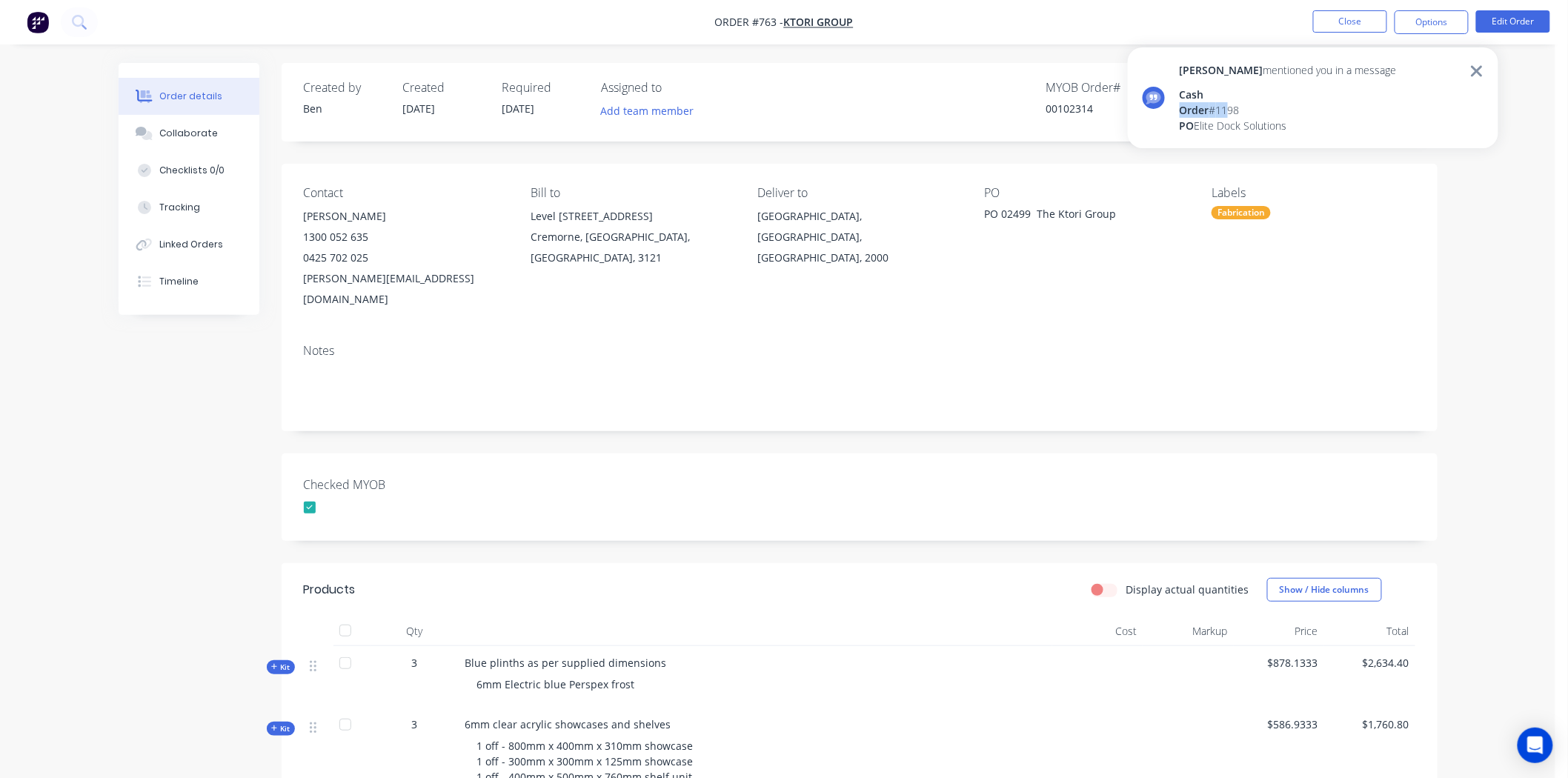
click at [1233, 101] on div "[PERSON_NAME] mentioned you in a message Cash Order # 1198 PO Elite Dock Soluti…" at bounding box center [1288, 97] width 217 height 71
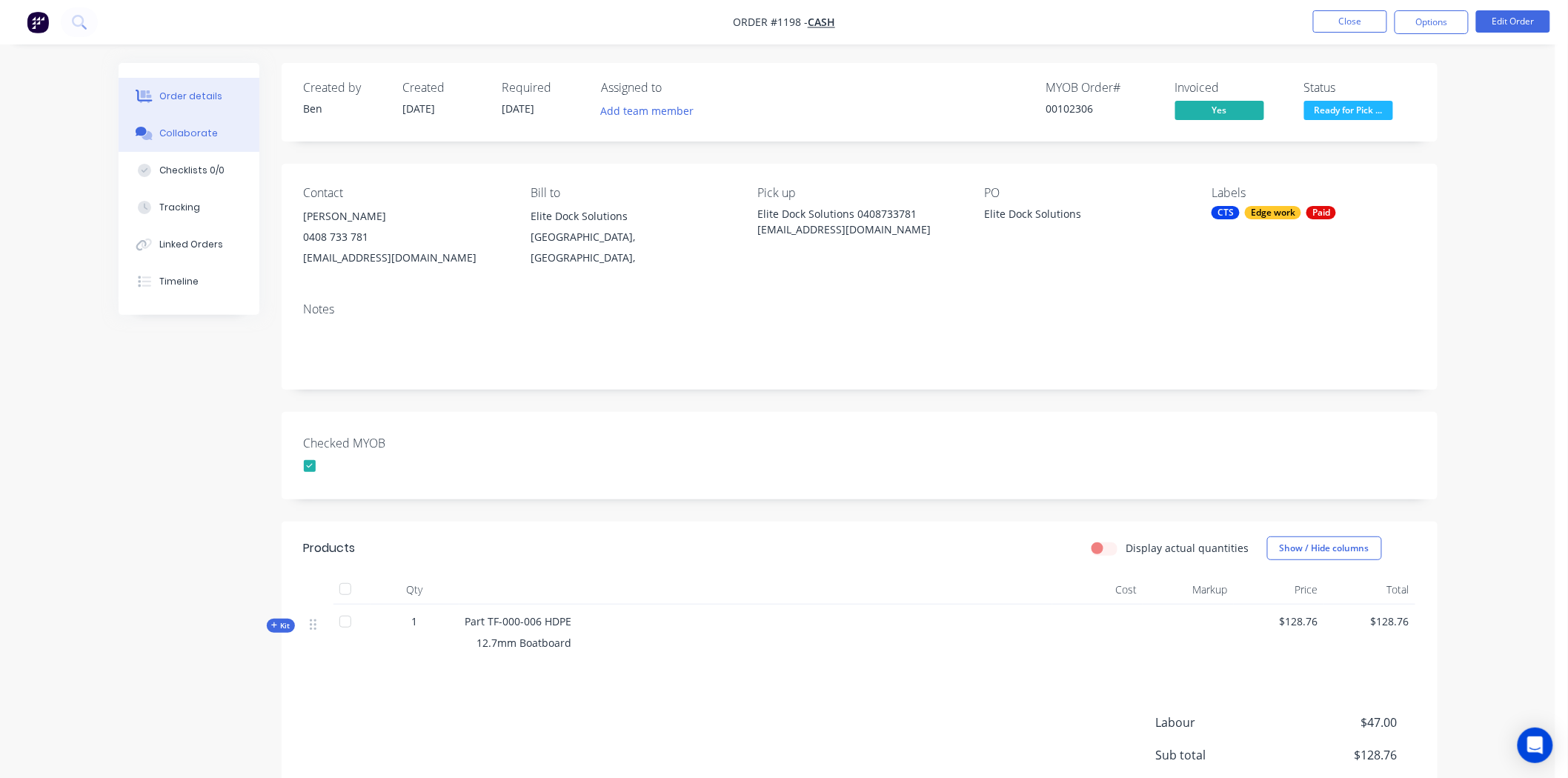
click at [184, 134] on div "Collaborate" at bounding box center [188, 134] width 58 height 13
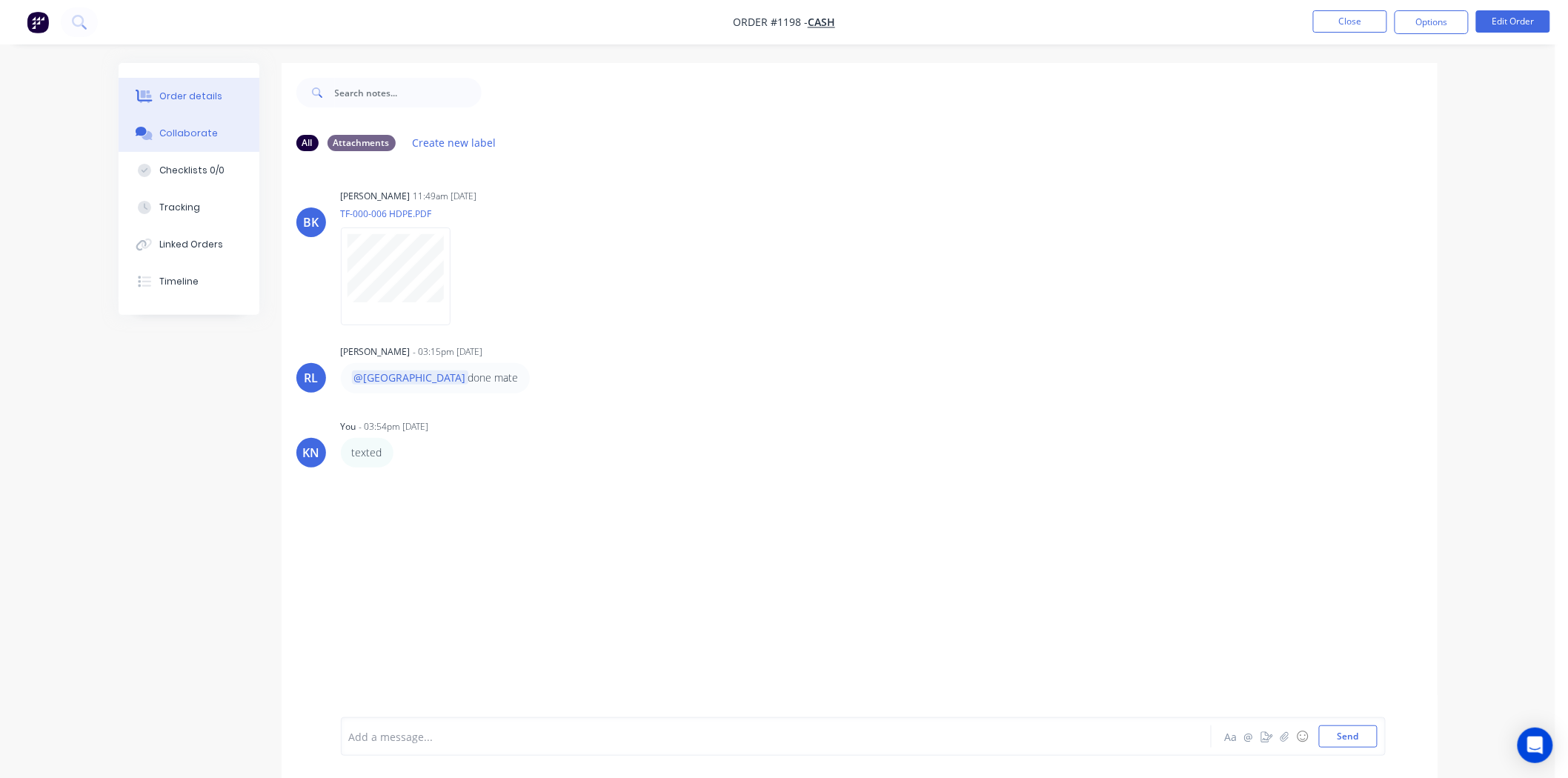
click at [196, 93] on div "Order details" at bounding box center [190, 96] width 63 height 13
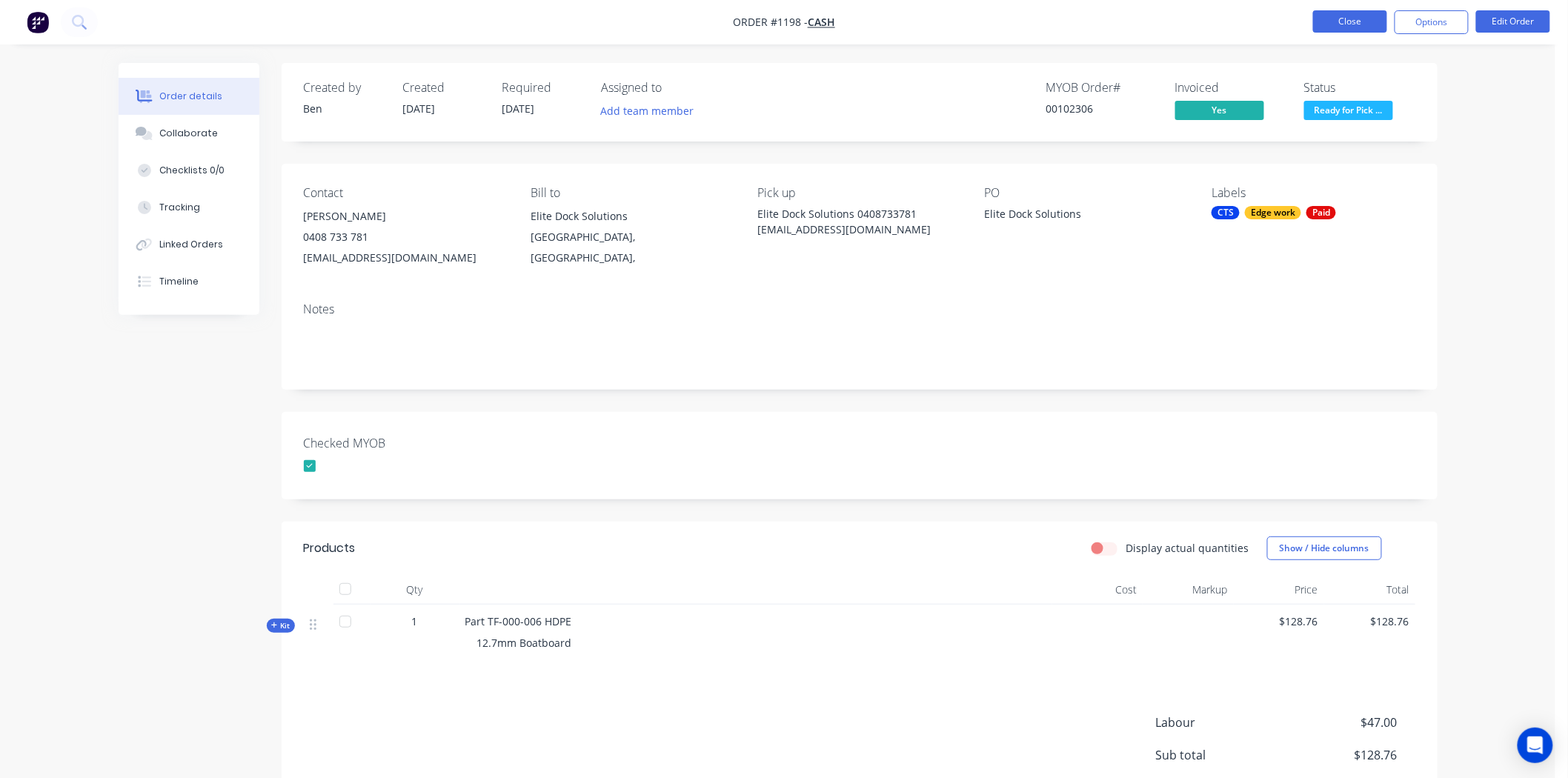
click at [1369, 22] on button "Close" at bounding box center [1350, 22] width 74 height 22
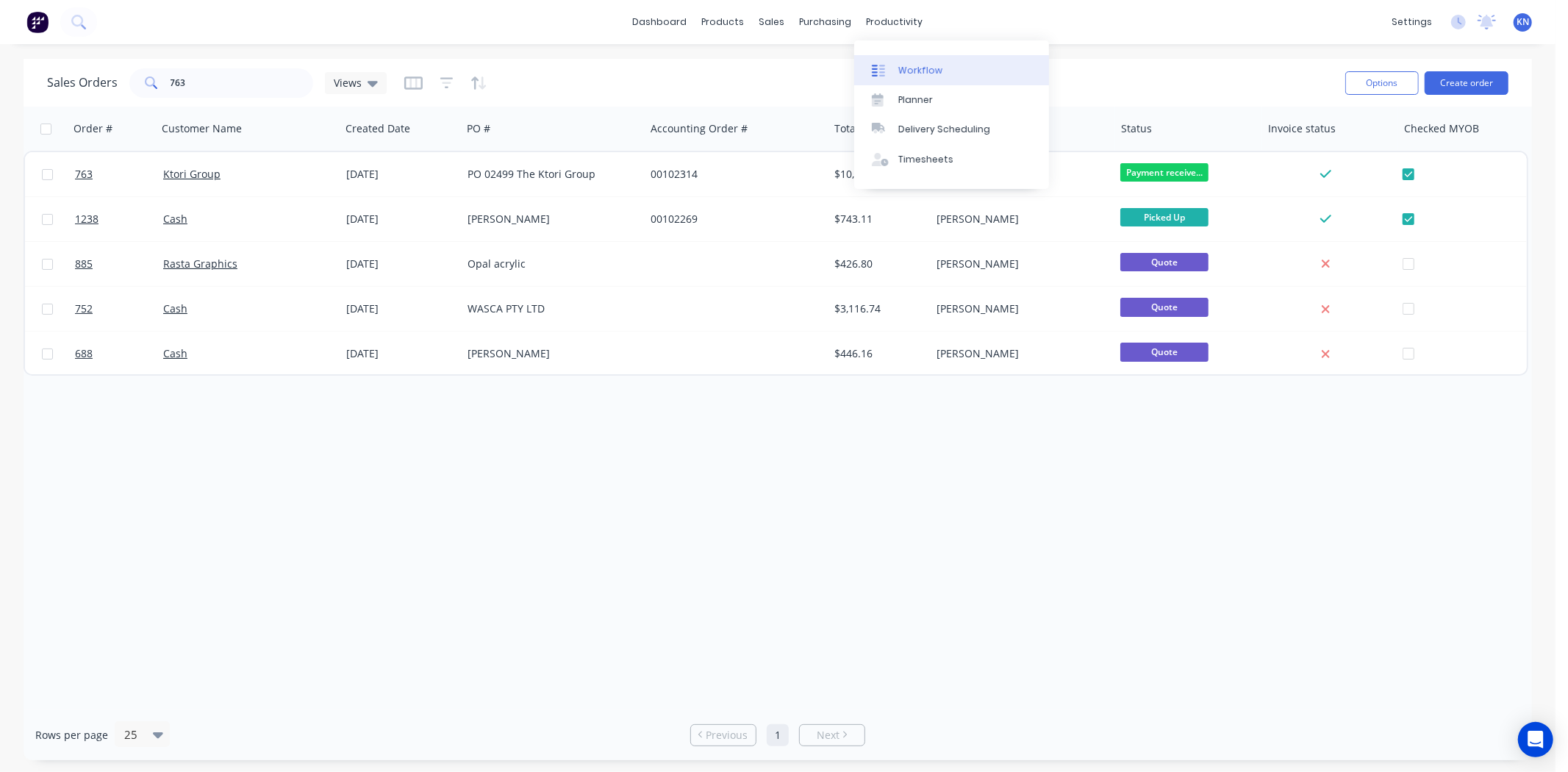
click at [914, 70] on div "Workflow" at bounding box center [920, 70] width 44 height 13
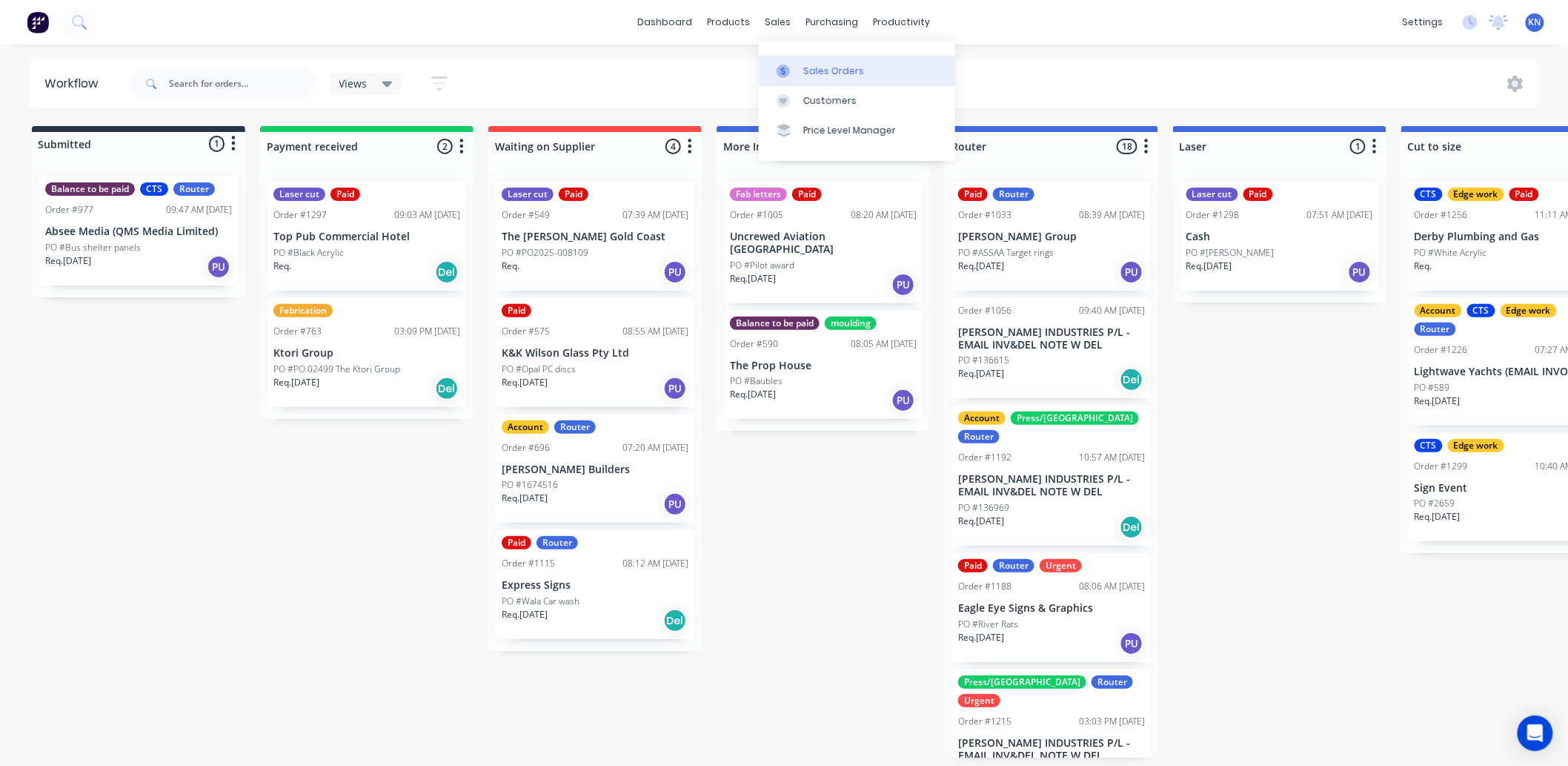
click at [832, 65] on div "Sales Orders" at bounding box center [833, 71] width 61 height 13
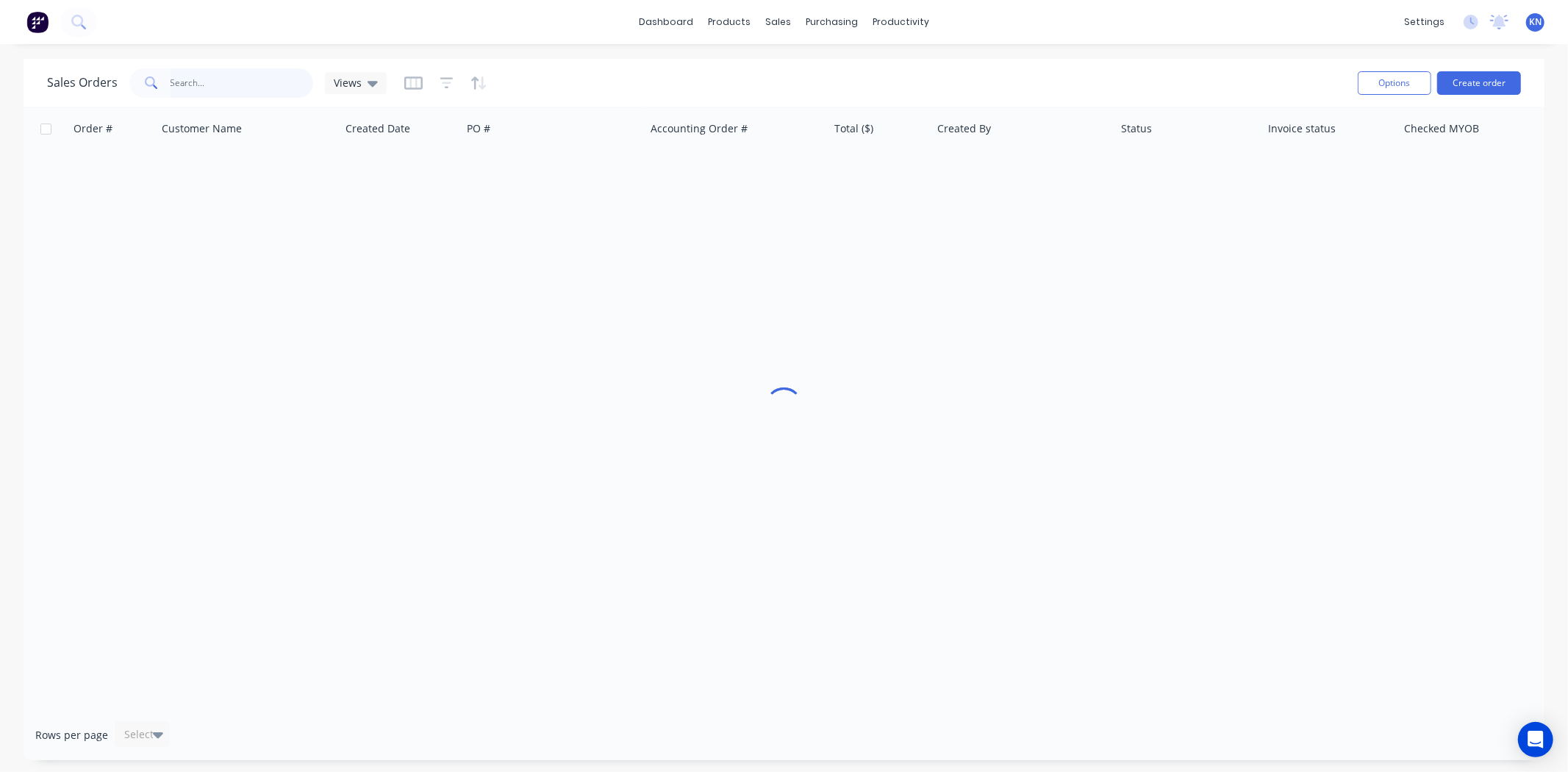
click at [239, 90] on input "text" at bounding box center [242, 83] width 143 height 30
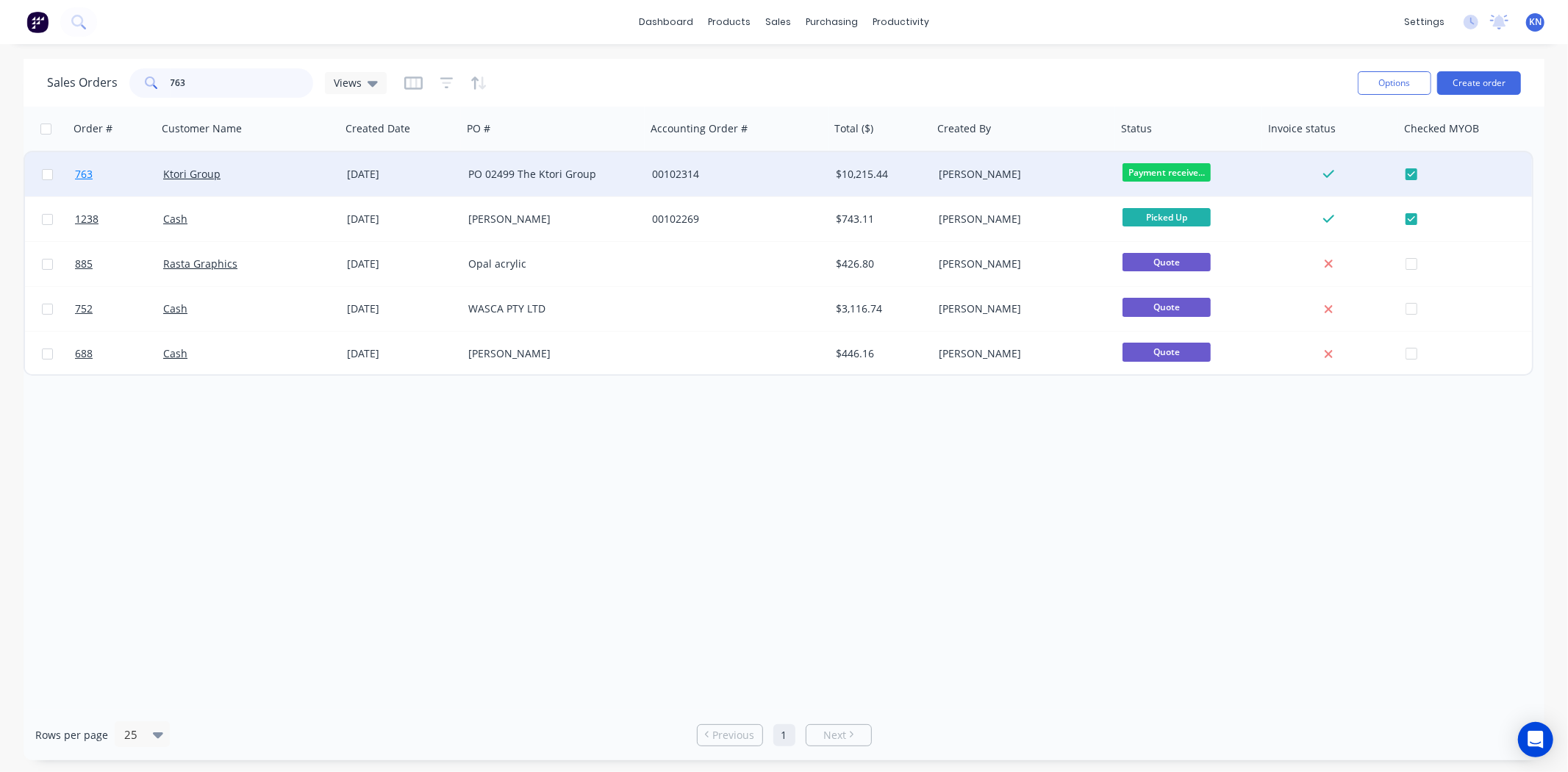
type input "763"
click at [83, 171] on span "763" at bounding box center [84, 174] width 18 height 15
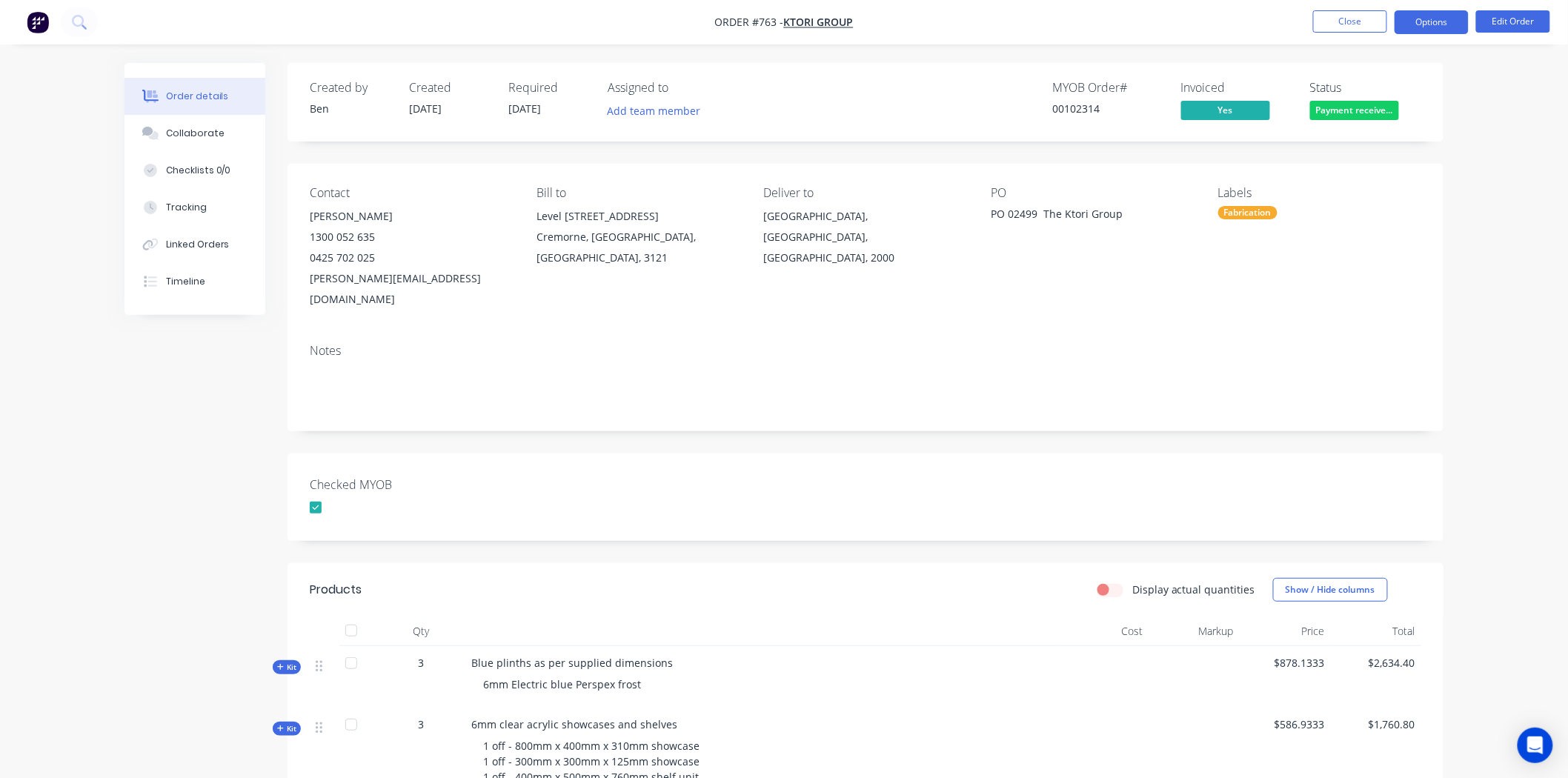
click at [1451, 25] on button "Options" at bounding box center [1431, 22] width 74 height 24
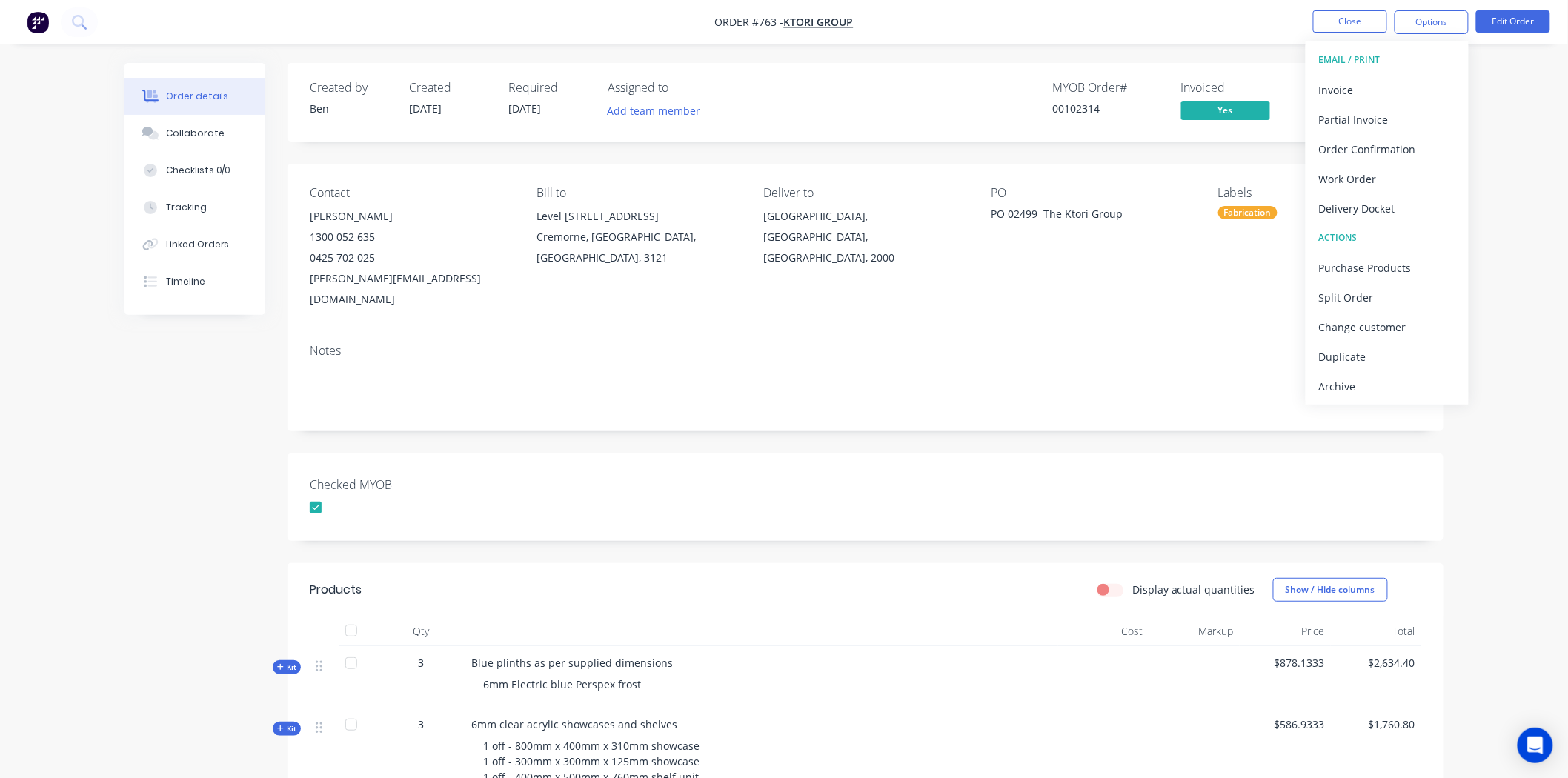
click at [1085, 455] on div "Checked MYOB" at bounding box center [866, 497] width 1156 height 87
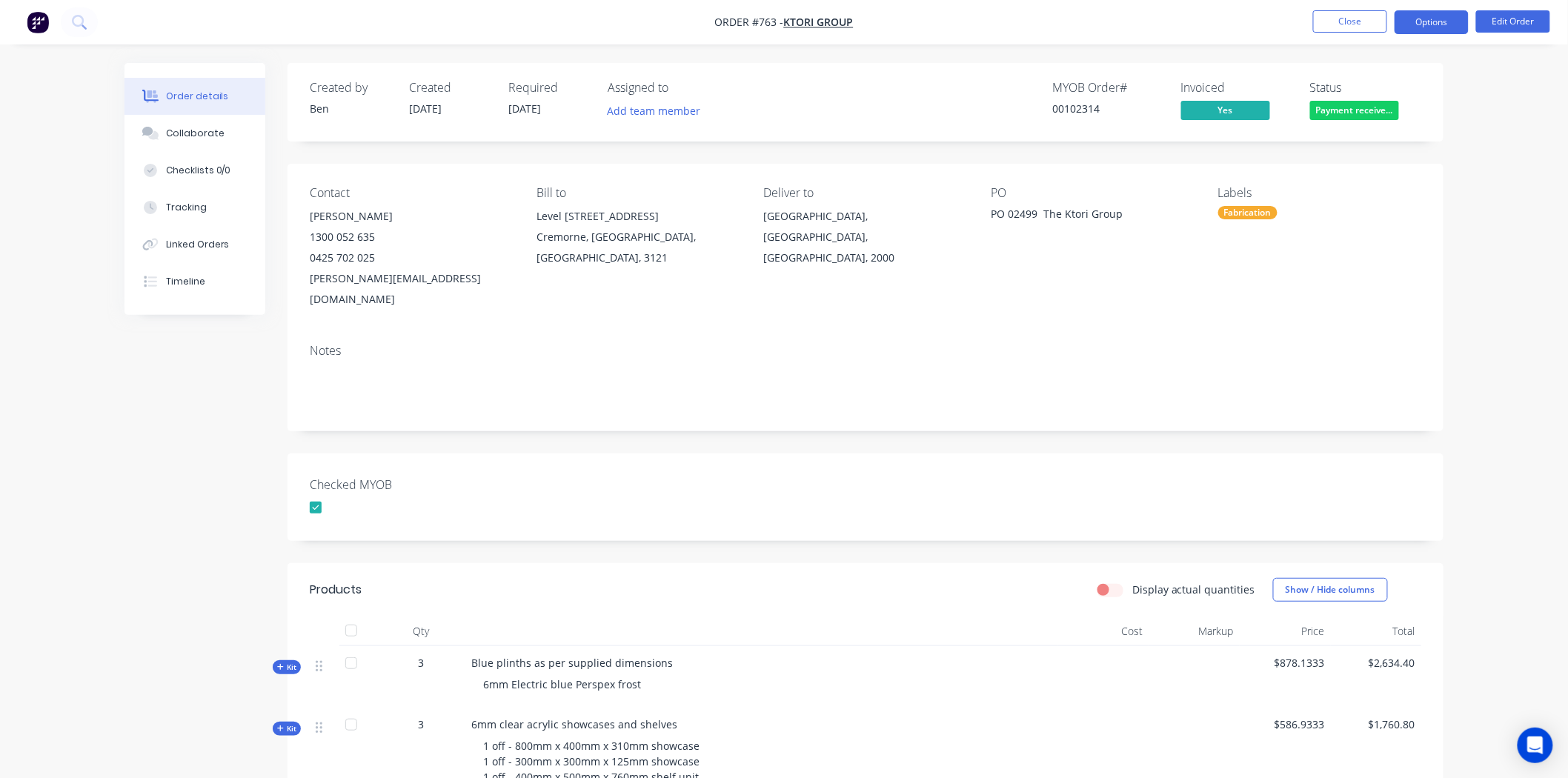
click at [1420, 16] on button "Options" at bounding box center [1431, 22] width 74 height 24
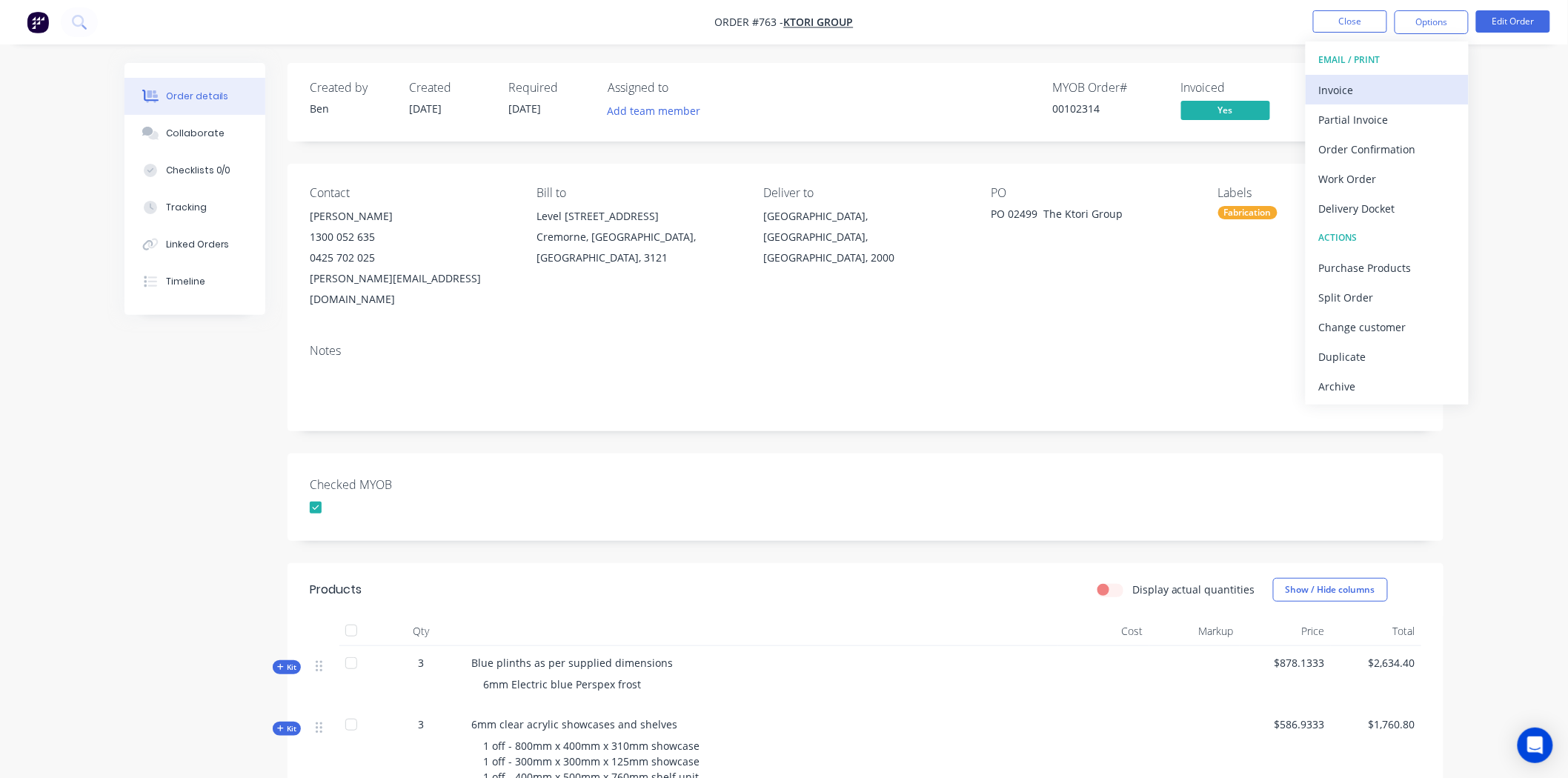
click at [1339, 85] on div "Invoice" at bounding box center [1387, 90] width 137 height 22
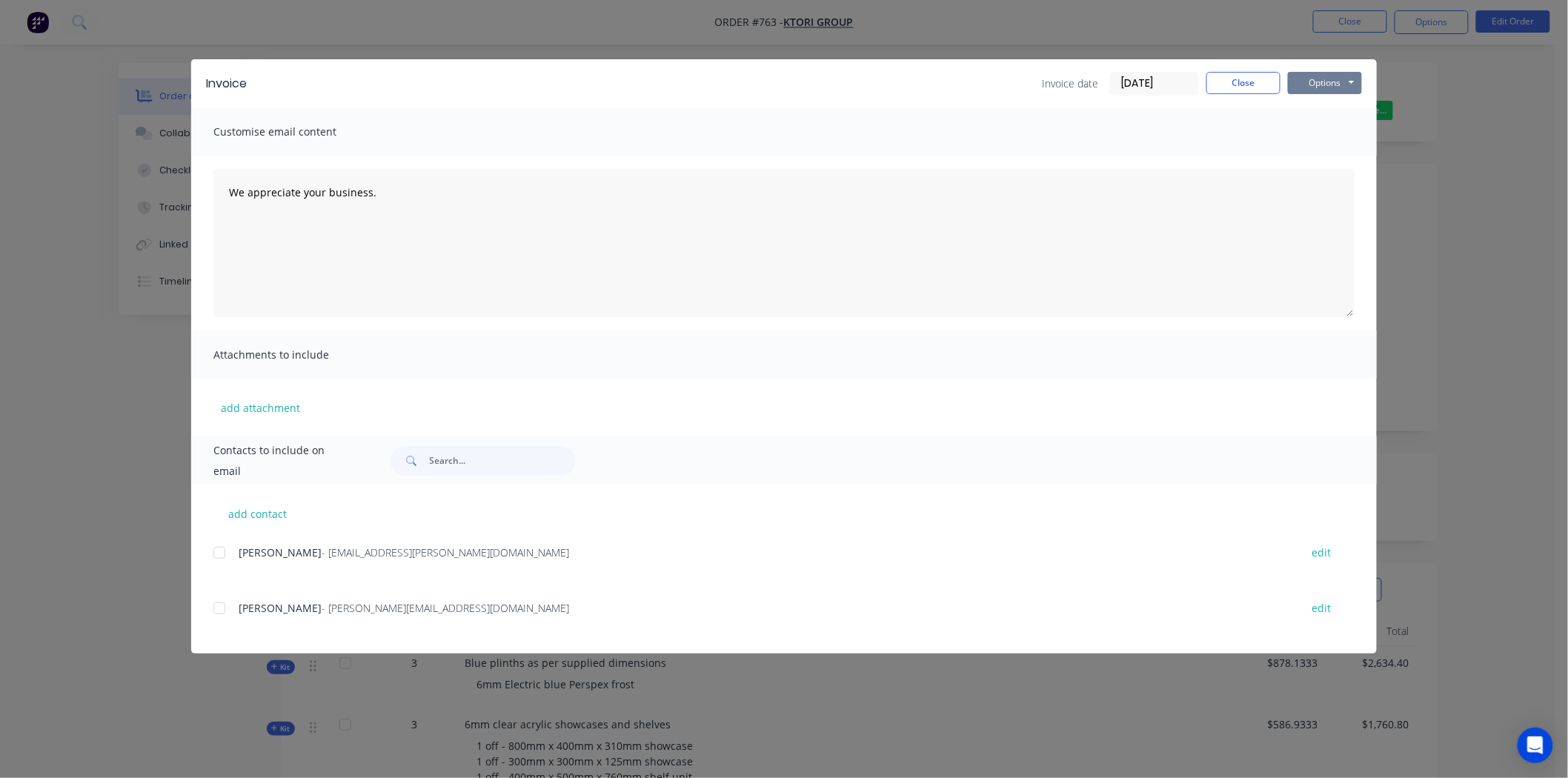
click at [1324, 80] on button "Options" at bounding box center [1324, 83] width 74 height 22
click at [1334, 108] on button "Preview" at bounding box center [1335, 109] width 95 height 25
click at [1227, 82] on button "Close" at bounding box center [1243, 83] width 74 height 22
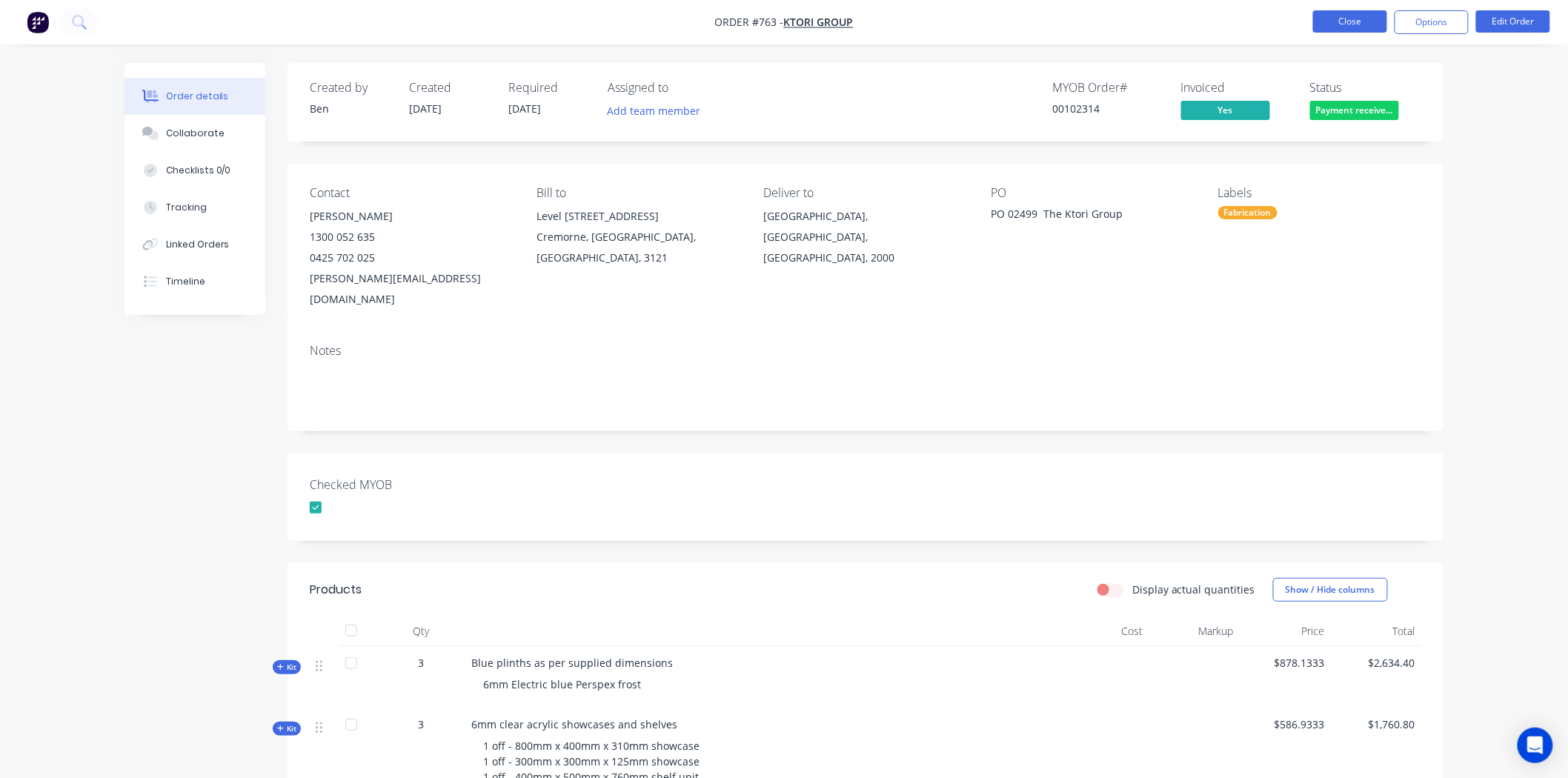
click at [1345, 21] on button "Close" at bounding box center [1350, 22] width 74 height 22
